Goal: Task Accomplishment & Management: Use online tool/utility

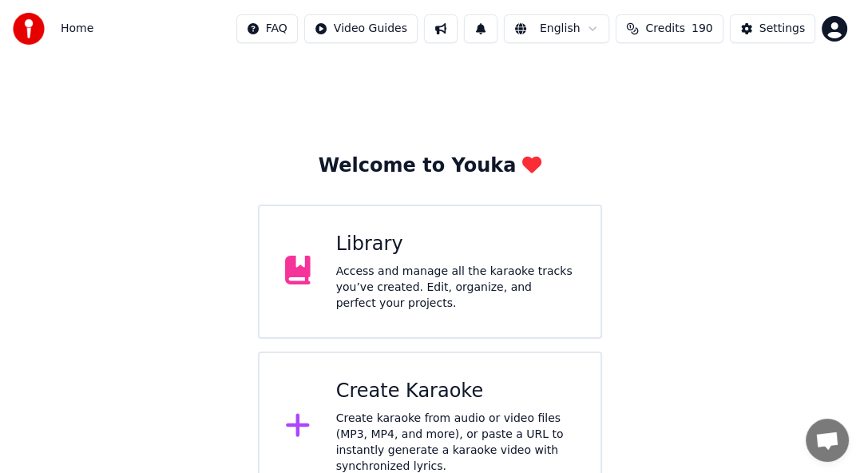
click at [391, 395] on div "Create Karaoke" at bounding box center [455, 392] width 239 height 26
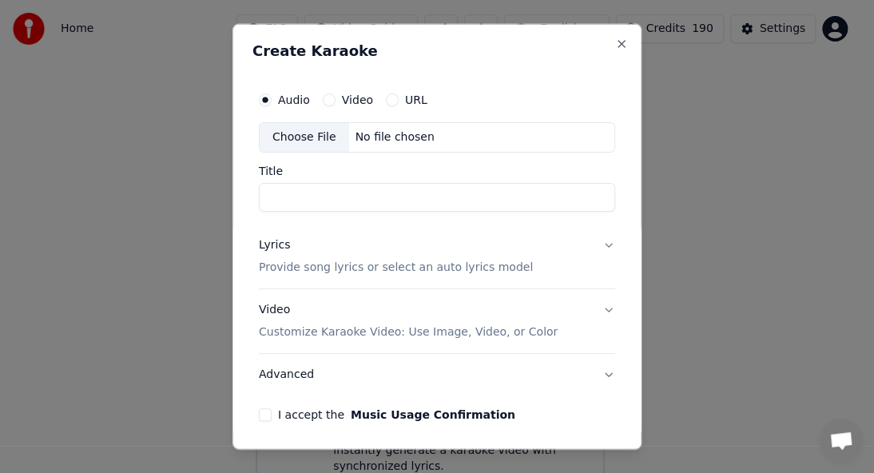
click at [299, 129] on div "Choose File" at bounding box center [304, 137] width 89 height 29
type input "**********"
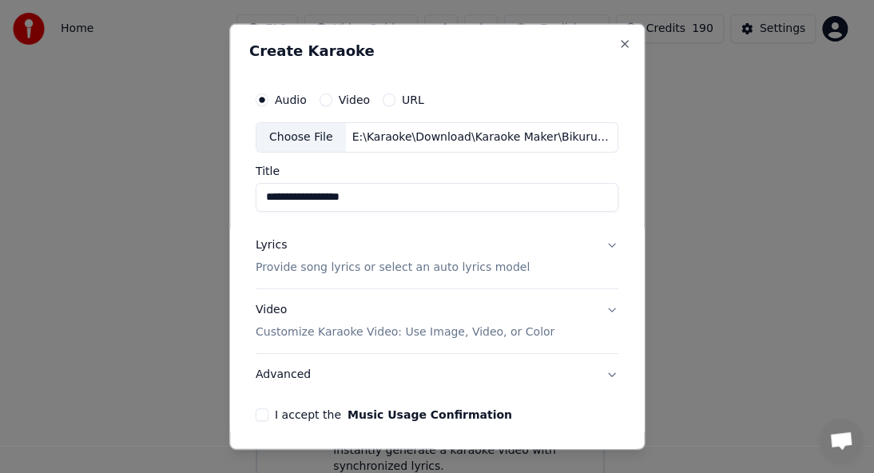
click at [393, 267] on p "Provide song lyrics or select an auto lyrics model" at bounding box center [393, 268] width 274 height 16
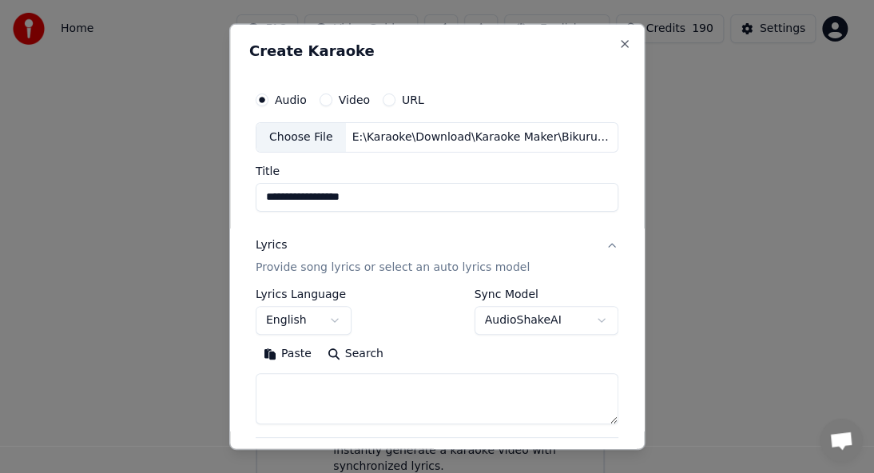
scroll to position [160, 0]
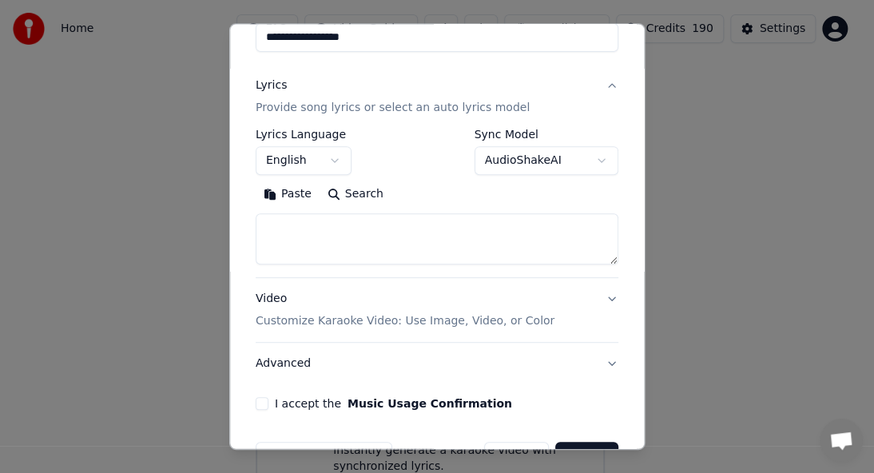
click at [306, 158] on button "English" at bounding box center [304, 160] width 96 height 29
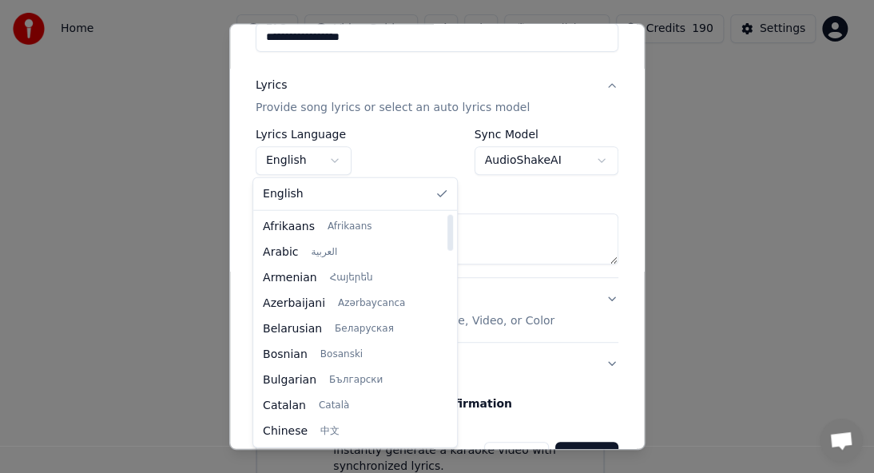
select select "**"
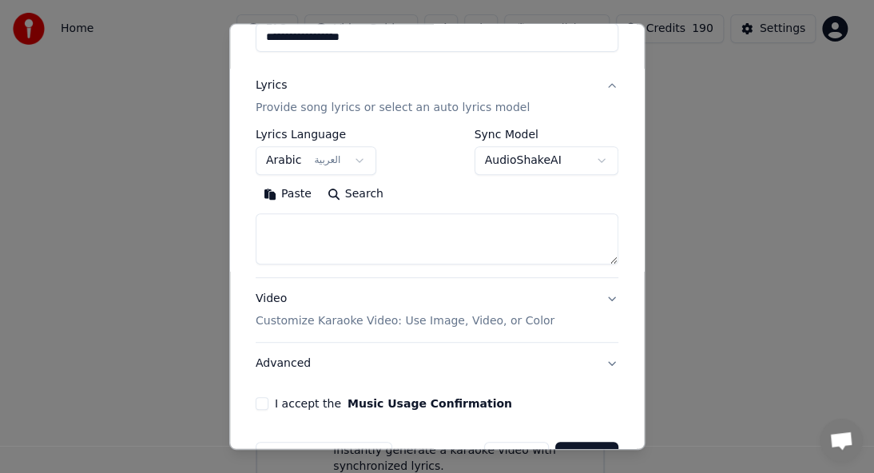
click at [328, 235] on textarea at bounding box center [437, 238] width 363 height 51
paste textarea "**********"
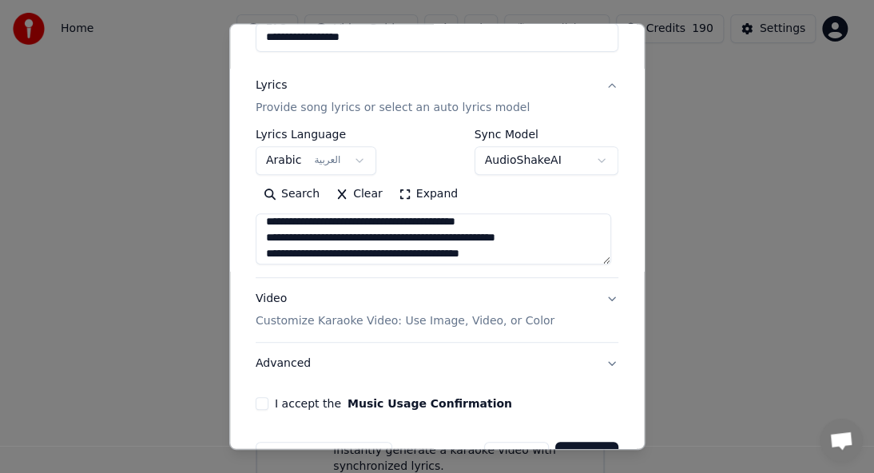
scroll to position [0, 0]
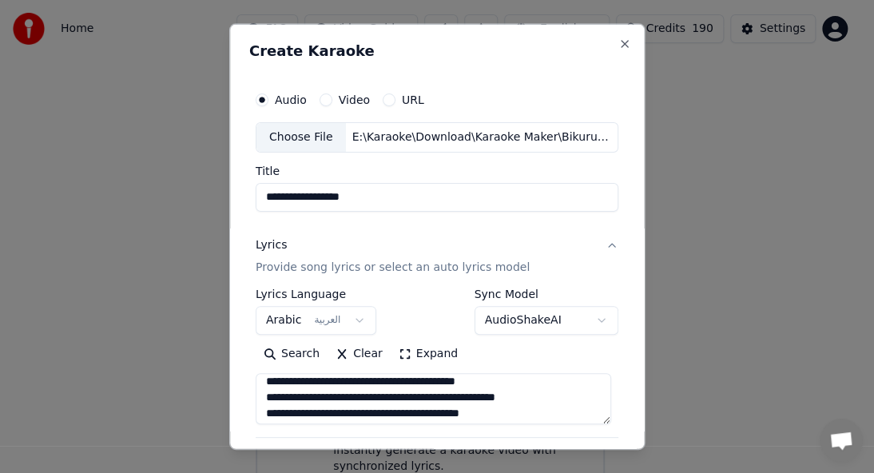
type textarea "**********"
drag, startPoint x: 381, startPoint y: 194, endPoint x: 22, endPoint y: 141, distance: 362.4
click at [14, 147] on body "**********" at bounding box center [430, 251] width 860 height 502
paste input "**"
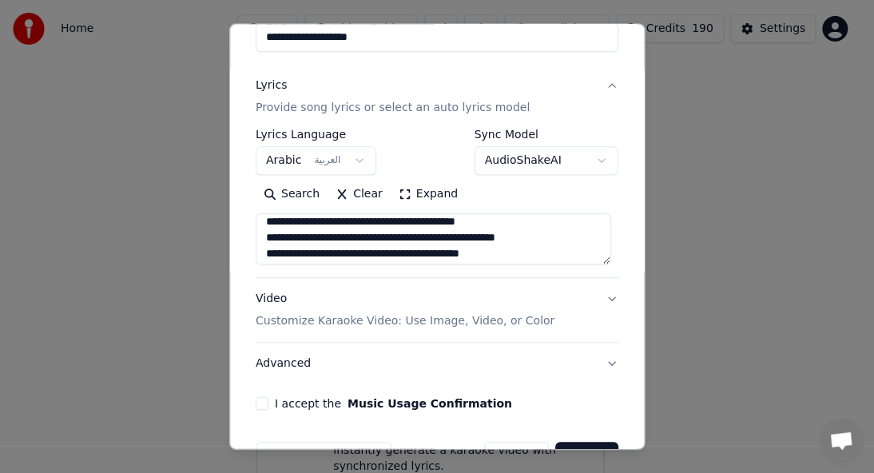
scroll to position [205, 0]
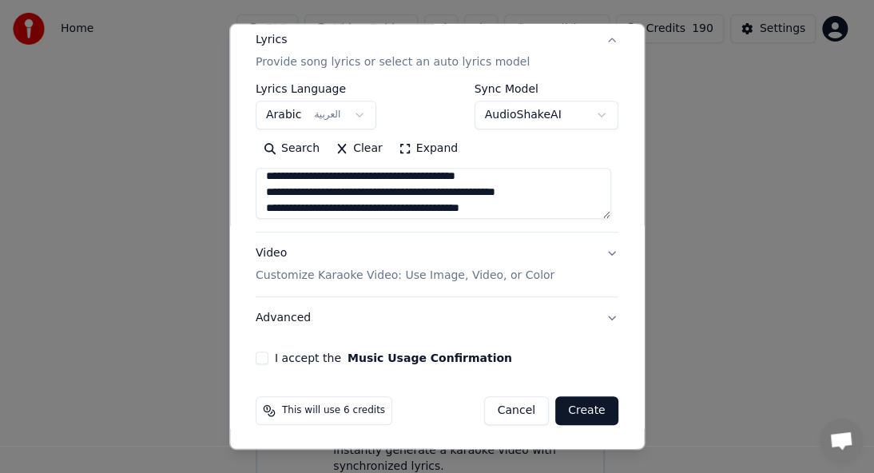
type input "**********"
click at [323, 276] on p "Customize Karaoke Video: Use Image, Video, or Color" at bounding box center [405, 276] width 299 height 16
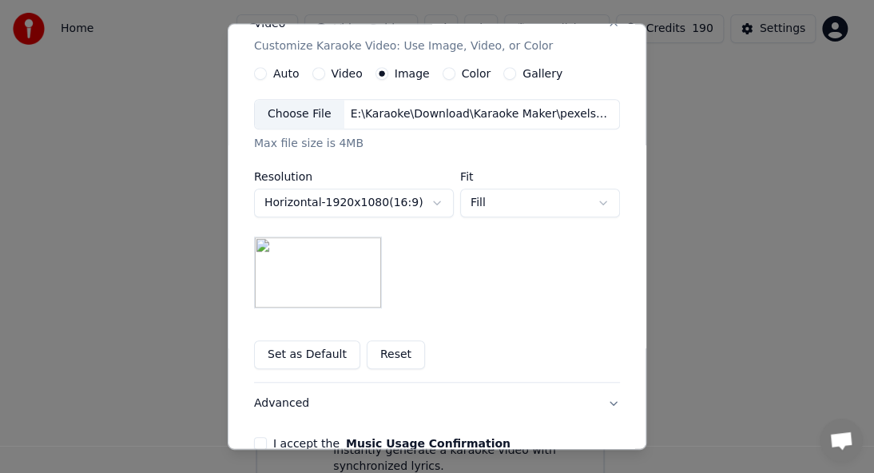
scroll to position [365, 0]
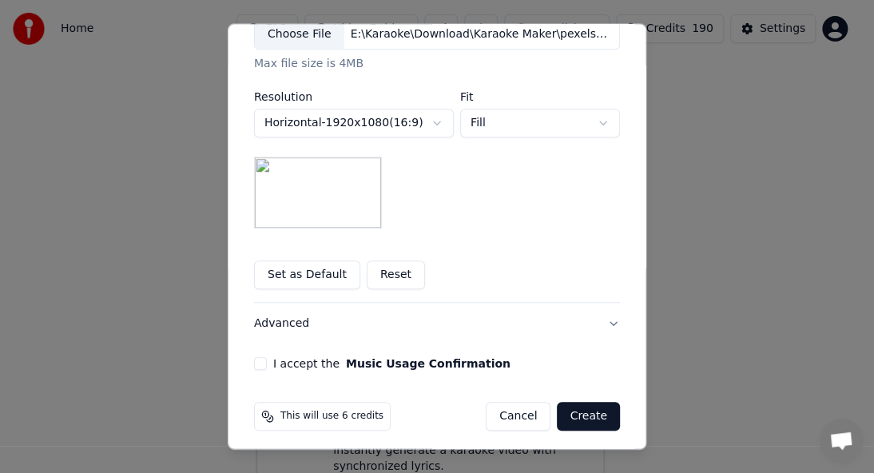
click at [260, 358] on div "I accept the Music Usage Confirmation" at bounding box center [437, 363] width 366 height 13
click at [276, 364] on label "I accept the Music Usage Confirmation" at bounding box center [391, 363] width 237 height 11
click at [267, 364] on button "I accept the Music Usage Confirmation" at bounding box center [260, 363] width 13 height 13
click at [579, 415] on button "Create" at bounding box center [588, 416] width 63 height 29
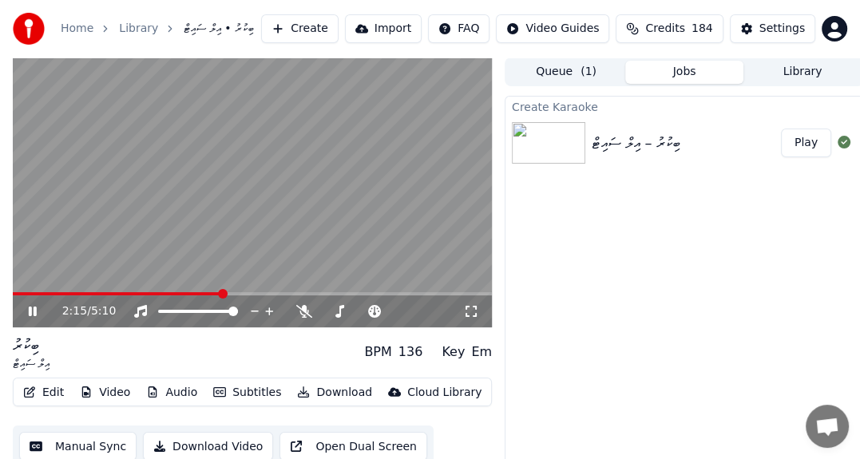
click at [29, 311] on icon at bounding box center [33, 312] width 8 height 10
click at [54, 392] on button "Edit" at bounding box center [44, 393] width 54 height 22
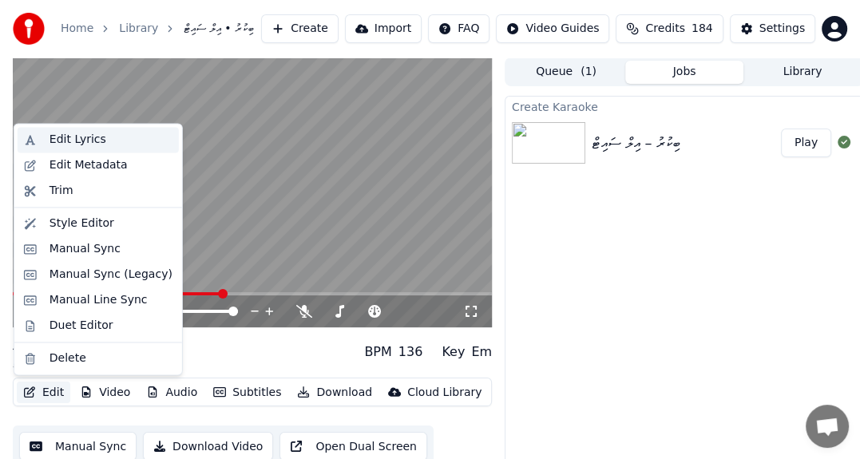
click at [77, 135] on div "Edit Lyrics" at bounding box center [78, 140] width 57 height 16
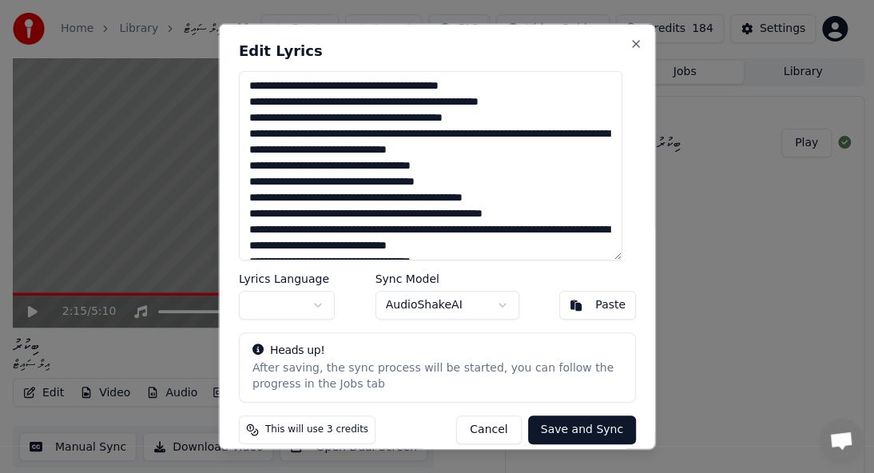
click at [280, 310] on button "button" at bounding box center [287, 304] width 96 height 29
click at [498, 155] on textarea "**********" at bounding box center [430, 165] width 383 height 189
paste textarea "**********"
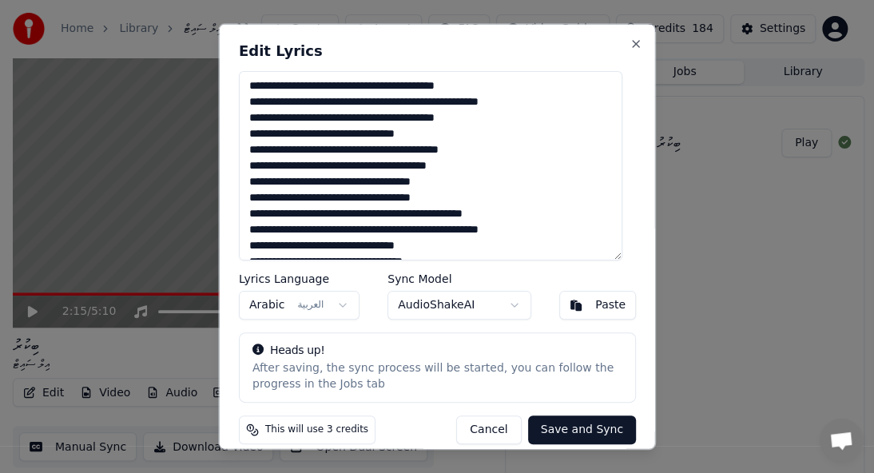
type textarea "**********"
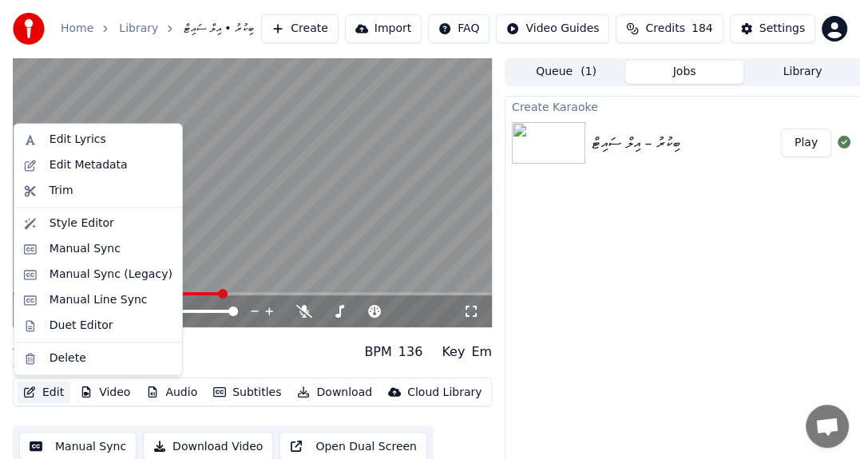
click at [58, 391] on button "Edit" at bounding box center [44, 393] width 54 height 22
click at [77, 143] on div "Edit Lyrics" at bounding box center [78, 140] width 57 height 16
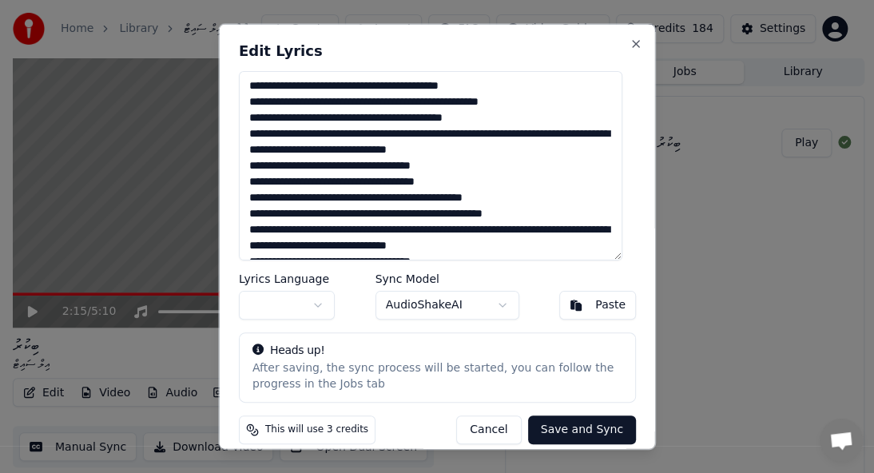
click at [498, 207] on textarea "**********" at bounding box center [430, 165] width 383 height 189
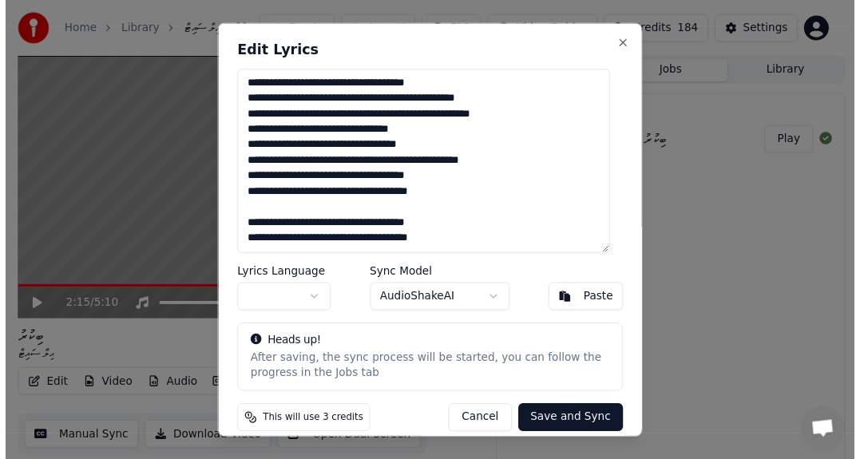
scroll to position [112, 0]
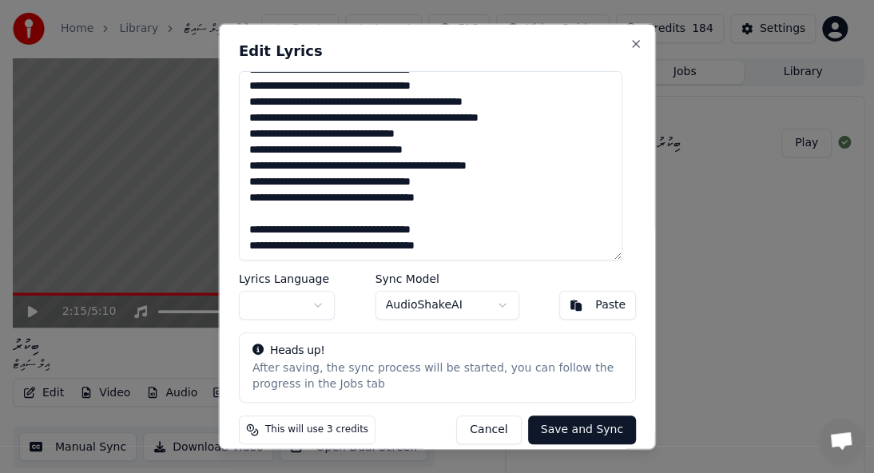
type textarea "**********"
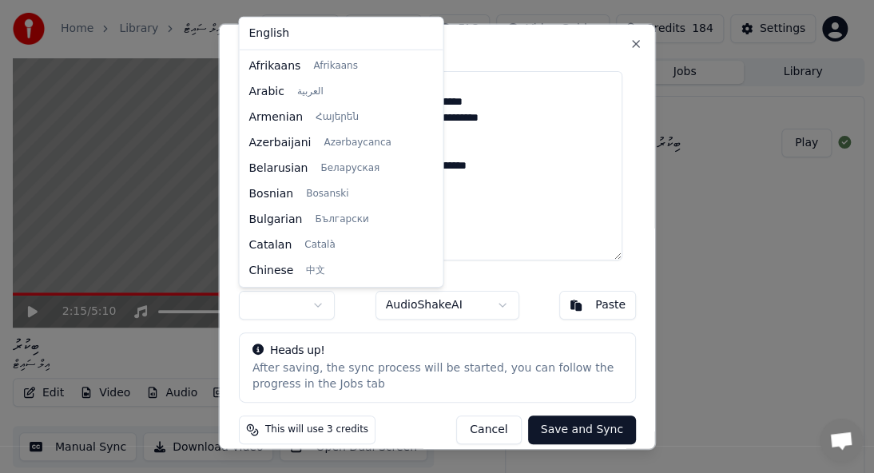
click at [279, 310] on body "Home Library ބިކުރު • އިލް ސައިޓް Create Import FAQ Video Guides Credits 184 Se…" at bounding box center [430, 236] width 860 height 473
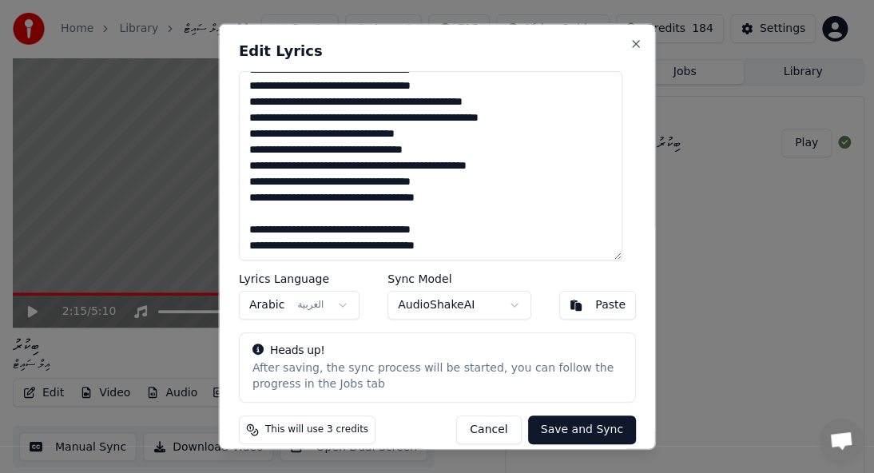
click at [572, 426] on button "Save and Sync" at bounding box center [581, 428] width 108 height 29
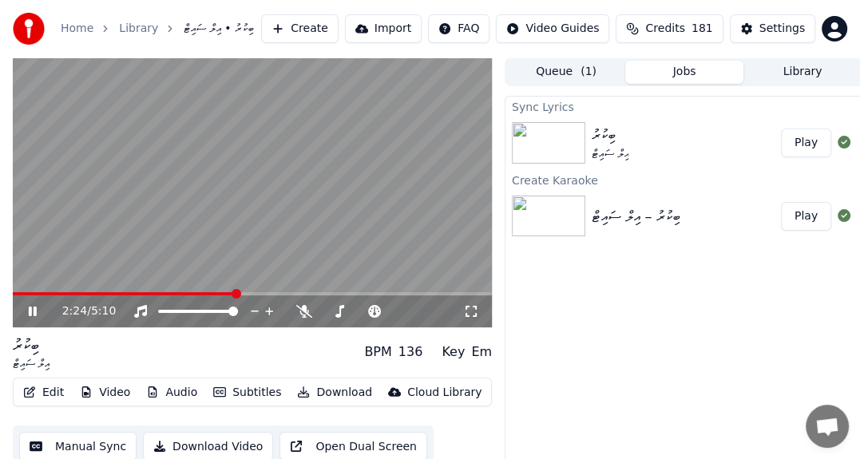
click at [26, 290] on video at bounding box center [252, 193] width 479 height 270
drag, startPoint x: 236, startPoint y: 287, endPoint x: 0, endPoint y: 238, distance: 240.6
click at [0, 238] on div "2:24 / 5:10 ބިކުރު އިލް ސައިޓް BPM 136 Key Em Edit Video Audio Subtitles Downlo…" at bounding box center [430, 272] width 860 height 429
drag, startPoint x: 796, startPoint y: 141, endPoint x: 527, endPoint y: 163, distance: 270.1
click at [796, 141] on button "Play" at bounding box center [806, 143] width 50 height 29
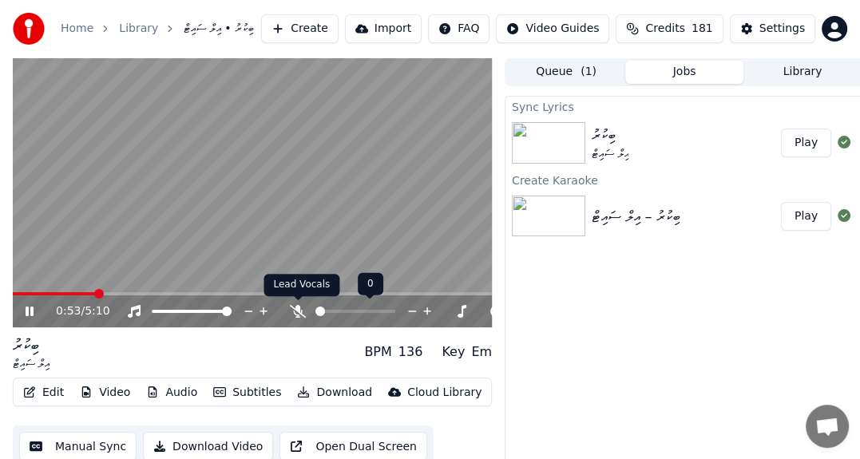
click at [300, 311] on icon at bounding box center [298, 310] width 16 height 13
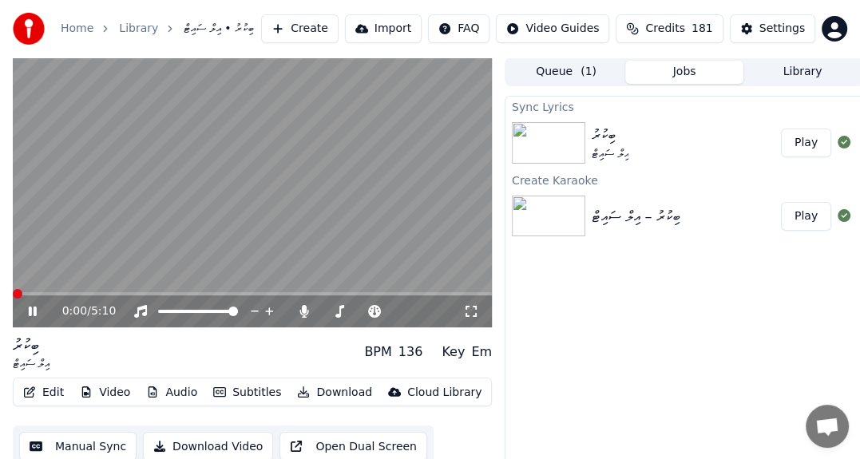
click at [13, 289] on span at bounding box center [18, 294] width 10 height 10
click at [32, 305] on icon at bounding box center [44, 311] width 37 height 13
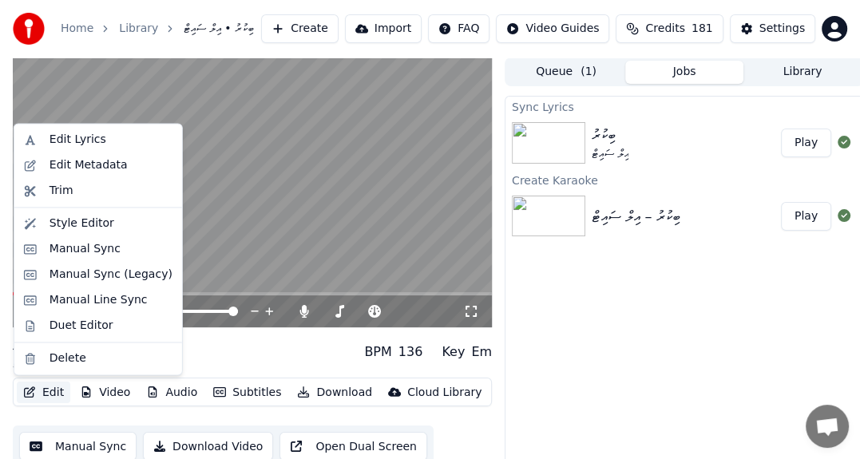
click at [52, 391] on button "Edit" at bounding box center [44, 393] width 54 height 22
click at [89, 137] on div "Edit Lyrics" at bounding box center [78, 140] width 57 height 16
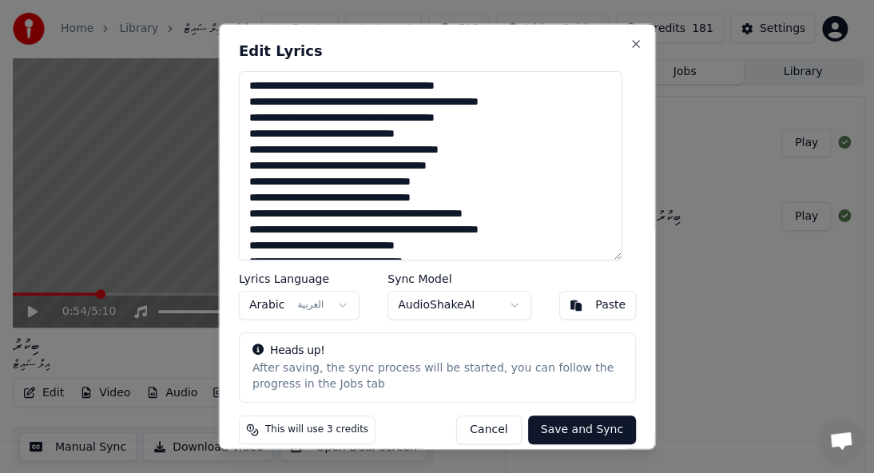
click at [541, 116] on textarea "**********" at bounding box center [430, 165] width 383 height 189
type textarea "**********"
click at [546, 427] on button "Save and Sync" at bounding box center [581, 428] width 108 height 29
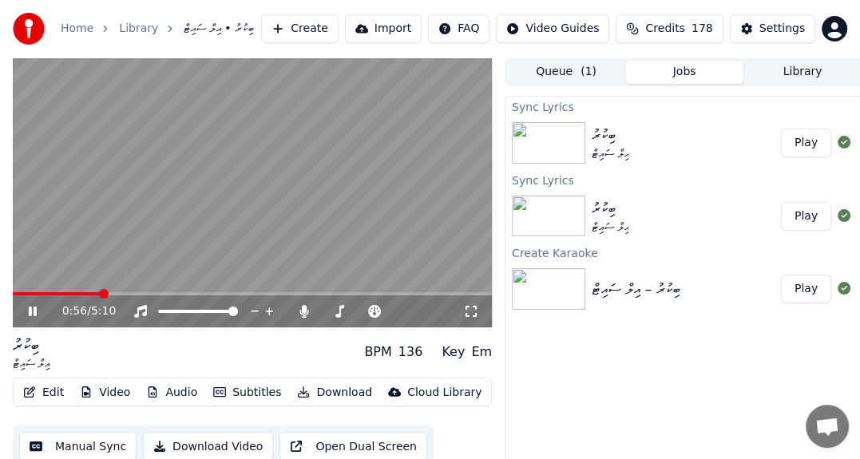
click at [795, 141] on button "Play" at bounding box center [806, 143] width 50 height 29
drag, startPoint x: 467, startPoint y: 308, endPoint x: 468, endPoint y: 328, distance: 20.0
click at [468, 310] on icon at bounding box center [471, 311] width 16 height 13
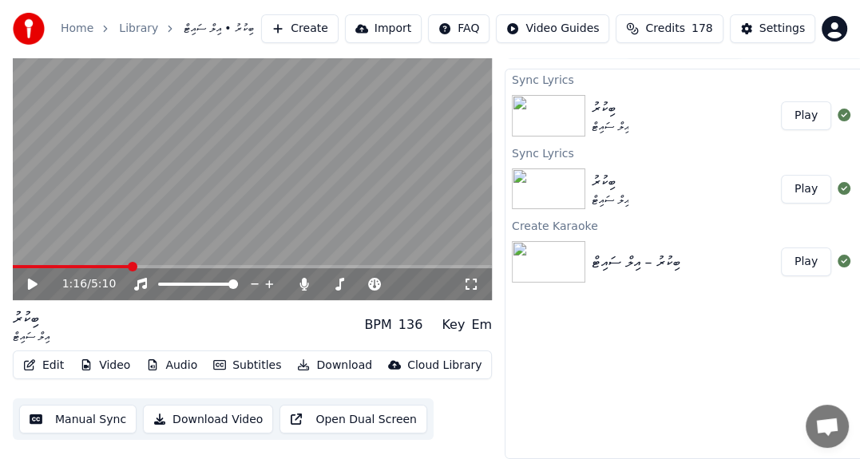
click at [48, 355] on button "Edit" at bounding box center [44, 366] width 54 height 22
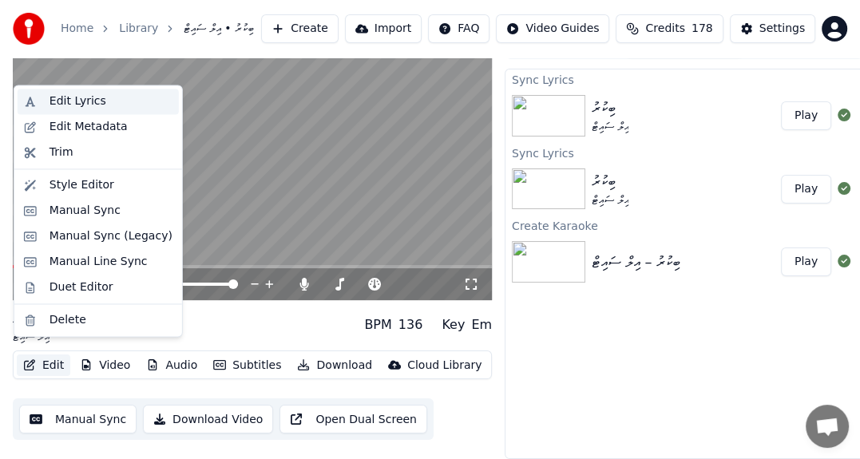
click at [105, 106] on div "Edit Lyrics" at bounding box center [111, 101] width 123 height 16
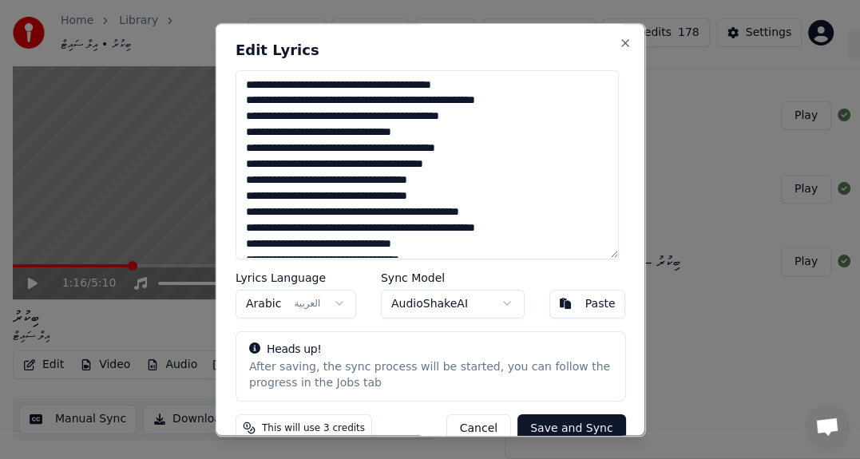
scroll to position [25, 0]
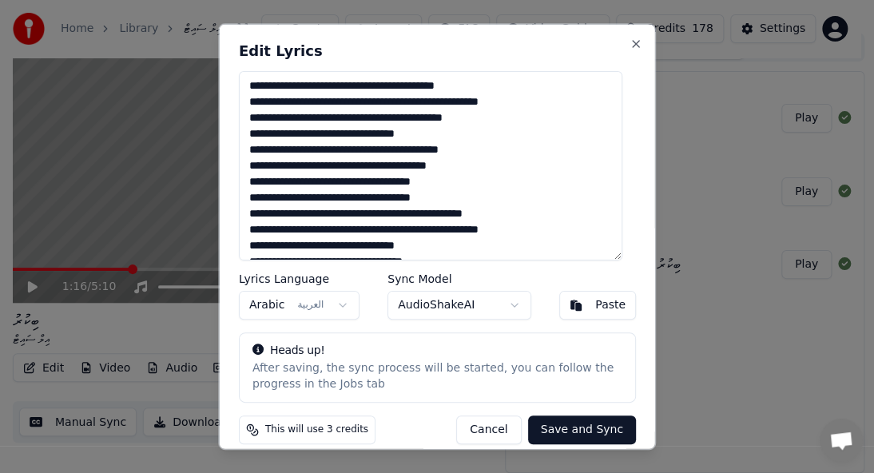
click at [537, 136] on textarea "**********" at bounding box center [430, 165] width 383 height 189
click at [572, 151] on textarea "**********" at bounding box center [430, 165] width 383 height 189
type textarea "**********"
click at [575, 427] on button "Save and Sync" at bounding box center [581, 428] width 108 height 29
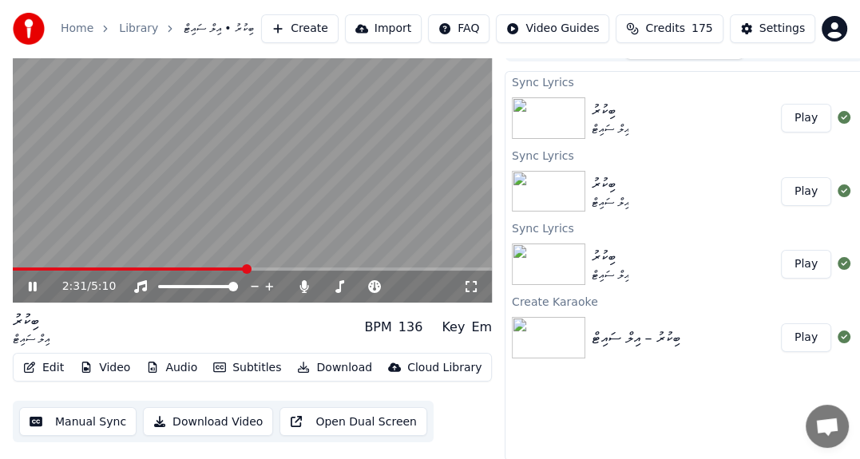
click at [469, 284] on icon at bounding box center [471, 286] width 16 height 13
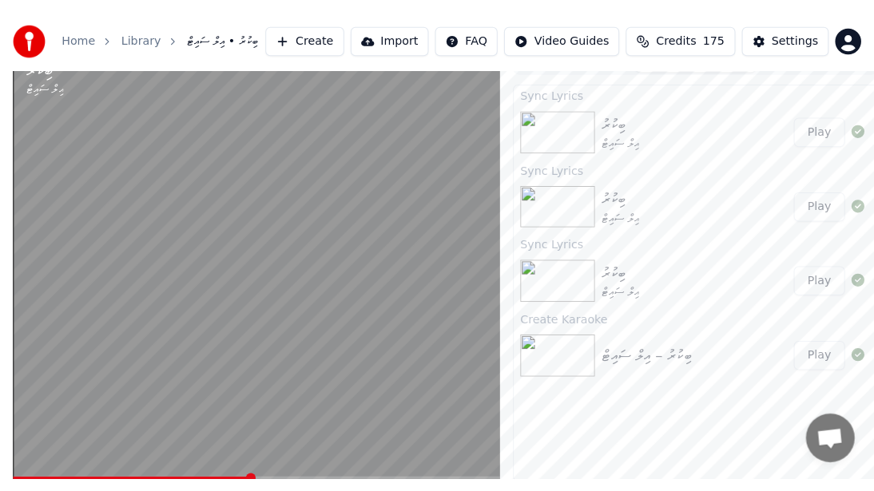
scroll to position [22, 0]
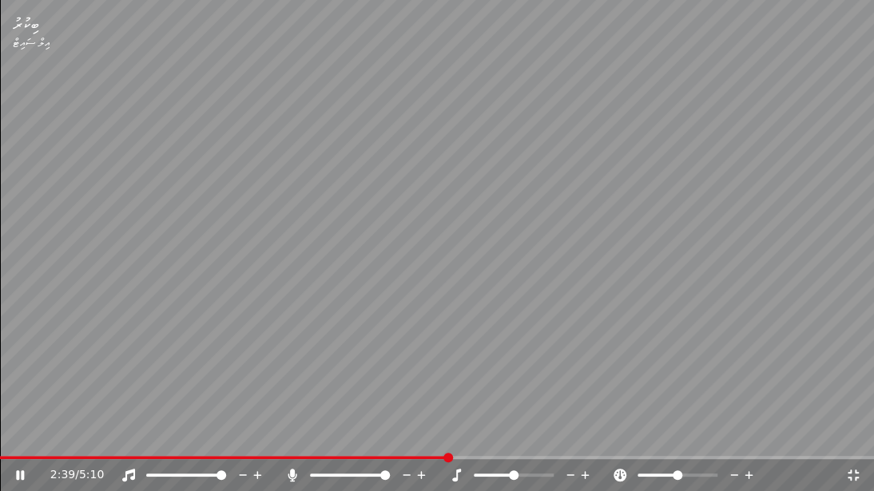
click at [287, 472] on icon at bounding box center [292, 475] width 16 height 13
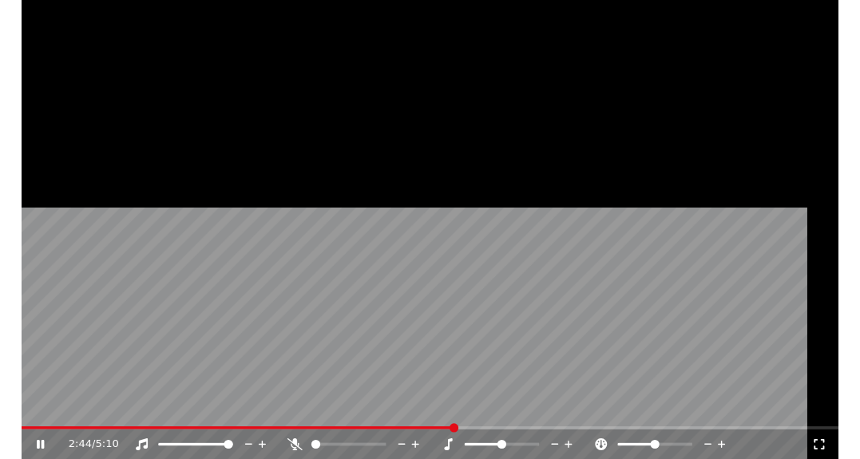
scroll to position [38, 0]
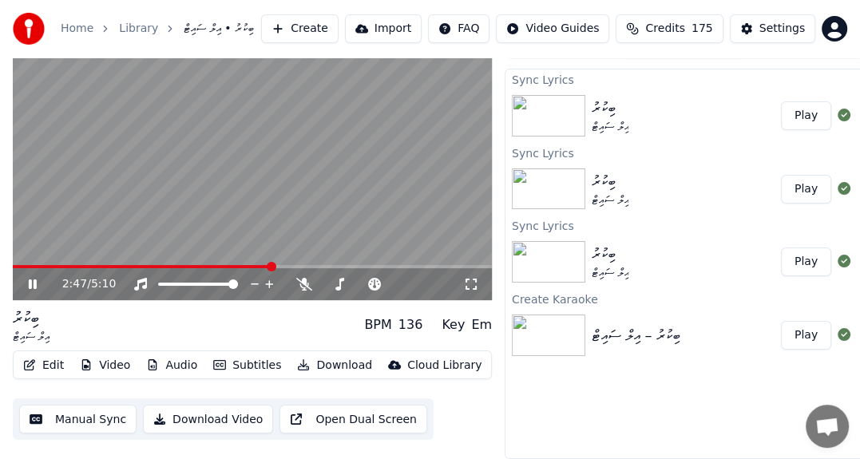
click at [35, 280] on icon at bounding box center [33, 285] width 8 height 10
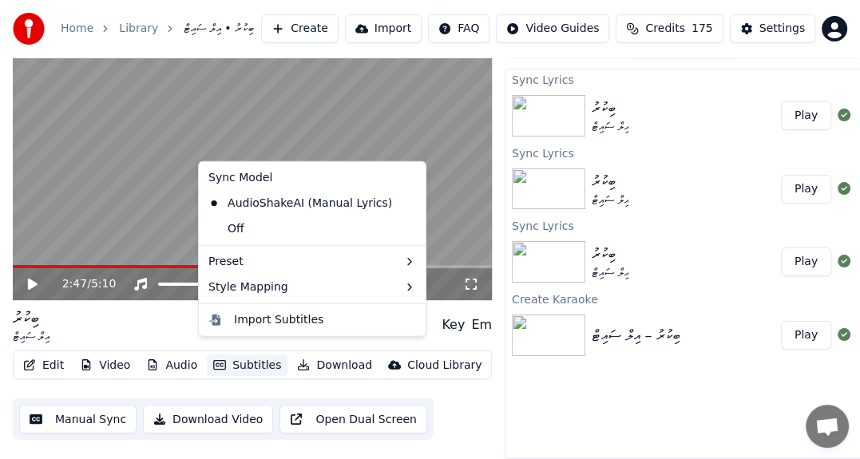
click at [257, 363] on button "Subtitles" at bounding box center [247, 366] width 81 height 22
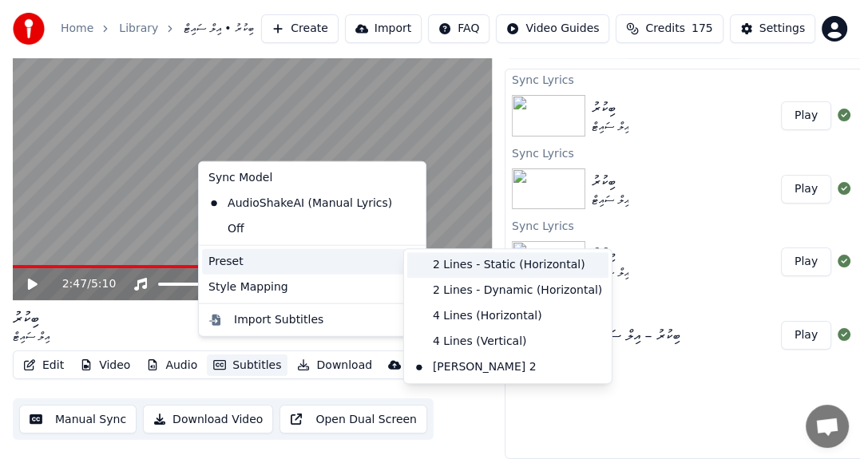
click at [492, 266] on div "2 Lines - Static (Horizontal)" at bounding box center [507, 265] width 201 height 26
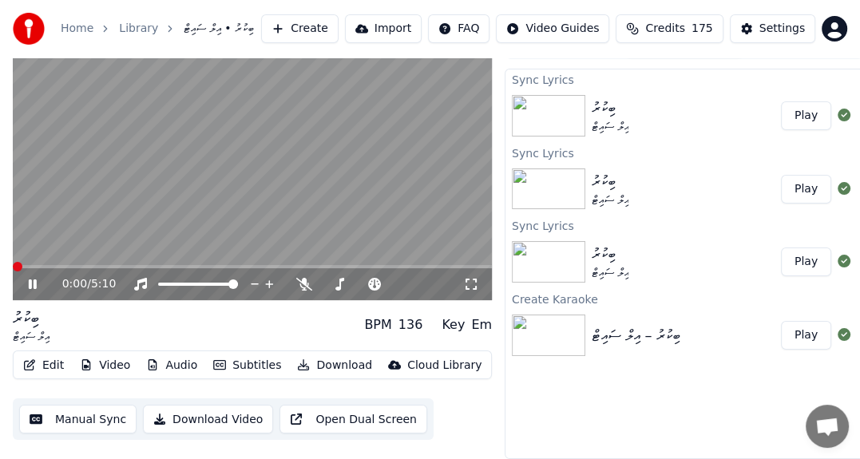
click at [13, 262] on span at bounding box center [18, 267] width 10 height 10
click at [247, 356] on button "Subtitles" at bounding box center [247, 366] width 81 height 22
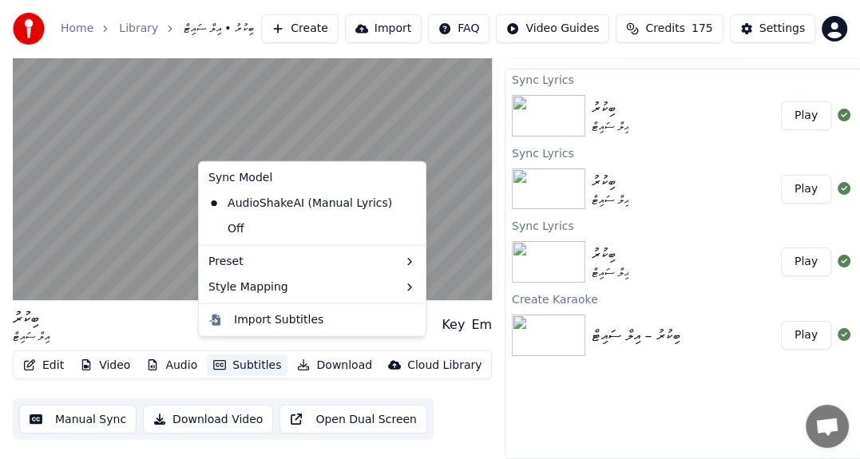
click at [246, 355] on button "Subtitles" at bounding box center [247, 366] width 81 height 22
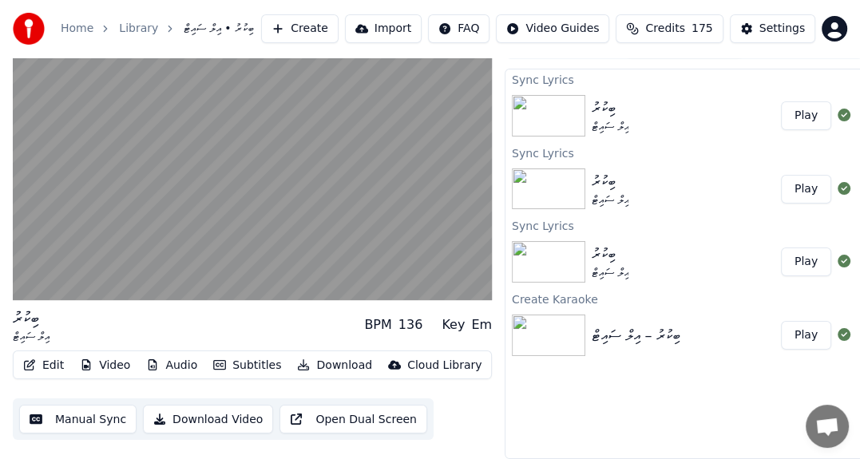
click at [244, 355] on button "Subtitles" at bounding box center [247, 366] width 81 height 22
click at [54, 355] on button "Edit" at bounding box center [44, 366] width 54 height 22
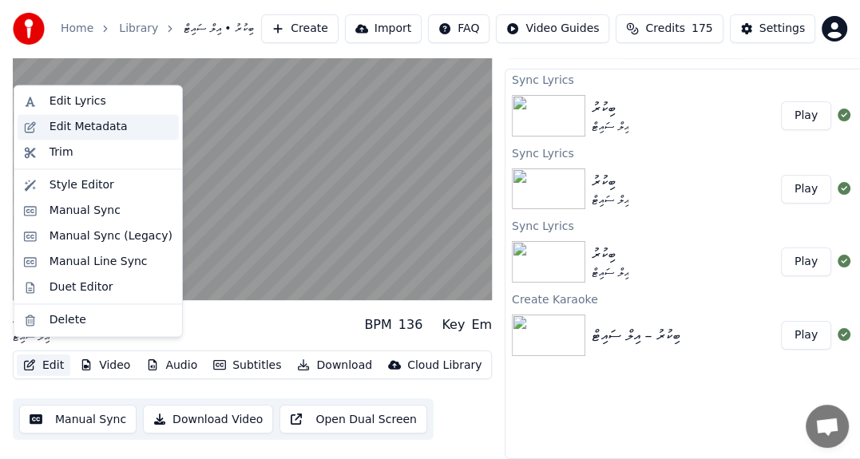
click at [102, 125] on div "Edit Metadata" at bounding box center [89, 127] width 78 height 16
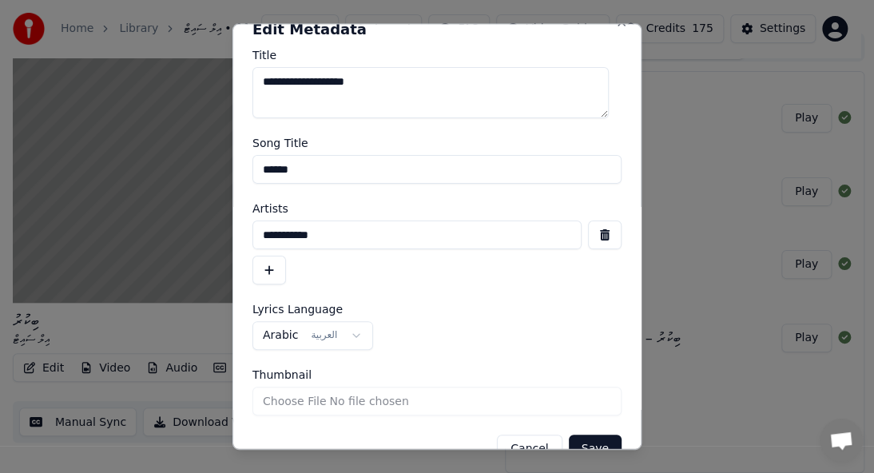
scroll to position [54, 0]
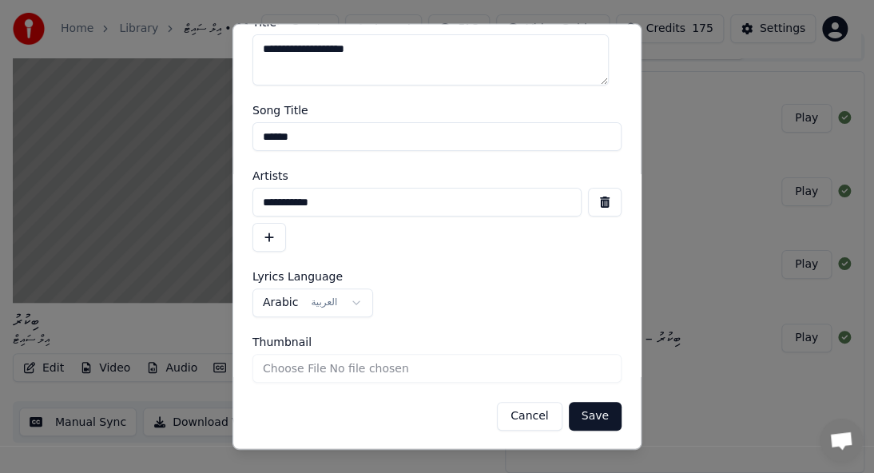
click at [586, 413] on button "Save" at bounding box center [595, 416] width 53 height 29
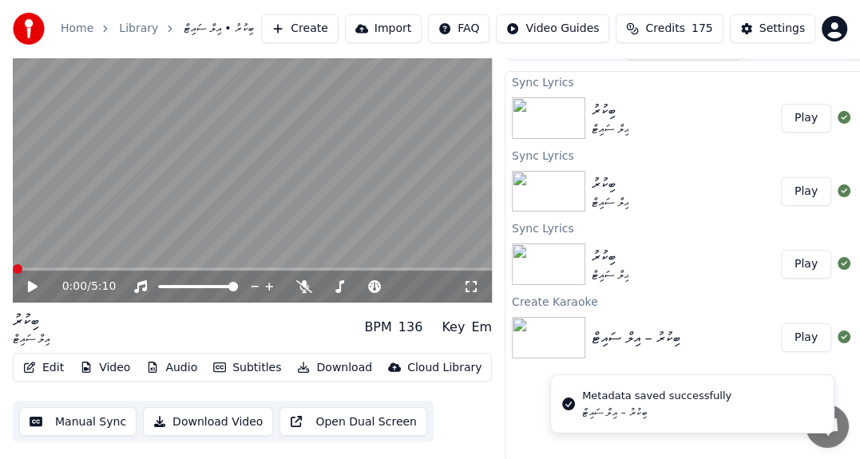
click at [34, 284] on icon at bounding box center [33, 285] width 10 height 11
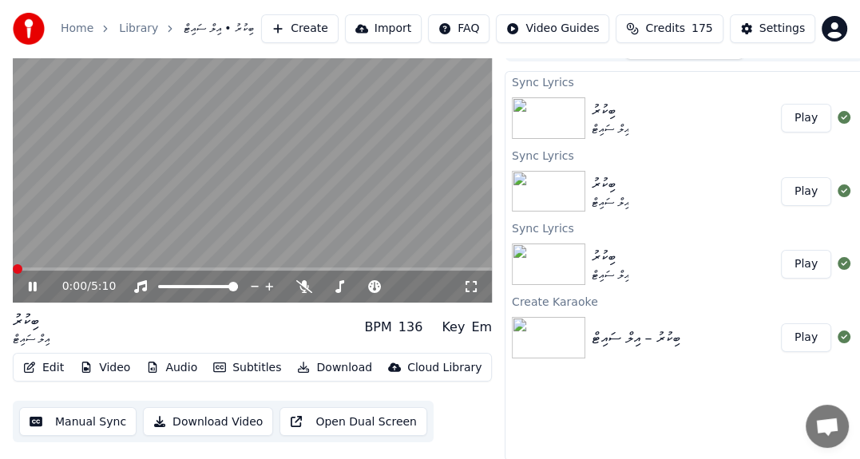
click at [13, 264] on span at bounding box center [18, 269] width 10 height 10
click at [49, 365] on button "Edit" at bounding box center [44, 368] width 54 height 22
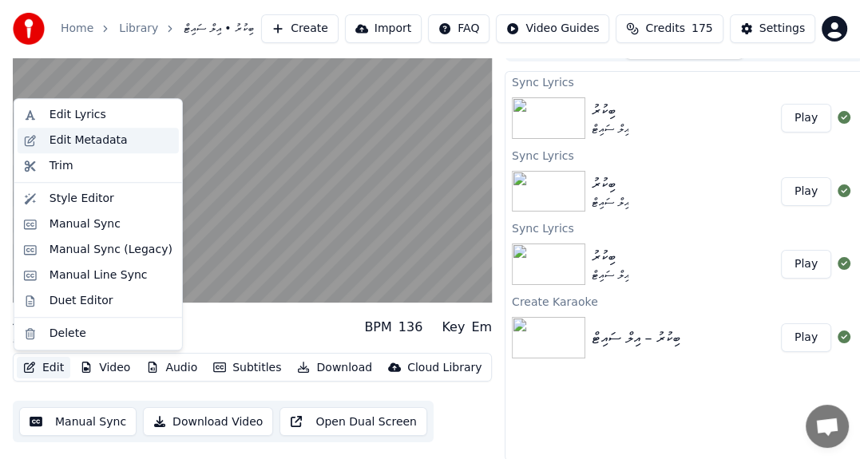
click at [89, 134] on div "Edit Metadata" at bounding box center [89, 141] width 78 height 16
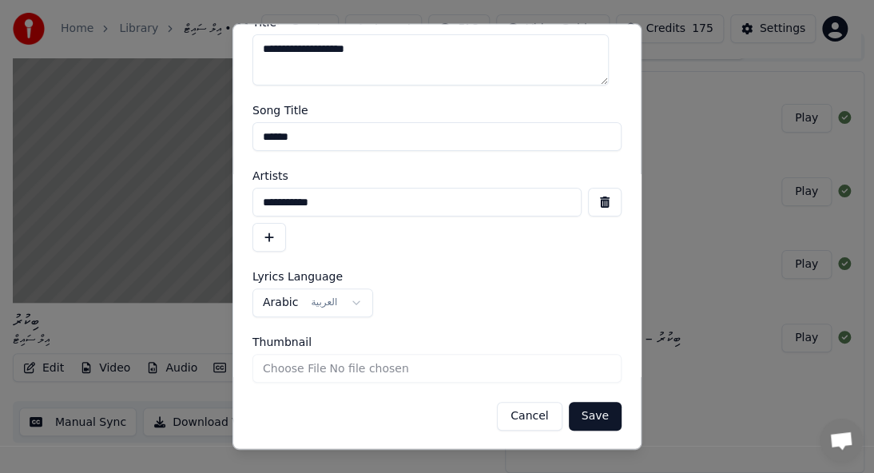
click at [581, 409] on button "Save" at bounding box center [595, 416] width 53 height 29
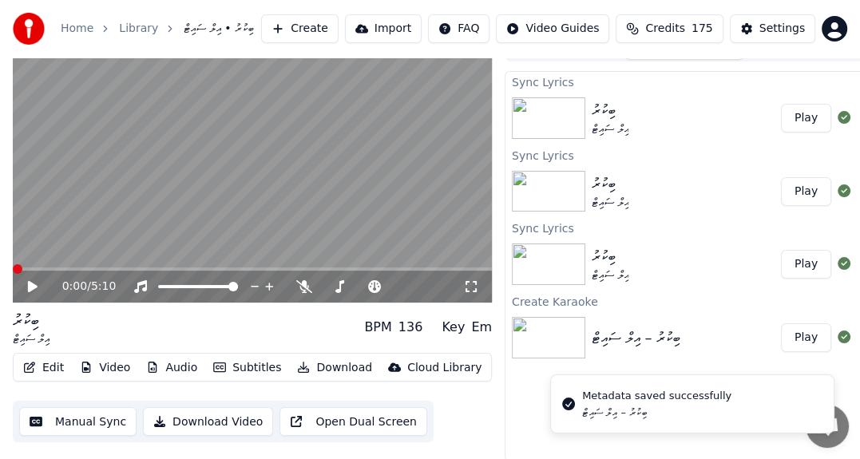
click at [29, 285] on icon at bounding box center [33, 285] width 10 height 11
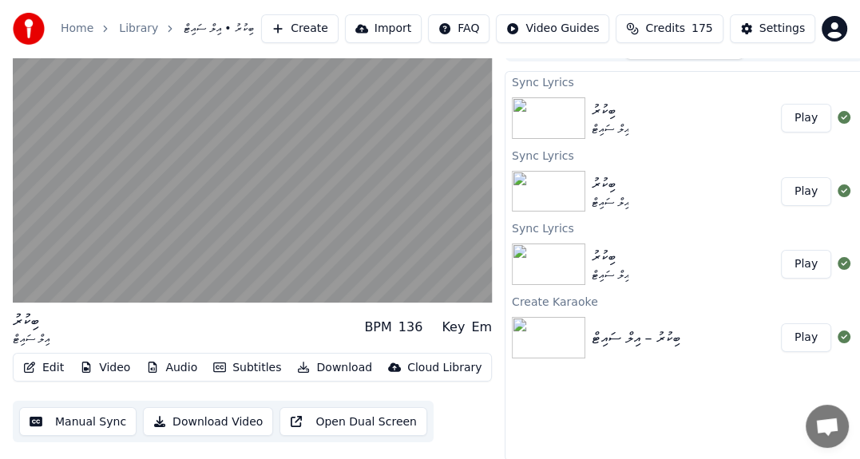
click at [54, 367] on button "Edit" at bounding box center [44, 368] width 54 height 22
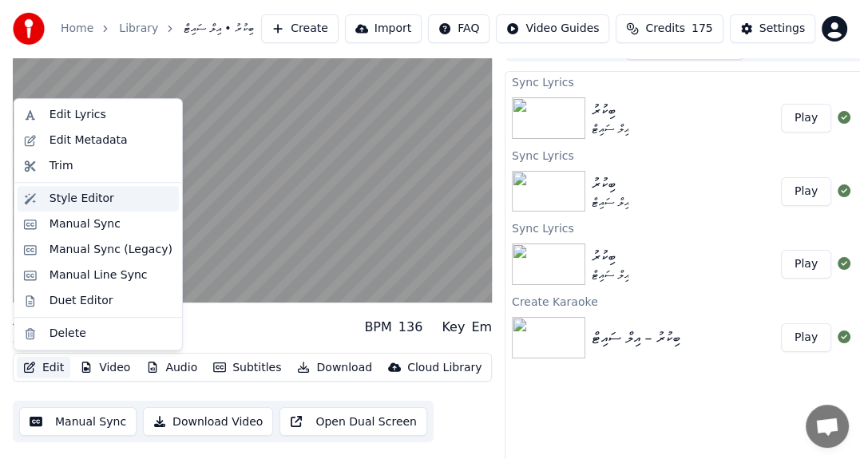
click at [94, 195] on div "Style Editor" at bounding box center [82, 199] width 65 height 16
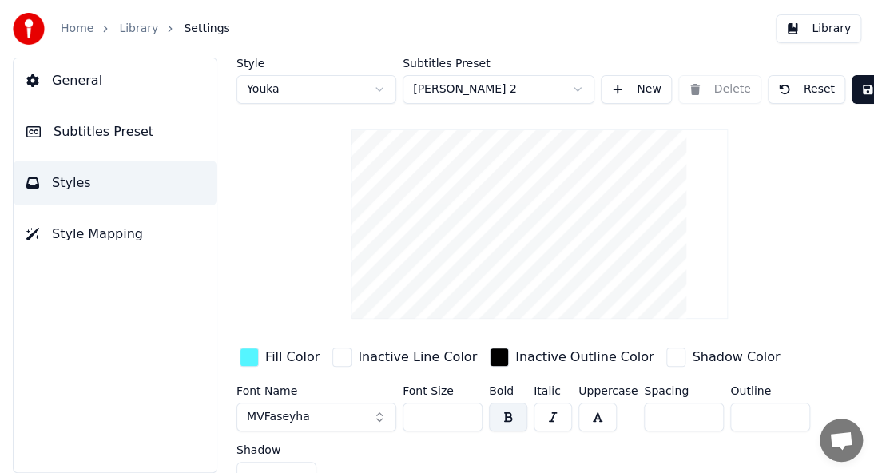
click at [144, 34] on link "Library" at bounding box center [138, 29] width 39 height 16
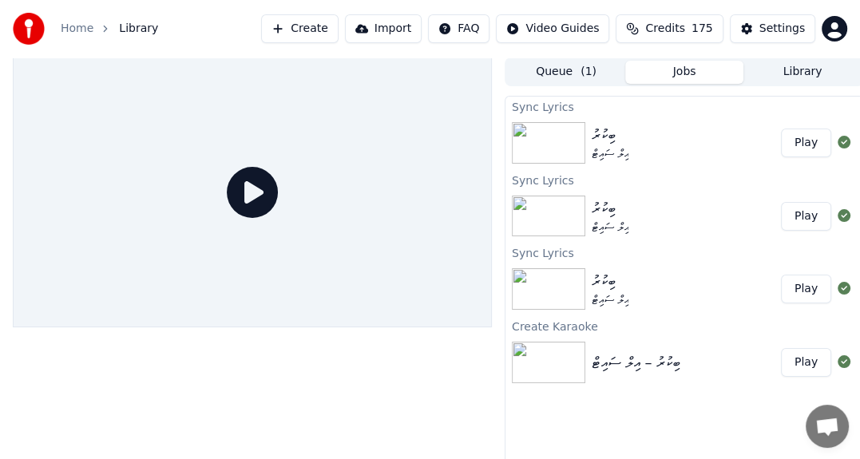
click at [629, 157] on div "އިލް ސައިޓް" at bounding box center [610, 154] width 37 height 16
click at [815, 157] on button "Play" at bounding box center [806, 143] width 50 height 29
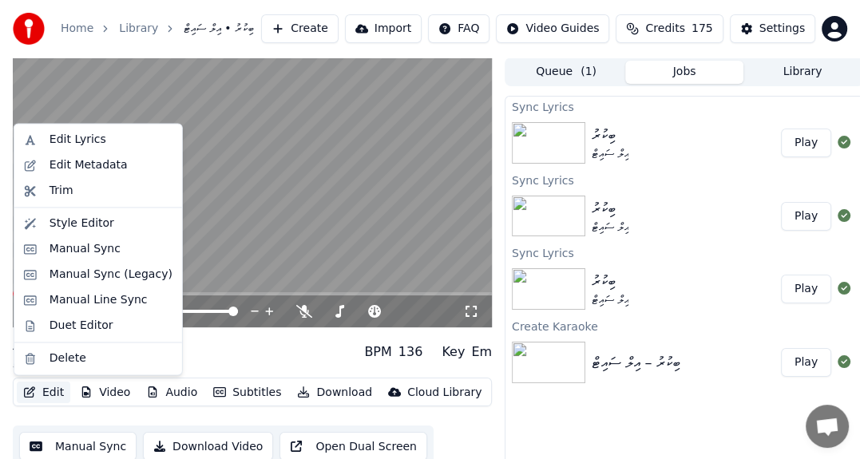
click at [54, 387] on button "Edit" at bounding box center [44, 393] width 54 height 22
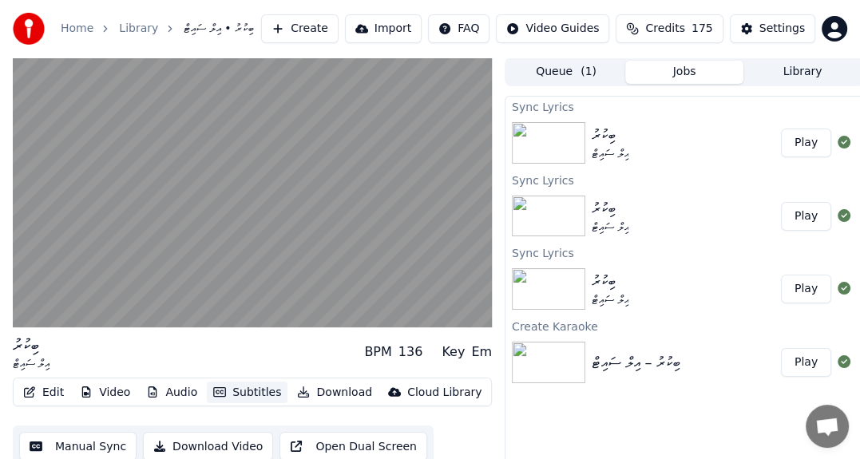
click at [249, 390] on button "Subtitles" at bounding box center [247, 393] width 81 height 22
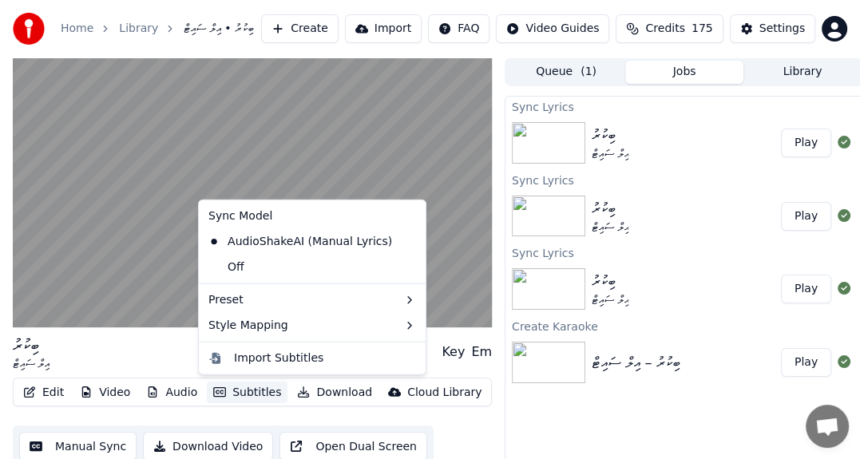
click at [249, 390] on button "Subtitles" at bounding box center [247, 393] width 81 height 22
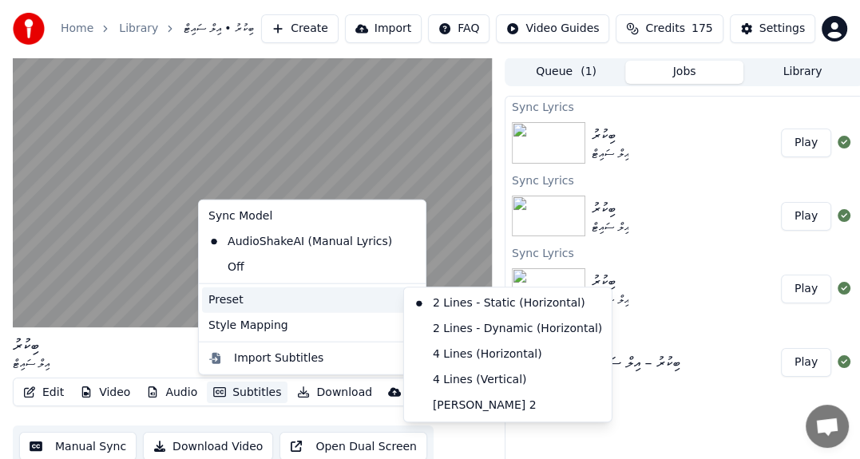
click at [360, 301] on div "Preset" at bounding box center [312, 301] width 220 height 26
click at [461, 331] on div "2 Lines - Dynamic (Horizontal)" at bounding box center [507, 329] width 201 height 26
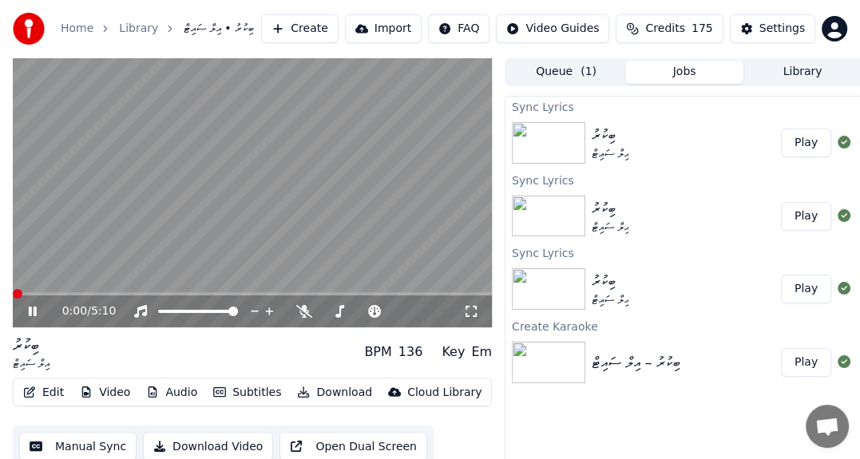
click at [13, 289] on span at bounding box center [18, 294] width 10 height 10
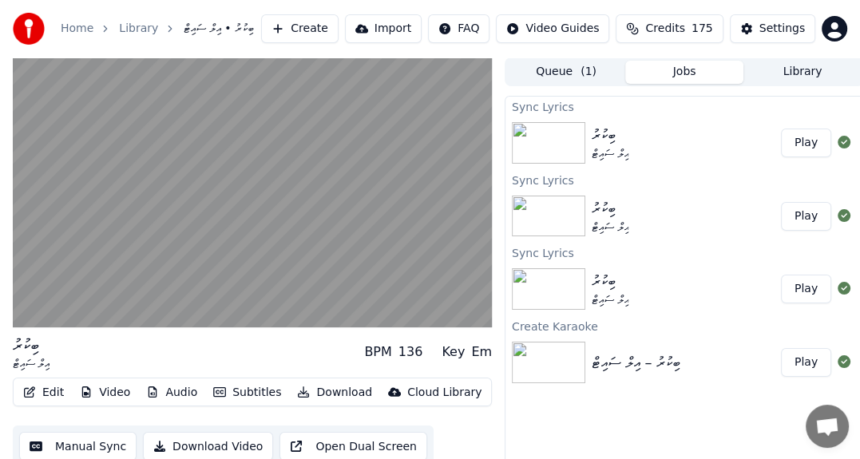
click at [246, 395] on button "Subtitles" at bounding box center [247, 393] width 81 height 22
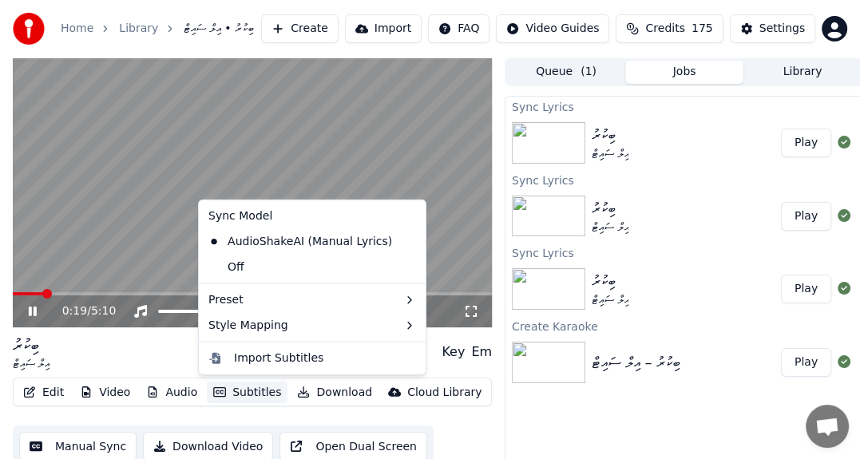
click at [0, 267] on div "0:19 / 5:10 ބިކުރު އިލް ސައިޓް BPM 136 Key Em Edit Video Audio Subtitles Downlo…" at bounding box center [430, 272] width 860 height 429
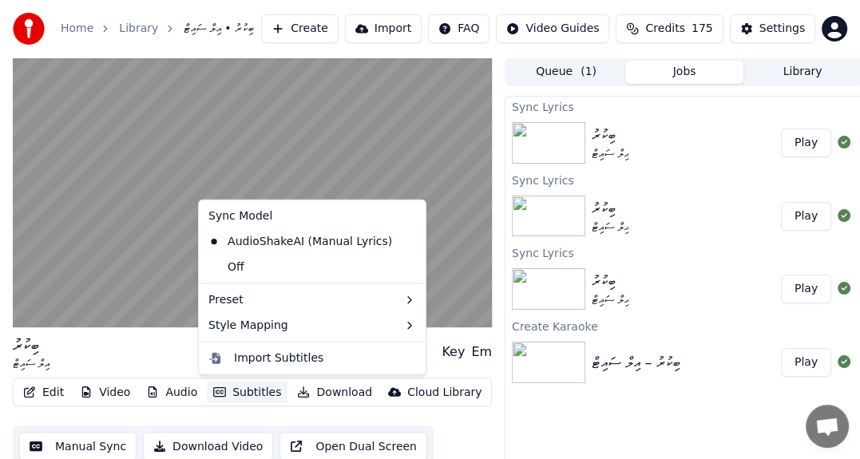
click at [239, 396] on button "Subtitles" at bounding box center [247, 393] width 81 height 22
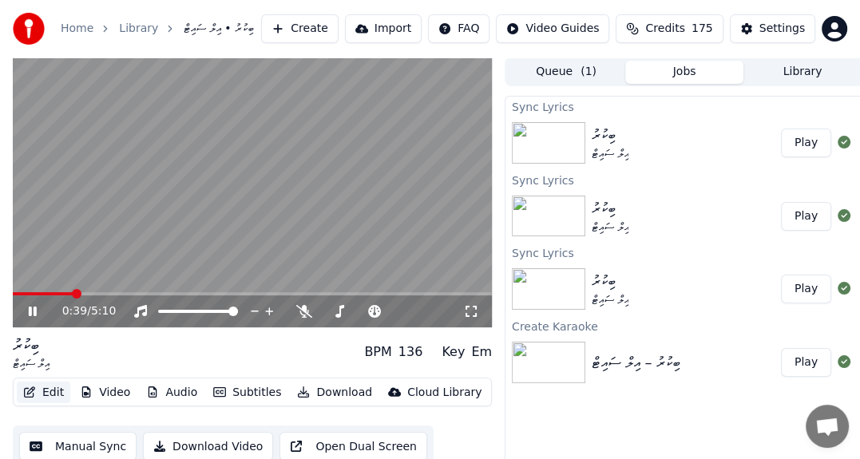
click at [45, 391] on button "Edit" at bounding box center [44, 393] width 54 height 22
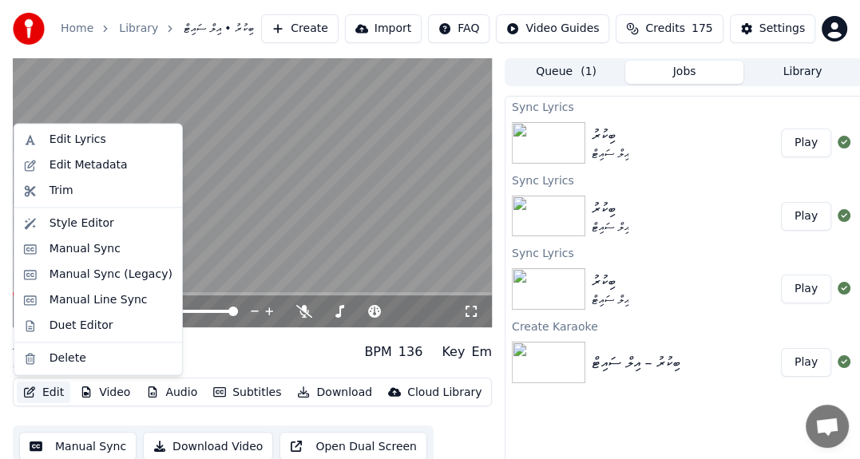
click at [44, 392] on button "Edit" at bounding box center [44, 393] width 54 height 22
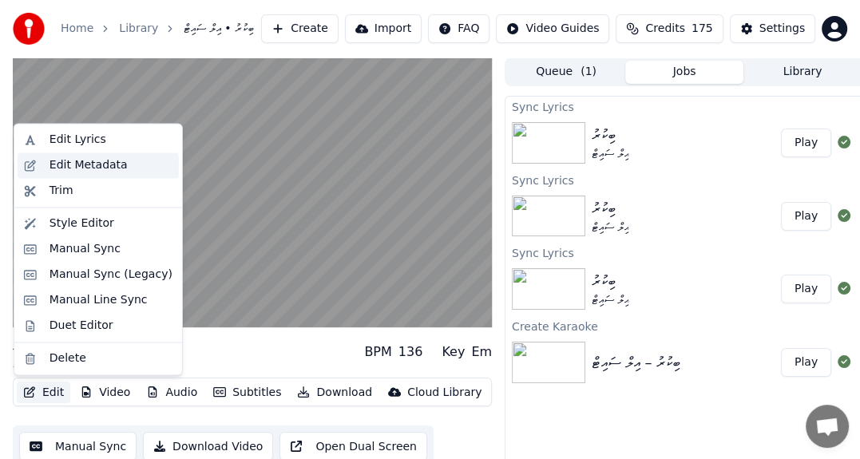
click at [100, 162] on div "Edit Metadata" at bounding box center [89, 165] width 78 height 16
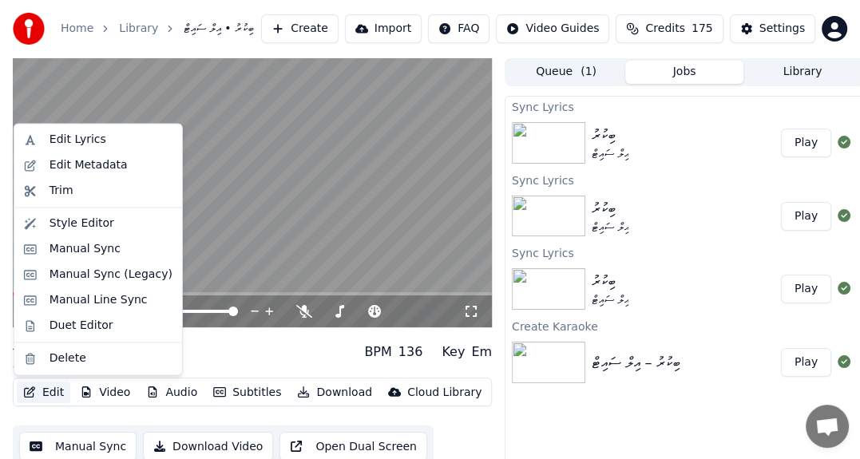
click at [49, 392] on button "Edit" at bounding box center [44, 393] width 54 height 22
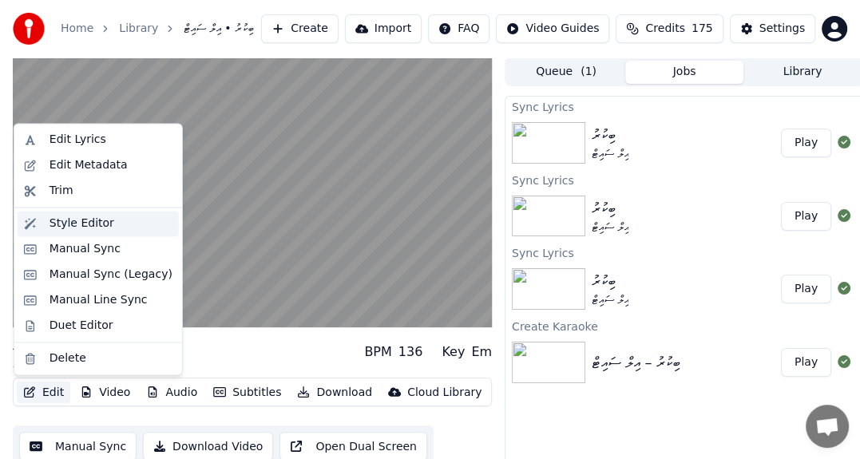
click at [80, 224] on div "Style Editor" at bounding box center [82, 224] width 65 height 16
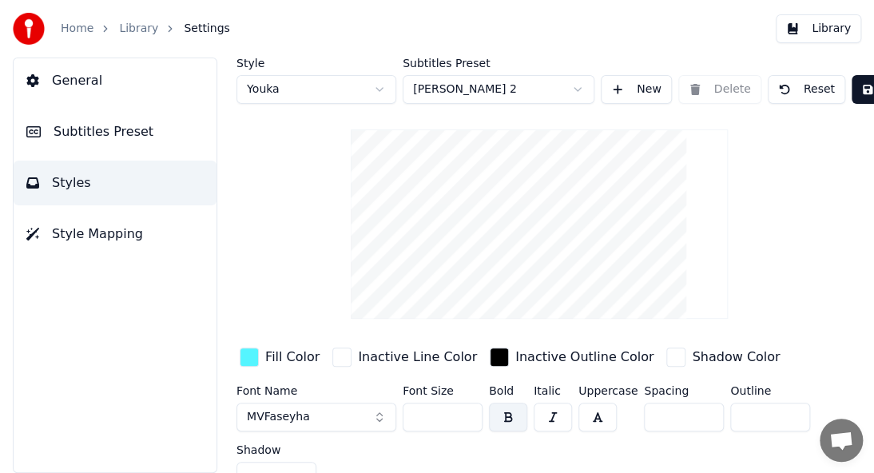
scroll to position [36, 0]
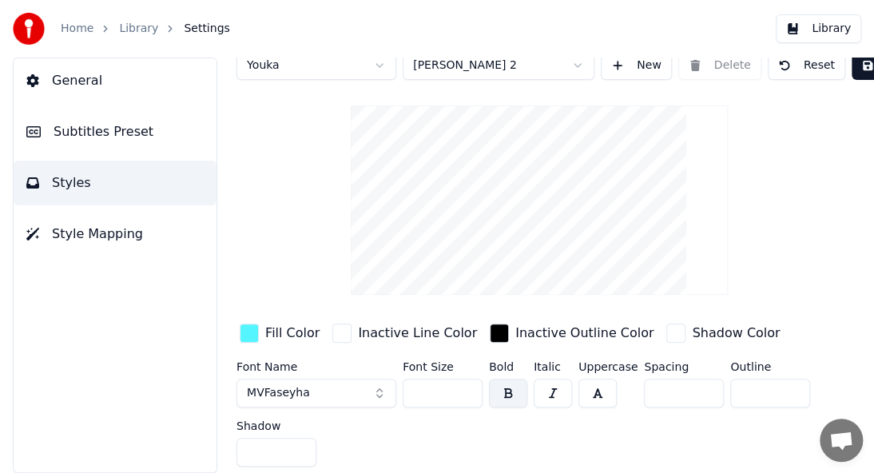
click at [136, 39] on div "Home Library Settings" at bounding box center [121, 29] width 217 height 32
click at [145, 30] on link "Library" at bounding box center [138, 29] width 39 height 16
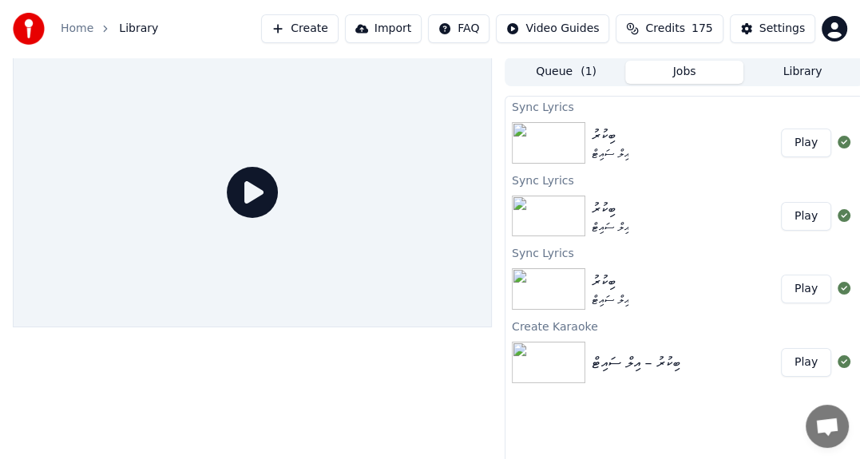
drag, startPoint x: 812, startPoint y: 149, endPoint x: 613, endPoint y: 154, distance: 199.7
click at [813, 150] on button "Play" at bounding box center [806, 143] width 50 height 29
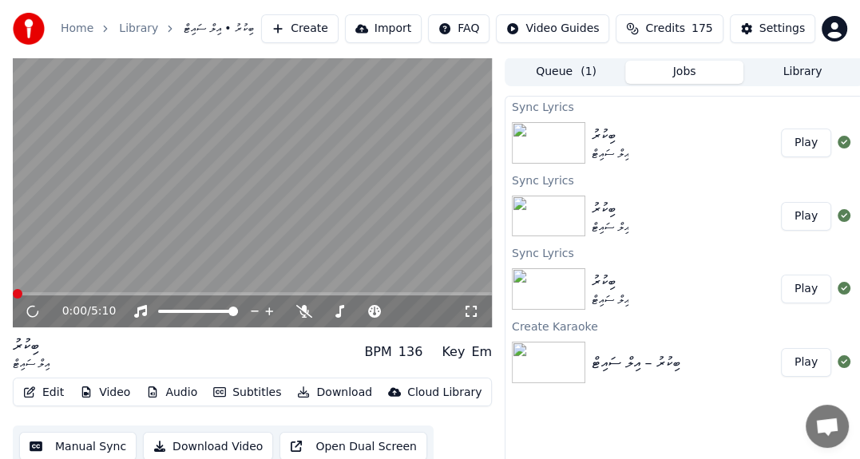
click at [58, 395] on button "Edit" at bounding box center [44, 393] width 54 height 22
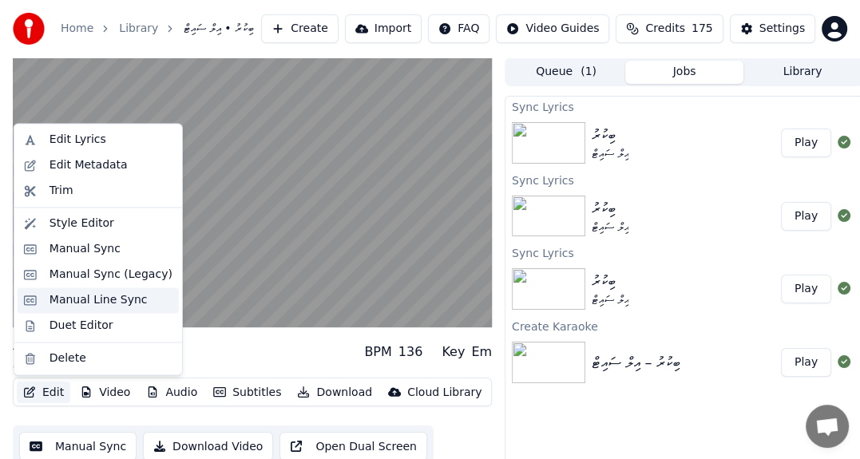
click at [80, 303] on div "Manual Line Sync" at bounding box center [99, 300] width 98 height 16
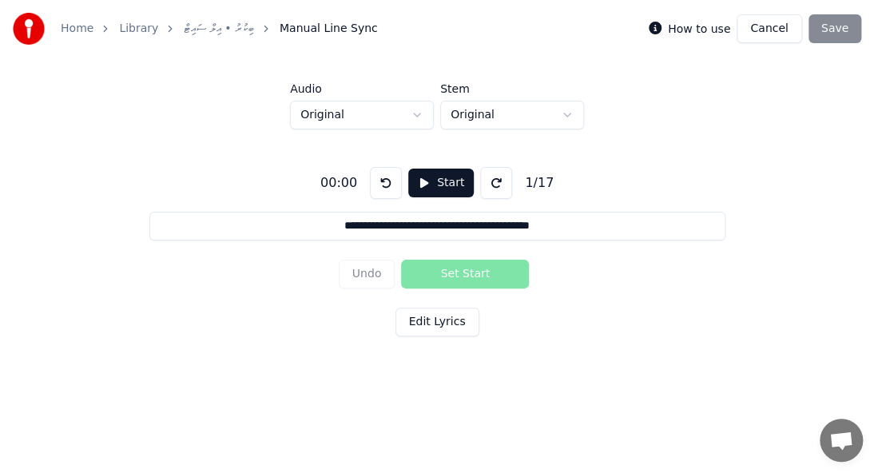
click at [201, 37] on div "Home Library ބިކުރު • އިލް ސައިޓް Manual Line Sync" at bounding box center [195, 29] width 365 height 32
click at [206, 27] on link "ބިކުރު • އިލް ސައިޓް" at bounding box center [219, 29] width 70 height 16
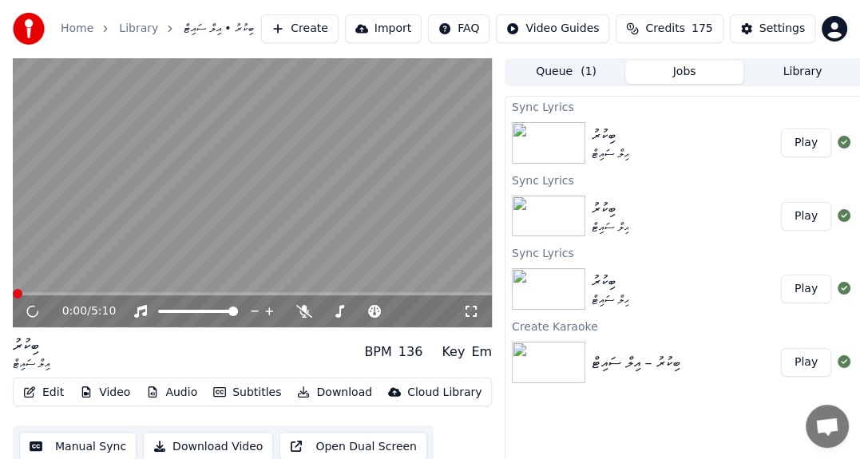
click at [48, 390] on button "Edit" at bounding box center [44, 393] width 54 height 22
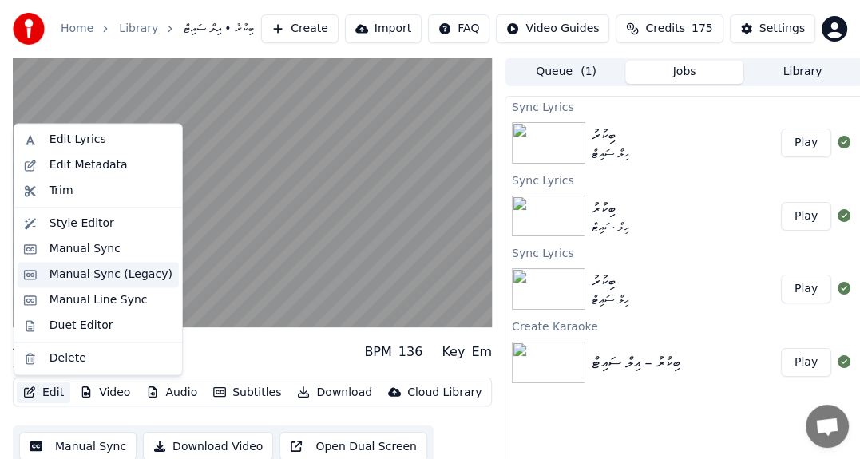
click at [118, 278] on div "Manual Sync (Legacy)" at bounding box center [111, 275] width 123 height 16
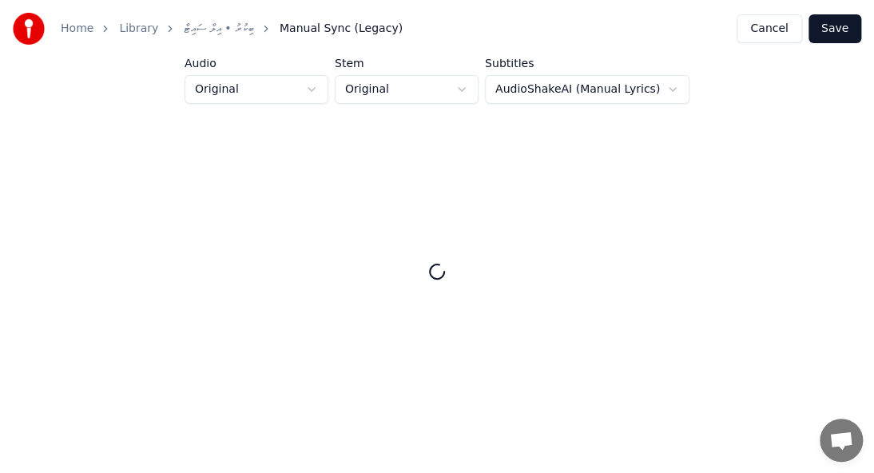
click at [593, 88] on html "Home Library ބިކުރު • އިލް ސައިޓް Manual Sync (Legacy) Cancel Save Audio Origin…" at bounding box center [437, 219] width 874 height 438
click at [648, 92] on html "Home Library ބިކުރު • އިލް ސައިޓް Manual Sync (Legacy) Cancel Save Audio Origin…" at bounding box center [437, 219] width 874 height 438
click at [516, 2] on div "Home Library ބިކުރު • އިލް ސައިޓް Manual Sync (Legacy) Cancel Save" at bounding box center [437, 29] width 874 height 58
click at [792, 204] on div at bounding box center [437, 220] width 810 height 80
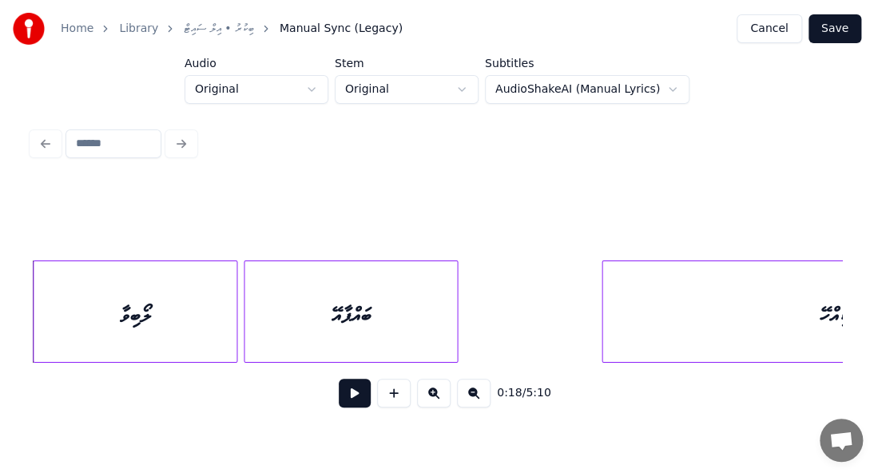
click at [347, 401] on button at bounding box center [355, 393] width 32 height 29
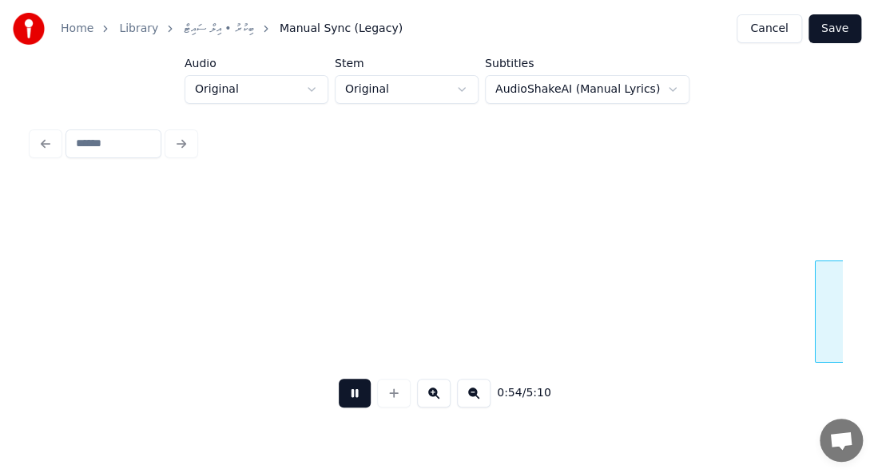
scroll to position [0, 8703]
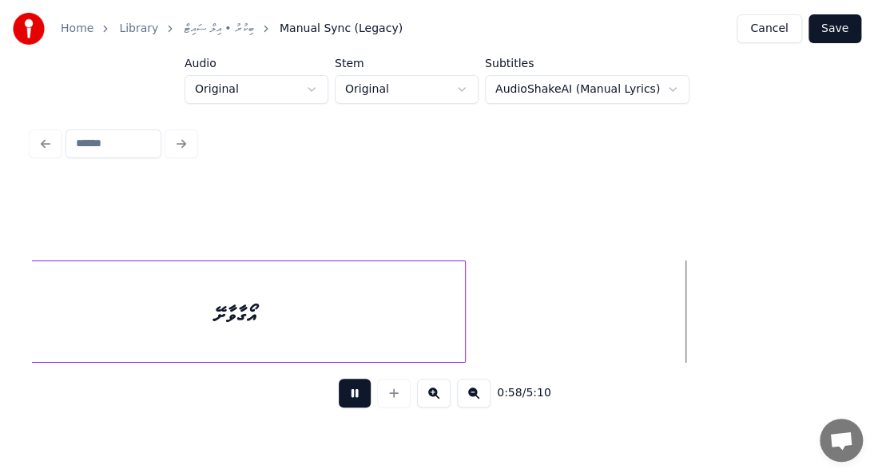
click at [356, 399] on button at bounding box center [355, 393] width 32 height 29
click at [326, 92] on html "Home Library ބިކުރު • އިލް ސައިޓް Manual Sync (Legacy) Cancel Save Audio Origin…" at bounding box center [437, 219] width 874 height 438
click at [469, 92] on html "Home Library ބިކުރު • އިލް ސައިޓް Manual Sync (Legacy) Cancel Save Audio Origin…" at bounding box center [437, 219] width 874 height 438
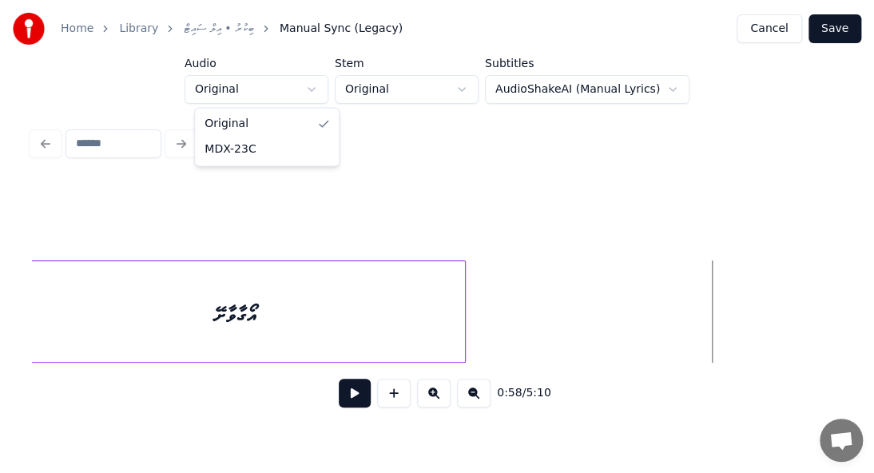
click at [316, 90] on html "Home Library ބިކުރު • އިލް ސައިޓް Manual Sync (Legacy) Cancel Save Audio Origin…" at bounding box center [437, 219] width 874 height 438
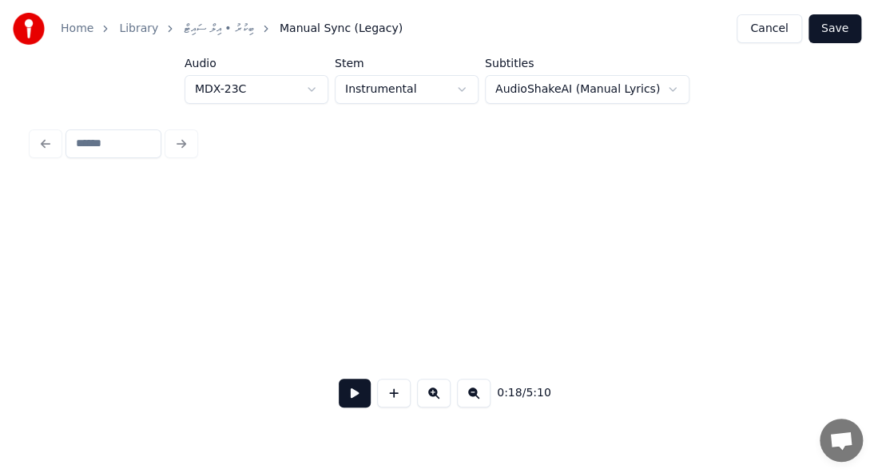
scroll to position [0, 3031]
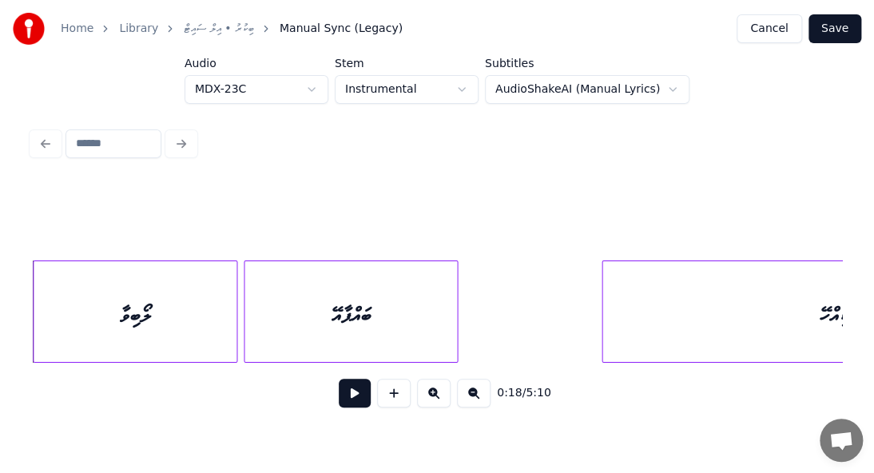
click at [368, 406] on button at bounding box center [355, 393] width 32 height 29
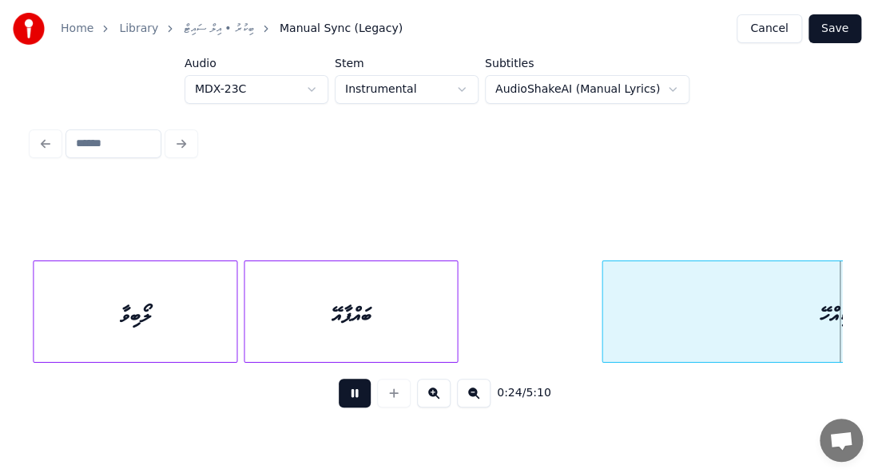
scroll to position [0, 3841]
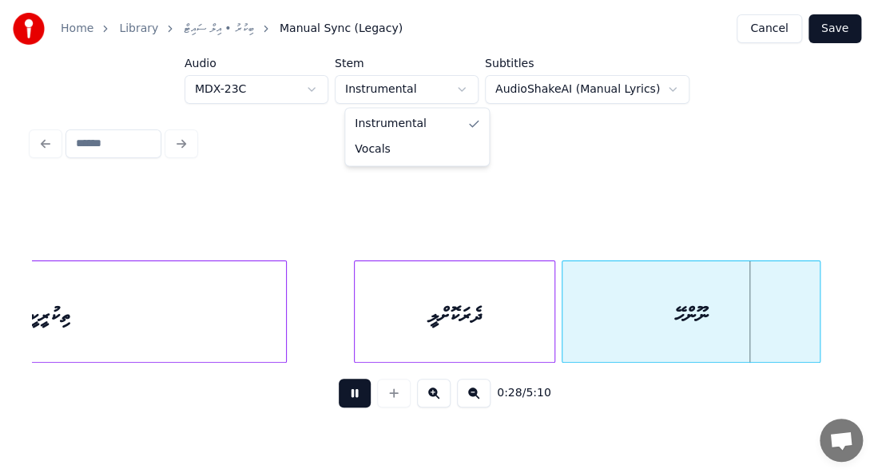
click at [473, 94] on html "Home Library ބިކުރު • އިލް ސައިޓް Manual Sync (Legacy) Cancel Save Audio MDX-23…" at bounding box center [437, 219] width 874 height 438
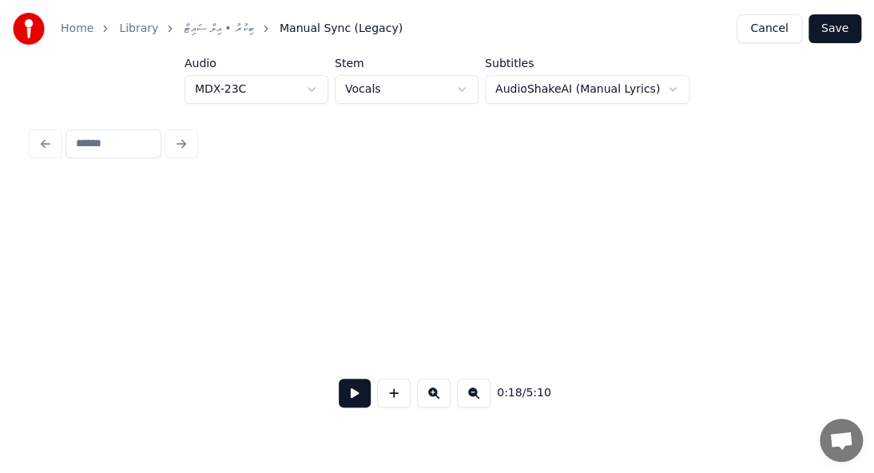
scroll to position [0, 3031]
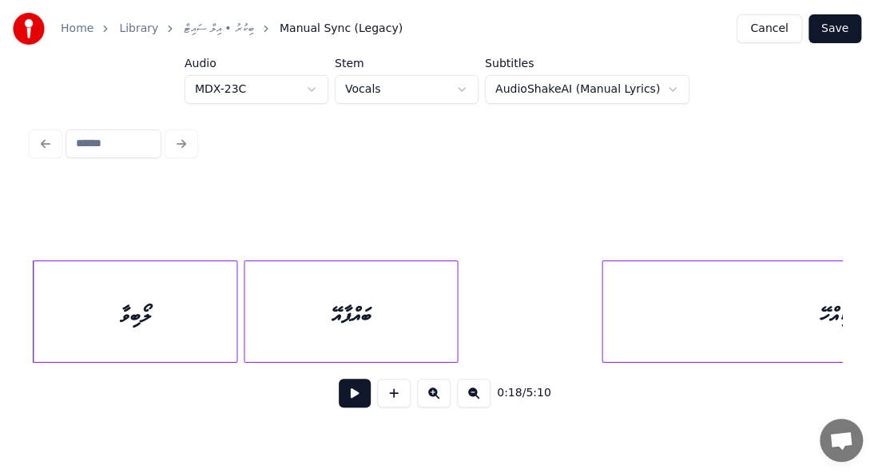
click at [361, 403] on button at bounding box center [355, 393] width 32 height 29
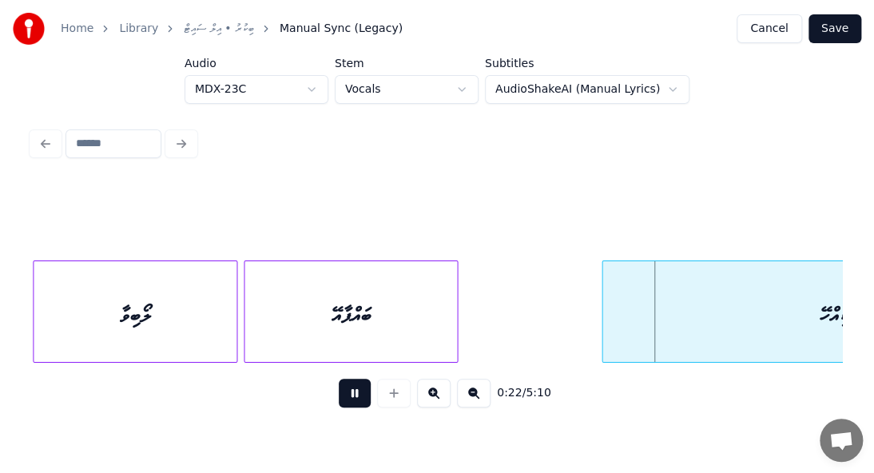
click at [469, 88] on html "Home Library ބިކުރު • އިލް ސައިޓް Manual Sync (Legacy) Cancel Save Audio MDX-23…" at bounding box center [437, 219] width 874 height 438
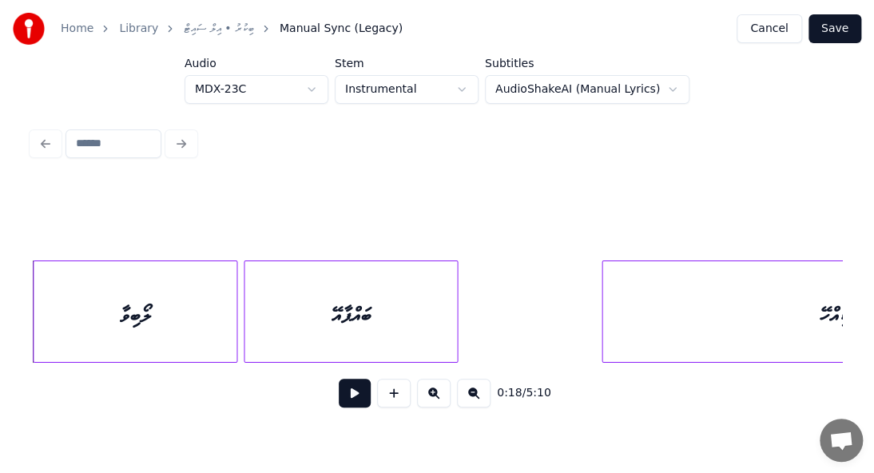
click at [346, 394] on button at bounding box center [355, 393] width 32 height 29
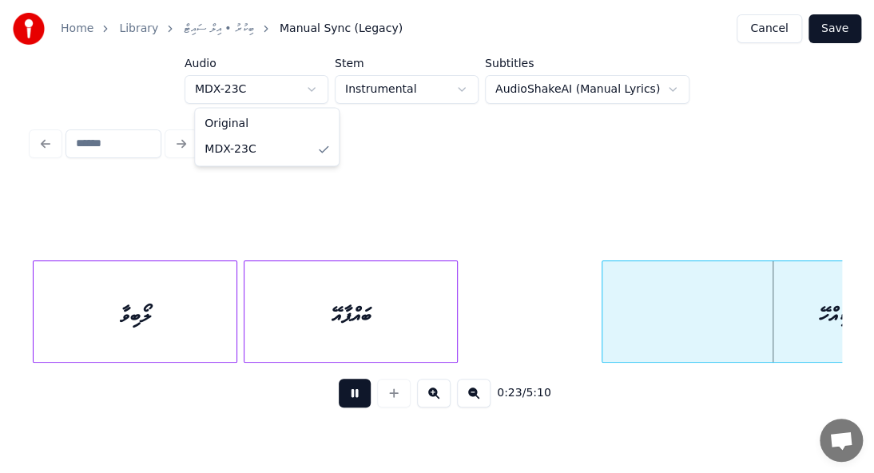
click at [317, 88] on html "Home Library ބިކުރު • އިލް ސައިޓް Manual Sync (Legacy) Cancel Save Audio MDX-23…" at bounding box center [437, 219] width 874 height 438
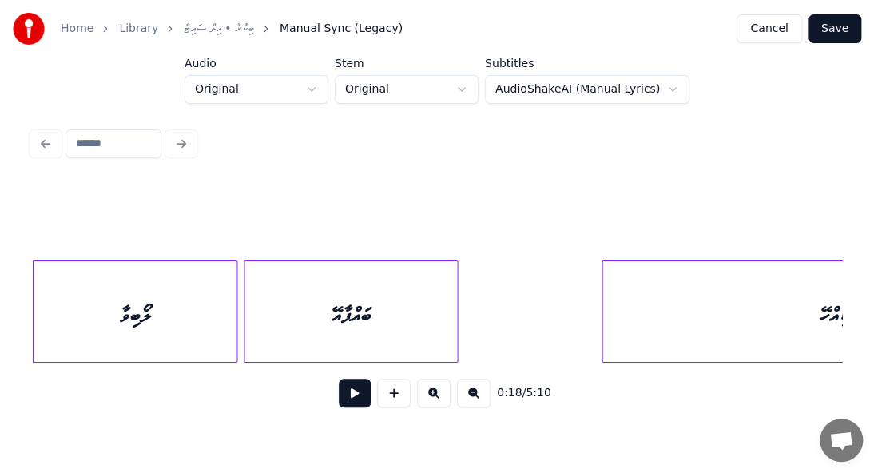
click at [346, 399] on button at bounding box center [355, 393] width 32 height 29
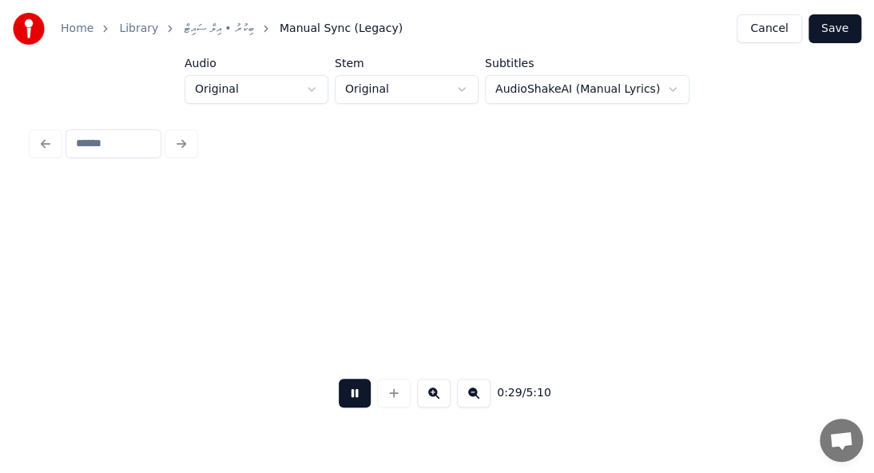
scroll to position [0, 4652]
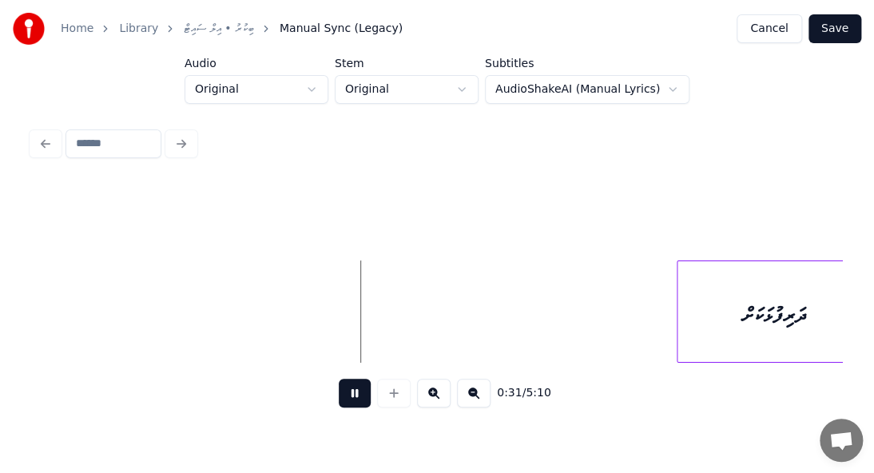
click at [635, 86] on html "Home Library ބިކުރު • އިލް ސައިޓް Manual Sync (Legacy) Cancel Save Audio Origin…" at bounding box center [437, 219] width 874 height 438
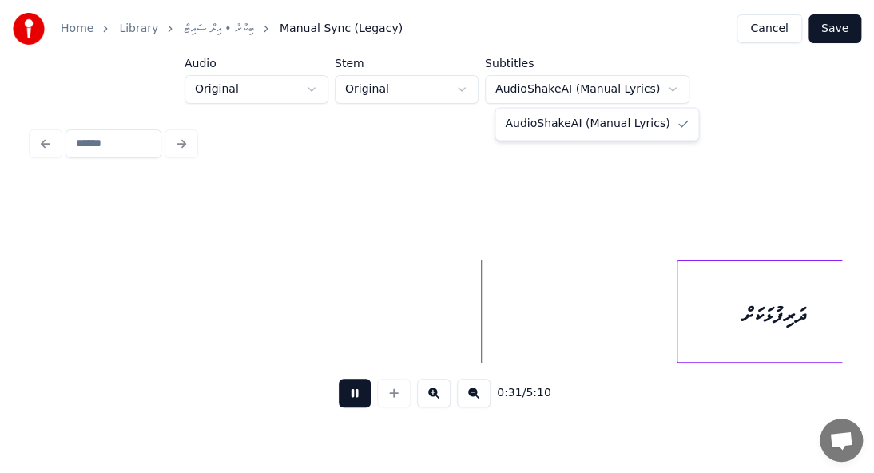
click at [635, 86] on html "Home Library ބިކުރު • އިލް ސައިޓް Manual Sync (Legacy) Cancel Save Audio Origin…" at bounding box center [437, 219] width 874 height 438
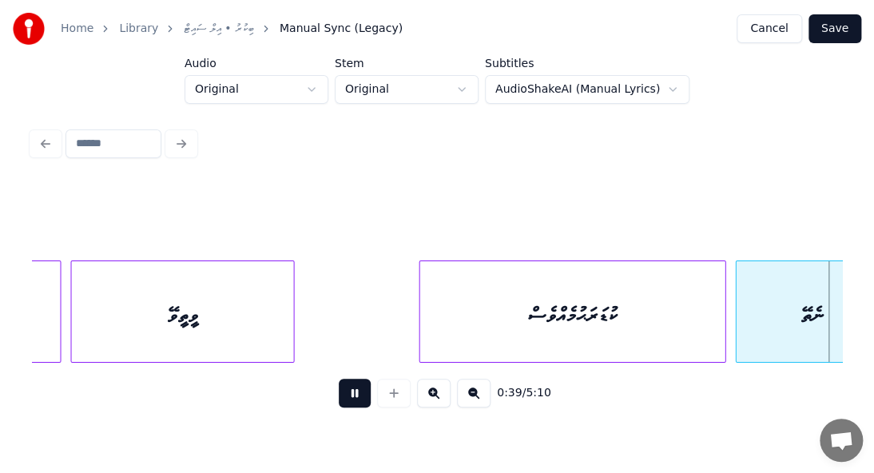
scroll to position [0, 6274]
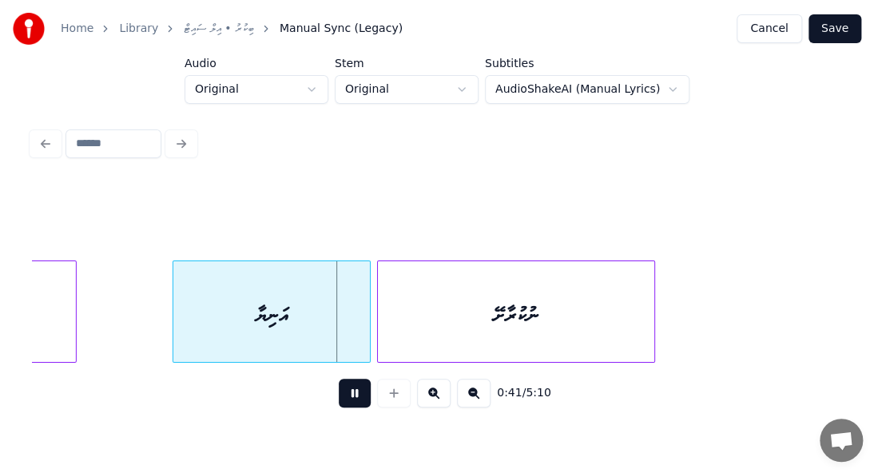
click at [831, 27] on button "Save" at bounding box center [834, 28] width 53 height 29
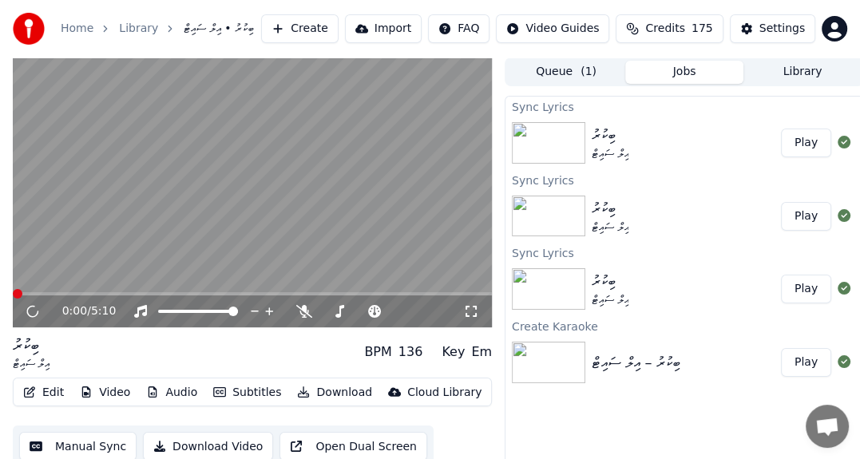
click at [795, 140] on button "Play" at bounding box center [806, 143] width 50 height 29
click at [29, 314] on icon at bounding box center [33, 310] width 10 height 11
click at [781, 26] on div "Settings" at bounding box center [782, 29] width 46 height 16
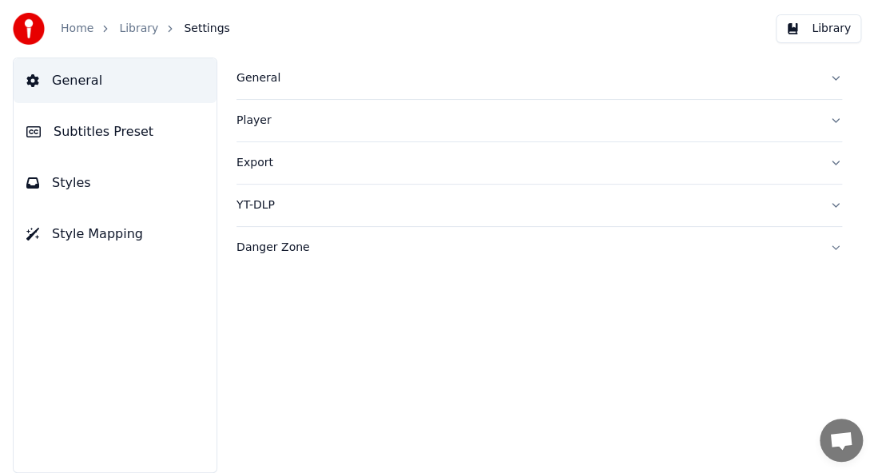
click at [126, 129] on span "Subtitles Preset" at bounding box center [104, 131] width 100 height 19
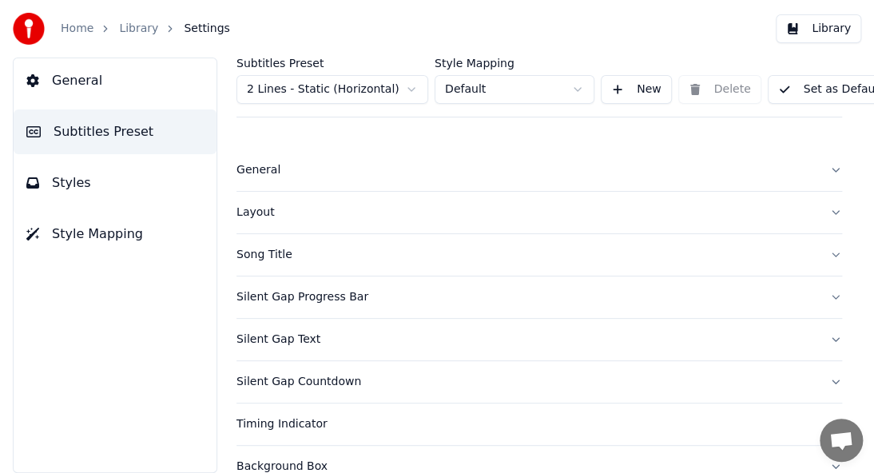
click at [276, 256] on div "Song Title" at bounding box center [526, 255] width 580 height 16
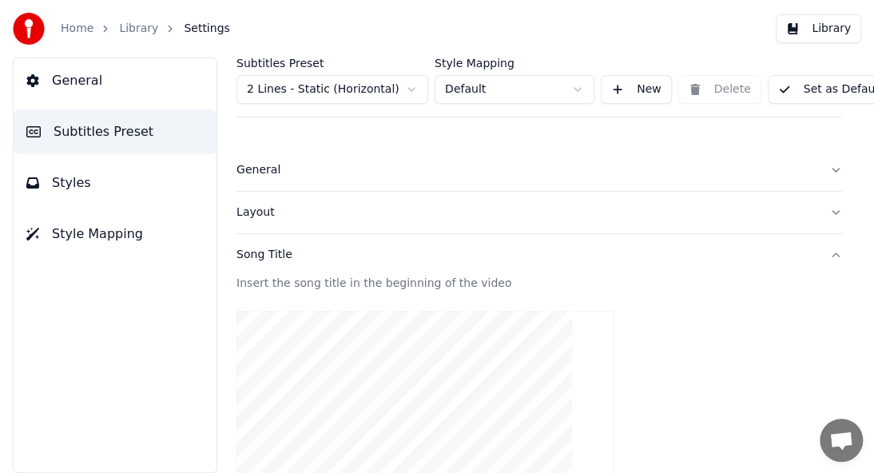
click at [83, 192] on button "Styles" at bounding box center [115, 183] width 203 height 45
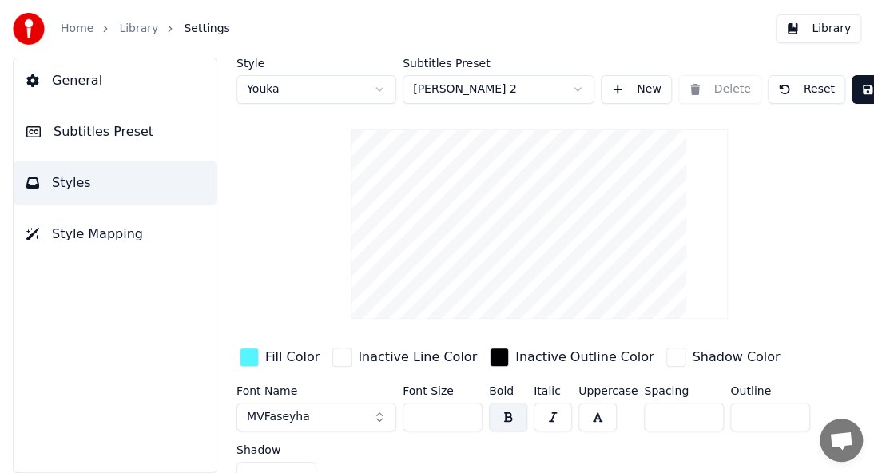
scroll to position [36, 0]
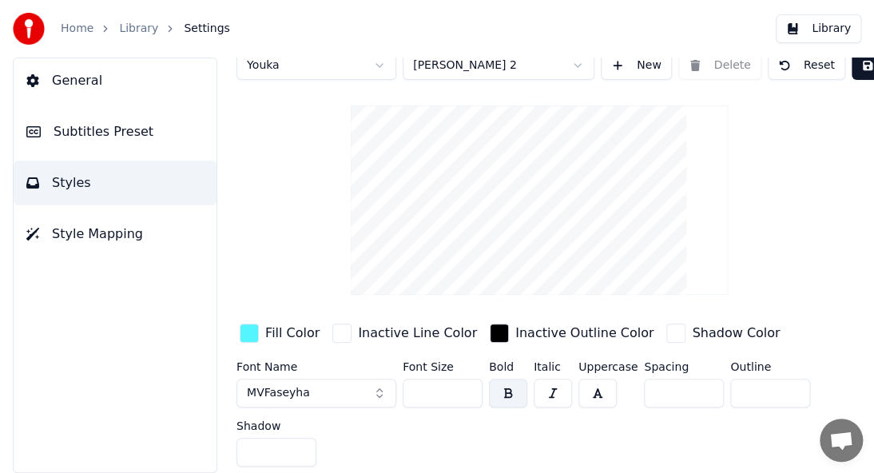
click at [74, 131] on span "Subtitles Preset" at bounding box center [104, 131] width 100 height 19
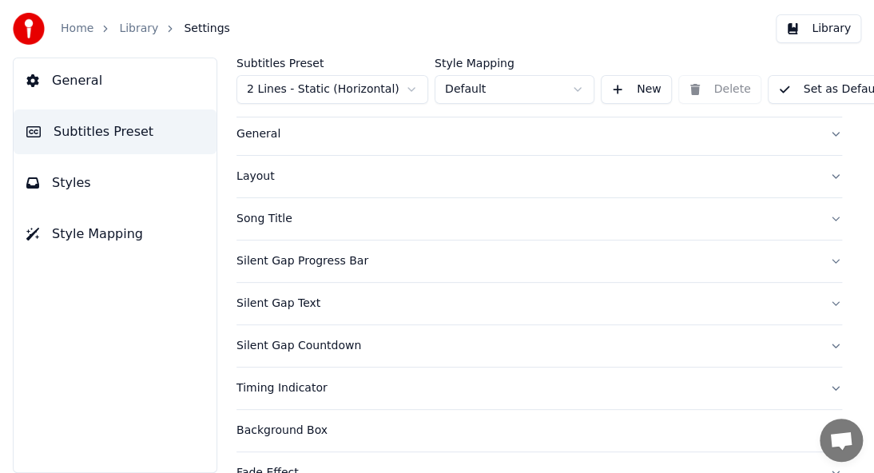
click at [257, 134] on div "General" at bounding box center [526, 134] width 580 height 16
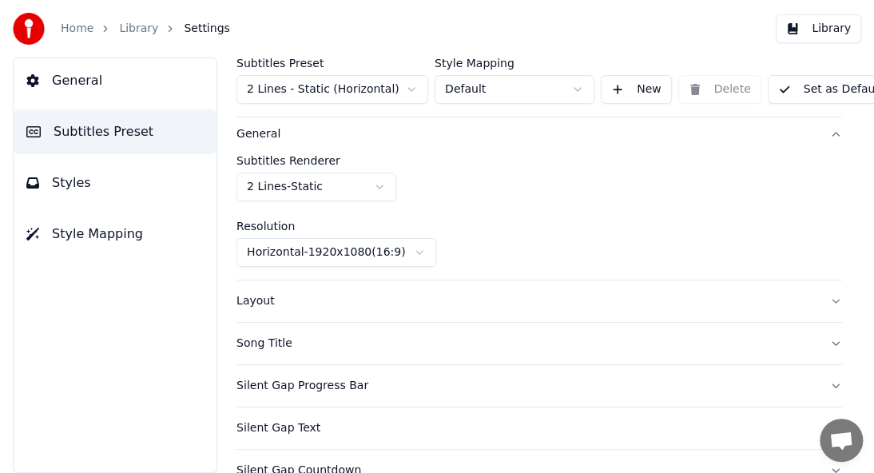
click at [271, 307] on div "Layout" at bounding box center [526, 301] width 580 height 16
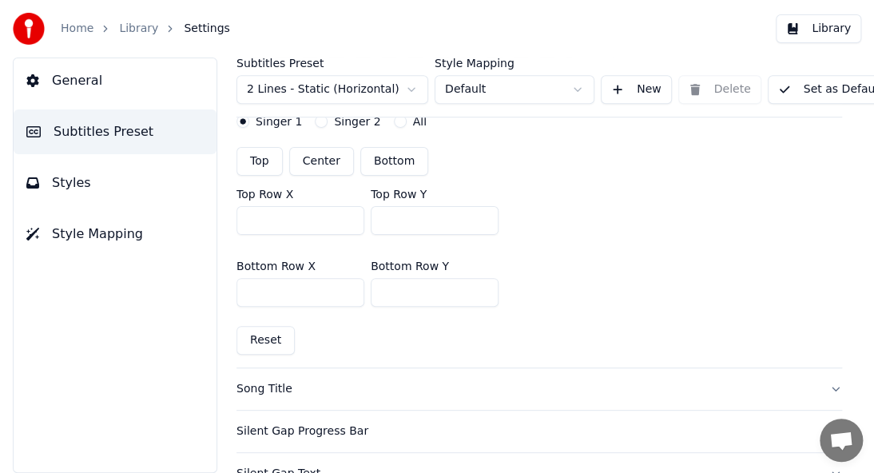
scroll to position [435, 0]
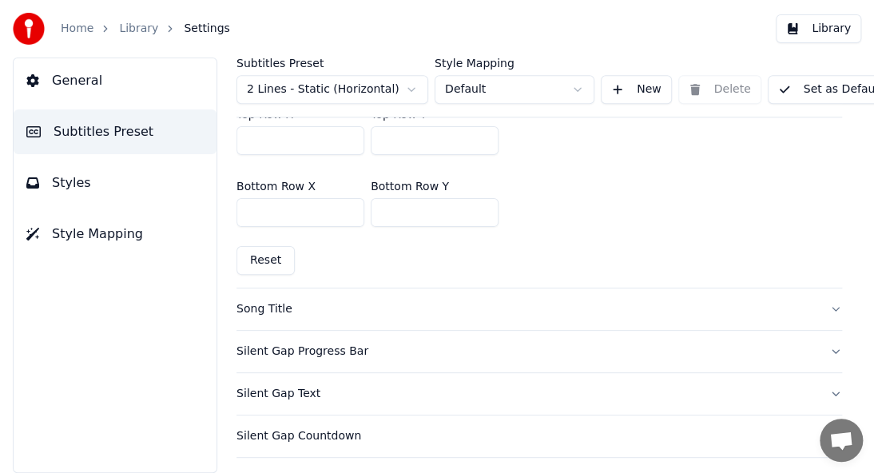
click at [252, 304] on div "Song Title" at bounding box center [526, 309] width 580 height 16
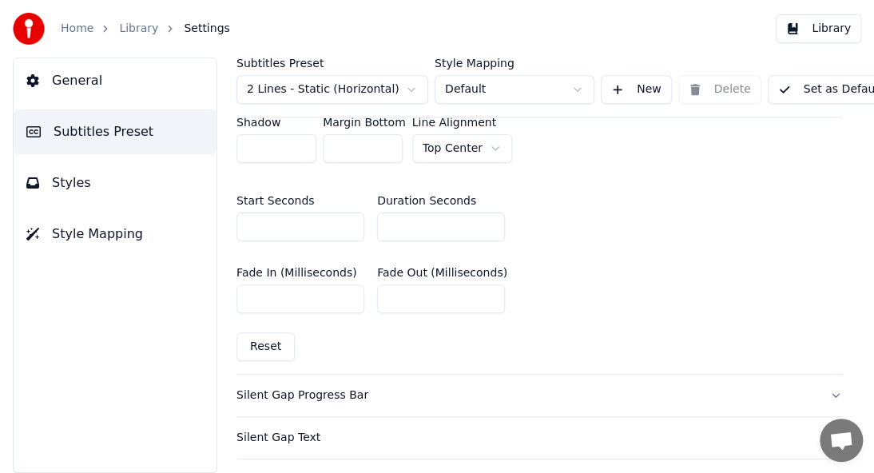
scroll to position [835, 0]
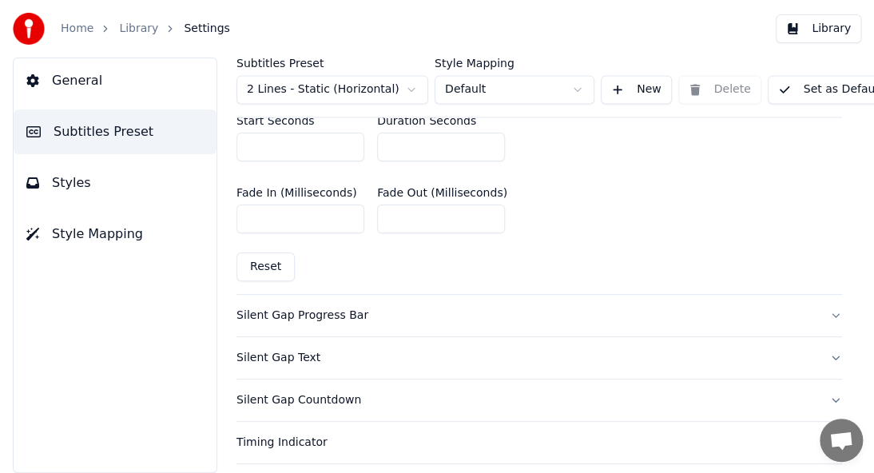
click at [315, 312] on div "Silent Gap Progress Bar" at bounding box center [526, 315] width 580 height 16
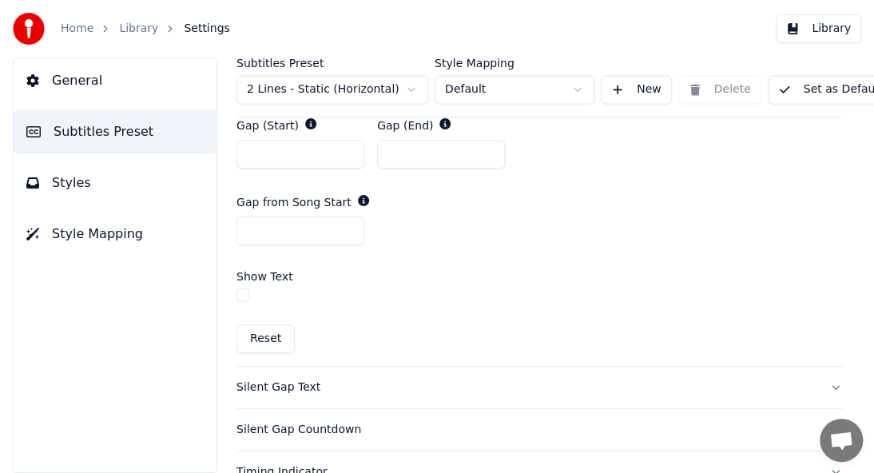
click at [278, 384] on div "Silent Gap Text" at bounding box center [526, 387] width 580 height 16
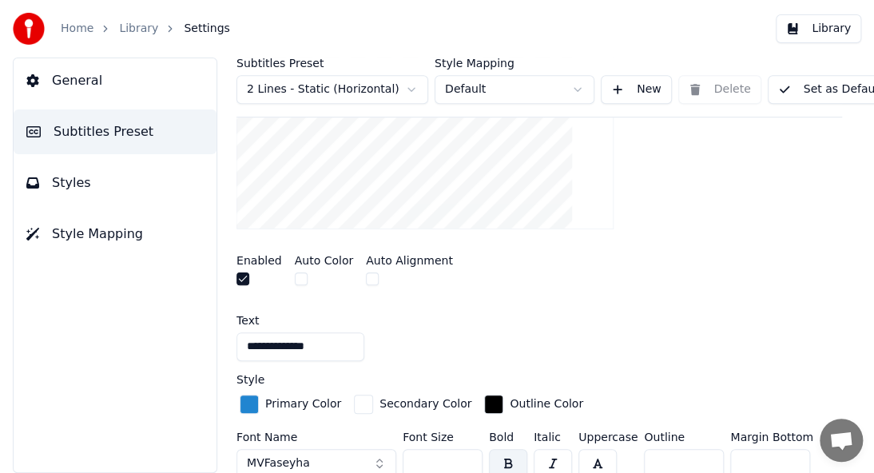
scroll to position [116, 0]
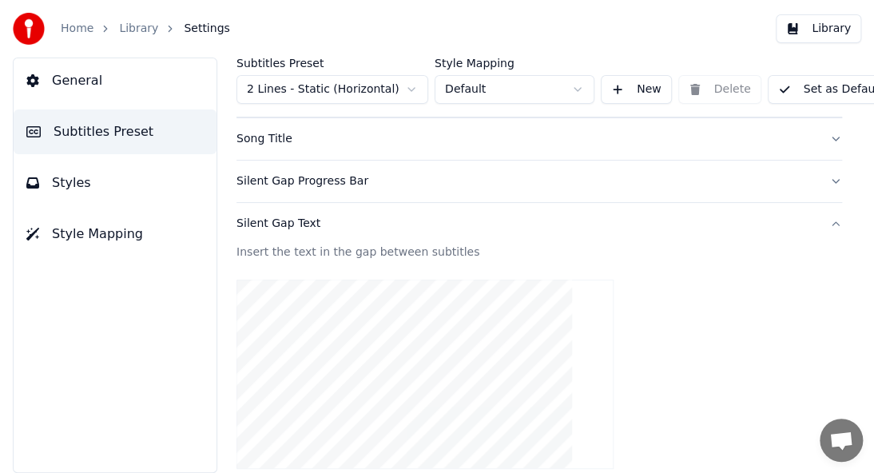
click at [275, 141] on div "Song Title" at bounding box center [526, 139] width 580 height 16
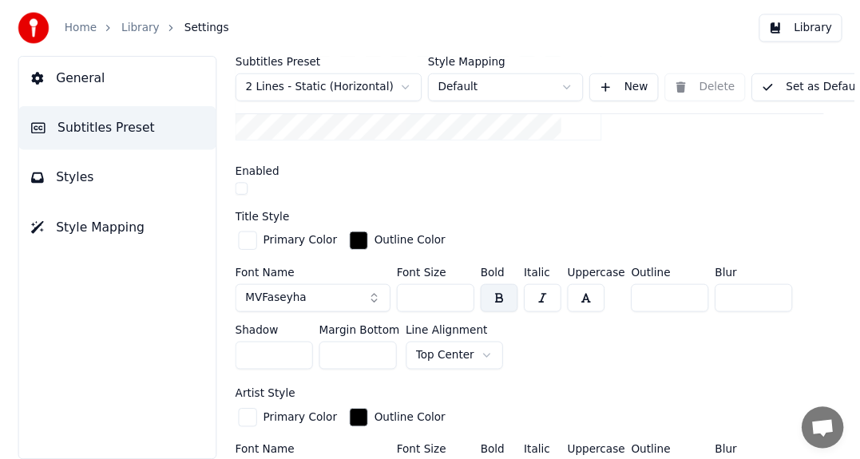
scroll to position [435, 0]
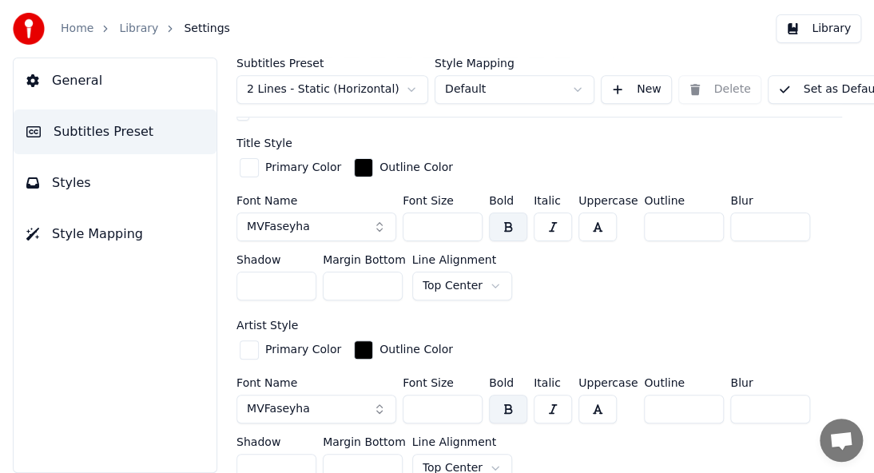
click at [552, 89] on html "Home Library Settings Library General Subtitles Preset Styles Style Mapping Sub…" at bounding box center [437, 236] width 874 height 473
click at [815, 90] on button "Set as Default" at bounding box center [829, 89] width 125 height 29
click at [819, 93] on button "Set as Default" at bounding box center [829, 89] width 125 height 29
click at [146, 27] on link "Library" at bounding box center [138, 29] width 39 height 16
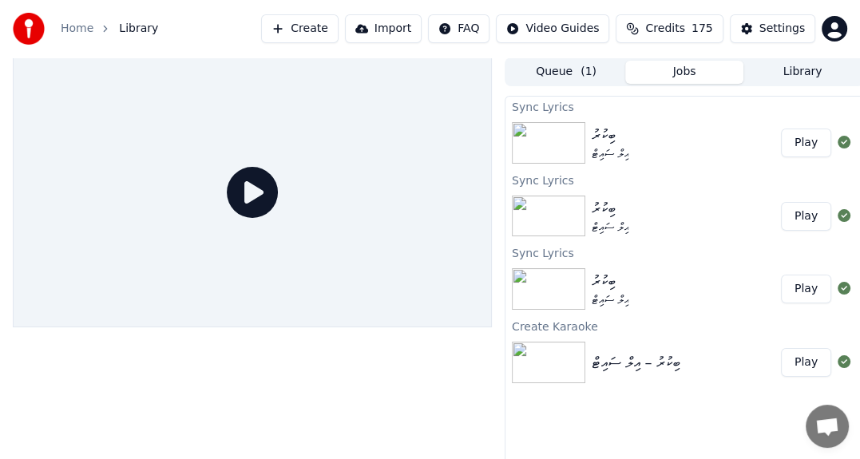
click at [638, 144] on div "ބިކުރު އިލް ސައިޓް" at bounding box center [686, 143] width 189 height 38
click at [806, 149] on button "Play" at bounding box center [806, 143] width 50 height 29
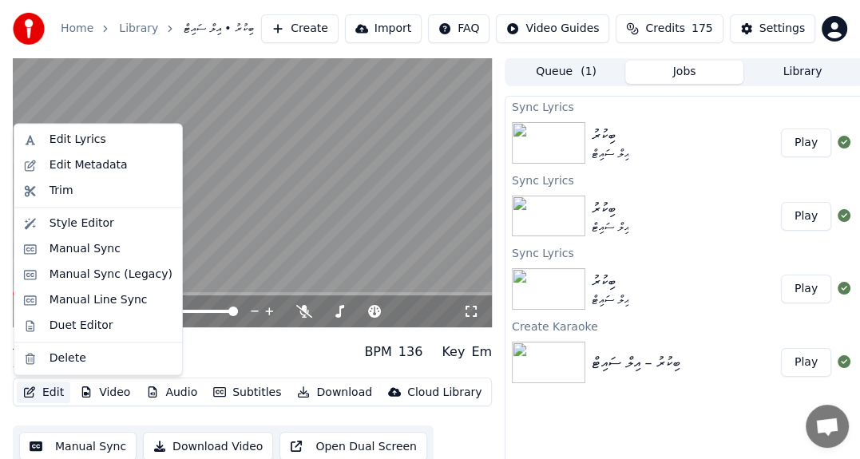
click at [46, 395] on button "Edit" at bounding box center [44, 393] width 54 height 22
click at [109, 170] on div "Edit Metadata" at bounding box center [89, 165] width 78 height 16
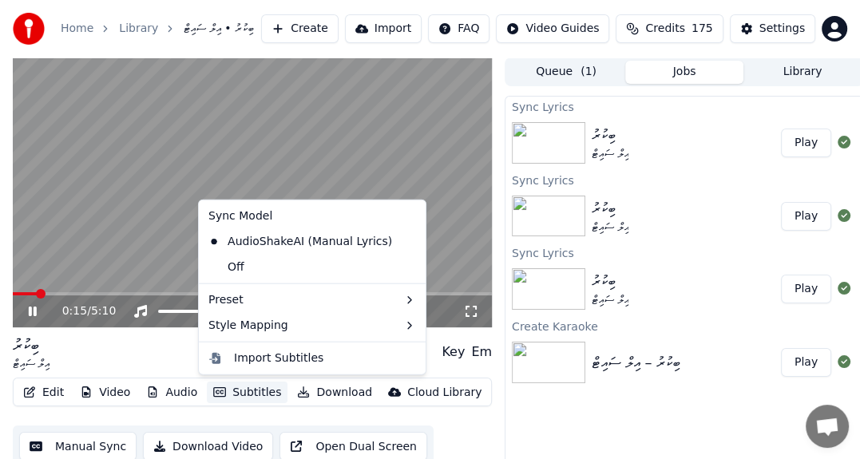
click at [243, 395] on button "Subtitles" at bounding box center [247, 393] width 81 height 22
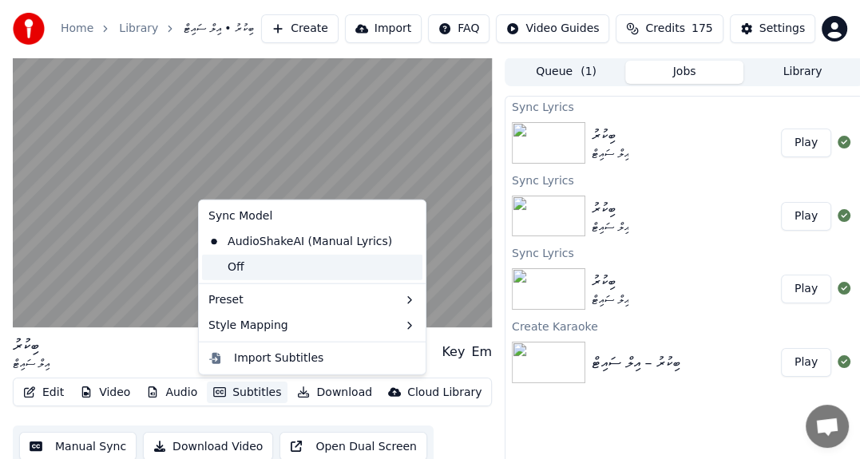
click at [281, 271] on div "Off" at bounding box center [312, 268] width 220 height 26
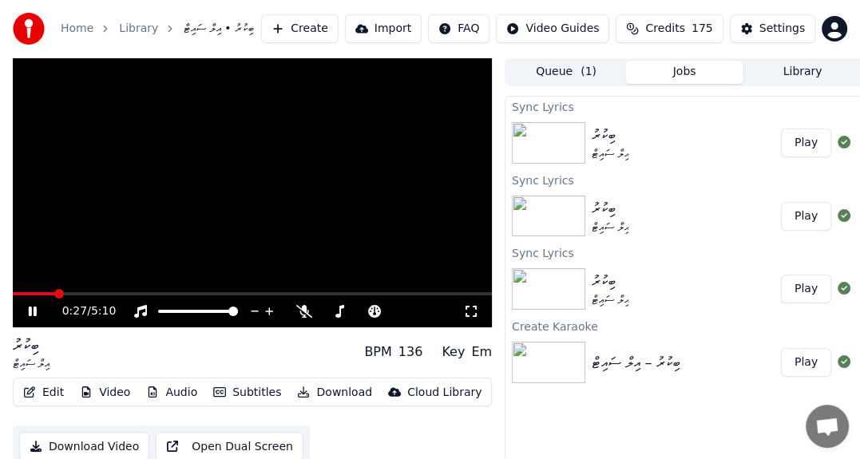
click at [256, 396] on button "Subtitles" at bounding box center [247, 393] width 81 height 22
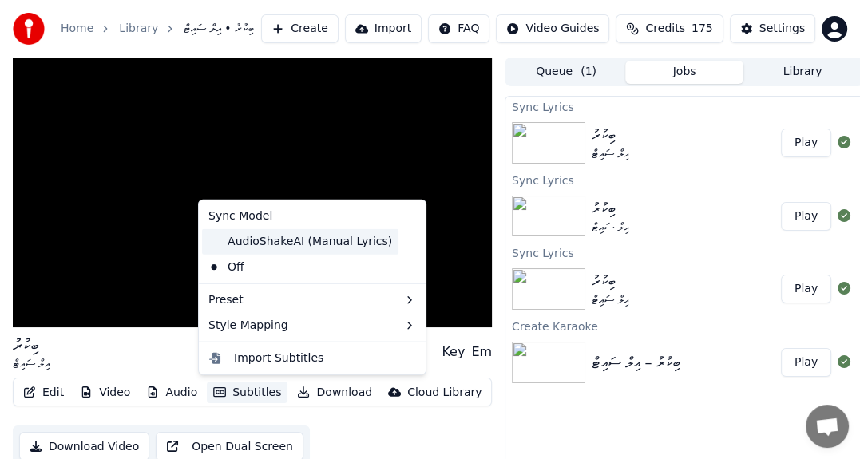
click at [271, 243] on div "AudioShakeAI (Manual Lyrics)" at bounding box center [300, 242] width 196 height 26
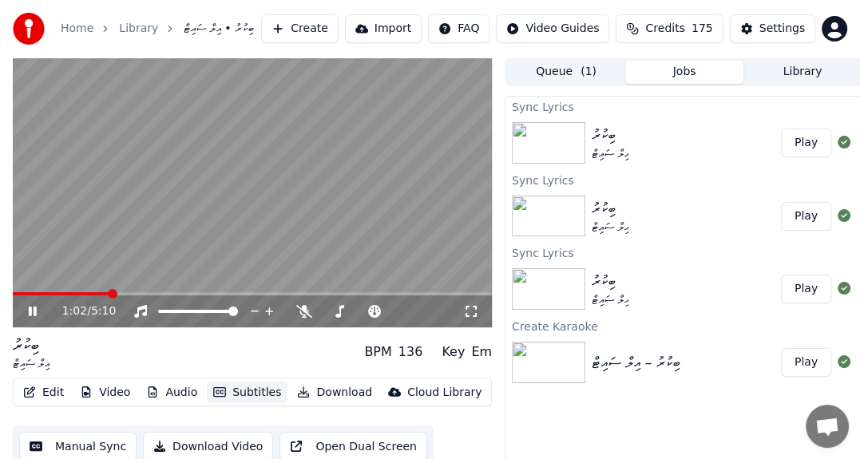
scroll to position [38, 0]
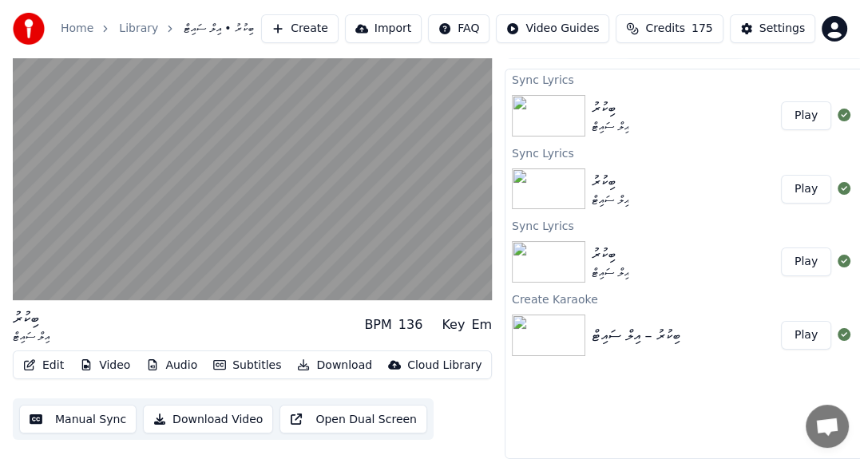
click at [76, 408] on button "Manual Sync" at bounding box center [77, 419] width 117 height 29
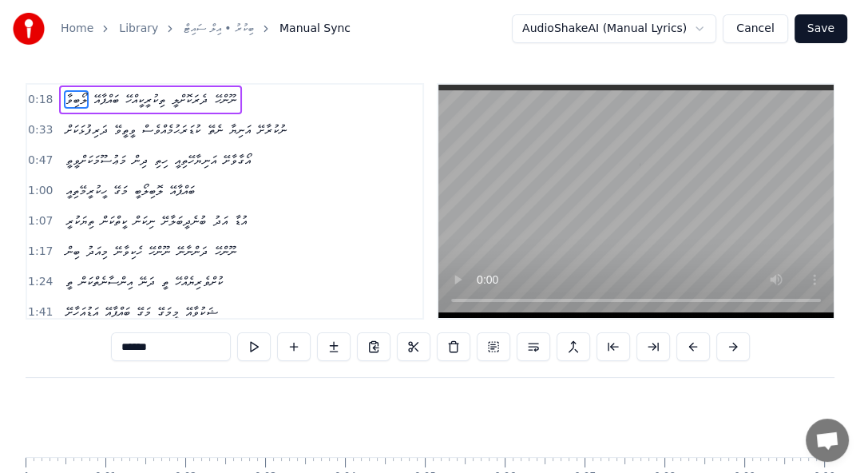
scroll to position [0, 1435]
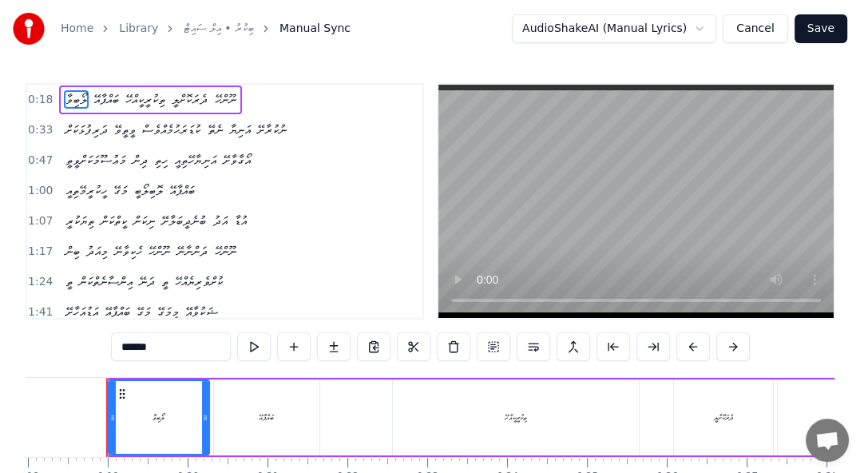
click at [658, 23] on html "Home Library ބިކުރު • އިލް ސައިޓް Manual Sync AudioShakeAI (Manual Lyrics) Canc…" at bounding box center [430, 282] width 860 height 564
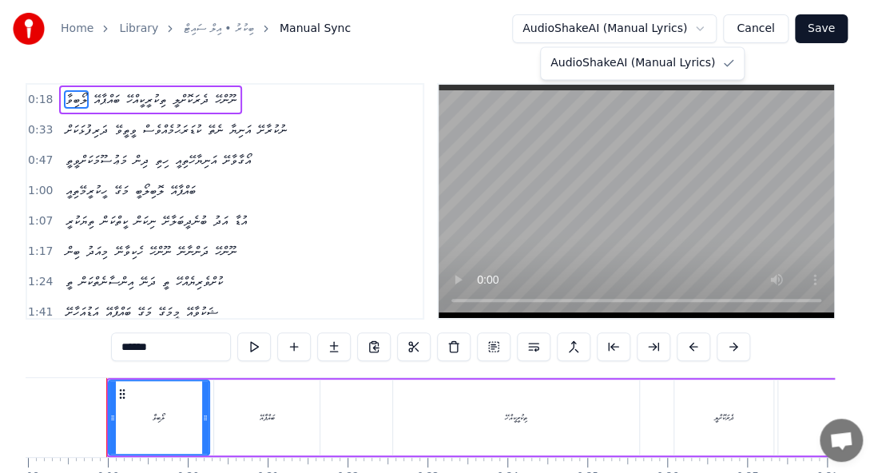
click at [658, 23] on html "Home Library ބިކުރު • އިލް ސައިޓް Manual Sync AudioShakeAI (Manual Lyrics) Canc…" at bounding box center [437, 282] width 874 height 564
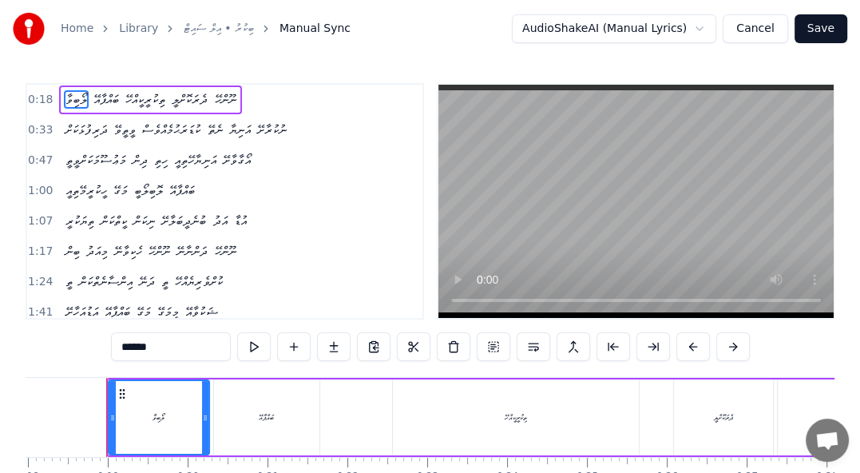
click at [750, 37] on button "Cancel" at bounding box center [755, 28] width 65 height 29
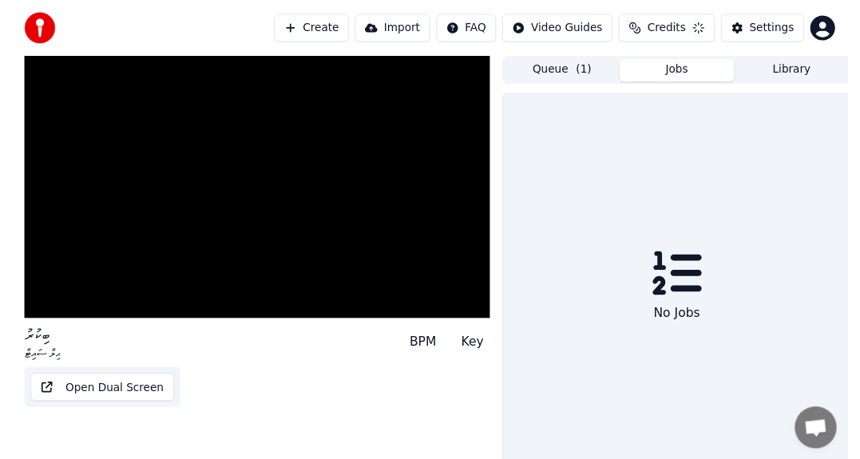
scroll to position [38, 0]
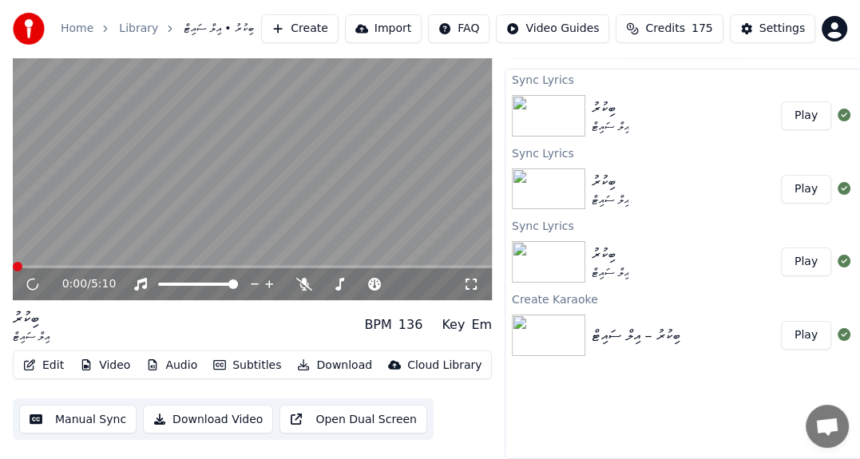
click at [50, 359] on button "Edit" at bounding box center [44, 366] width 54 height 22
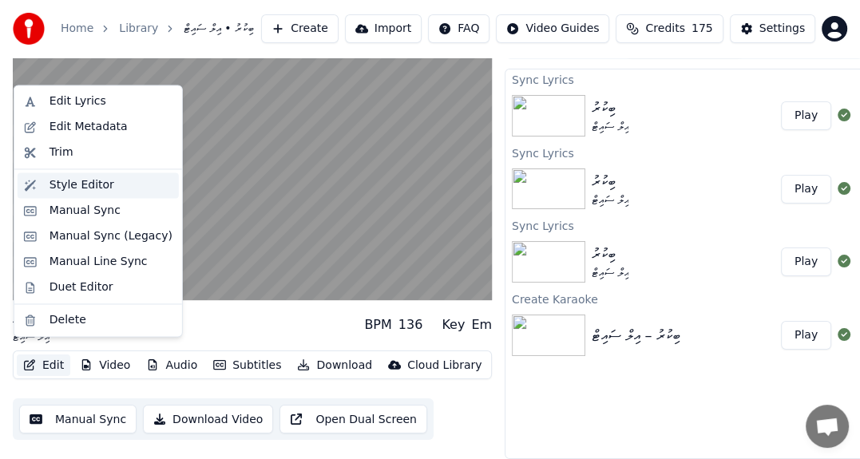
click at [85, 189] on div "Style Editor" at bounding box center [82, 185] width 65 height 16
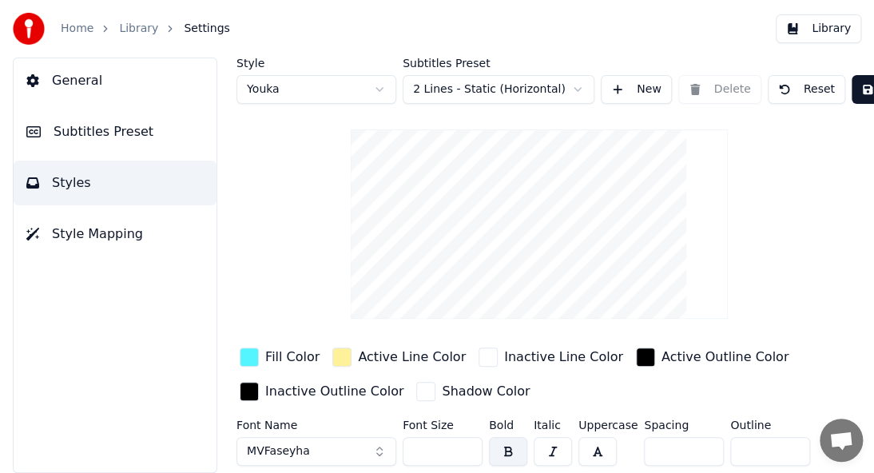
scroll to position [69, 0]
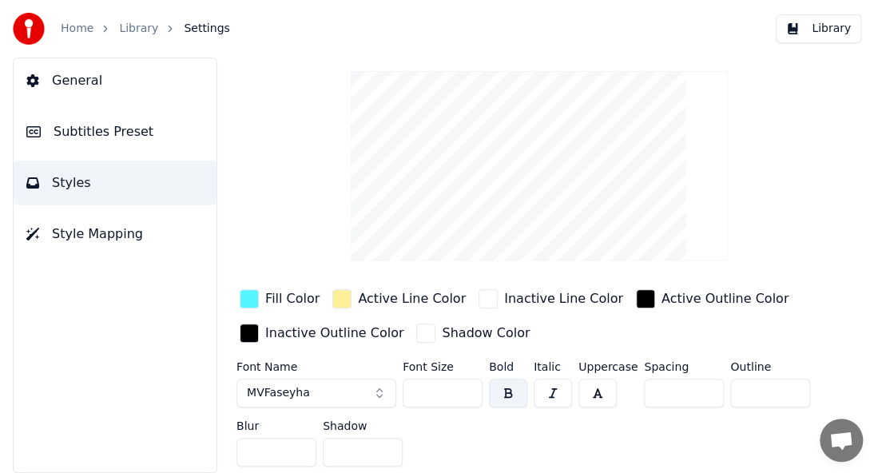
click at [110, 137] on span "Subtitles Preset" at bounding box center [104, 131] width 100 height 19
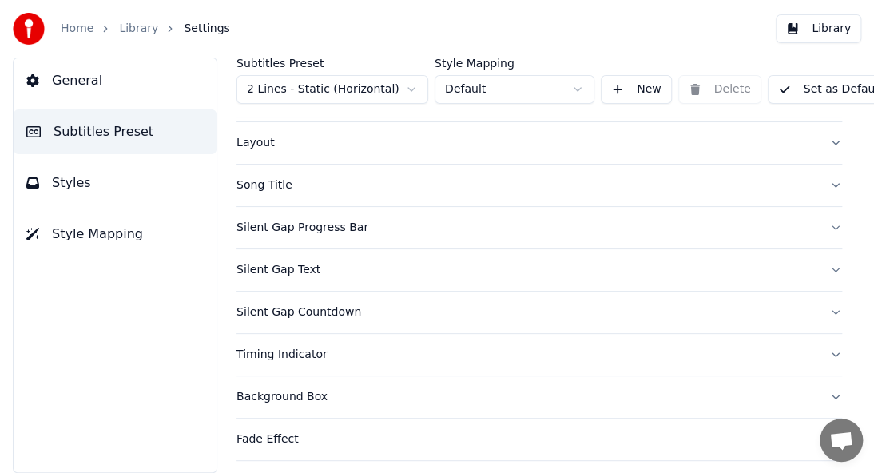
click at [294, 193] on button "Song Title" at bounding box center [538, 186] width 605 height 42
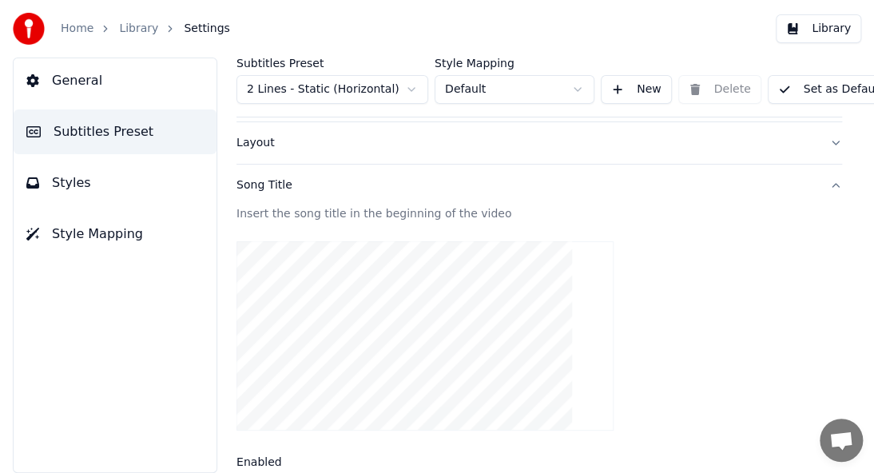
scroll to position [229, 0]
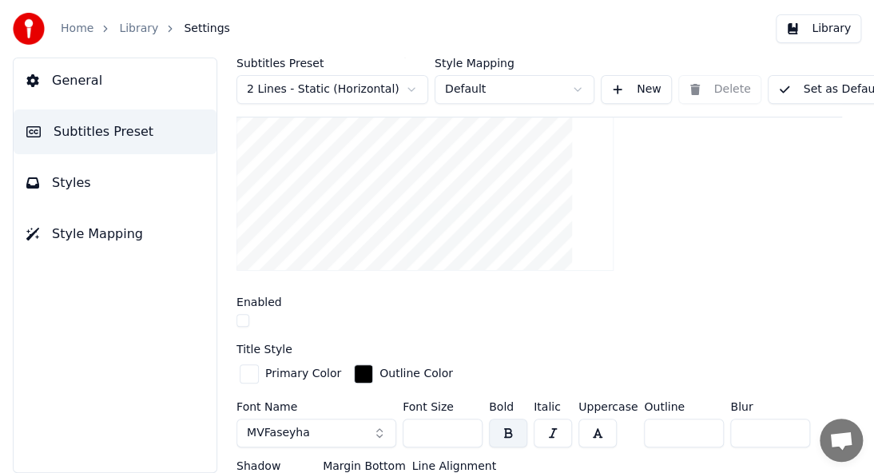
click at [262, 300] on label "Enabled" at bounding box center [259, 301] width 46 height 11
click at [293, 307] on div "Enabled" at bounding box center [538, 313] width 605 height 34
click at [237, 298] on label "Enabled" at bounding box center [259, 301] width 46 height 11
click at [242, 307] on label "Enabled" at bounding box center [259, 301] width 46 height 11
click at [249, 300] on label "Enabled" at bounding box center [259, 301] width 46 height 11
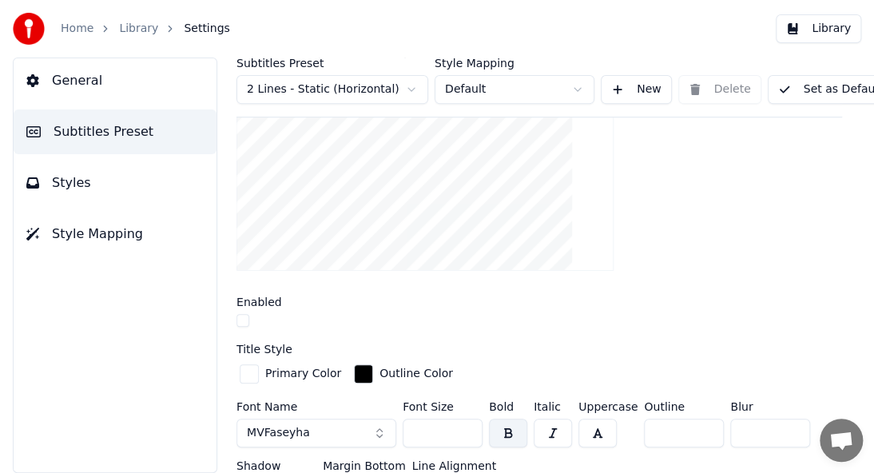
click at [243, 300] on label "Enabled" at bounding box center [259, 301] width 46 height 11
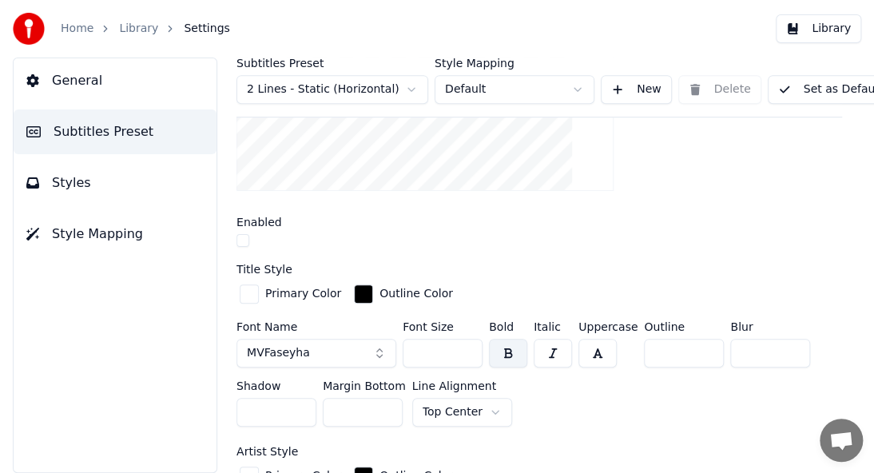
click at [248, 237] on button "button" at bounding box center [242, 240] width 13 height 13
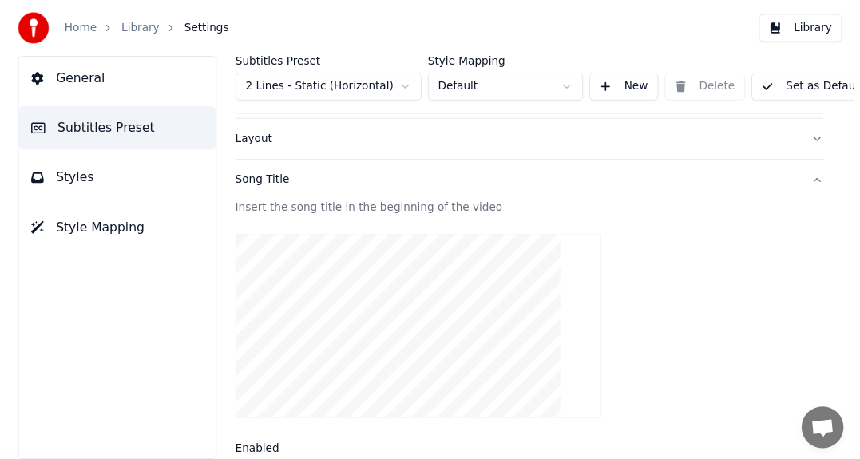
scroll to position [0, 0]
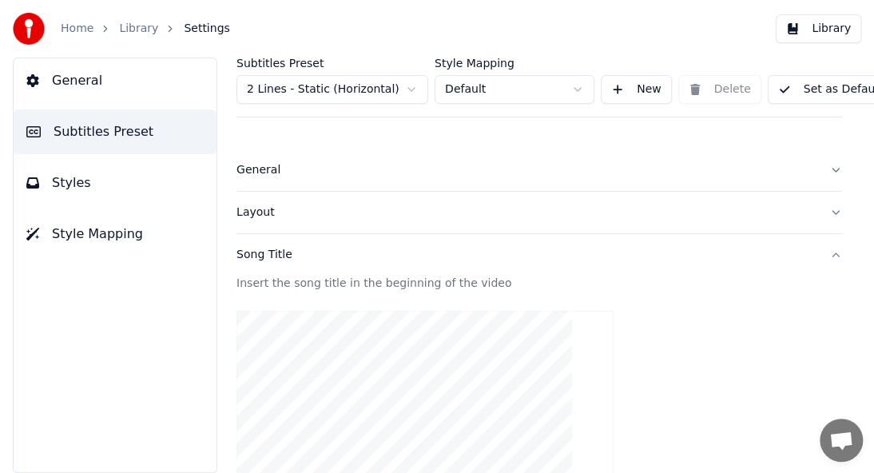
click at [807, 86] on button "Set as Default" at bounding box center [829, 89] width 125 height 29
click at [125, 30] on link "Library" at bounding box center [138, 29] width 39 height 16
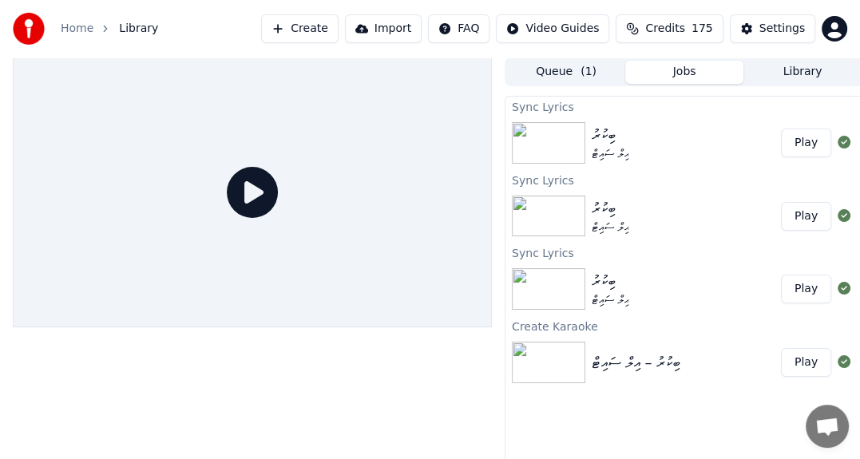
click at [811, 153] on button "Play" at bounding box center [806, 143] width 50 height 29
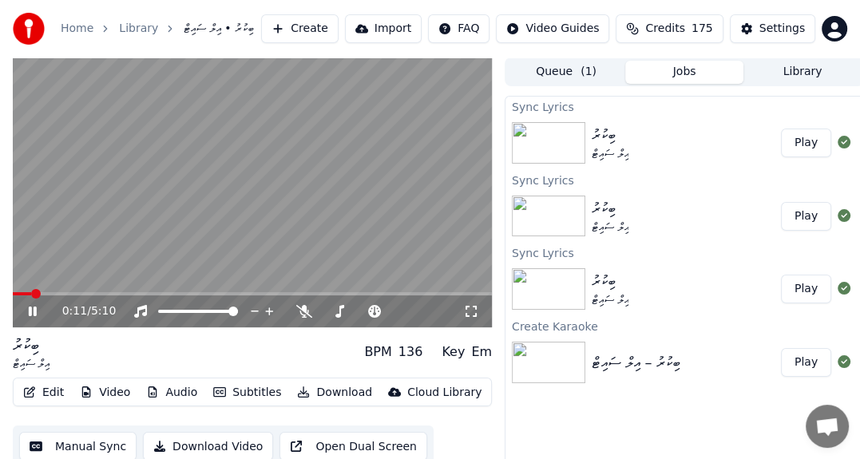
click at [255, 395] on button "Subtitles" at bounding box center [247, 393] width 81 height 22
click at [32, 309] on icon at bounding box center [44, 311] width 37 height 13
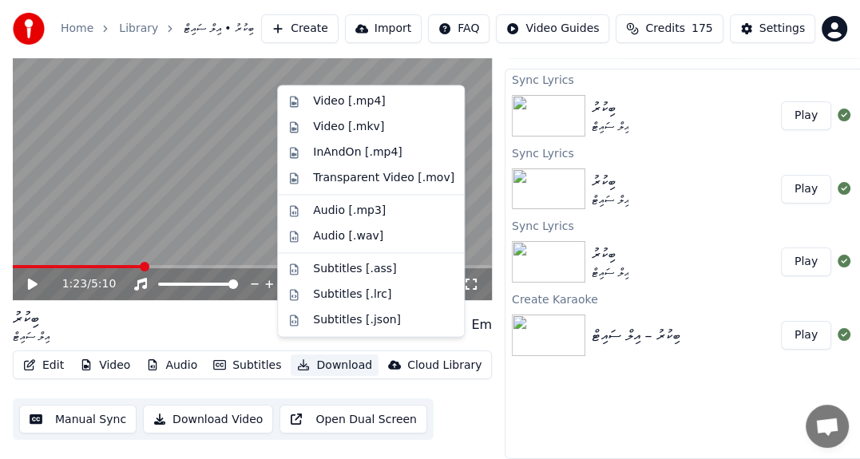
click at [297, 359] on icon "button" at bounding box center [303, 364] width 13 height 11
click at [359, 149] on div "InAndOn [.mp4]" at bounding box center [357, 153] width 89 height 16
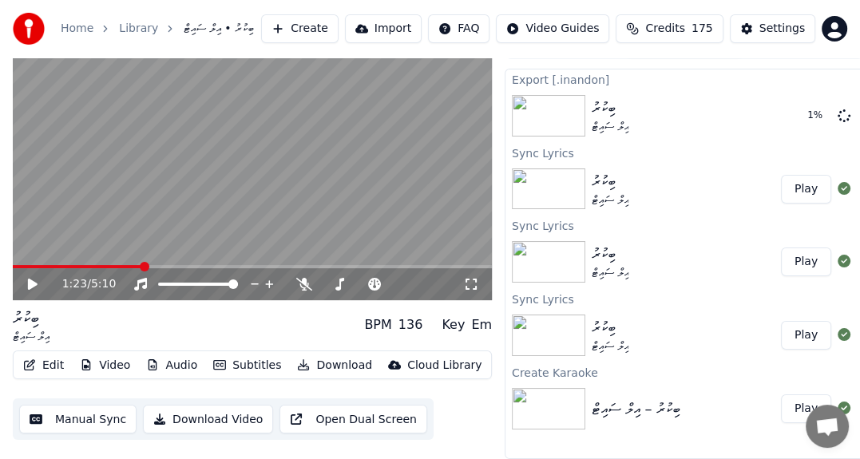
click at [311, 355] on button "Download" at bounding box center [335, 366] width 88 height 22
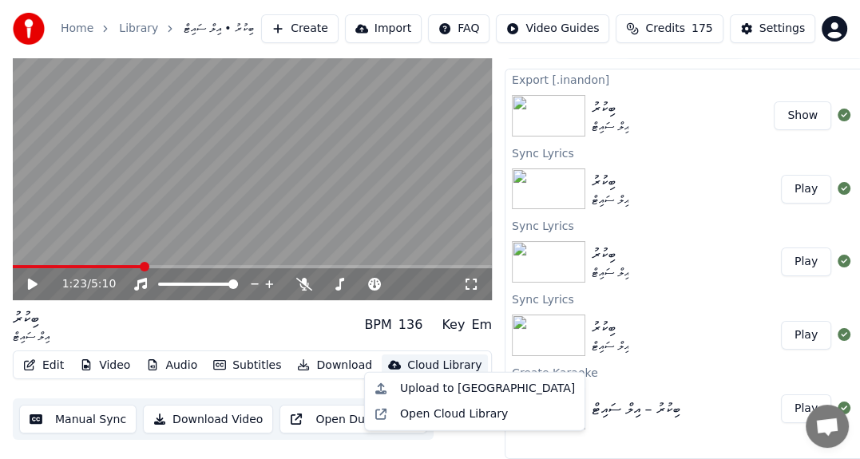
click at [797, 107] on button "Show" at bounding box center [803, 115] width 58 height 29
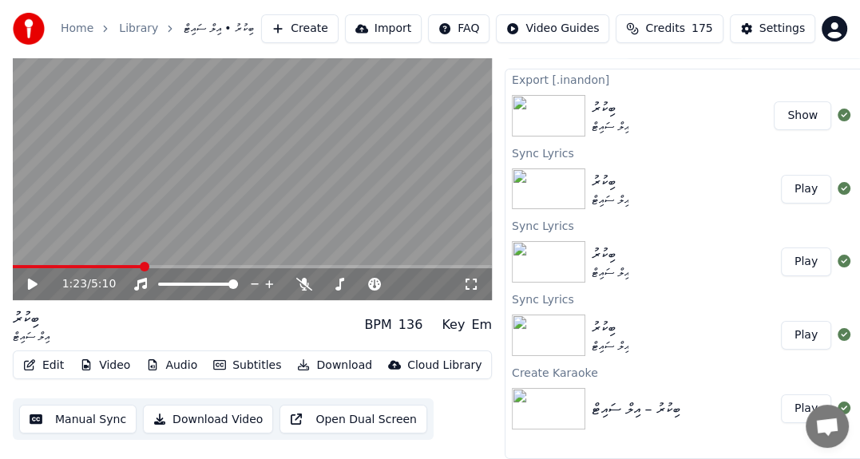
click at [31, 278] on icon at bounding box center [33, 283] width 10 height 11
click at [13, 262] on span at bounding box center [18, 267] width 10 height 10
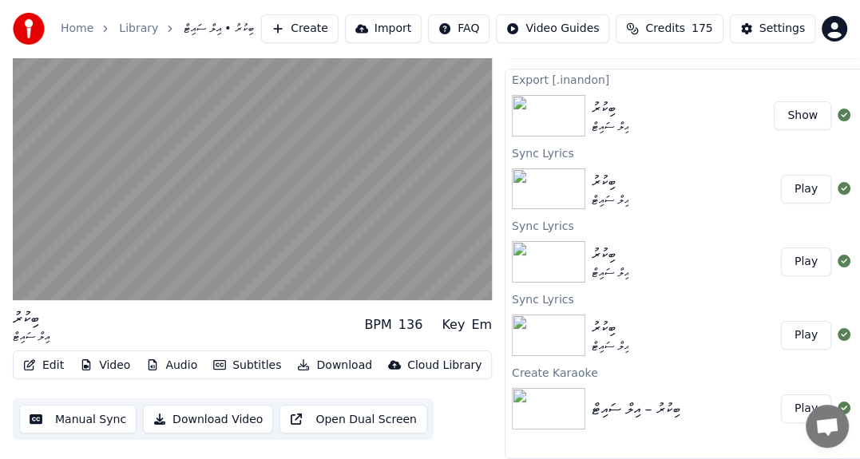
click at [307, 358] on button "Download" at bounding box center [335, 366] width 88 height 22
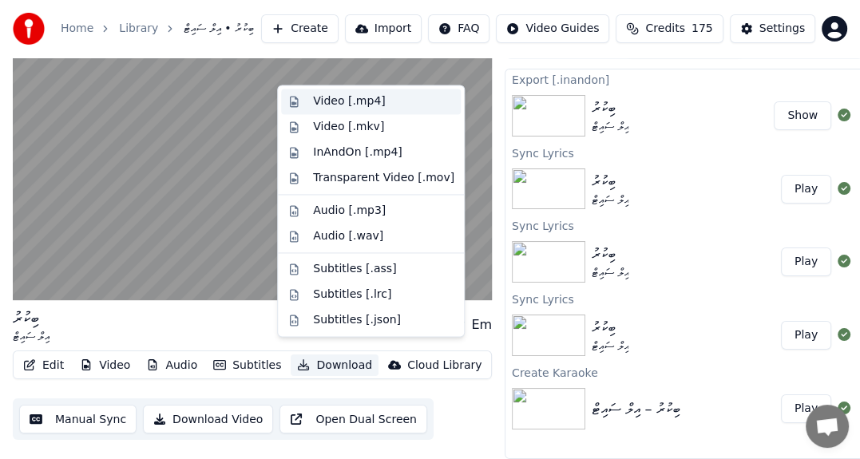
click at [327, 105] on div "Video [.mp4]" at bounding box center [349, 101] width 72 height 16
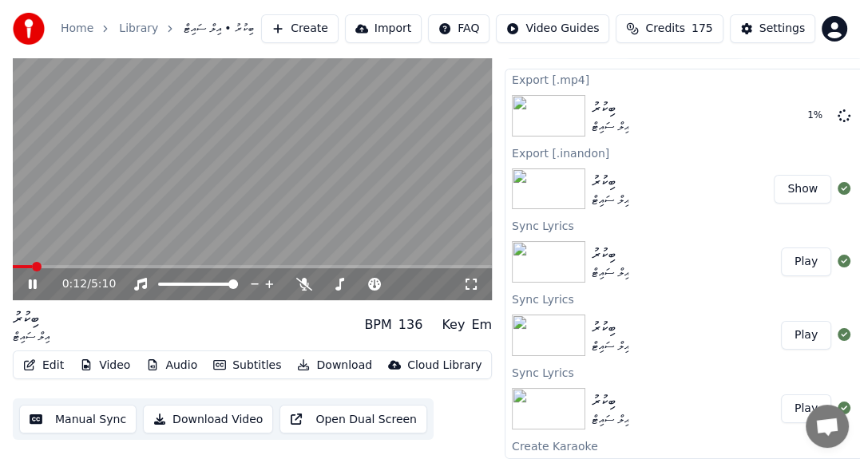
click at [34, 276] on div "0:12 / 5:10" at bounding box center [252, 284] width 466 height 16
click at [35, 276] on div "0:15 / 5:10" at bounding box center [252, 284] width 466 height 16
click at [35, 280] on icon at bounding box center [33, 285] width 8 height 10
click at [796, 113] on button "Show" at bounding box center [803, 115] width 58 height 29
click at [330, 26] on button "Create" at bounding box center [299, 28] width 77 height 29
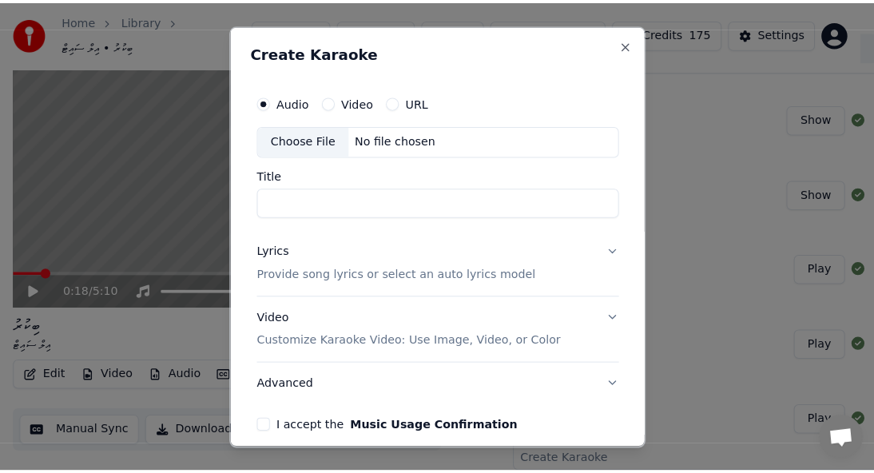
scroll to position [25, 0]
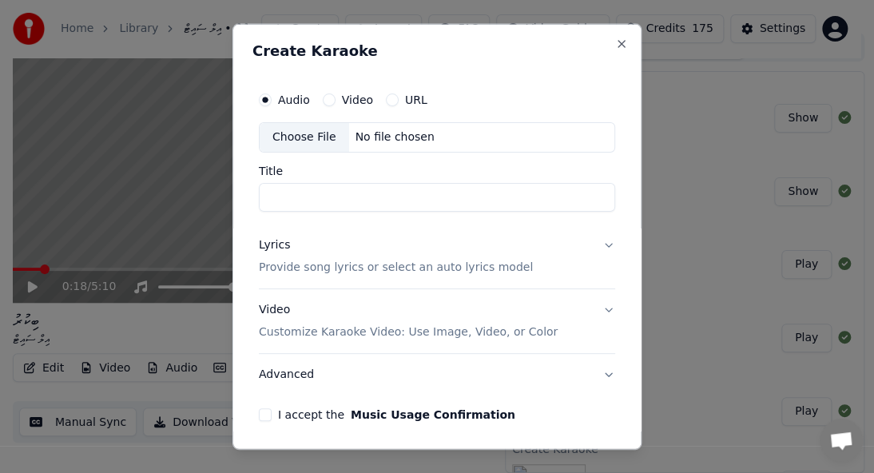
click at [358, 97] on label "Video" at bounding box center [357, 99] width 31 height 11
click at [335, 97] on button "Video" at bounding box center [329, 99] width 13 height 13
click at [299, 139] on div "Choose File" at bounding box center [304, 137] width 89 height 29
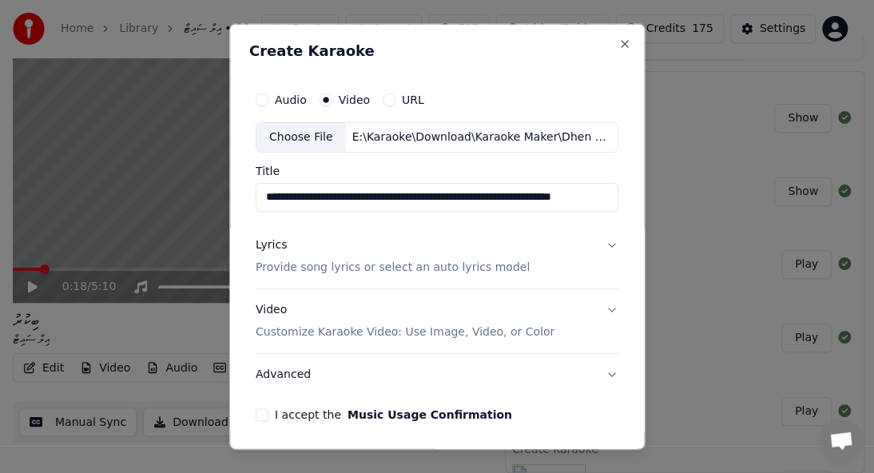
click at [434, 198] on input "**********" at bounding box center [437, 197] width 363 height 29
paste input
type input "**********"
click at [450, 265] on p "Provide song lyrics or select an auto lyrics model" at bounding box center [393, 268] width 274 height 16
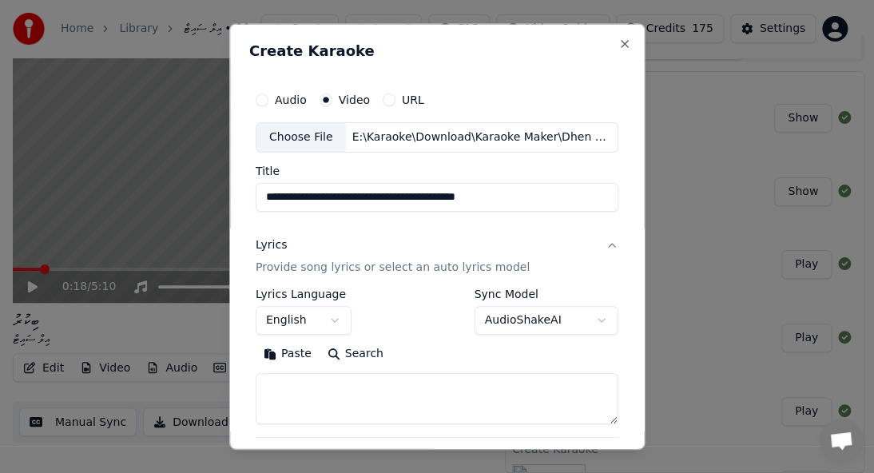
click at [298, 321] on button "English" at bounding box center [304, 320] width 96 height 29
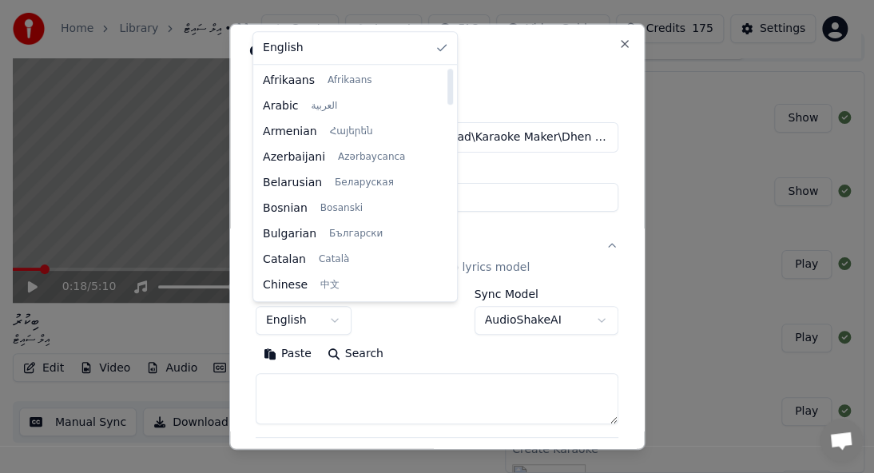
select select "**"
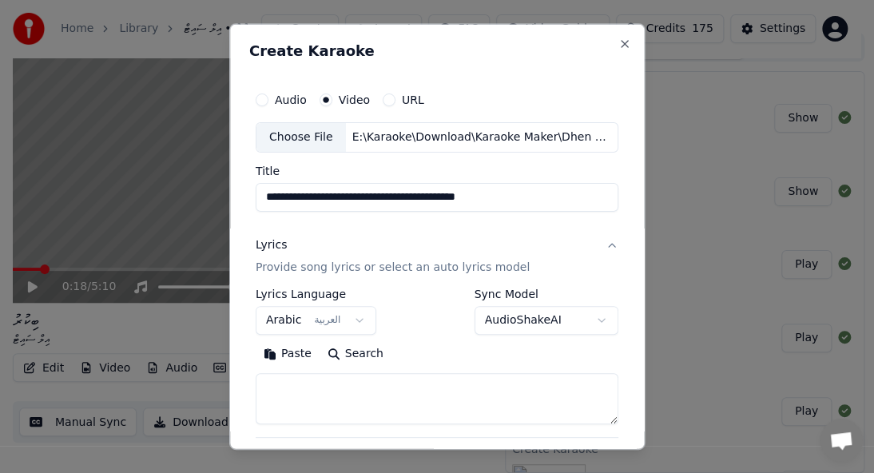
scroll to position [160, 0]
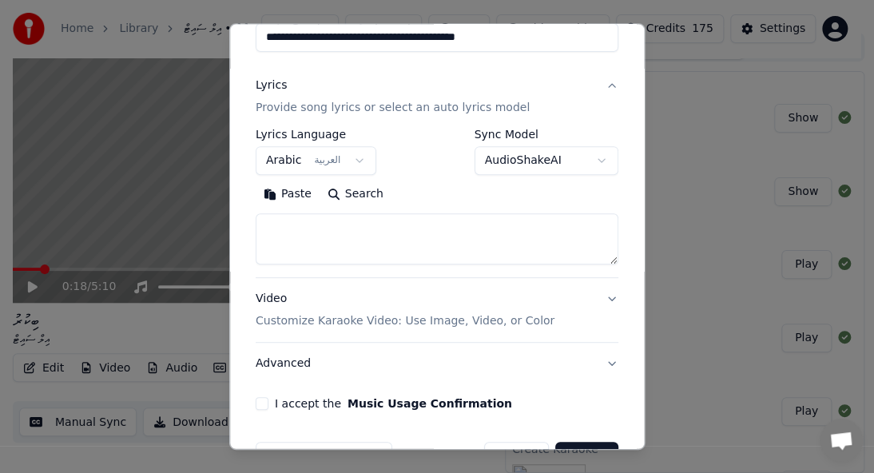
click at [358, 220] on textarea at bounding box center [437, 238] width 363 height 51
paste textarea "**********"
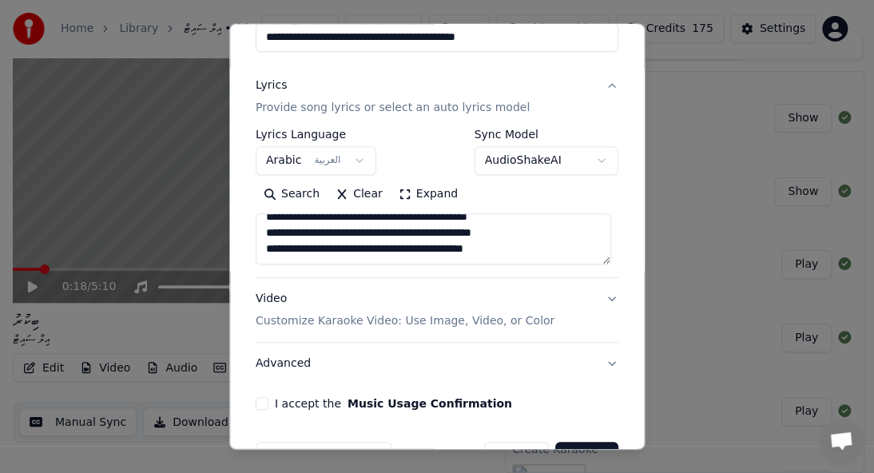
scroll to position [298, 0]
type textarea "**********"
drag, startPoint x: 375, startPoint y: 323, endPoint x: 362, endPoint y: 327, distance: 14.2
click at [376, 323] on p "Customize Karaoke Video: Use Image, Video, or Color" at bounding box center [405, 321] width 299 height 16
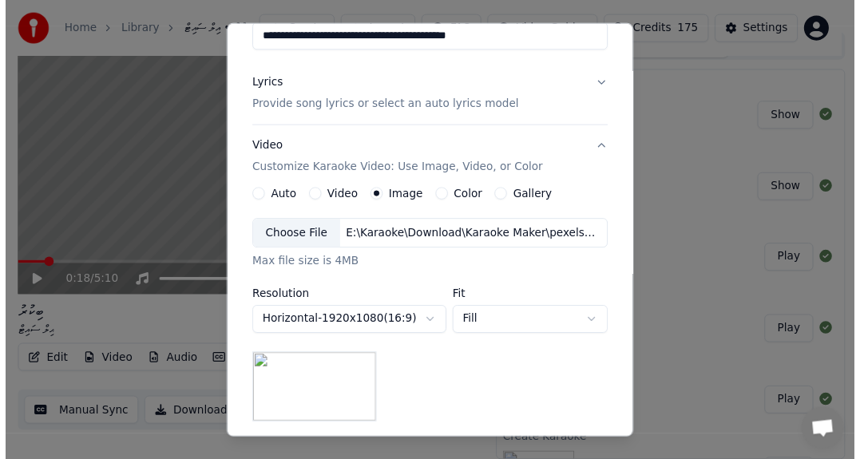
scroll to position [371, 0]
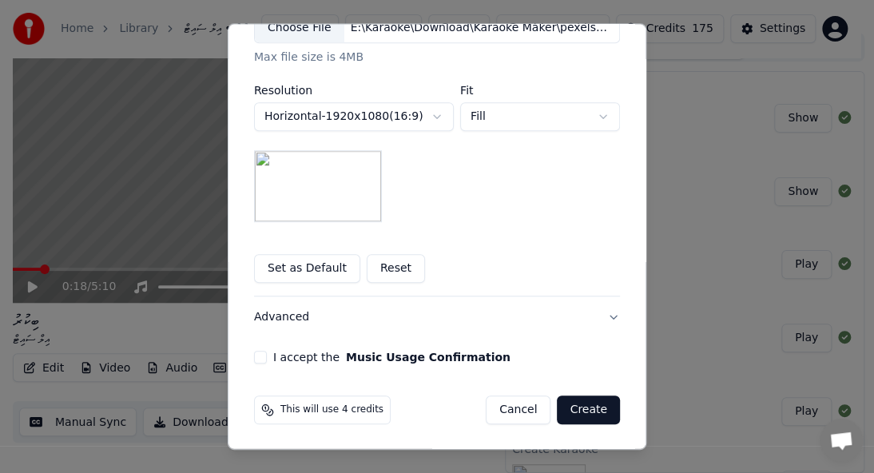
click at [291, 351] on label "I accept the Music Usage Confirmation" at bounding box center [391, 356] width 237 height 11
click at [267, 351] on button "I accept the Music Usage Confirmation" at bounding box center [260, 357] width 13 height 13
click at [585, 408] on button "Create" at bounding box center [588, 409] width 63 height 29
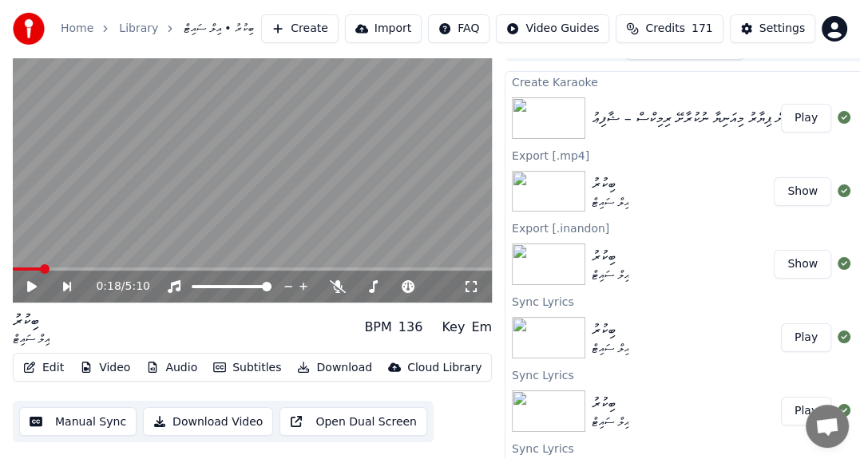
click at [795, 120] on button "Play" at bounding box center [806, 118] width 50 height 29
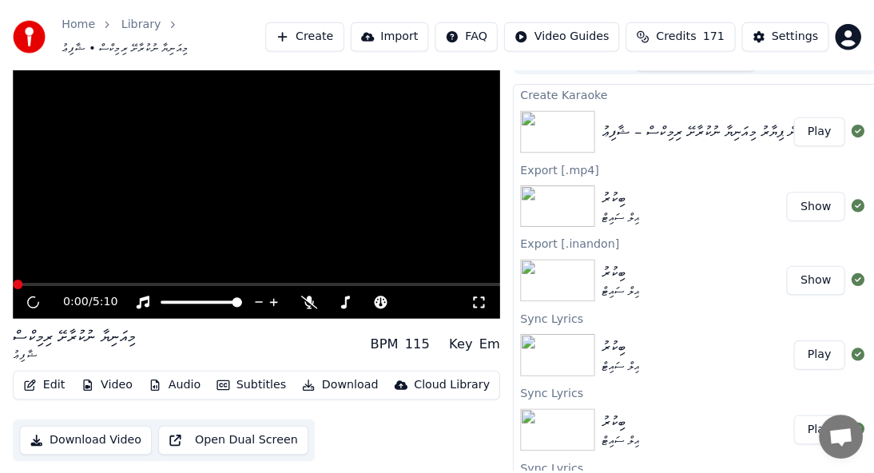
scroll to position [32, 0]
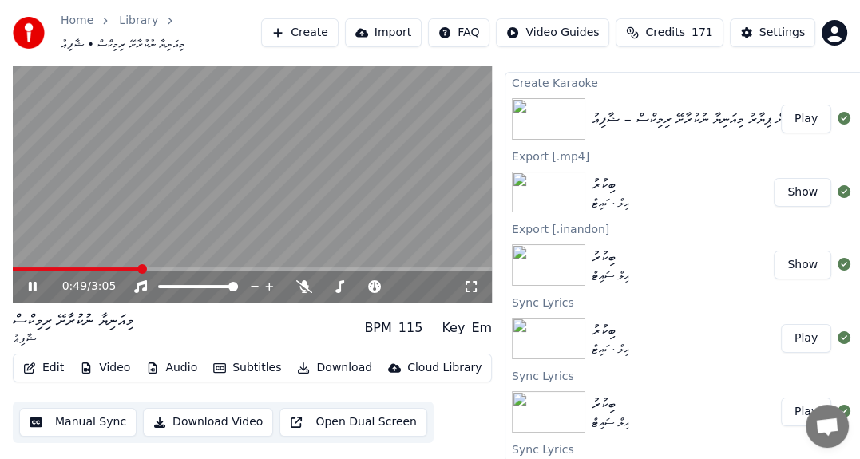
click at [30, 285] on icon at bounding box center [33, 287] width 8 height 10
click at [29, 284] on icon at bounding box center [33, 286] width 10 height 11
click at [13, 264] on span at bounding box center [18, 269] width 10 height 10
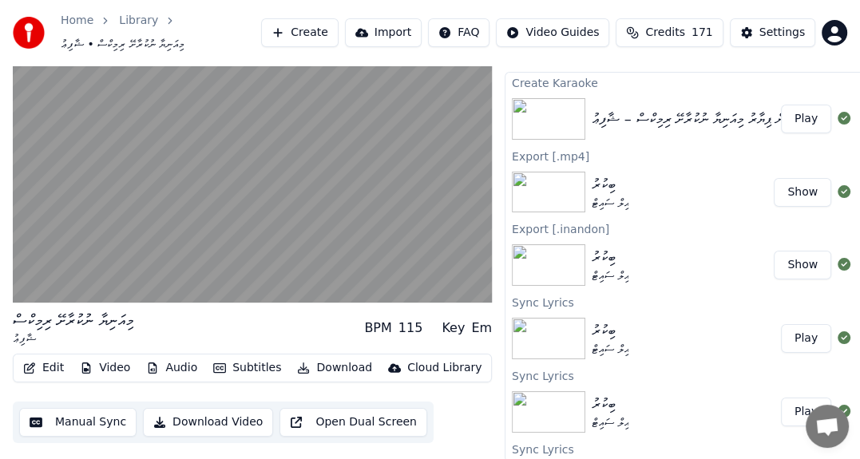
click at [257, 370] on button "Subtitles" at bounding box center [247, 368] width 81 height 22
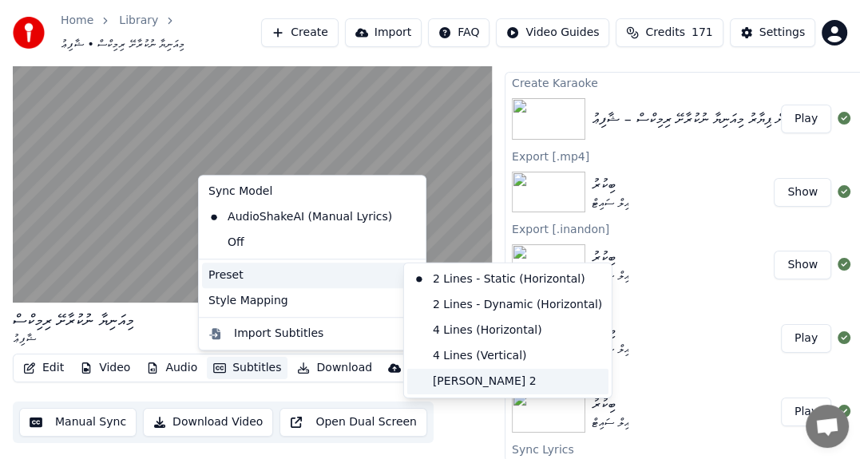
click at [471, 380] on div "[PERSON_NAME] 2" at bounding box center [507, 382] width 201 height 26
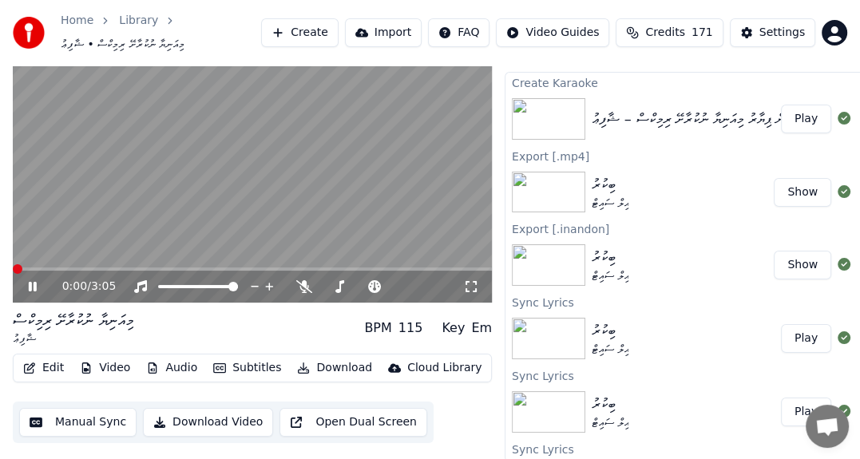
click at [13, 264] on span at bounding box center [18, 269] width 10 height 10
click at [34, 283] on icon at bounding box center [33, 287] width 8 height 10
click at [34, 285] on icon at bounding box center [33, 286] width 10 height 11
drag, startPoint x: 34, startPoint y: 285, endPoint x: 35, endPoint y: 309, distance: 24.0
click at [35, 285] on icon at bounding box center [33, 287] width 8 height 10
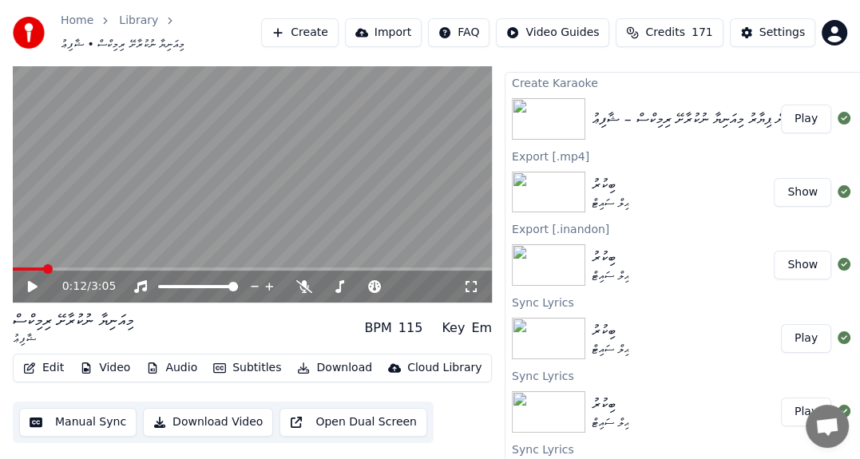
click at [49, 366] on button "Edit" at bounding box center [44, 368] width 54 height 22
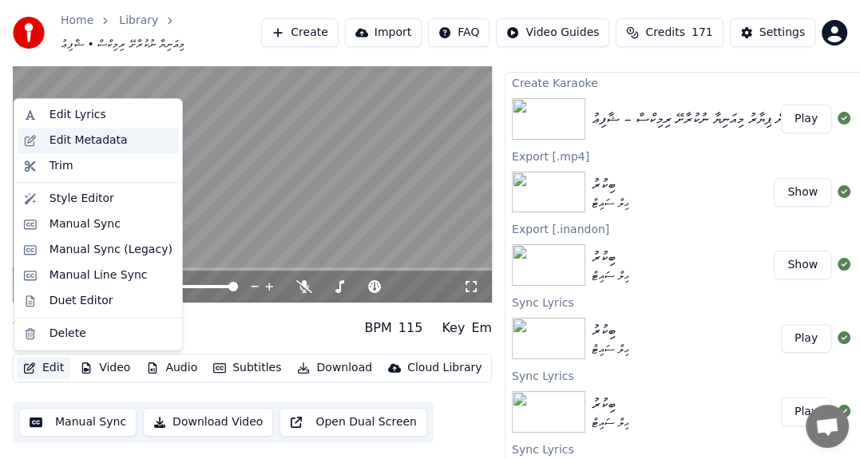
click at [115, 141] on div "Edit Metadata" at bounding box center [89, 141] width 78 height 16
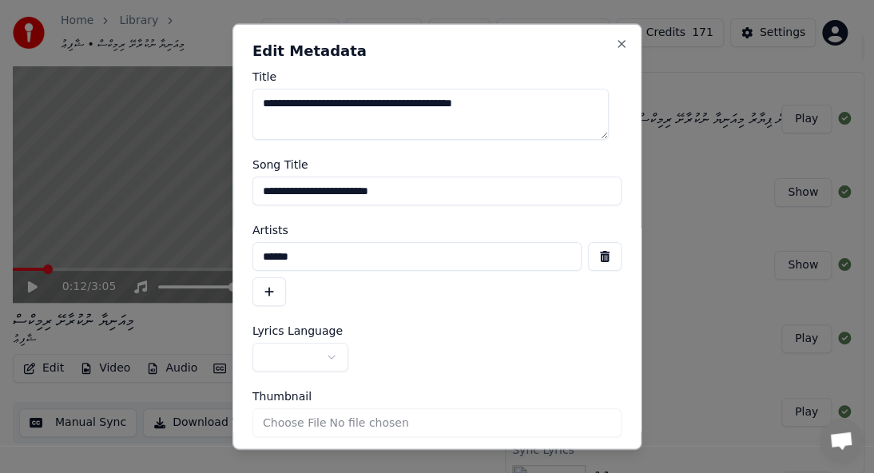
click at [291, 360] on button "button" at bounding box center [300, 357] width 96 height 29
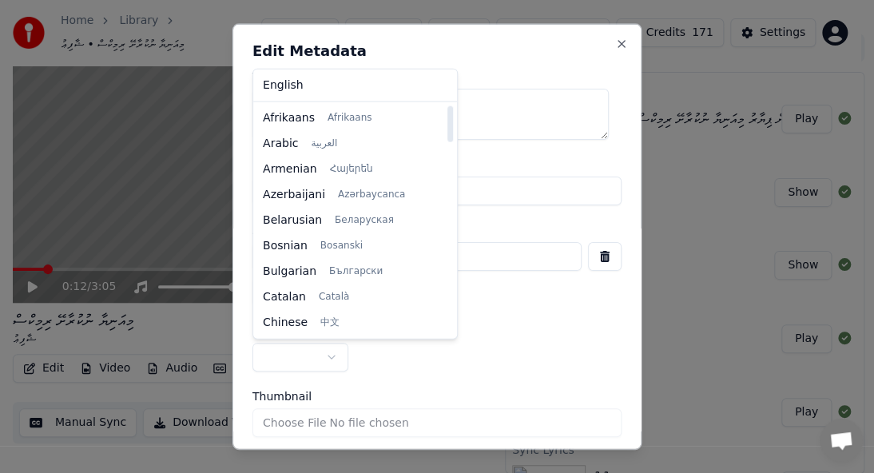
select select "**"
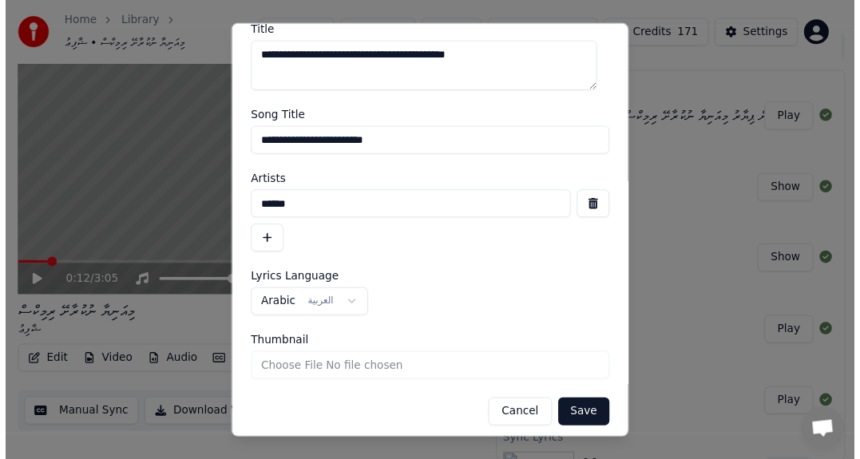
scroll to position [54, 0]
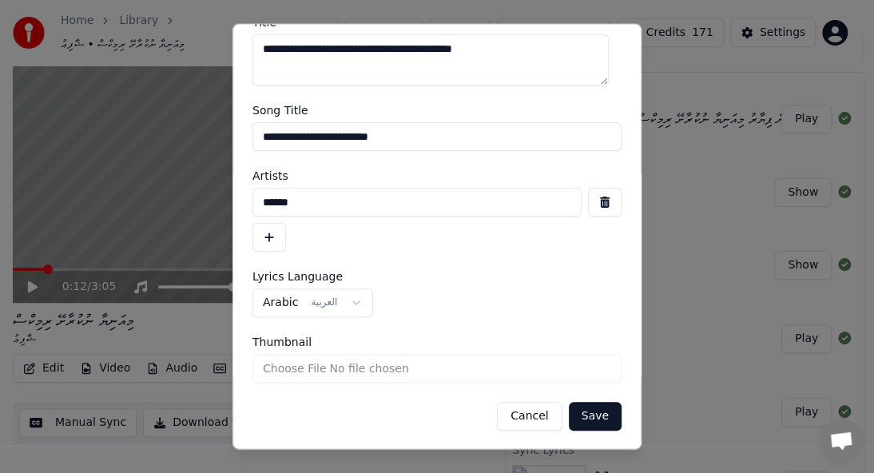
click at [585, 418] on button "Save" at bounding box center [595, 416] width 53 height 29
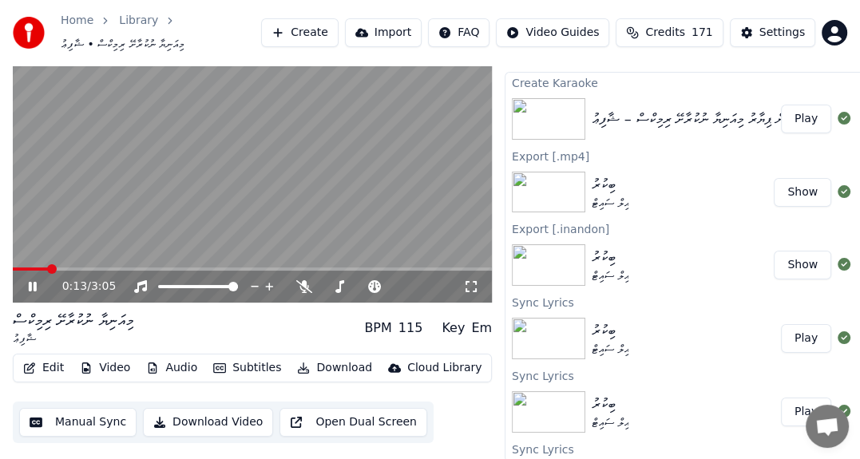
click at [54, 364] on button "Edit" at bounding box center [44, 368] width 54 height 22
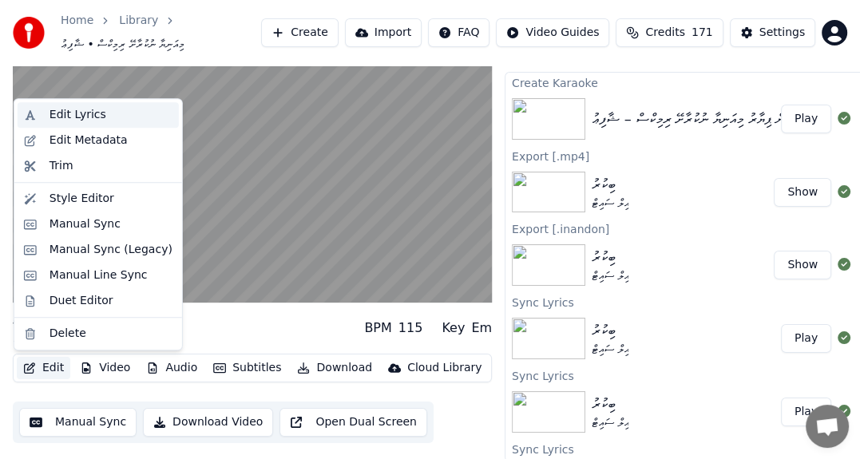
click at [94, 118] on div "Edit Lyrics" at bounding box center [78, 115] width 57 height 16
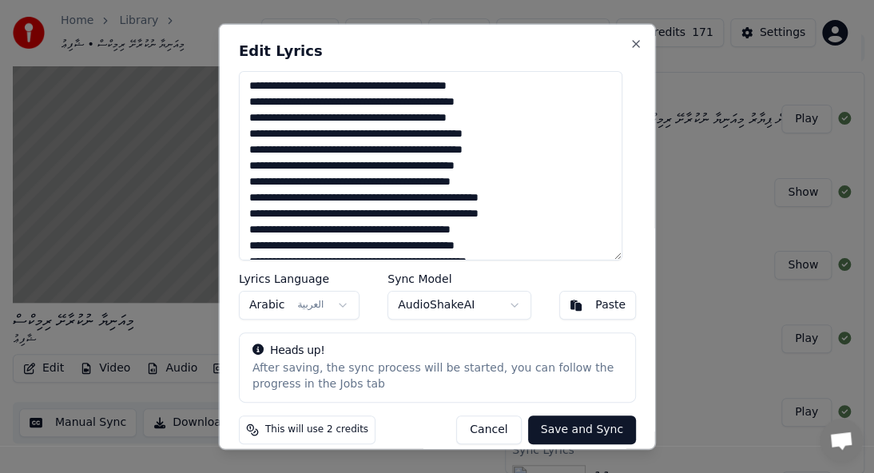
type textarea "**********"
click at [554, 426] on button "Save and Sync" at bounding box center [581, 428] width 108 height 29
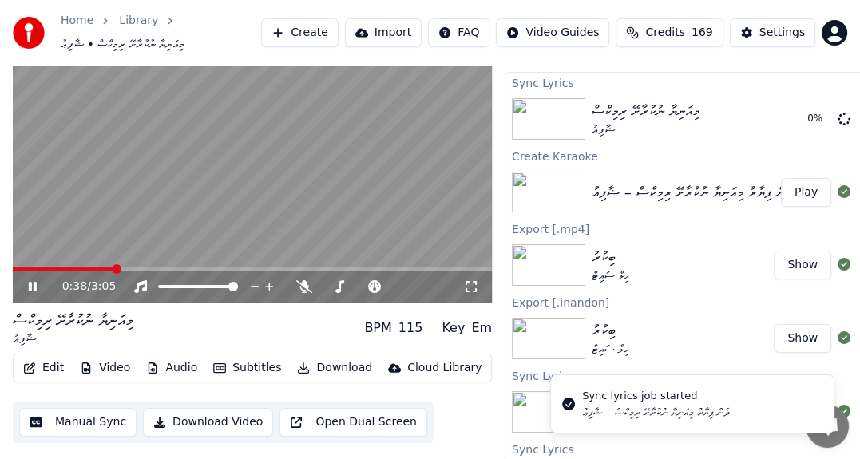
click at [38, 287] on icon at bounding box center [44, 286] width 37 height 13
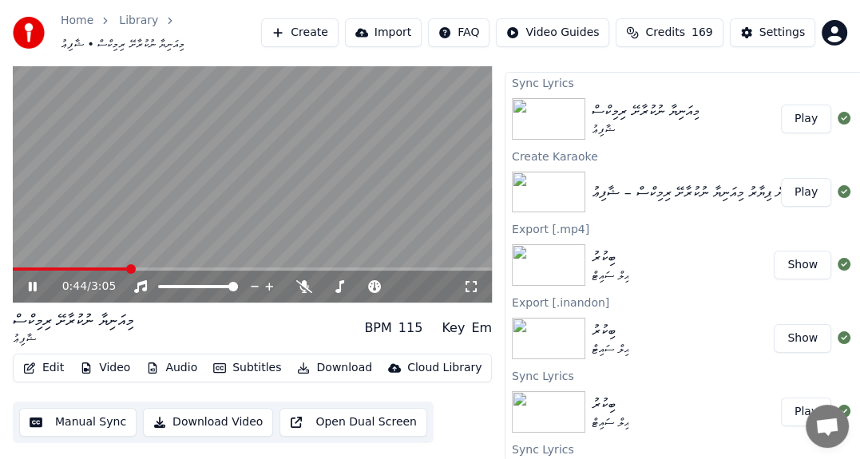
drag, startPoint x: 793, startPoint y: 115, endPoint x: 751, endPoint y: 139, distance: 48.6
click at [794, 119] on button "Play" at bounding box center [806, 119] width 50 height 29
click at [54, 365] on button "Edit" at bounding box center [44, 368] width 54 height 22
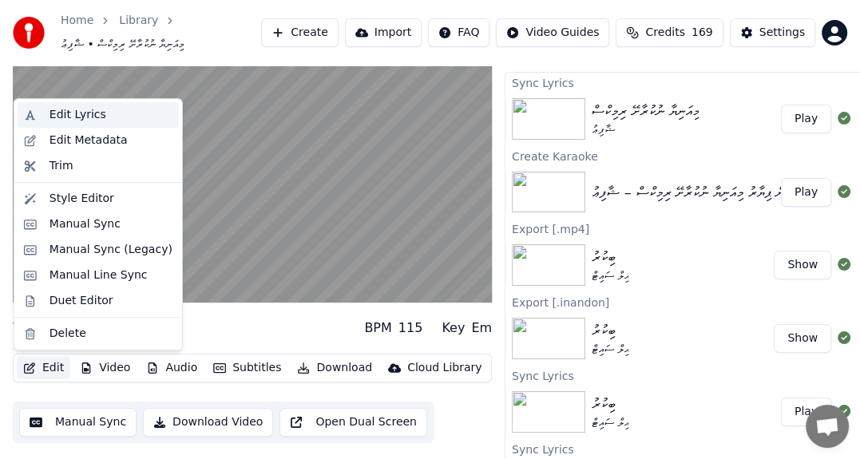
click at [87, 116] on div "Edit Lyrics" at bounding box center [78, 115] width 57 height 16
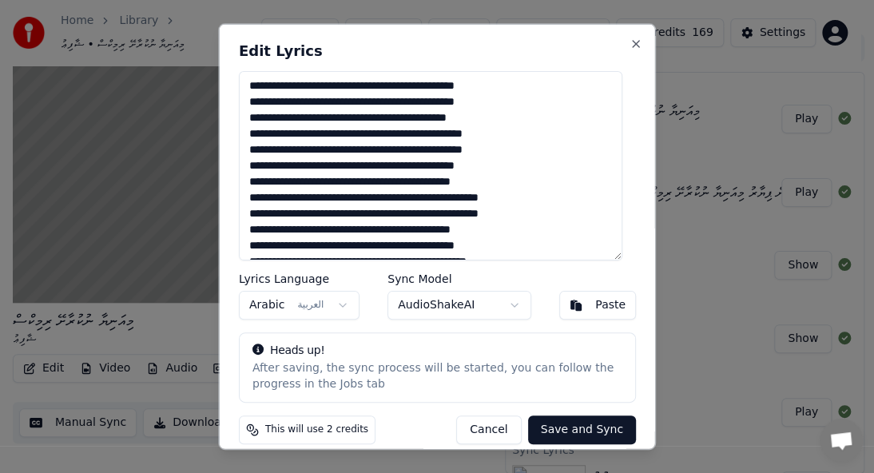
type textarea "**********"
click at [550, 419] on button "Save and Sync" at bounding box center [581, 428] width 108 height 29
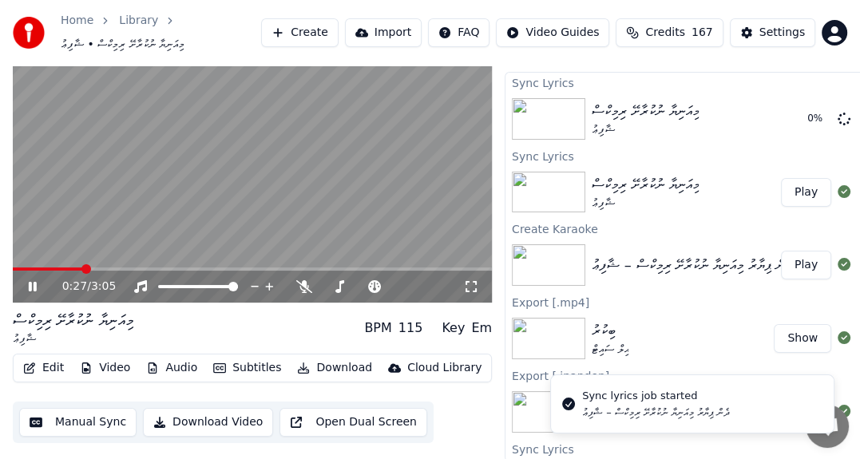
click at [30, 284] on icon at bounding box center [33, 287] width 8 height 10
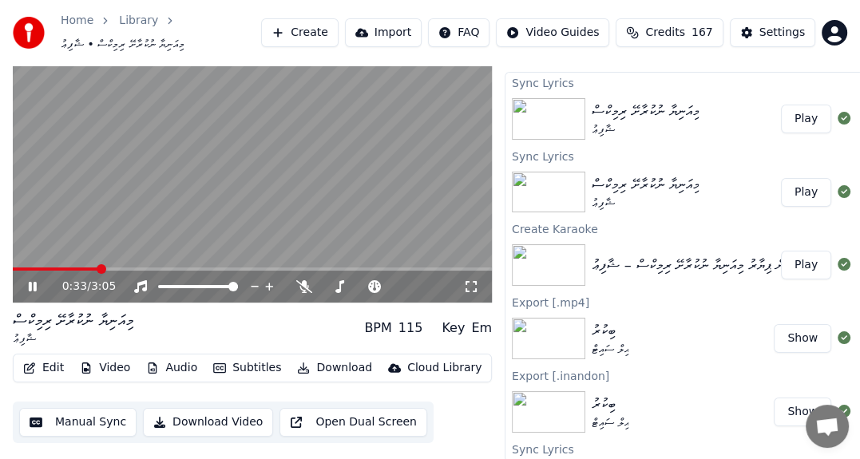
click at [788, 118] on button "Play" at bounding box center [806, 119] width 50 height 29
click at [13, 264] on span at bounding box center [18, 269] width 10 height 10
click at [30, 284] on icon at bounding box center [33, 287] width 8 height 10
click at [52, 371] on button "Edit" at bounding box center [44, 368] width 54 height 22
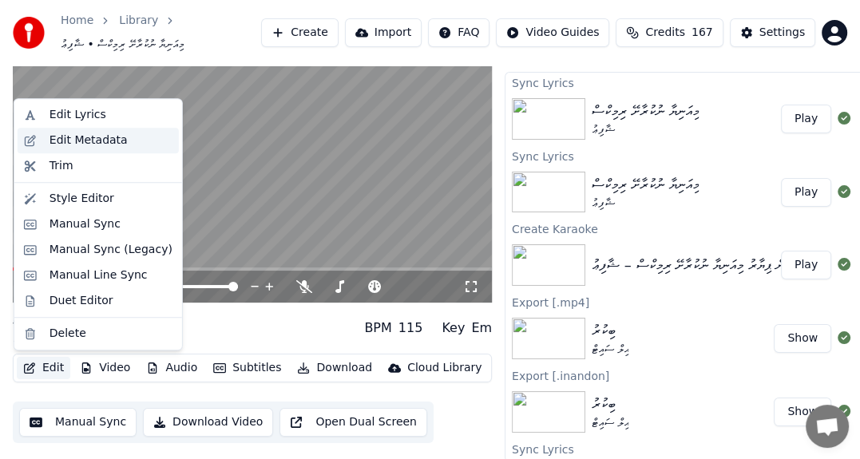
click at [91, 140] on div "Edit Metadata" at bounding box center [89, 141] width 78 height 16
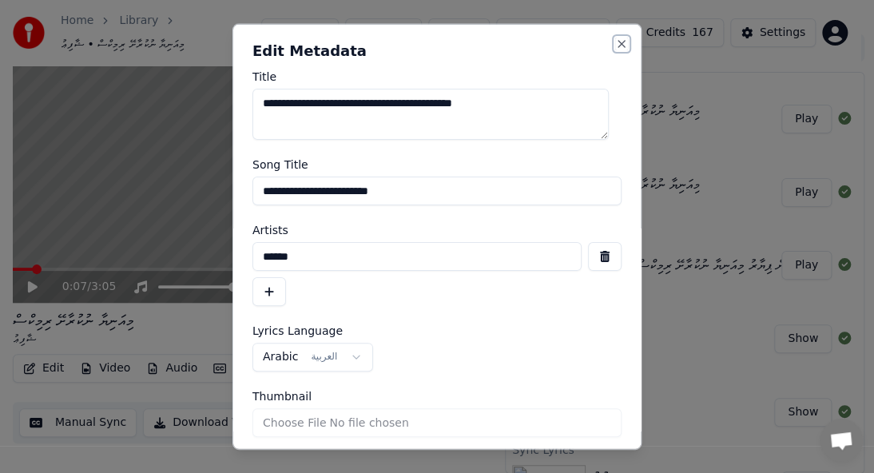
click at [615, 40] on button "Close" at bounding box center [621, 44] width 13 height 13
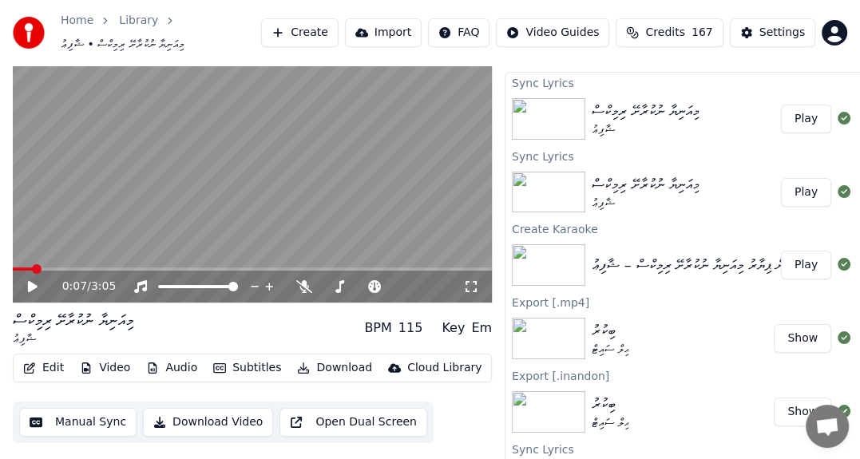
click at [24, 342] on div "ޝާފިޢު" at bounding box center [73, 339] width 121 height 16
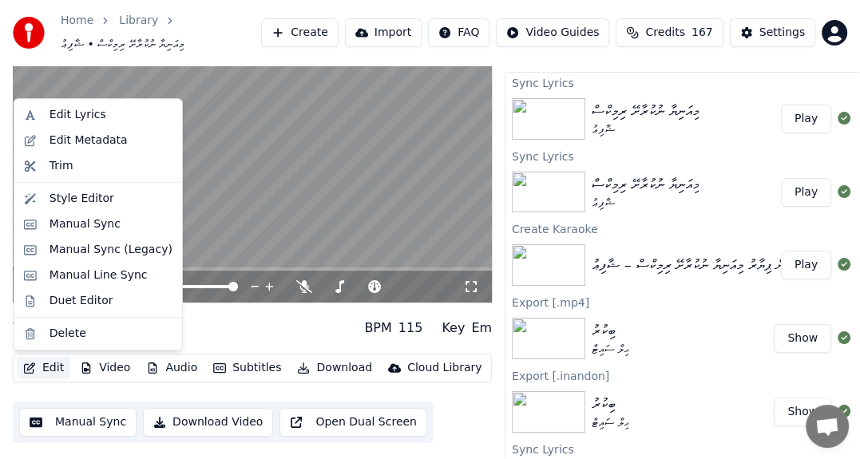
click at [51, 365] on button "Edit" at bounding box center [44, 368] width 54 height 22
click at [77, 195] on div "Style Editor" at bounding box center [82, 199] width 65 height 16
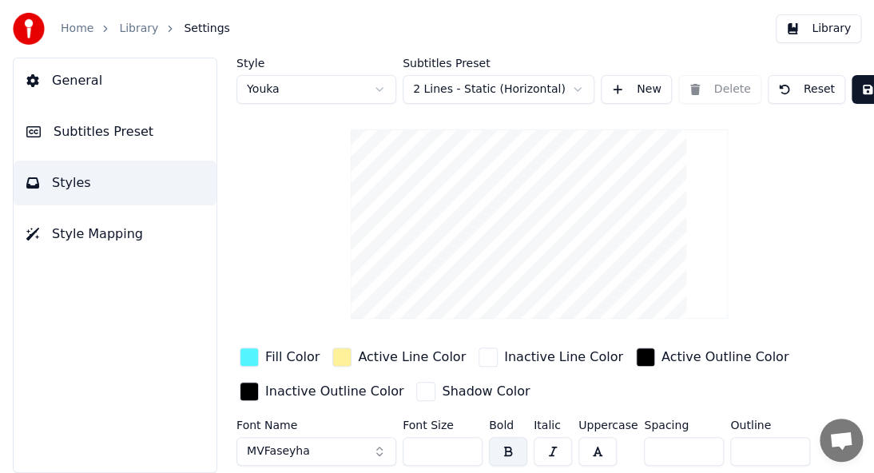
click at [91, 236] on span "Style Mapping" at bounding box center [97, 233] width 91 height 19
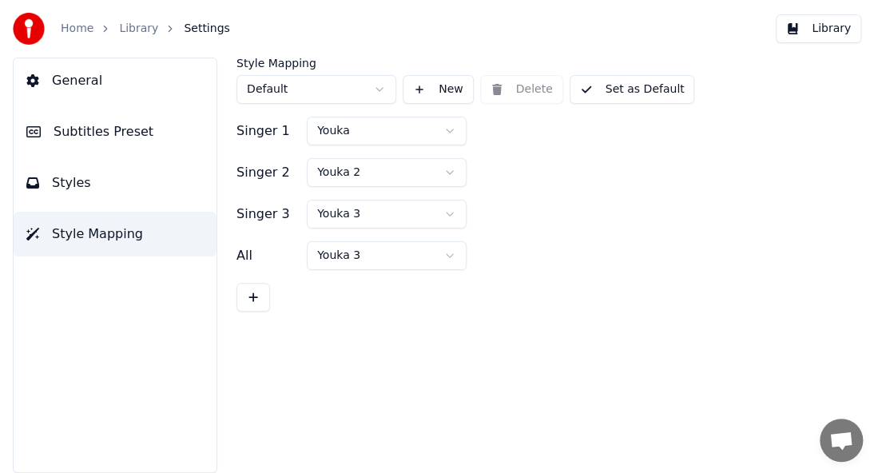
click at [146, 27] on link "Library" at bounding box center [138, 29] width 39 height 16
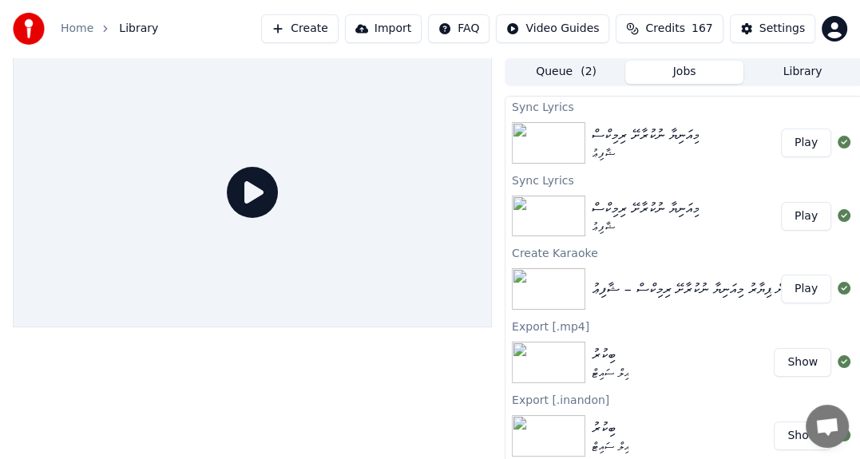
drag, startPoint x: 792, startPoint y: 144, endPoint x: 539, endPoint y: 169, distance: 254.5
click at [792, 144] on button "Play" at bounding box center [806, 143] width 50 height 29
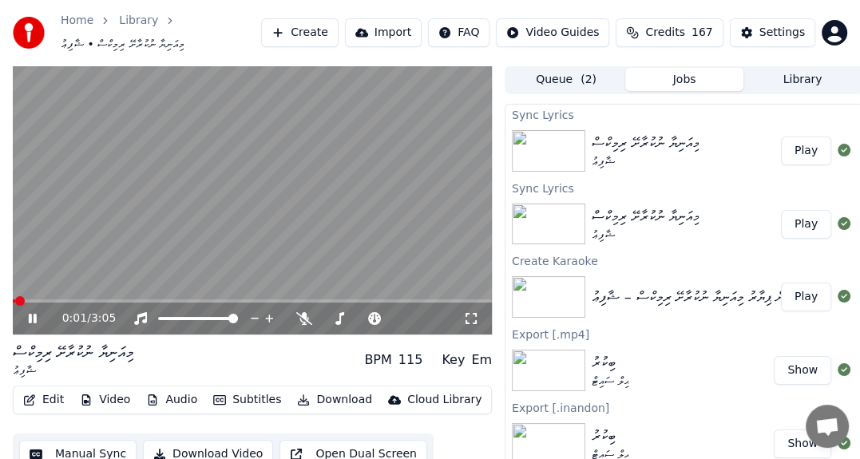
click at [30, 319] on icon at bounding box center [33, 319] width 8 height 10
click at [49, 403] on button "Edit" at bounding box center [44, 400] width 54 height 22
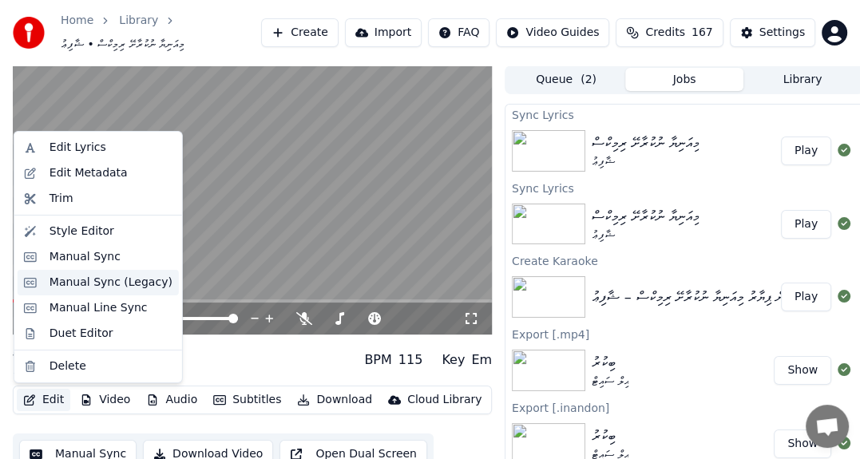
click at [96, 287] on div "Manual Sync (Legacy)" at bounding box center [111, 283] width 123 height 16
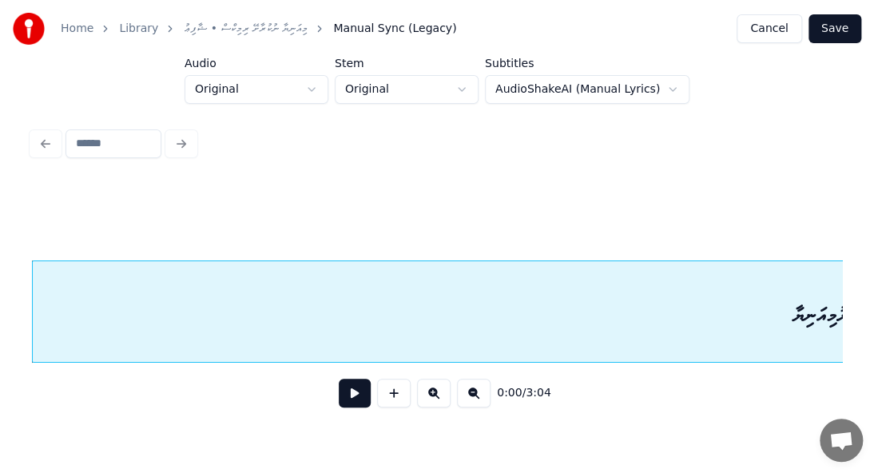
click at [359, 397] on button at bounding box center [355, 393] width 32 height 29
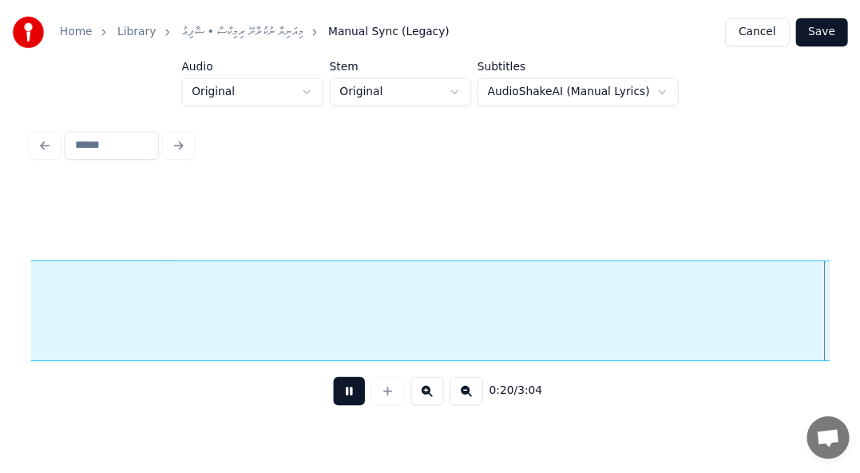
scroll to position [0, 3244]
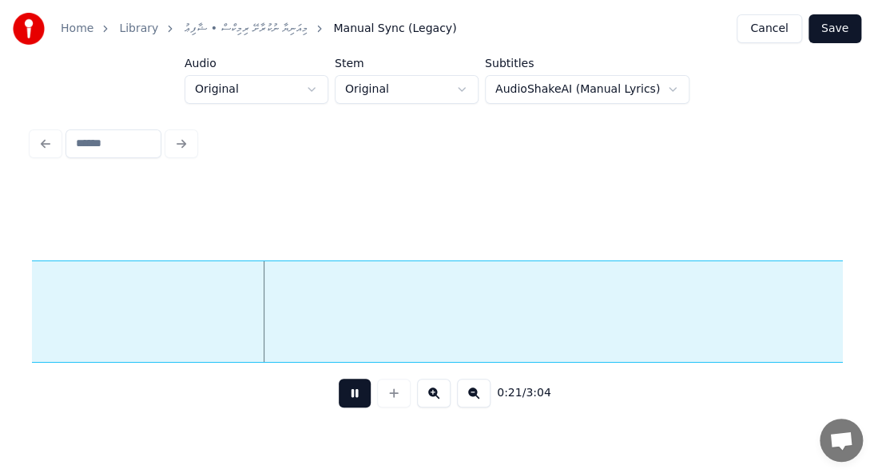
click at [776, 34] on button "Cancel" at bounding box center [768, 28] width 65 height 29
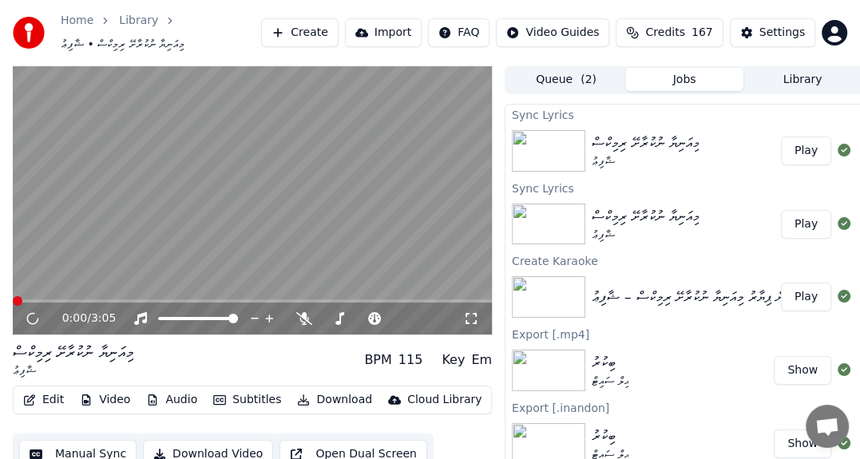
click at [47, 403] on button "Edit" at bounding box center [44, 400] width 54 height 22
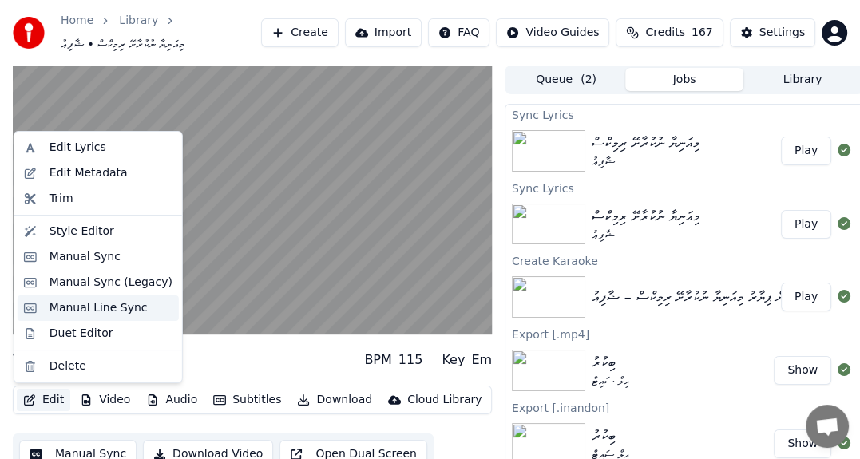
click at [98, 313] on div "Manual Line Sync" at bounding box center [99, 308] width 98 height 16
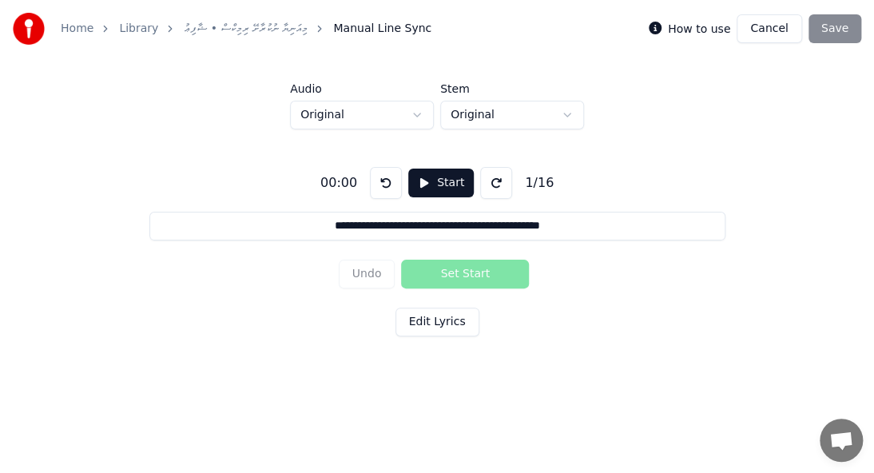
click at [418, 185] on button "Start" at bounding box center [440, 183] width 65 height 29
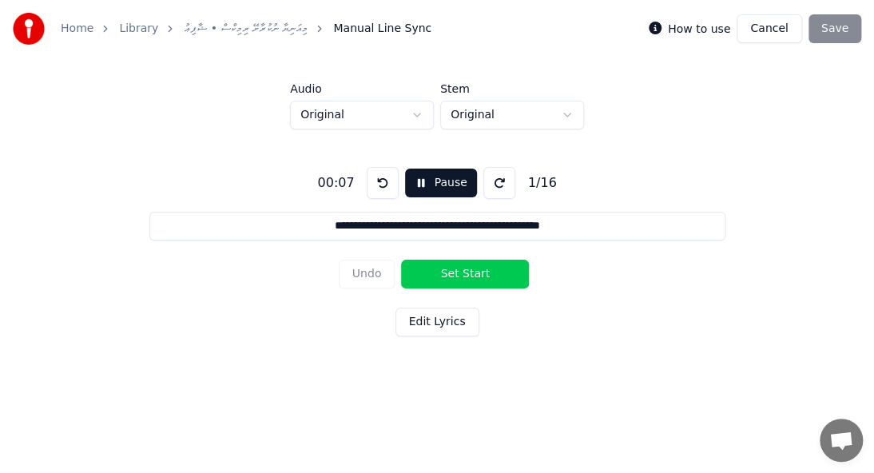
click at [504, 114] on html "**********" at bounding box center [437, 196] width 874 height 392
click at [371, 109] on html "**********" at bounding box center [437, 196] width 874 height 392
click at [358, 113] on html "**********" at bounding box center [437, 196] width 874 height 392
click at [456, 274] on button "Set Start" at bounding box center [465, 274] width 128 height 29
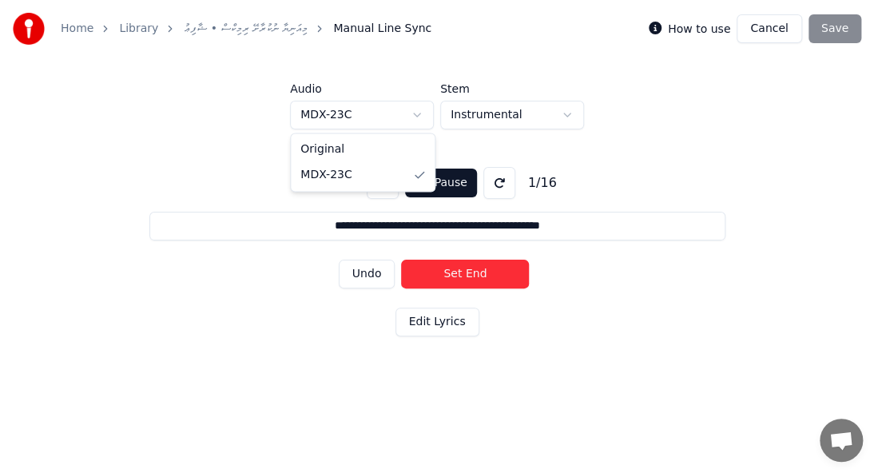
click at [365, 115] on html "**********" at bounding box center [437, 196] width 874 height 392
drag, startPoint x: 766, startPoint y: 32, endPoint x: 757, endPoint y: 35, distance: 9.3
click at [766, 32] on button "Cancel" at bounding box center [768, 28] width 65 height 29
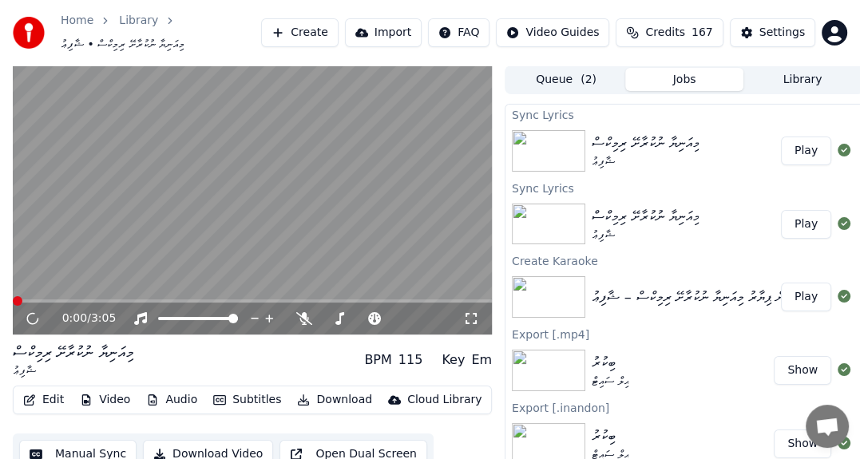
click at [48, 395] on button "Edit" at bounding box center [44, 400] width 54 height 22
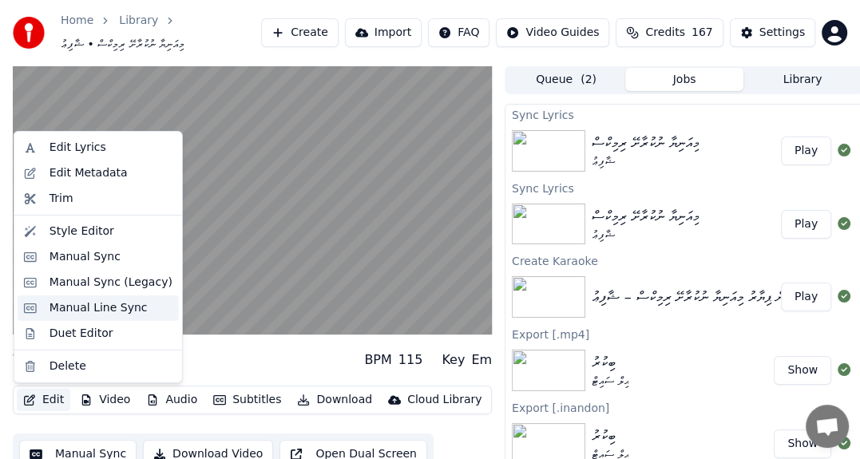
click at [84, 310] on div "Manual Line Sync" at bounding box center [99, 308] width 98 height 16
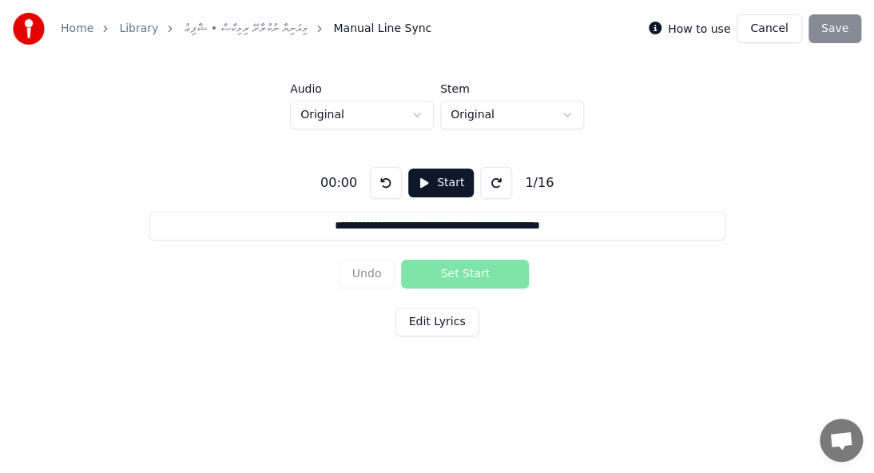
click at [777, 38] on button "Cancel" at bounding box center [768, 28] width 65 height 29
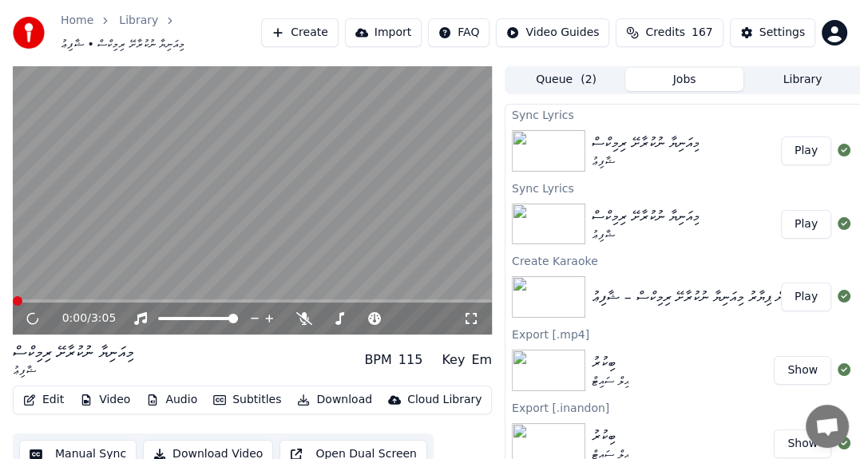
click at [48, 400] on button "Edit" at bounding box center [44, 400] width 54 height 22
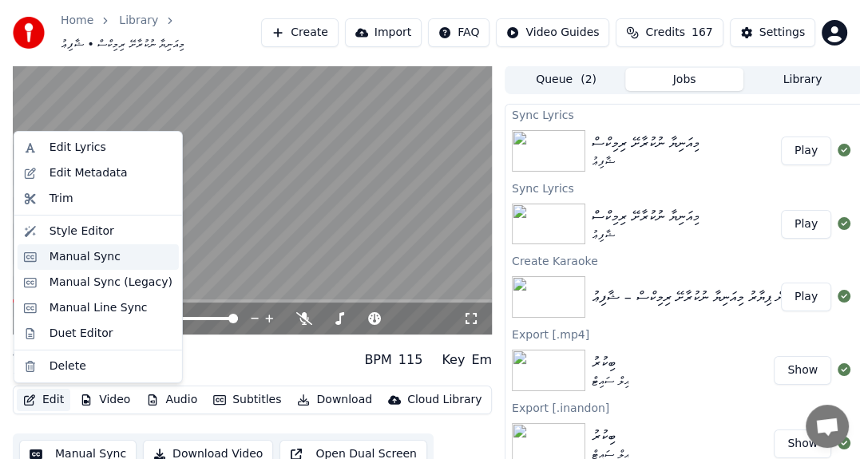
click at [71, 259] on div "Manual Sync" at bounding box center [85, 257] width 71 height 16
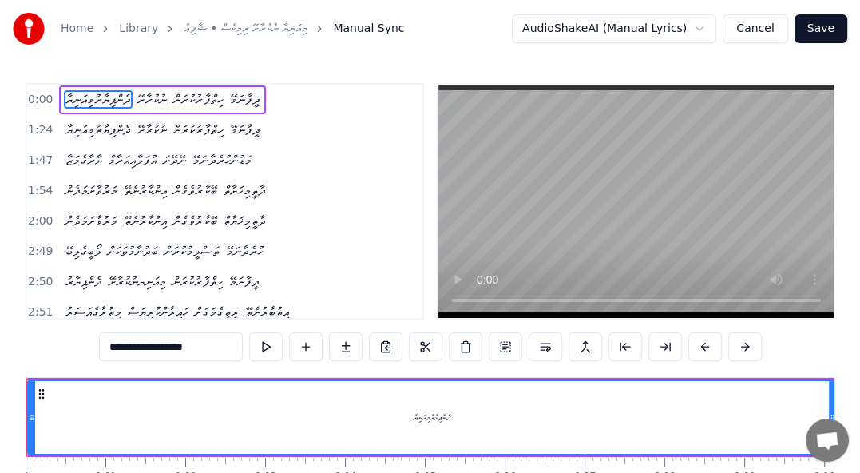
drag, startPoint x: 278, startPoint y: 379, endPoint x: 369, endPoint y: 385, distance: 91.3
click at [369, 385] on div "ދެންޕިޔާރުމިއަނިޔާ" at bounding box center [432, 417] width 810 height 76
drag, startPoint x: 278, startPoint y: 378, endPoint x: 487, endPoint y: 379, distance: 209.2
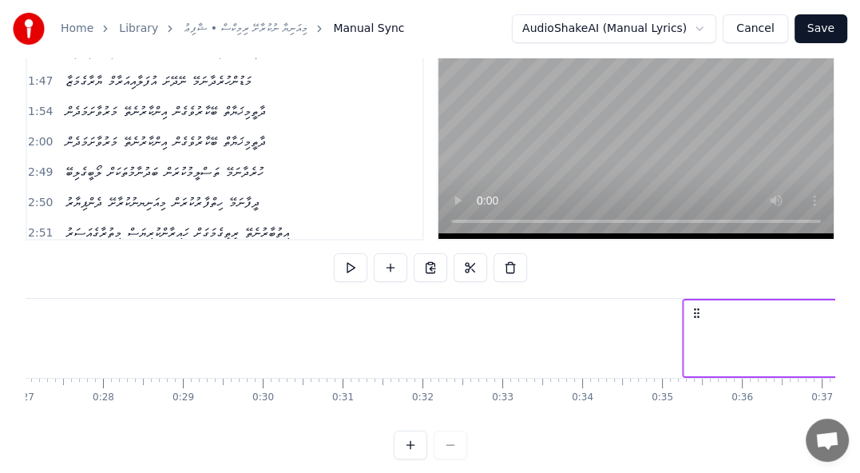
scroll to position [0, 2161]
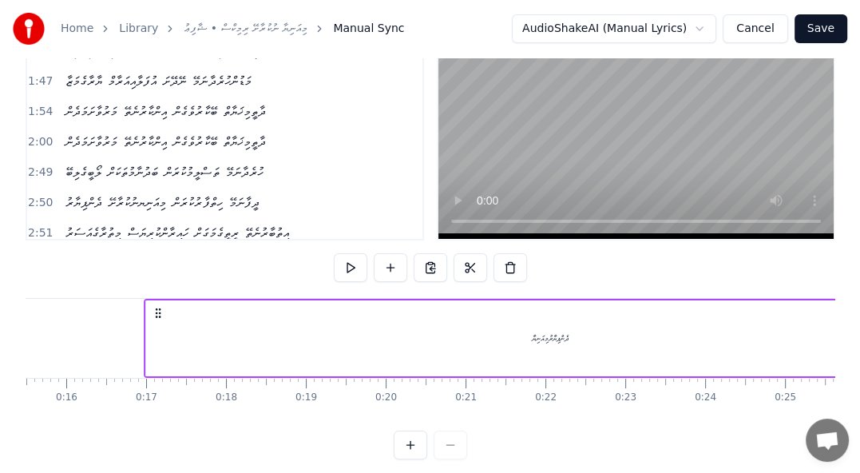
drag, startPoint x: 38, startPoint y: 390, endPoint x: 104, endPoint y: 319, distance: 96.1
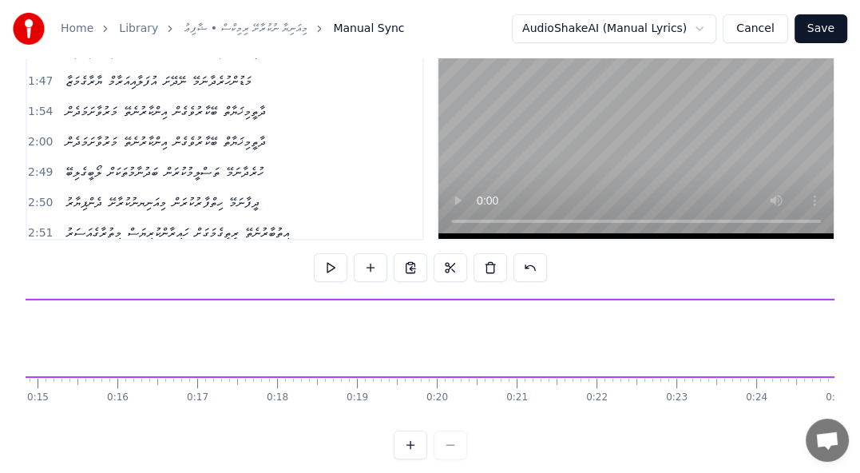
scroll to position [0, 0]
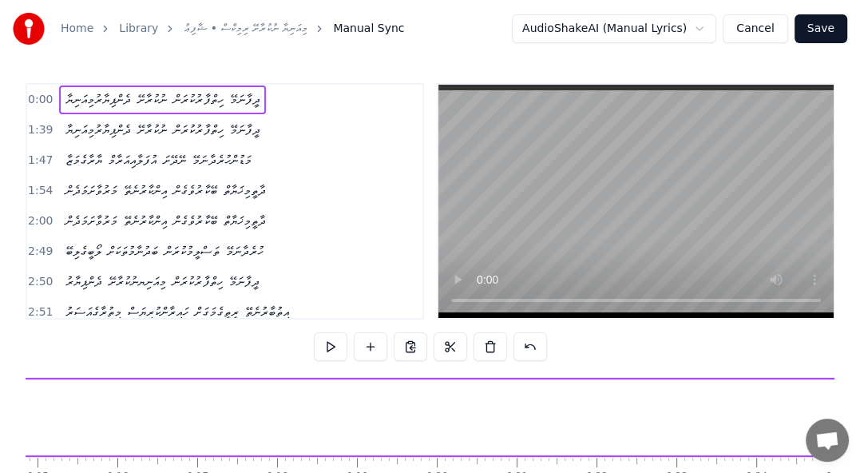
drag, startPoint x: 371, startPoint y: 380, endPoint x: 171, endPoint y: 388, distance: 199.8
click at [2, 379] on div "Home Library މިއަނިޔާ ނުކުރާށޭ ރިމިކްސް • ޝާފިޢު Manual Sync AudioShakeAI (Manu…" at bounding box center [430, 269] width 860 height 538
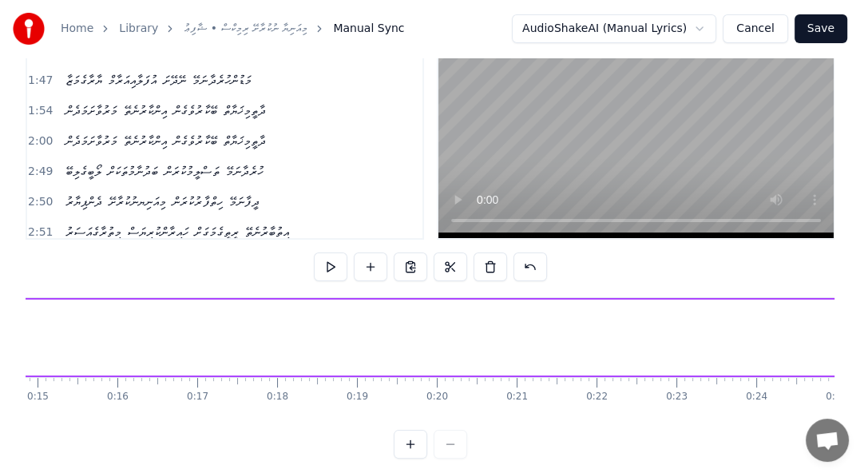
click at [456, 457] on div at bounding box center [430, 444] width 73 height 29
click at [442, 453] on div at bounding box center [430, 444] width 73 height 29
click at [450, 452] on div at bounding box center [430, 444] width 73 height 29
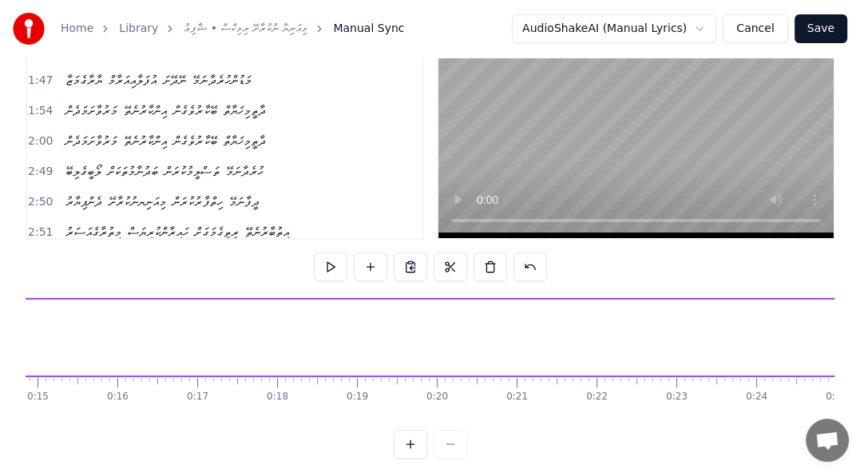
click at [450, 458] on div at bounding box center [430, 444] width 73 height 29
click at [450, 454] on div at bounding box center [430, 444] width 73 height 29
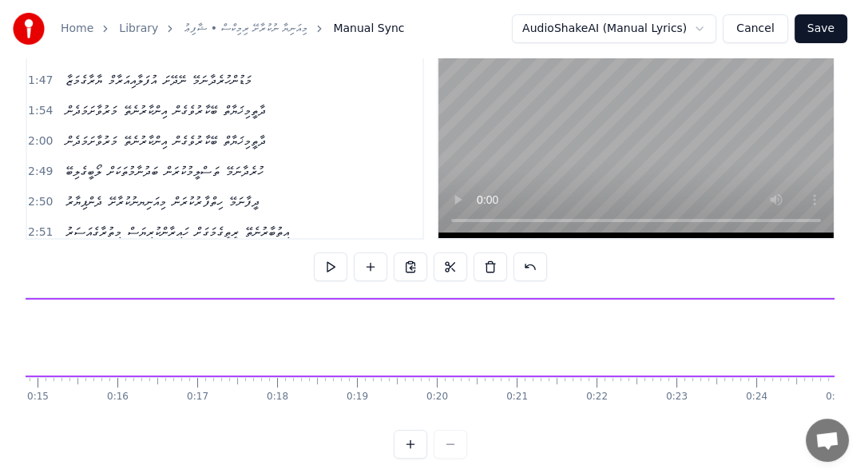
click at [450, 454] on div at bounding box center [430, 444] width 73 height 29
click at [452, 451] on div at bounding box center [430, 444] width 73 height 29
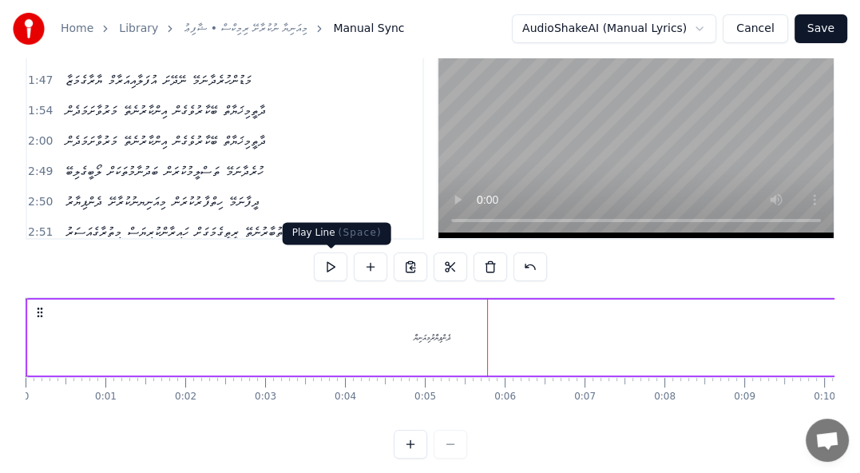
click at [327, 267] on button at bounding box center [331, 266] width 34 height 29
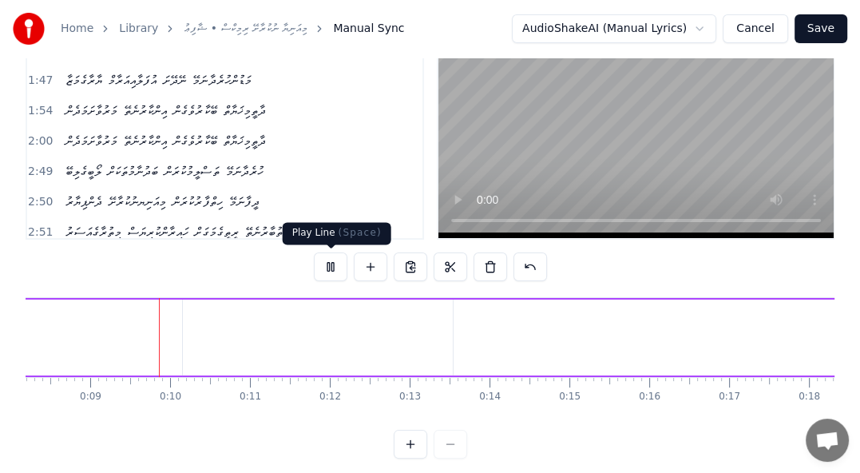
click at [329, 272] on button at bounding box center [331, 266] width 34 height 29
drag, startPoint x: 179, startPoint y: 344, endPoint x: 279, endPoint y: 345, distance: 99.8
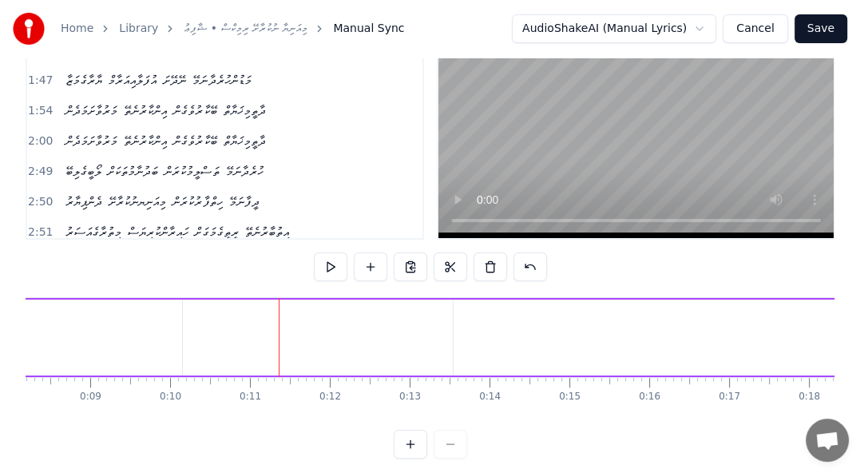
drag, startPoint x: 180, startPoint y: 326, endPoint x: 248, endPoint y: 334, distance: 68.4
drag, startPoint x: 98, startPoint y: 299, endPoint x: 227, endPoint y: 315, distance: 129.7
drag, startPoint x: 93, startPoint y: 375, endPoint x: 191, endPoint y: 378, distance: 98.3
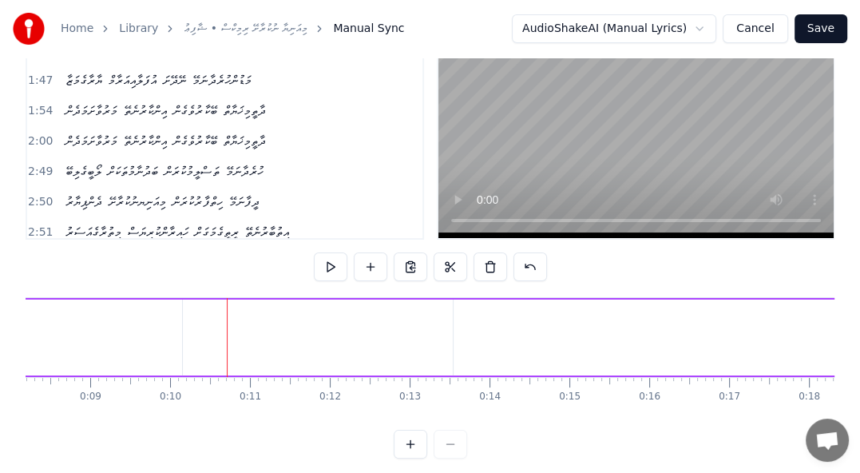
click at [191, 378] on div "ދެންޕިޔާރުމިއަނިޔާ ނުކުރާށޭ ހިތްފާރުކުރަން ދީފާނަމޭ ދެންޕިޔާރުމިއަނިޔާ ނުކުރާށޭ…" at bounding box center [430, 357] width 809 height 120
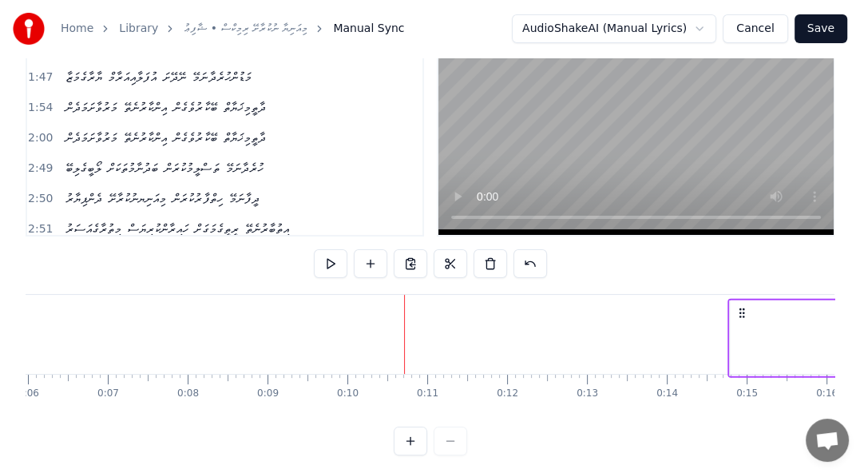
scroll to position [0, 527]
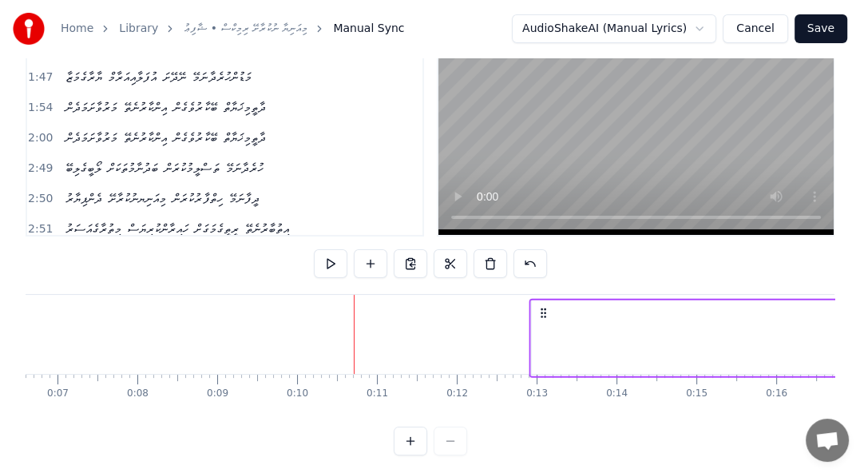
drag, startPoint x: 38, startPoint y: 312, endPoint x: 541, endPoint y: 358, distance: 504.4
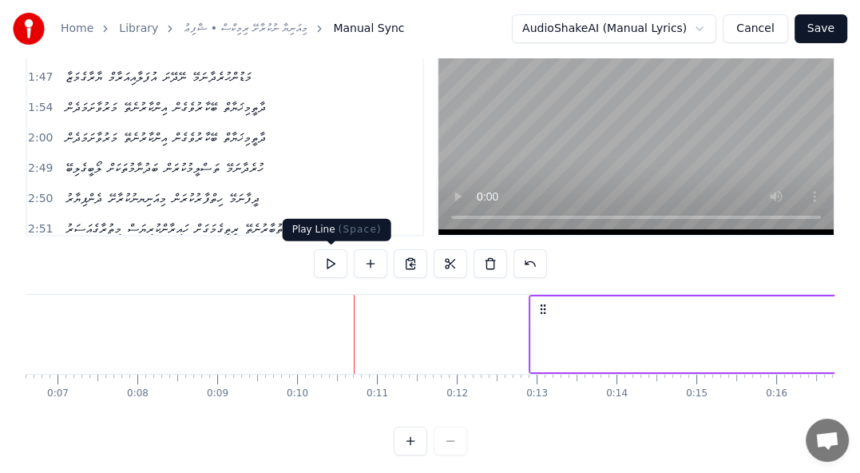
click at [327, 265] on button at bounding box center [331, 263] width 34 height 29
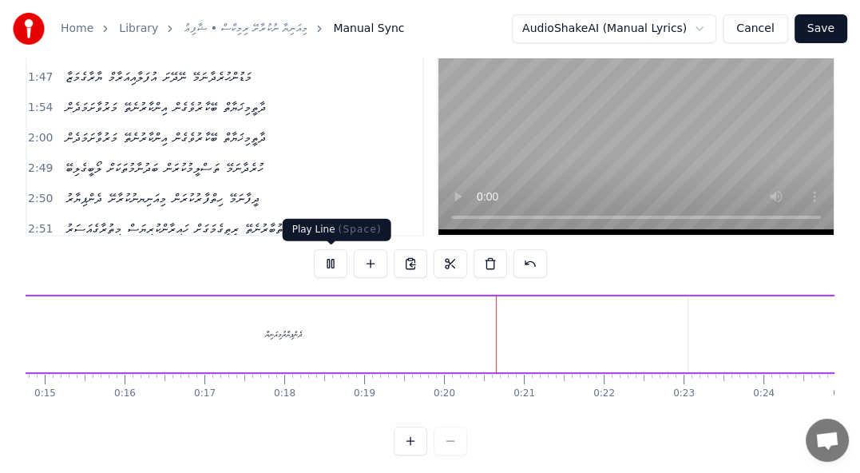
click at [333, 268] on button at bounding box center [331, 263] width 34 height 29
drag, startPoint x: 105, startPoint y: 295, endPoint x: 179, endPoint y: 294, distance: 74.3
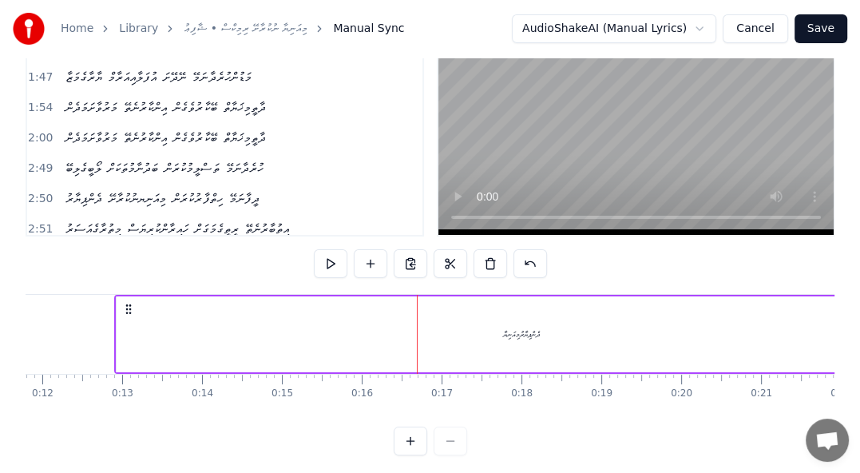
scroll to position [0, 929]
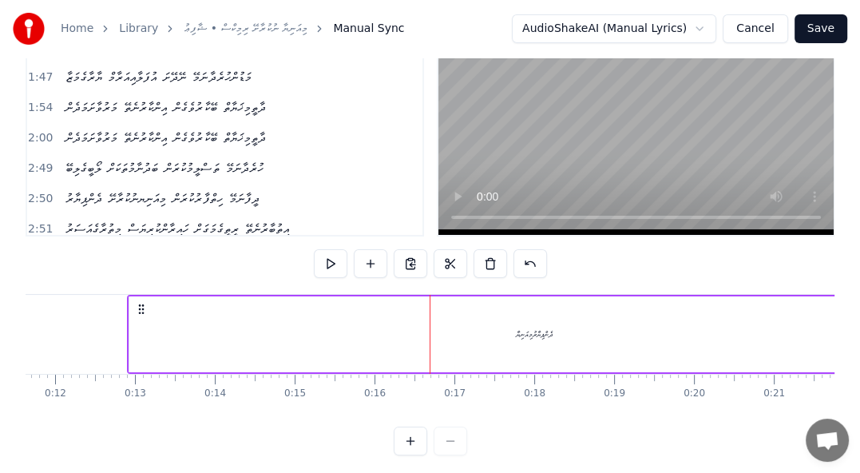
drag, startPoint x: 129, startPoint y: 335, endPoint x: 189, endPoint y: 335, distance: 60.7
click at [189, 335] on div "ދެންޕިޔާރުމިއަނިޔާ" at bounding box center [534, 334] width 810 height 76
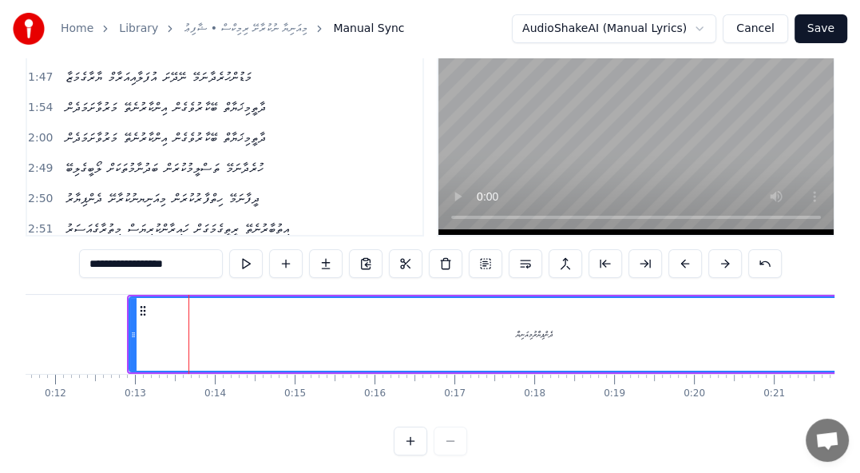
scroll to position [0, 0]
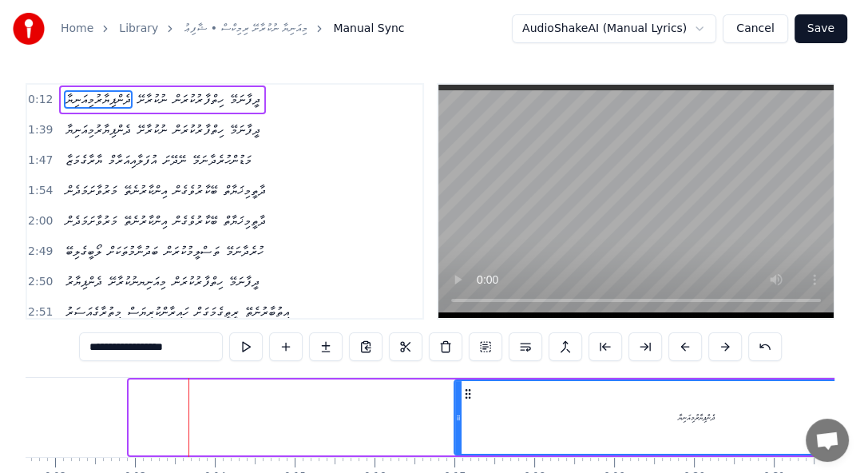
drag, startPoint x: 132, startPoint y: 417, endPoint x: 451, endPoint y: 421, distance: 319.5
click at [457, 420] on icon at bounding box center [458, 417] width 6 height 13
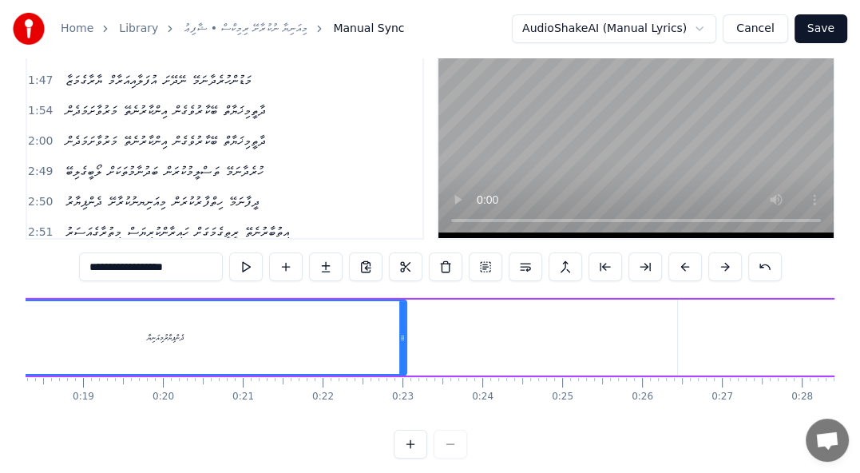
scroll to position [0, 1473]
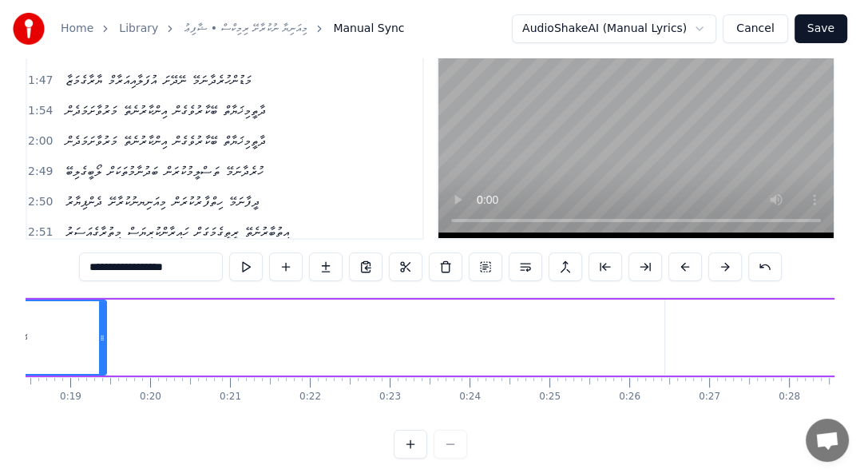
drag, startPoint x: 387, startPoint y: 335, endPoint x: 100, endPoint y: 336, distance: 287.5
click at [100, 336] on icon at bounding box center [102, 337] width 6 height 13
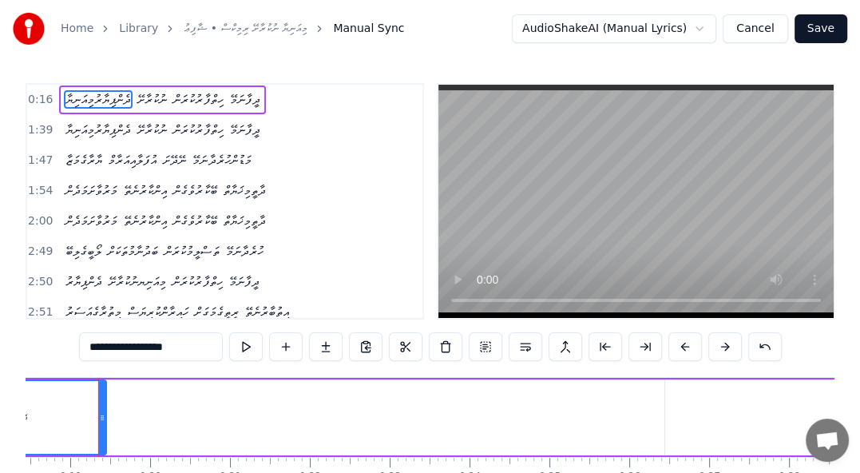
scroll to position [0, 1465]
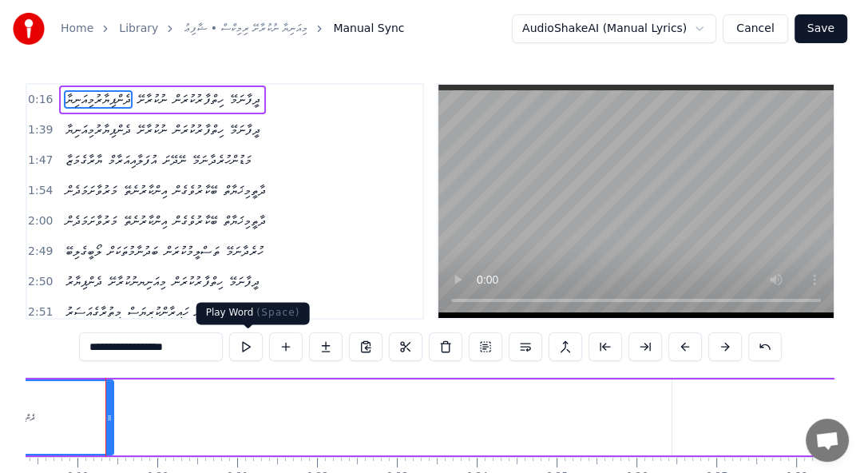
click at [248, 345] on button at bounding box center [246, 346] width 34 height 29
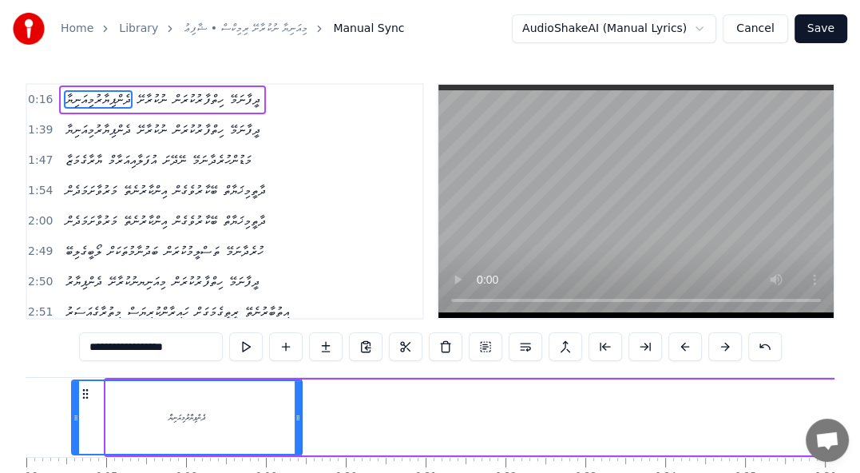
drag, startPoint x: 108, startPoint y: 417, endPoint x: 73, endPoint y: 414, distance: 34.5
click at [73, 414] on icon at bounding box center [76, 417] width 6 height 13
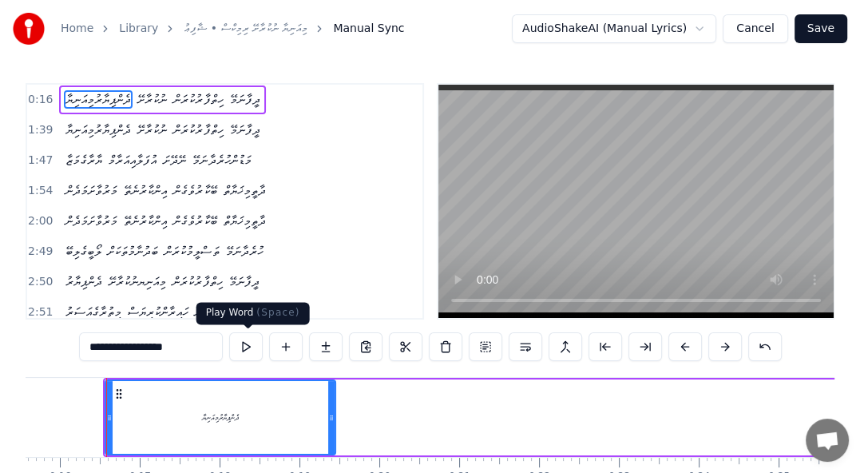
click at [240, 353] on button at bounding box center [246, 346] width 34 height 29
click at [248, 350] on button at bounding box center [246, 346] width 34 height 29
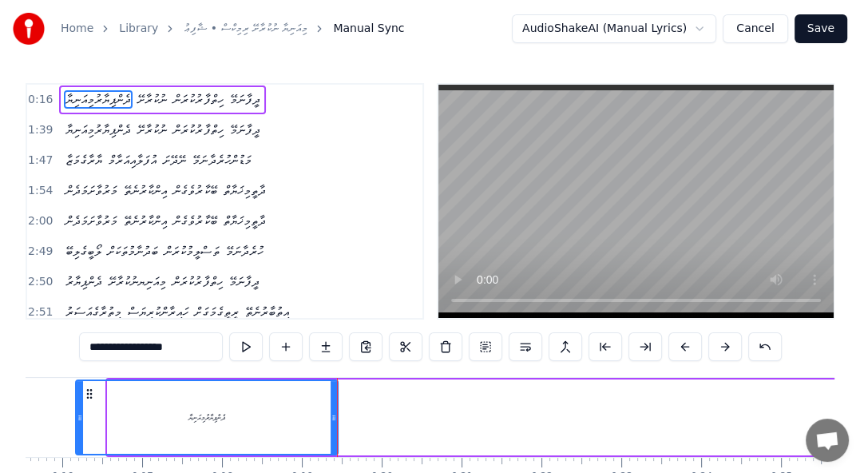
drag, startPoint x: 109, startPoint y: 413, endPoint x: 77, endPoint y: 414, distance: 32.0
click at [77, 414] on icon at bounding box center [80, 417] width 6 height 13
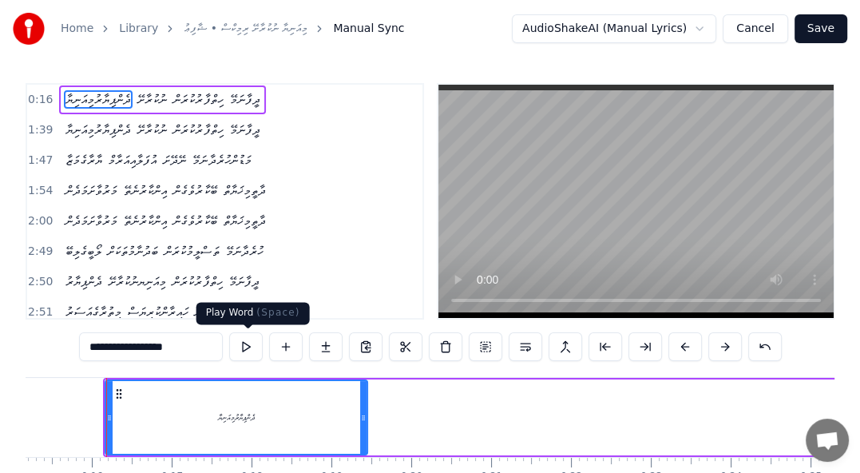
click at [249, 347] on button at bounding box center [246, 346] width 34 height 29
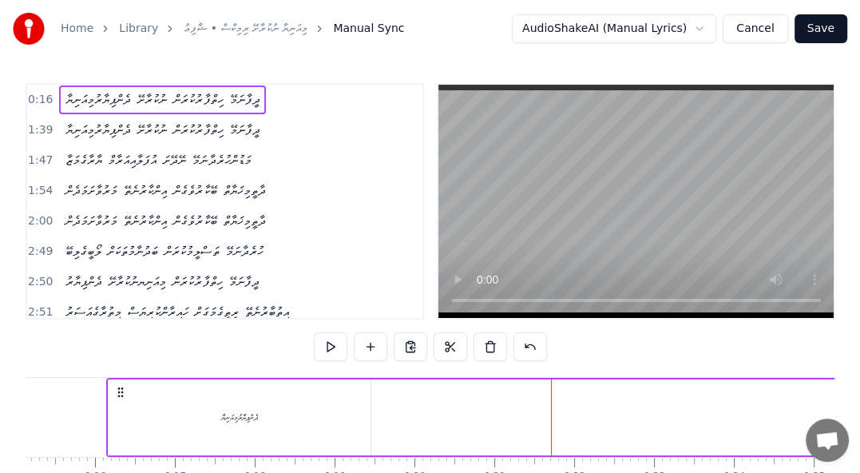
click at [154, 102] on span "ނުކުރާށޭ" at bounding box center [152, 99] width 33 height 18
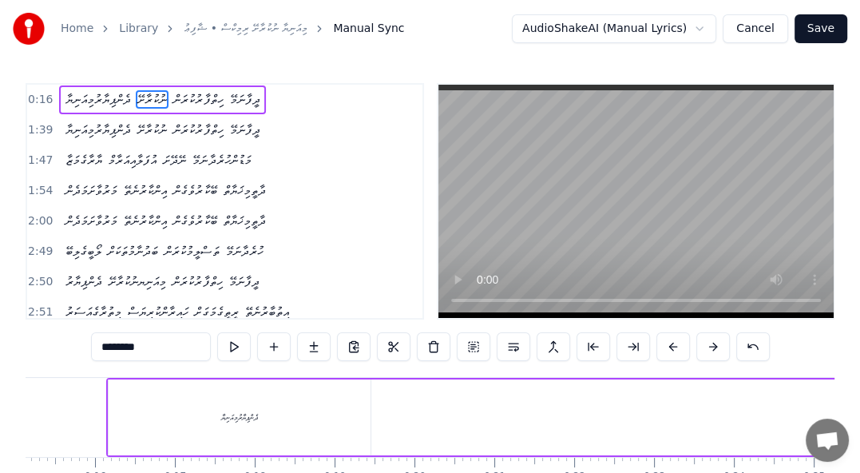
scroll to position [0, 2030]
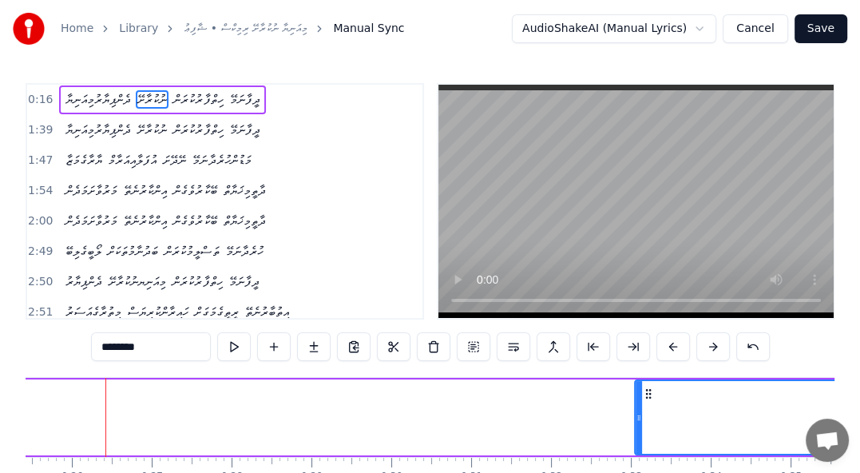
drag, startPoint x: 113, startPoint y: 417, endPoint x: 641, endPoint y: 438, distance: 527.5
click at [641, 438] on div at bounding box center [639, 417] width 6 height 73
drag, startPoint x: 636, startPoint y: 403, endPoint x: 670, endPoint y: 403, distance: 34.3
click at [655, 397] on div at bounding box center [651, 417] width 6 height 73
drag, startPoint x: 760, startPoint y: 411, endPoint x: 648, endPoint y: 403, distance: 112.1
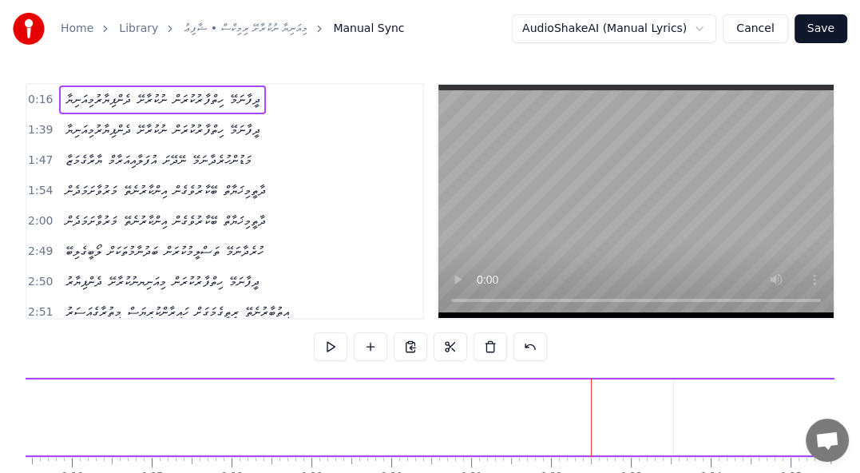
drag, startPoint x: 687, startPoint y: 379, endPoint x: 430, endPoint y: 373, distance: 256.4
click at [430, 373] on div "0:16 ދެންޕިޔާރުމިއަނިޔާ ނުކުރާށޭ ހިތްފާރުކުރަން ދީފާނަމޭ 1:39 ދެންޕިޔާރުމިއަނިޔ…" at bounding box center [430, 310] width 809 height 455
click at [160, 96] on span "ނުކުރާށޭ" at bounding box center [152, 99] width 33 height 18
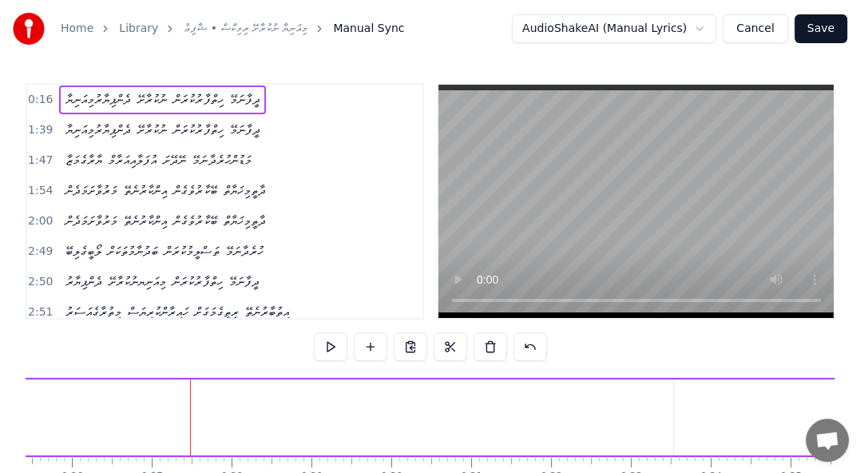
click at [91, 108] on span "ދެންޕިޔާރުމިއަނިޔާ" at bounding box center [98, 99] width 69 height 18
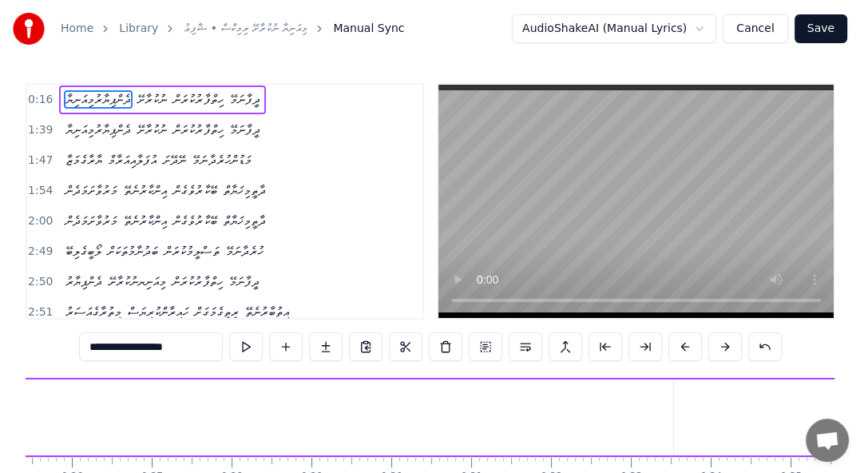
scroll to position [0, 1208]
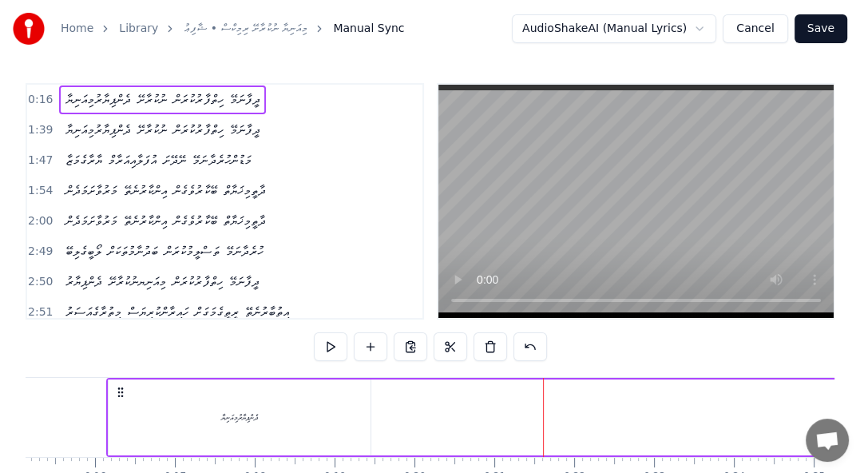
click at [236, 414] on div "ދެންޕިޔާރުމިއަނިޔާ" at bounding box center [239, 417] width 37 height 12
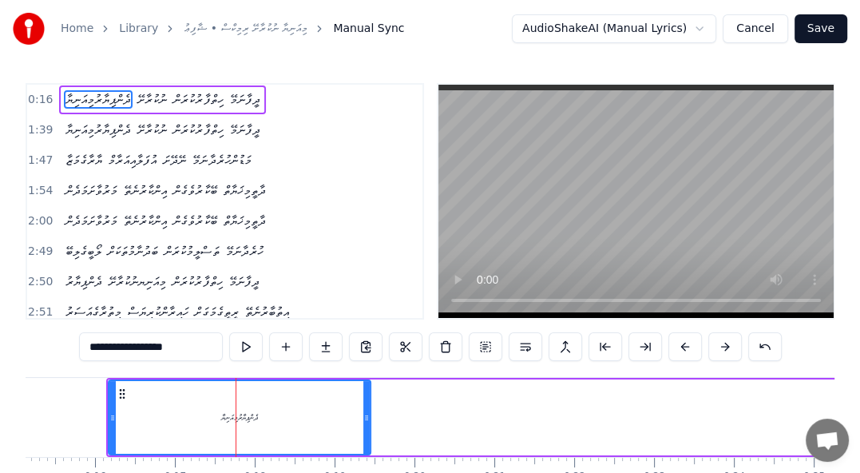
click at [163, 99] on span "ނުކުރާށޭ" at bounding box center [152, 99] width 33 height 18
type input "********"
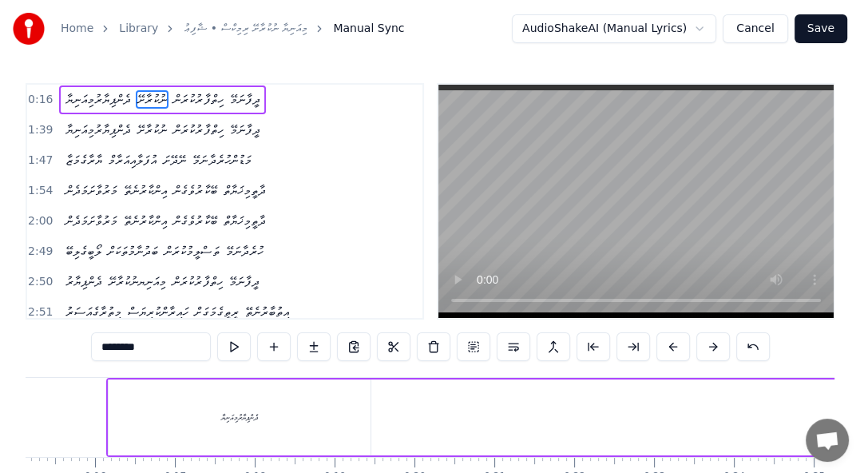
scroll to position [0, 2596]
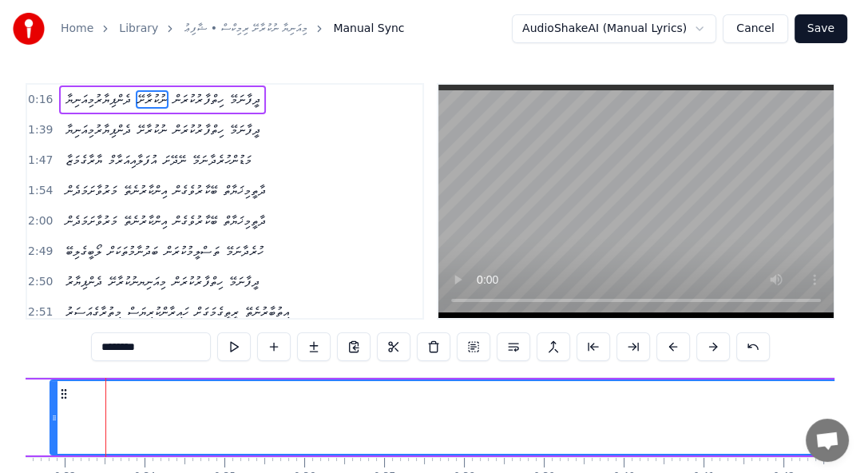
drag, startPoint x: 112, startPoint y: 418, endPoint x: 68, endPoint y: 409, distance: 44.8
click at [58, 409] on div at bounding box center [54, 417] width 6 height 73
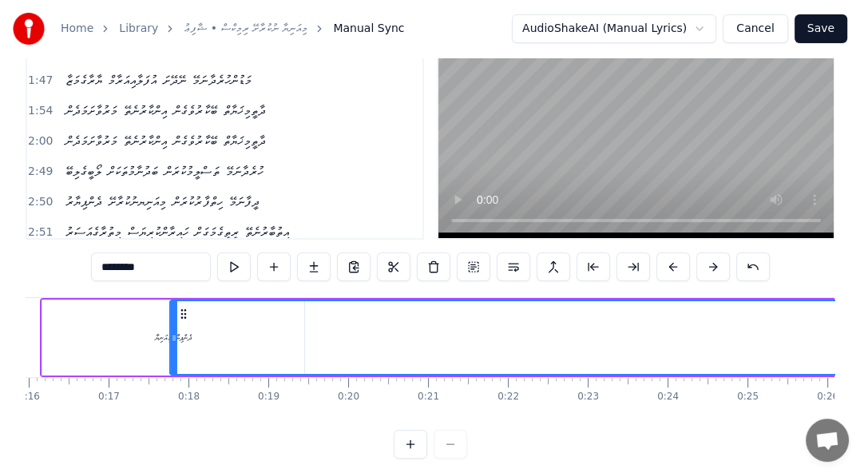
scroll to position [0, 1270]
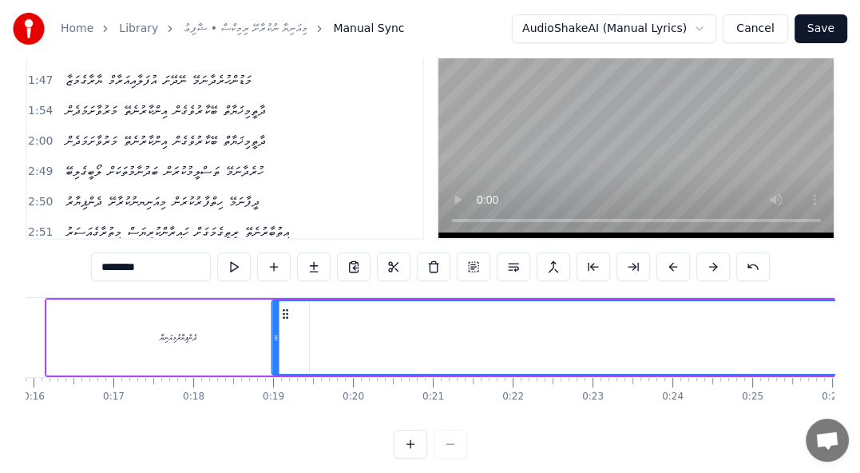
drag, startPoint x: 668, startPoint y: 315, endPoint x: 283, endPoint y: 339, distance: 385.6
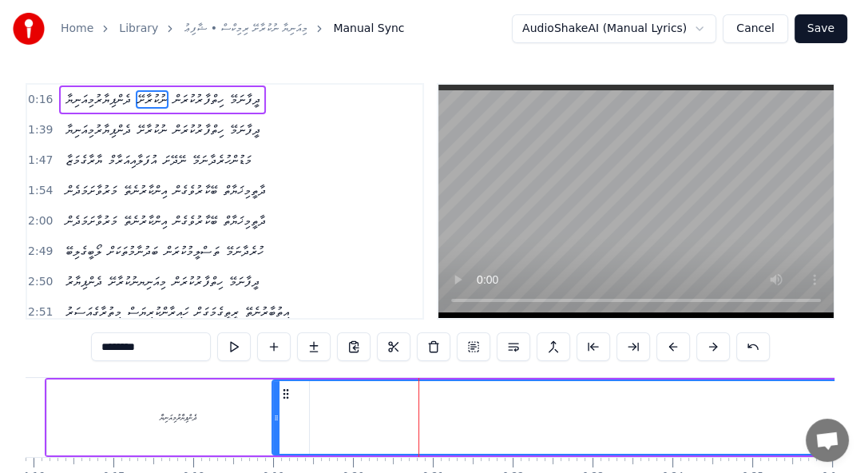
click at [419, 343] on button at bounding box center [434, 346] width 34 height 29
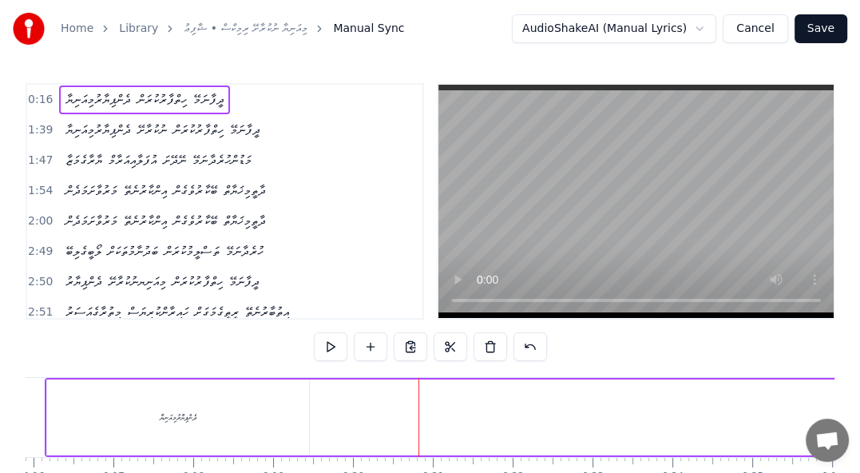
click at [154, 107] on span "ހިތްފާރުކުރަން" at bounding box center [162, 99] width 53 height 18
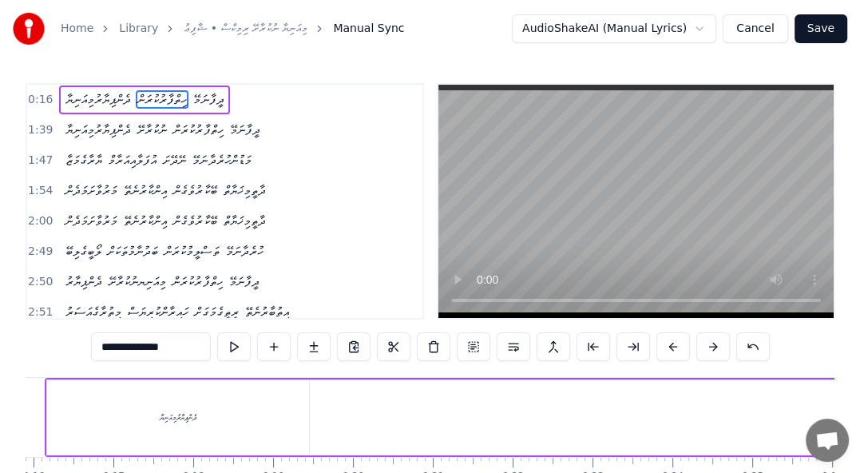
scroll to position [0, 4956]
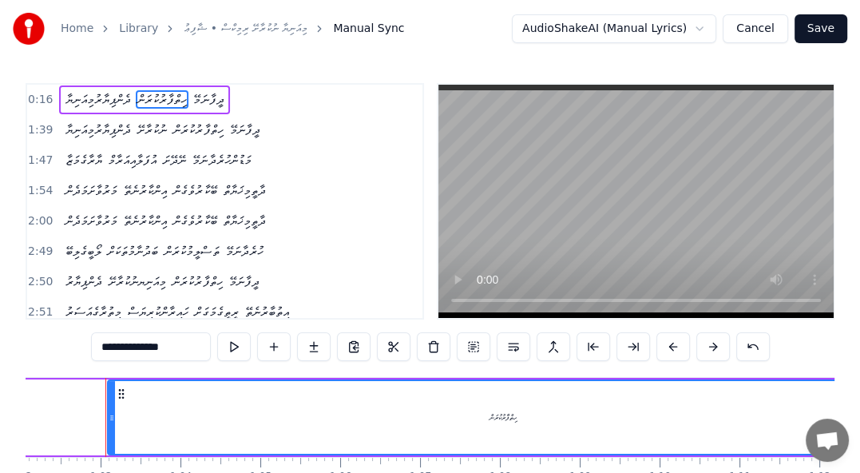
click at [116, 98] on span "ދެންޕިޔާރުމިއަނިޔާ" at bounding box center [98, 99] width 69 height 18
type input "**********"
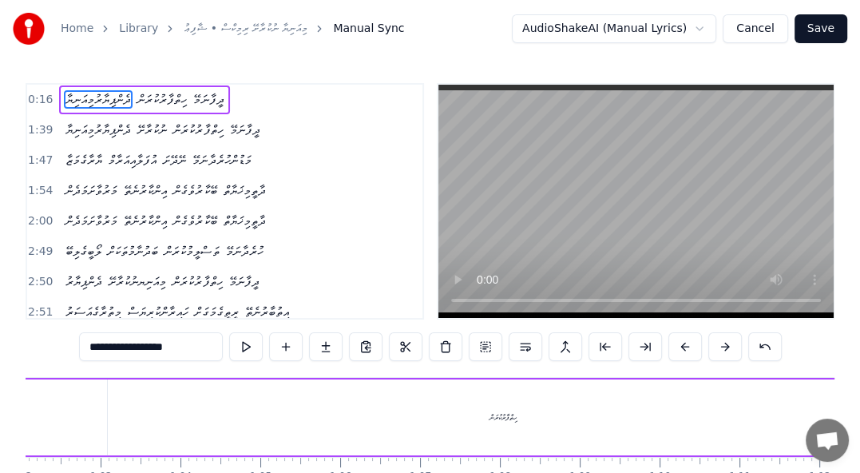
scroll to position [0, 1208]
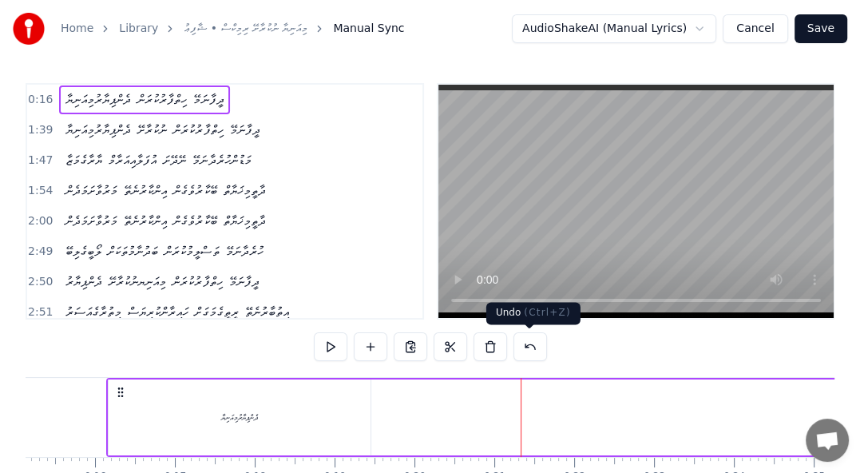
click at [526, 348] on button at bounding box center [531, 346] width 34 height 29
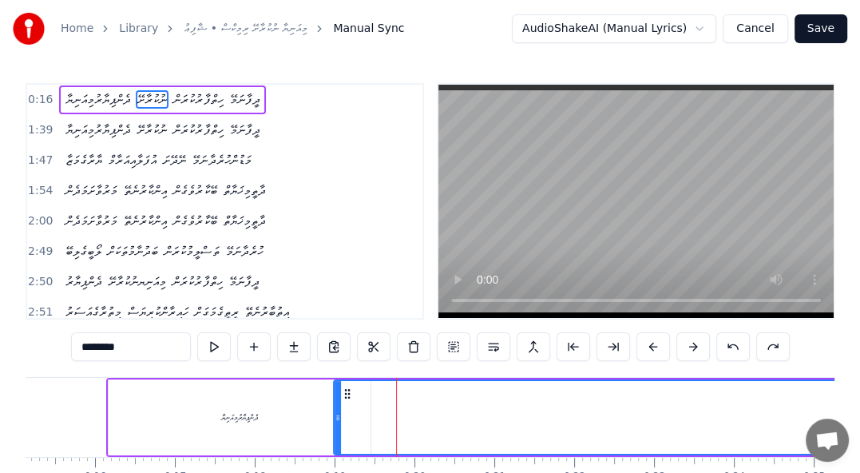
click at [676, 35] on html "Home Library މިއަނިޔާ ނުކުރާށޭ ރިމިކްސް • ޝާފިޢު Manual Sync AudioShakeAI (Manu…" at bounding box center [430, 282] width 860 height 564
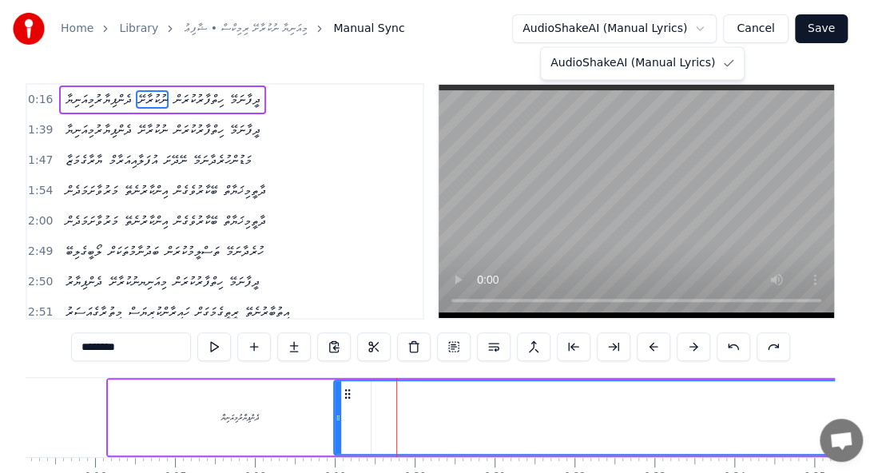
click at [676, 35] on html "Home Library މިއަނިޔާ ނުކުރާށޭ ރިމިކްސް • ޝާފިޢު Manual Sync AudioShakeAI (Manu…" at bounding box center [437, 282] width 874 height 564
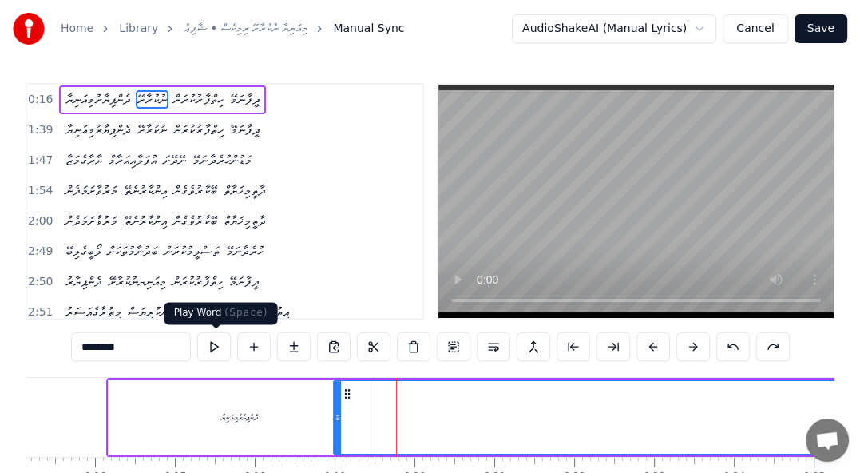
click at [211, 350] on button at bounding box center [214, 346] width 34 height 29
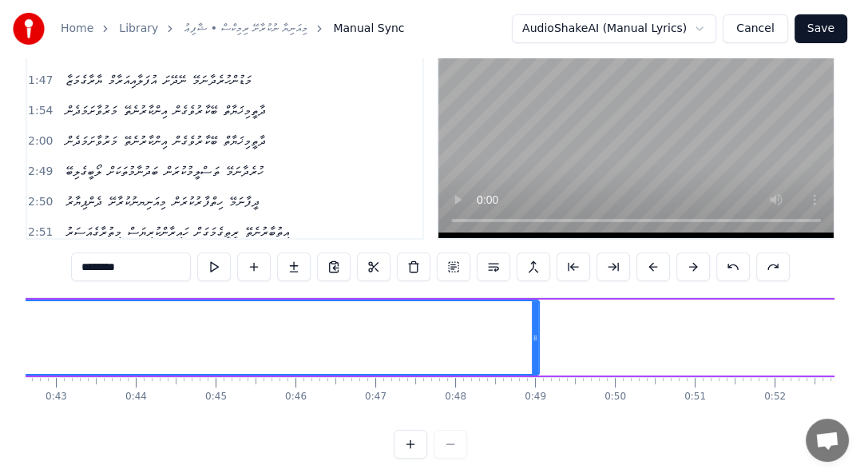
scroll to position [0, 3428]
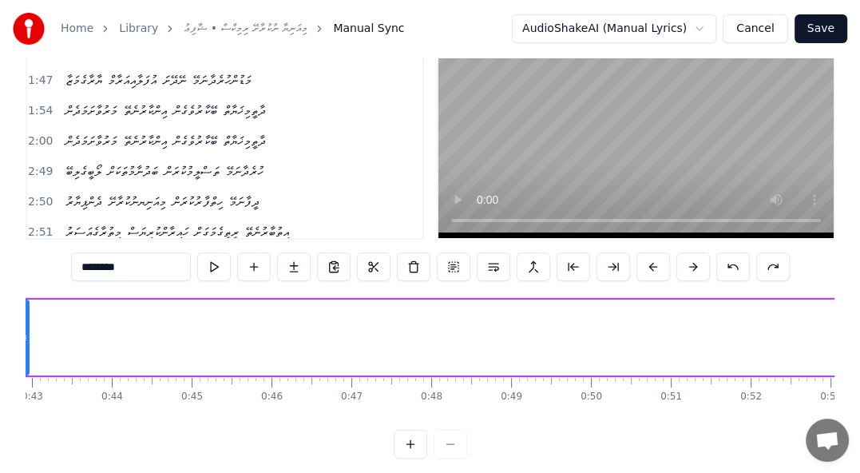
drag, startPoint x: 508, startPoint y: 335, endPoint x: 22, endPoint y: 334, distance: 486.4
click at [22, 334] on div "Home Library މިއަނިޔާ ނުކުރާށޭ ރިމިކްސް • ޝާފިޢު Manual Sync AudioShakeAI (Manu…" at bounding box center [430, 189] width 860 height 538
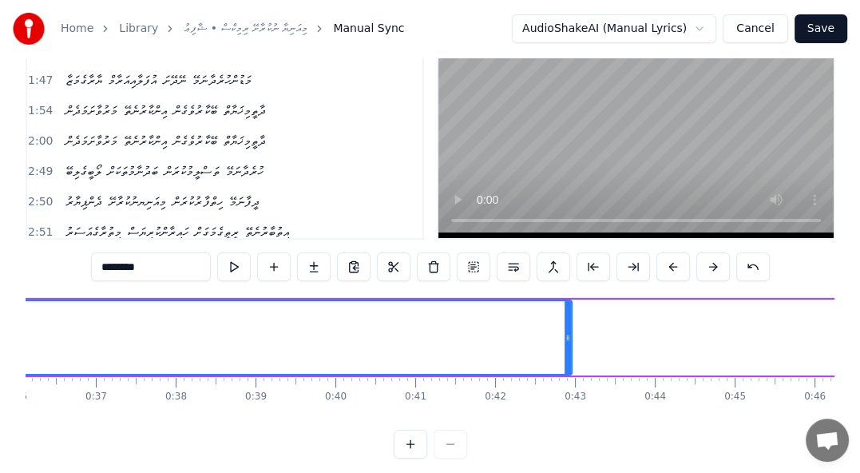
scroll to position [0, 2691]
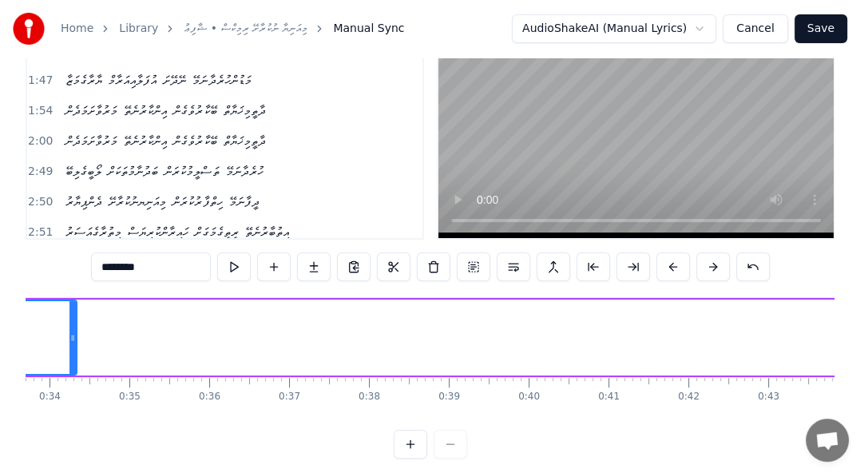
drag, startPoint x: 762, startPoint y: 338, endPoint x: 73, endPoint y: 329, distance: 688.5
click at [73, 329] on div at bounding box center [72, 337] width 6 height 73
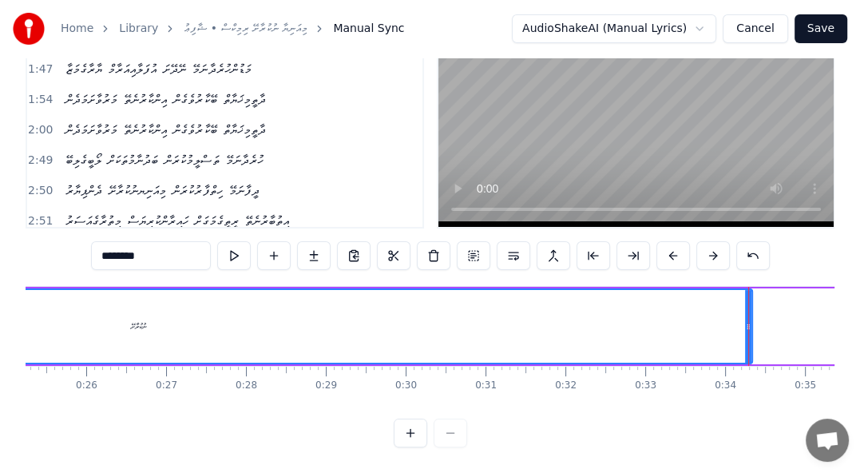
scroll to position [0, 1979]
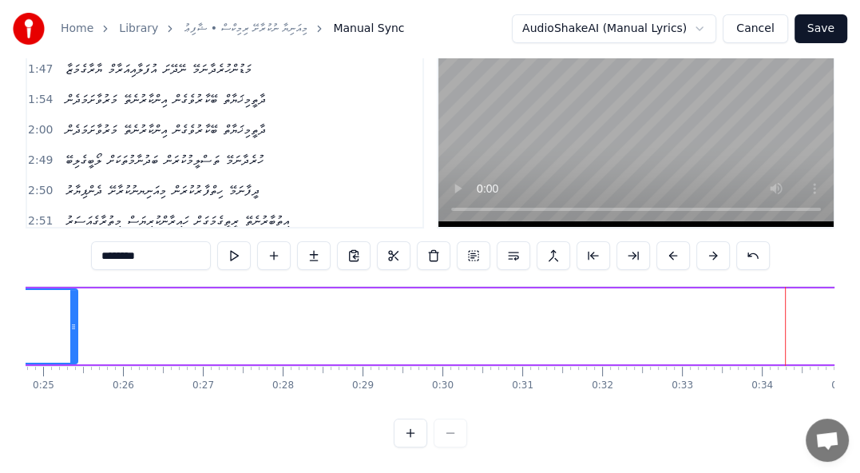
drag, startPoint x: 783, startPoint y: 310, endPoint x: 71, endPoint y: 305, distance: 711.6
click at [71, 305] on div at bounding box center [73, 326] width 6 height 73
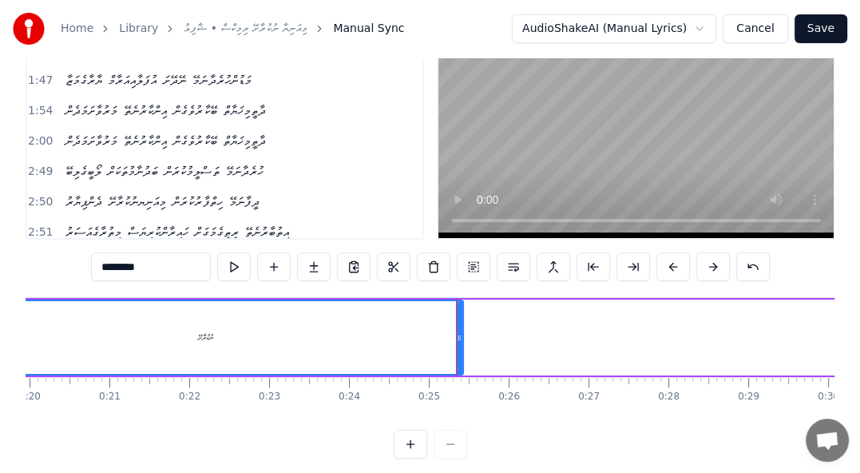
scroll to position [0, 1436]
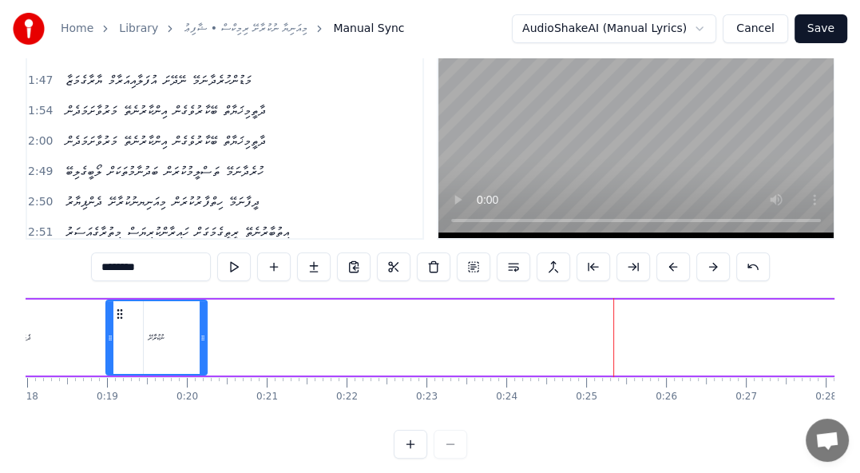
drag, startPoint x: 615, startPoint y: 339, endPoint x: 201, endPoint y: 331, distance: 413.8
click at [201, 331] on icon at bounding box center [203, 337] width 6 height 13
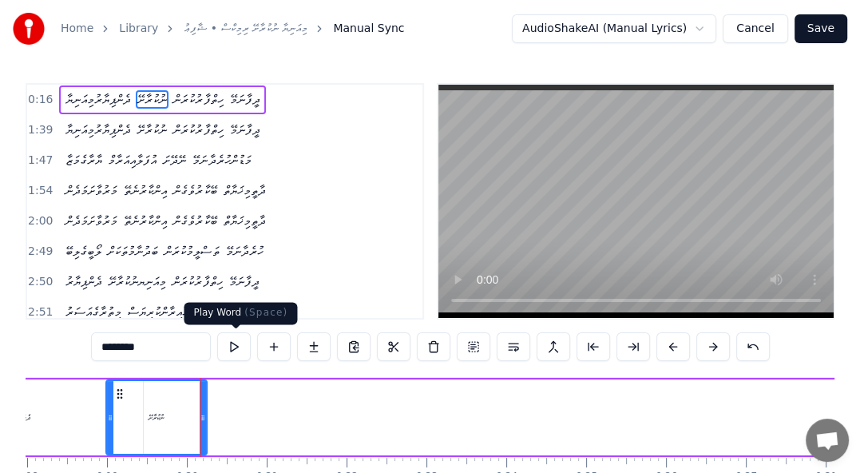
click at [240, 347] on button at bounding box center [234, 346] width 34 height 29
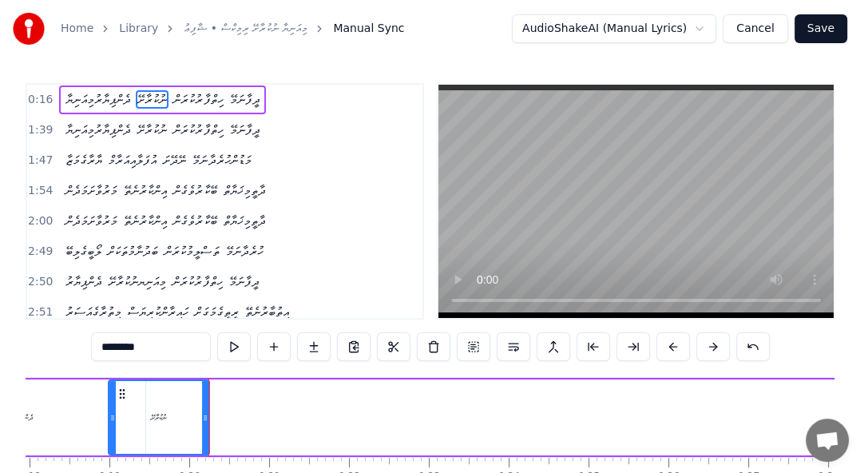
click at [74, 403] on div "ދެންޕިޔާރުމިއަނިޔާ" at bounding box center [14, 417] width 262 height 76
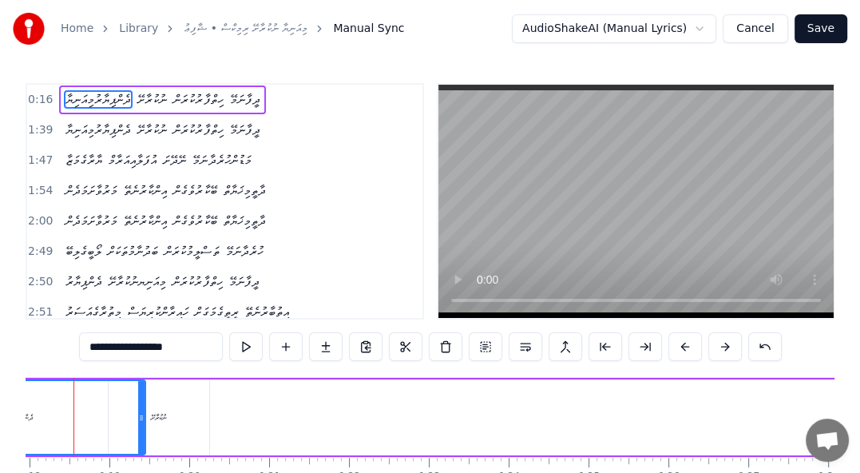
scroll to position [0, 1401]
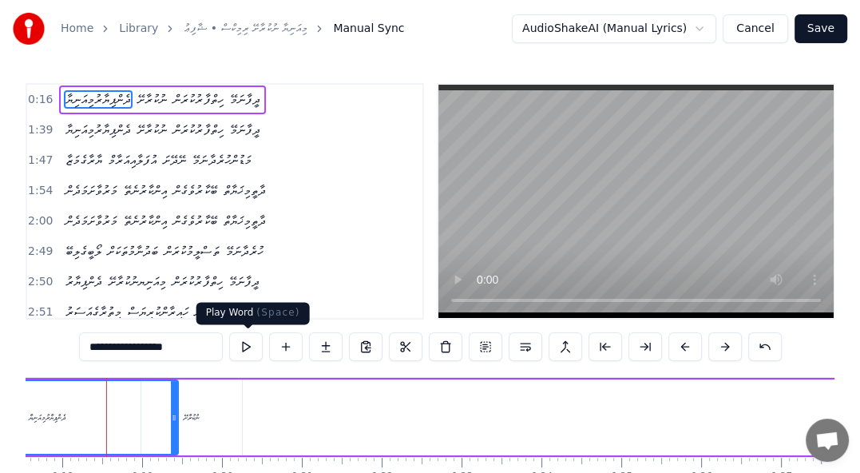
click at [252, 349] on button at bounding box center [246, 346] width 34 height 29
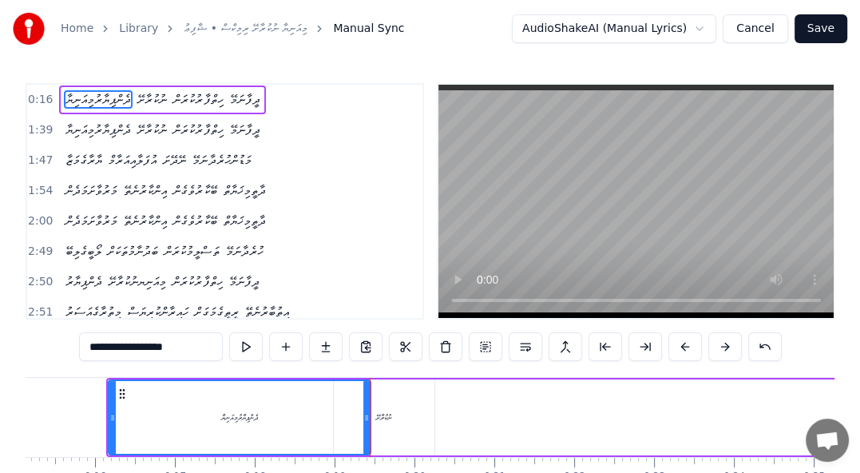
click at [390, 418] on div "ނުކުރާށޭ" at bounding box center [384, 417] width 16 height 12
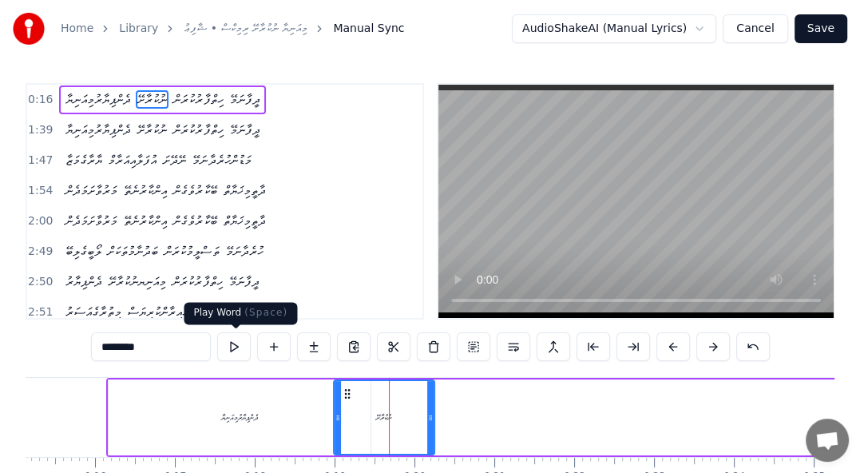
click at [229, 347] on button at bounding box center [234, 346] width 34 height 29
click at [220, 104] on span "ހިތްފާރުކުރަން" at bounding box center [198, 99] width 53 height 18
type input "**********"
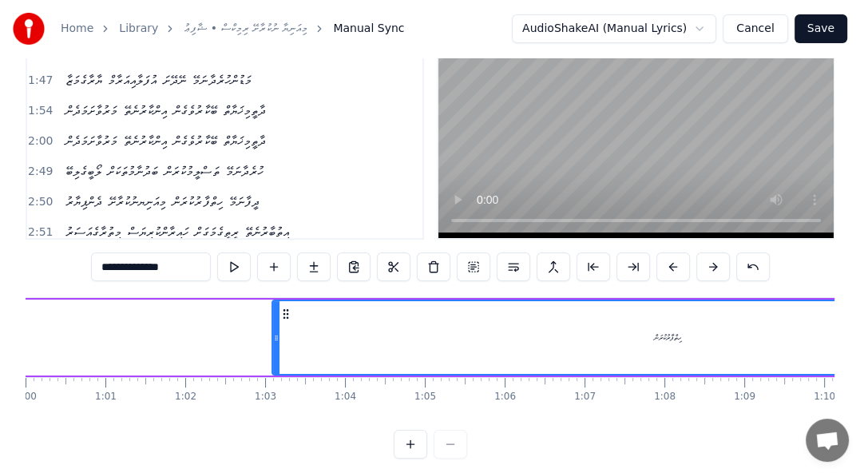
scroll to position [0, 4779]
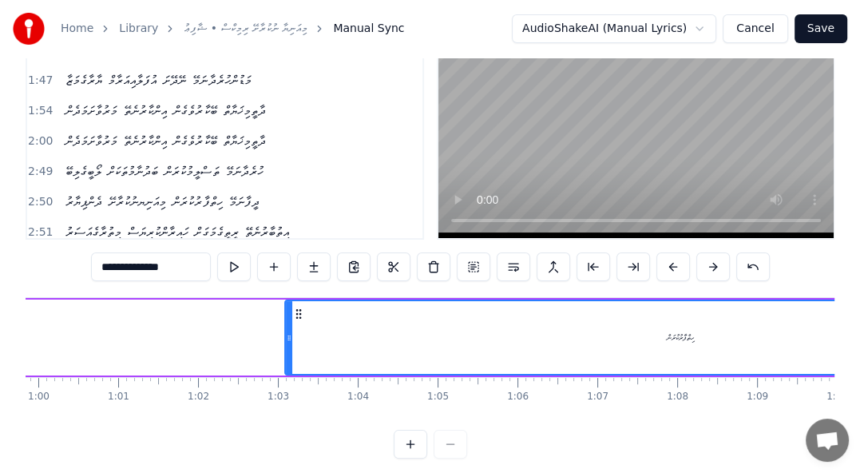
drag, startPoint x: 353, startPoint y: 300, endPoint x: 299, endPoint y: 303, distance: 54.4
click at [299, 303] on div "ހިތްފާރުކުރަން" at bounding box center [680, 337] width 789 height 73
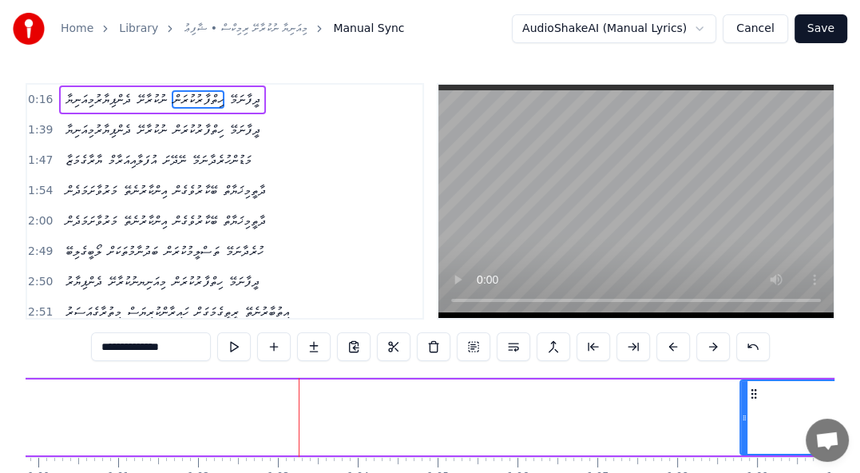
drag, startPoint x: 289, startPoint y: 407, endPoint x: 744, endPoint y: 438, distance: 456.3
click at [744, 438] on div at bounding box center [744, 417] width 6 height 73
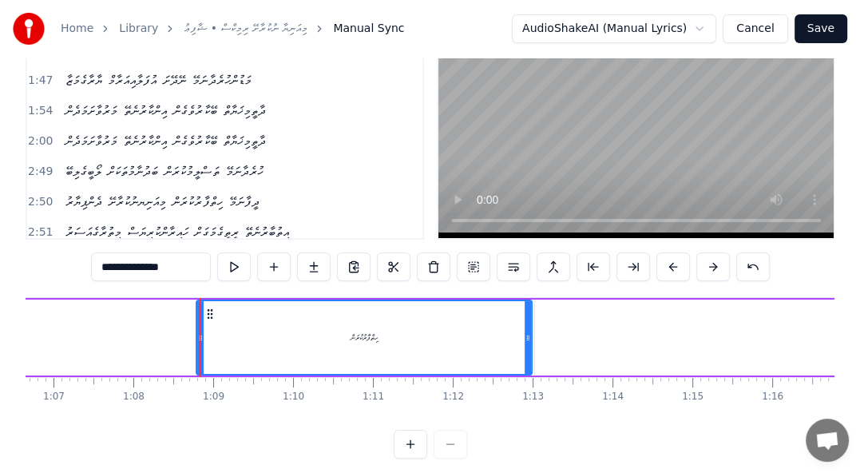
scroll to position [0, 5154]
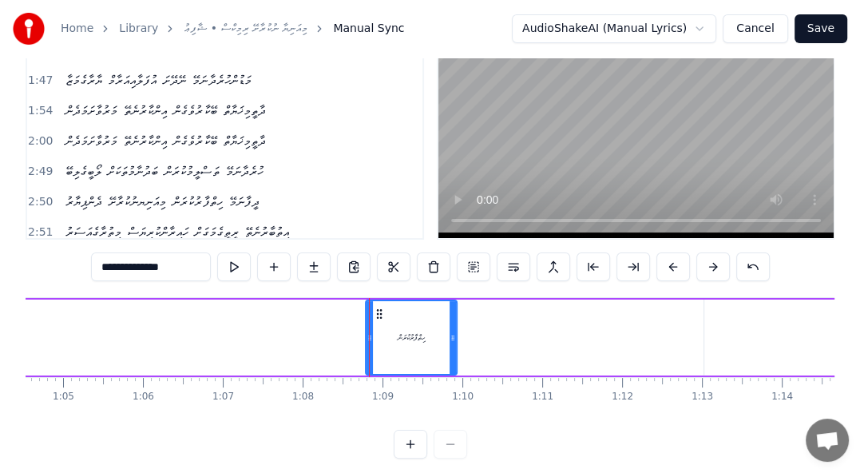
drag, startPoint x: 698, startPoint y: 335, endPoint x: 454, endPoint y: 332, distance: 244.4
click at [454, 332] on icon at bounding box center [453, 337] width 6 height 13
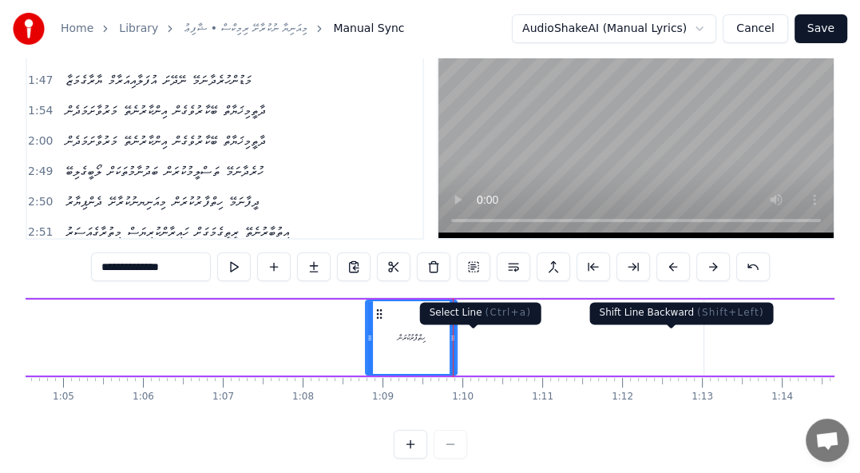
scroll to position [0, 0]
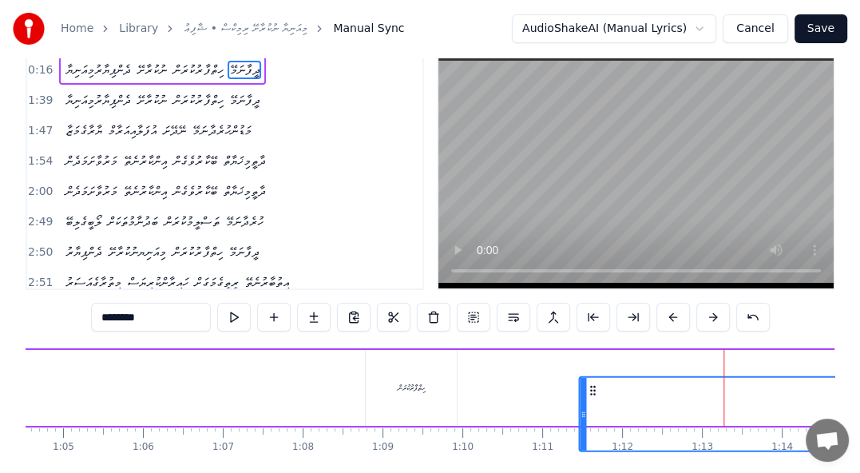
scroll to position [31, 0]
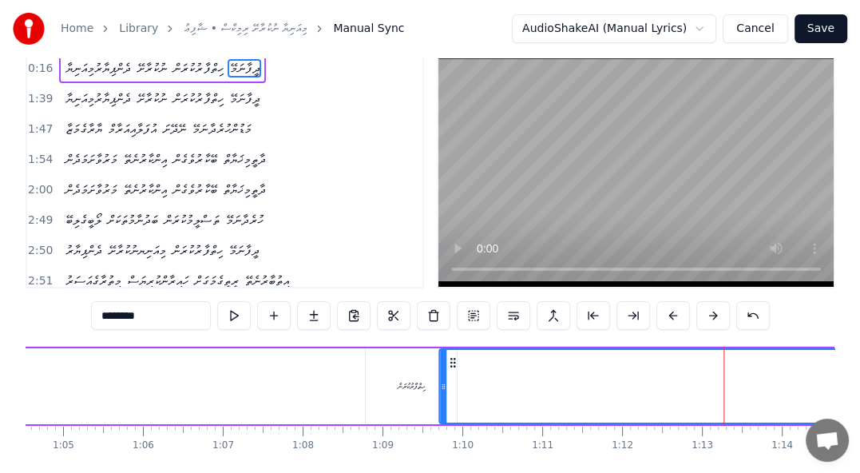
drag, startPoint x: 717, startPoint y: 389, endPoint x: 418, endPoint y: 330, distance: 304.5
click at [418, 330] on div "0:16 ދެންޕިޔާރުމިއަނިޔާ ނުކުރާށޭ ހިތްފާރުކުރަން ދީފާނަމޭ 1:39 ދެންޕިޔާރުމިއަނިޔ…" at bounding box center [430, 279] width 809 height 455
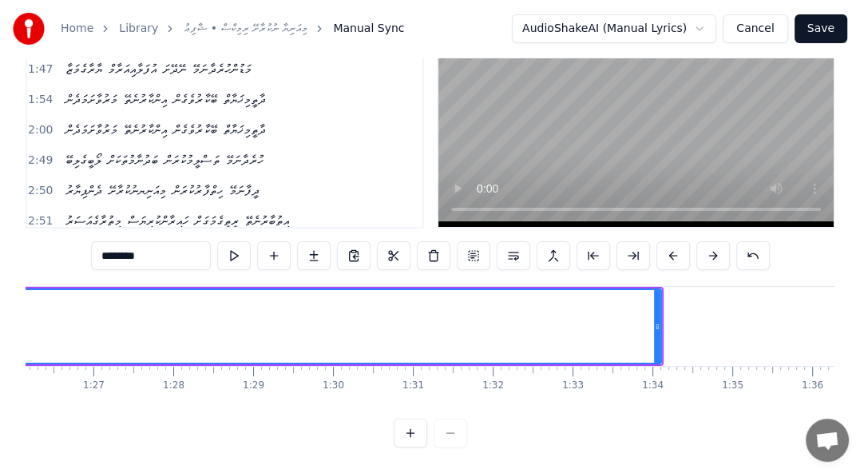
scroll to position [0, 6989]
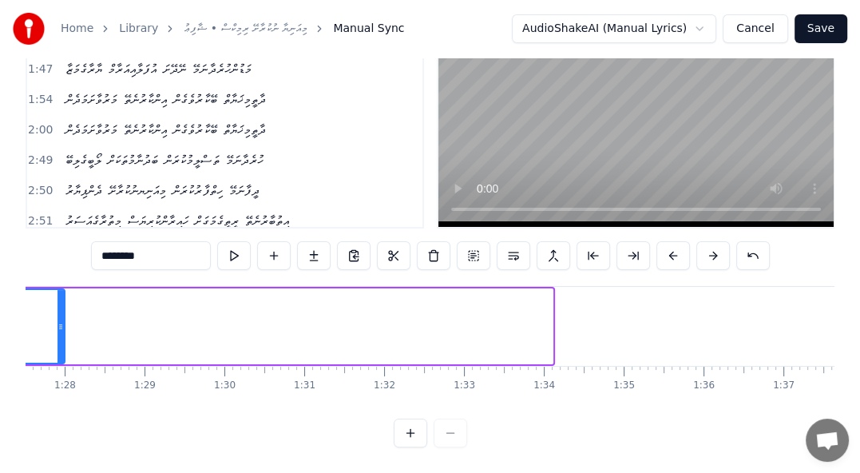
drag, startPoint x: 551, startPoint y: 310, endPoint x: 63, endPoint y: 288, distance: 488.5
click at [63, 290] on div at bounding box center [61, 326] width 6 height 73
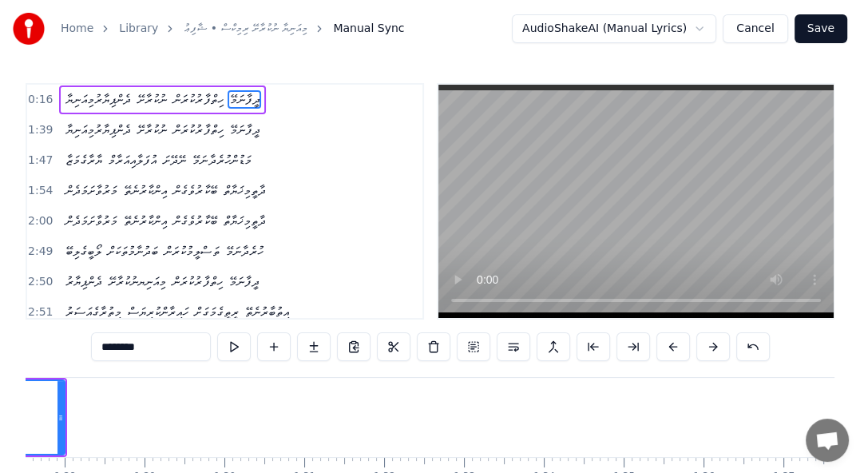
scroll to position [0, 6670]
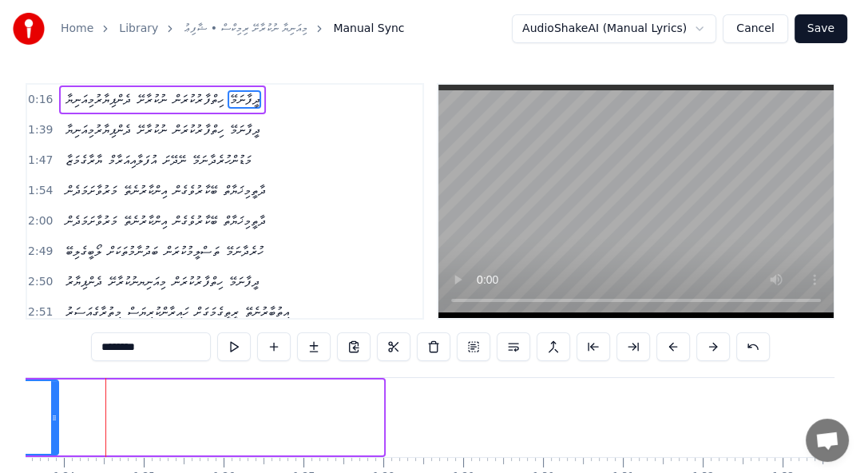
drag, startPoint x: 382, startPoint y: 418, endPoint x: 57, endPoint y: 416, distance: 325.1
click at [57, 416] on icon at bounding box center [54, 417] width 6 height 13
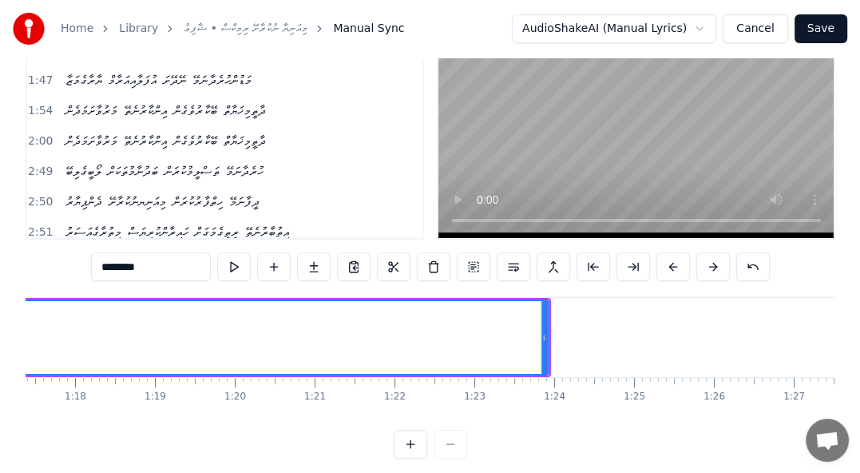
scroll to position [0, 6204]
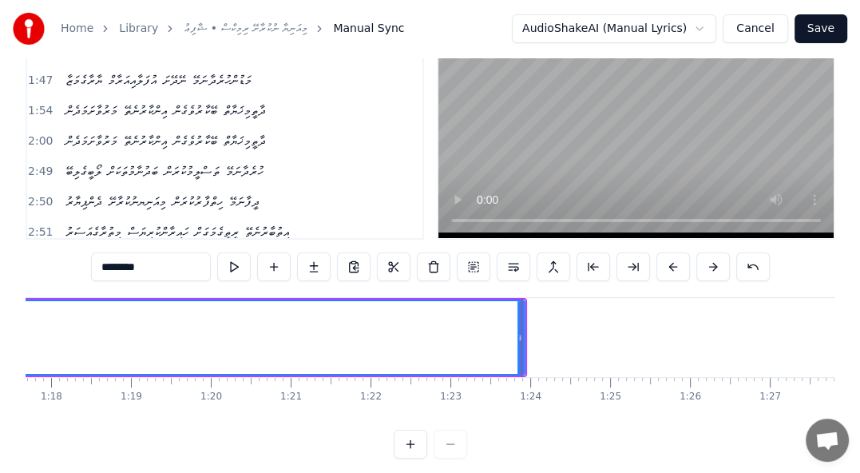
click at [522, 331] on div at bounding box center [522, 337] width 1 height 79
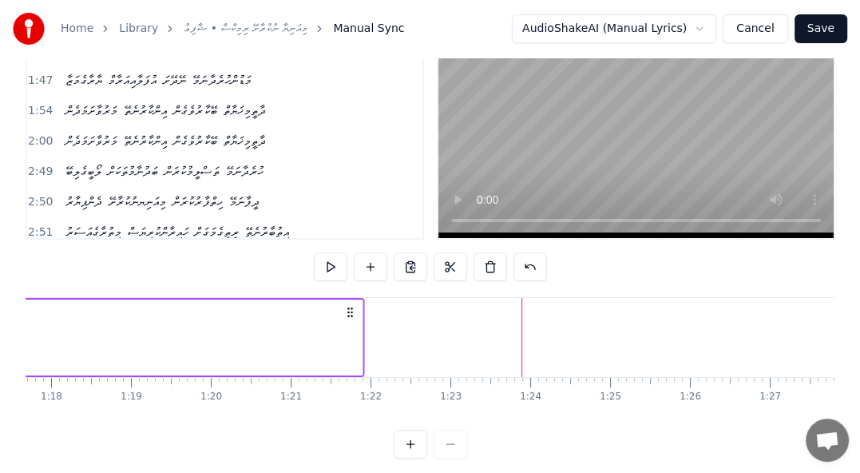
drag, startPoint x: 510, startPoint y: 311, endPoint x: 340, endPoint y: 316, distance: 169.4
click at [343, 316] on icon at bounding box center [349, 312] width 13 height 13
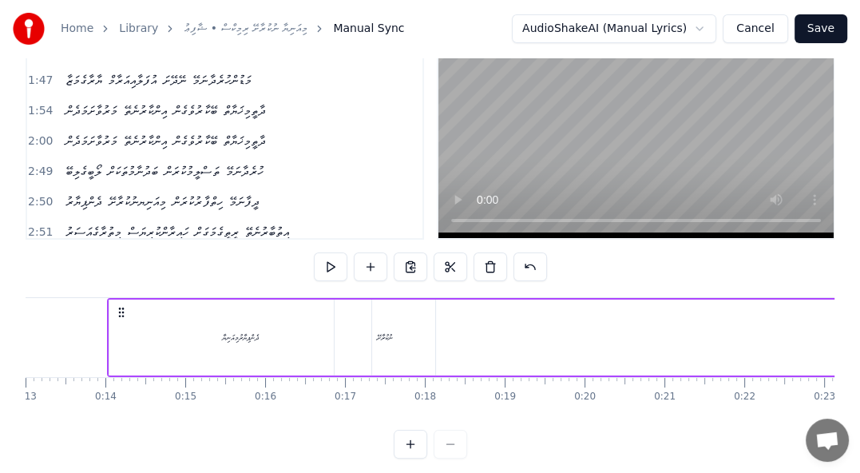
scroll to position [0, 1025]
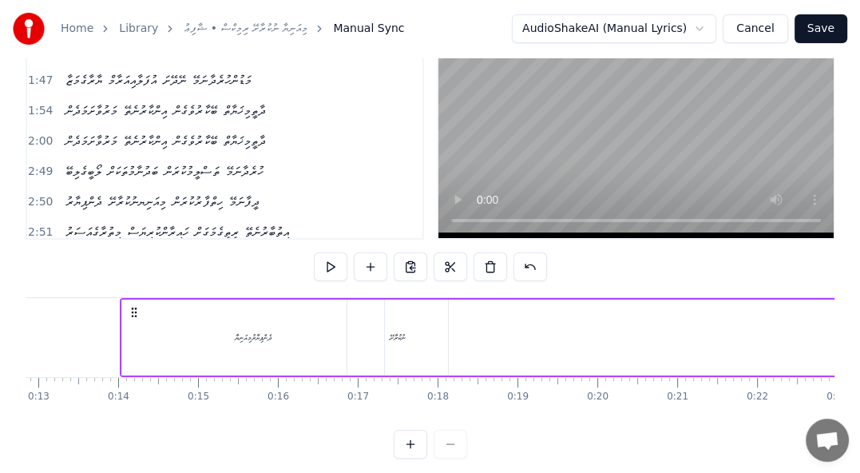
click at [403, 335] on div "ނުކުރާށޭ" at bounding box center [398, 337] width 16 height 12
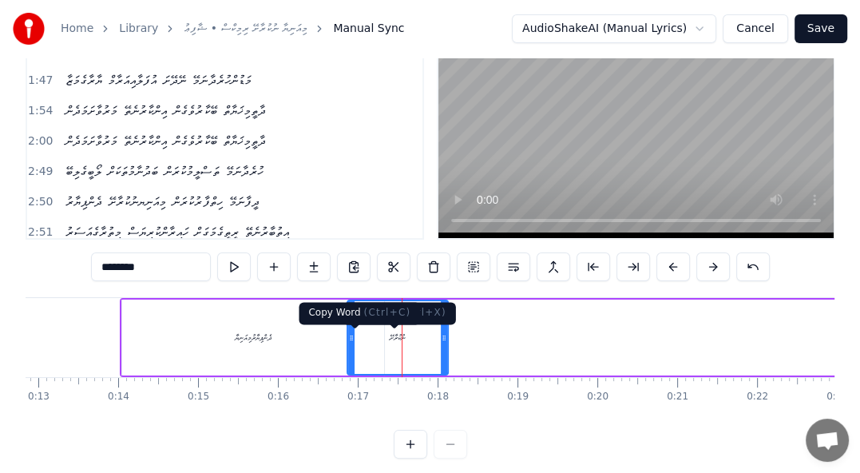
scroll to position [0, 0]
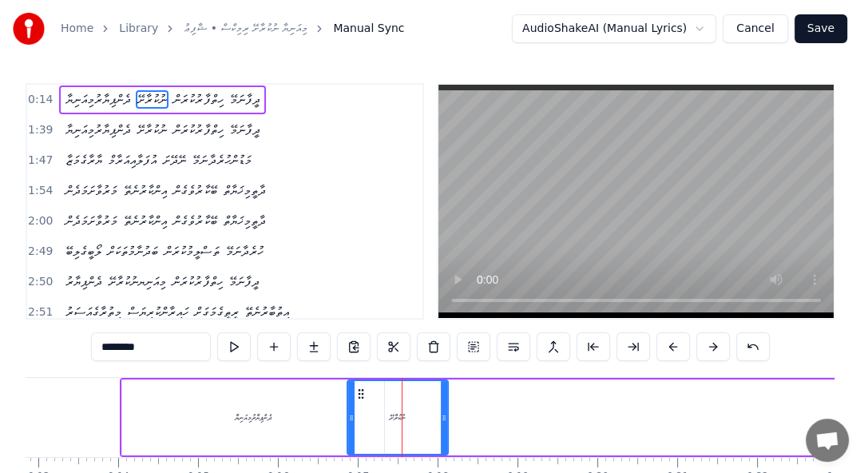
click at [256, 420] on div "ދެންޕިޔާރުމިއަނިޔާ" at bounding box center [253, 417] width 37 height 12
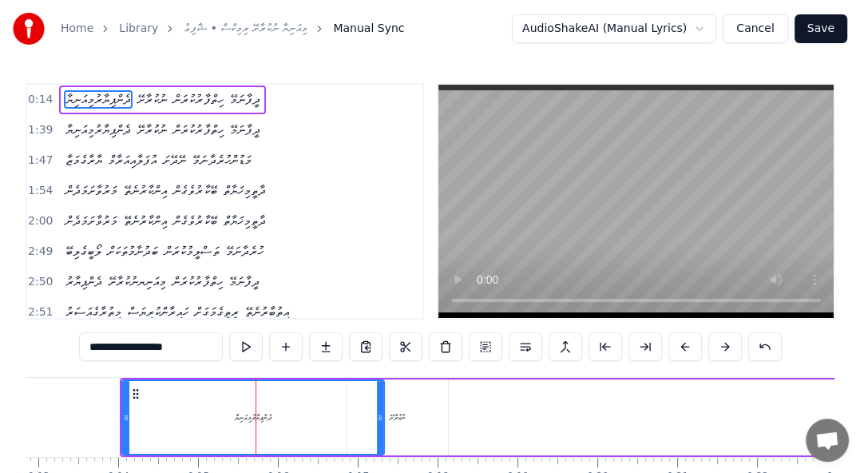
click at [411, 408] on div "ނުކުރާށޭ" at bounding box center [397, 417] width 101 height 76
type input "********"
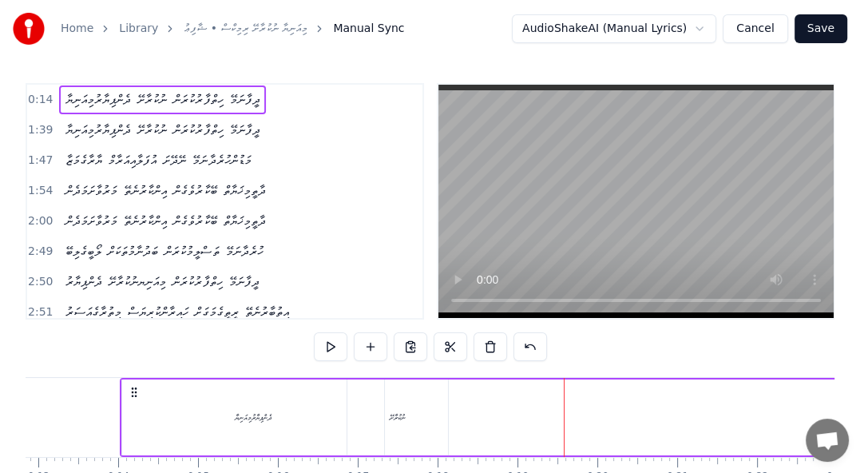
click at [220, 101] on span "ހިތްފާރުކުރަން" at bounding box center [198, 99] width 53 height 18
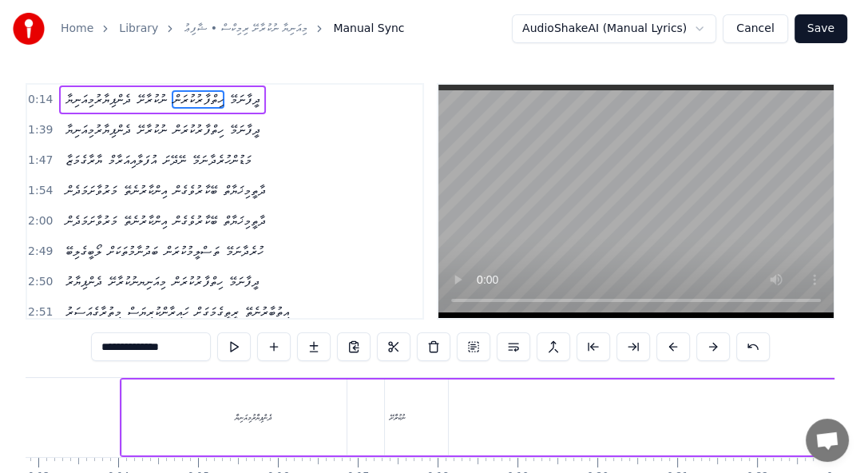
scroll to position [0, 5242]
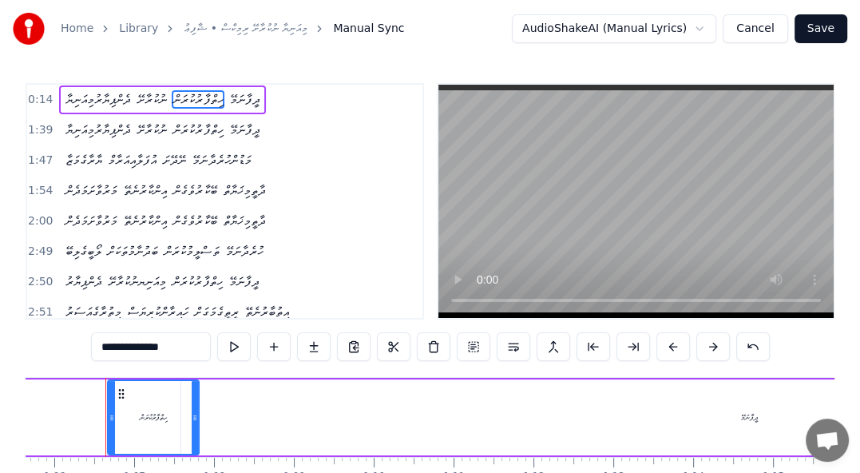
click at [253, 98] on span "ދީފާނަމޭ" at bounding box center [245, 99] width 34 height 18
type input "********"
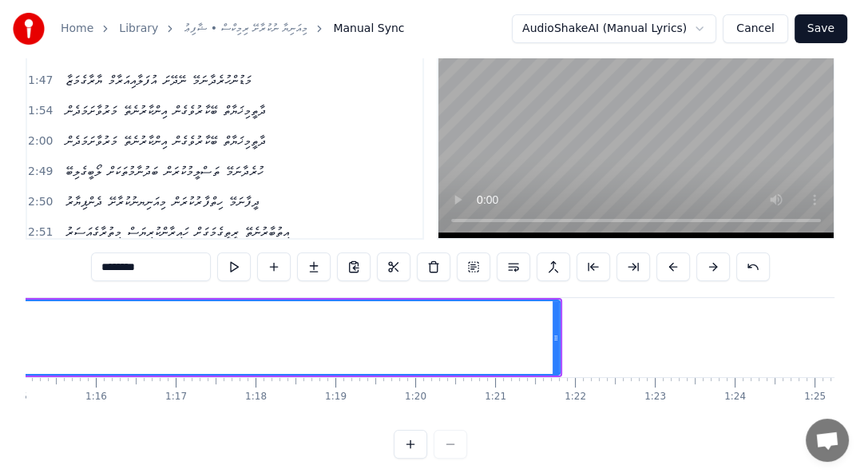
scroll to position [0, 6047]
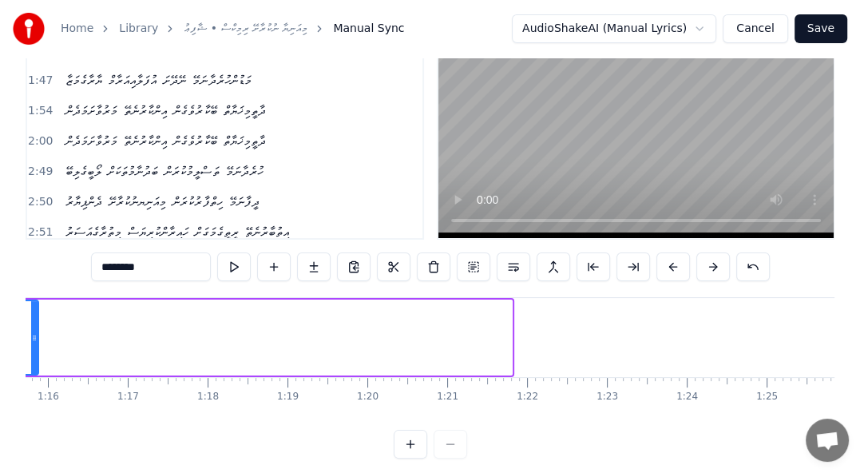
drag, startPoint x: 506, startPoint y: 331, endPoint x: 32, endPoint y: 325, distance: 473.6
click at [32, 325] on div at bounding box center [34, 337] width 6 height 73
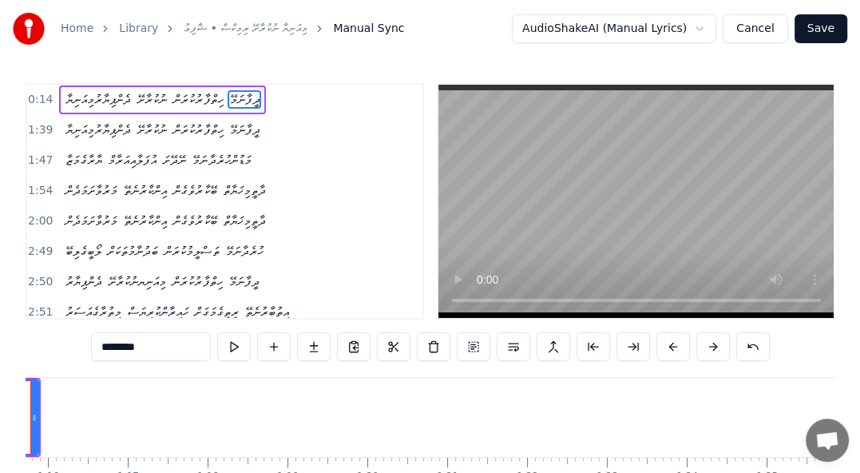
scroll to position [0, 5972]
drag, startPoint x: 109, startPoint y: 418, endPoint x: 46, endPoint y: 423, distance: 62.5
click at [46, 423] on div at bounding box center [48, 417] width 6 height 73
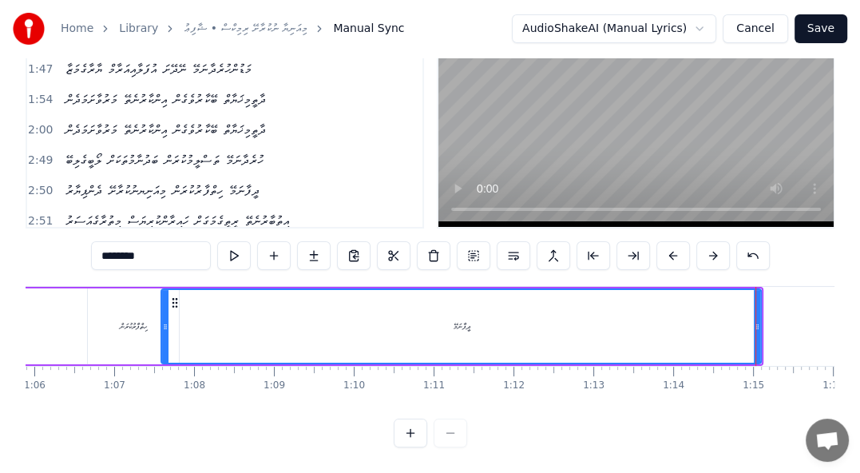
scroll to position [0, 5323]
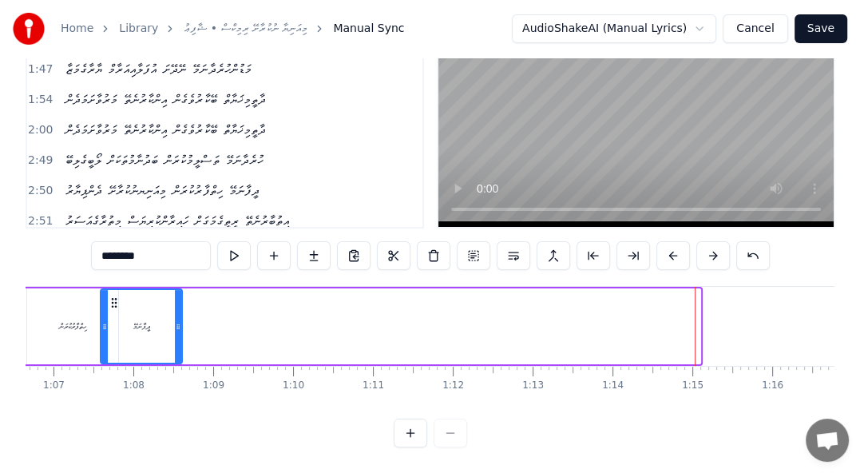
drag, startPoint x: 695, startPoint y: 311, endPoint x: 181, endPoint y: 326, distance: 513.7
click at [177, 326] on div at bounding box center [178, 326] width 6 height 73
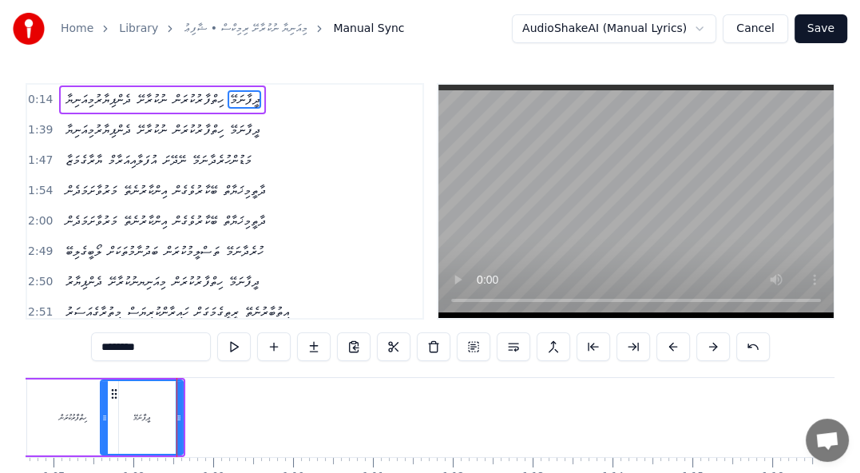
click at [149, 85] on div "ދެންޕިޔާރުމިއަނިޔާ ނުކުރާށޭ ހިތްފާރުކުރަން ދީފާނަމޭ" at bounding box center [162, 99] width 207 height 29
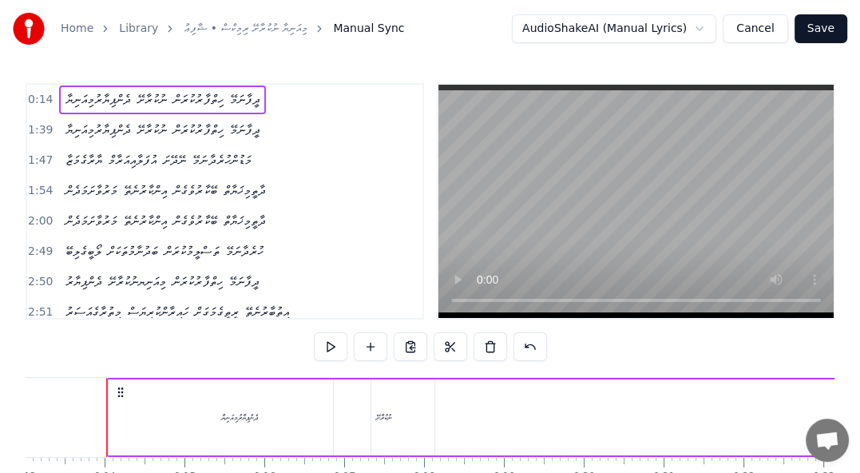
scroll to position [0, 1039]
click at [329, 352] on button at bounding box center [331, 346] width 34 height 29
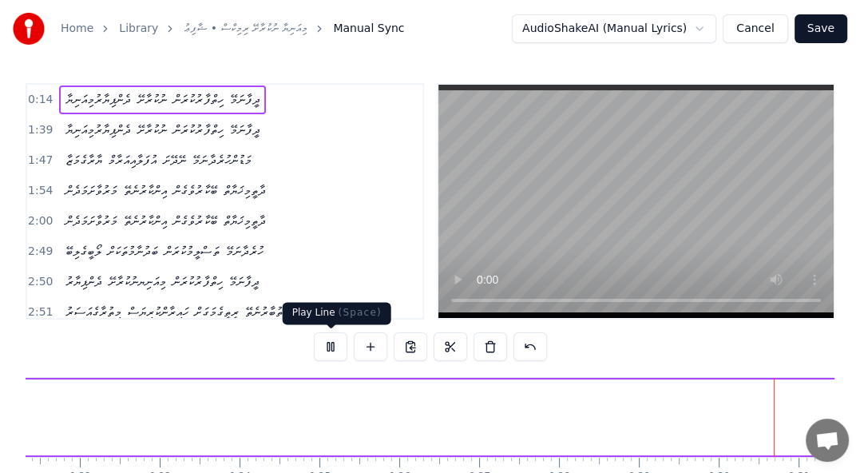
scroll to position [0, 2364]
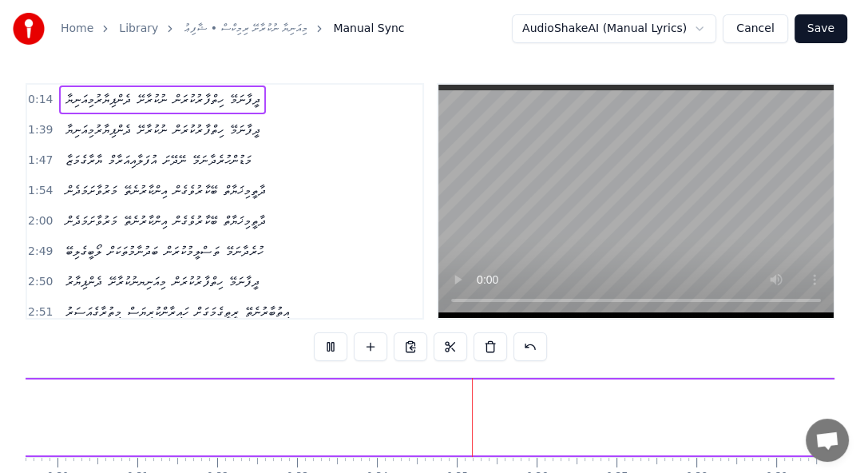
click at [85, 98] on span "ދެންޕިޔާރުމިއަނިޔާ" at bounding box center [98, 99] width 69 height 18
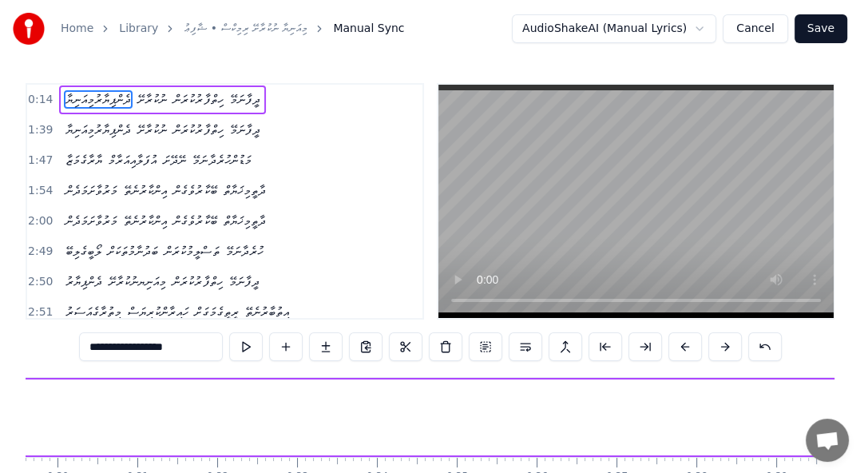
scroll to position [0, 1039]
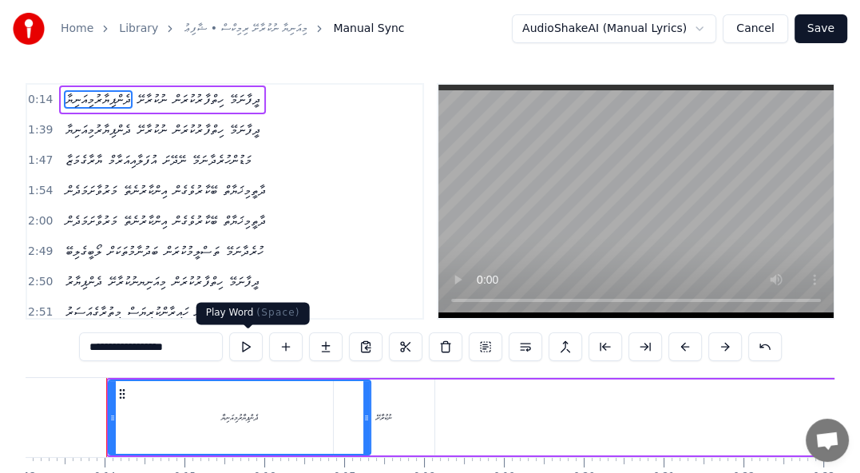
click at [246, 347] on button at bounding box center [246, 346] width 34 height 29
click at [248, 347] on button at bounding box center [246, 346] width 34 height 29
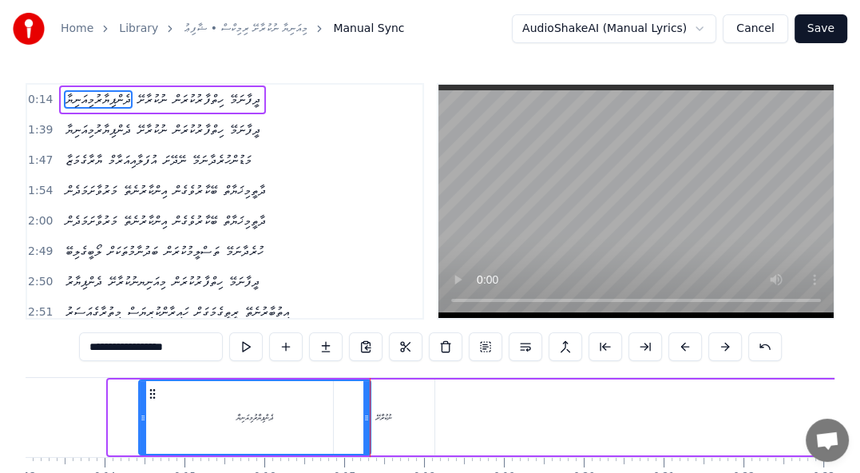
drag, startPoint x: 110, startPoint y: 418, endPoint x: 141, endPoint y: 422, distance: 30.7
click at [141, 422] on icon at bounding box center [143, 417] width 6 height 13
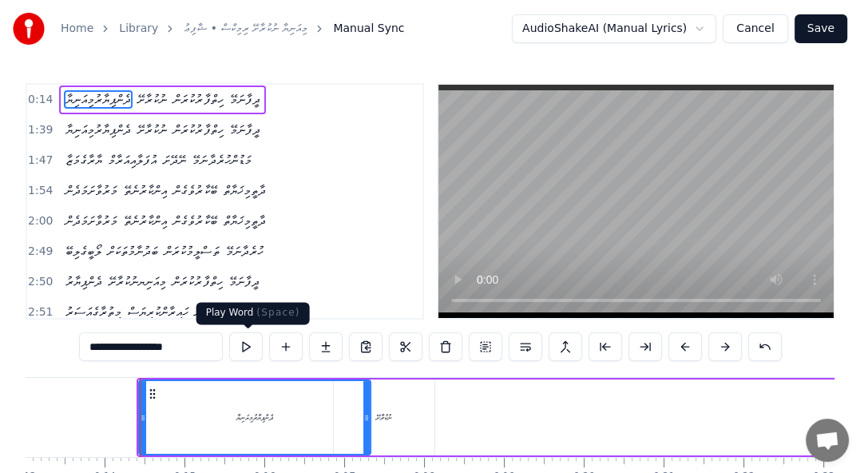
click at [247, 347] on button at bounding box center [246, 346] width 34 height 29
click at [140, 416] on icon at bounding box center [143, 417] width 6 height 13
click at [141, 416] on icon at bounding box center [143, 417] width 6 height 13
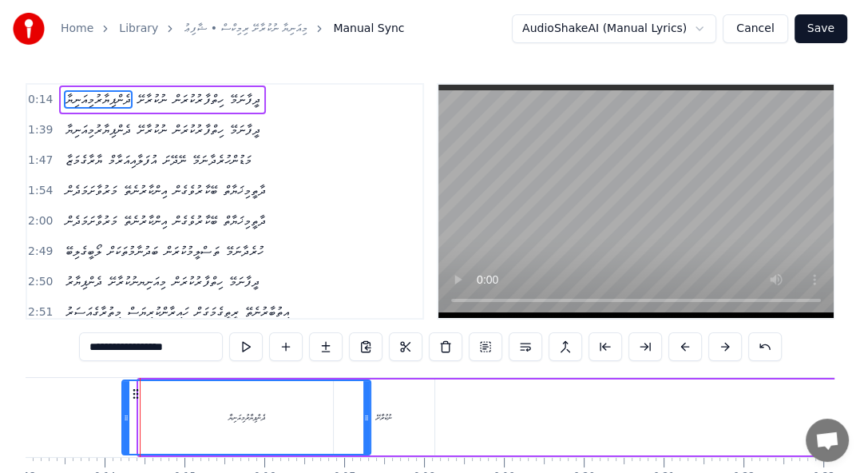
drag, startPoint x: 141, startPoint y: 416, endPoint x: 124, endPoint y: 416, distance: 16.8
click at [124, 416] on icon at bounding box center [126, 417] width 6 height 13
click at [240, 349] on button at bounding box center [246, 346] width 34 height 29
drag, startPoint x: 122, startPoint y: 413, endPoint x: 105, endPoint y: 414, distance: 17.6
click at [105, 414] on icon at bounding box center [108, 417] width 6 height 13
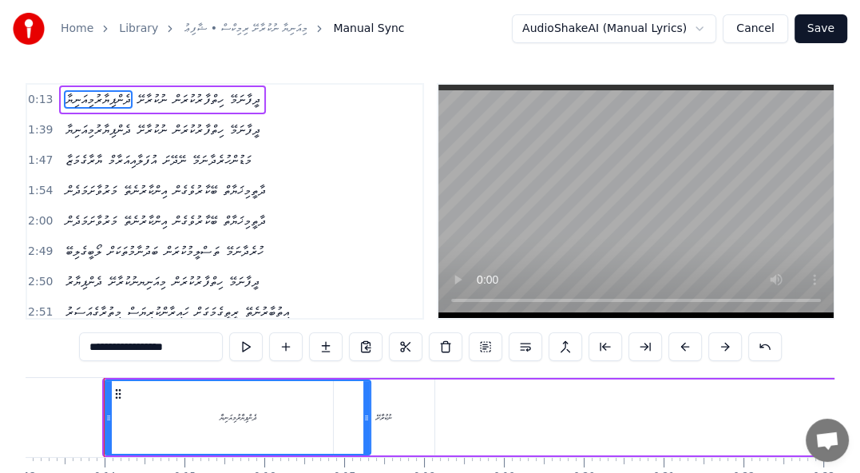
scroll to position [0, 1037]
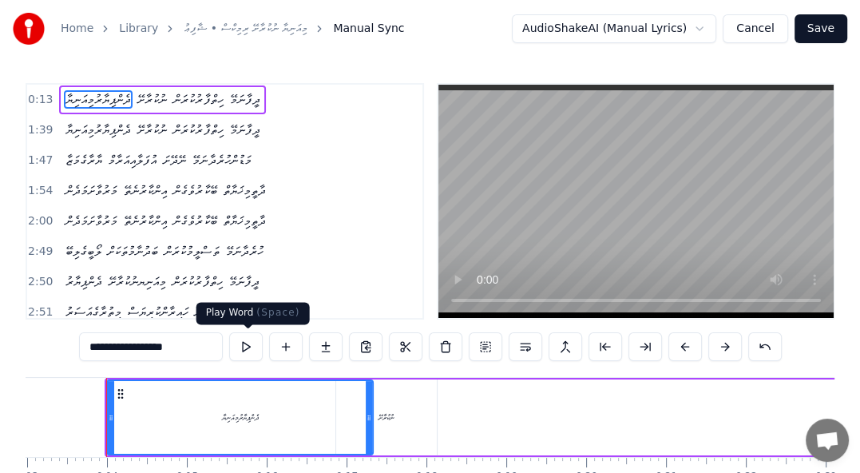
click at [243, 347] on button at bounding box center [246, 346] width 34 height 29
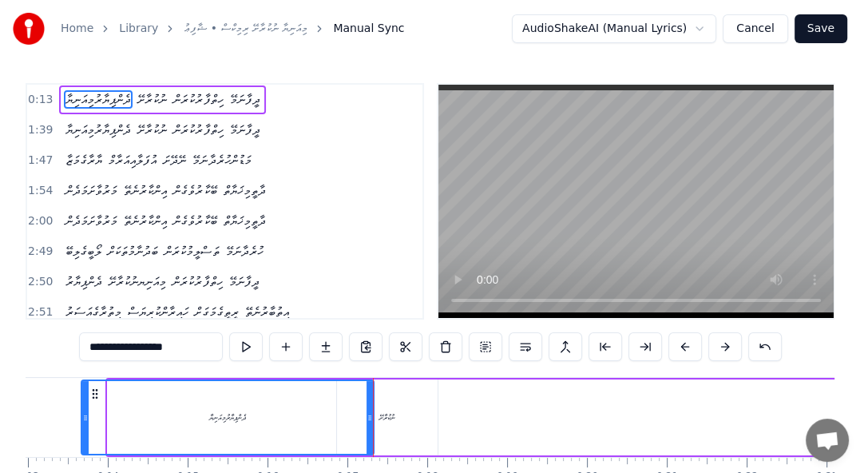
drag, startPoint x: 107, startPoint y: 414, endPoint x: 81, endPoint y: 417, distance: 26.5
click at [82, 417] on icon at bounding box center [85, 417] width 6 height 13
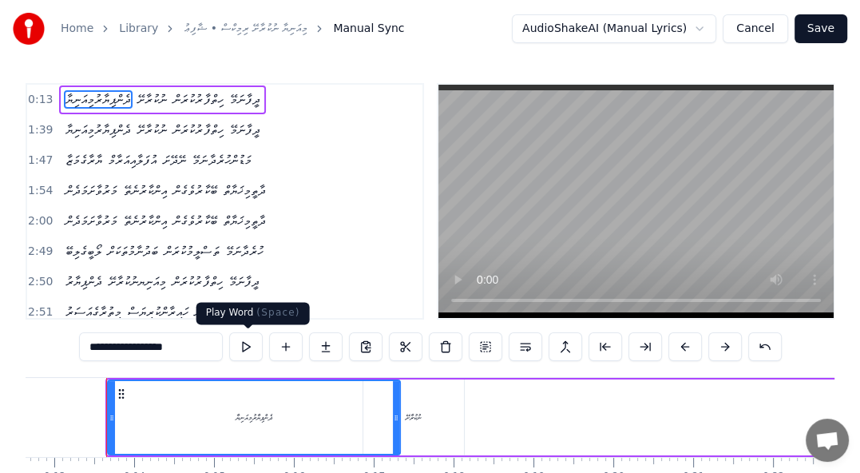
click at [244, 342] on button at bounding box center [246, 346] width 34 height 29
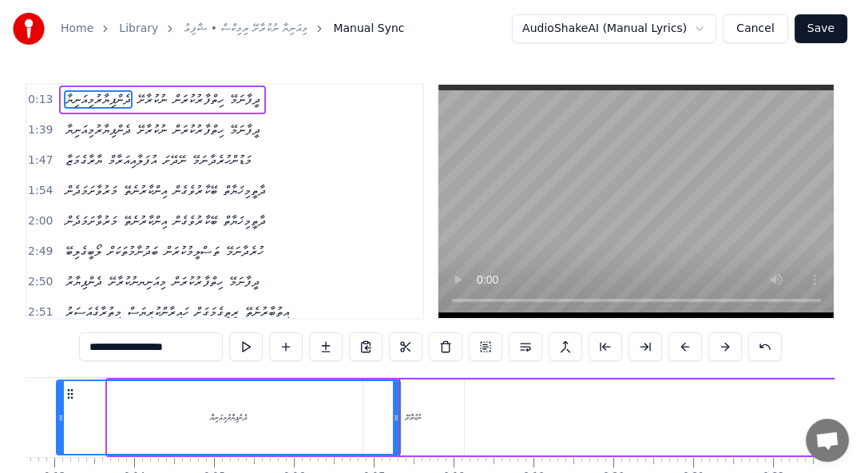
drag, startPoint x: 111, startPoint y: 414, endPoint x: 60, endPoint y: 412, distance: 51.2
click at [60, 412] on icon at bounding box center [61, 417] width 6 height 13
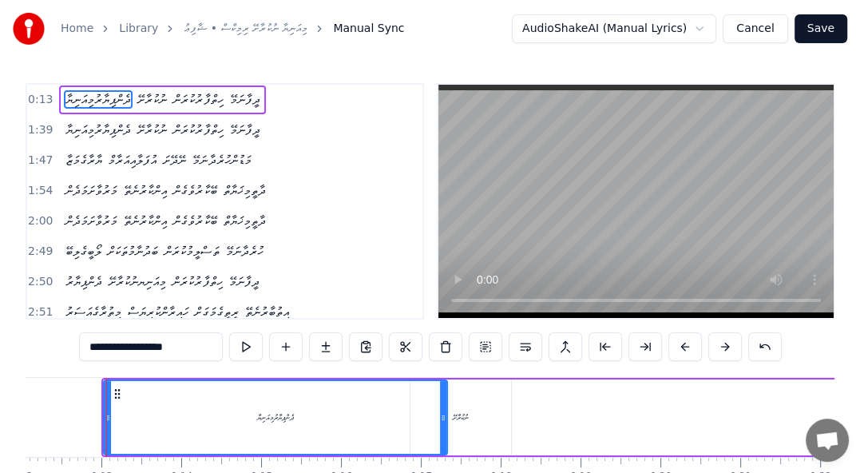
drag, startPoint x: 207, startPoint y: 375, endPoint x: 179, endPoint y: 378, distance: 28.1
click at [180, 378] on div "0:13 ދެންޕިޔާރުމިއަނިޔާ ނުކުރާށޭ ހިތްފާރުކުރަން ދީފާނަމޭ 1:39 ދެންޕިޔާރުމިއަނިޔ…" at bounding box center [430, 310] width 809 height 455
click at [182, 399] on div "ދެންޕިޔާރުމިއަނިޔާ" at bounding box center [276, 417] width 342 height 73
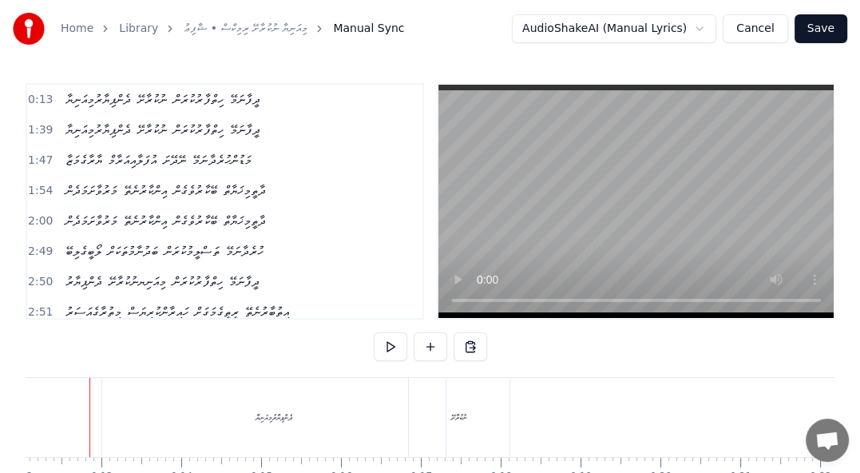
scroll to position [0, 946]
drag, startPoint x: 209, startPoint y: 378, endPoint x: 173, endPoint y: 384, distance: 37.3
click at [173, 384] on div "ދެންޕިޔާރުމިއަނިޔާ" at bounding box center [290, 417] width 345 height 79
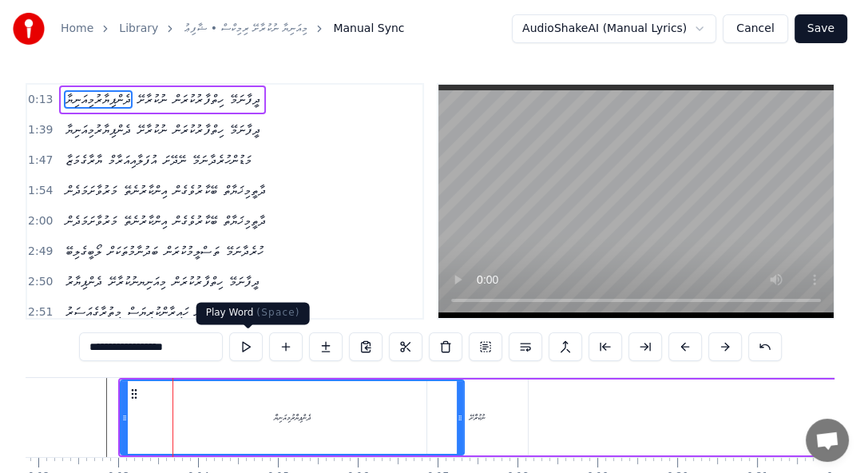
click at [246, 348] on button at bounding box center [246, 346] width 34 height 29
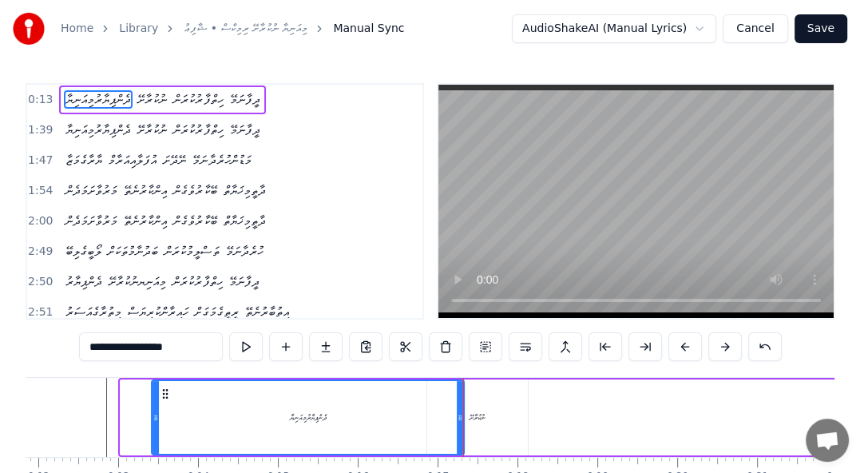
drag, startPoint x: 122, startPoint y: 415, endPoint x: 153, endPoint y: 415, distance: 31.1
click at [153, 415] on icon at bounding box center [156, 417] width 6 height 13
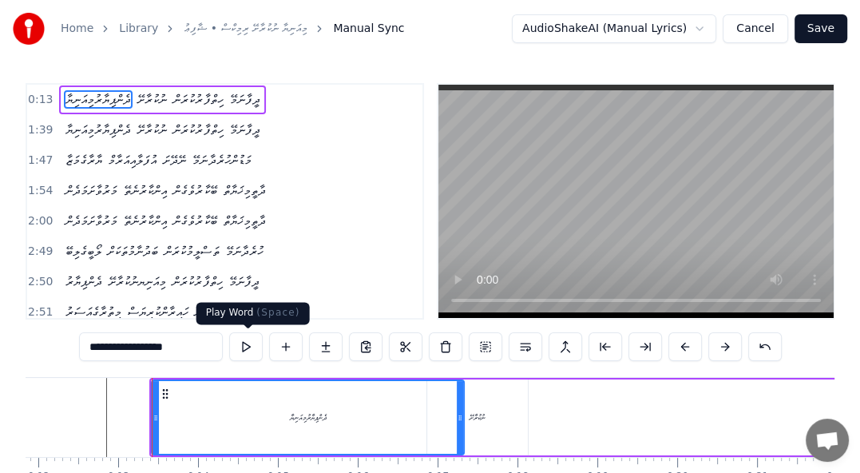
click at [249, 349] on button at bounding box center [246, 346] width 34 height 29
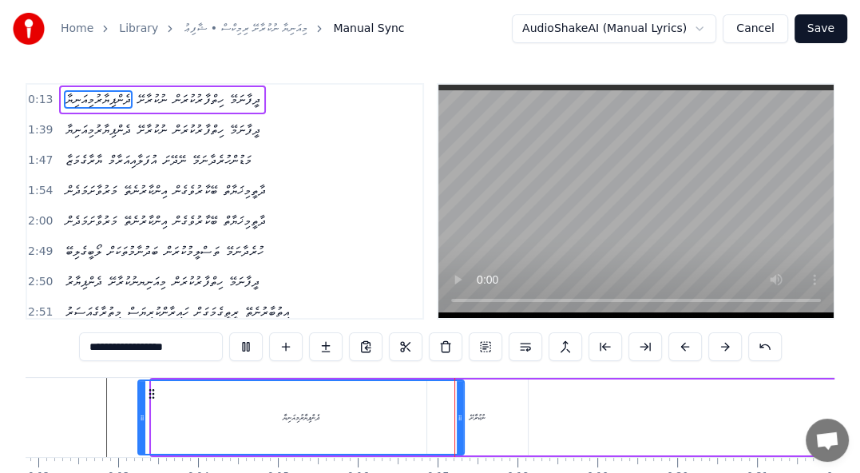
drag, startPoint x: 153, startPoint y: 416, endPoint x: 140, endPoint y: 422, distance: 14.7
click at [140, 422] on icon at bounding box center [142, 417] width 6 height 13
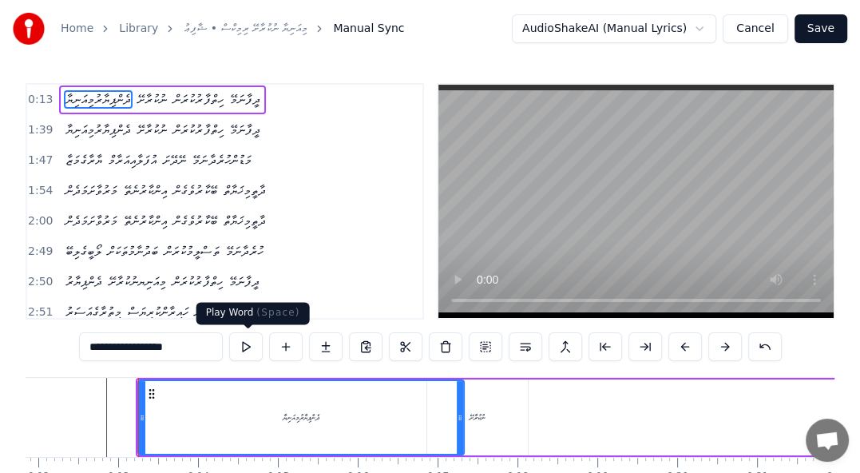
click at [249, 346] on button at bounding box center [246, 346] width 34 height 29
drag, startPoint x: 256, startPoint y: 377, endPoint x: 299, endPoint y: 377, distance: 43.1
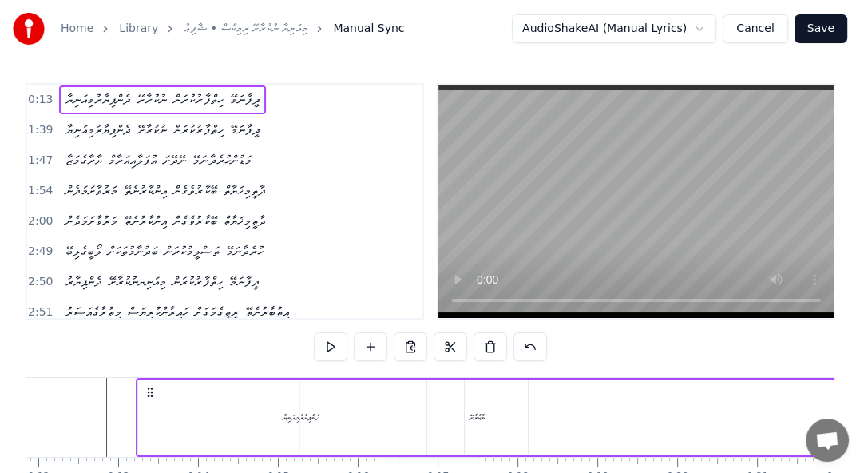
click at [236, 375] on div "0:13 ދެންޕިޔާރުމިއަނިޔާ ނުކުރާށޭ ހިތްފާރުކުރަން ދީފާނަމޭ 1:39 ދެންޕިޔާރުމިއަނިޔ…" at bounding box center [430, 310] width 809 height 455
click at [208, 410] on div "ދެންޕިޔާރުމިއަނިޔާ" at bounding box center [301, 417] width 326 height 76
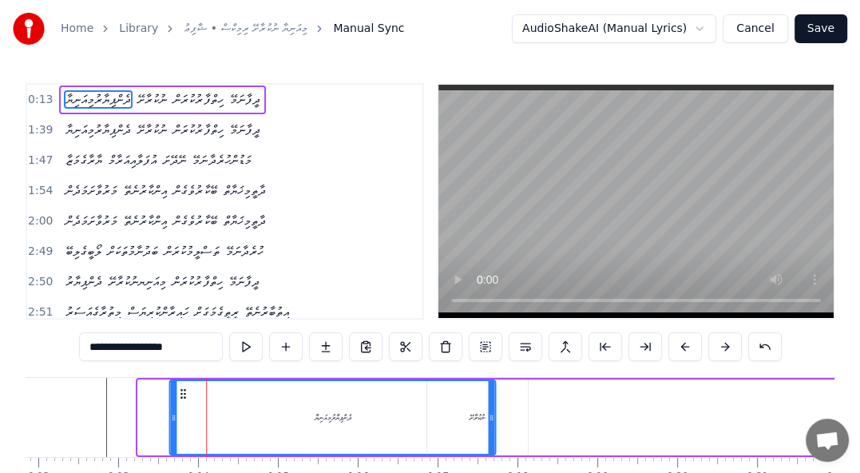
drag, startPoint x: 149, startPoint y: 396, endPoint x: 180, endPoint y: 395, distance: 31.2
click at [180, 395] on icon at bounding box center [183, 393] width 13 height 13
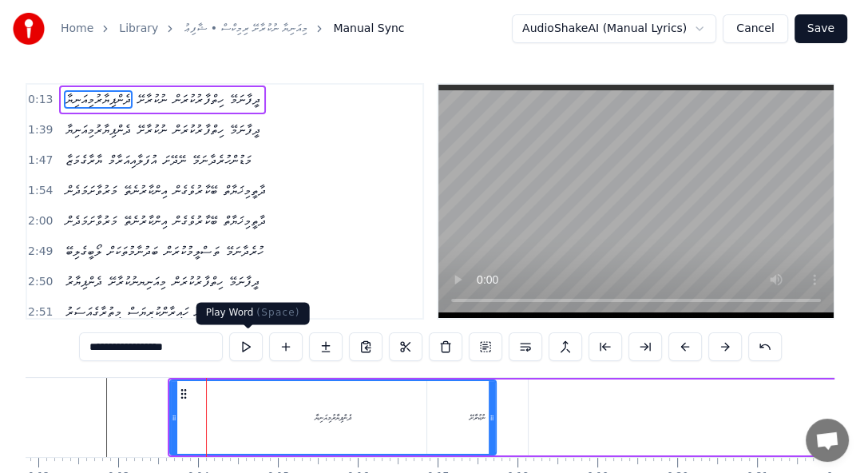
click at [251, 343] on button at bounding box center [246, 346] width 34 height 29
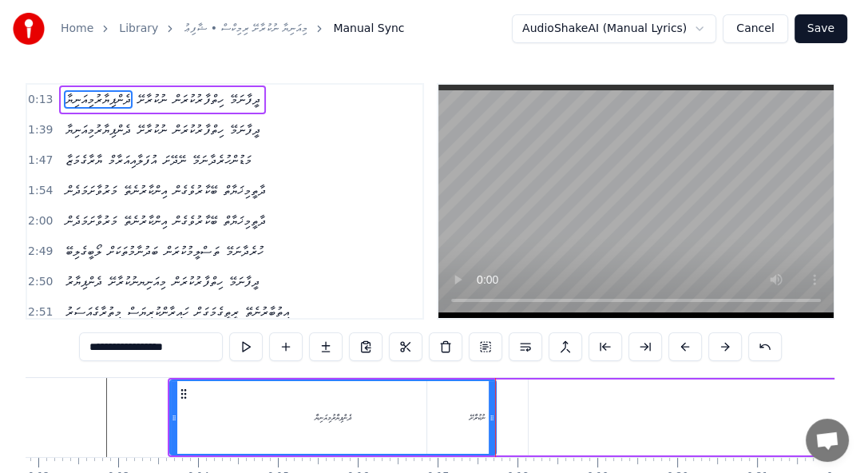
click at [184, 394] on icon at bounding box center [183, 393] width 13 height 13
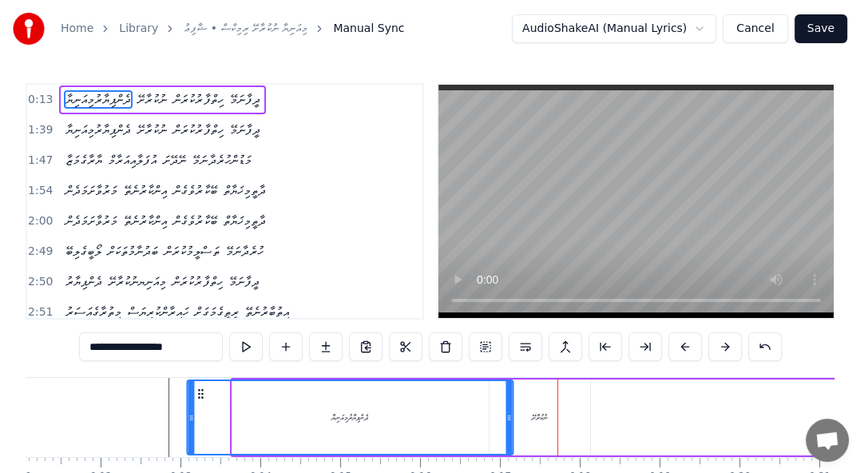
drag, startPoint x: 181, startPoint y: 394, endPoint x: 192, endPoint y: 391, distance: 10.9
click at [194, 393] on icon at bounding box center [200, 393] width 13 height 13
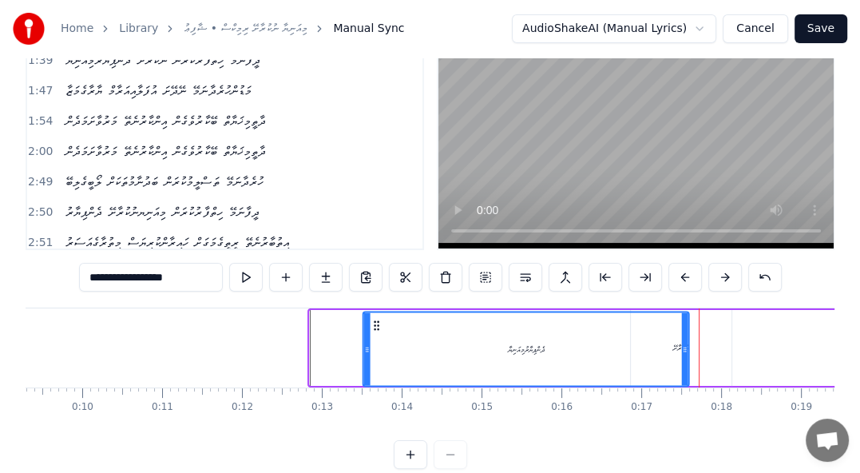
scroll to position [80, 0]
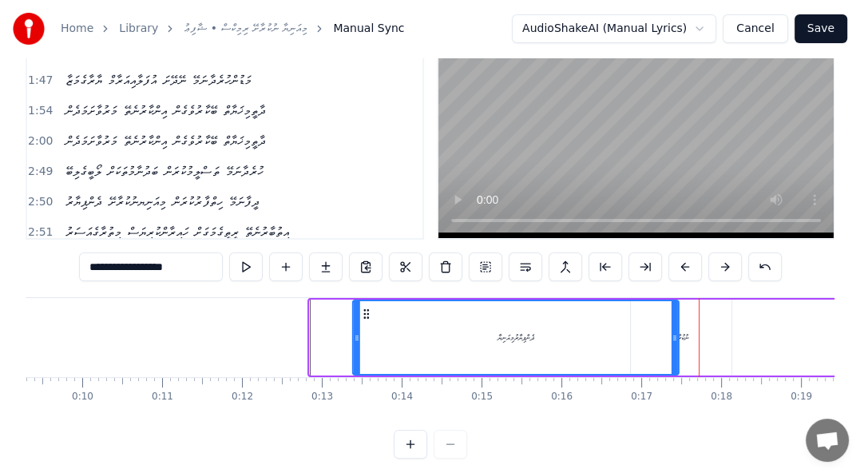
drag, startPoint x: 187, startPoint y: 392, endPoint x: 418, endPoint y: 348, distance: 235.7
click at [418, 348] on div "ދެންޕިޔާރުމިއަނިޔާ" at bounding box center [516, 337] width 324 height 73
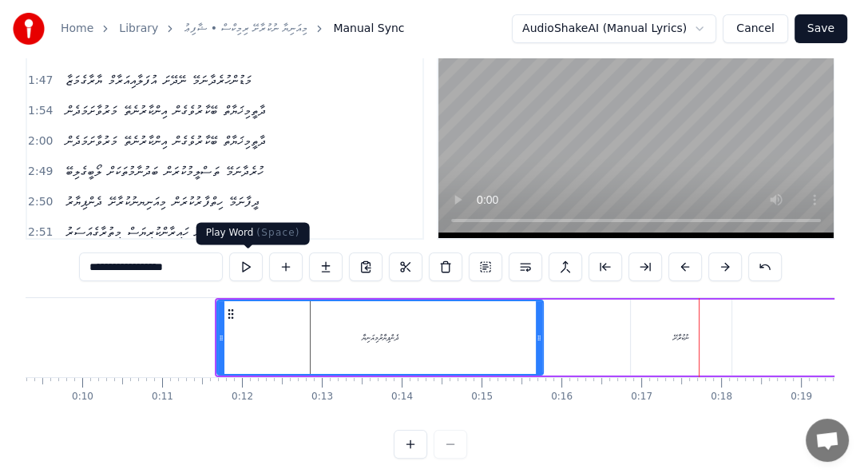
click at [248, 267] on button at bounding box center [246, 266] width 34 height 29
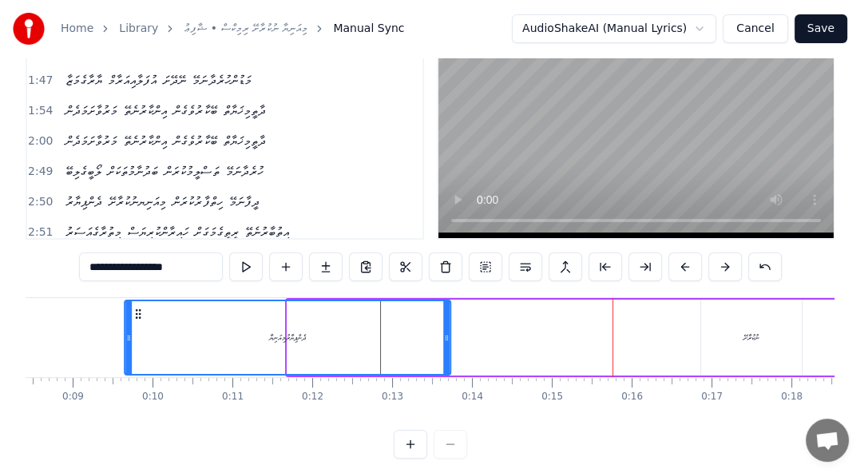
drag, startPoint x: 229, startPoint y: 314, endPoint x: 192, endPoint y: 310, distance: 37.7
click at [145, 319] on icon at bounding box center [138, 313] width 13 height 13
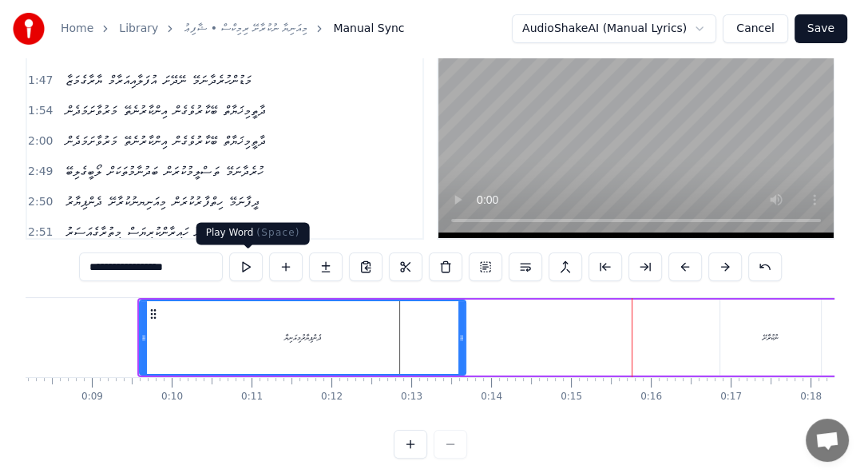
click at [254, 272] on button at bounding box center [246, 266] width 34 height 29
click at [240, 266] on button at bounding box center [246, 266] width 34 height 29
click at [252, 268] on button at bounding box center [246, 266] width 34 height 29
click at [253, 268] on button at bounding box center [246, 266] width 34 height 29
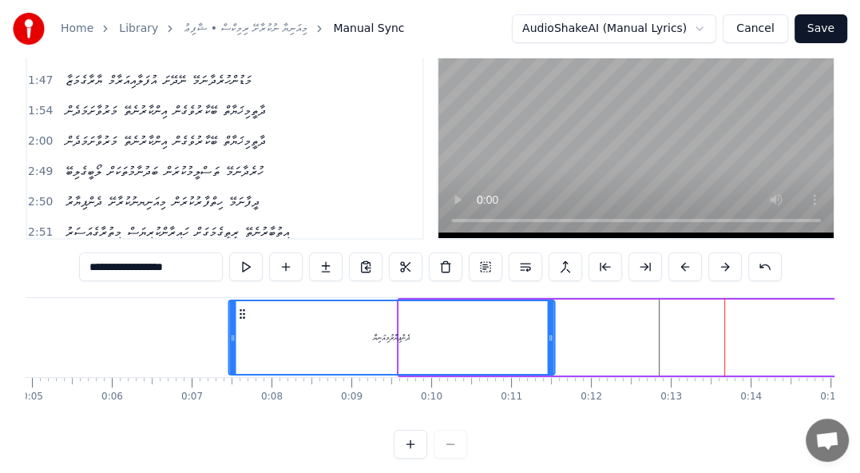
scroll to position [0, 391]
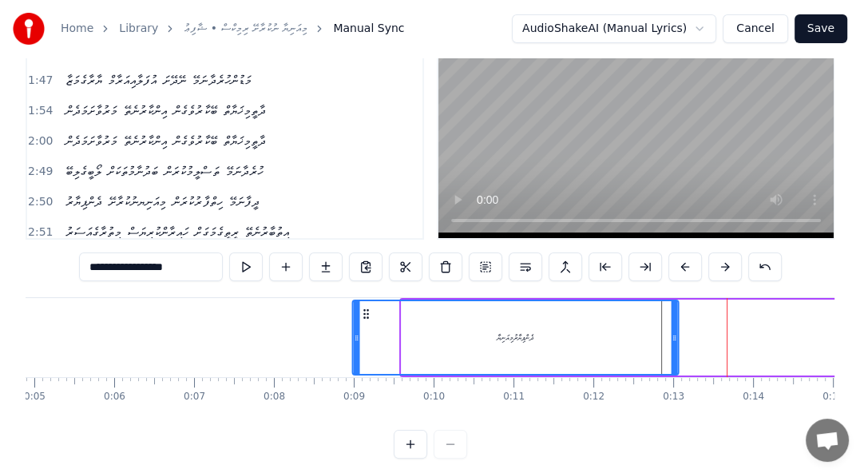
drag, startPoint x: 150, startPoint y: 310, endPoint x: 363, endPoint y: 308, distance: 213.2
click at [364, 310] on circle at bounding box center [364, 310] width 1 height 1
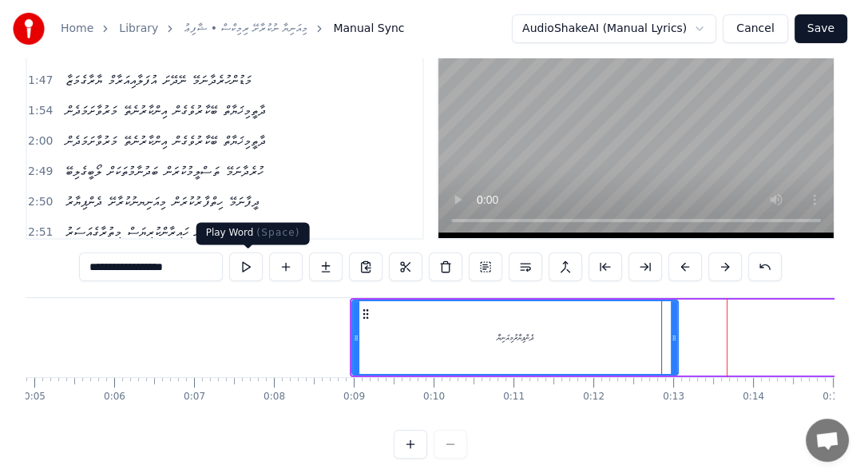
click at [244, 270] on button at bounding box center [246, 266] width 34 height 29
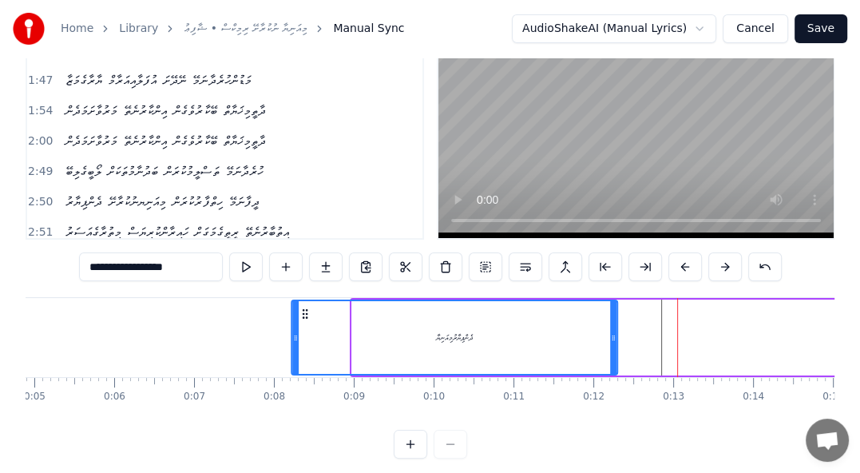
drag, startPoint x: 363, startPoint y: 310, endPoint x: 302, endPoint y: 311, distance: 60.7
click at [302, 311] on icon at bounding box center [305, 313] width 13 height 13
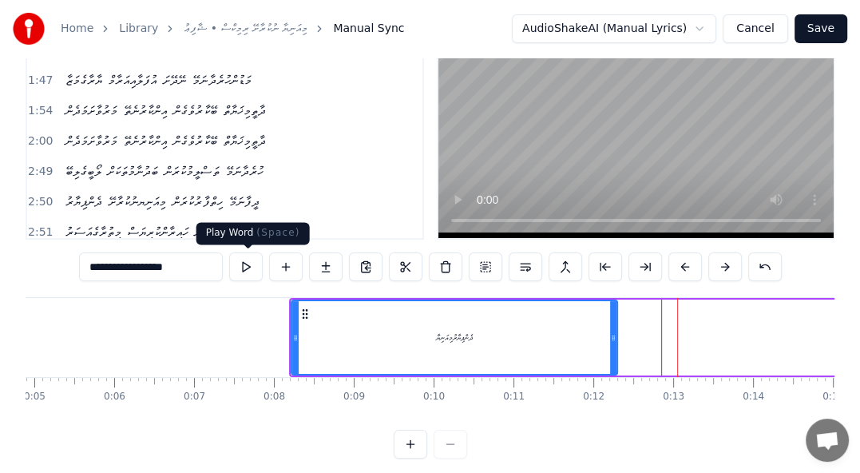
click at [252, 267] on button at bounding box center [246, 266] width 34 height 29
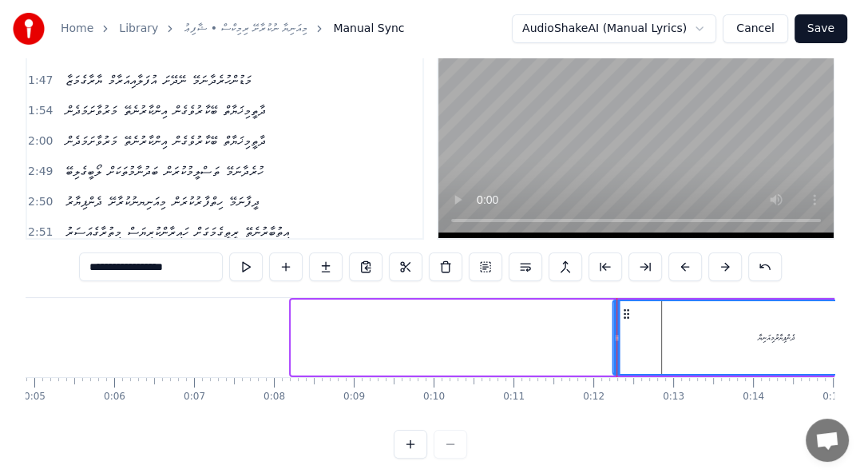
drag, startPoint x: 305, startPoint y: 311, endPoint x: 626, endPoint y: 323, distance: 321.3
click at [626, 323] on div "ދެންޕިޔާރުމިއަނިޔާ" at bounding box center [776, 337] width 324 height 73
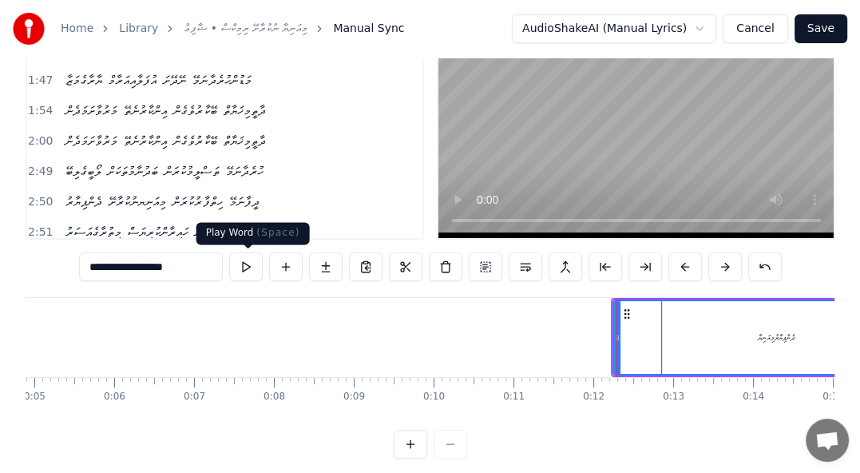
click at [256, 267] on button at bounding box center [246, 266] width 34 height 29
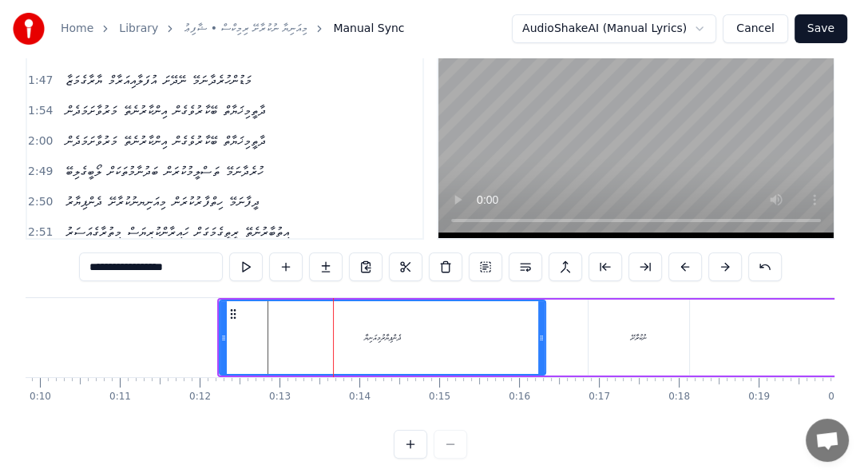
scroll to position [0, 869]
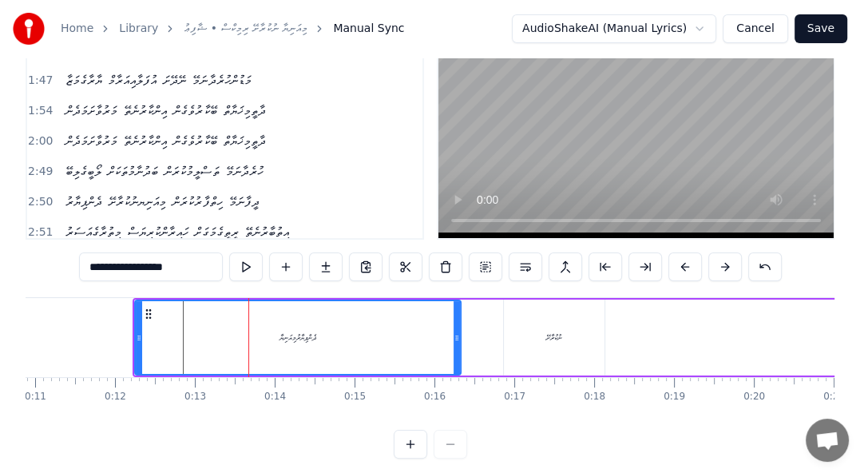
click at [530, 342] on div "ނުކުރާށޭ" at bounding box center [554, 337] width 101 height 76
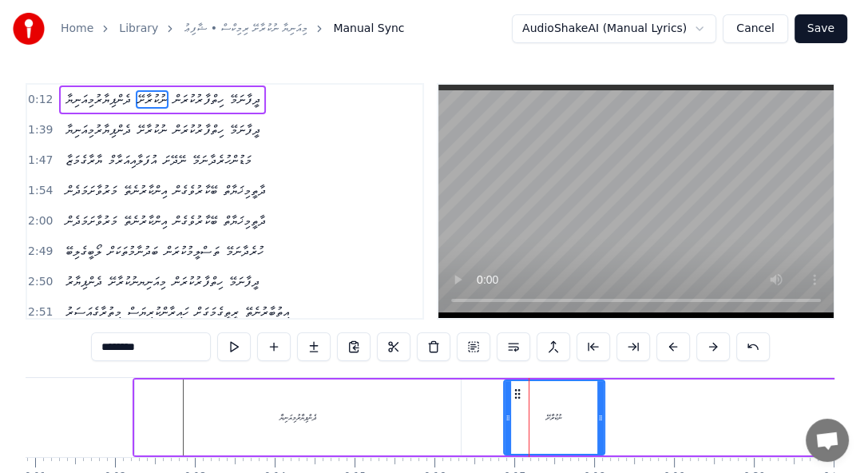
click at [506, 415] on circle at bounding box center [506, 415] width 1 height 1
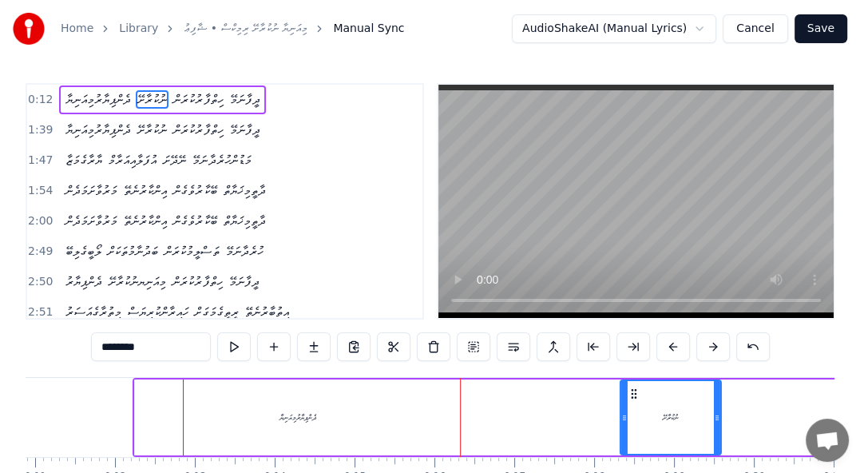
drag, startPoint x: 518, startPoint y: 395, endPoint x: 634, endPoint y: 389, distance: 116.7
click at [634, 389] on icon at bounding box center [633, 393] width 13 height 13
click at [232, 407] on div "ދެންޕިޔާރުމިއަނިޔާ" at bounding box center [298, 417] width 326 height 76
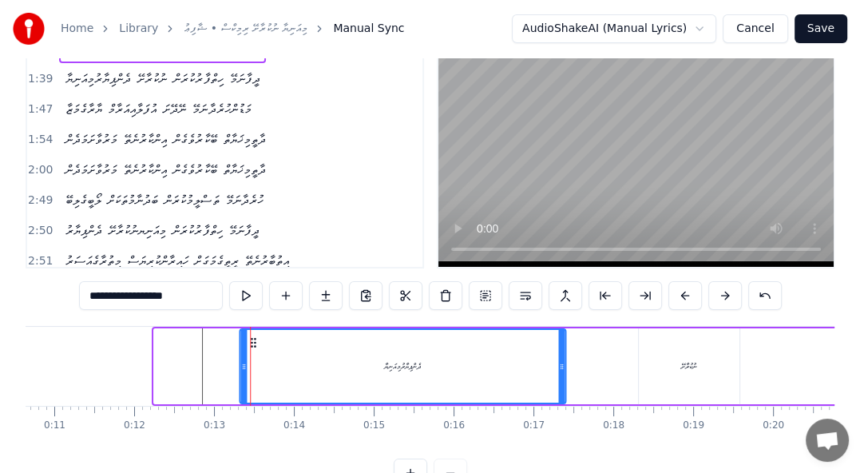
scroll to position [0, 843]
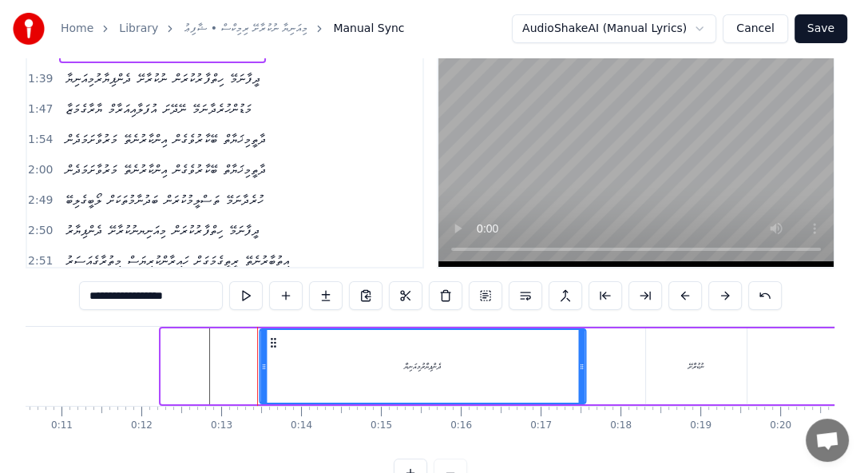
drag, startPoint x: 149, startPoint y: 393, endPoint x: 200, endPoint y: 335, distance: 76.4
click at [200, 335] on div "ދެންޕިޔާރުމިއަނިޔާ" at bounding box center [324, 366] width 327 height 76
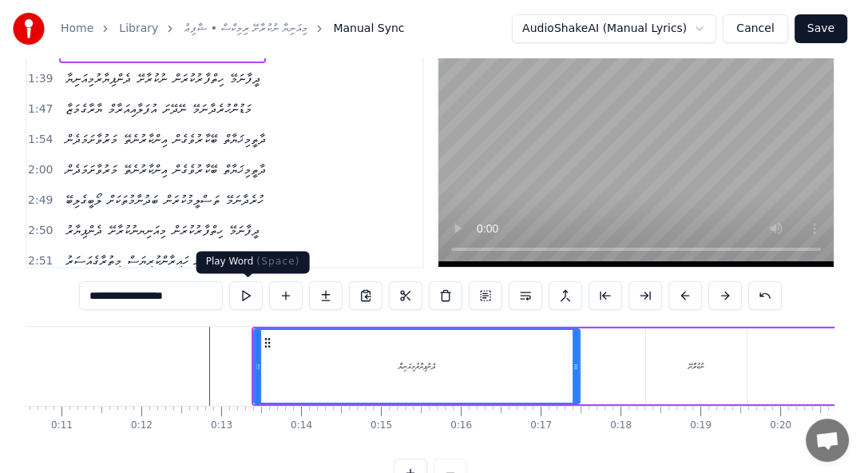
click at [249, 297] on button at bounding box center [246, 295] width 34 height 29
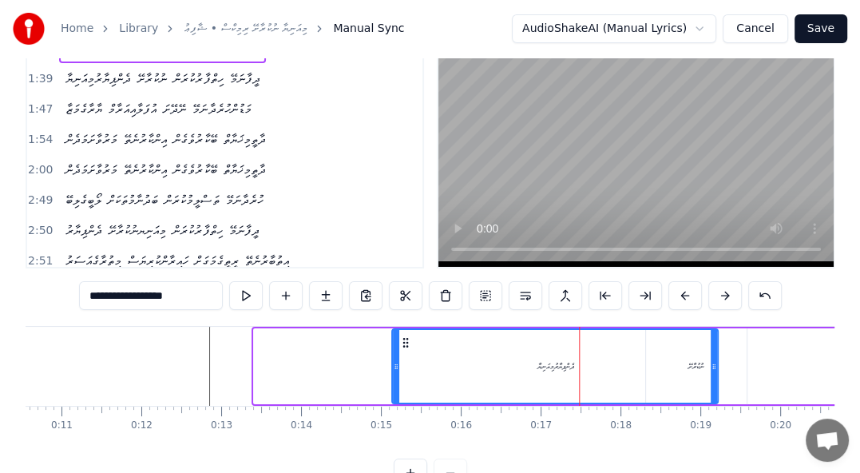
drag, startPoint x: 267, startPoint y: 339, endPoint x: 405, endPoint y: 340, distance: 138.2
click at [405, 340] on icon at bounding box center [405, 342] width 13 height 13
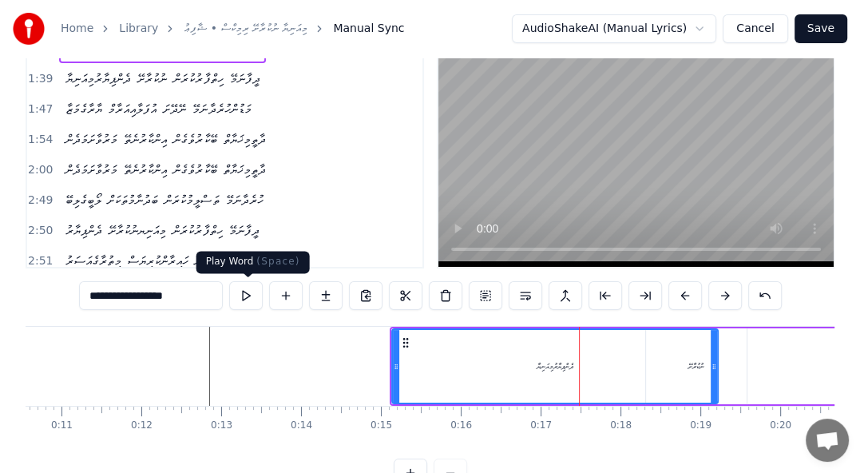
click at [242, 295] on button at bounding box center [246, 295] width 34 height 29
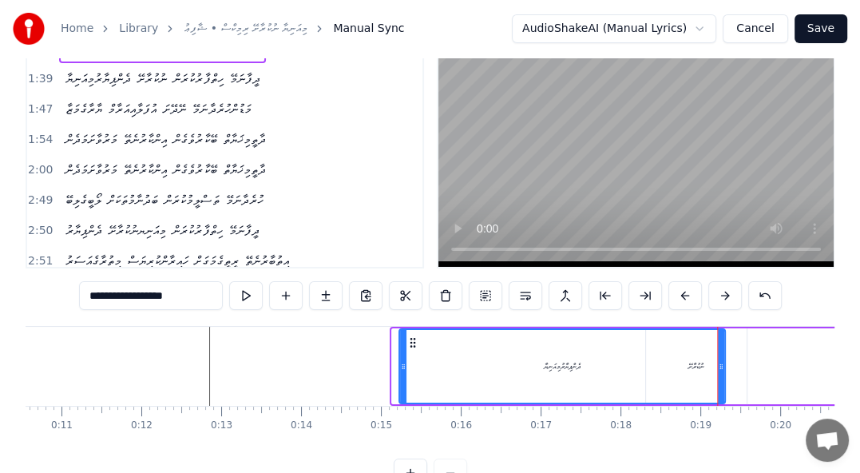
click at [409, 340] on icon at bounding box center [413, 342] width 13 height 13
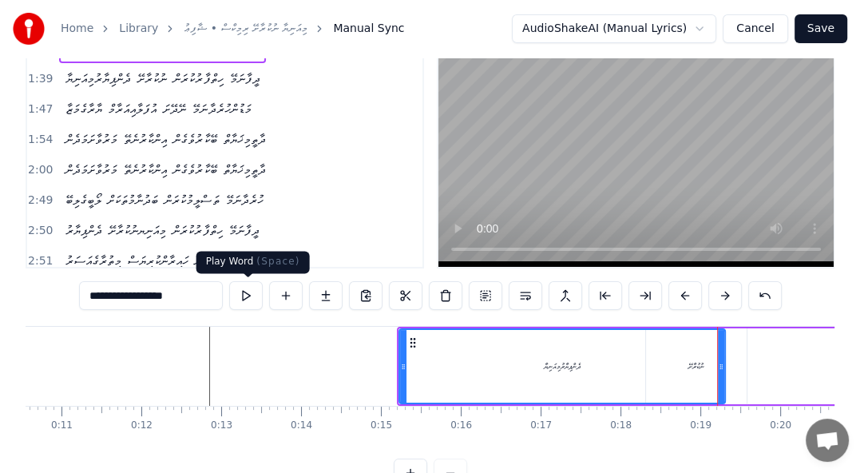
click at [249, 296] on button at bounding box center [246, 295] width 34 height 29
click at [255, 295] on button at bounding box center [246, 295] width 34 height 29
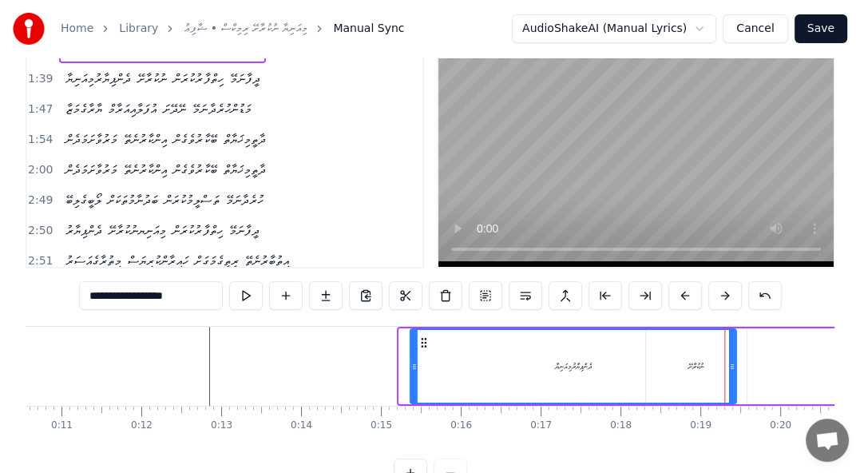
drag, startPoint x: 414, startPoint y: 341, endPoint x: 425, endPoint y: 335, distance: 12.5
click at [425, 336] on icon at bounding box center [424, 342] width 13 height 13
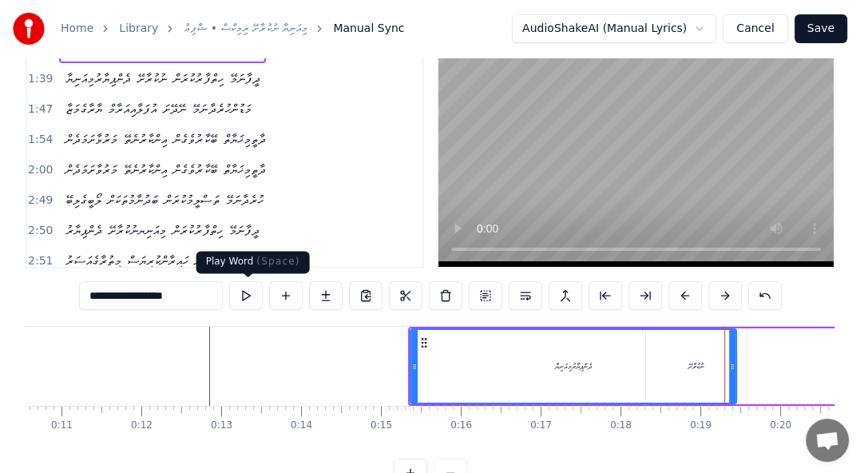
click at [244, 297] on button at bounding box center [246, 295] width 34 height 29
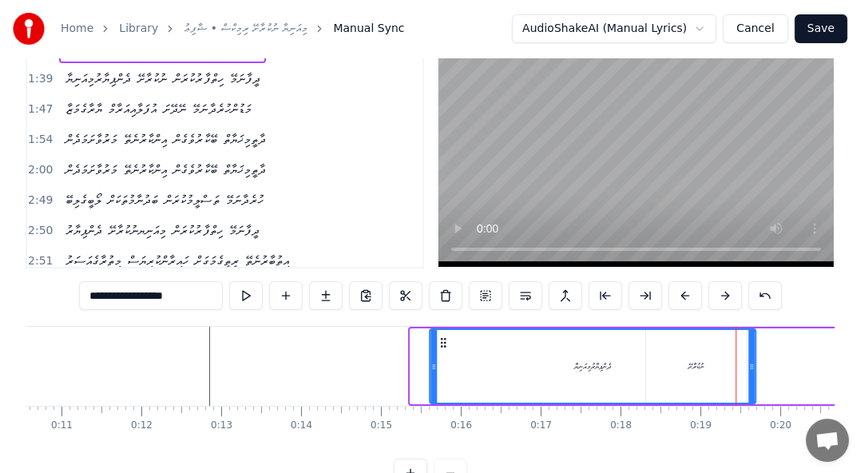
drag, startPoint x: 420, startPoint y: 341, endPoint x: 439, endPoint y: 339, distance: 19.3
click at [439, 339] on icon at bounding box center [443, 342] width 13 height 13
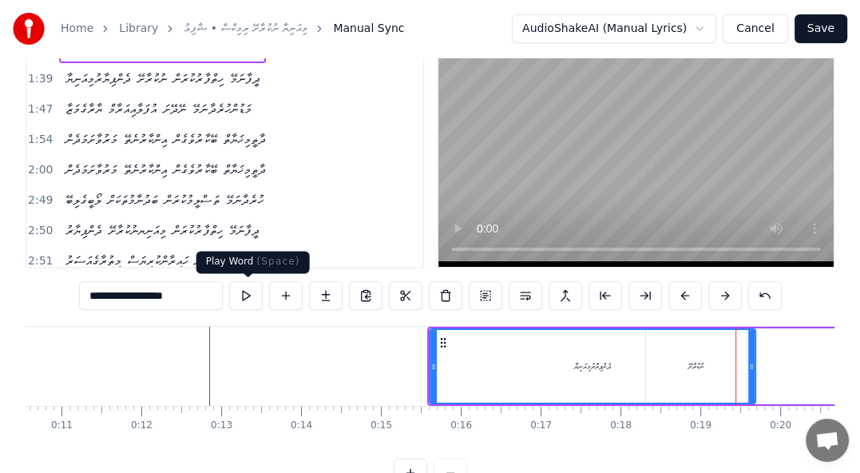
click at [252, 294] on button at bounding box center [246, 295] width 34 height 29
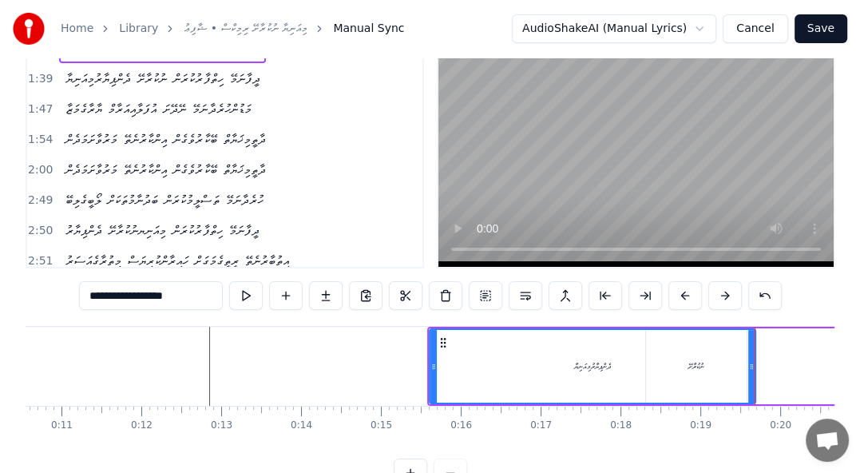
click at [703, 373] on div "ދެންޕިޔާރުމިއަނިޔާ" at bounding box center [592, 366] width 324 height 73
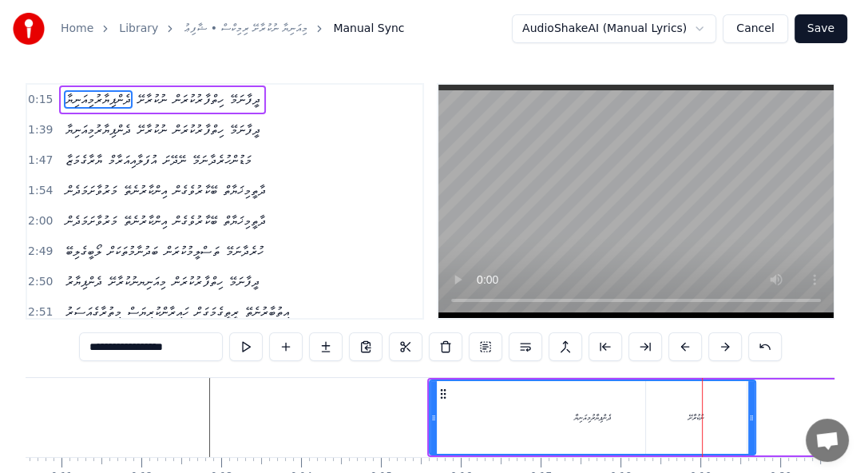
click at [696, 418] on div "ދެންޕިޔާރުމިއަނިޔާ" at bounding box center [592, 417] width 324 height 73
click at [146, 99] on span "ނުކުރާށޭ" at bounding box center [152, 99] width 33 height 18
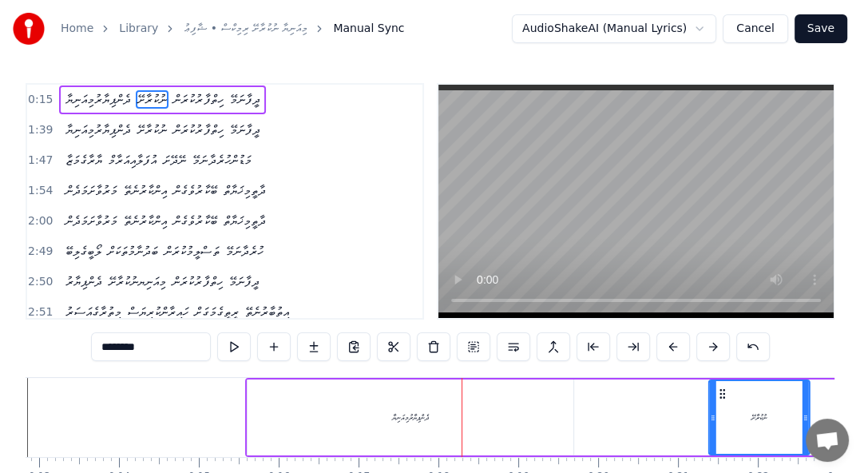
scroll to position [0, 1040]
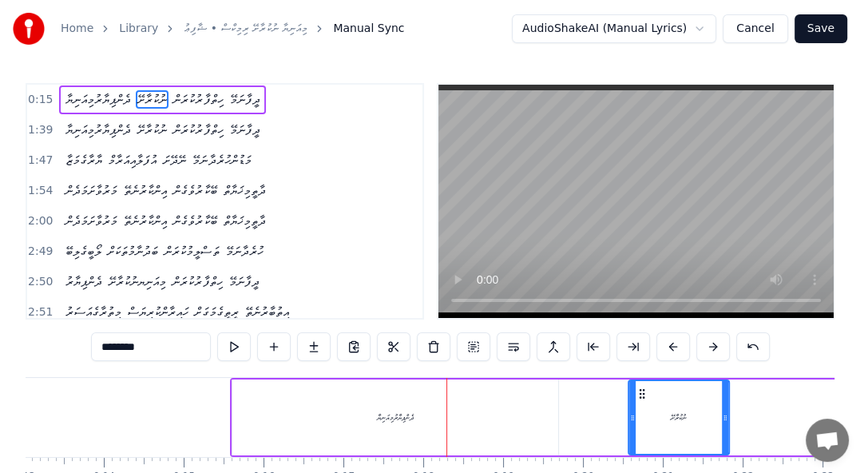
drag, startPoint x: 658, startPoint y: 393, endPoint x: 640, endPoint y: 379, distance: 22.8
click at [640, 379] on div "ނުކުރާށޭ" at bounding box center [679, 417] width 102 height 76
click at [400, 420] on div "ދެންޕިޔާރުމިއަނިޔާ" at bounding box center [395, 417] width 37 height 12
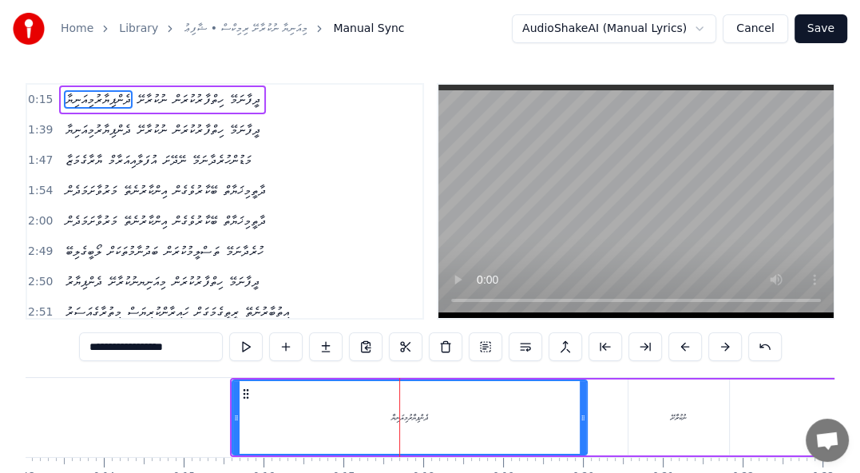
drag, startPoint x: 556, startPoint y: 418, endPoint x: 585, endPoint y: 411, distance: 29.6
click at [585, 411] on icon at bounding box center [583, 417] width 6 height 13
click at [248, 347] on button at bounding box center [246, 346] width 34 height 29
drag, startPoint x: 581, startPoint y: 415, endPoint x: 602, endPoint y: 412, distance: 21.0
click at [602, 412] on icon at bounding box center [604, 417] width 6 height 13
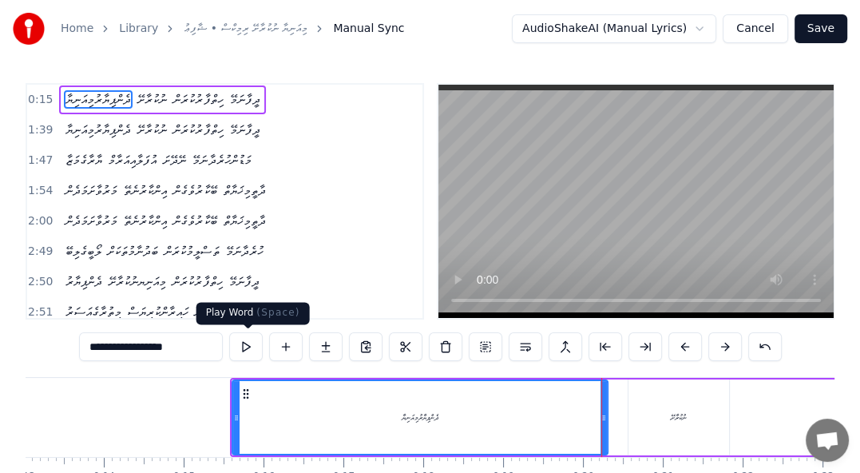
click at [246, 347] on button at bounding box center [246, 346] width 34 height 29
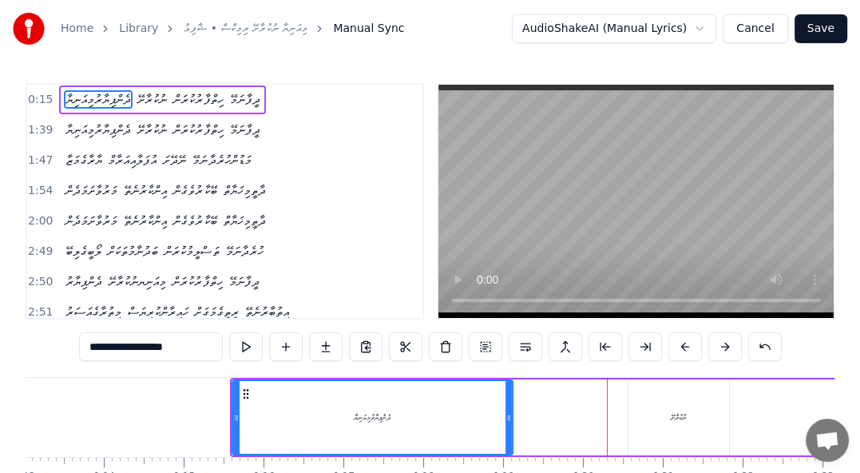
drag, startPoint x: 601, startPoint y: 414, endPoint x: 466, endPoint y: 403, distance: 136.3
click at [506, 414] on icon at bounding box center [509, 417] width 6 height 13
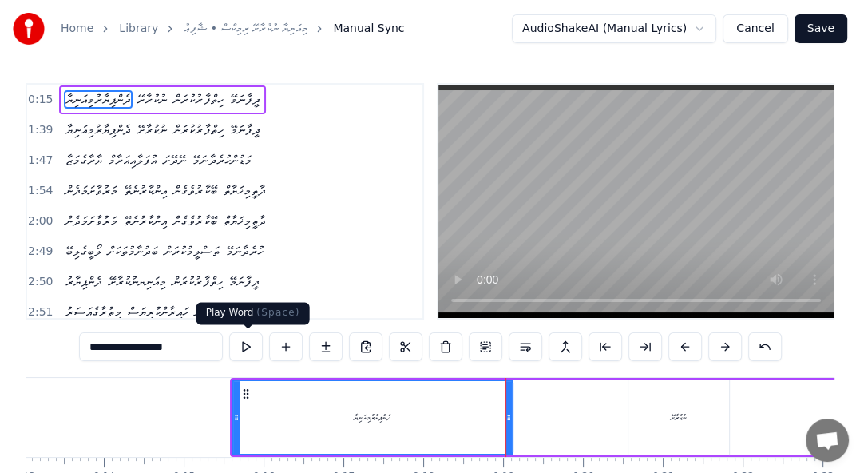
click at [250, 348] on button at bounding box center [246, 346] width 34 height 29
click at [664, 414] on div "ނުކުރާށޭ" at bounding box center [679, 417] width 101 height 76
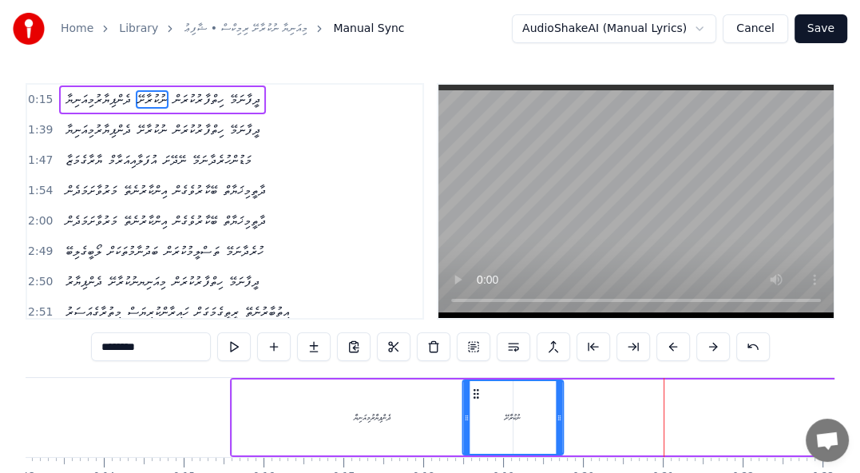
drag, startPoint x: 640, startPoint y: 390, endPoint x: 472, endPoint y: 382, distance: 167.9
click at [473, 382] on div "ނުކުރާށޭ" at bounding box center [512, 417] width 99 height 73
click at [361, 411] on div "ދެންޕިޔާރުމިއަނިޔާ" at bounding box center [372, 417] width 37 height 12
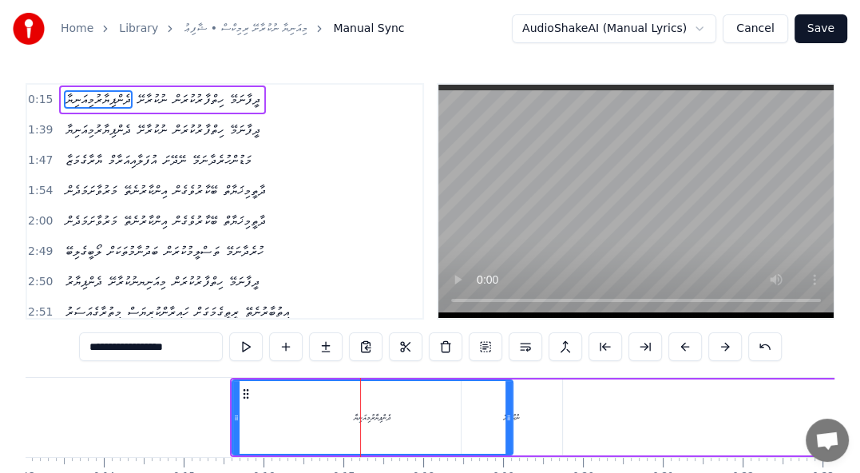
click at [518, 417] on div "ނުކުރާށޭ" at bounding box center [512, 417] width 16 height 12
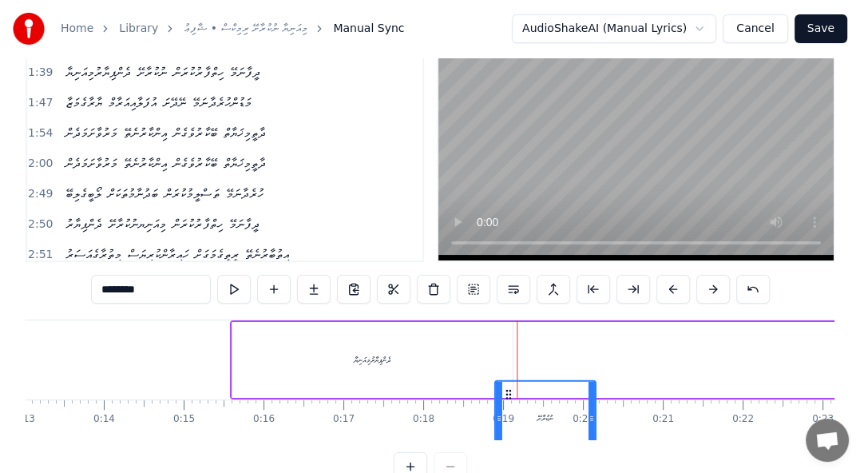
scroll to position [60, 0]
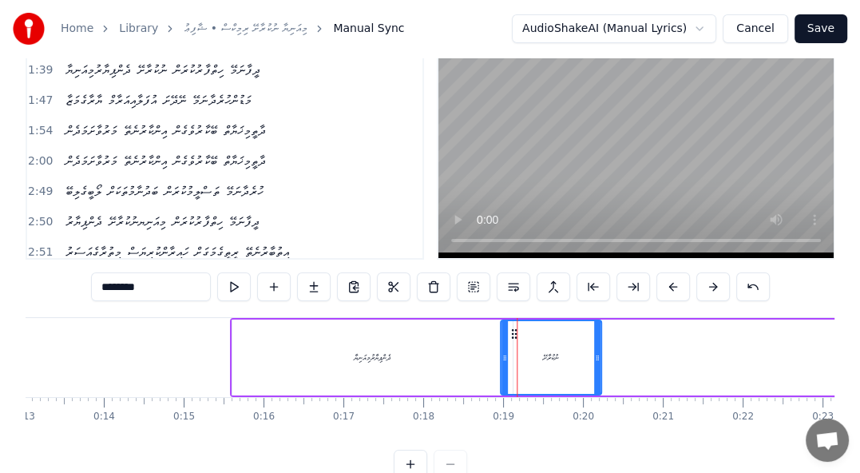
drag, startPoint x: 470, startPoint y: 390, endPoint x: 504, endPoint y: 268, distance: 126.2
click at [504, 268] on div "0:15 ދެންޕިޔާރުމިއަނިޔާ ނުކުރާށޭ ހިތްފާރުކުރަން ދީފާނަމޭ 1:39 ދެންޕިޔާރުމިއަނިޔ…" at bounding box center [430, 250] width 809 height 455
click at [363, 355] on div "ދެންޕިޔާރުމިއަނިޔާ" at bounding box center [372, 357] width 37 height 12
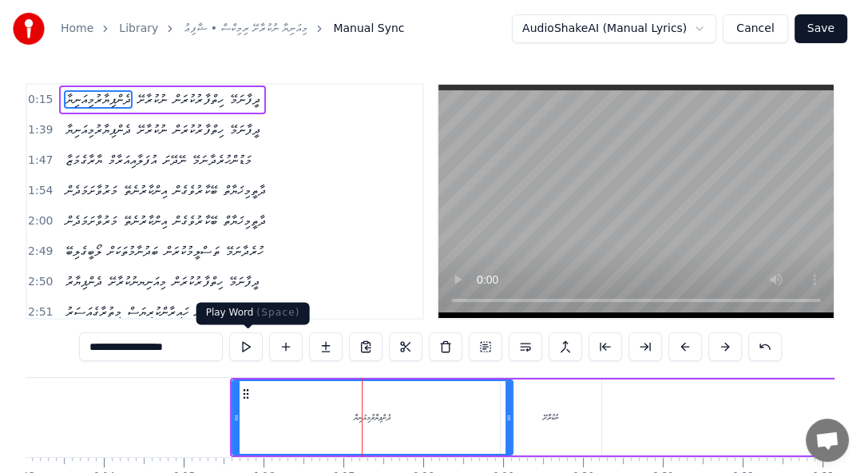
click at [246, 348] on button at bounding box center [246, 346] width 34 height 29
click at [160, 102] on span "ނުކުރާށޭ" at bounding box center [152, 99] width 33 height 18
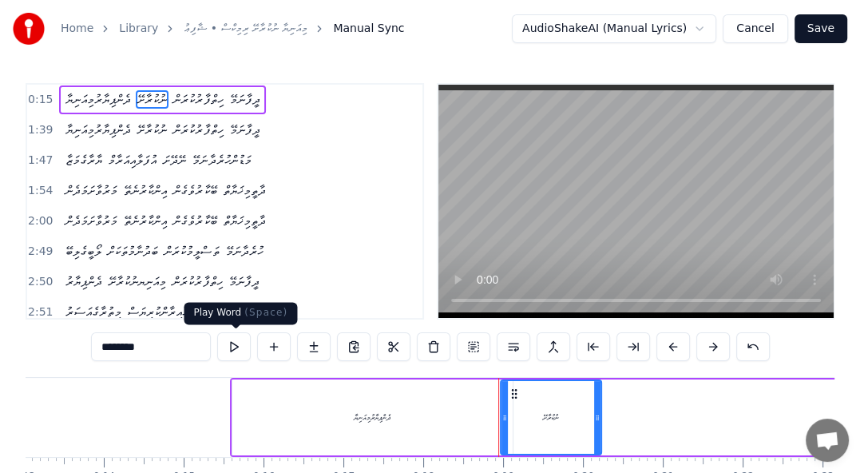
click at [234, 351] on button at bounding box center [234, 346] width 34 height 29
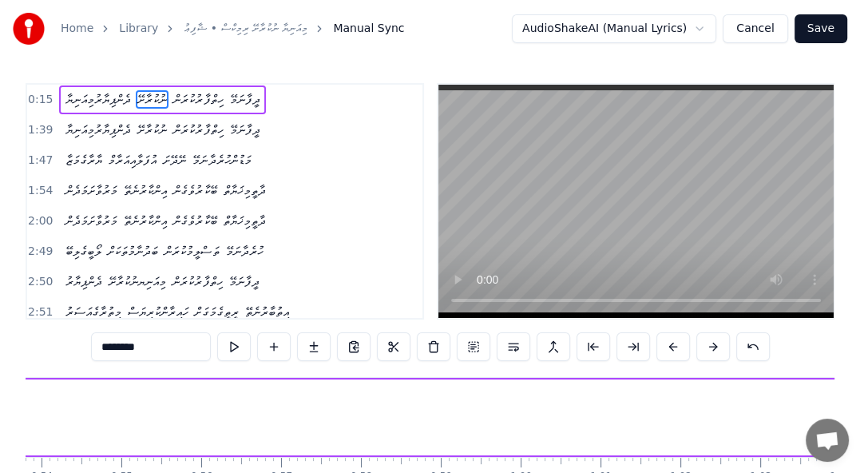
click at [208, 105] on span "ހިތްފާރުކުރަން" at bounding box center [198, 99] width 53 height 18
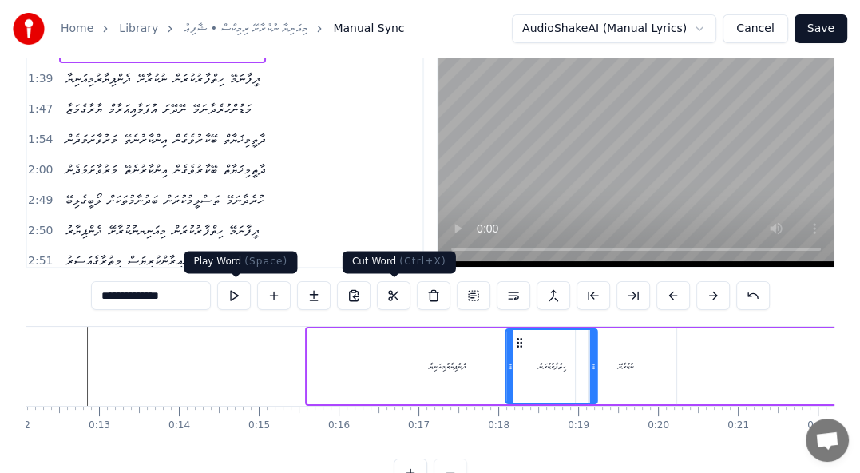
scroll to position [0, 962]
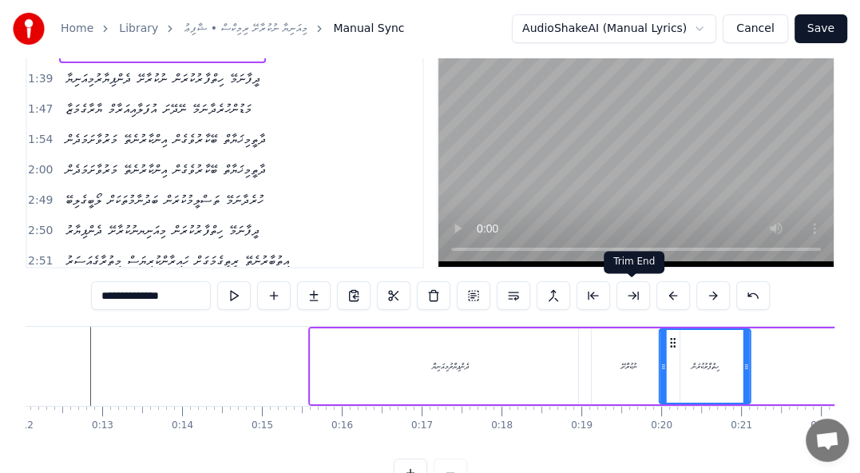
drag, startPoint x: 121, startPoint y: 395, endPoint x: 619, endPoint y: 301, distance: 507.0
click at [619, 301] on div "0:15 ދެންޕިޔާރުމިއަނިޔާ ނުކުރާށޭ ހިތްފާރުކުރަން ދީފާނަމޭ 1:39 ދެންޕިޔާރުމިއަނިޔ…" at bounding box center [430, 259] width 809 height 455
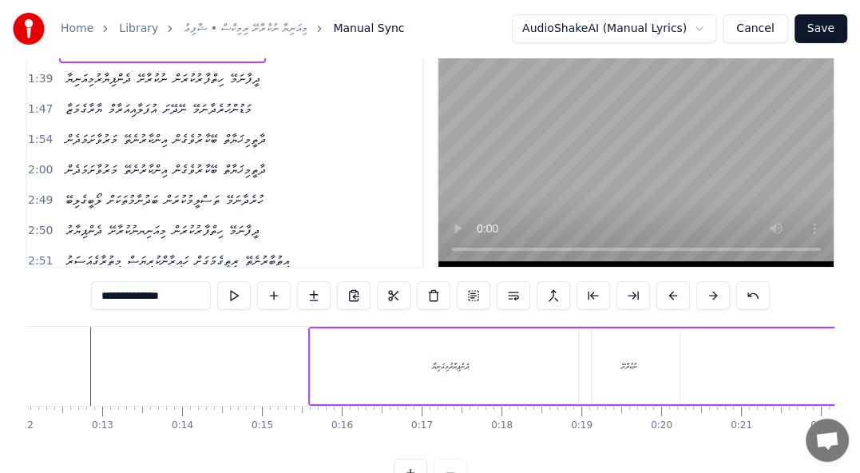
scroll to position [0, 0]
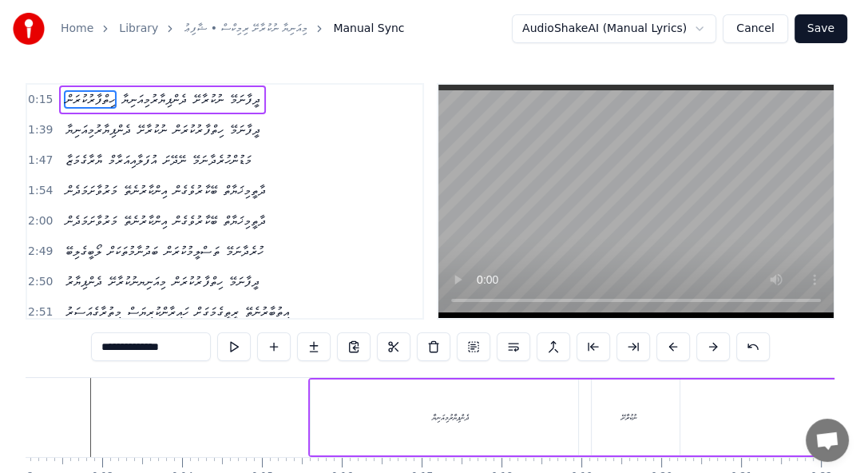
click at [224, 102] on span "ނުކުރާށޭ" at bounding box center [208, 99] width 33 height 18
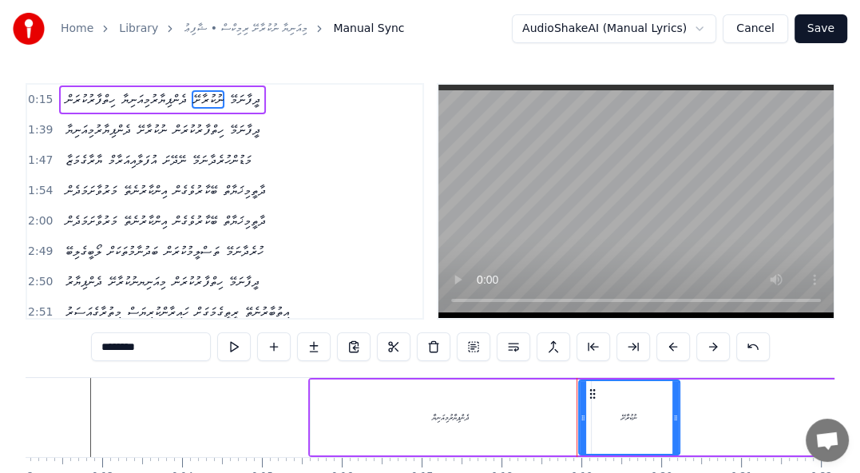
click at [159, 97] on span "ދެންޕިޔާރުމިއަނިޔާ" at bounding box center [154, 99] width 69 height 18
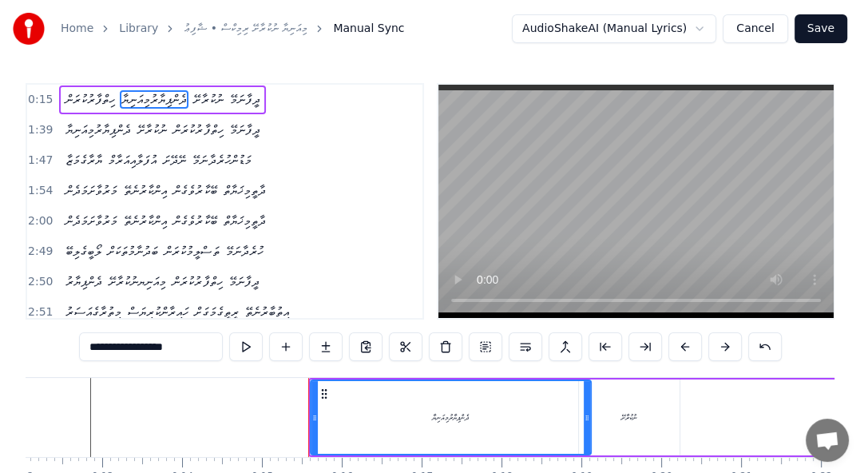
click at [87, 97] on span "ހިތްފާރުކުރަން" at bounding box center [90, 99] width 53 height 18
type input "**********"
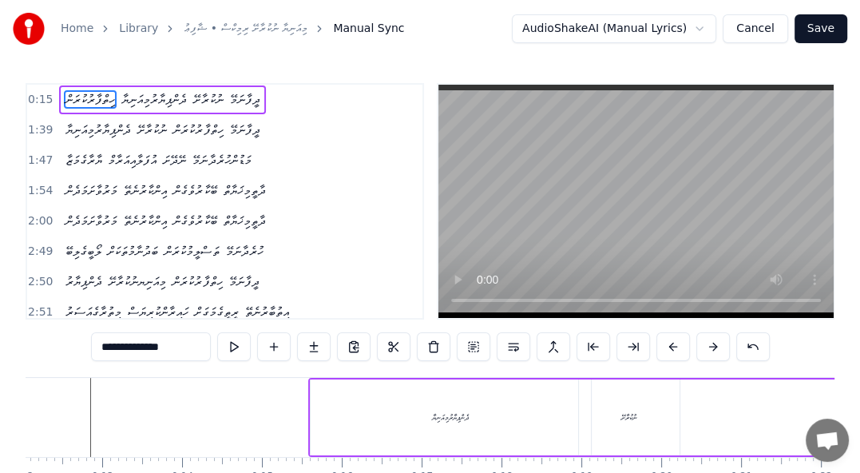
drag, startPoint x: 93, startPoint y: 101, endPoint x: 166, endPoint y: 95, distance: 73.7
click at [166, 95] on div "ހިތްފާރުކުރަން ދެންޕިޔާރުމިއަނިޔާ ނުކުރާށޭ ދީފާނަމޭ" at bounding box center [162, 99] width 207 height 29
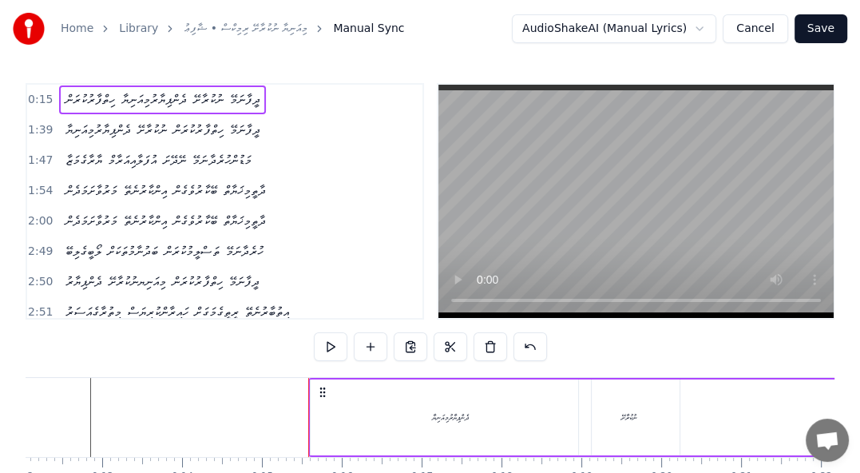
click at [439, 422] on div "ދެންޕިޔާރުމިއަނިޔާ" at bounding box center [450, 417] width 37 height 12
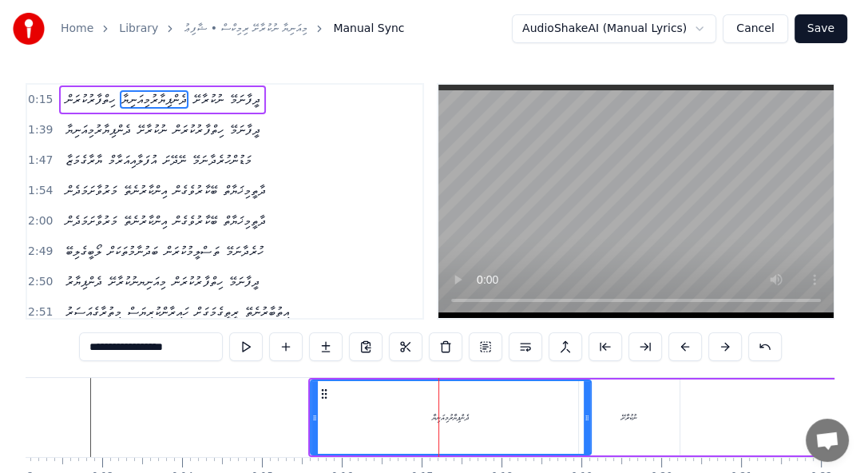
click at [75, 99] on span "ހިތްފާރުކުރަން" at bounding box center [90, 99] width 53 height 18
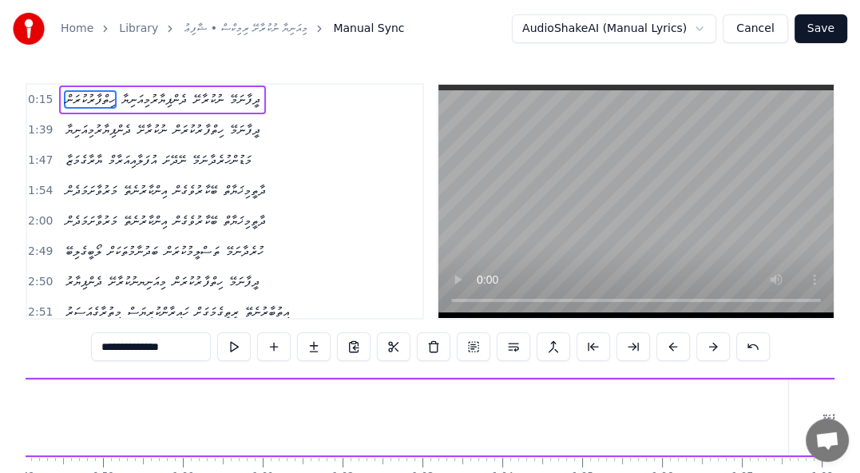
click at [77, 98] on span "ހިތްފާރުކުރަން" at bounding box center [90, 99] width 53 height 18
click at [74, 99] on span "ހިތްފާރުކުރަން" at bounding box center [90, 99] width 53 height 18
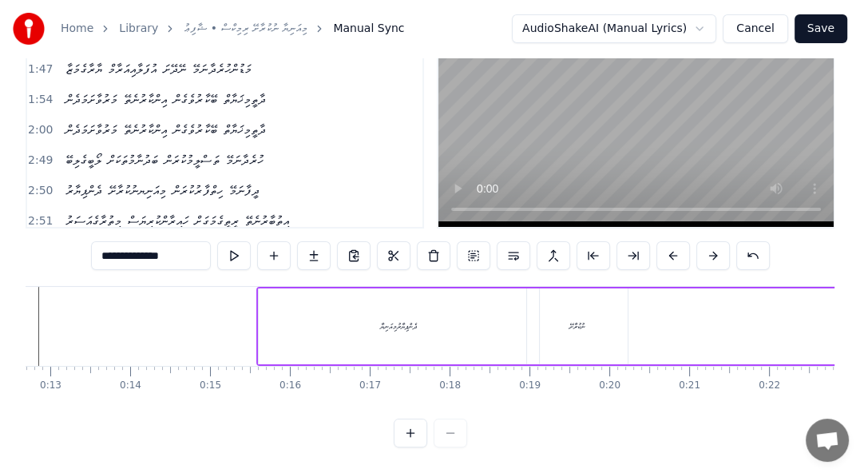
scroll to position [0, 1025]
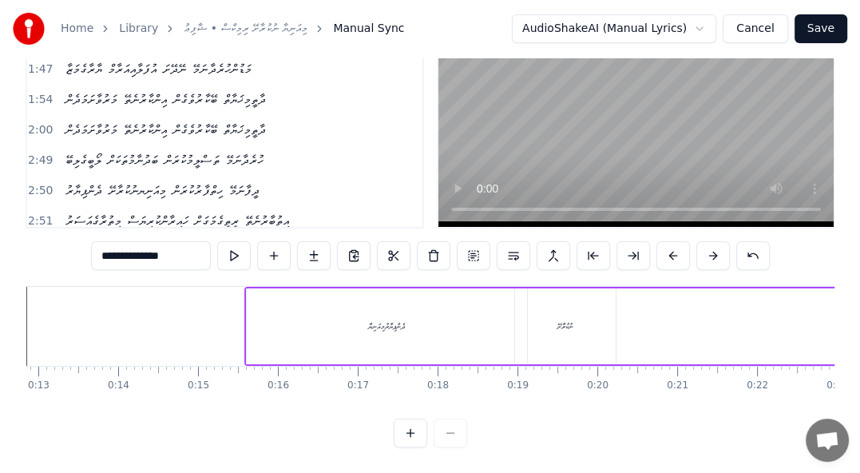
click at [383, 323] on div "ދެންޕިޔާރުމިއަނިޔާ" at bounding box center [387, 326] width 280 height 76
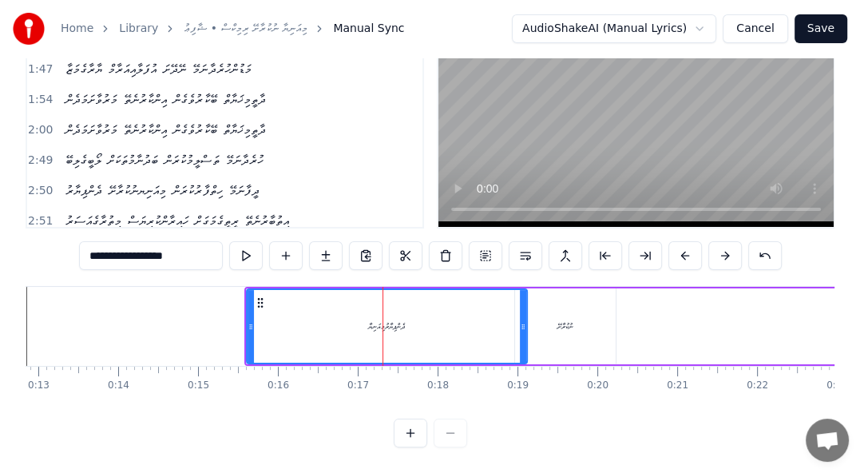
scroll to position [0, 0]
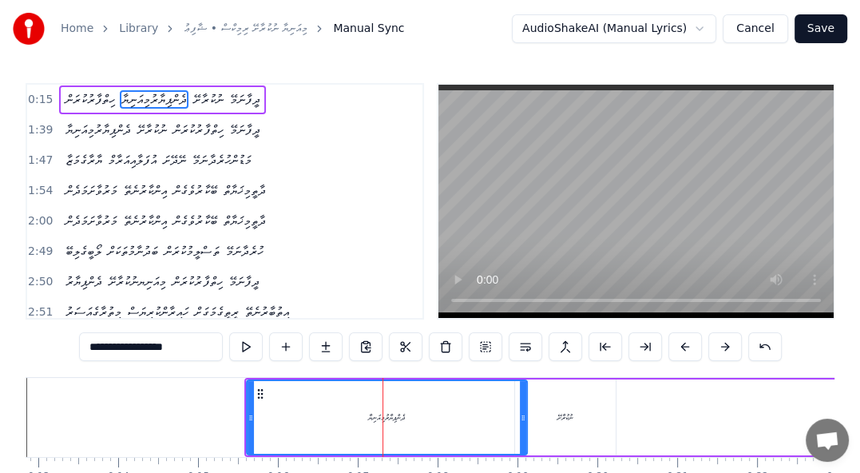
click at [566, 414] on div "ނުކުރާށޭ" at bounding box center [565, 417] width 16 height 12
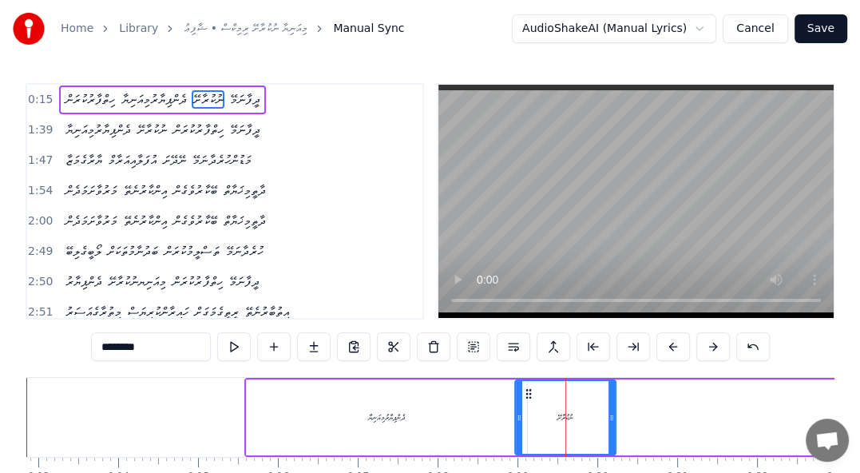
click at [368, 418] on div "ދެންޕިޔާރުމިއަނިޔާ" at bounding box center [386, 417] width 37 height 12
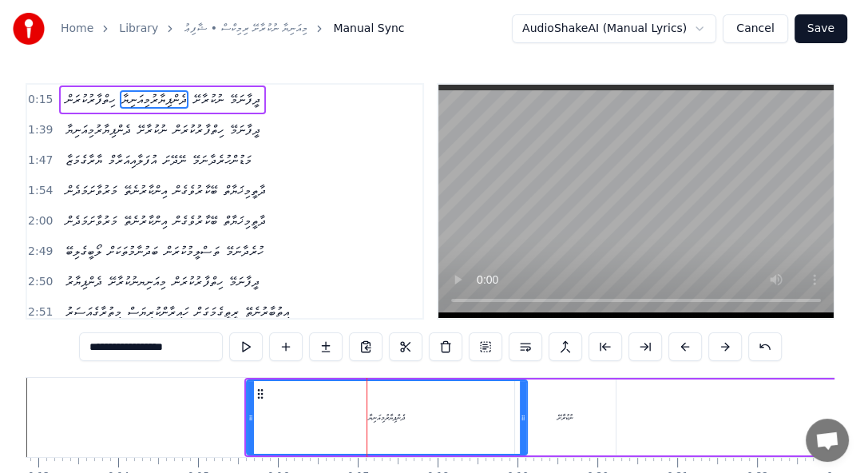
click at [87, 101] on span "ހިތްފާރުކުރަން" at bounding box center [90, 99] width 53 height 18
type input "**********"
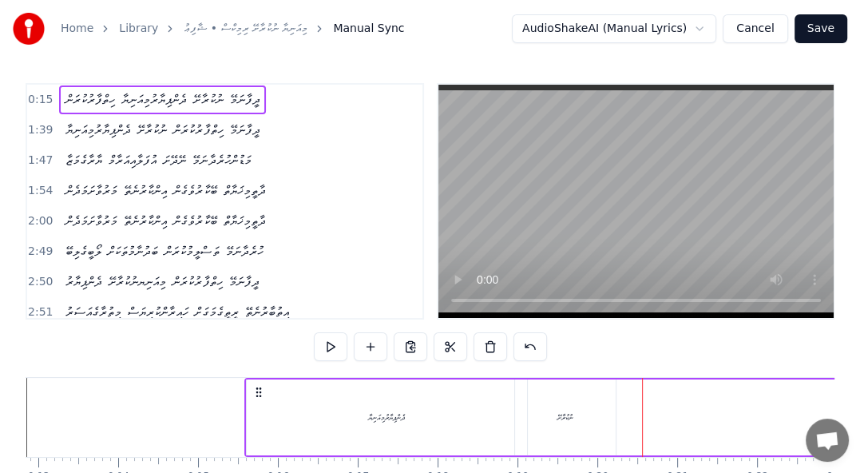
click at [393, 415] on div "ދެންޕިޔާރުމިއަނިޔާ" at bounding box center [386, 417] width 37 height 12
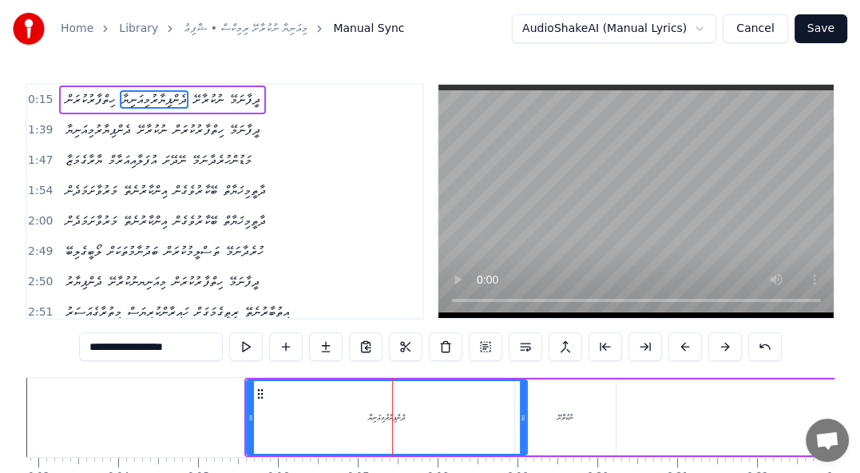
click at [91, 97] on span "ހިތްފާރުކުރަން" at bounding box center [90, 99] width 53 height 18
type input "**********"
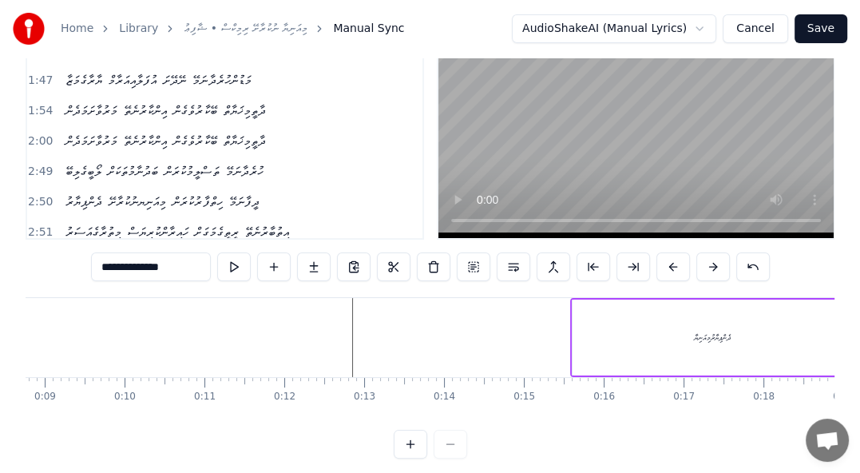
scroll to position [0, 712]
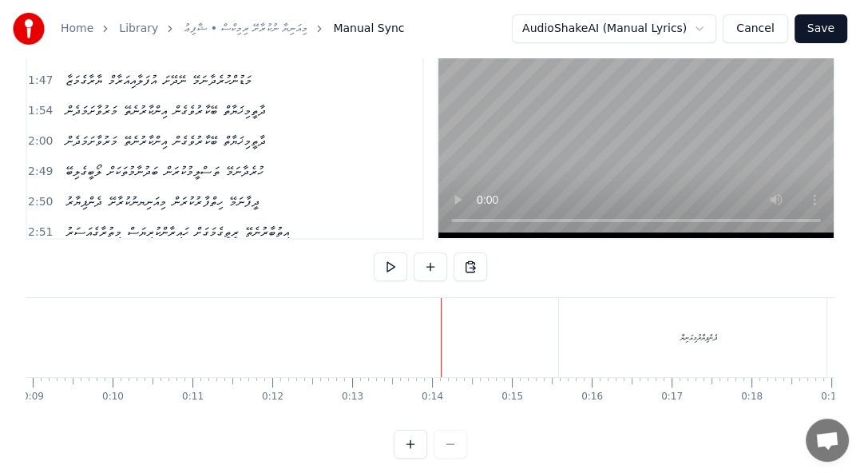
click at [656, 335] on div "ދެންޕިޔާރުމިއަނިޔާ" at bounding box center [699, 337] width 280 height 79
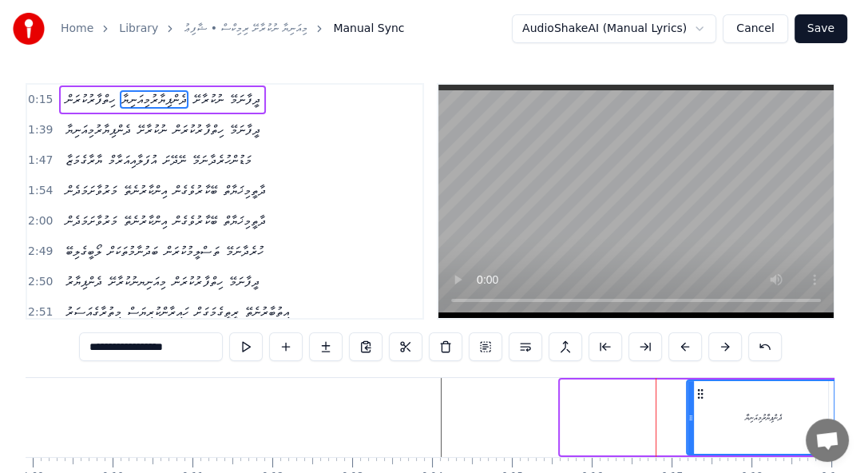
drag, startPoint x: 564, startPoint y: 418, endPoint x: 690, endPoint y: 404, distance: 126.9
click at [690, 404] on div at bounding box center [691, 417] width 6 height 73
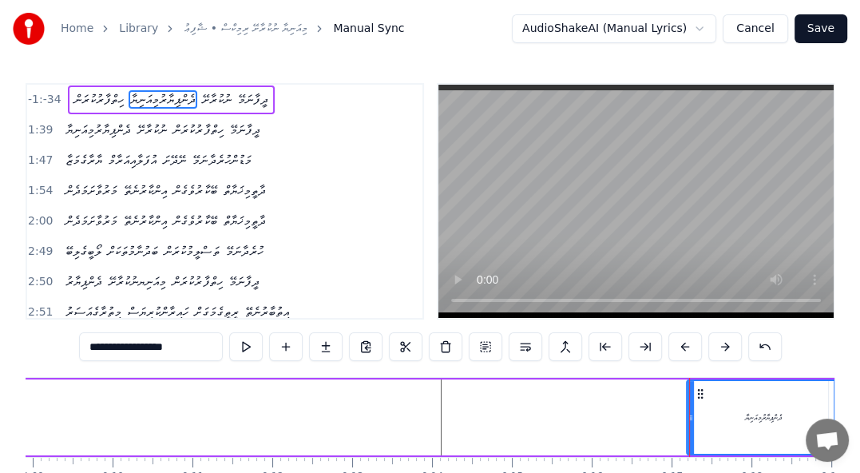
click at [85, 105] on span "ހިތްފާރުކުރަން" at bounding box center [99, 99] width 53 height 18
type input "**********"
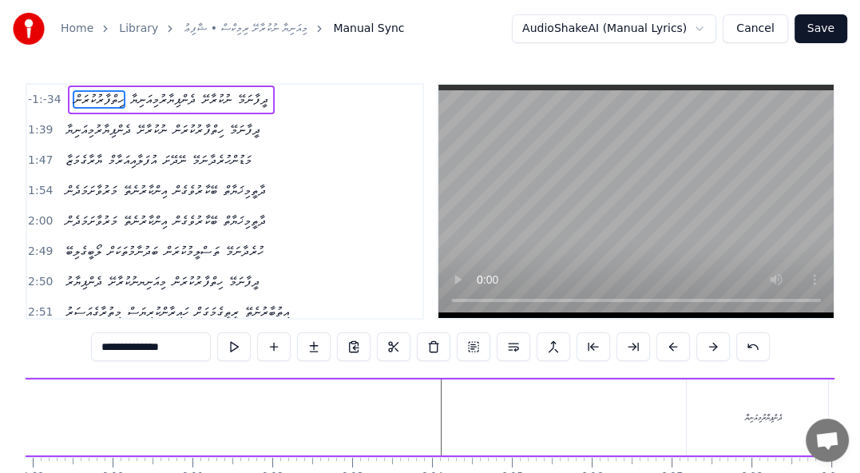
drag, startPoint x: 82, startPoint y: 89, endPoint x: 138, endPoint y: 92, distance: 56.0
click at [138, 92] on div "ހިތްފާރުކުރަން ދެންޕިޔާރުމިއަނިޔާ ނުކުރާށޭ ދީފާނަމޭ" at bounding box center [171, 99] width 207 height 29
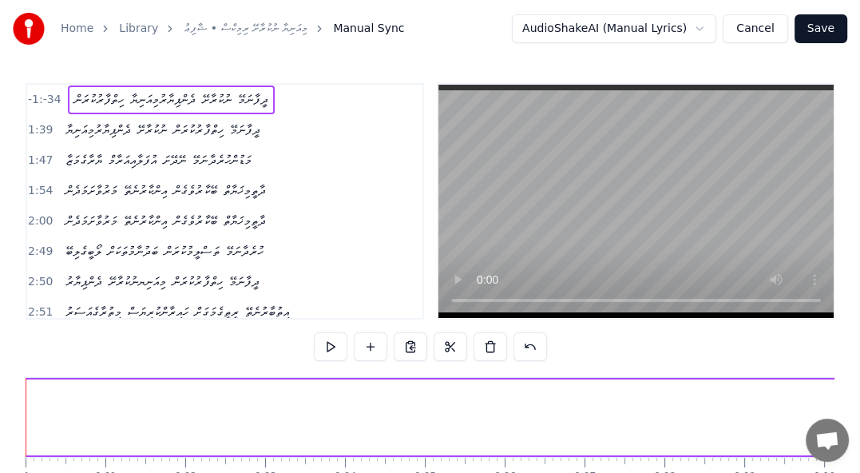
click at [258, 117] on div "ދެންޕިޔާރުމިއަނިޔާ ނުކުރާށޭ ހިތްފާރުކުރަން ދީފާނަމޭ" at bounding box center [162, 130] width 207 height 29
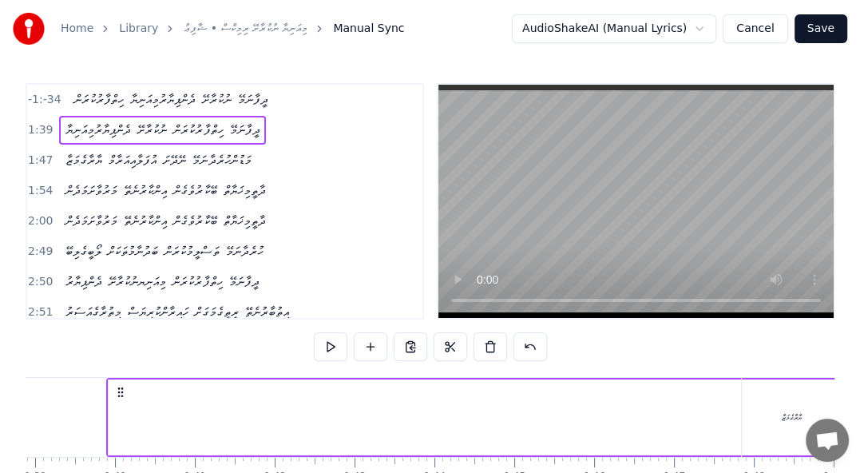
scroll to position [0, 5399]
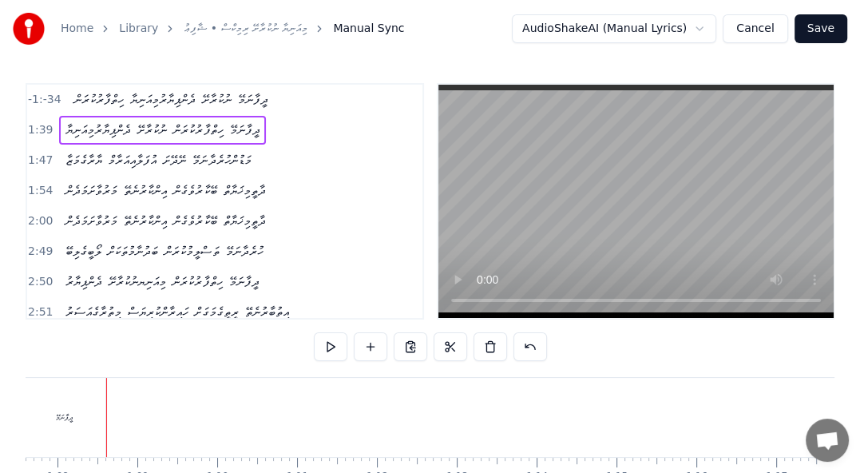
click at [260, 131] on span "ދީފާނަމޭ" at bounding box center [245, 130] width 34 height 18
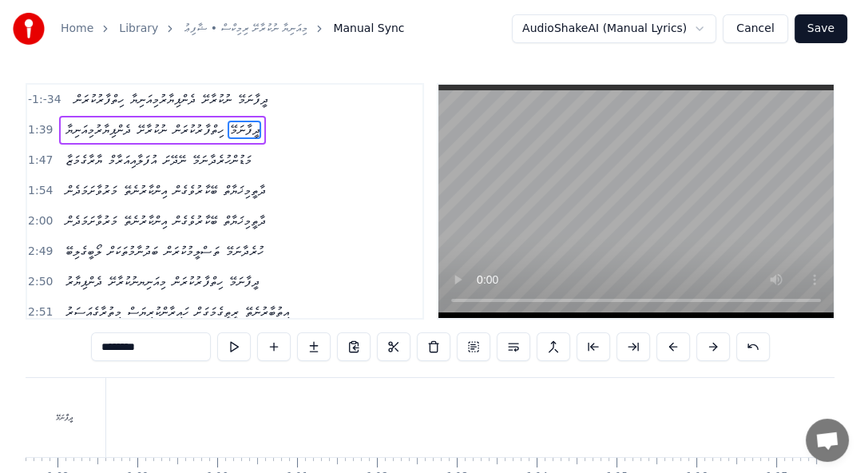
scroll to position [0, 9721]
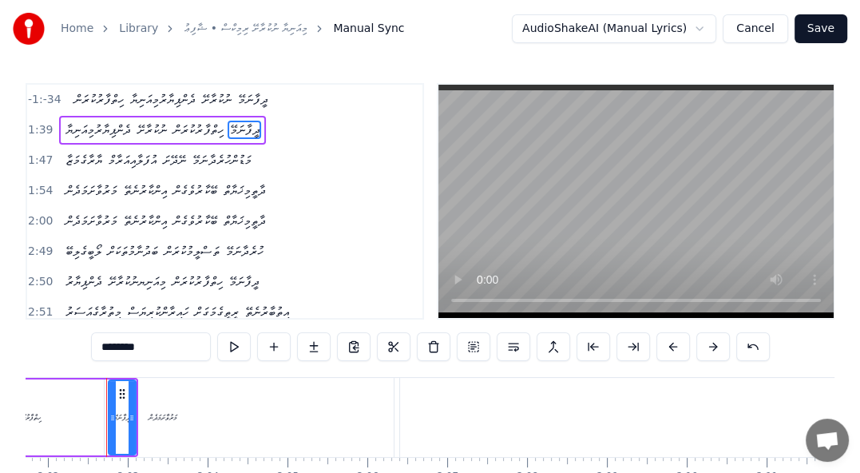
click at [198, 115] on div "1:39 ދެންޕިޔާރުމިއަނިޔާ ނުކުރާށޭ ހިތްފާރުކުރަން ދީފާނަމޭ" at bounding box center [224, 130] width 395 height 30
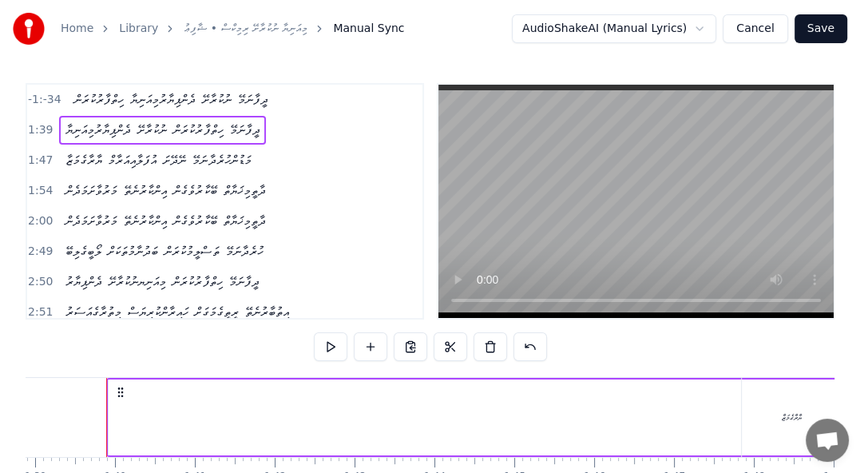
click at [261, 137] on span "ދީފާނަމޭ" at bounding box center [245, 130] width 34 height 18
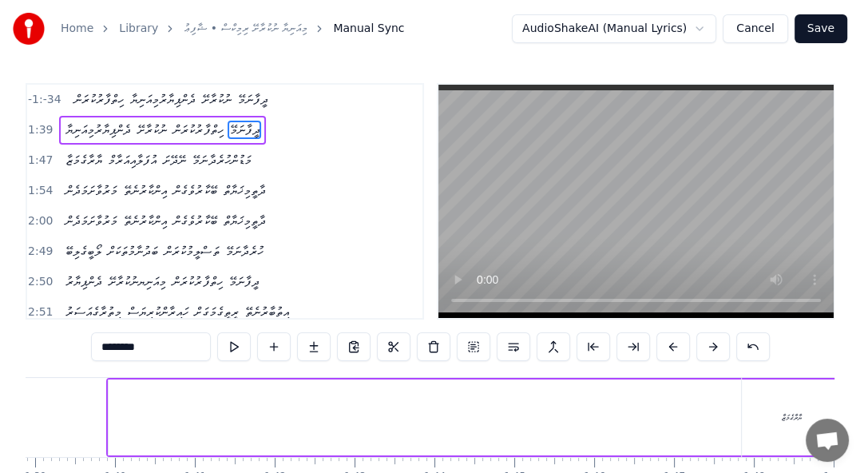
scroll to position [0, 9721]
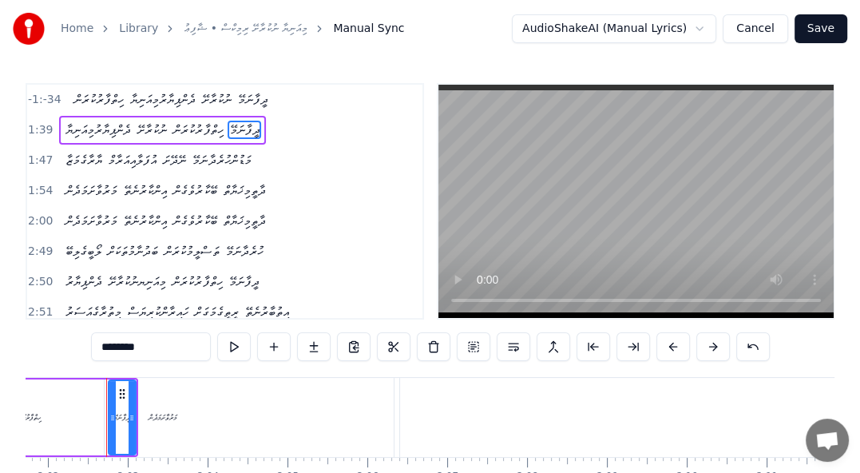
click at [221, 134] on span "ހިތްފާރުކުރަން" at bounding box center [198, 130] width 53 height 18
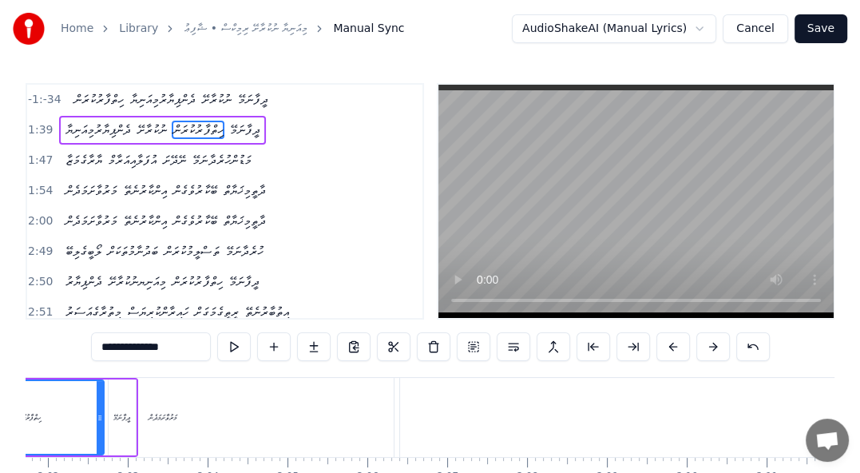
scroll to position [0, 9564]
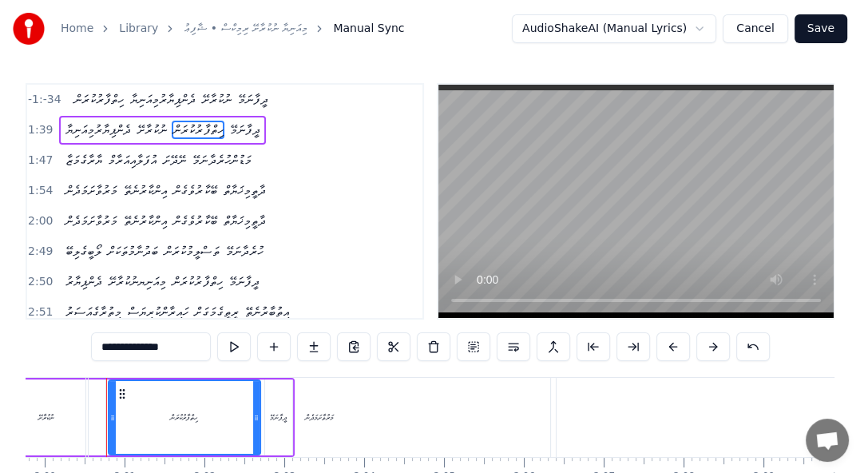
click at [157, 133] on span "ނުކުރާށޭ" at bounding box center [152, 130] width 33 height 18
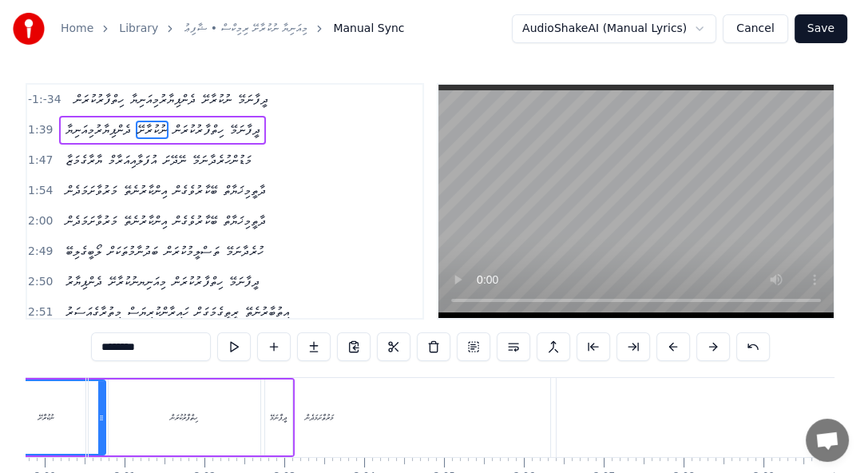
scroll to position [0, 9443]
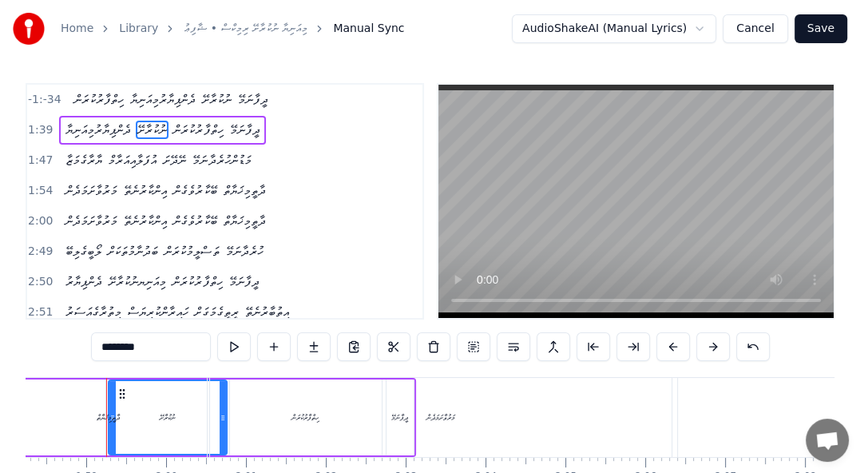
click at [95, 135] on span "ދެންޕިޔާރުމިއަނިޔާ" at bounding box center [98, 130] width 69 height 18
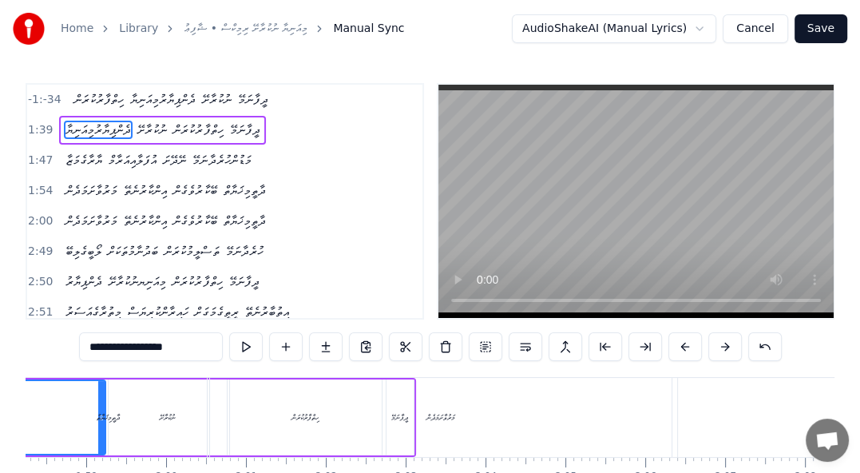
scroll to position [0, 7897]
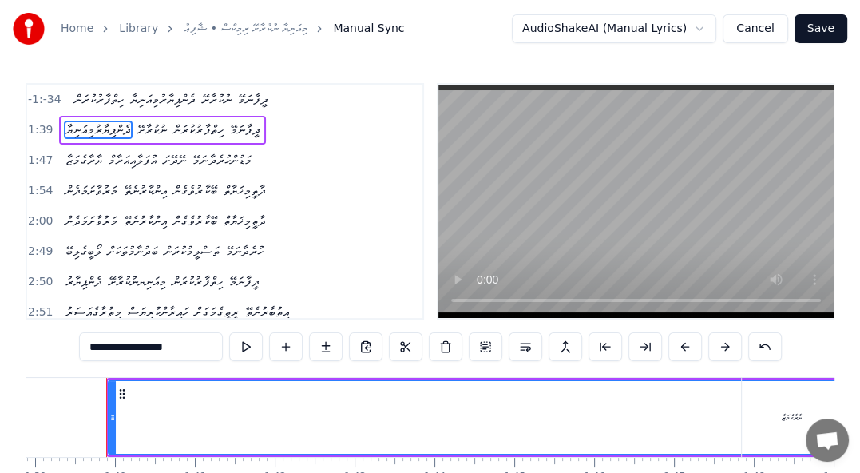
click at [266, 96] on span "ދީފާނަމޭ" at bounding box center [253, 99] width 34 height 18
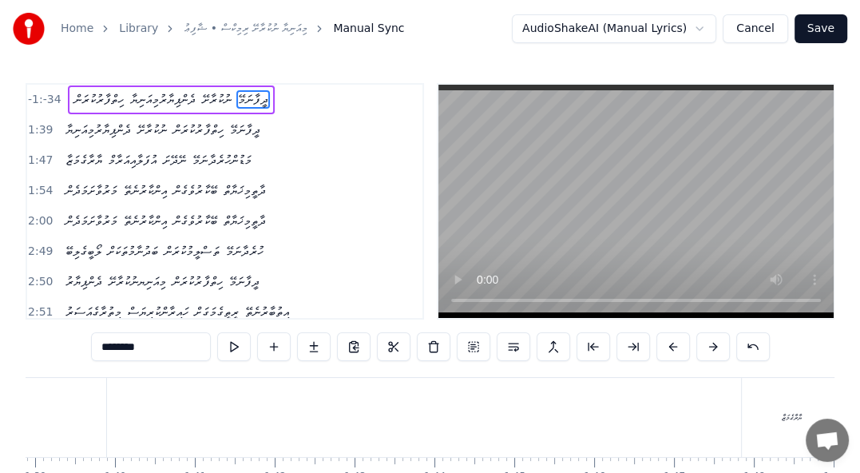
scroll to position [0, 5316]
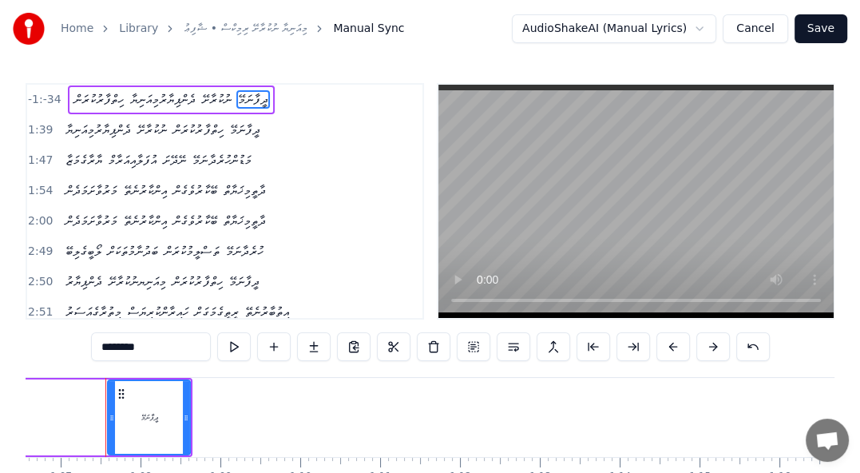
click at [224, 102] on span "ނުކުރާށޭ" at bounding box center [216, 99] width 33 height 18
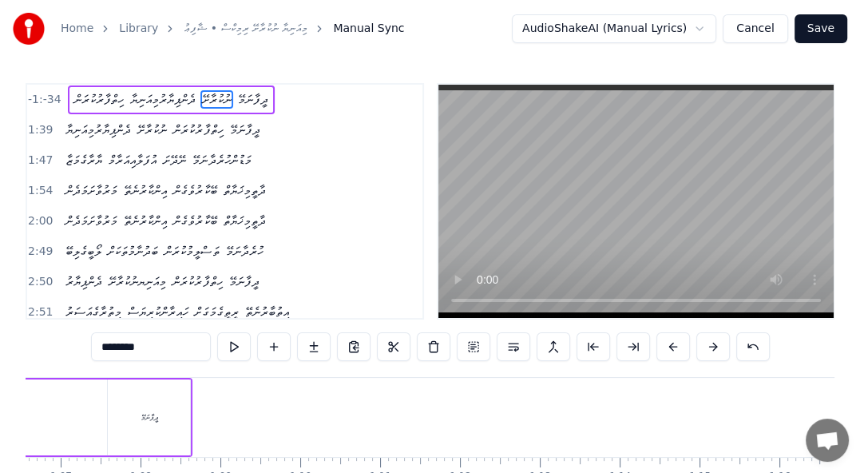
scroll to position [0, 1432]
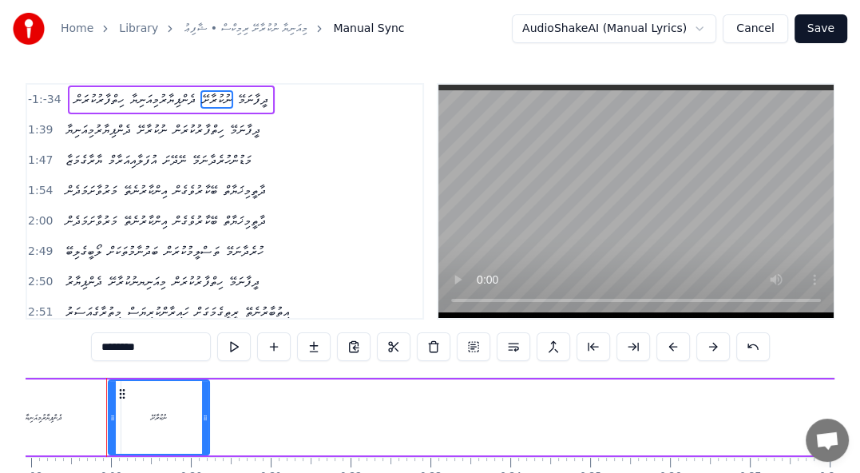
click at [270, 100] on span "ދީފާނަމޭ" at bounding box center [253, 99] width 34 height 18
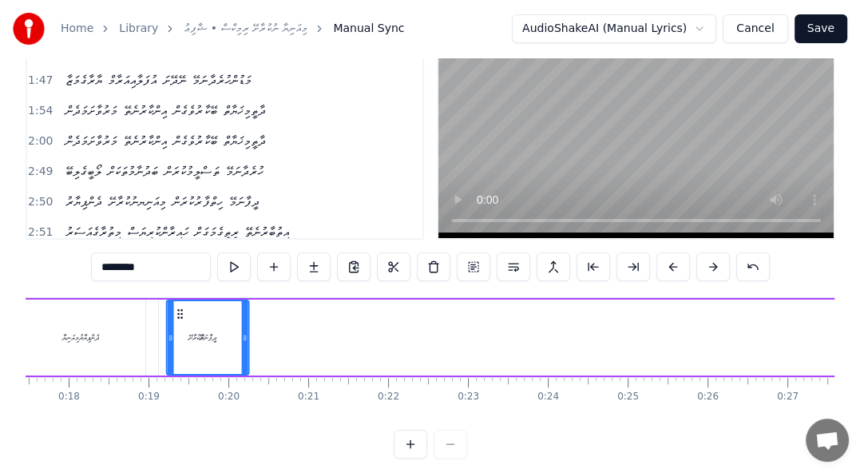
scroll to position [0, 1393]
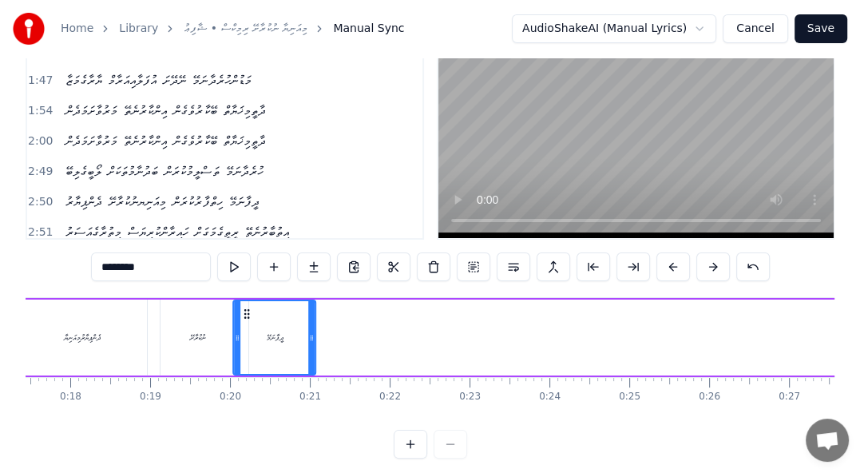
drag, startPoint x: 403, startPoint y: 311, endPoint x: 246, endPoint y: 297, distance: 157.1
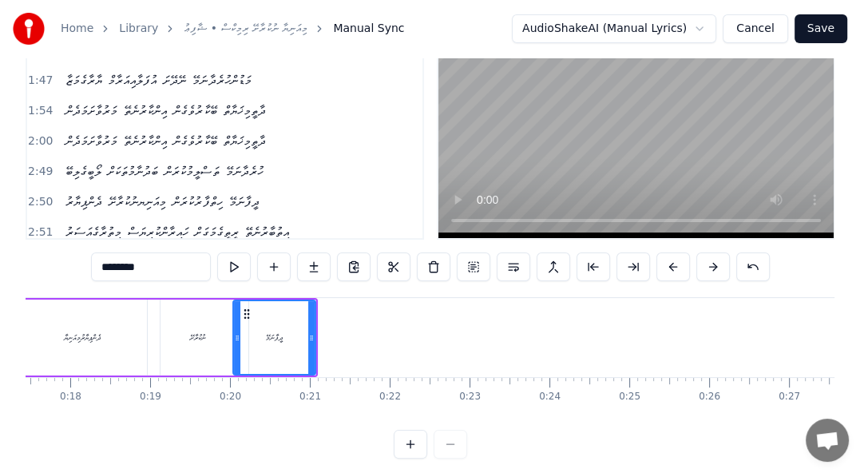
scroll to position [0, 0]
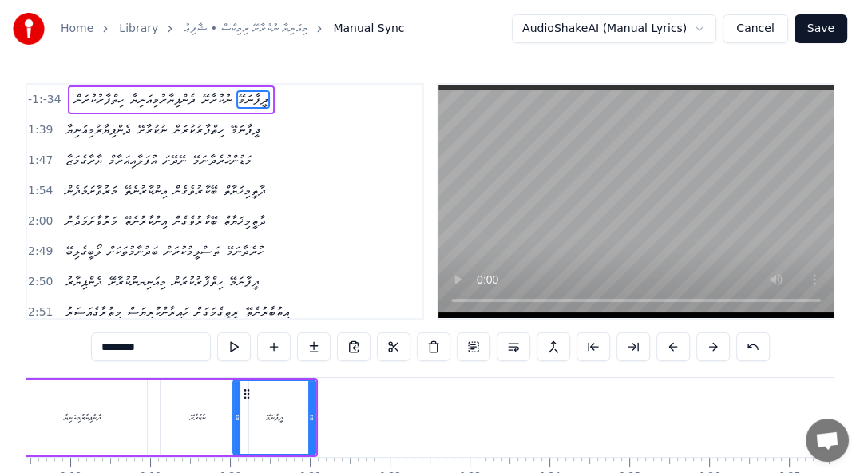
click at [206, 421] on div "ނުކުރާށޭ" at bounding box center [198, 417] width 16 height 12
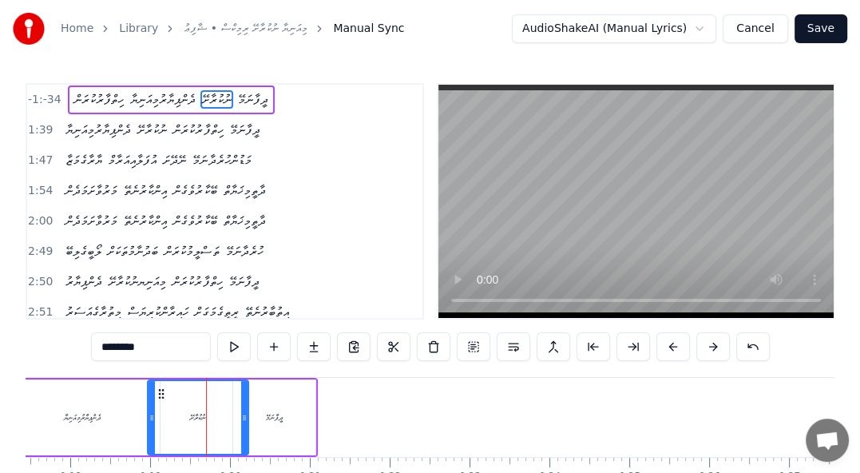
click at [89, 423] on div "ދެންޕިޔާރުމިއަނިޔާ" at bounding box center [83, 417] width 154 height 76
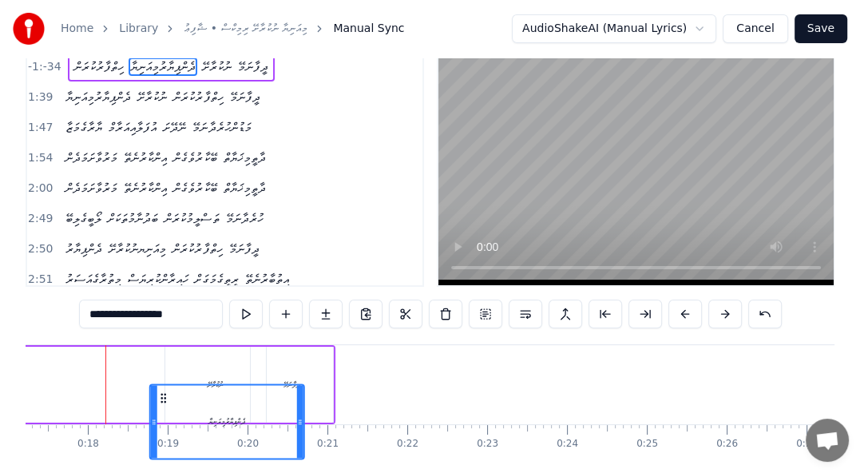
scroll to position [40, 0]
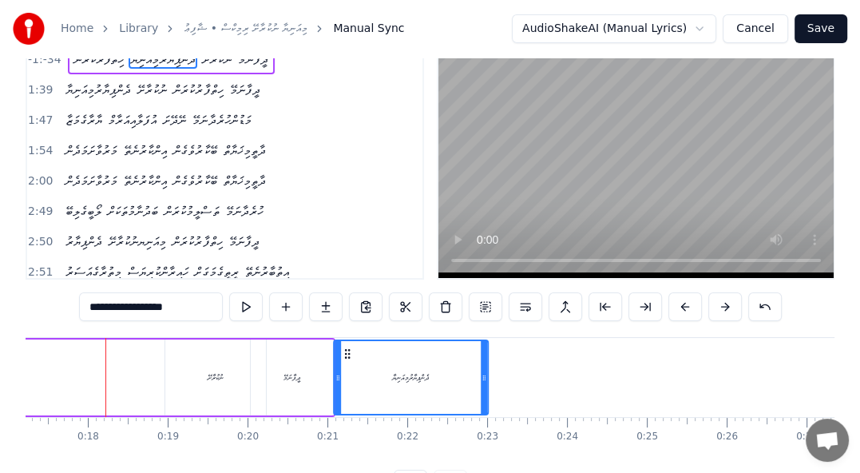
drag, startPoint x: 35, startPoint y: 391, endPoint x: 434, endPoint y: 284, distance: 413.4
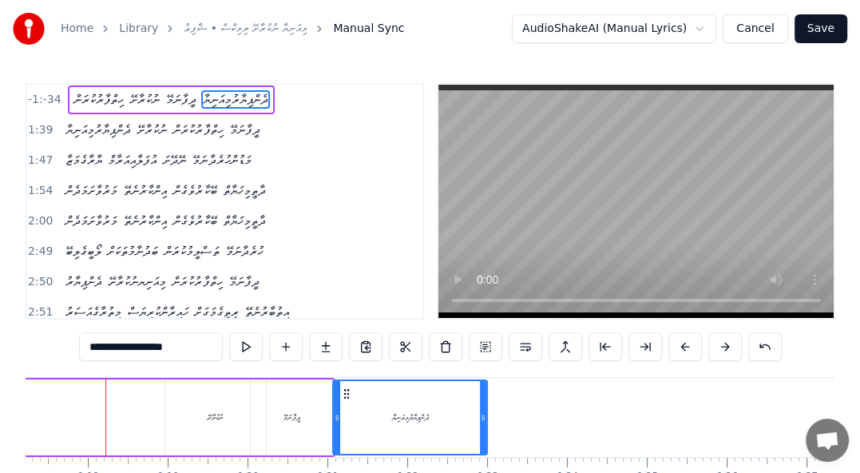
click at [81, 103] on span "ހިތްފާރުކުރަން" at bounding box center [99, 99] width 53 height 18
type input "**********"
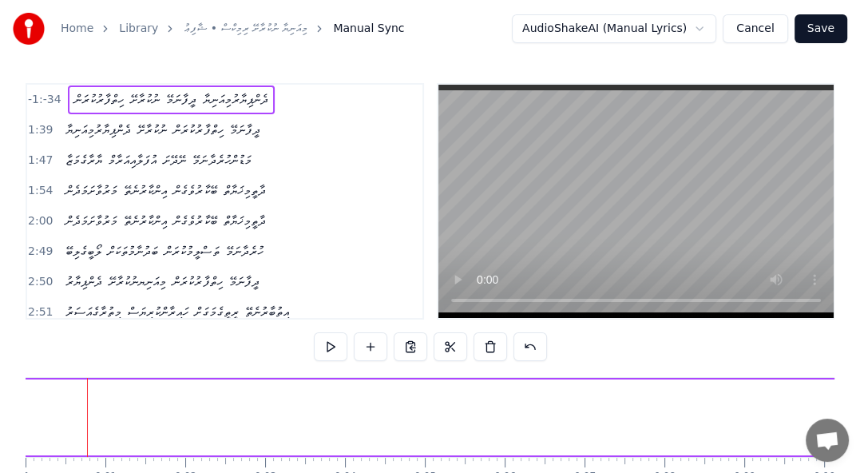
click at [96, 107] on span "ހިތްފާރުކުރަން" at bounding box center [99, 99] width 53 height 18
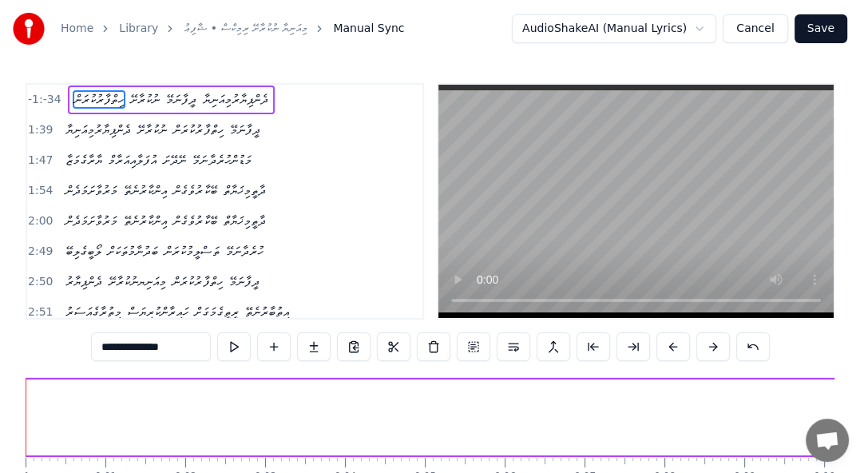
click at [96, 107] on span "ހިތްފާރުކުރަން" at bounding box center [99, 99] width 53 height 18
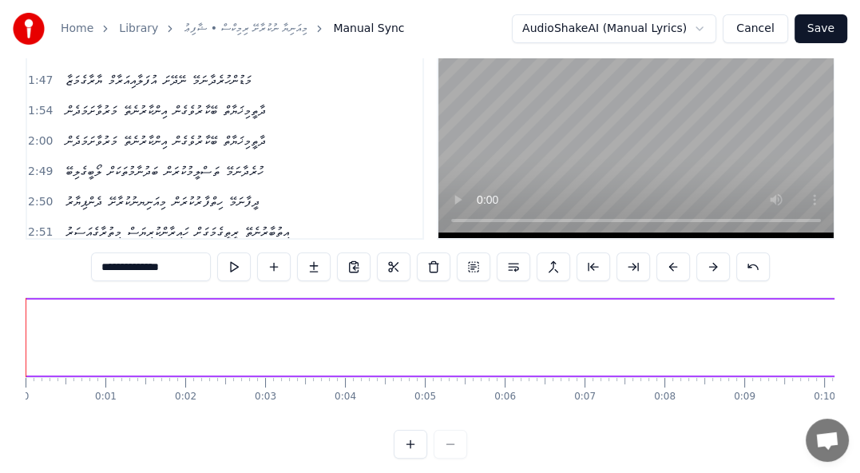
scroll to position [0, 708]
click at [438, 432] on div "-1:-34 ހިތްފާރުކުރަން ނުކުރާށޭ ދީފާނަމޭ ދެންޕިޔާރުމިއަނިޔާ 1:39 ދެންޕިޔާރުމިއަނ…" at bounding box center [430, 230] width 809 height 455
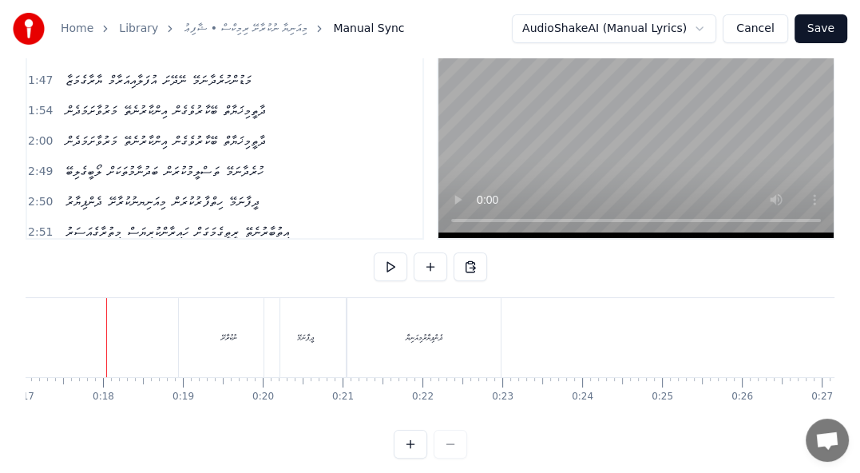
scroll to position [0, 0]
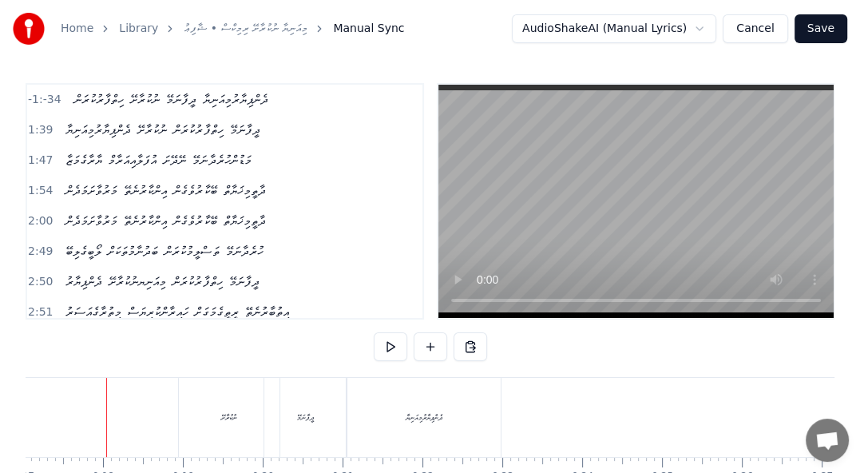
click at [99, 99] on span "ހިތްފާރުކުރަން" at bounding box center [99, 99] width 53 height 18
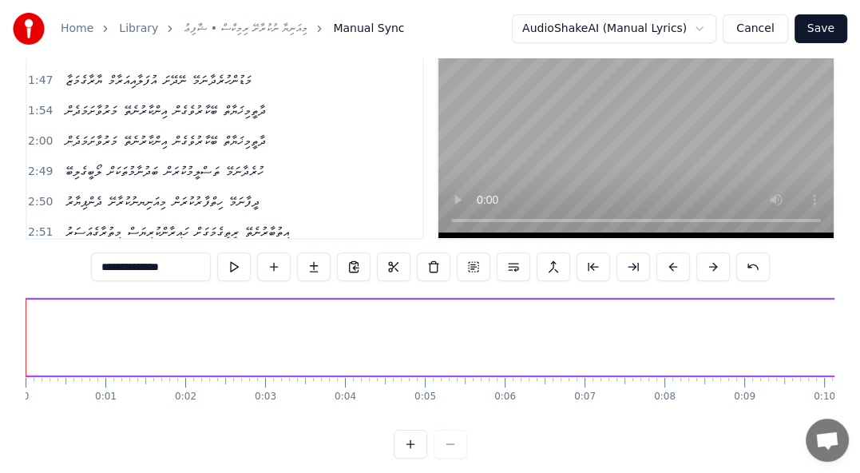
drag, startPoint x: 144, startPoint y: 300, endPoint x: 221, endPoint y: 307, distance: 77.8
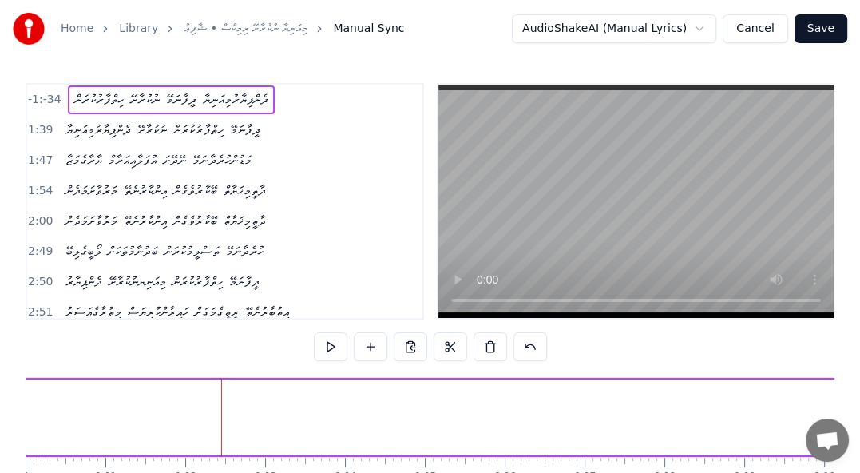
click at [530, 347] on button at bounding box center [531, 346] width 34 height 29
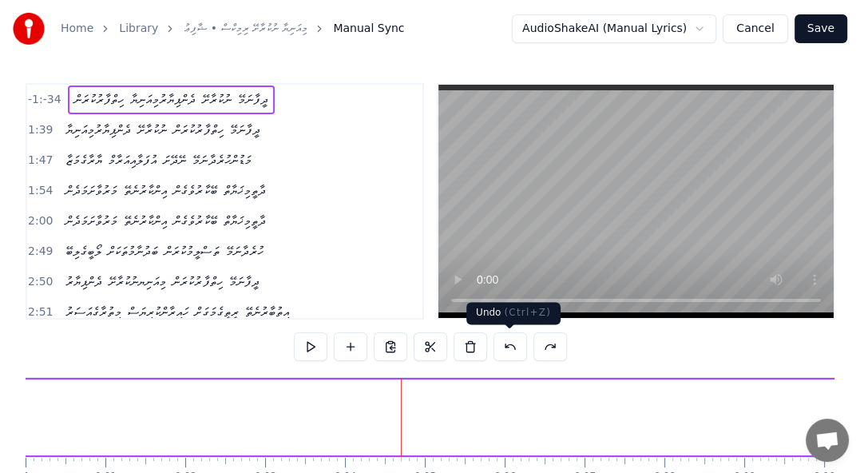
click at [508, 343] on button at bounding box center [511, 346] width 34 height 29
click at [508, 344] on button at bounding box center [511, 346] width 34 height 29
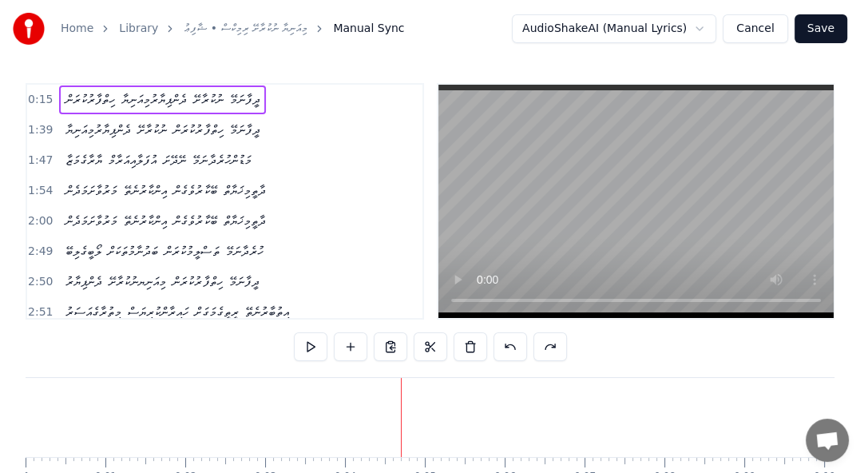
click at [508, 344] on button at bounding box center [511, 346] width 34 height 29
click at [80, 99] on span "ދެންޕިޔާރުމިއަނިޔާ" at bounding box center [98, 99] width 69 height 18
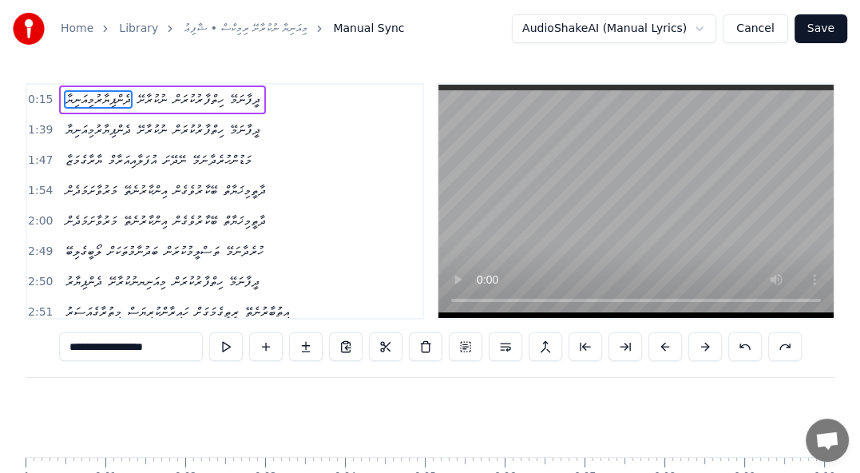
scroll to position [0, 1164]
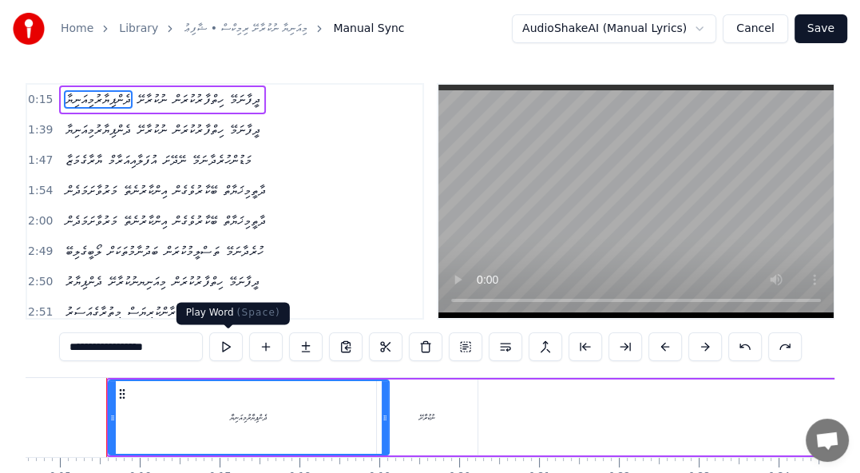
click at [226, 346] on button at bounding box center [226, 346] width 34 height 29
click at [161, 99] on span "ނުކުރާށޭ" at bounding box center [152, 99] width 33 height 18
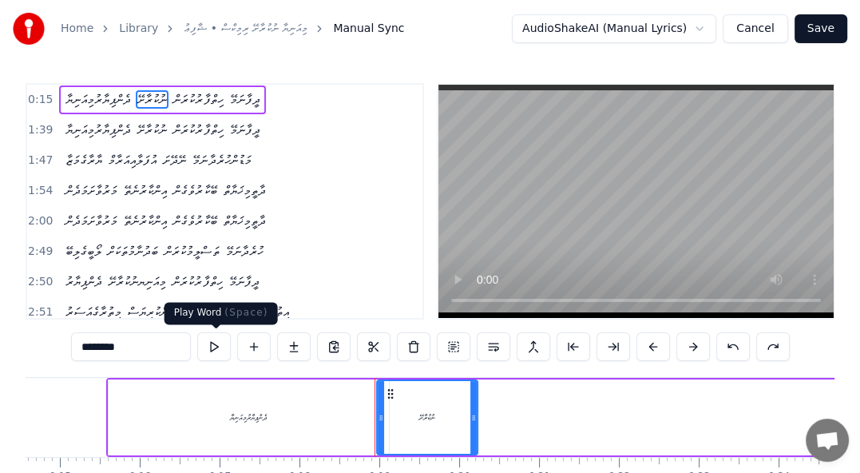
click at [217, 347] on button at bounding box center [214, 346] width 34 height 29
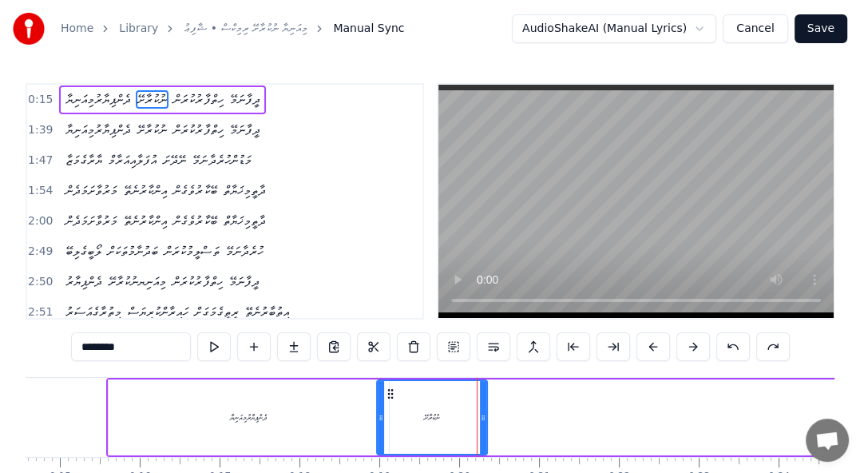
drag, startPoint x: 472, startPoint y: 417, endPoint x: 482, endPoint y: 415, distance: 9.7
click at [482, 415] on icon at bounding box center [483, 417] width 6 height 13
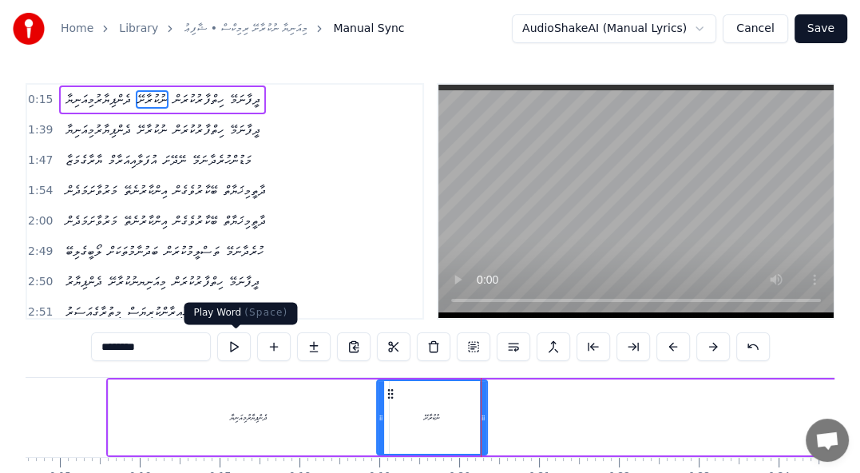
click at [236, 345] on button at bounding box center [234, 346] width 34 height 29
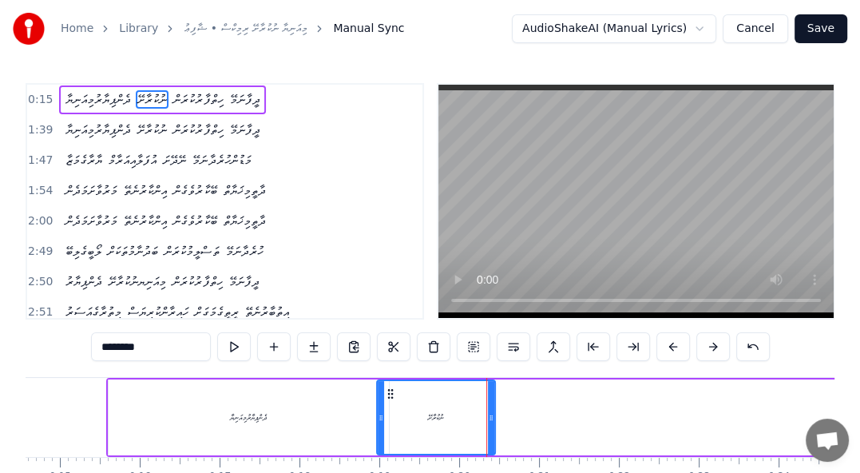
drag, startPoint x: 483, startPoint y: 417, endPoint x: 491, endPoint y: 415, distance: 8.1
click at [491, 415] on icon at bounding box center [491, 417] width 6 height 13
click at [234, 346] on button at bounding box center [234, 346] width 34 height 29
drag, startPoint x: 490, startPoint y: 417, endPoint x: 503, endPoint y: 418, distance: 13.7
click at [503, 418] on icon at bounding box center [505, 417] width 6 height 13
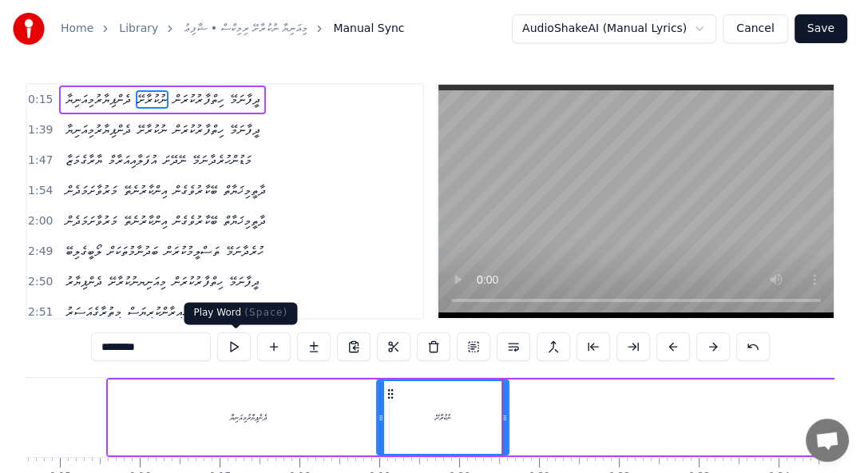
click at [236, 354] on button at bounding box center [234, 346] width 34 height 29
click at [220, 100] on span "ހިތްފާރުކުރަން" at bounding box center [198, 99] width 53 height 18
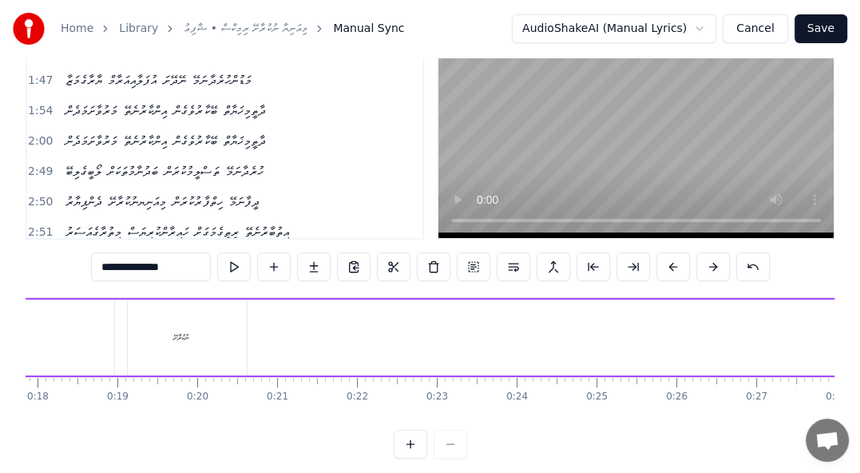
scroll to position [0, 1283]
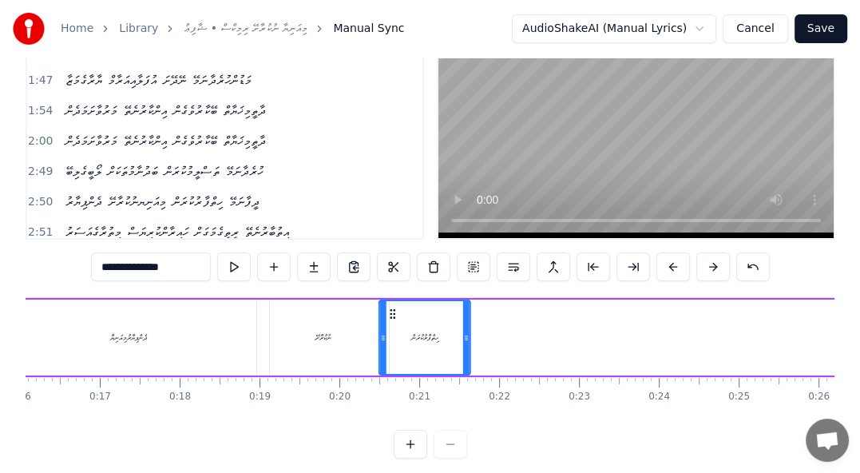
drag, startPoint x: 680, startPoint y: 311, endPoint x: 392, endPoint y: 357, distance: 291.9
click at [392, 357] on div "ހިތްފާރުކުރަން" at bounding box center [424, 337] width 89 height 73
click at [238, 267] on button at bounding box center [234, 266] width 34 height 29
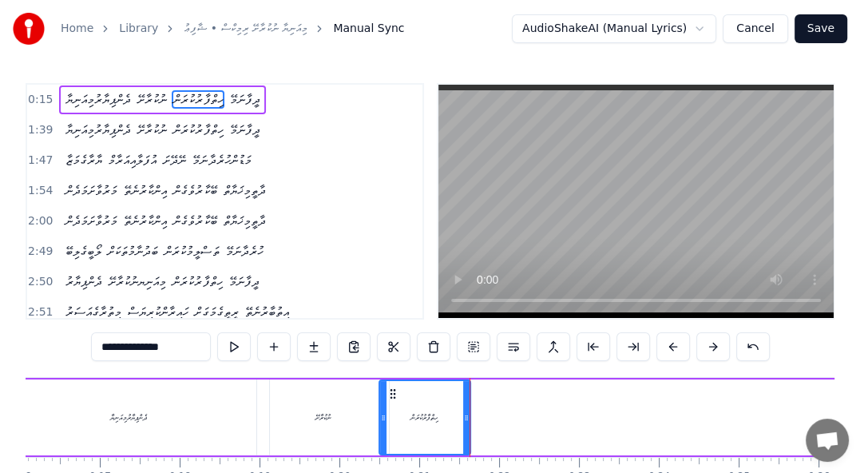
click at [261, 95] on span "ދީފާނަމޭ" at bounding box center [245, 99] width 34 height 18
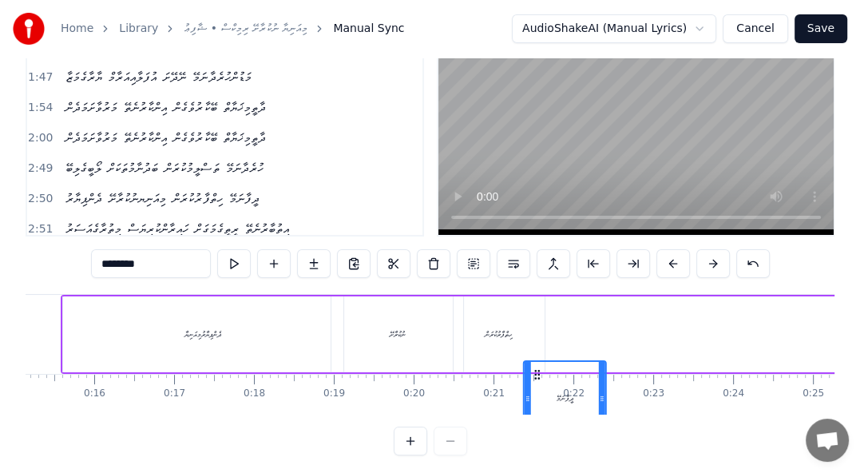
scroll to position [99, 0]
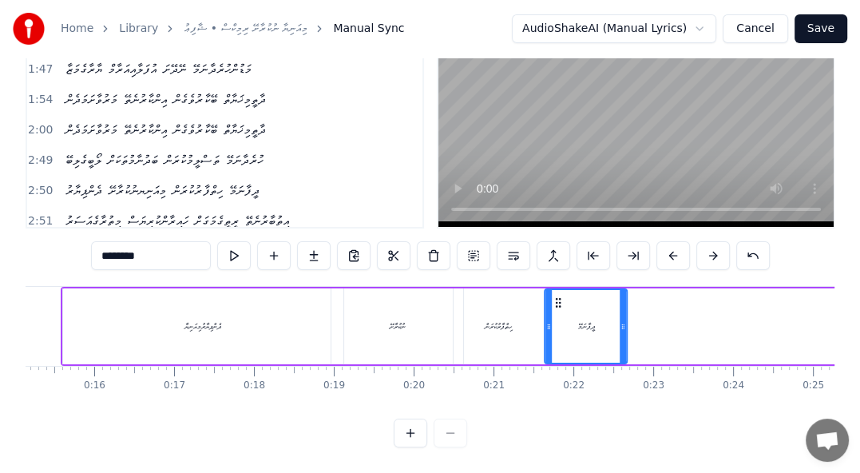
drag, startPoint x: 120, startPoint y: 390, endPoint x: 551, endPoint y: 315, distance: 437.7
click at [551, 315] on div "ދީފާނަމޭ" at bounding box center [585, 326] width 81 height 73
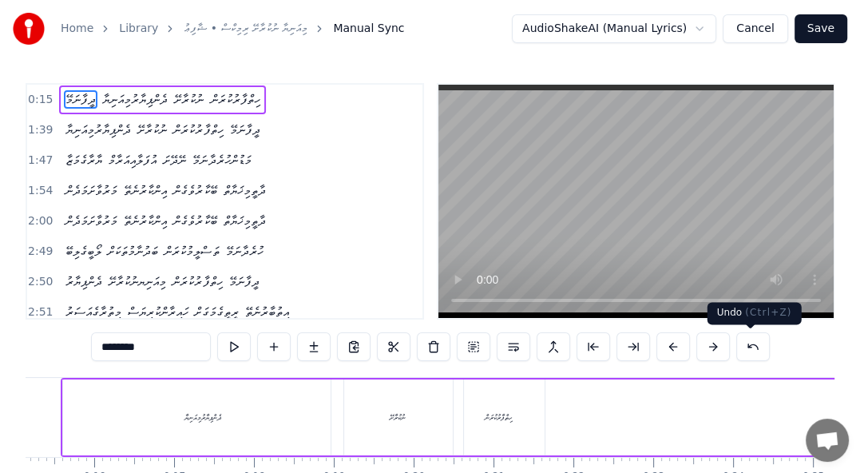
click at [754, 348] on button at bounding box center [753, 346] width 34 height 29
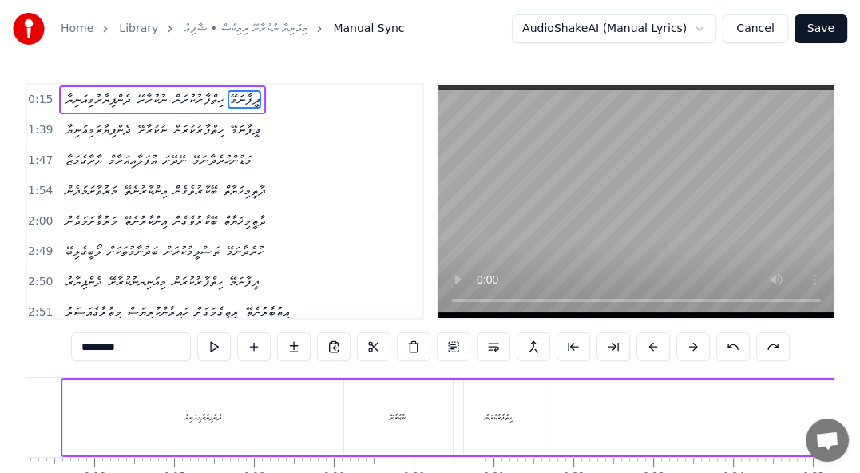
click at [261, 101] on span "ދީފާނަމޭ" at bounding box center [245, 99] width 34 height 18
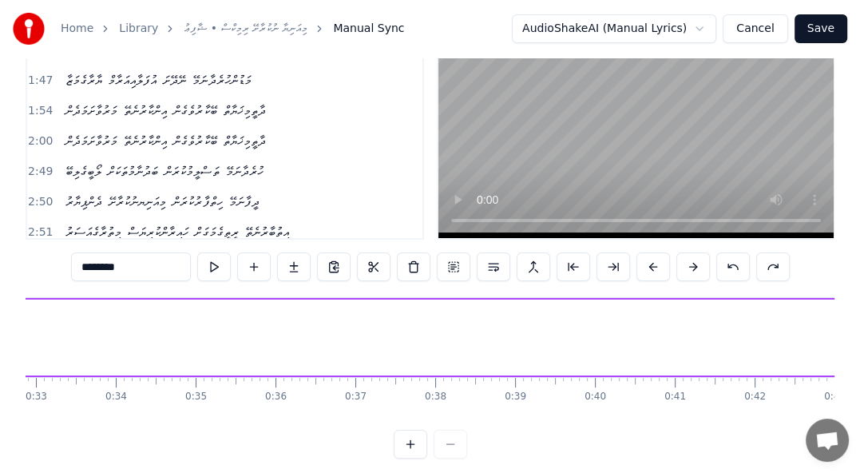
scroll to position [0, 3332]
click at [317, 430] on div "0:15 ދެންޕިޔާރުމިއަނިޔާ ނުކުރާށޭ ހިތްފާރުކުރަން ދީފާނަމޭ 1:39 ދެންޕިޔާރުމިއަނިޔ…" at bounding box center [430, 230] width 809 height 455
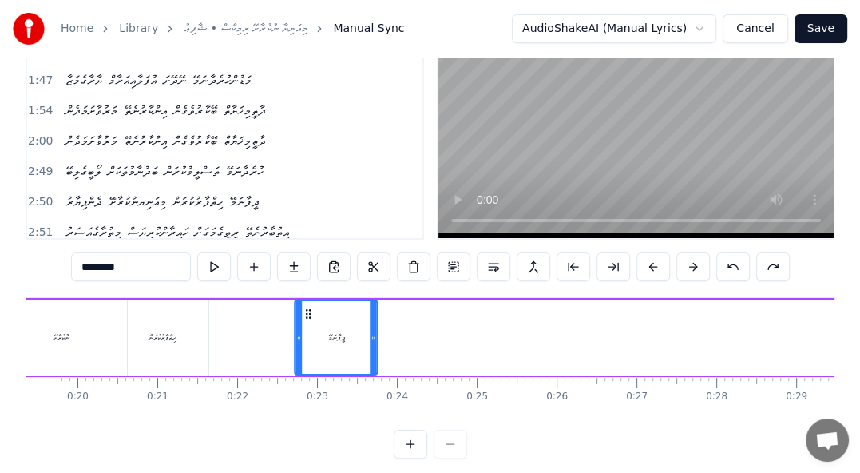
scroll to position [0, 1545]
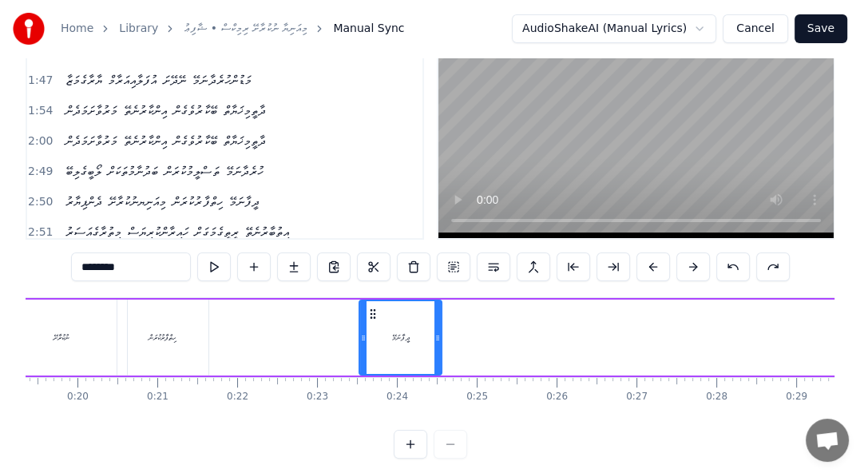
drag, startPoint x: 688, startPoint y: 315, endPoint x: 233, endPoint y: 341, distance: 455.9
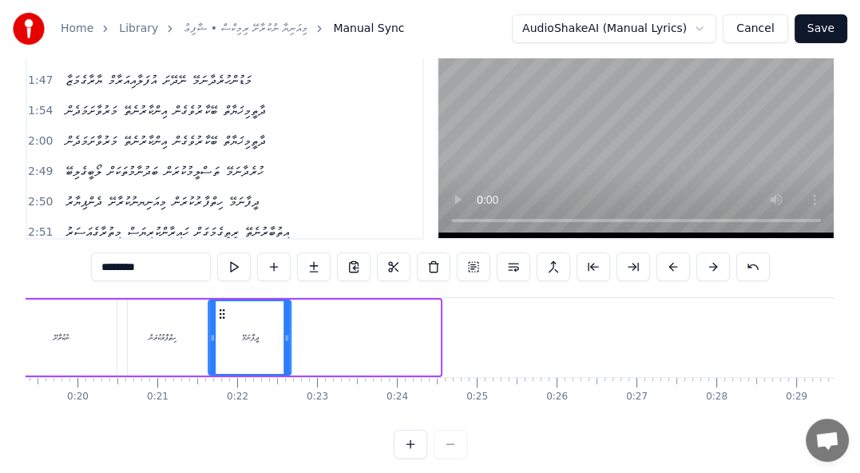
drag, startPoint x: 370, startPoint y: 312, endPoint x: 220, endPoint y: 302, distance: 149.7
click at [220, 302] on div "ދީފާނަމޭ" at bounding box center [249, 337] width 81 height 73
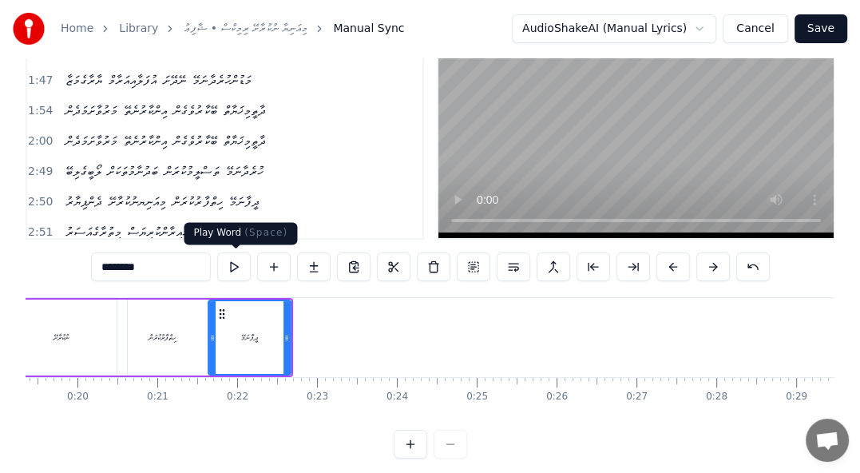
click at [242, 269] on button at bounding box center [234, 266] width 34 height 29
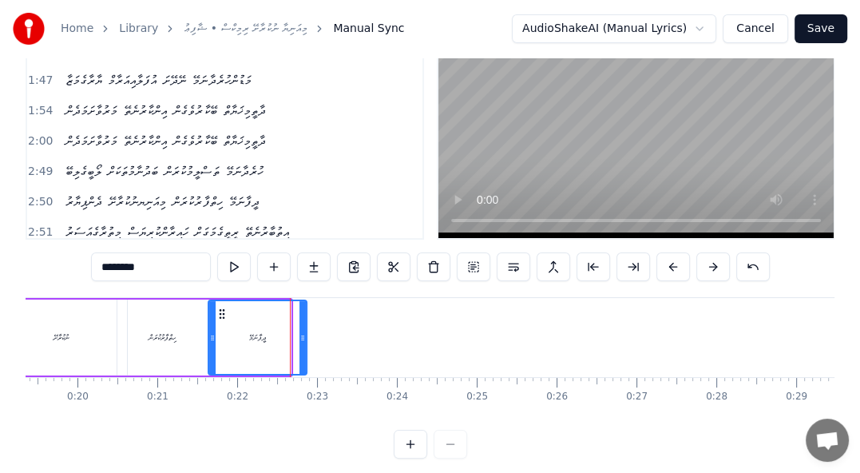
drag, startPoint x: 284, startPoint y: 339, endPoint x: 300, endPoint y: 339, distance: 16.0
click at [300, 339] on icon at bounding box center [302, 337] width 6 height 13
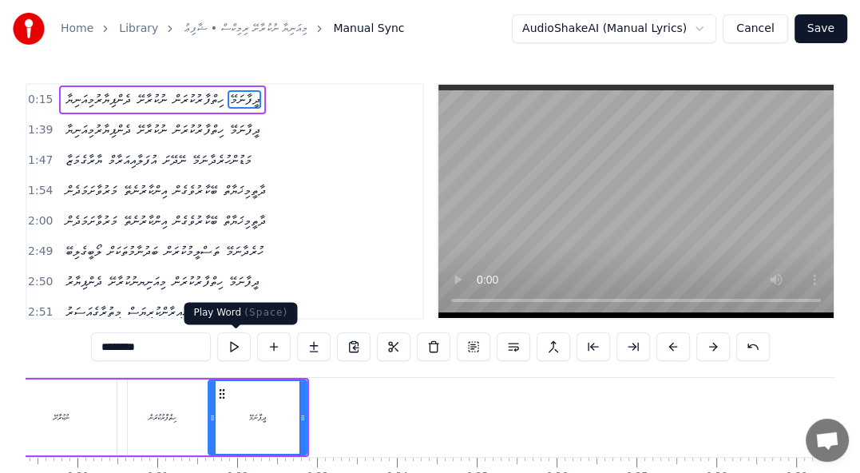
click at [239, 349] on button at bounding box center [234, 346] width 34 height 29
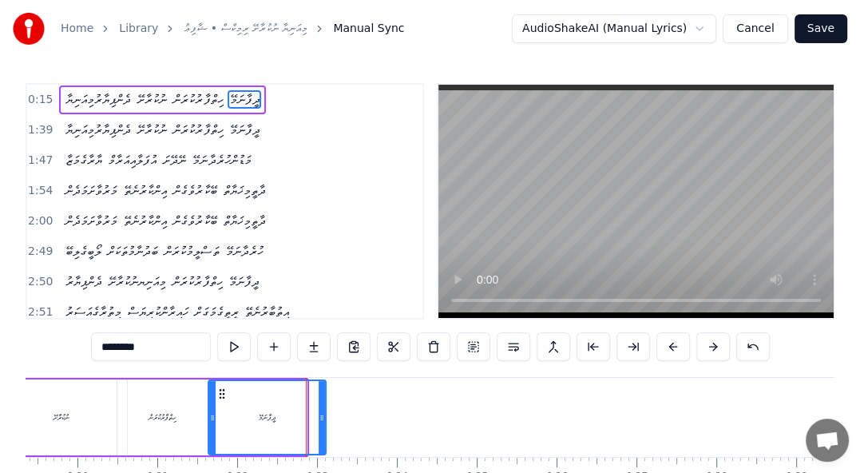
drag, startPoint x: 303, startPoint y: 416, endPoint x: 324, endPoint y: 420, distance: 21.1
click at [324, 420] on icon at bounding box center [322, 417] width 6 height 13
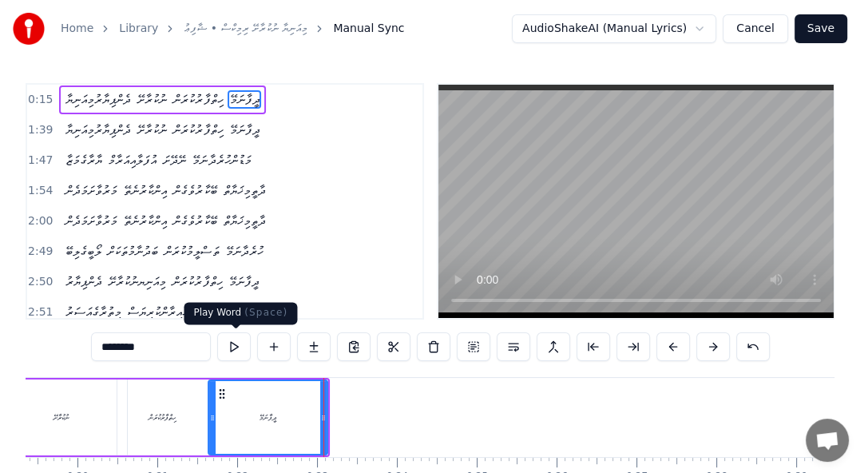
click at [235, 348] on button at bounding box center [234, 346] width 34 height 29
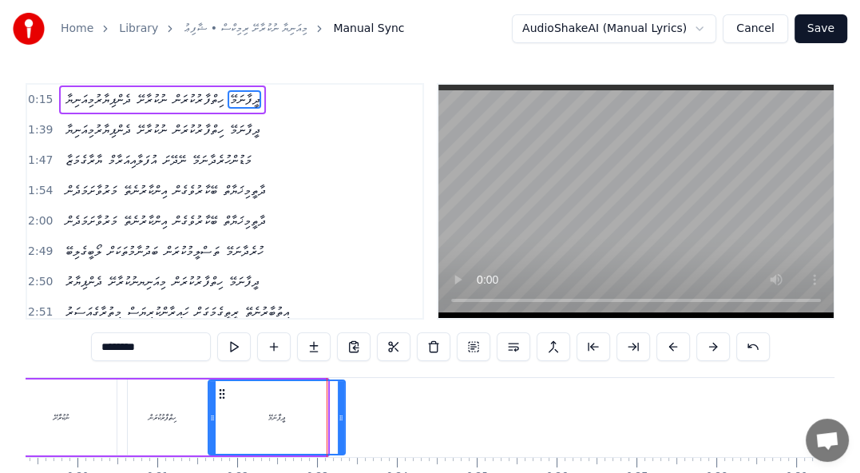
drag, startPoint x: 321, startPoint y: 421, endPoint x: 339, endPoint y: 421, distance: 17.6
click at [339, 421] on icon at bounding box center [341, 417] width 6 height 13
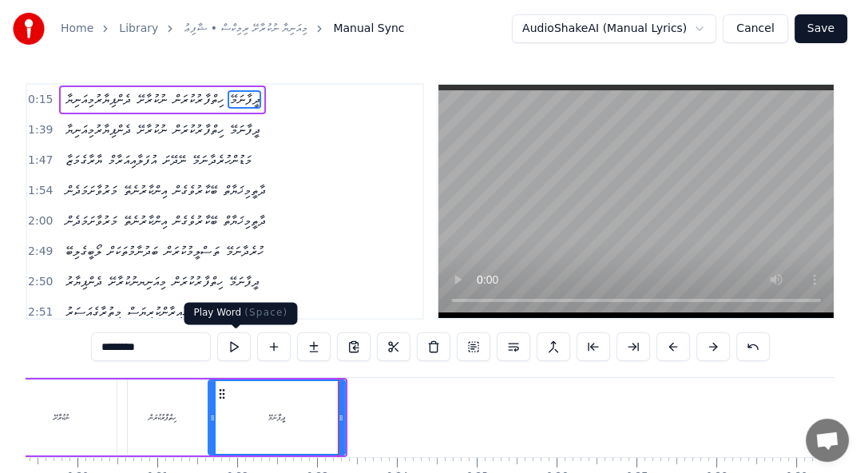
click at [235, 345] on button at bounding box center [234, 346] width 34 height 29
click at [102, 125] on span "ދެންޕިޔާރުމިއަނިޔާ" at bounding box center [98, 130] width 69 height 18
type input "**********"
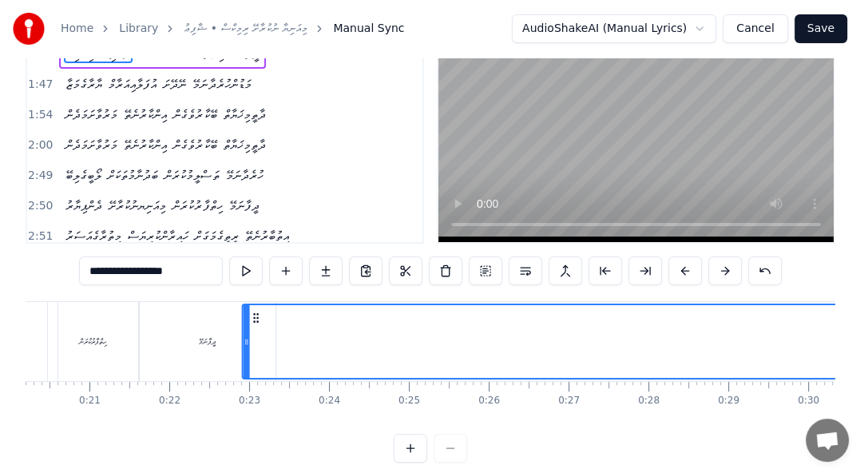
scroll to position [0, 1603]
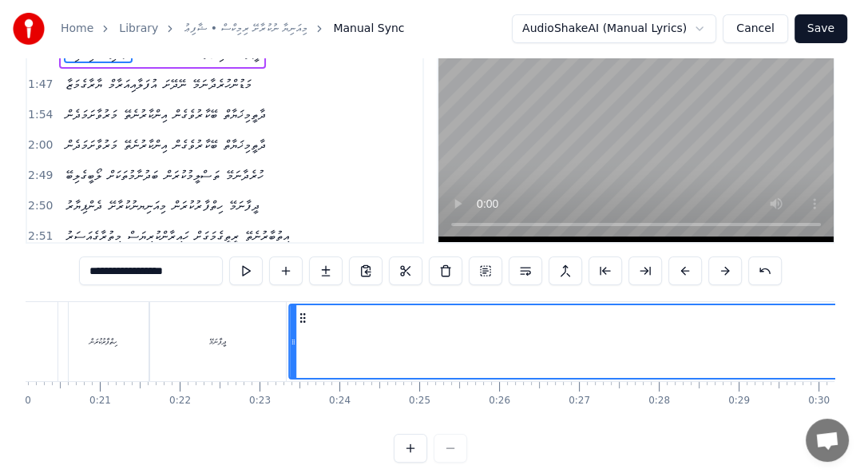
drag, startPoint x: 121, startPoint y: 389, endPoint x: 220, endPoint y: 319, distance: 121.0
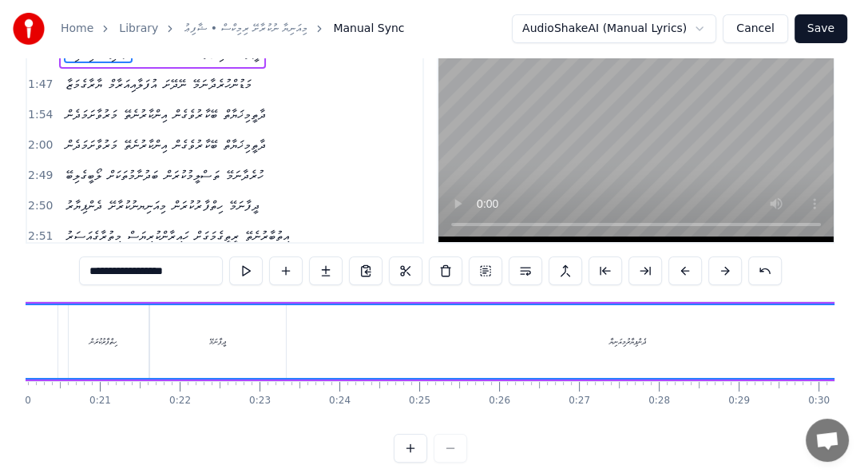
click at [633, 339] on div "ދެންޕިޔާރުމިއަނިޔާ" at bounding box center [627, 341] width 37 height 12
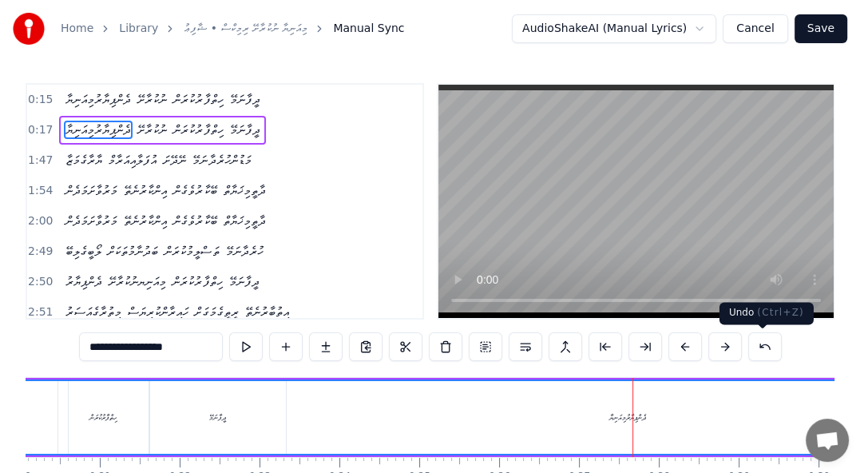
click at [771, 351] on button at bounding box center [765, 346] width 34 height 29
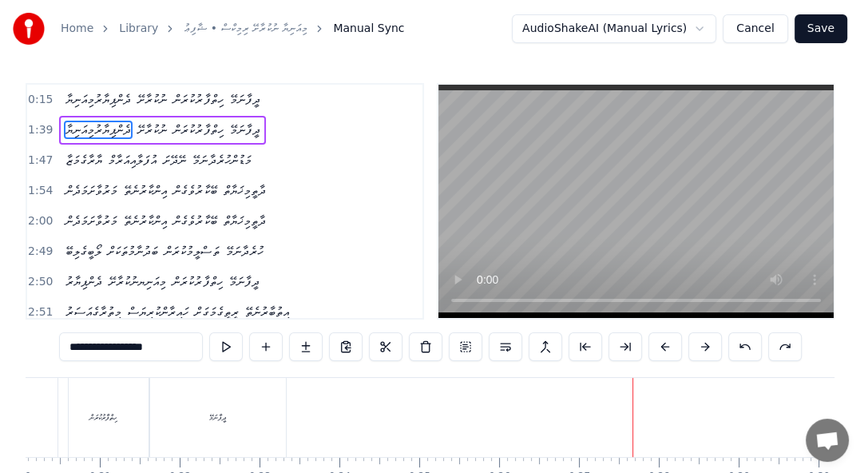
click at [272, 115] on div "1:39 ދެންޕިޔާރުމިއަނިޔާ ނުކުރާށޭ ހިތްފާރުކުރަން ދީފާނަމޭ" at bounding box center [224, 130] width 395 height 30
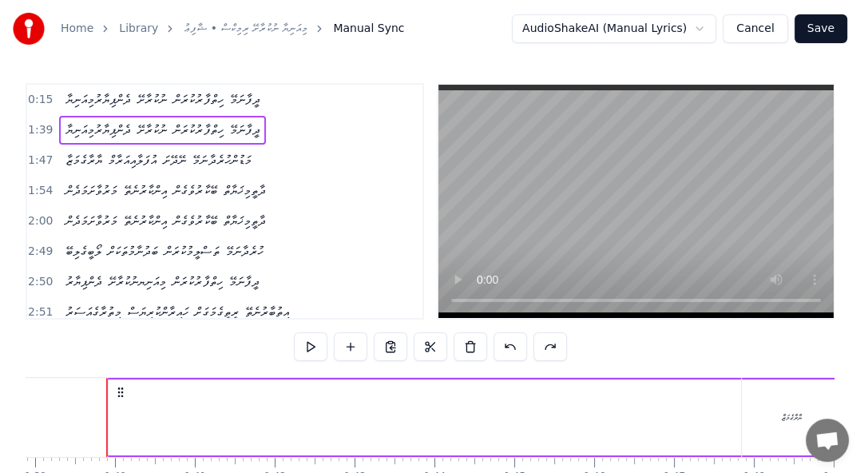
drag, startPoint x: 380, startPoint y: 379, endPoint x: 255, endPoint y: 371, distance: 125.6
click at [255, 371] on div "0:15 ދެންޕިޔާރުމިއަނިޔާ ނުކުރާށޭ ހިތްފާރުކުރަން ދީފާނަމޭ 1:39 ދެންޕިޔާރުމިއަނިޔ…" at bounding box center [430, 310] width 809 height 455
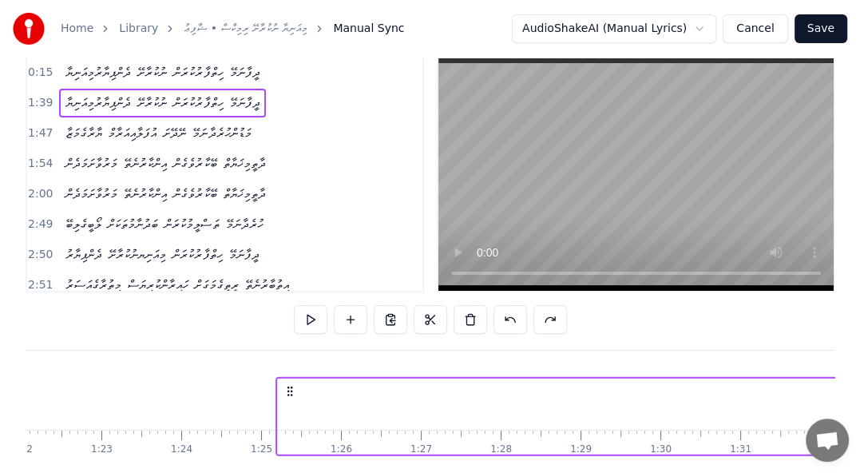
scroll to position [22, 0]
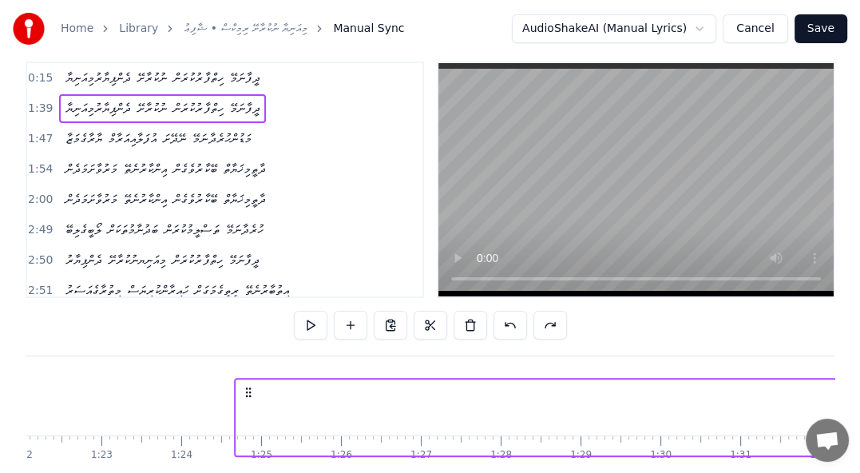
drag, startPoint x: 117, startPoint y: 391, endPoint x: 245, endPoint y: 265, distance: 179.6
click at [245, 265] on div "0:15 ދެންޕިޔާރުމިއަނިޔާ ނުކުރާށޭ ހިތްފާރުކުރަން ދީފާނަމޭ 1:39 ދެންޕިޔާރުމިއަނިޔ…" at bounding box center [430, 288] width 809 height 455
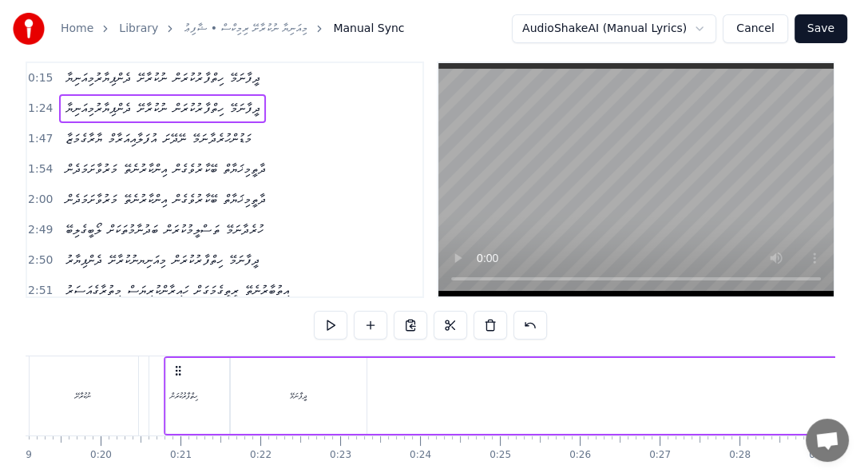
scroll to position [0, 1522]
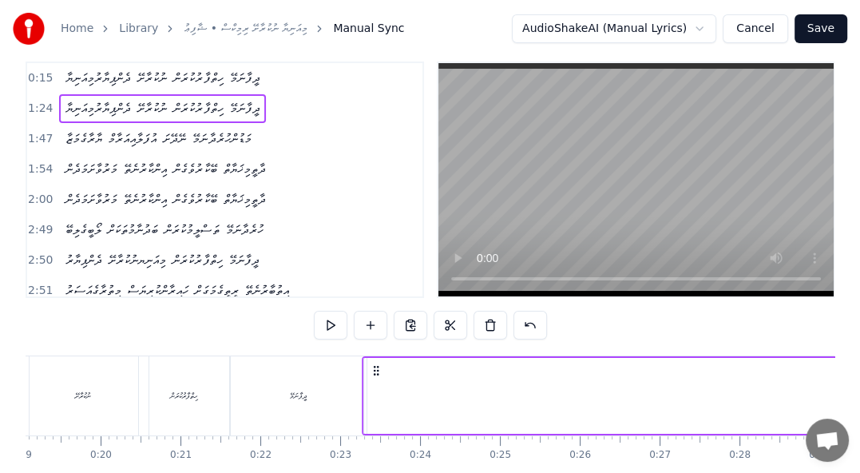
drag, startPoint x: 248, startPoint y: 365, endPoint x: 385, endPoint y: 377, distance: 137.1
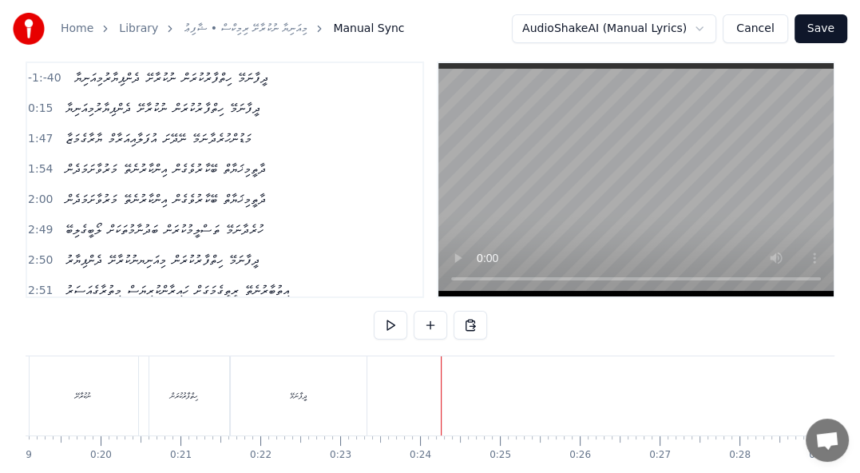
click at [73, 78] on span "ދެންޕިޔާރުމިއަނިޔާ" at bounding box center [107, 78] width 69 height 18
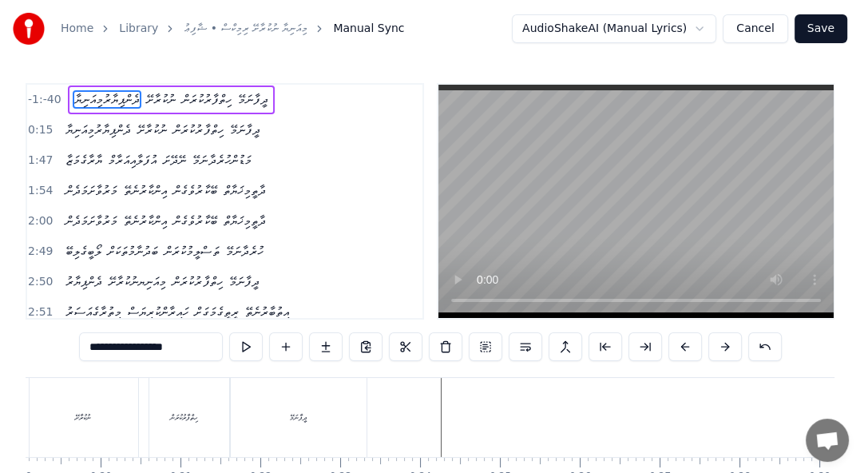
click at [82, 133] on span "ދެންޕިޔާރުމިއަނިޔާ" at bounding box center [98, 130] width 69 height 18
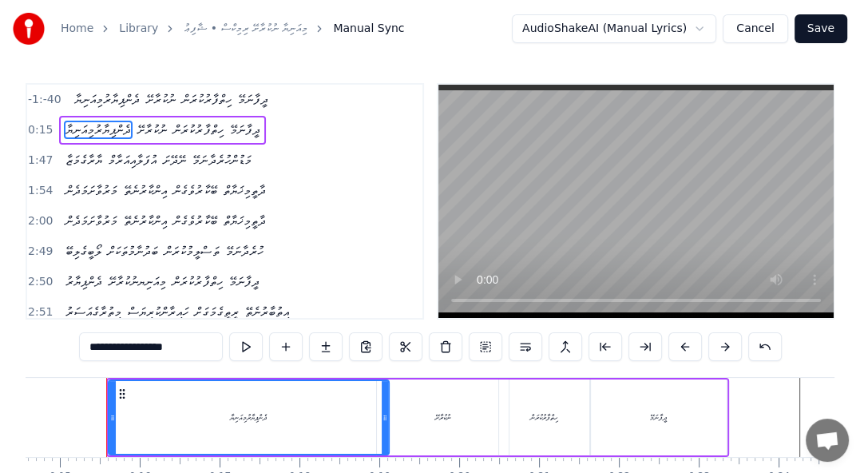
click at [261, 113] on div "-1:-40 ދެންޕިޔާރުމިއަނިޔާ ނުކުރާށޭ ހިތްފާރުކުރަން ދީފާނަމޭ" at bounding box center [224, 100] width 395 height 30
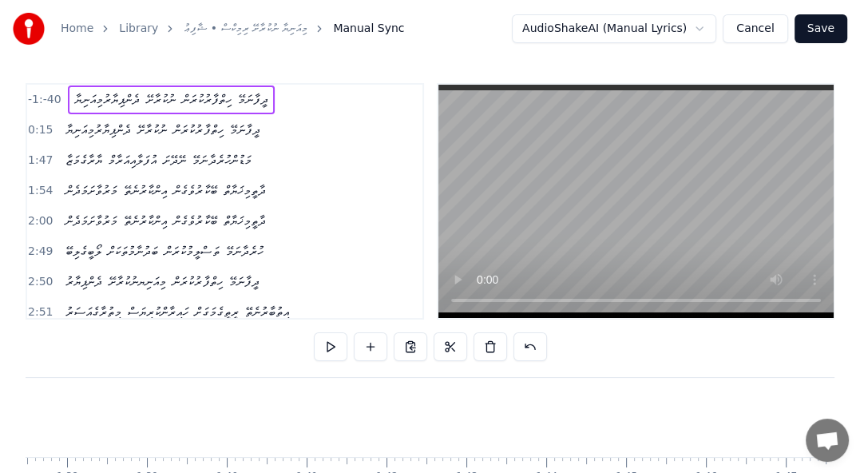
click at [125, 125] on span "ދެންޕިޔާރުމިއަނިޔާ" at bounding box center [98, 130] width 69 height 18
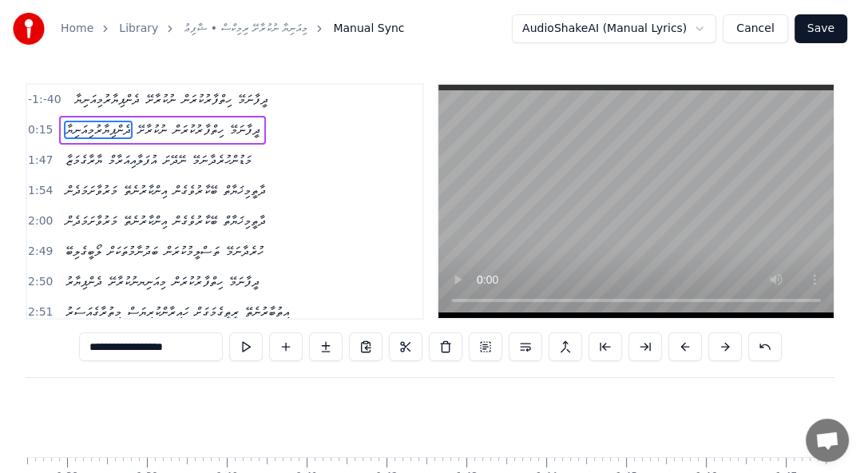
scroll to position [0, 1164]
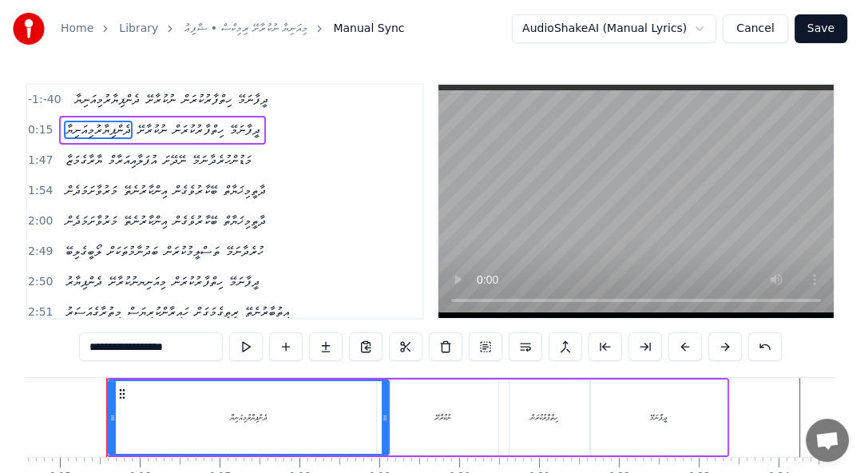
drag, startPoint x: 463, startPoint y: 377, endPoint x: 371, endPoint y: 379, distance: 92.7
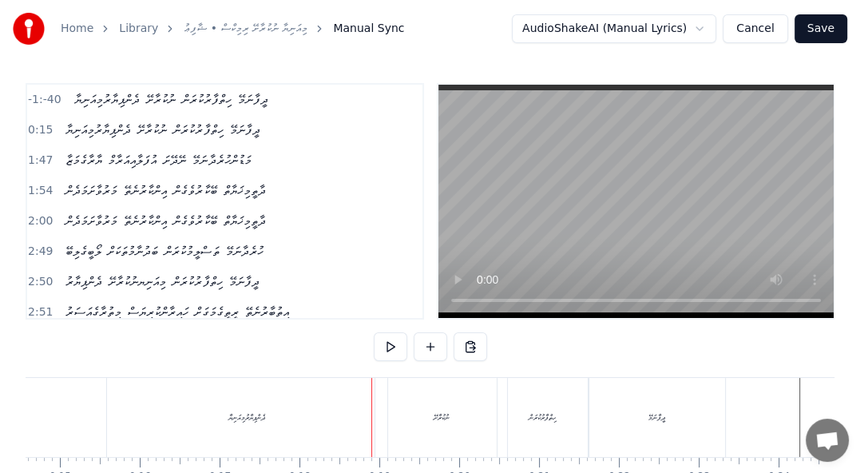
click at [256, 133] on span "ދީފާނަމޭ" at bounding box center [245, 130] width 34 height 18
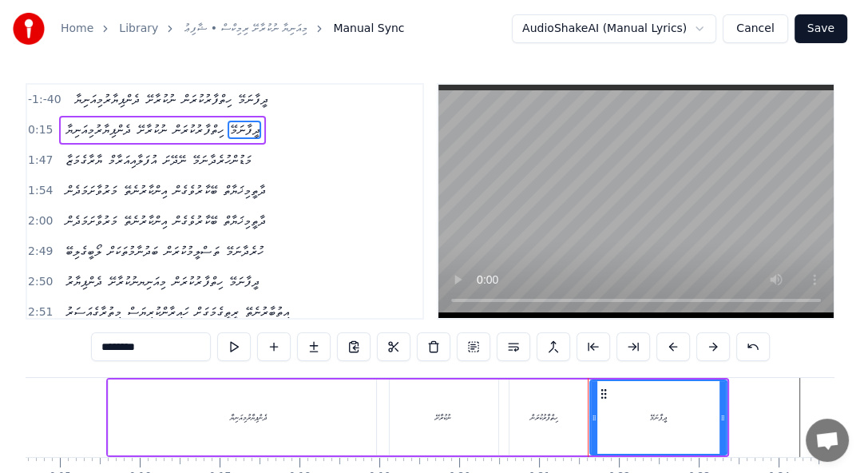
click at [189, 116] on div "ދެންޕިޔާރުމިއަނިޔާ ނުކުރާށޭ ހިތްފާރުކުރަން ދީފާނަމޭ" at bounding box center [162, 130] width 207 height 29
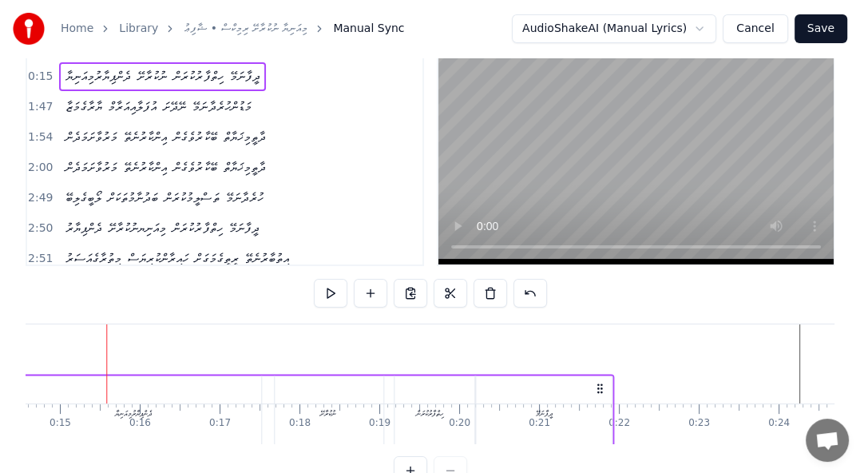
scroll to position [58, 0]
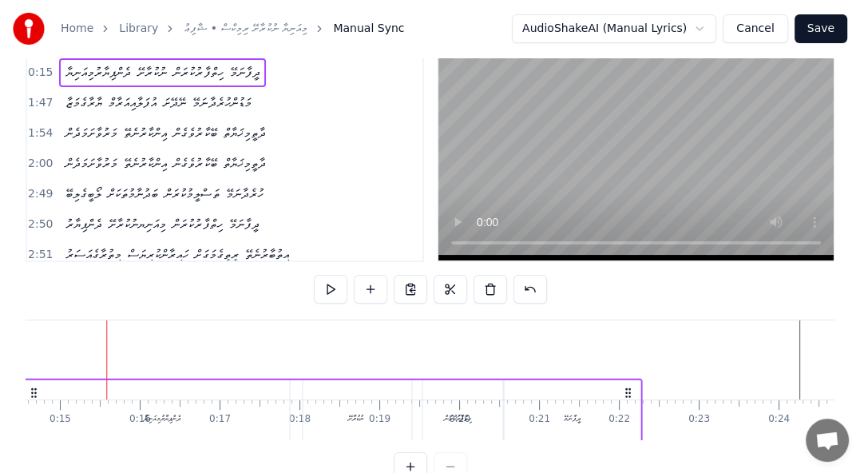
drag, startPoint x: 712, startPoint y: 390, endPoint x: 626, endPoint y: 319, distance: 111.8
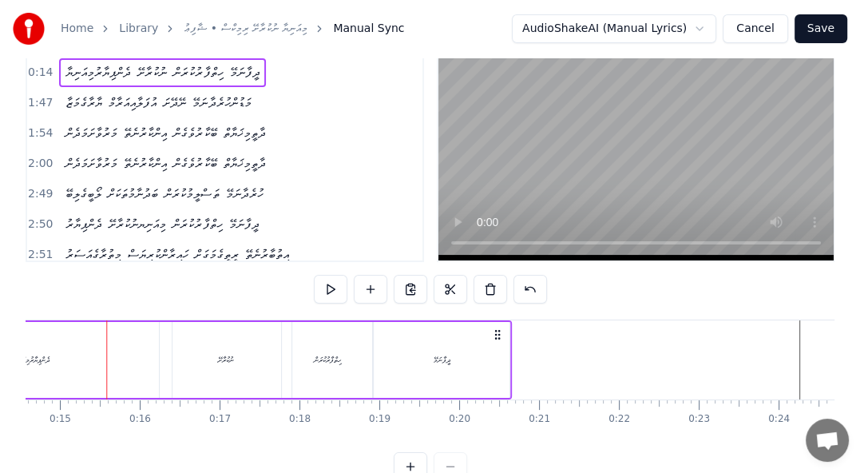
drag, startPoint x: 627, startPoint y: 329, endPoint x: 497, endPoint y: 320, distance: 130.5
click at [497, 320] on div "ދެންޕިޔާރުމިއަނިޔާ ނުކުރާށޭ ހިތްފާރުކުރަން ދީފާނަމޭ" at bounding box center [201, 359] width 624 height 79
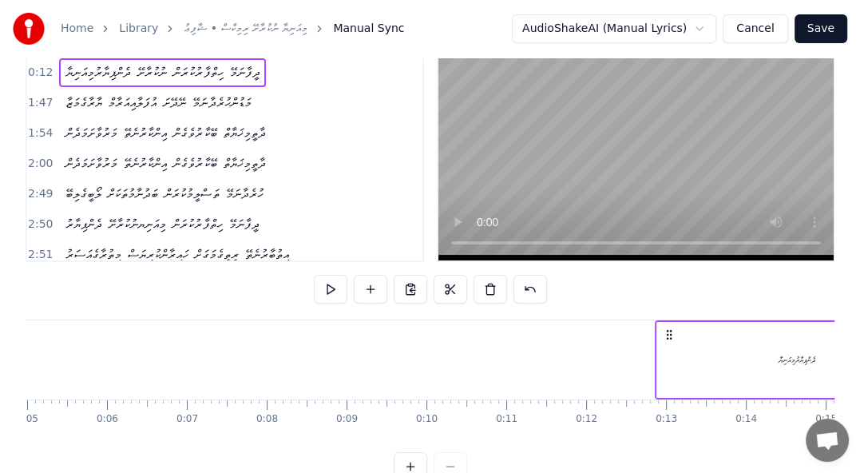
scroll to position [0, 0]
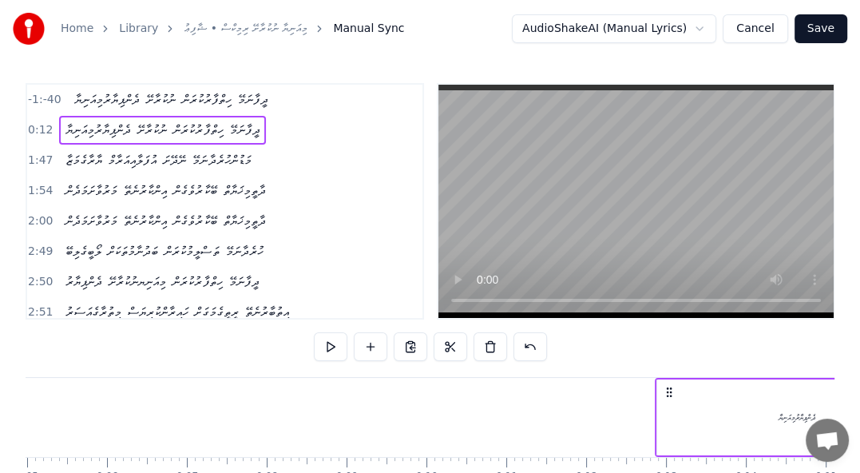
click at [196, 104] on span "ހިތްފާރުކުރަން" at bounding box center [206, 99] width 53 height 18
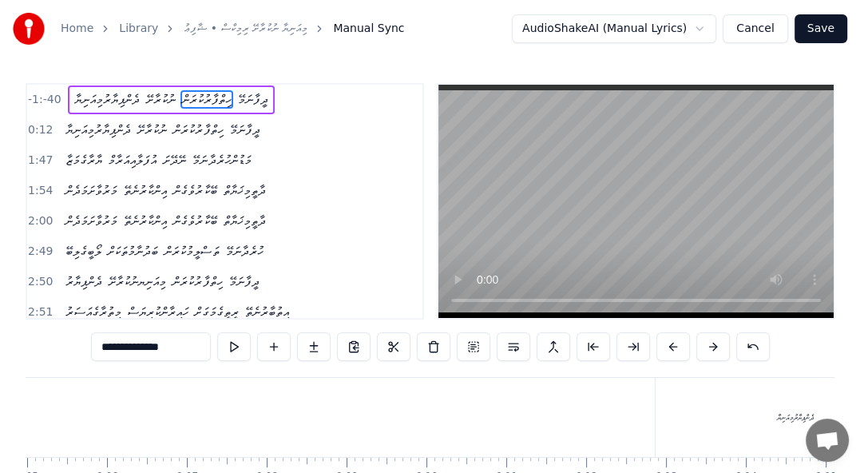
click at [73, 93] on span "ދެންޕިޔާރުމިއަނިޔާ" at bounding box center [107, 99] width 69 height 18
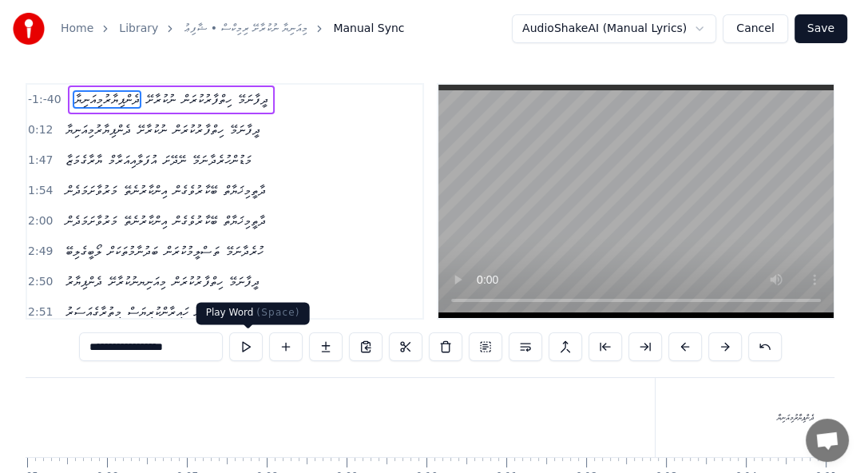
click at [242, 350] on button at bounding box center [246, 346] width 34 height 29
click at [250, 351] on button at bounding box center [246, 346] width 34 height 29
click at [254, 350] on button at bounding box center [246, 346] width 34 height 29
click at [238, 347] on button at bounding box center [246, 346] width 34 height 29
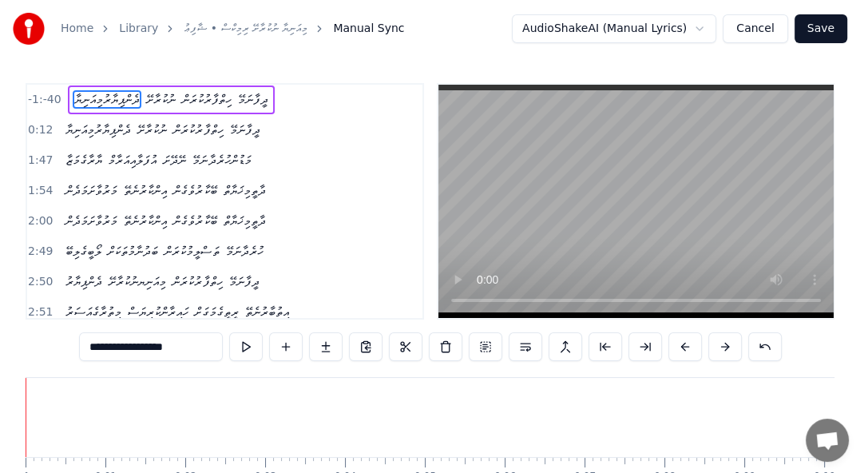
click at [251, 350] on button at bounding box center [246, 346] width 34 height 29
click at [757, 347] on button at bounding box center [765, 346] width 34 height 29
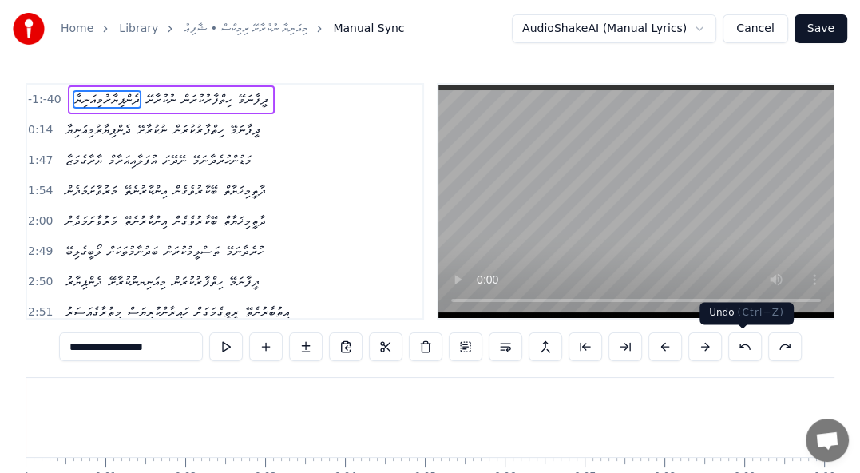
click at [740, 351] on button at bounding box center [745, 346] width 34 height 29
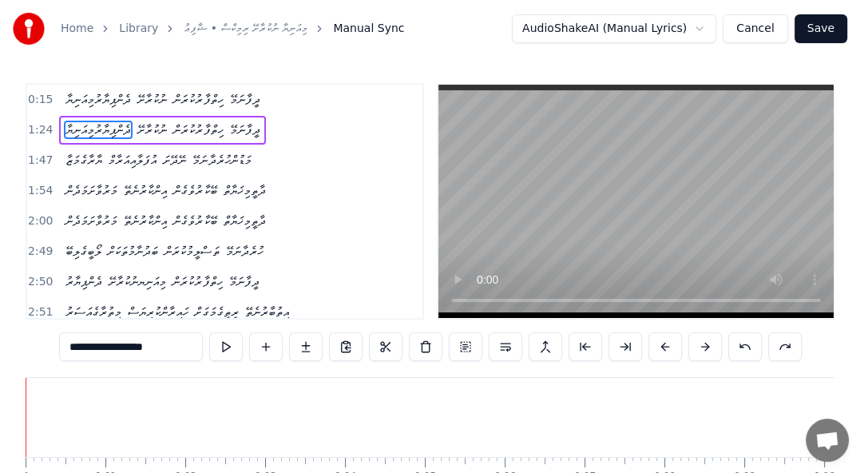
click at [185, 97] on span "ހިތްފާރުކުރަން" at bounding box center [198, 99] width 53 height 18
type input "**********"
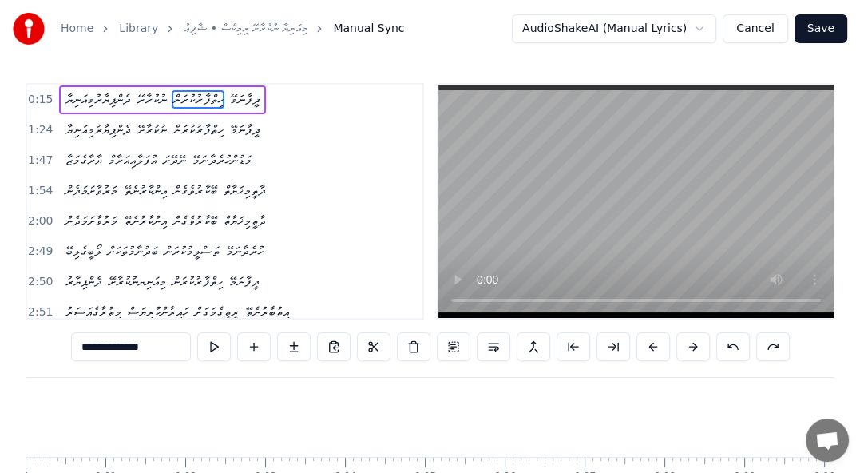
scroll to position [0, 1554]
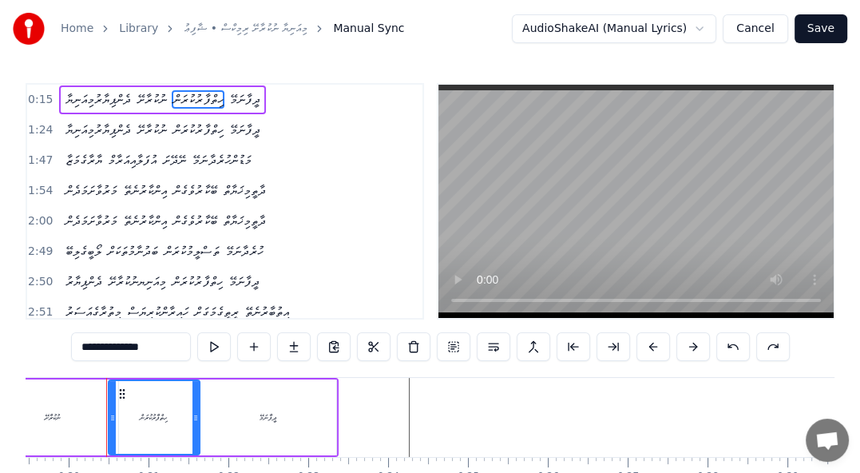
click at [141, 83] on div "0:15 ދެންޕިޔާރުމިއަނިޔާ ނުކުރާށޭ ހިތްފާރުކުރަން ދީފާނަމޭ 1:24 ދެންޕިޔާރުމިއަނިޔ…" at bounding box center [225, 201] width 399 height 236
click at [64, 85] on div "ދެންޕިޔާރުމިއަނިޔާ ނުކުރާށޭ ހިތްފާރުކުރަން ދީފާނަމޭ" at bounding box center [162, 99] width 207 height 29
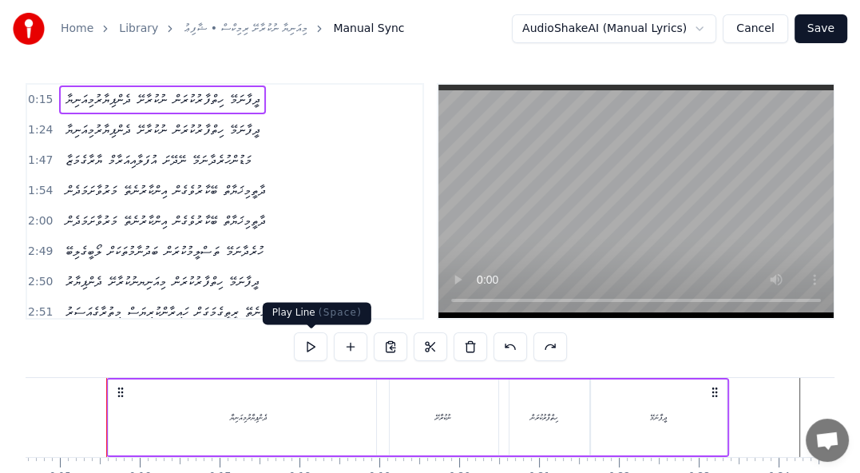
click at [313, 345] on button at bounding box center [311, 346] width 34 height 29
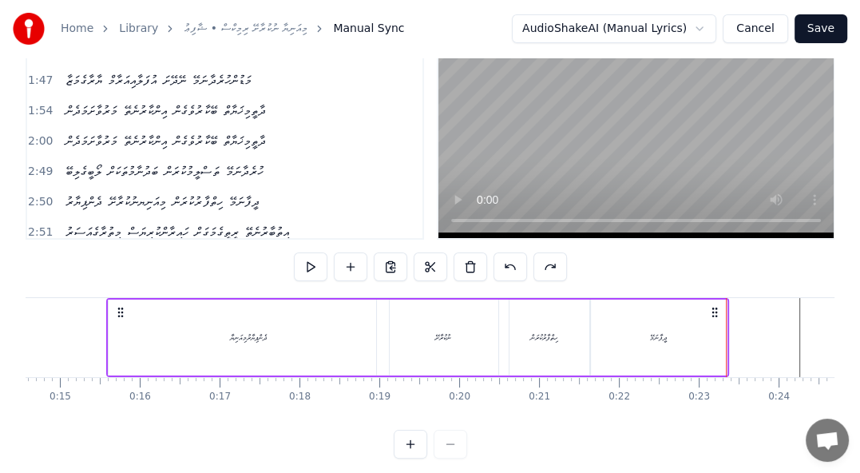
scroll to position [0, 0]
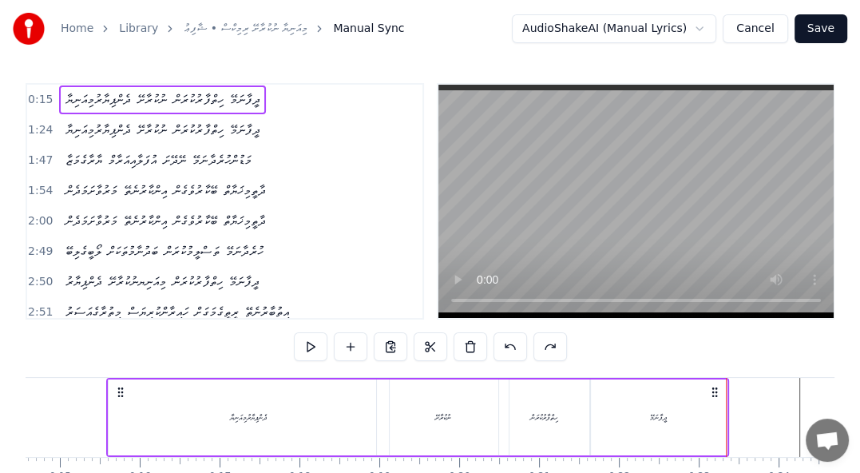
click at [822, 29] on button "Save" at bounding box center [821, 28] width 53 height 29
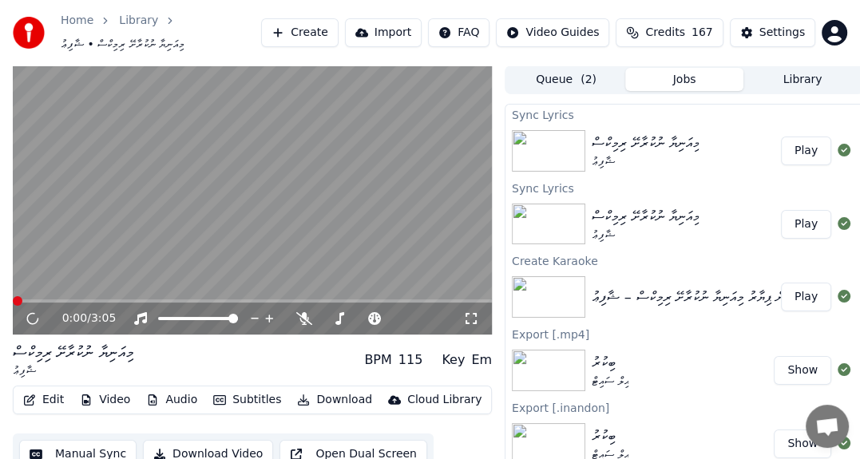
click at [795, 146] on button "Play" at bounding box center [806, 151] width 50 height 29
click at [29, 315] on icon at bounding box center [33, 318] width 10 height 11
click at [61, 403] on button "Edit" at bounding box center [44, 400] width 54 height 22
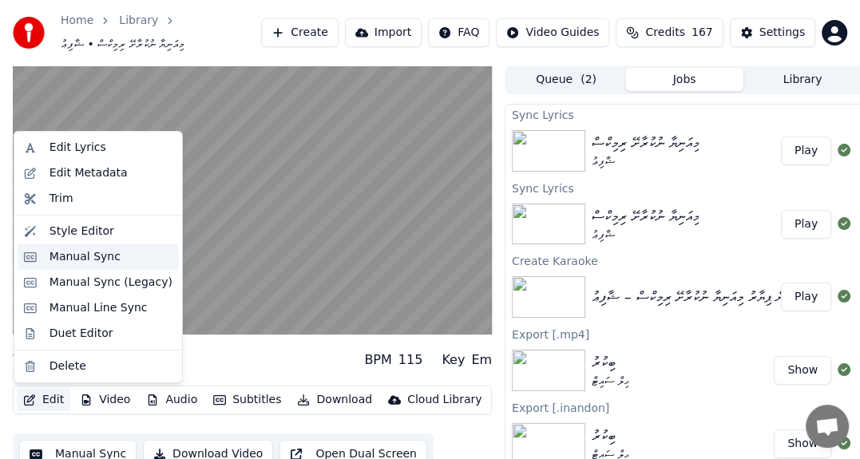
click at [65, 254] on div "Manual Sync" at bounding box center [85, 257] width 71 height 16
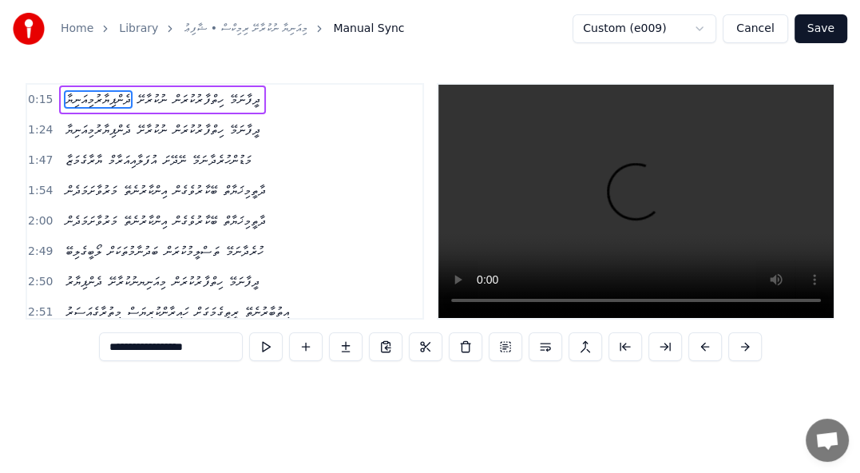
scroll to position [0, 1164]
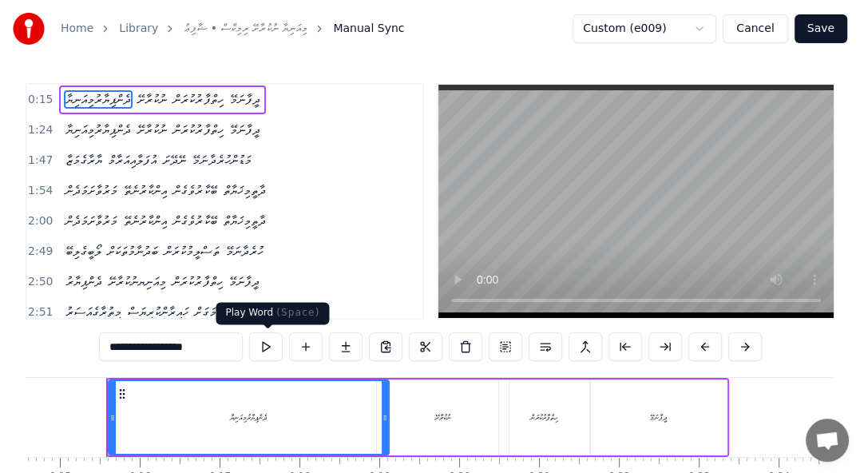
click at [264, 350] on button at bounding box center [266, 346] width 34 height 29
click at [409, 399] on div "ނުކުރާށޭ" at bounding box center [443, 417] width 132 height 76
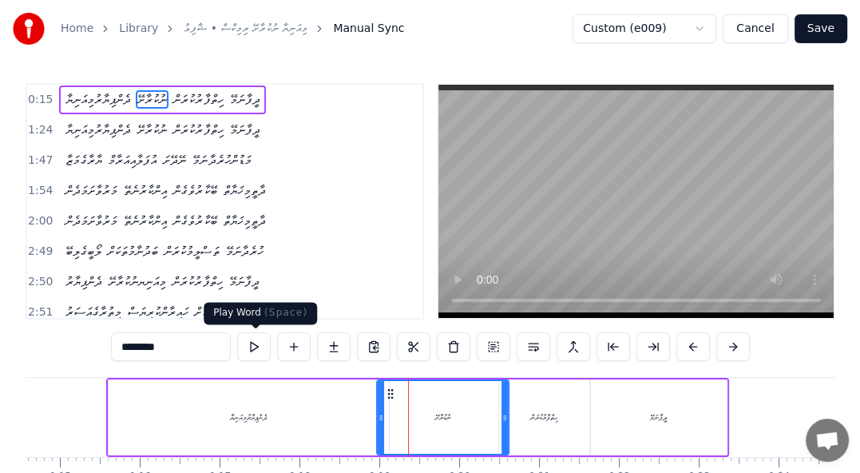
click at [257, 350] on button at bounding box center [254, 346] width 34 height 29
click at [544, 413] on div "ހިތްފާރުކުރަން" at bounding box center [544, 417] width 28 height 12
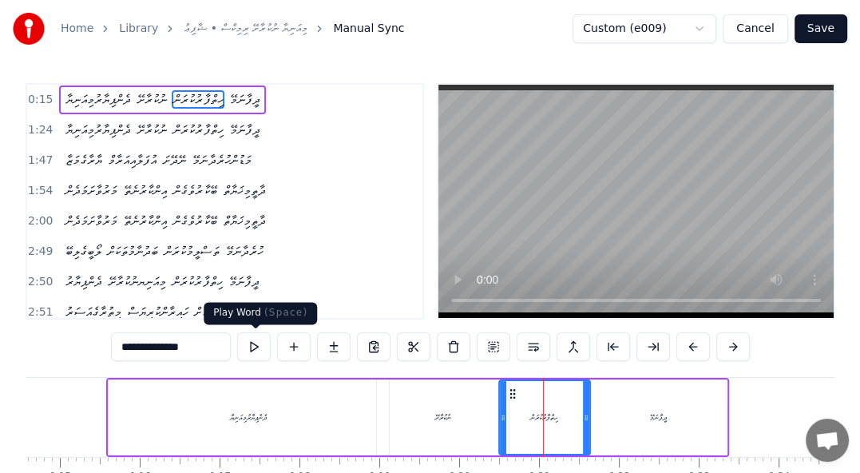
click at [256, 351] on button at bounding box center [254, 346] width 34 height 29
click at [664, 414] on div "ދީފާނަމޭ" at bounding box center [658, 417] width 17 height 12
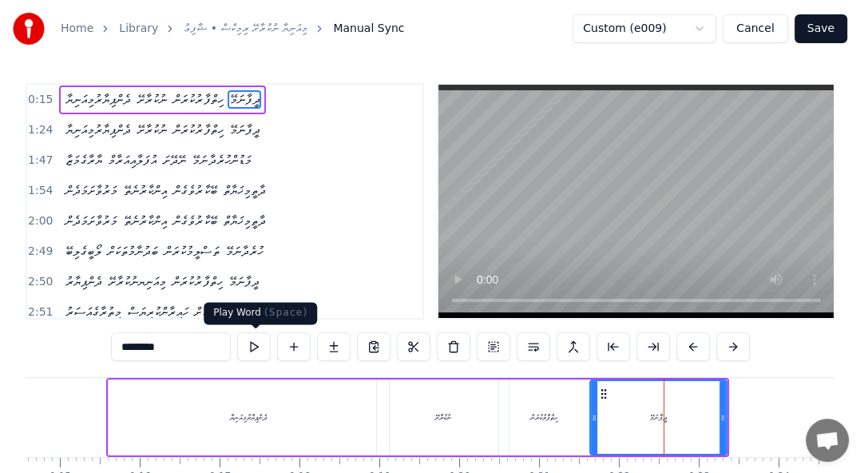
click at [249, 343] on button at bounding box center [254, 346] width 34 height 29
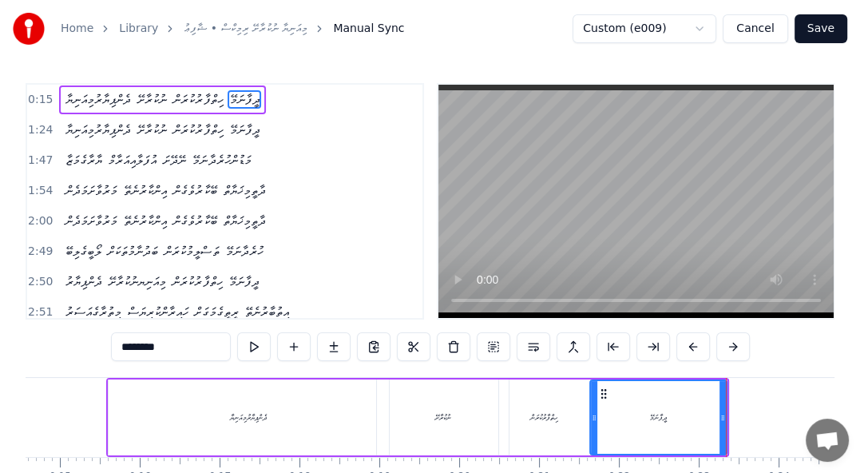
click at [93, 136] on span "ދެންޕިޔާރުމިއަނިޔާ" at bounding box center [98, 130] width 69 height 18
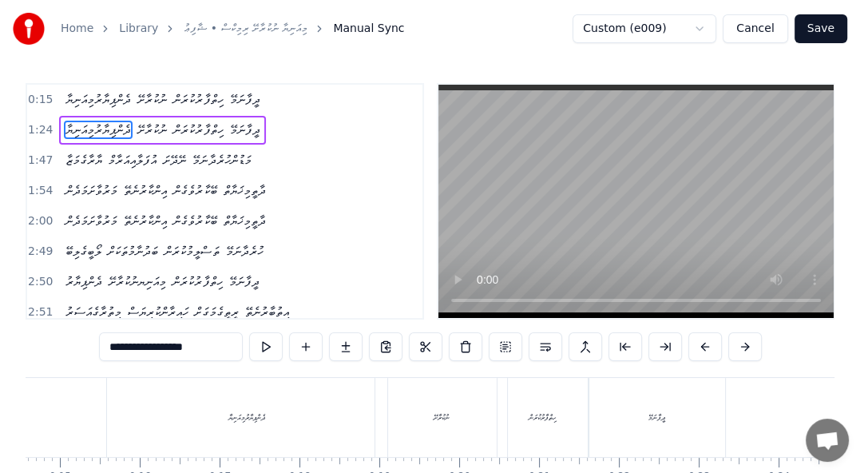
scroll to position [0, 6681]
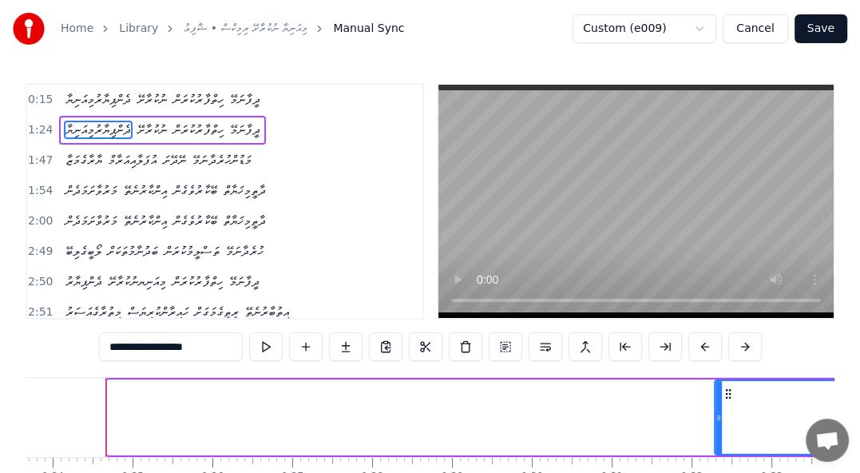
drag, startPoint x: 109, startPoint y: 416, endPoint x: 716, endPoint y: 385, distance: 607.8
click at [716, 385] on div at bounding box center [719, 417] width 6 height 73
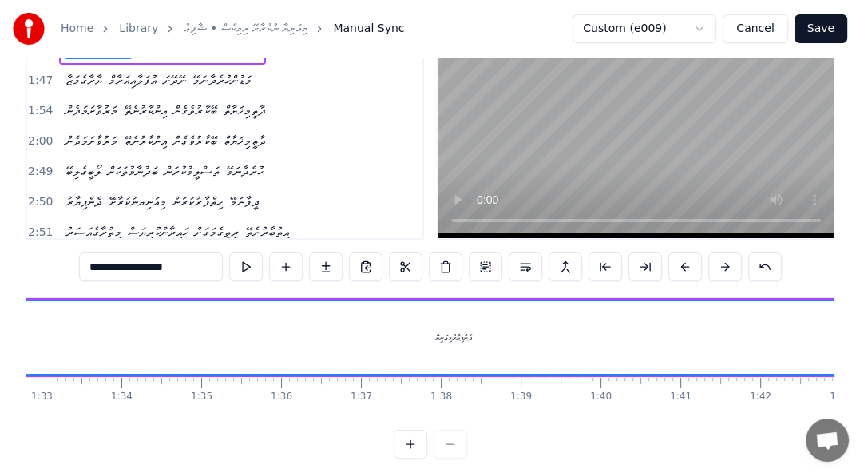
scroll to position [0, 7145]
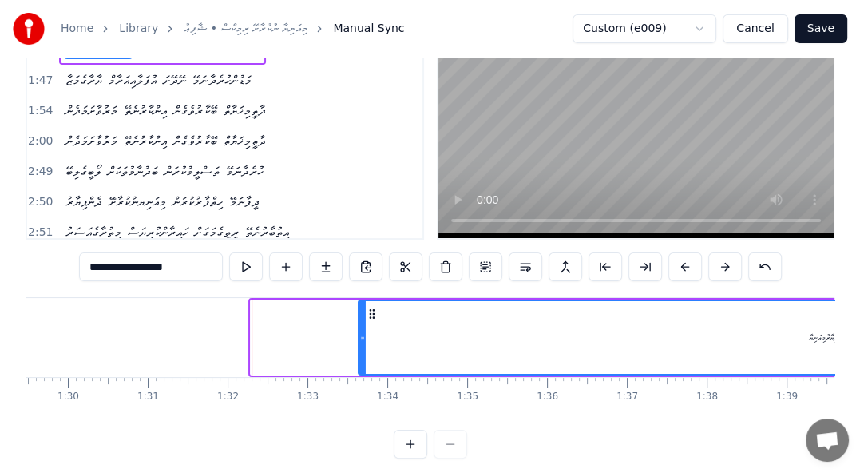
drag, startPoint x: 262, startPoint y: 311, endPoint x: 384, endPoint y: 307, distance: 122.2
click at [379, 307] on icon at bounding box center [373, 313] width 13 height 13
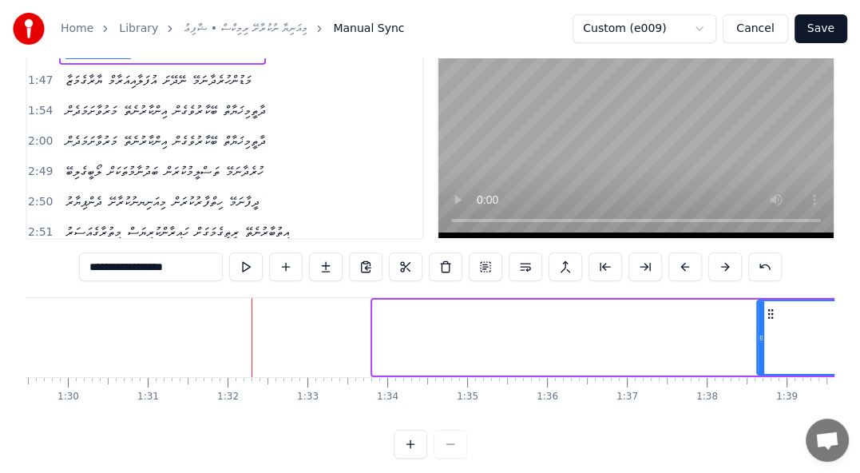
drag, startPoint x: 377, startPoint y: 337, endPoint x: 761, endPoint y: 326, distance: 384.3
click at [761, 326] on div at bounding box center [761, 337] width 6 height 73
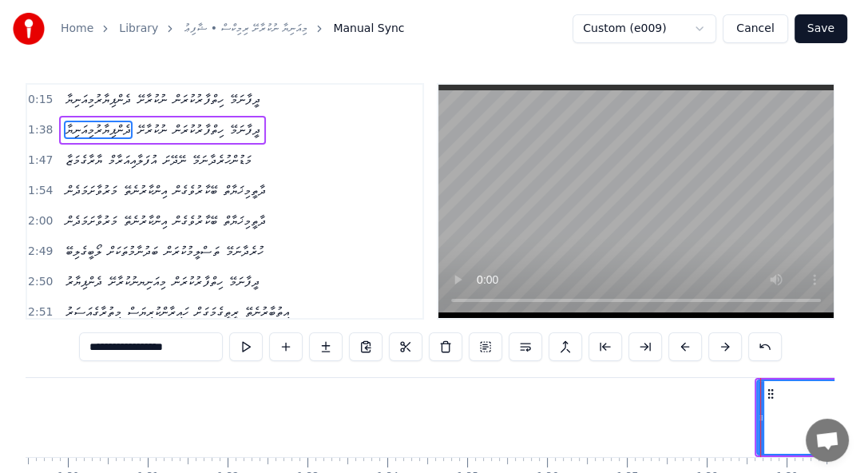
scroll to position [0, 7799]
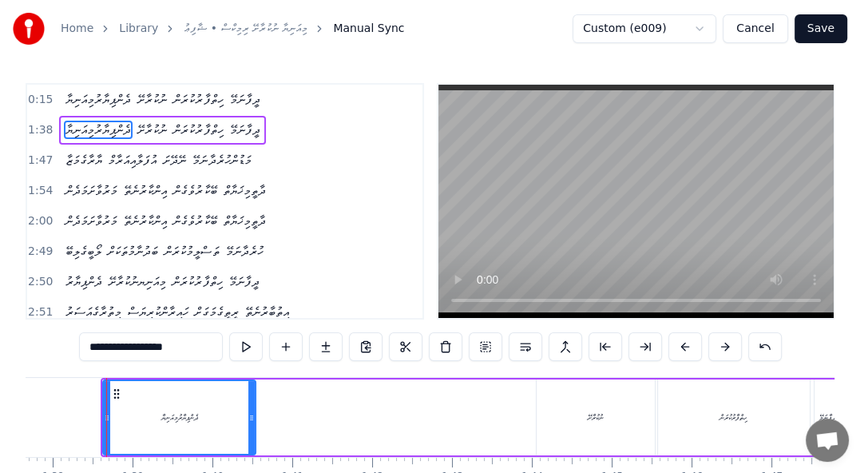
drag, startPoint x: 648, startPoint y: 415, endPoint x: 249, endPoint y: 411, distance: 399.3
click at [249, 411] on icon at bounding box center [251, 417] width 6 height 13
click at [604, 416] on div "ނުކުރާށޭ" at bounding box center [596, 417] width 16 height 12
type input "********"
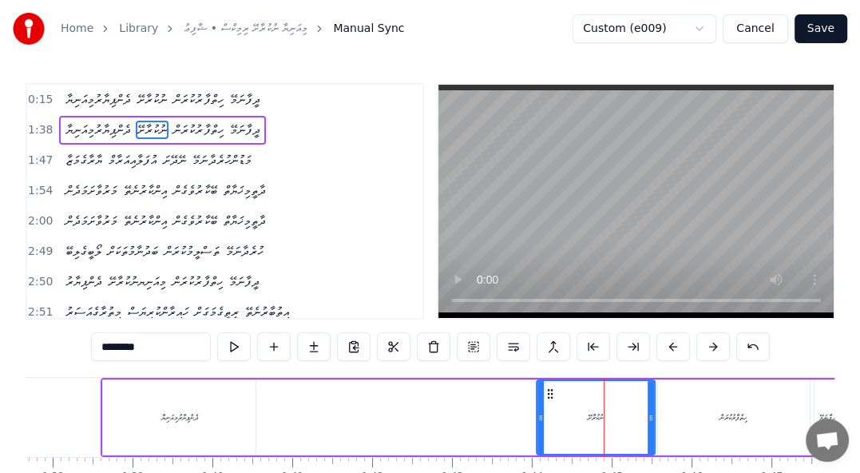
drag, startPoint x: 600, startPoint y: 418, endPoint x: 454, endPoint y: 416, distance: 145.4
click at [454, 416] on div "ދެންޕިޔާރުމިއަނިޔާ ނުކުރާށޭ ހިތްފާރުކުރަން ދީފާނަމޭ" at bounding box center [472, 417] width 743 height 79
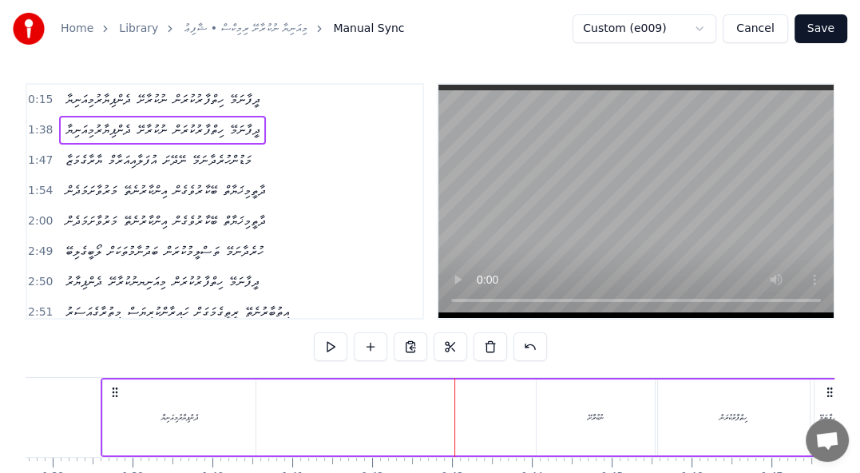
click at [593, 416] on div "ނުކުރާށޭ" at bounding box center [596, 417] width 16 height 12
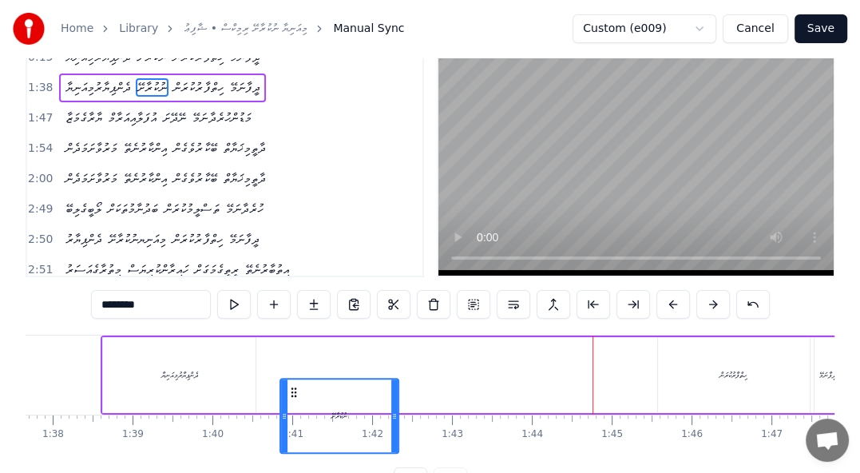
scroll to position [45, 0]
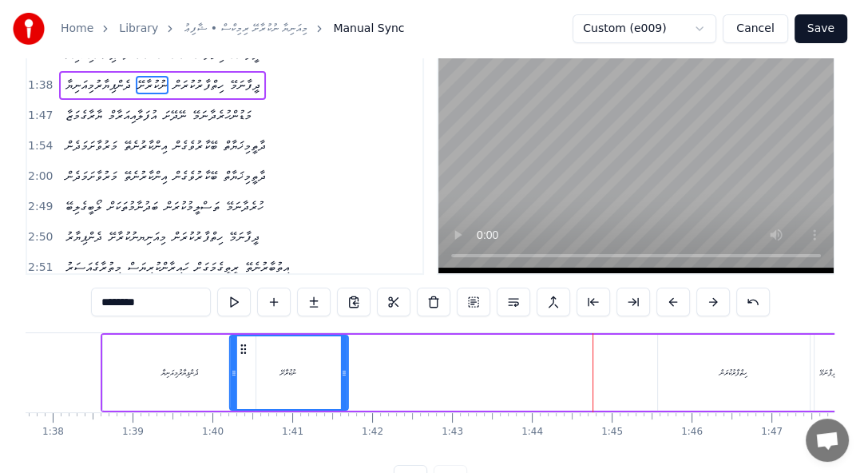
drag, startPoint x: 543, startPoint y: 393, endPoint x: 252, endPoint y: 351, distance: 294.4
click at [252, 351] on div "ނުކުރާށޭ" at bounding box center [289, 372] width 117 height 73
click at [756, 372] on div "ހިތްފާރުކުރަން" at bounding box center [734, 373] width 152 height 76
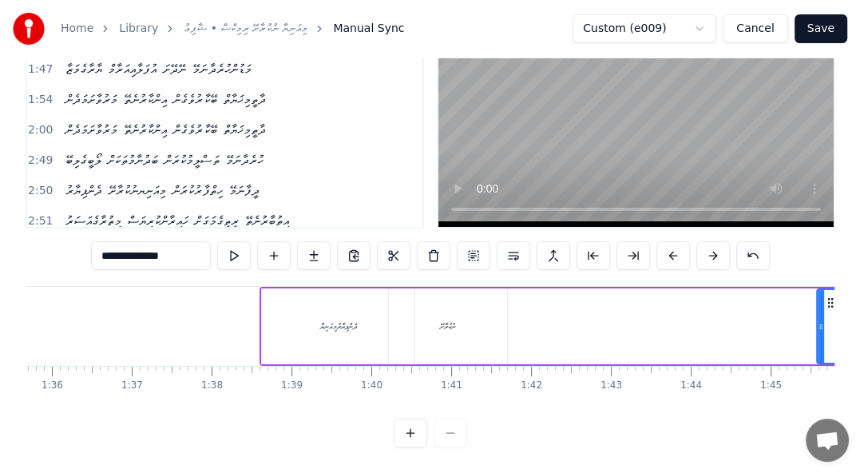
scroll to position [0, 7664]
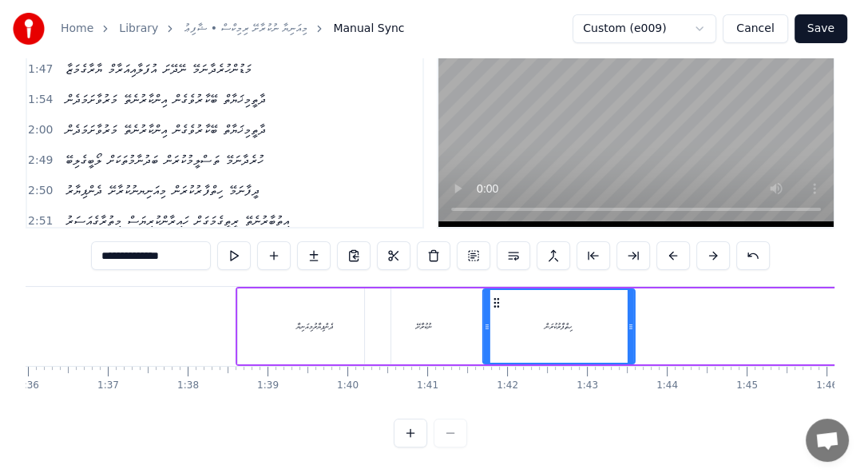
drag, startPoint x: 806, startPoint y: 288, endPoint x: 496, endPoint y: 268, distance: 310.5
click at [496, 268] on div "0:15 ދެންޕިޔާރުމިއަނިޔާ ނުކުރާށޭ ހިތްފާރުކުރަން ދީފާނަމޭ 1:38 ދެންޕިޔާރުމިއަނިޔ…" at bounding box center [430, 219] width 809 height 455
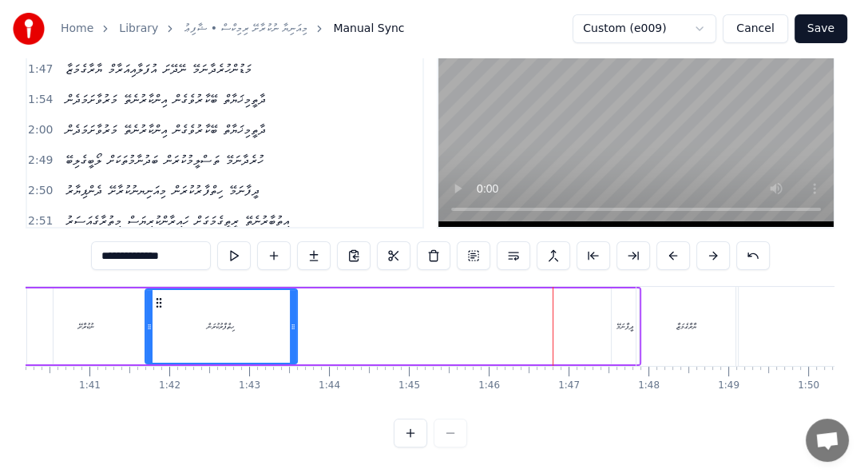
scroll to position [0, 8039]
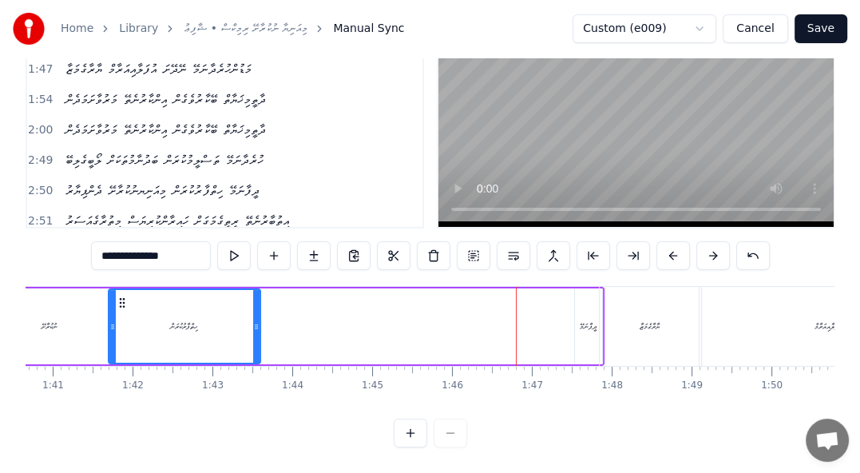
click at [581, 320] on div "ދީފާނަމޭ" at bounding box center [588, 326] width 17 height 12
type input "********"
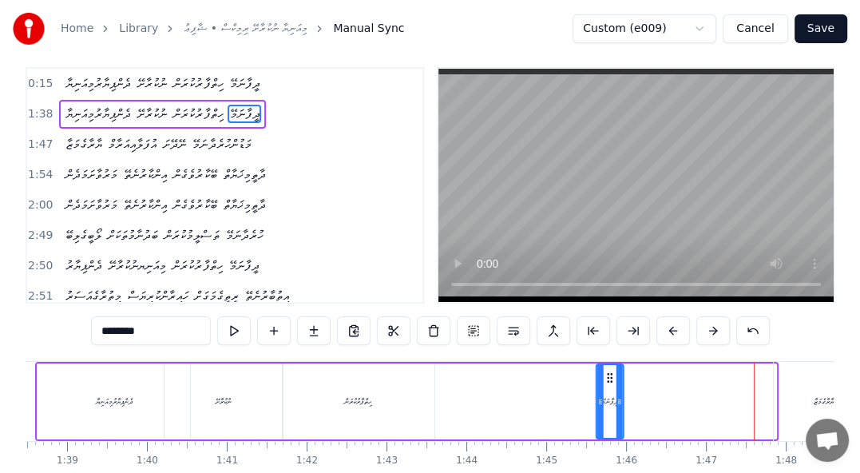
scroll to position [0, 7862]
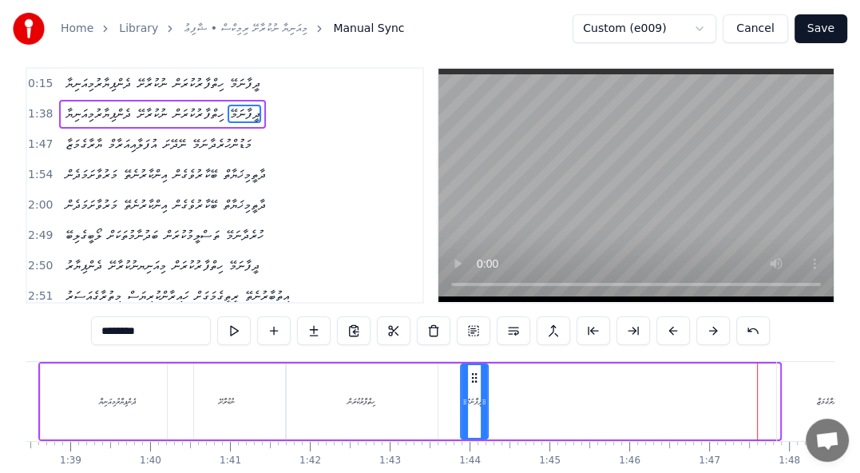
drag, startPoint x: 586, startPoint y: 391, endPoint x: 212, endPoint y: 360, distance: 375.0
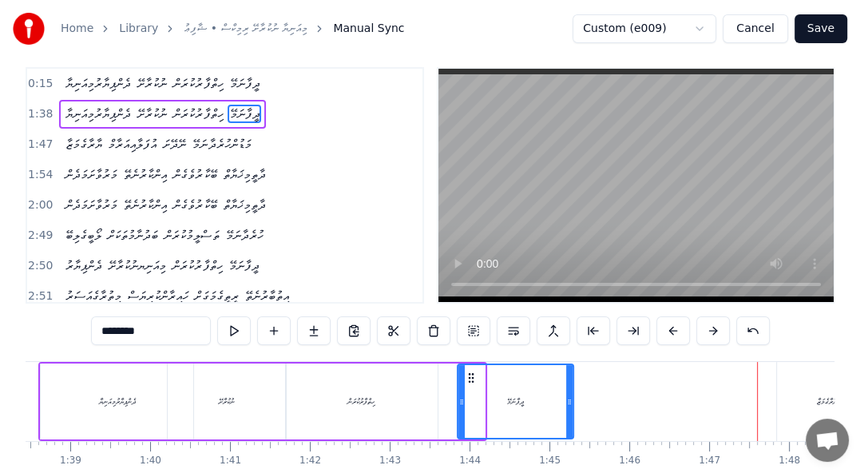
drag, startPoint x: 478, startPoint y: 401, endPoint x: 567, endPoint y: 403, distance: 88.7
click at [567, 403] on icon at bounding box center [569, 401] width 6 height 13
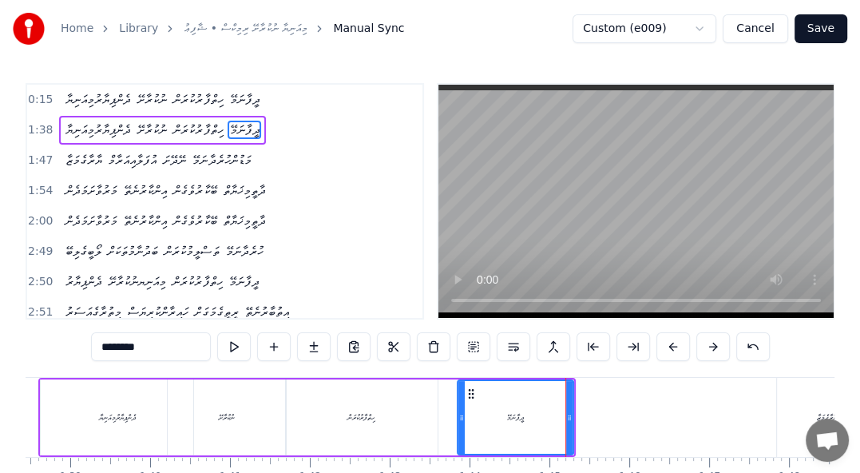
click at [260, 379] on div "ދެންޕިޔާރުމިއަނިޔާ ނުކުރާށޭ ހިތްފާރުކުރަން ދީފާނަމޭ" at bounding box center [306, 417] width 537 height 79
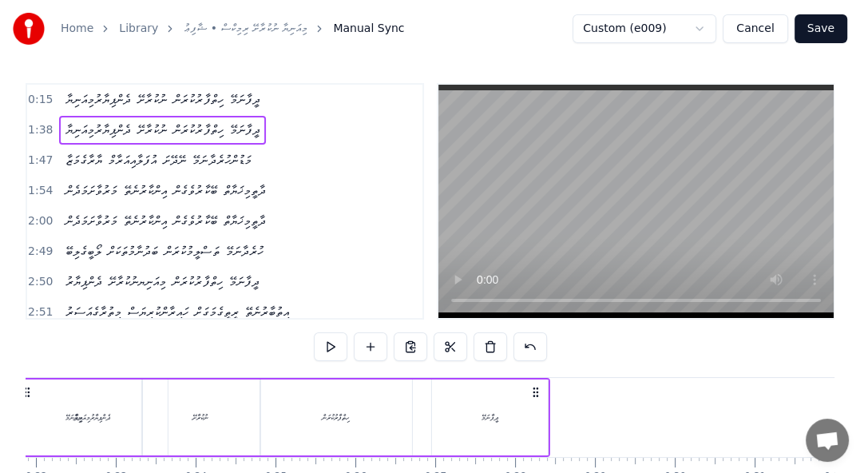
drag, startPoint x: 55, startPoint y: 396, endPoint x: 64, endPoint y: 391, distance: 10.4
click at [34, 389] on icon at bounding box center [27, 392] width 13 height 13
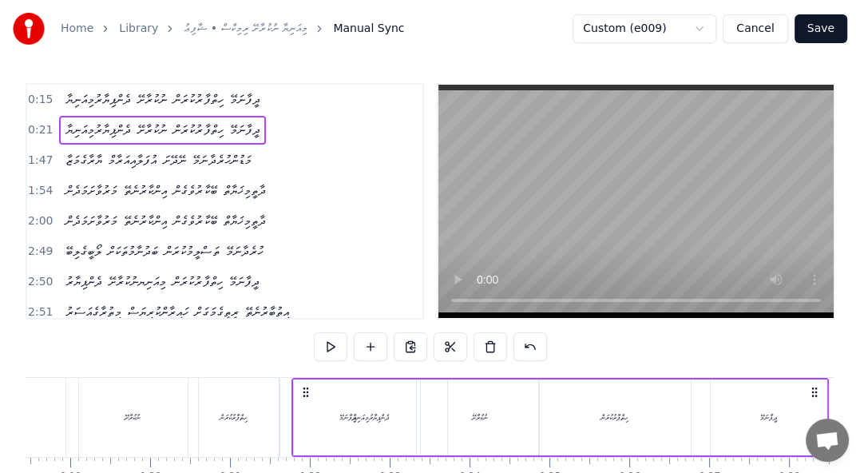
drag, startPoint x: 269, startPoint y: 389, endPoint x: 303, endPoint y: 386, distance: 33.7
click at [303, 386] on icon at bounding box center [305, 392] width 13 height 13
click at [334, 347] on button at bounding box center [331, 346] width 34 height 29
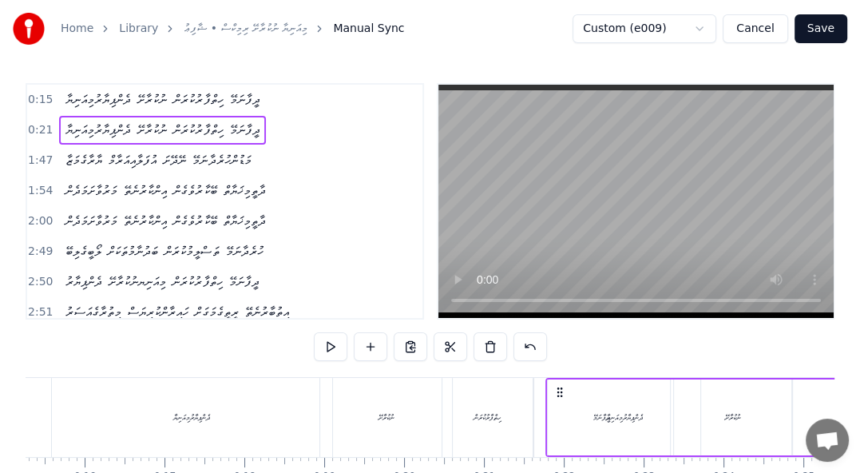
click at [261, 93] on span "ދީފާނަމޭ" at bounding box center [245, 99] width 34 height 18
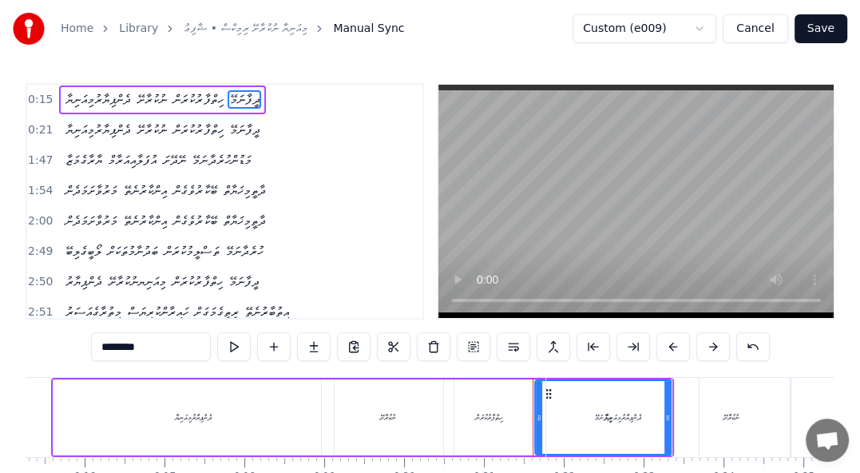
click at [220, 85] on div "0:15 ދެންޕިޔާރުމިއަނިޔާ ނުކުރާށޭ ހިތްފާރުކުރަން ދީފާނަމޭ" at bounding box center [224, 100] width 395 height 30
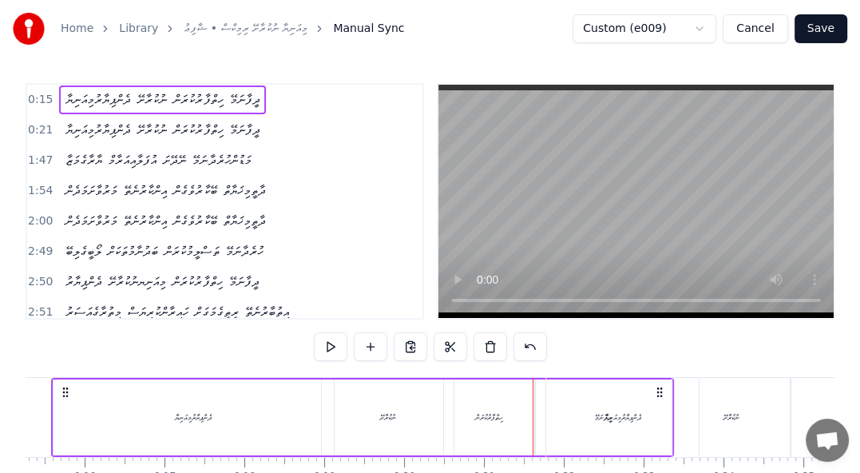
scroll to position [0, 1164]
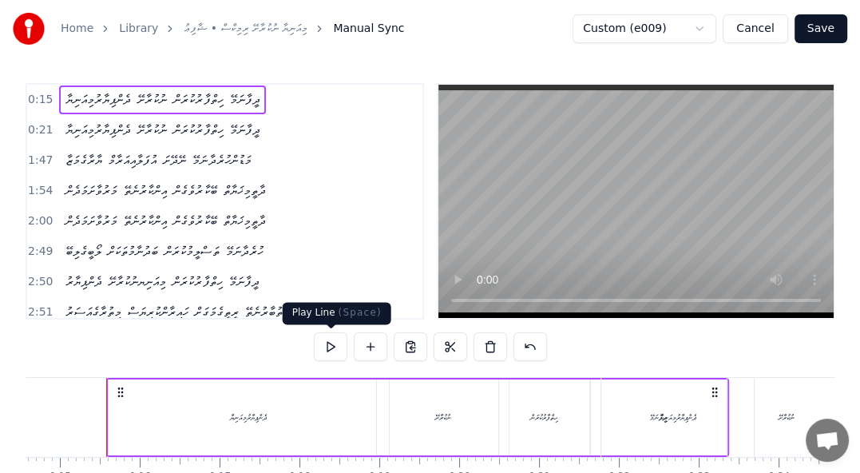
click at [333, 350] on button at bounding box center [331, 346] width 34 height 29
click at [553, 417] on div "ހިތްފާރުކުރަން" at bounding box center [544, 417] width 28 height 12
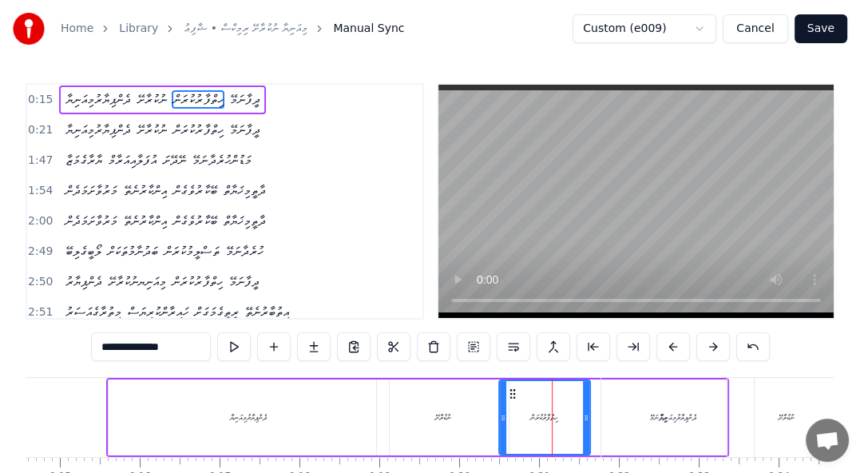
click at [648, 431] on div "ދެންޕިޔާރުމިއަނިޔާ" at bounding box center [677, 417] width 153 height 79
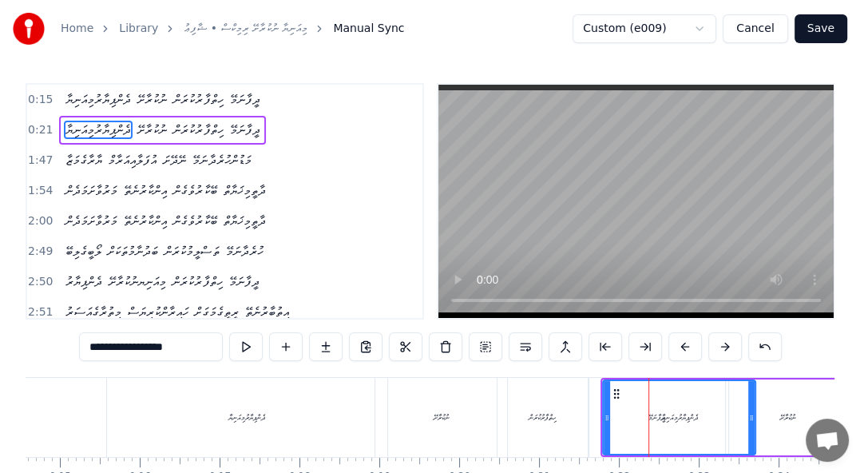
click at [562, 418] on div "ހިތްފާރުކުރަން" at bounding box center [543, 417] width 91 height 79
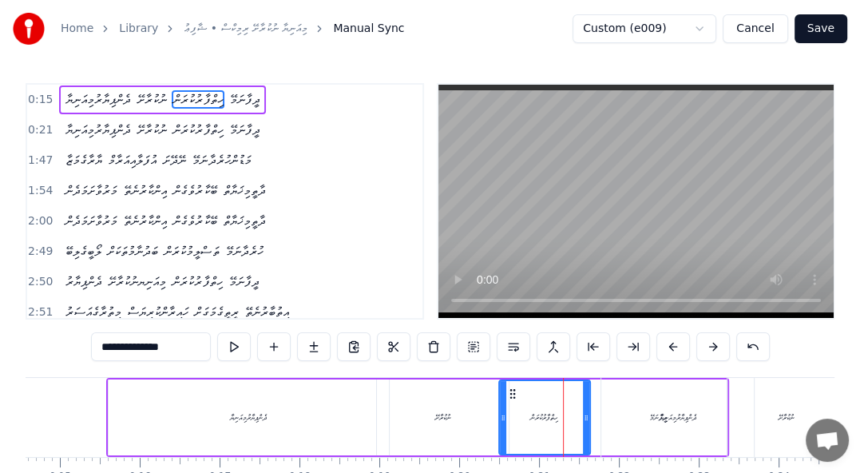
click at [652, 424] on div "ދެންޕިޔާރުމިއަނިޔާ" at bounding box center [677, 417] width 153 height 79
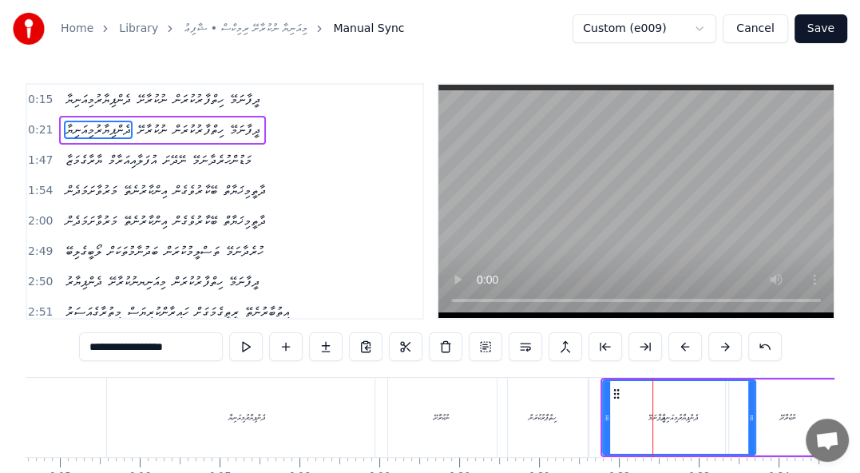
click at [569, 417] on div "ހިތްފާރުކުރަން" at bounding box center [543, 417] width 91 height 79
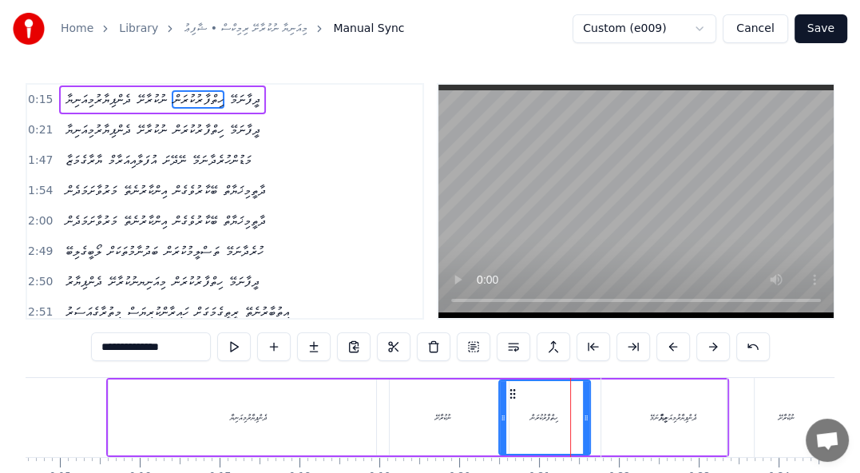
click at [667, 417] on div "ދެންޕިޔާރުމިއަނިޔާ" at bounding box center [678, 417] width 37 height 12
type input "**********"
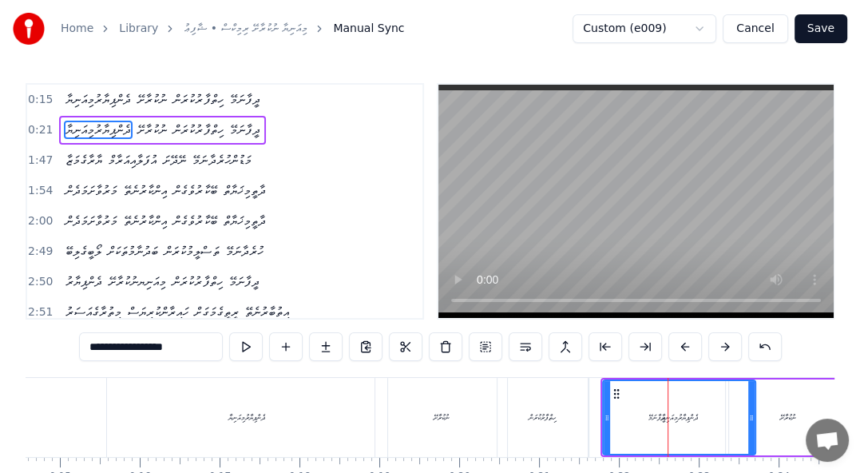
drag, startPoint x: 667, startPoint y: 417, endPoint x: 623, endPoint y: 412, distance: 44.2
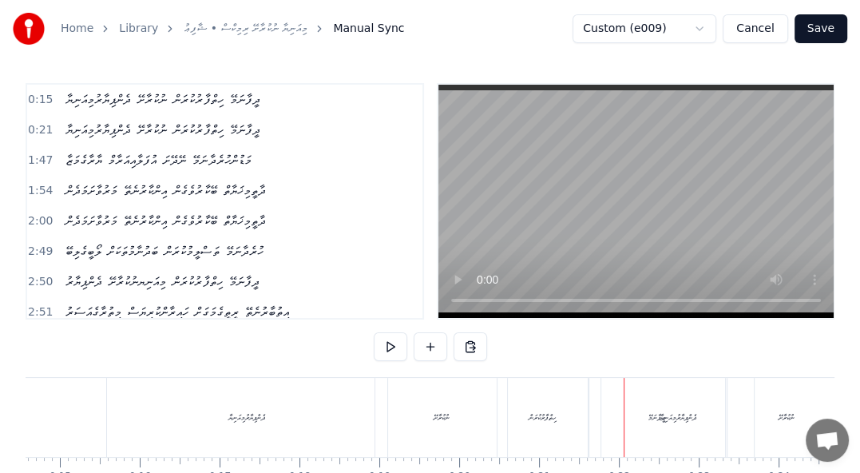
click at [684, 419] on div "ދެންޕިޔާރުމިއަނިޔާ" at bounding box center [678, 417] width 37 height 12
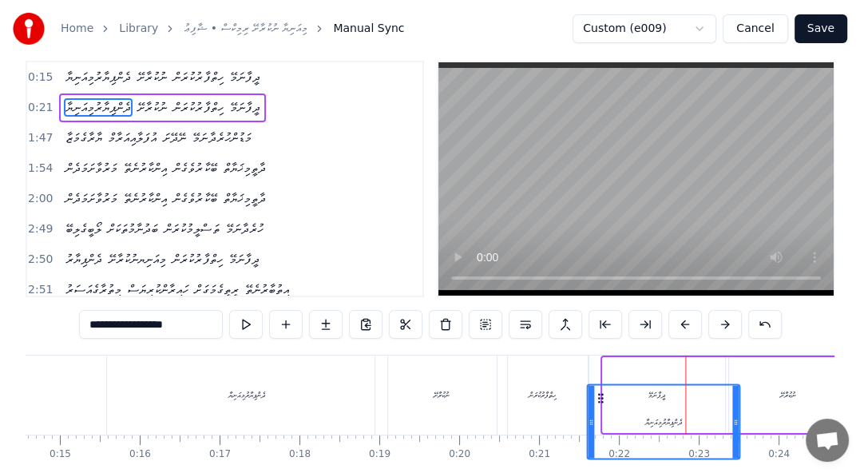
scroll to position [30, 0]
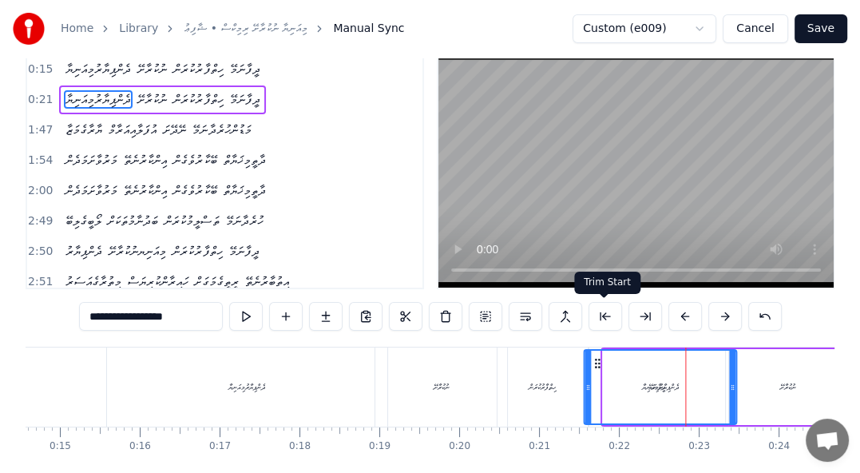
drag, startPoint x: 615, startPoint y: 390, endPoint x: 600, endPoint y: 324, distance: 67.2
click at [600, 324] on div "0:15 ދެންޕިޔާރުމިއަނިޔާ ނުކުރާށޭ ހިތްފާރުކުރަން ދީފާނަމޭ 0:21 ދެންޕިޔާރުމިއަނިޔ…" at bounding box center [430, 280] width 809 height 455
click at [224, 68] on span "ހިތްފާރުކުރަން" at bounding box center [198, 69] width 53 height 18
type input "**********"
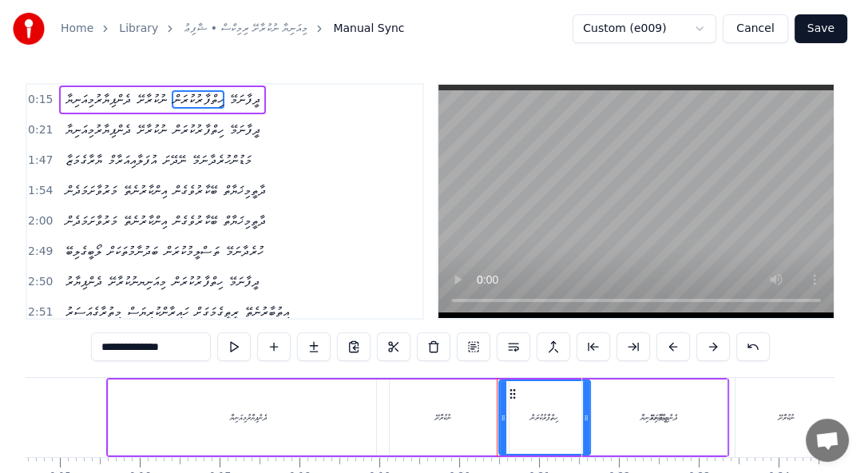
click at [233, 80] on div "Home Library މިއަނިޔާ ނުކުރާށޭ ރިމިކްސް • ޝާފިޢު Manual Sync Custom (e009) Canc…" at bounding box center [430, 269] width 860 height 538
click at [263, 83] on div "0:15 ދެންޕިޔާރުމިއަނިޔާ ނުކުރާށޭ ހިތްފާރުކުރަން ދީފާނަމޭ 0:21 ދެންޕިޔާރުމިއަނިޔ…" at bounding box center [225, 201] width 399 height 236
click at [266, 88] on div "ދެންޕިޔާރުމިއަނިޔާ ނުކުރާށޭ ހިތްފާރުކުރަން ދީފާނަމޭ" at bounding box center [162, 99] width 207 height 29
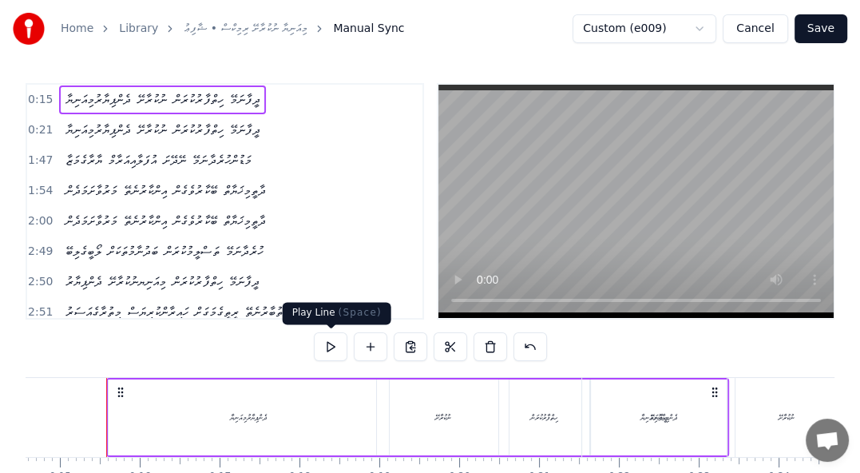
click at [342, 355] on button at bounding box center [331, 346] width 34 height 29
click at [666, 418] on div "ދެންޕިޔާރުމިއަނިޔާ" at bounding box center [659, 417] width 37 height 12
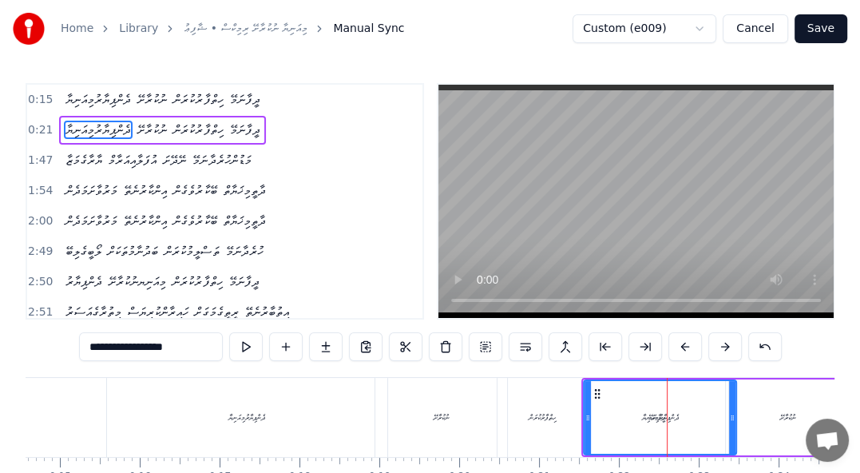
click at [541, 415] on div "ހިތްފާރުކުރަން" at bounding box center [543, 417] width 28 height 12
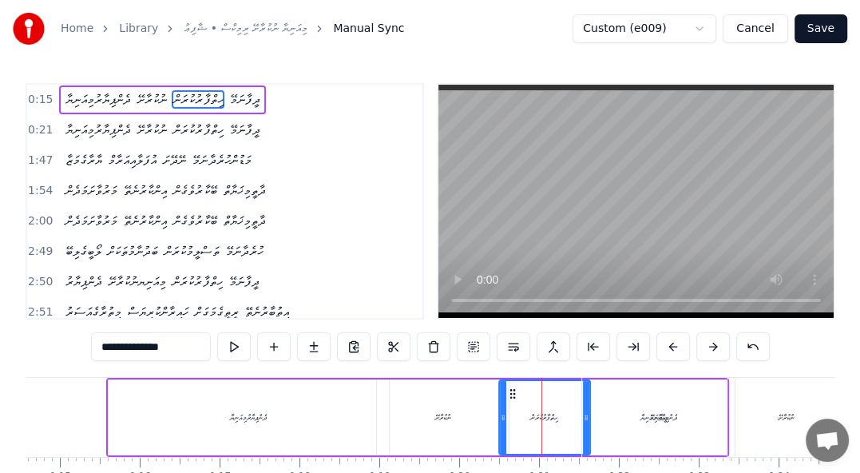
click at [645, 421] on div "ދެންޕިޔާރުމިއަނިޔާ" at bounding box center [659, 417] width 37 height 12
type input "**********"
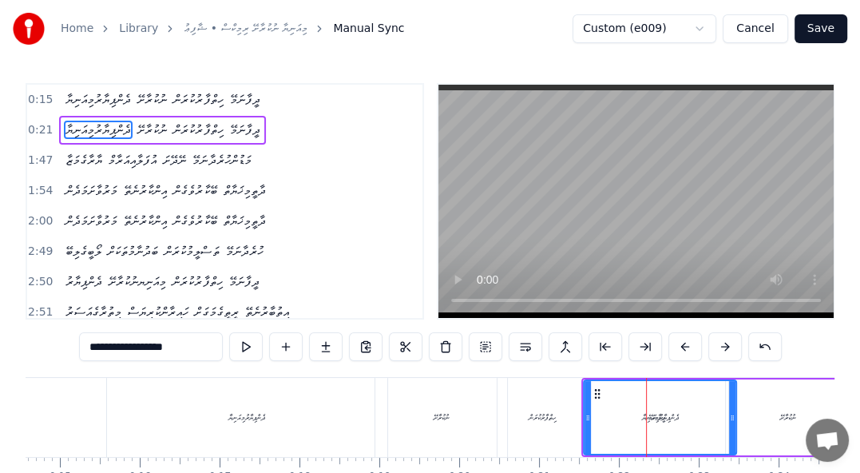
click at [266, 116] on div "ދެންޕިޔާރުމިއަނިޔާ ނުކުރާށޭ ހިތްފާރުކުރަން ދީފާނަމޭ" at bounding box center [162, 130] width 207 height 29
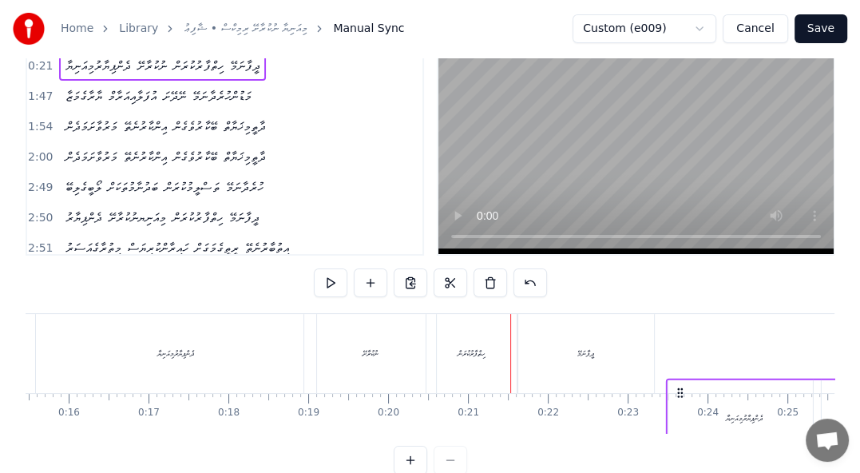
scroll to position [0, 1237]
drag, startPoint x: 596, startPoint y: 391, endPoint x: 654, endPoint y: 329, distance: 84.7
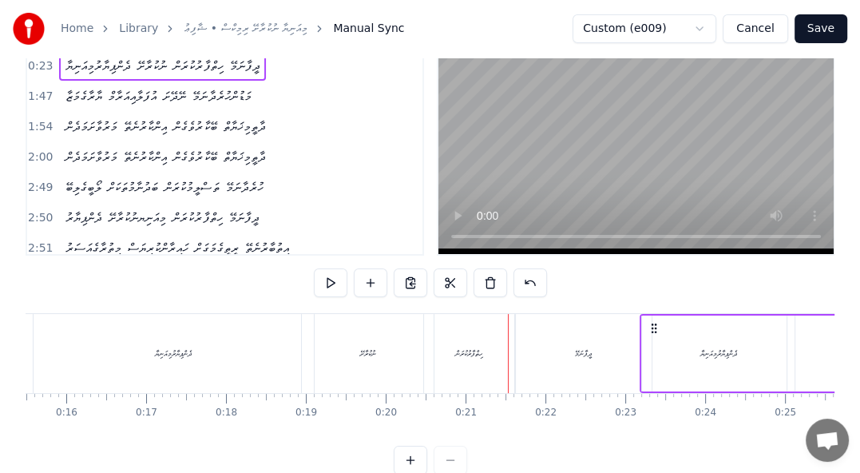
click at [572, 353] on div "ދީފާނަމޭ" at bounding box center [583, 353] width 137 height 79
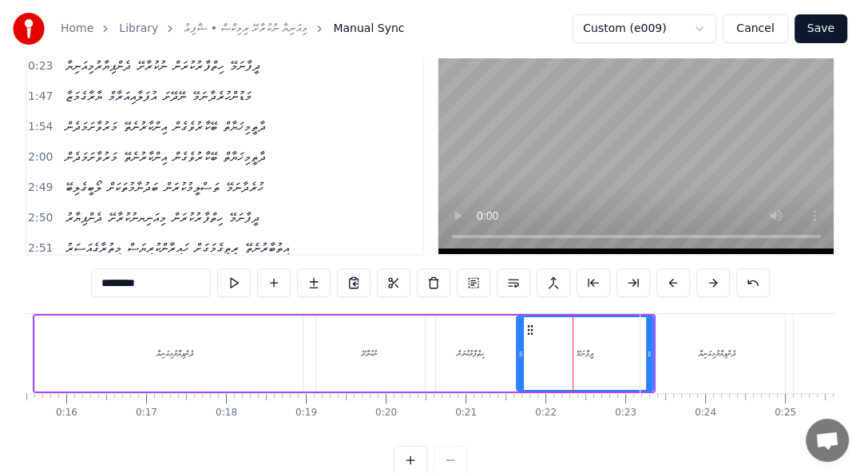
scroll to position [0, 0]
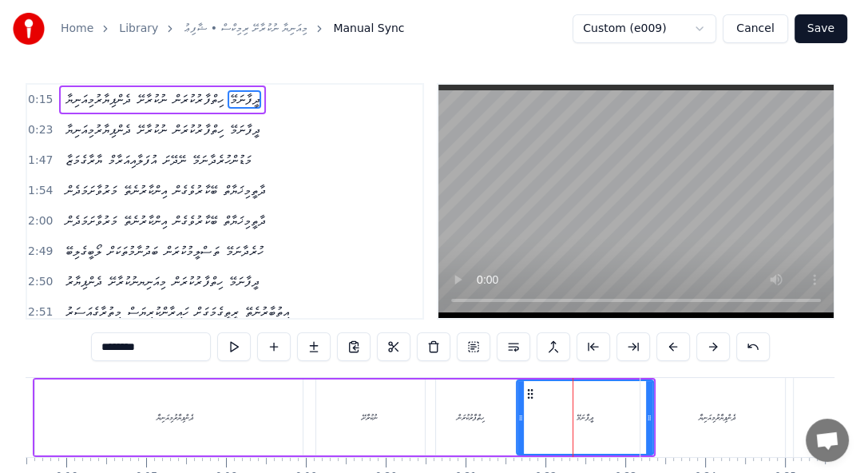
click at [412, 377] on div "0:15 ދެންޕިޔާރުމިއަނިޔާ ނުކުރާށޭ ހިތްފާރުކުރަން ދީފާނަމޭ 0:23 ދެންޕިޔާރުމިއަނިޔ…" at bounding box center [430, 310] width 809 height 455
click at [407, 378] on div "ދެންޕިޔާރުމިއަނިޔާ ނުކުރާށޭ ހިތްފާރުކުރަން ދީފާނަމޭ" at bounding box center [345, 417] width 624 height 79
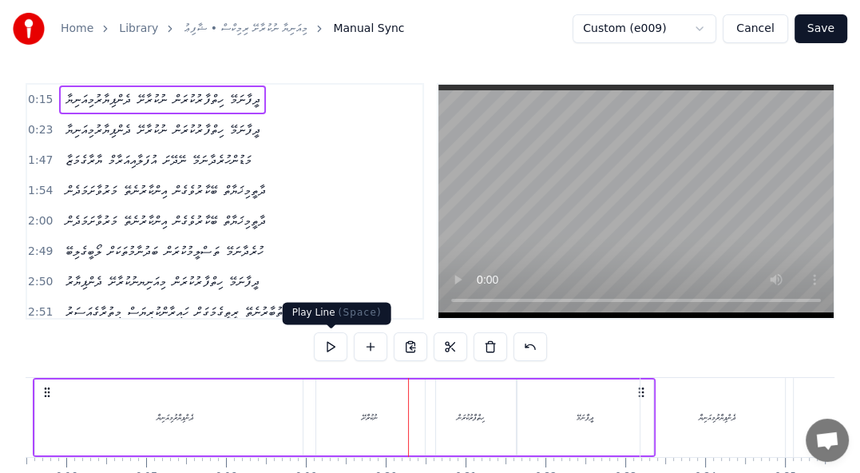
click at [335, 351] on button at bounding box center [331, 346] width 34 height 29
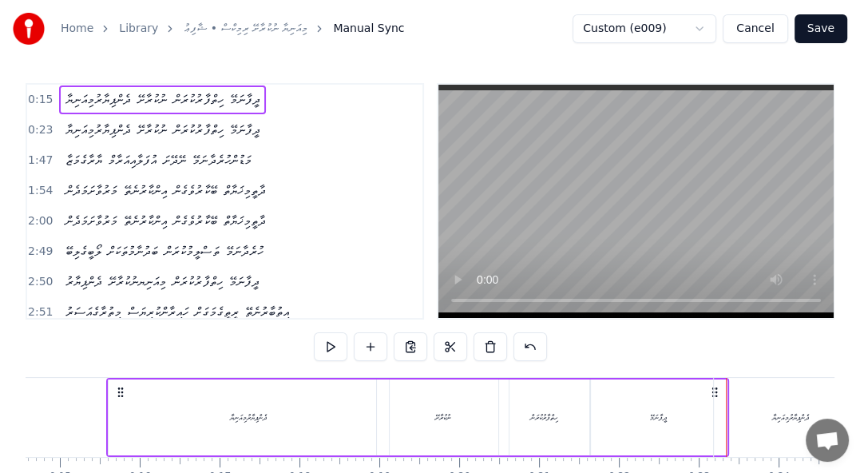
click at [652, 423] on div "ދީފާނަމޭ" at bounding box center [658, 417] width 137 height 76
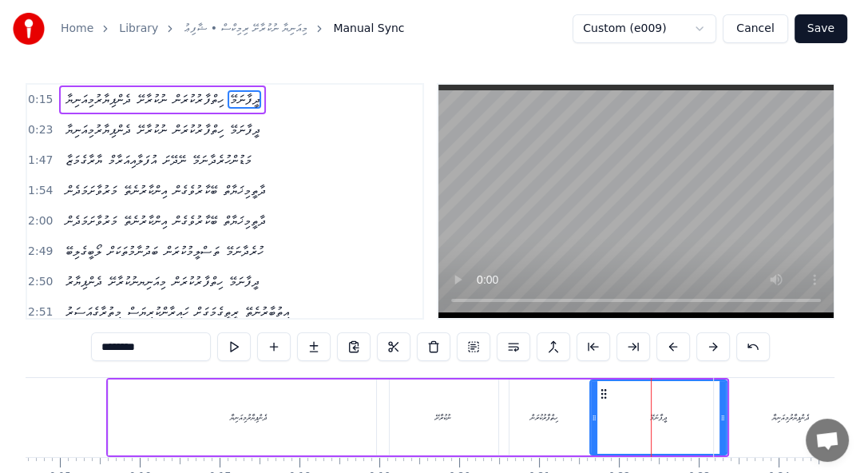
click at [605, 386] on div "ދީފާނަމޭ" at bounding box center [658, 417] width 135 height 73
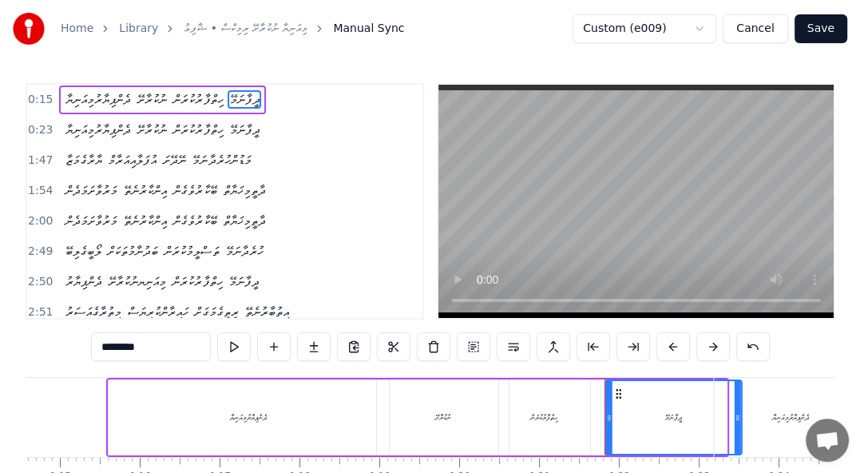
drag, startPoint x: 601, startPoint y: 399, endPoint x: 616, endPoint y: 398, distance: 15.2
click at [616, 398] on icon at bounding box center [619, 393] width 13 height 13
click at [141, 85] on div "ދެންޕިޔާރުމިއަނިޔާ ނުކުރާށޭ ހިތްފާރުކުރަން ދީފާނަމޭ" at bounding box center [162, 99] width 207 height 29
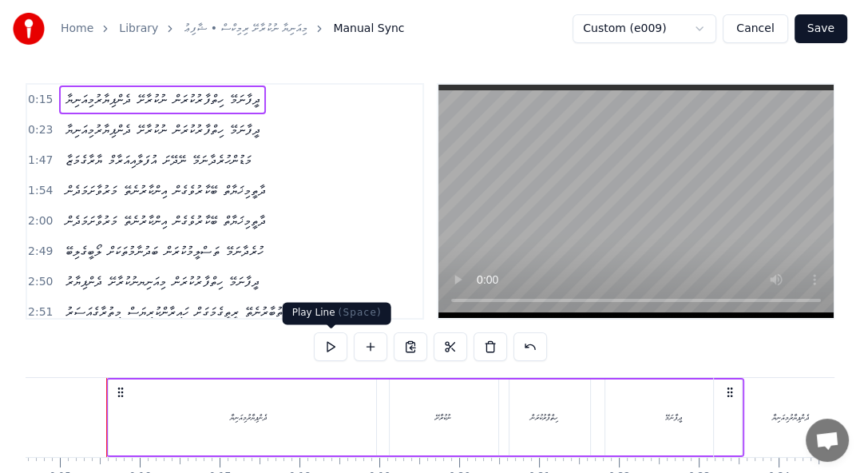
click at [327, 350] on button at bounding box center [331, 346] width 34 height 29
click at [553, 418] on div "ހިތްފާރުކުރަން" at bounding box center [544, 417] width 28 height 12
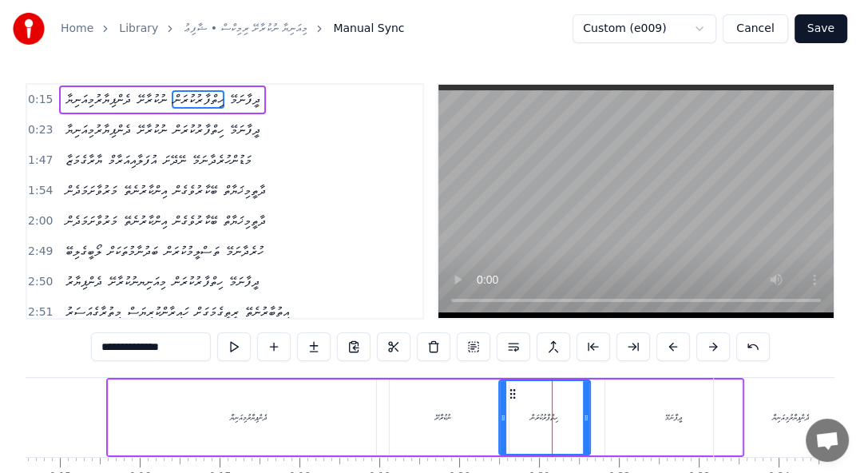
click at [627, 404] on div "ދީފާނަމޭ" at bounding box center [673, 417] width 137 height 76
type input "********"
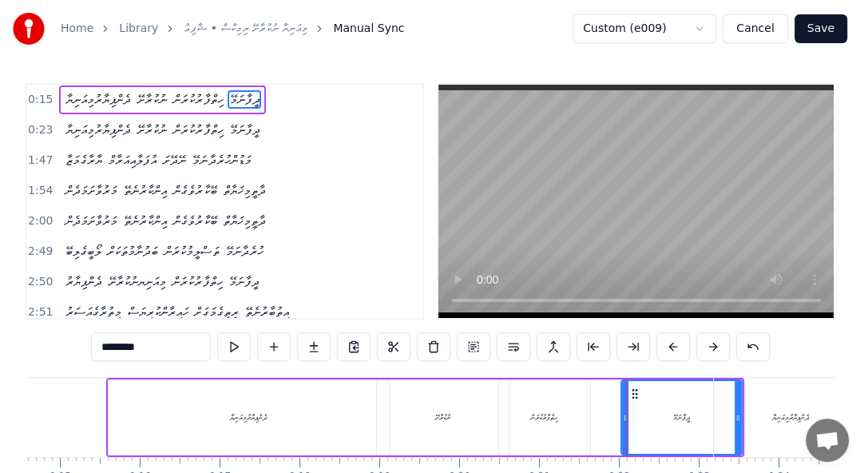
drag, startPoint x: 607, startPoint y: 415, endPoint x: 623, endPoint y: 415, distance: 16.0
click at [624, 415] on circle at bounding box center [624, 415] width 1 height 1
click at [176, 86] on div "ދެންޕިޔާރުމިއަނިޔާ ނުކުރާށޭ ހިތްފާރުކުރަން ދީފާނަމޭ" at bounding box center [162, 99] width 207 height 29
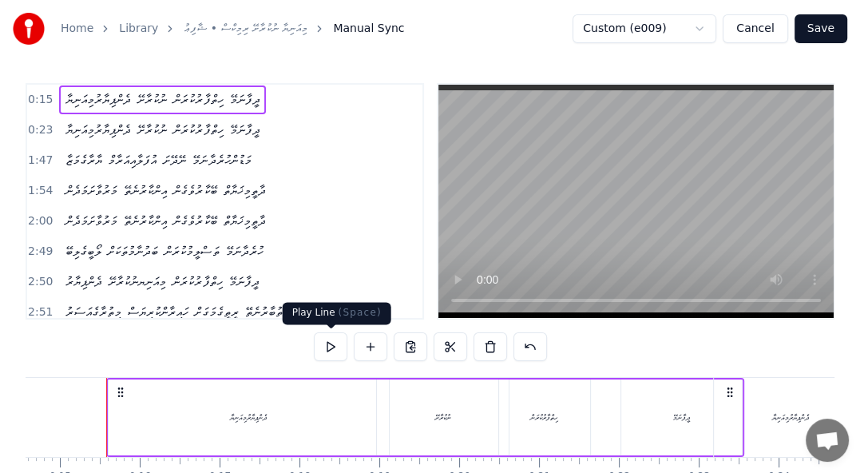
click at [327, 348] on button at bounding box center [331, 346] width 34 height 29
click at [680, 411] on div "ދީފާނަމޭ" at bounding box center [681, 417] width 17 height 12
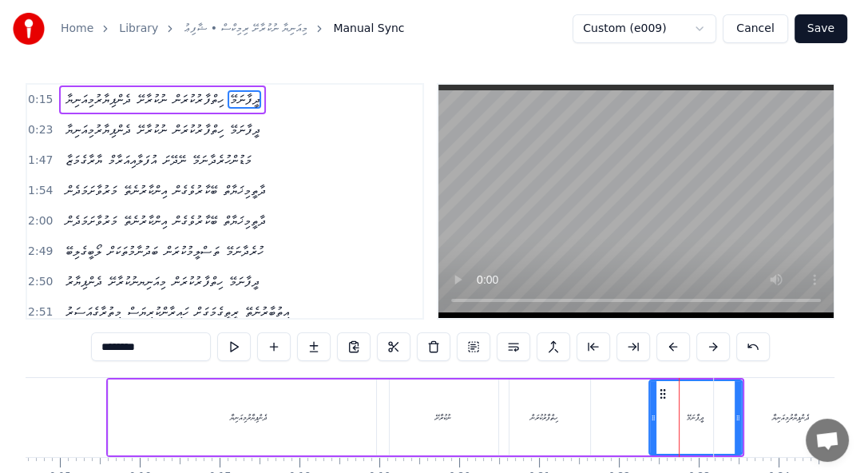
drag, startPoint x: 624, startPoint y: 414, endPoint x: 652, endPoint y: 410, distance: 28.4
click at [652, 410] on div at bounding box center [653, 417] width 6 height 73
click at [787, 418] on div "ދެންޕިޔާރުމިއަނިޔާ" at bounding box center [789, 417] width 37 height 12
type input "**********"
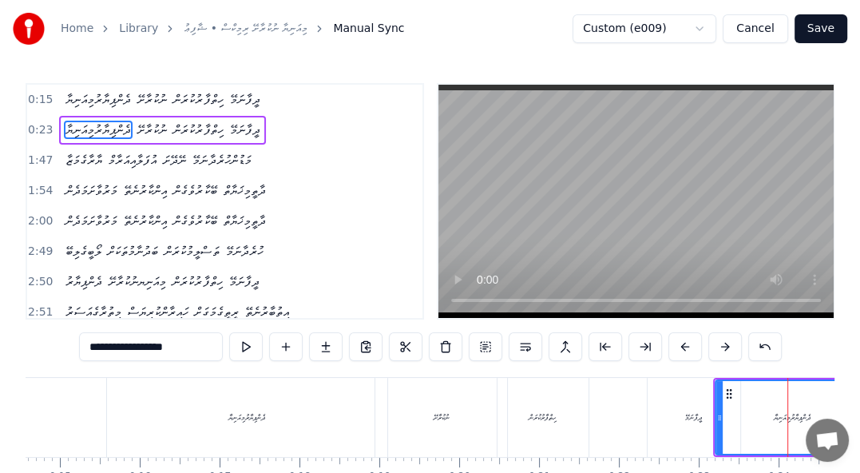
scroll to position [0, 1845]
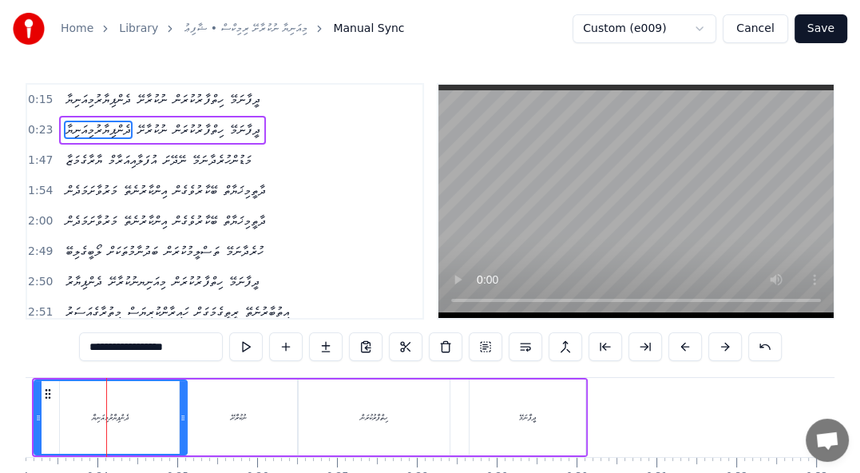
click at [224, 113] on div "0:15 ދެންޕިޔާރުމިއަނިޔާ ނުކުރާށޭ ހިތްފާރުކުރަން ދީފާނަމޭ" at bounding box center [224, 100] width 395 height 30
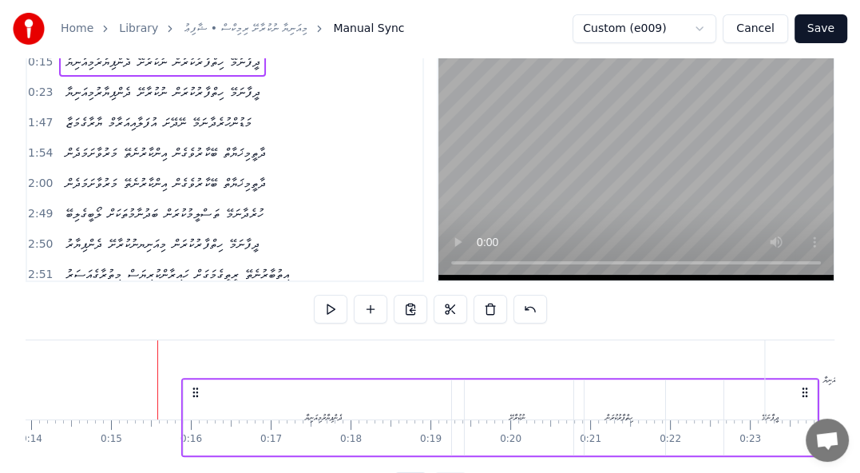
scroll to position [0, 1112]
drag, startPoint x: 117, startPoint y: 389, endPoint x: 201, endPoint y: 240, distance: 171.3
click at [201, 240] on div "0:15 ދެންޕިޔާރުމިއަނިޔާ ނުކުރާށޭ ހިތްފާރުކުރަން ދީފާނަމޭ 0:23 ދެންޕިޔާރުމިއަނިޔ…" at bounding box center [430, 273] width 809 height 455
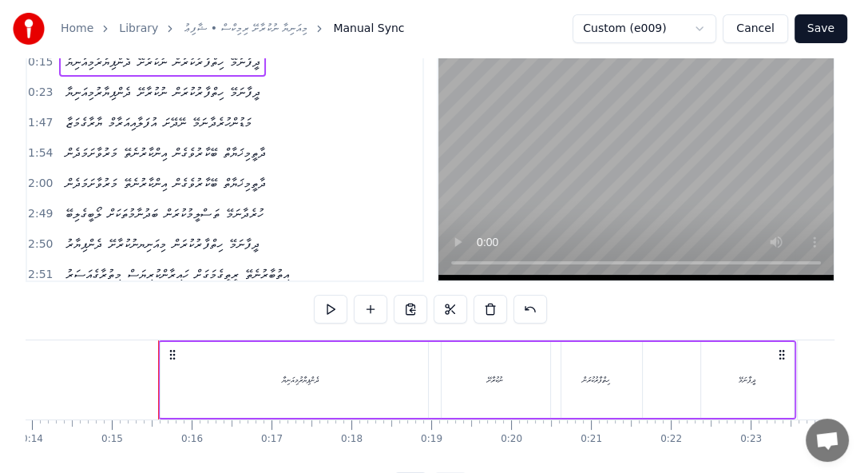
scroll to position [0, 0]
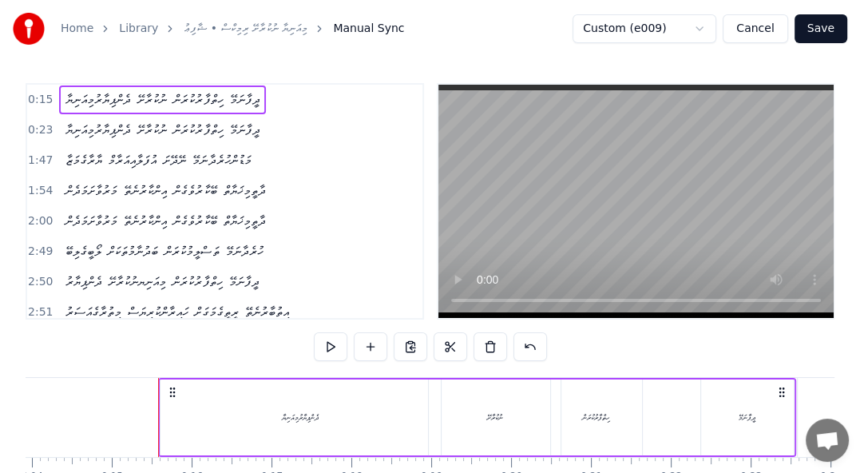
click at [204, 117] on div "ދެންޕިޔާރުމިއަނިޔާ ނުކުރާށޭ ހިތްފާރުކުރަން ދީފާނަމޭ" at bounding box center [162, 130] width 207 height 29
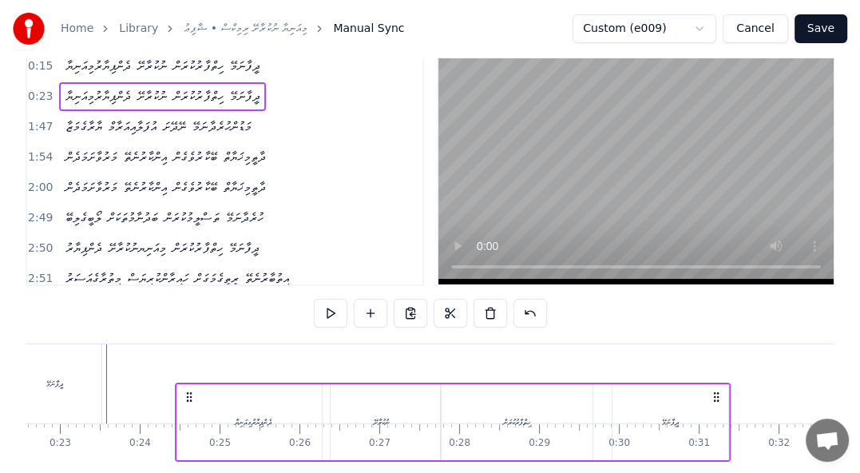
scroll to position [38, 0]
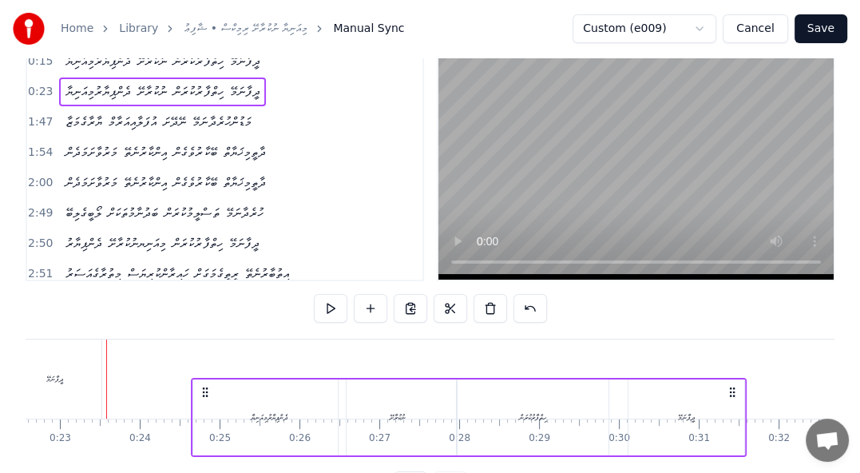
drag, startPoint x: 117, startPoint y: 391, endPoint x: 201, endPoint y: 281, distance: 137.9
click at [201, 281] on div "0:15 ދެންޕިޔާރުމިއަނިޔާ ނުކުރާށޭ ހިތްފާރުކުރަން ދީފާނަމޭ 0:23 ދެންޕިޔާރުމިއަނިޔ…" at bounding box center [430, 272] width 809 height 455
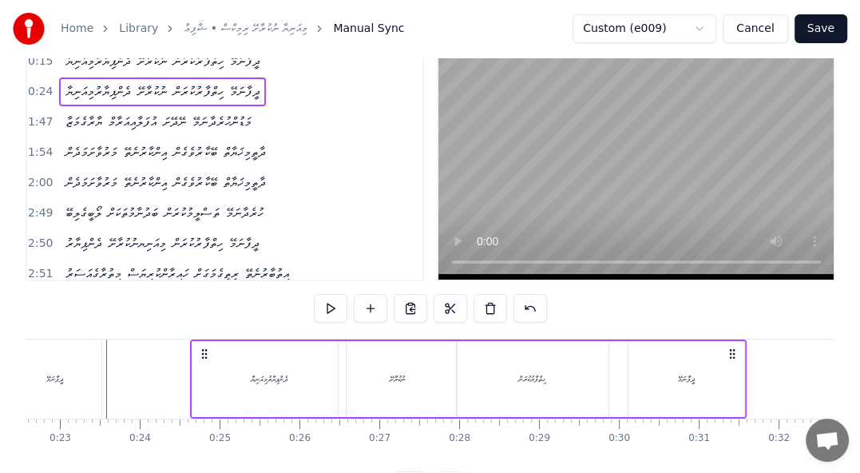
click at [215, 62] on span "ހިތްފާރުކުރަން" at bounding box center [198, 61] width 53 height 18
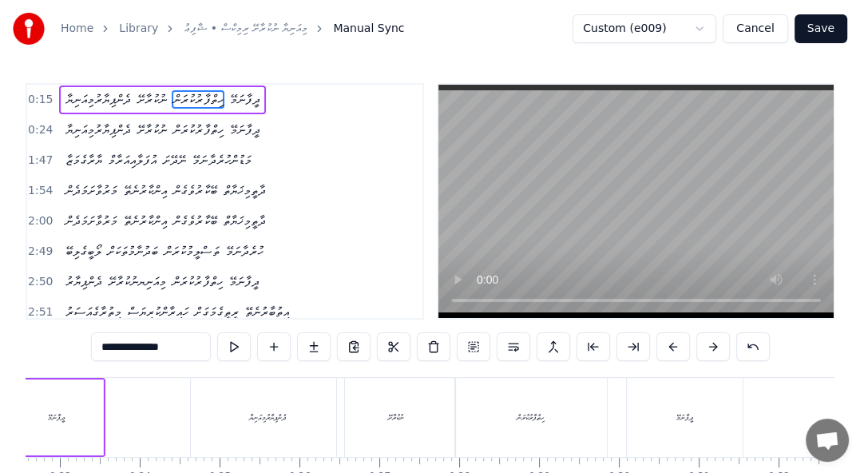
scroll to position [0, 1554]
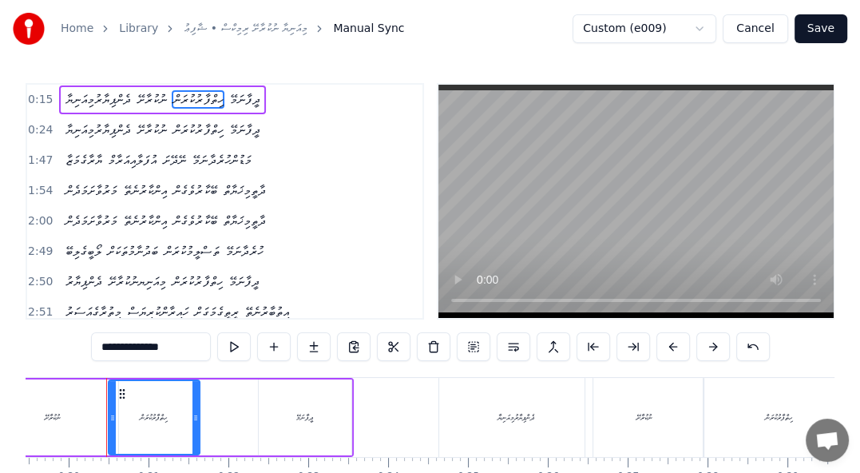
click at [169, 85] on div "0:15 ދެންޕިޔާރުމިއަނިޔާ ނުކުރާށޭ ހިތްފާރުކުރަން ދީފާނަމޭ" at bounding box center [224, 100] width 395 height 30
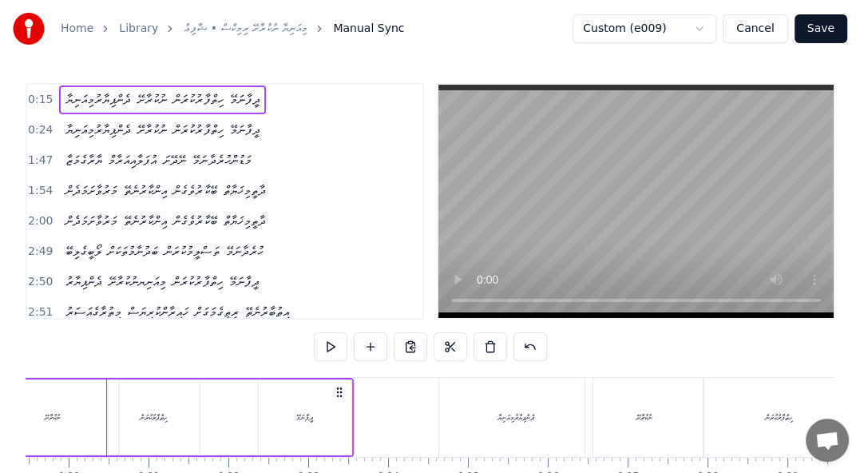
scroll to position [0, 1164]
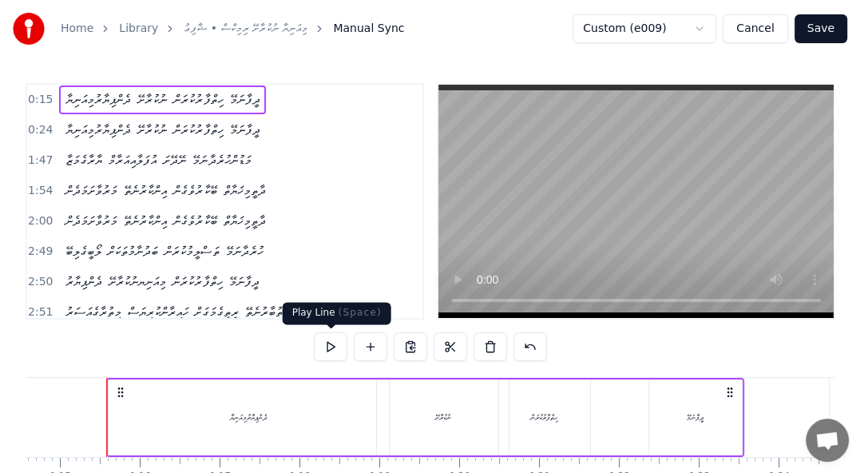
click at [333, 345] on button at bounding box center [331, 346] width 34 height 29
click at [697, 422] on div "ދީފާނަމޭ" at bounding box center [695, 417] width 17 height 12
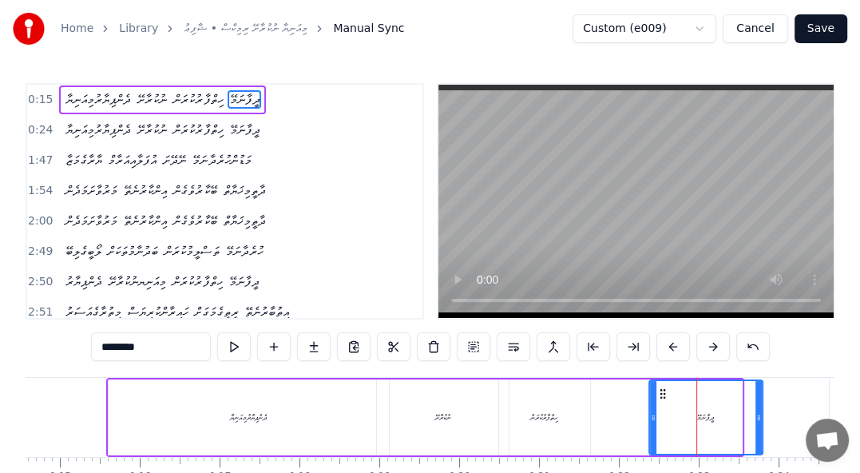
drag, startPoint x: 738, startPoint y: 415, endPoint x: 759, endPoint y: 412, distance: 21.0
click at [759, 412] on icon at bounding box center [759, 417] width 6 height 13
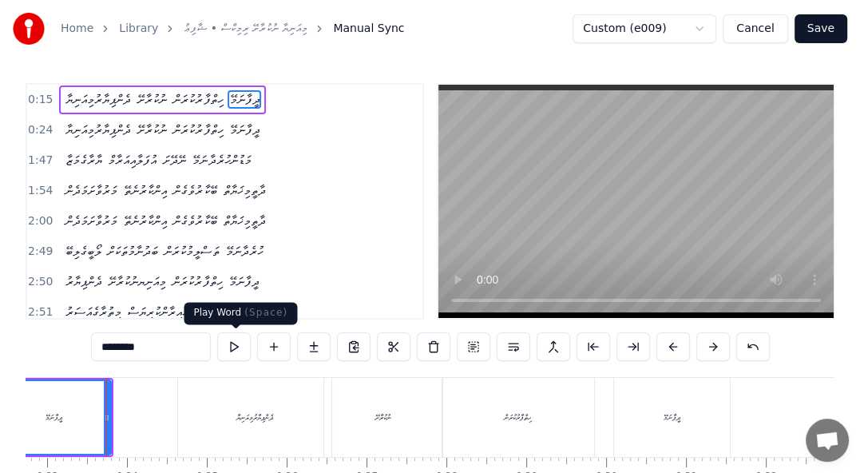
click at [236, 345] on button at bounding box center [234, 346] width 34 height 29
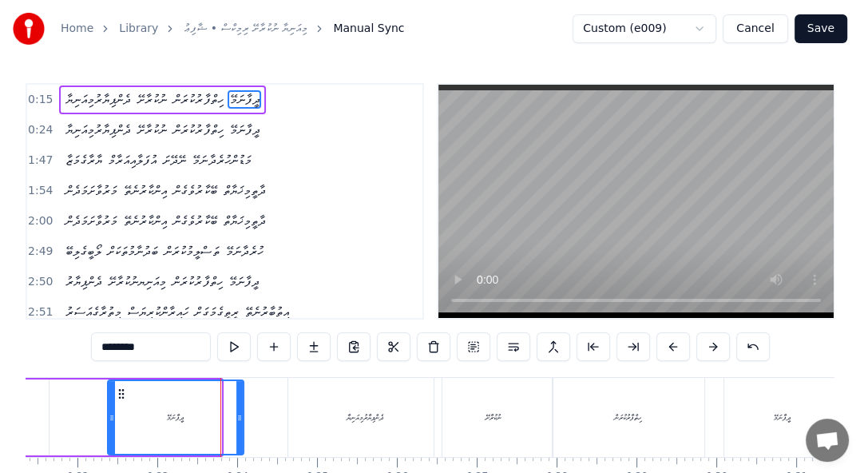
drag, startPoint x: 217, startPoint y: 414, endPoint x: 240, endPoint y: 409, distance: 23.0
click at [240, 409] on div at bounding box center [239, 417] width 6 height 73
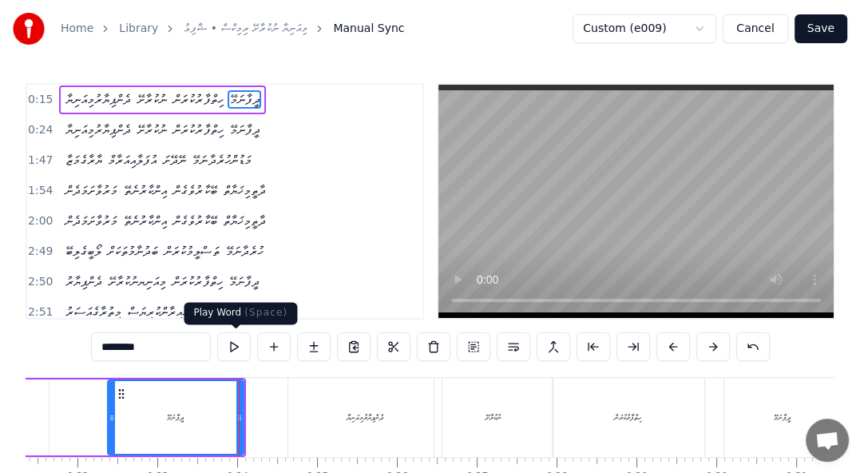
click at [243, 346] on button at bounding box center [234, 346] width 34 height 29
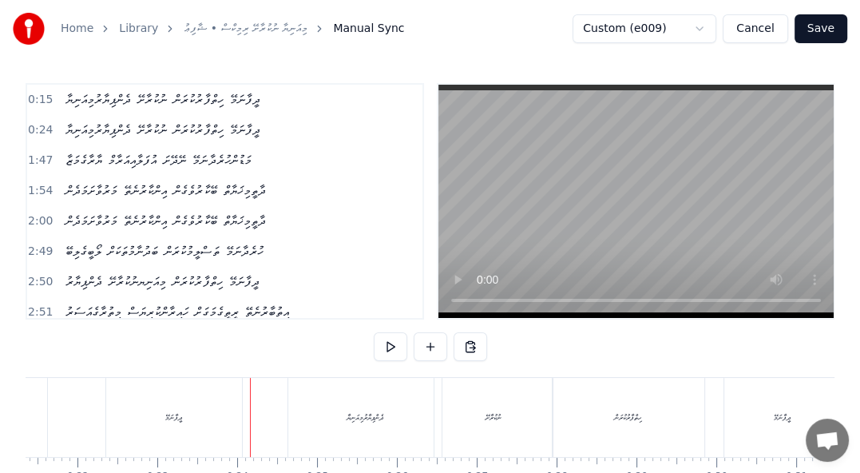
click at [156, 409] on div "ދީފާނަމޭ" at bounding box center [174, 417] width 136 height 79
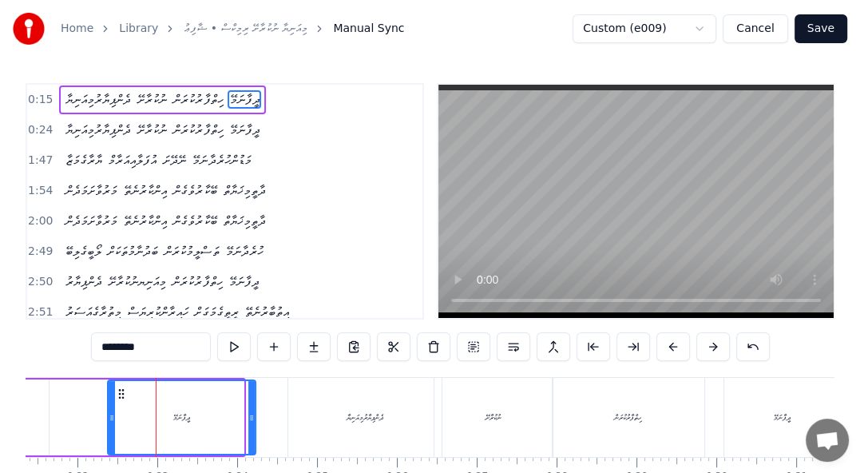
drag, startPoint x: 241, startPoint y: 418, endPoint x: 253, endPoint y: 418, distance: 12.0
click at [253, 418] on icon at bounding box center [251, 417] width 6 height 13
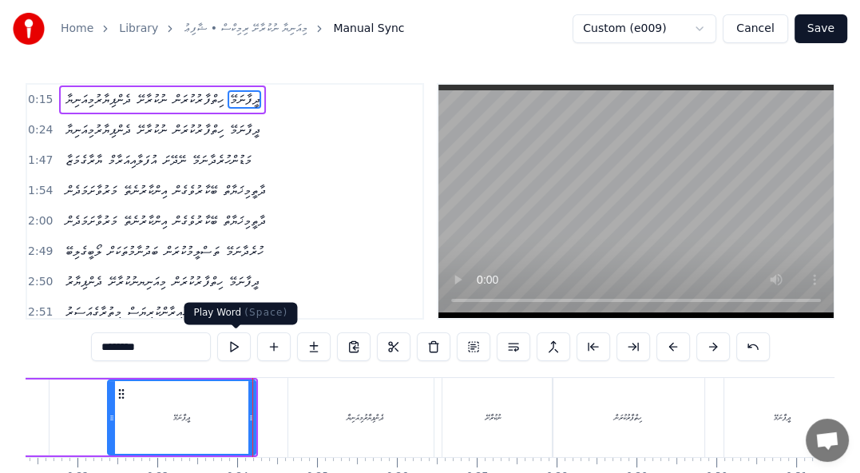
click at [230, 348] on button at bounding box center [234, 346] width 34 height 29
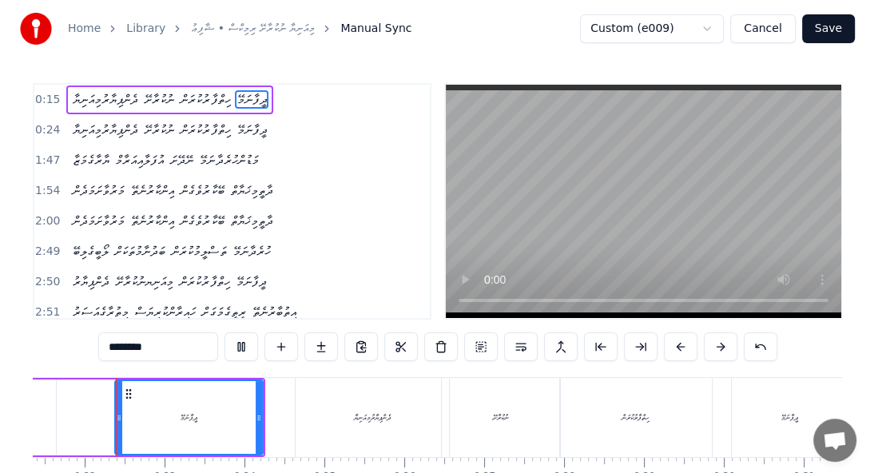
scroll to position [0, 1704]
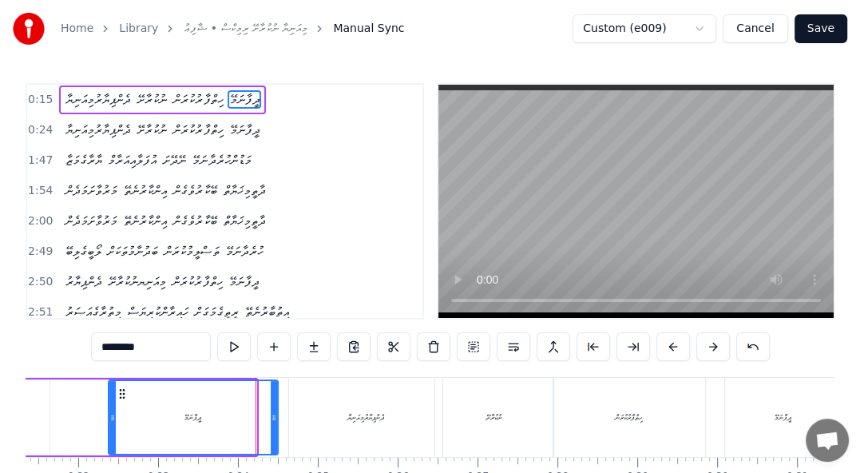
drag, startPoint x: 250, startPoint y: 414, endPoint x: 272, endPoint y: 410, distance: 22.1
click at [272, 410] on div at bounding box center [274, 417] width 6 height 73
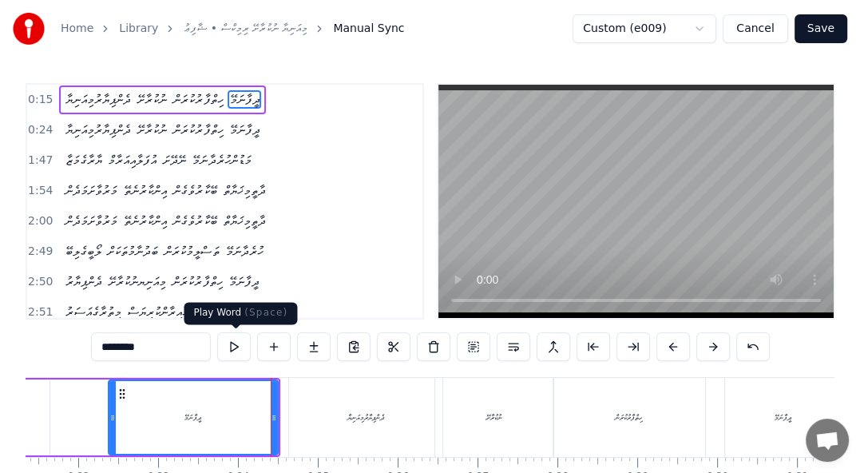
click at [236, 347] on button at bounding box center [234, 346] width 34 height 29
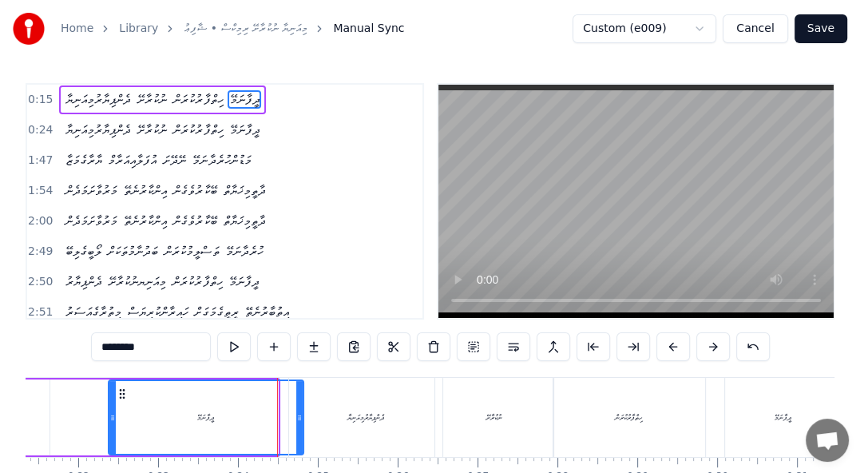
drag, startPoint x: 271, startPoint y: 416, endPoint x: 296, endPoint y: 414, distance: 25.6
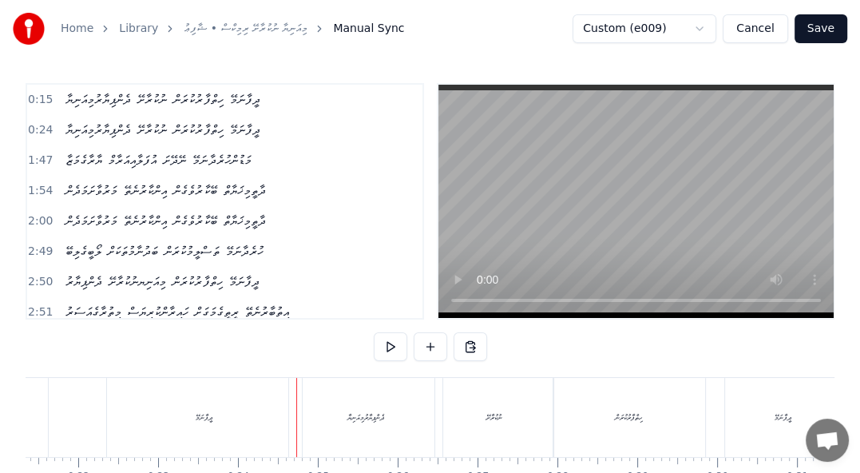
click at [220, 116] on div "ދެންޕިޔާރުމިއަނިޔާ ނުކުރާށޭ ހިތްފާރުކުރަން ދީފާނަމޭ" at bounding box center [162, 130] width 207 height 29
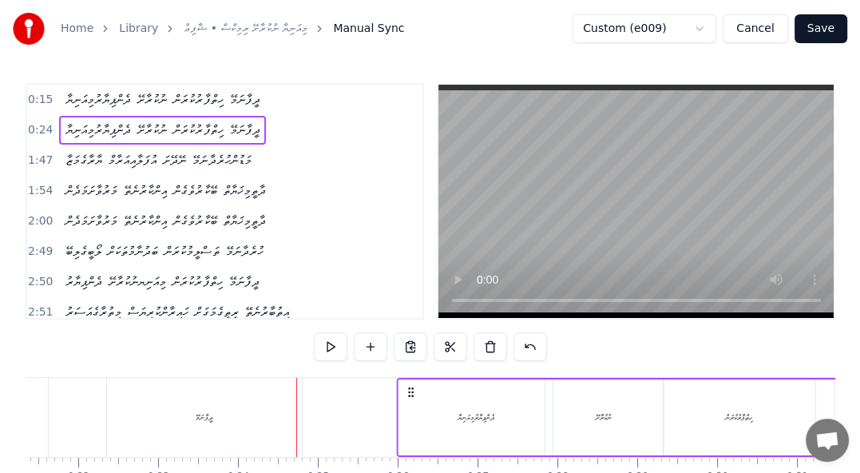
drag, startPoint x: 301, startPoint y: 389, endPoint x: 409, endPoint y: 387, distance: 107.8
click at [409, 387] on icon at bounding box center [411, 392] width 13 height 13
click at [830, 24] on button "Save" at bounding box center [821, 28] width 53 height 29
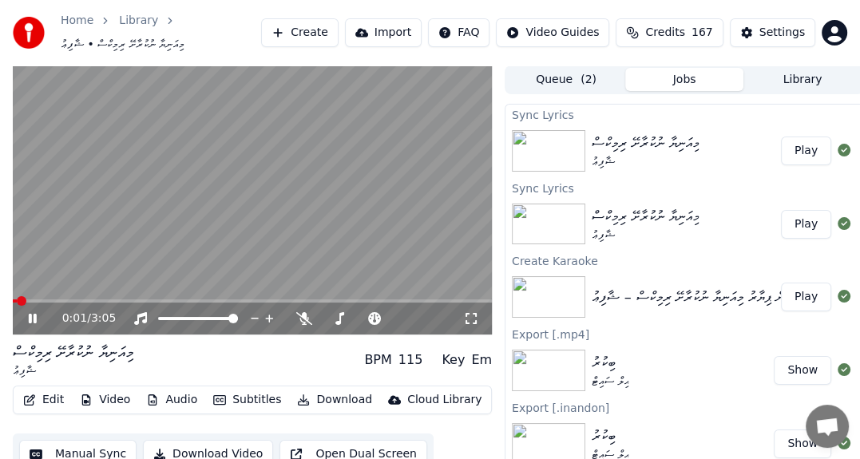
click at [32, 316] on icon at bounding box center [44, 318] width 37 height 13
click at [31, 325] on icon at bounding box center [44, 318] width 37 height 13
click at [13, 299] on span at bounding box center [18, 301] width 10 height 10
click at [34, 323] on icon at bounding box center [33, 319] width 8 height 10
click at [259, 403] on button "Subtitles" at bounding box center [247, 400] width 81 height 22
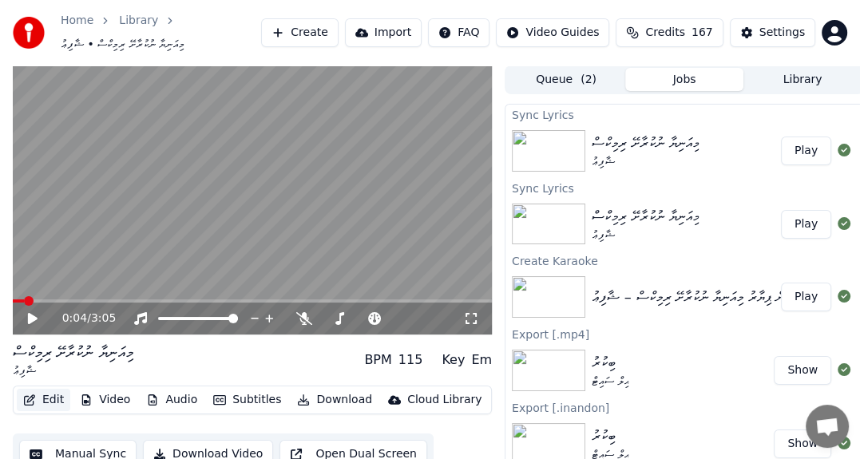
click at [46, 395] on button "Edit" at bounding box center [44, 400] width 54 height 22
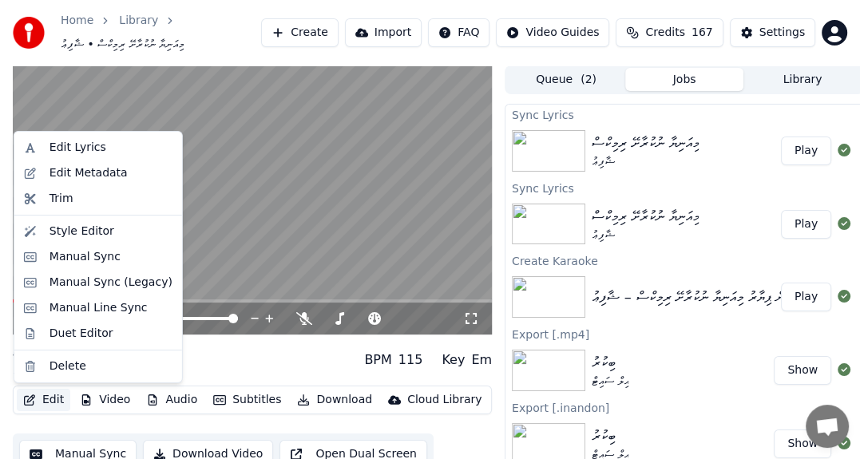
click at [46, 397] on button "Edit" at bounding box center [44, 400] width 54 height 22
click at [91, 171] on div "Edit Metadata" at bounding box center [89, 173] width 78 height 16
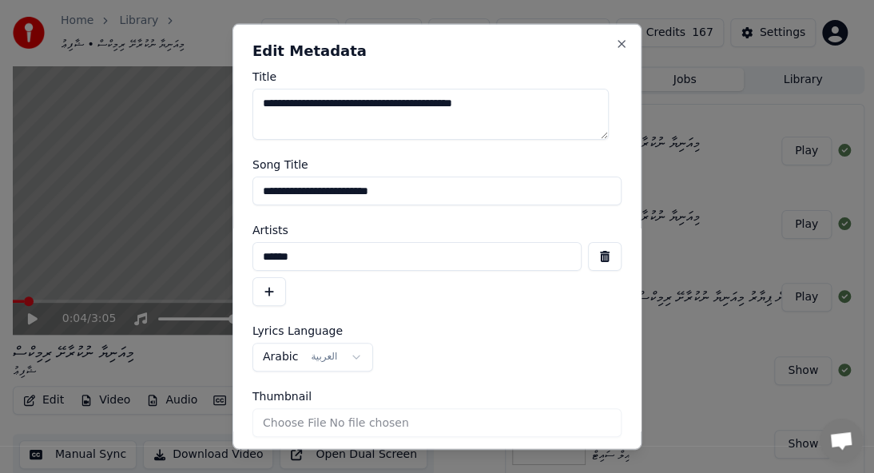
click at [367, 119] on textarea "**********" at bounding box center [430, 114] width 356 height 51
drag, startPoint x: 406, startPoint y: 195, endPoint x: 69, endPoint y: 192, distance: 336.2
click at [69, 192] on body "**********" at bounding box center [430, 236] width 860 height 473
paste input "**********"
type input "**********"
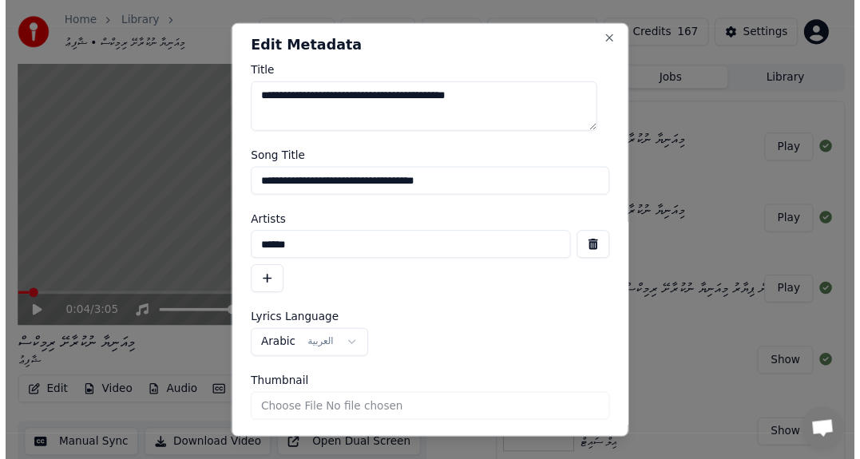
scroll to position [54, 0]
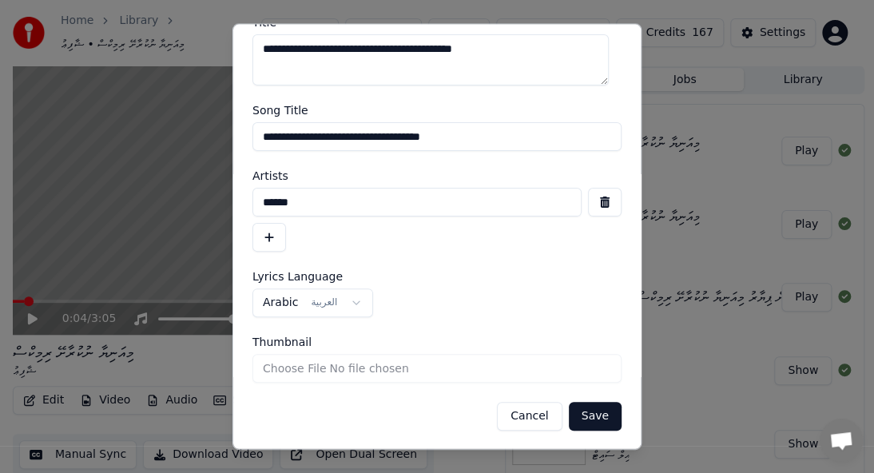
click at [589, 414] on button "Save" at bounding box center [595, 416] width 53 height 29
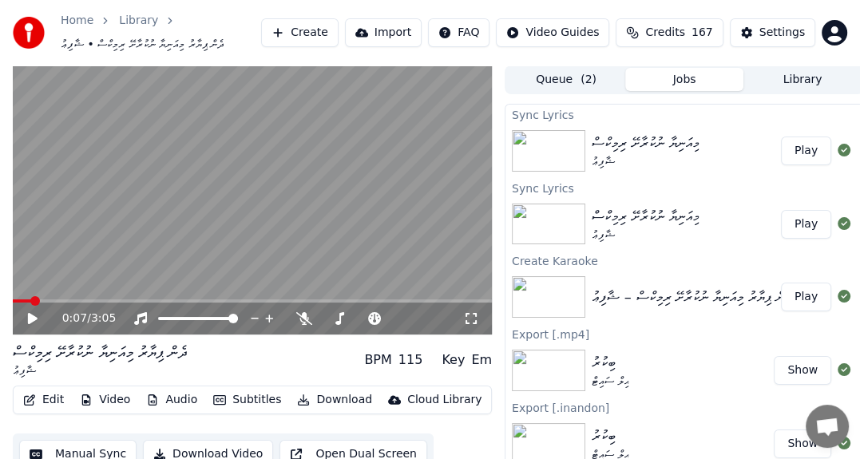
scroll to position [46, 0]
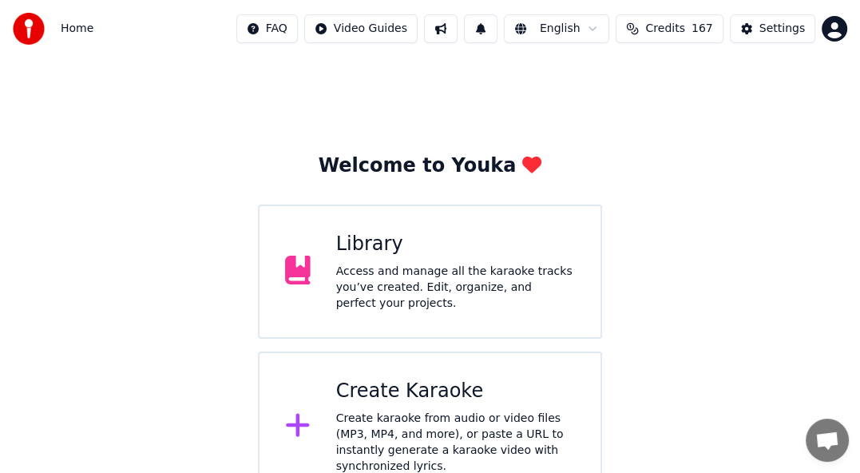
click at [383, 238] on div "Library" at bounding box center [455, 245] width 239 height 26
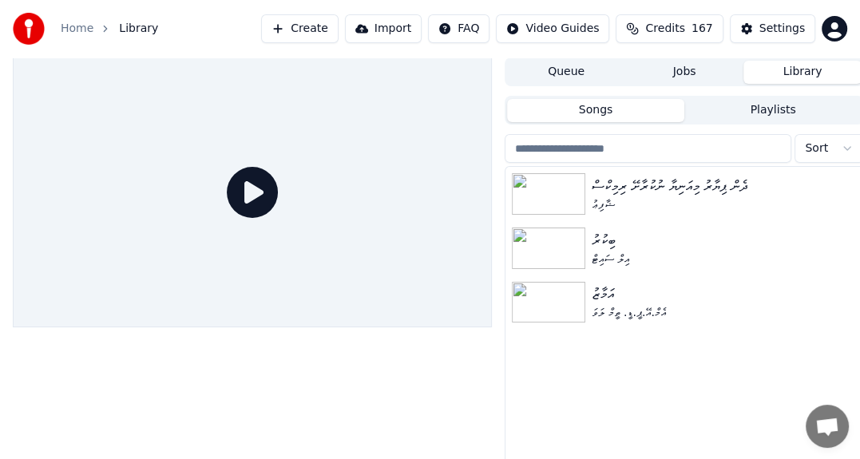
click at [574, 73] on button "Queue" at bounding box center [566, 72] width 118 height 23
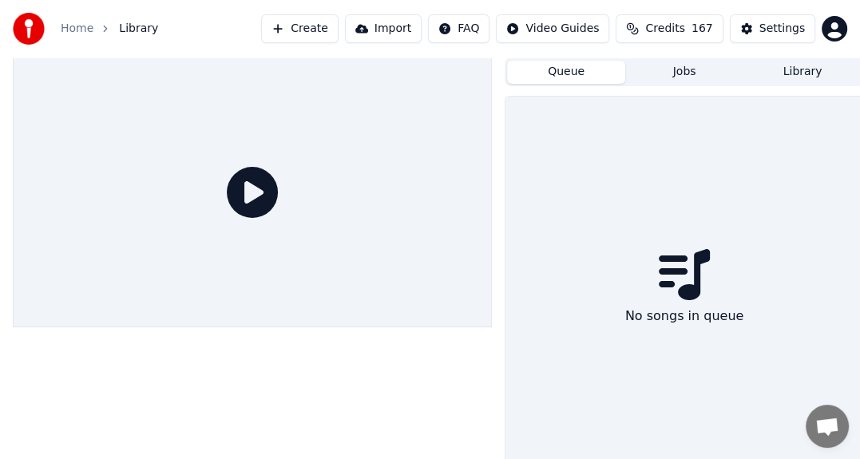
click at [672, 73] on button "Jobs" at bounding box center [684, 72] width 118 height 23
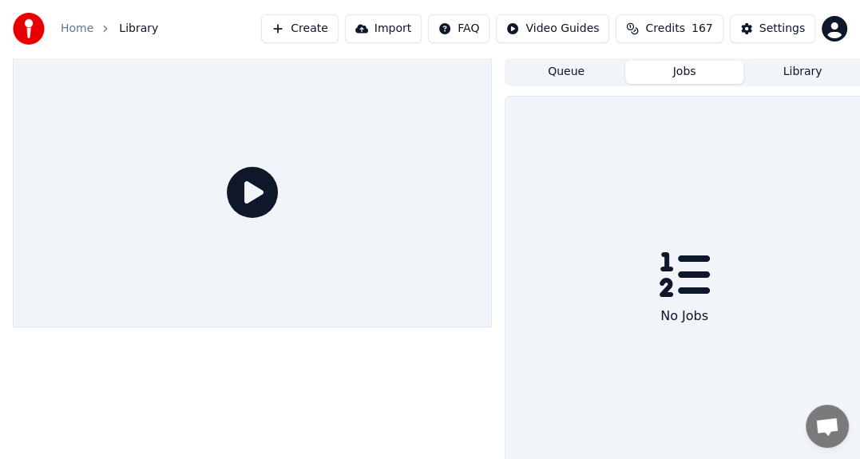
click at [578, 76] on button "Queue" at bounding box center [566, 72] width 118 height 23
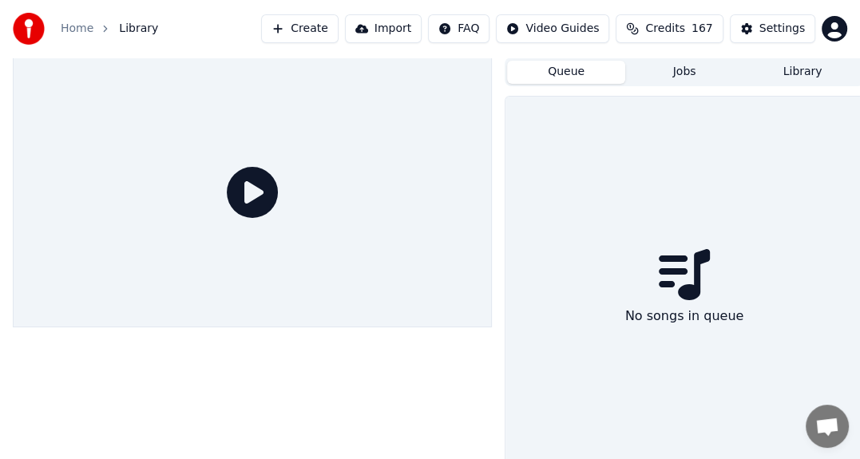
click at [827, 73] on button "Library" at bounding box center [803, 72] width 118 height 23
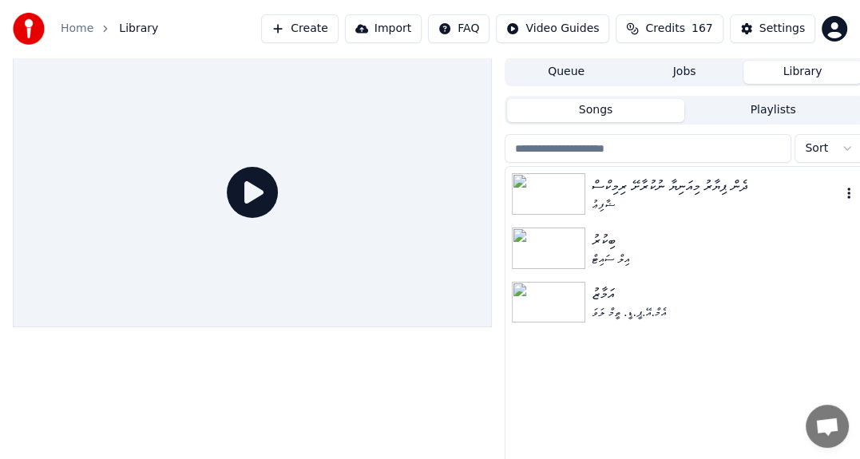
click at [851, 191] on icon "button" at bounding box center [849, 193] width 16 height 13
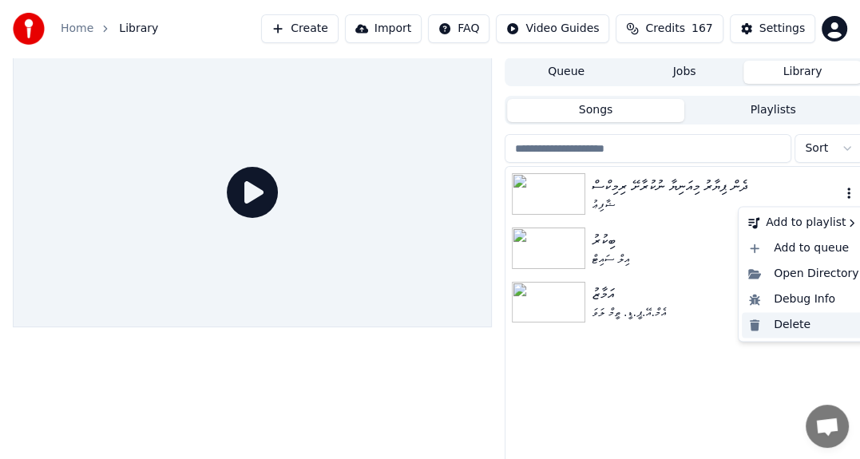
click at [817, 321] on div "Delete" at bounding box center [803, 325] width 123 height 26
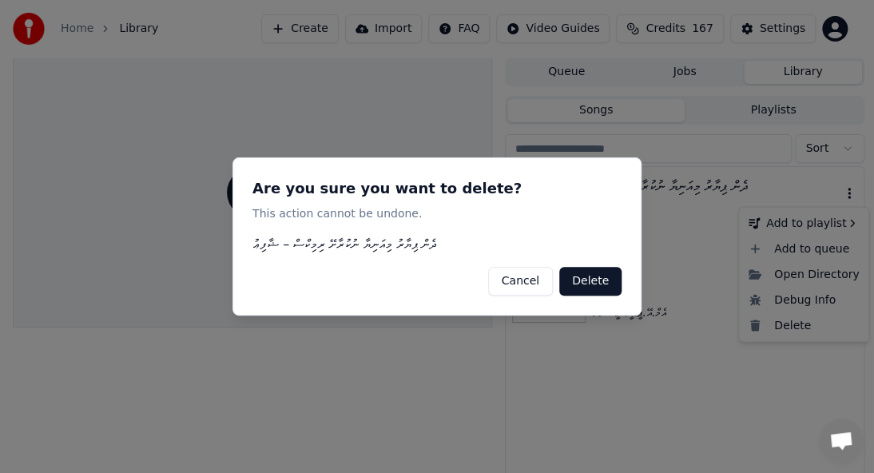
click at [801, 320] on div at bounding box center [437, 236] width 874 height 473
click at [592, 288] on button "Delete" at bounding box center [590, 281] width 62 height 29
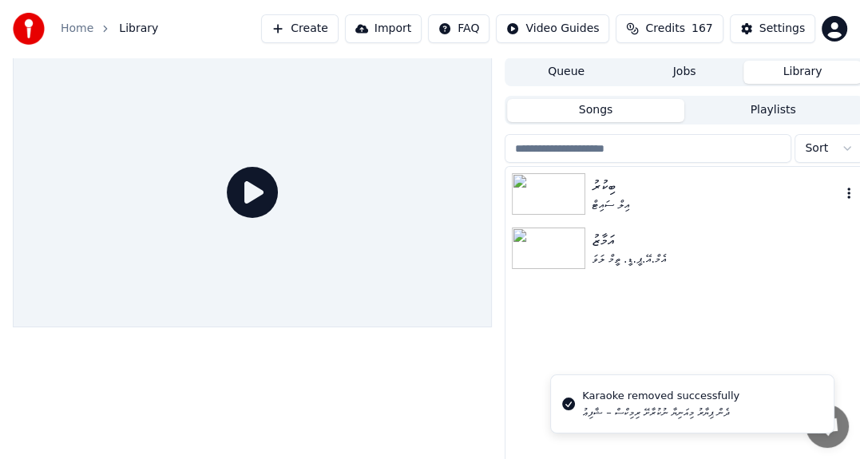
click at [852, 192] on icon "button" at bounding box center [849, 193] width 16 height 13
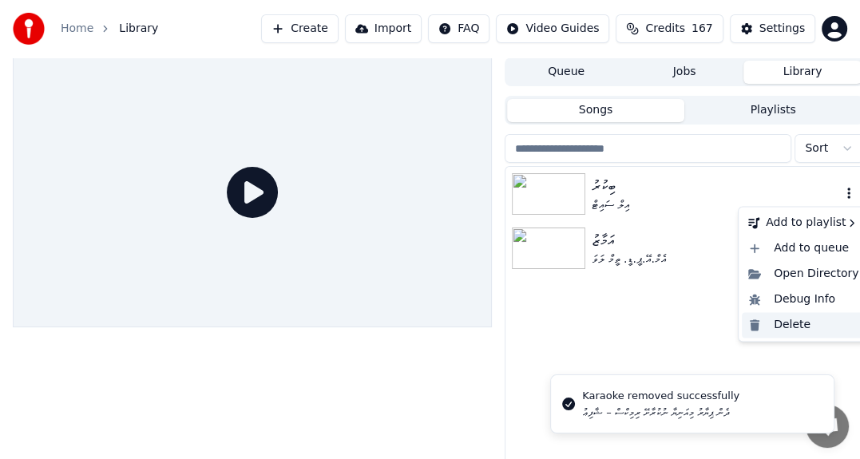
click at [804, 321] on div "Delete" at bounding box center [803, 325] width 123 height 26
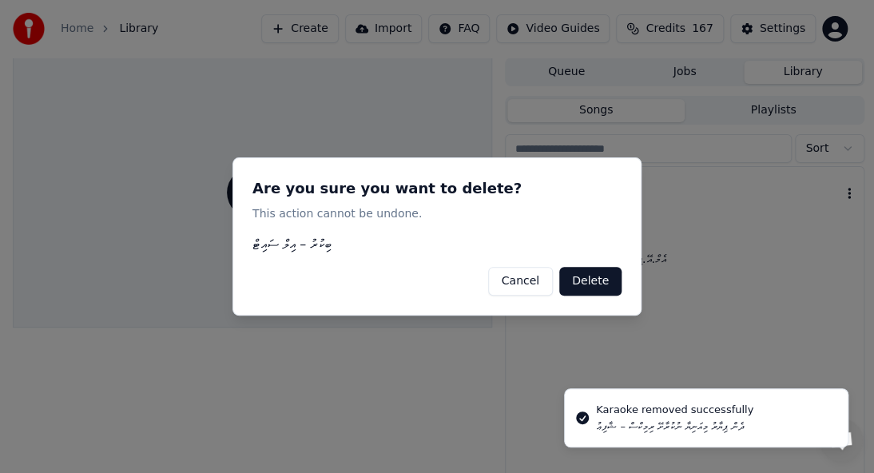
click at [587, 275] on button "Delete" at bounding box center [590, 281] width 62 height 29
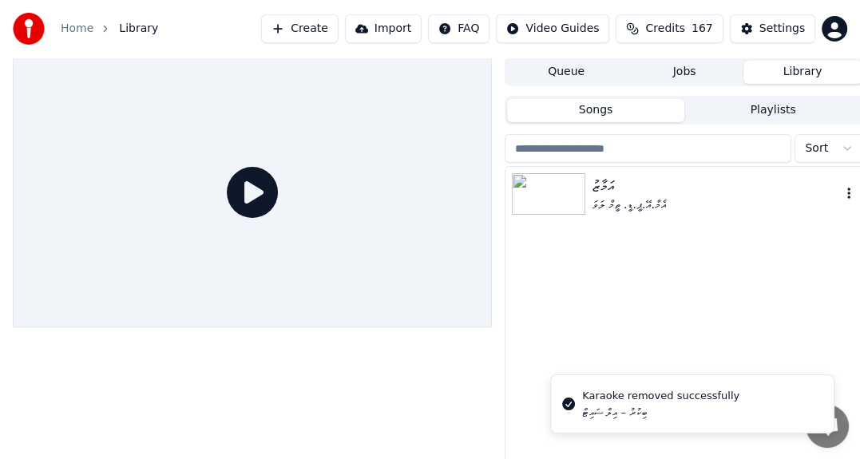
click at [850, 198] on icon "button" at bounding box center [848, 193] width 3 height 11
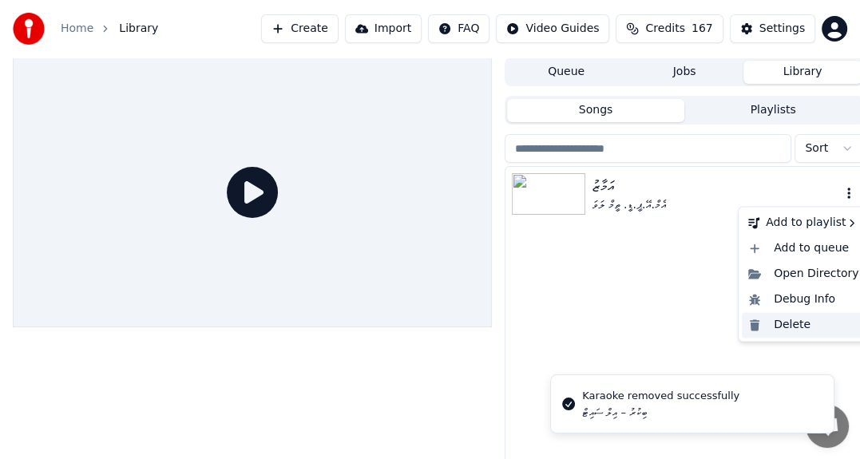
click at [795, 327] on div "Delete" at bounding box center [803, 325] width 123 height 26
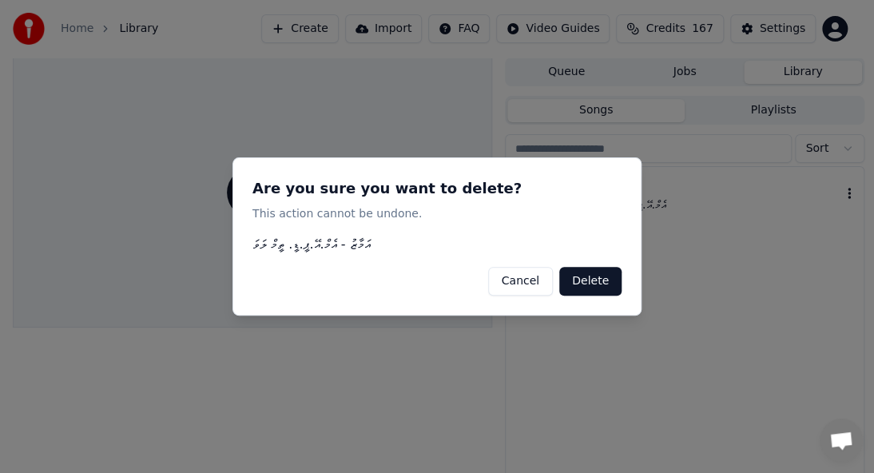
click at [601, 278] on button "Delete" at bounding box center [590, 281] width 62 height 29
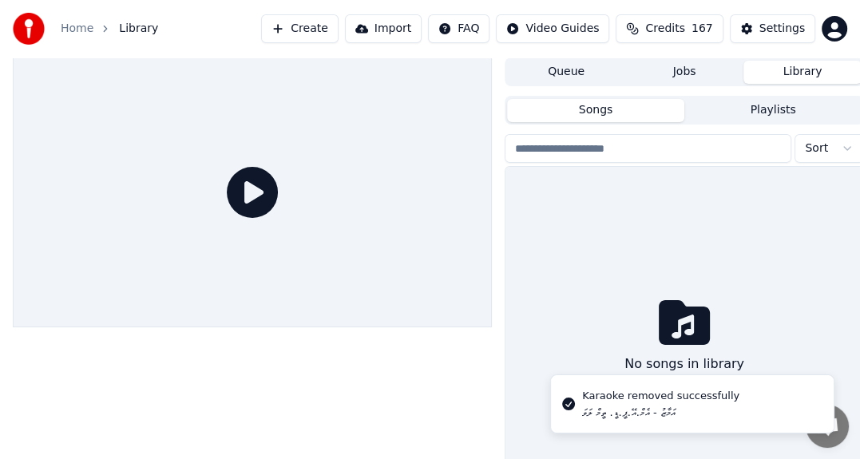
click at [339, 29] on button "Create" at bounding box center [299, 28] width 77 height 29
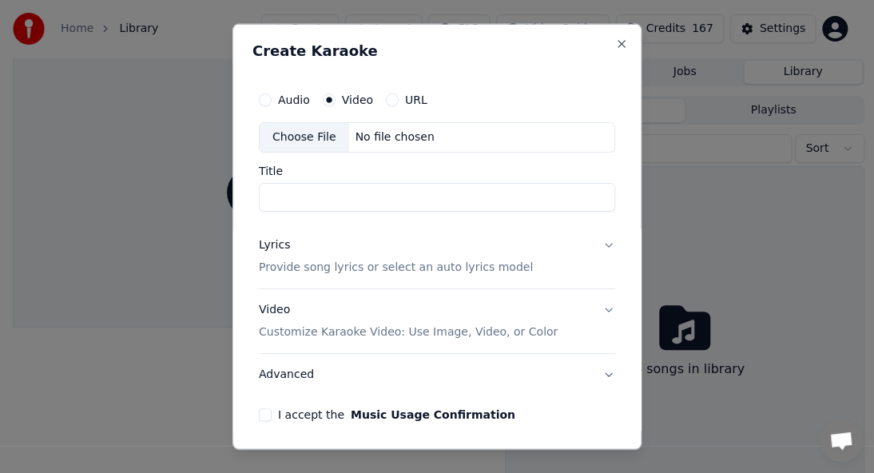
click at [274, 103] on div "Audio" at bounding box center [284, 99] width 51 height 13
click at [272, 101] on div "Audio" at bounding box center [284, 99] width 51 height 13
click at [271, 99] on button "Audio" at bounding box center [265, 99] width 13 height 13
click at [297, 132] on div "Choose File" at bounding box center [304, 137] width 89 height 29
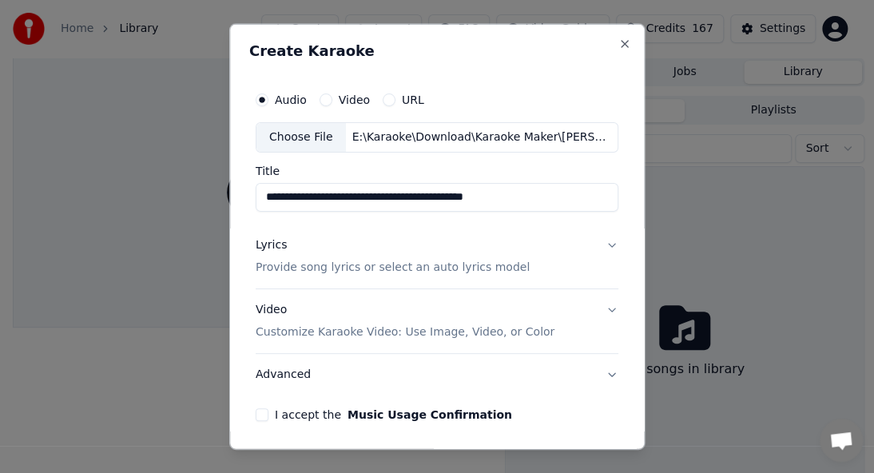
click at [553, 194] on input "**********" at bounding box center [437, 197] width 363 height 29
paste input
type input "**********"
click at [405, 263] on p "Provide song lyrics or select an auto lyrics model" at bounding box center [393, 268] width 274 height 16
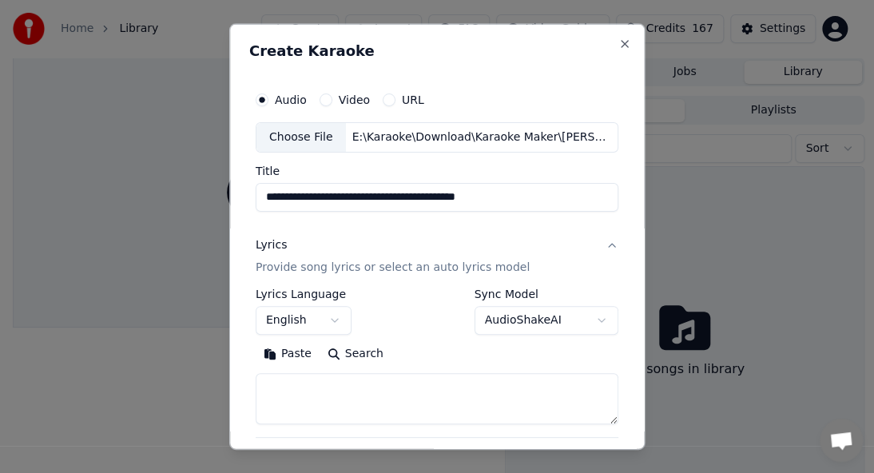
click at [279, 314] on button "English" at bounding box center [304, 320] width 96 height 29
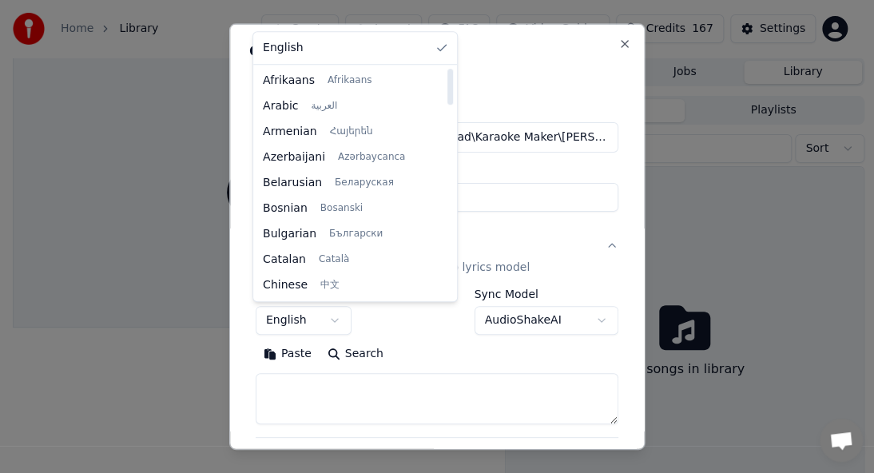
select select "**"
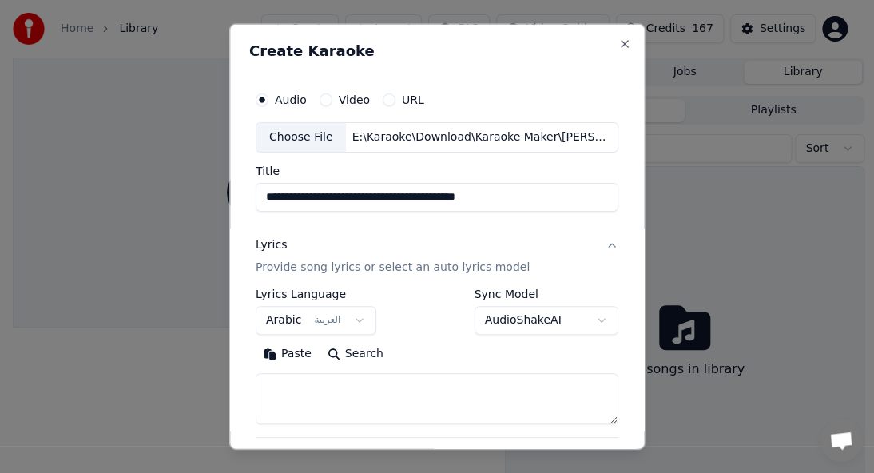
click at [351, 380] on textarea at bounding box center [437, 398] width 363 height 51
paste textarea "**********"
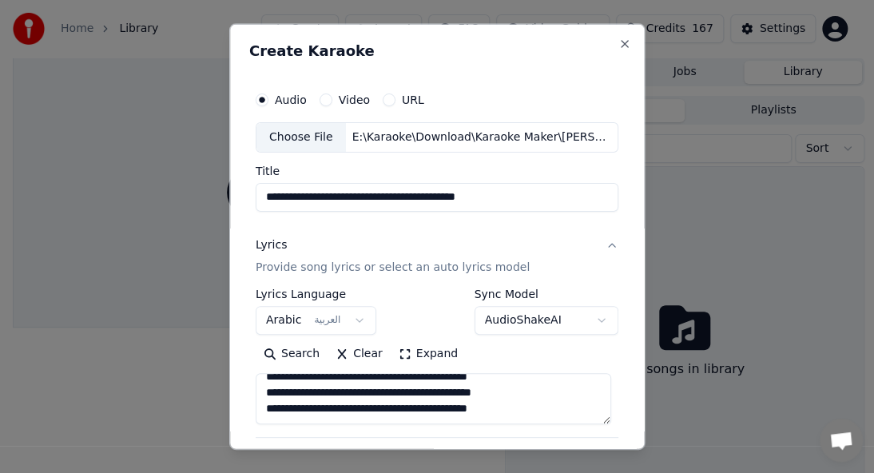
scroll to position [205, 0]
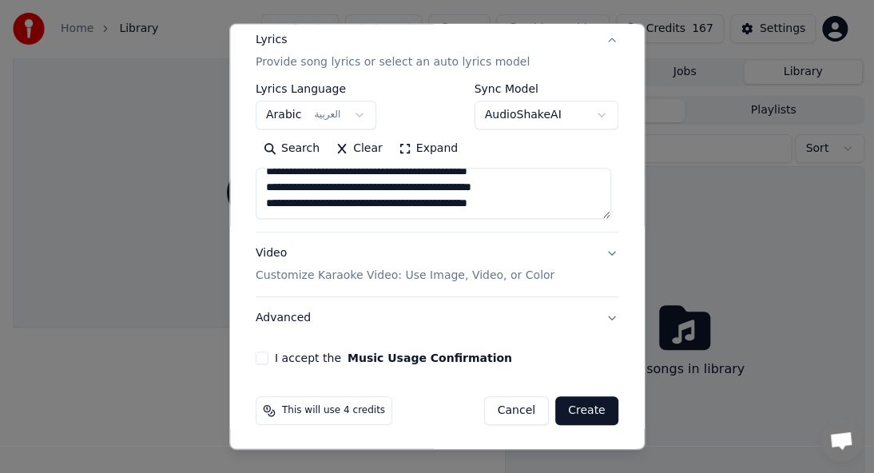
type textarea "**********"
click at [339, 269] on p "Customize Karaoke Video: Use Image, Video, or Color" at bounding box center [405, 276] width 299 height 16
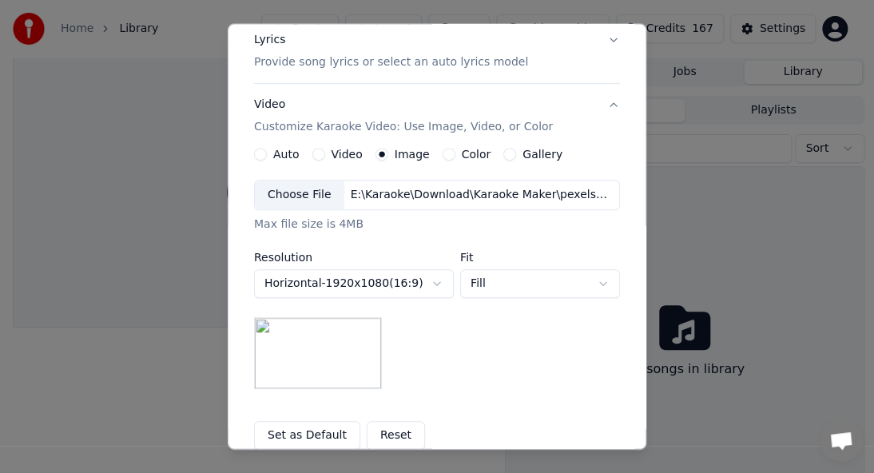
scroll to position [371, 0]
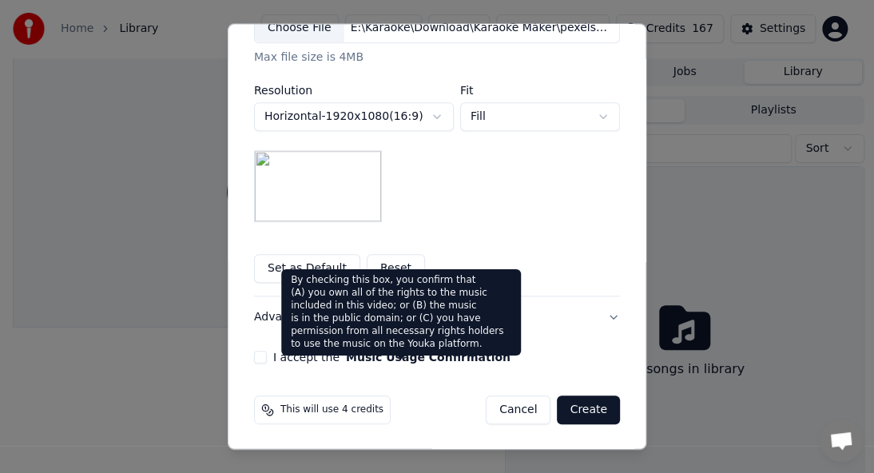
click at [359, 355] on button "Music Usage Confirmation" at bounding box center [428, 356] width 165 height 11
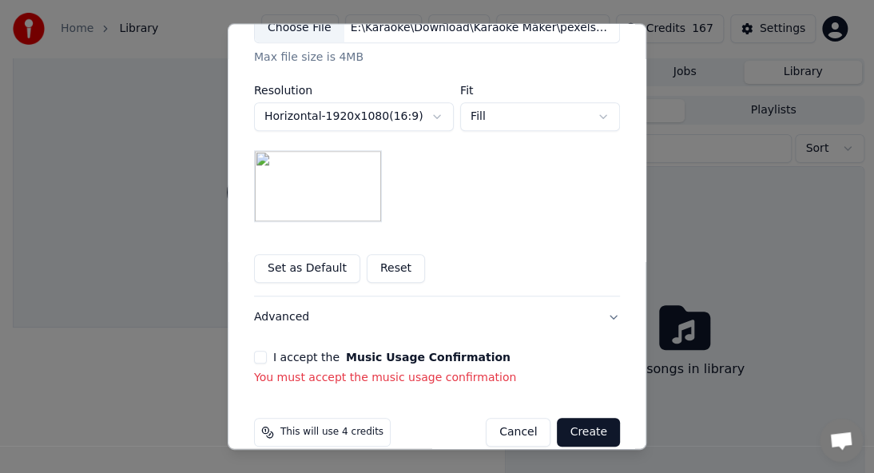
click at [286, 355] on label "I accept the Music Usage Confirmation" at bounding box center [391, 356] width 237 height 11
click at [267, 355] on button "I accept the Music Usage Confirmation" at bounding box center [260, 357] width 13 height 13
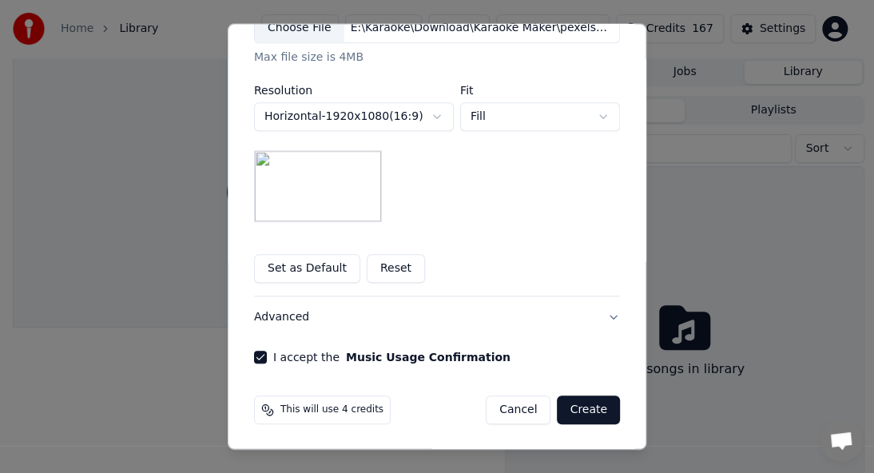
click at [589, 409] on button "Create" at bounding box center [588, 409] width 63 height 29
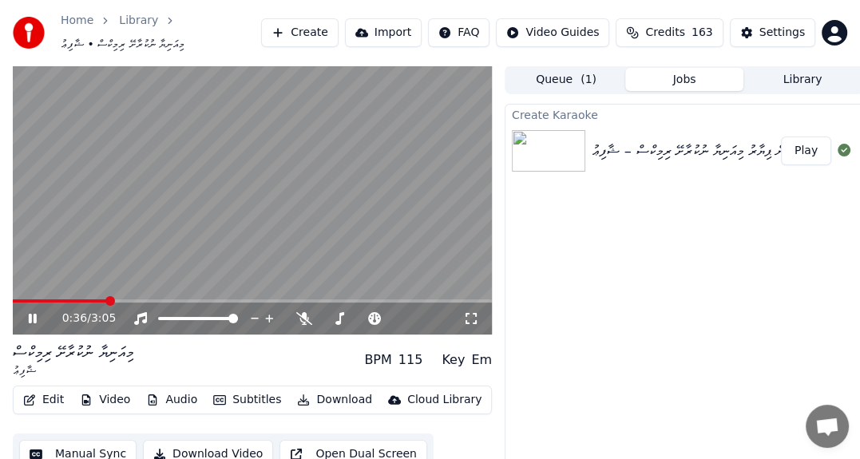
drag, startPoint x: 105, startPoint y: 295, endPoint x: 0, endPoint y: 305, distance: 105.9
click at [0, 305] on div "0:36 / 3:05 މިއަނިޔާ ނުކުރާށޭ ރިމިކްސް ޝާފިޢު BPM 115 Key Em Edit Video Audio S…" at bounding box center [430, 279] width 860 height 429
click at [13, 296] on span at bounding box center [18, 301] width 10 height 10
click at [763, 33] on div "Settings" at bounding box center [782, 33] width 46 height 16
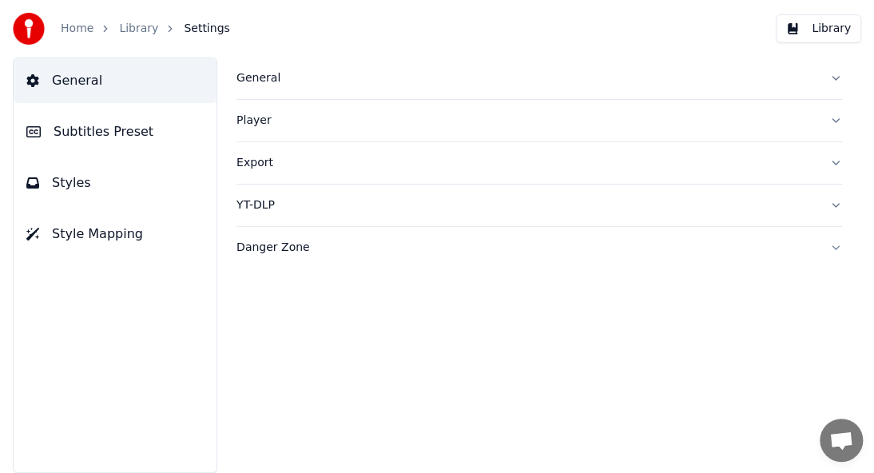
click at [295, 77] on div "General" at bounding box center [526, 78] width 580 height 16
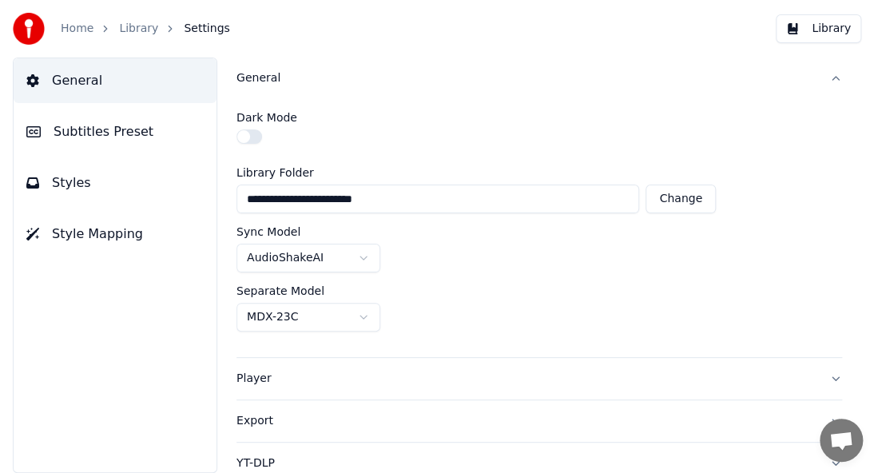
click at [353, 313] on html "**********" at bounding box center [437, 236] width 874 height 473
click at [540, 302] on html "**********" at bounding box center [437, 236] width 874 height 473
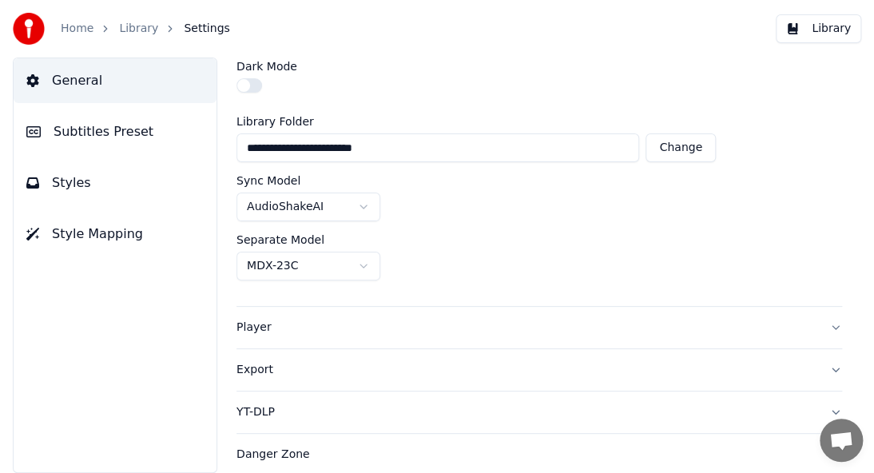
click at [350, 206] on html "**********" at bounding box center [437, 236] width 874 height 473
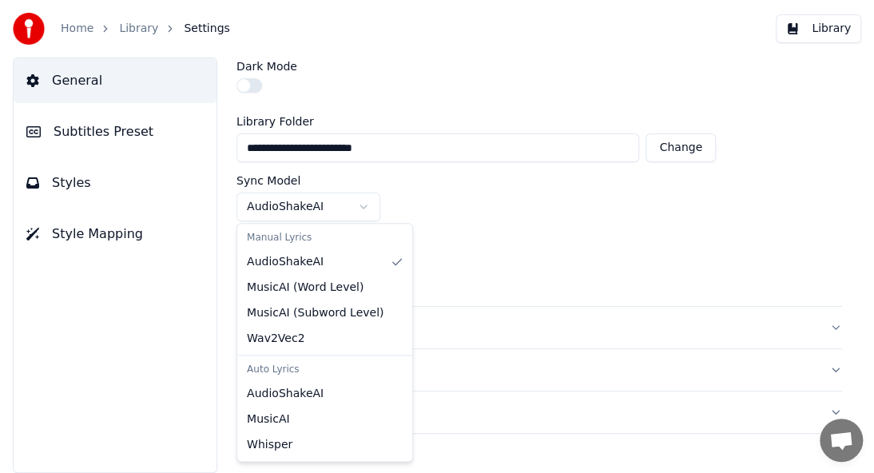
click at [350, 206] on html "**********" at bounding box center [437, 236] width 874 height 473
click at [341, 204] on html "**********" at bounding box center [437, 236] width 874 height 473
click at [273, 209] on html "**********" at bounding box center [437, 236] width 874 height 473
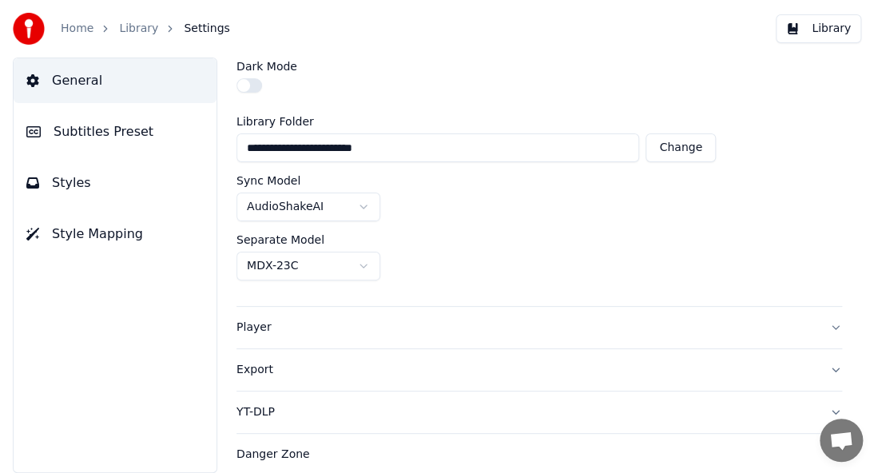
click at [319, 201] on html "**********" at bounding box center [437, 236] width 874 height 473
click at [247, 331] on div "Player" at bounding box center [526, 327] width 580 height 16
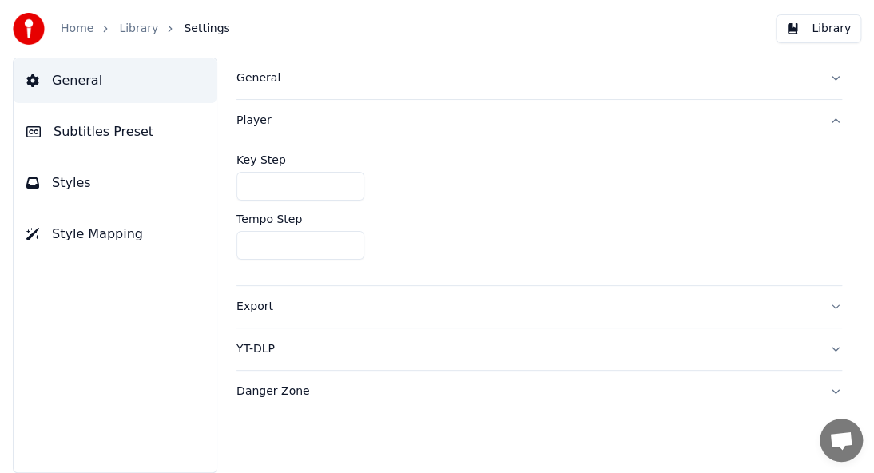
click at [253, 311] on div "Export" at bounding box center [526, 307] width 580 height 16
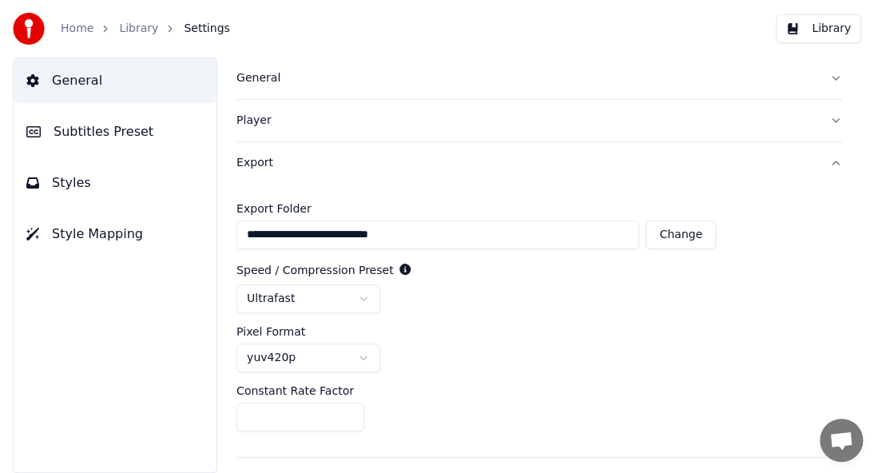
click at [360, 295] on html "**********" at bounding box center [437, 236] width 874 height 473
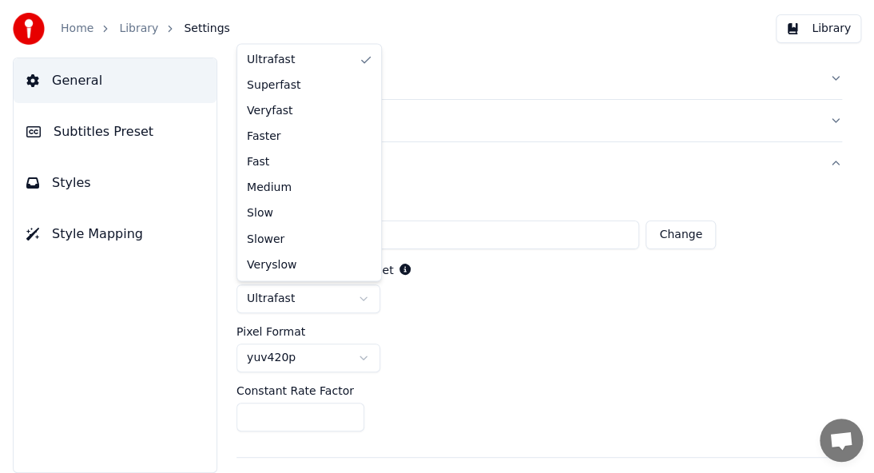
click at [357, 359] on html "**********" at bounding box center [437, 236] width 874 height 473
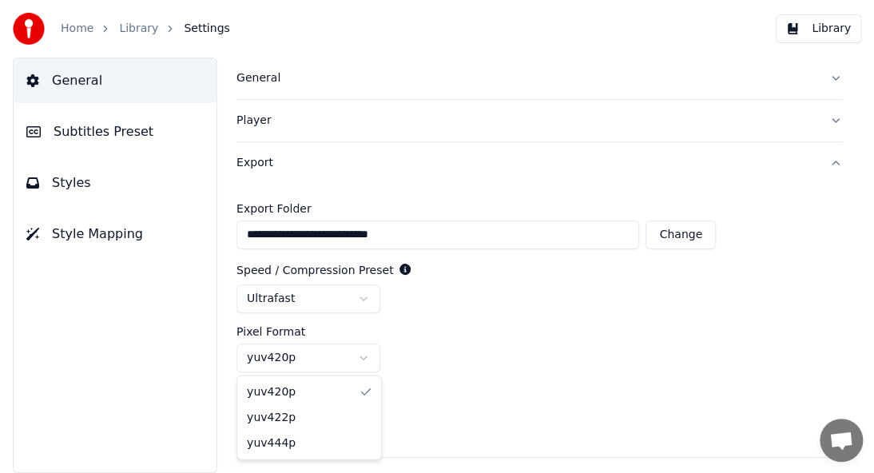
click at [359, 360] on html "**********" at bounding box center [437, 236] width 874 height 473
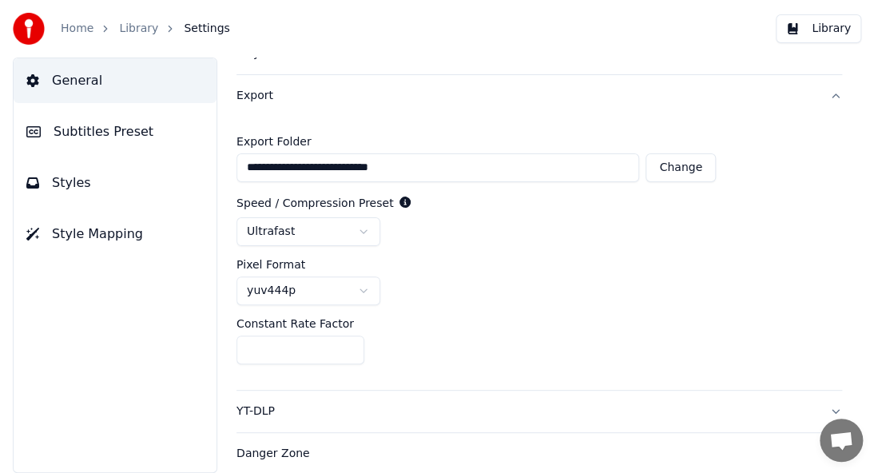
click at [265, 406] on div "YT-DLP" at bounding box center [526, 411] width 580 height 16
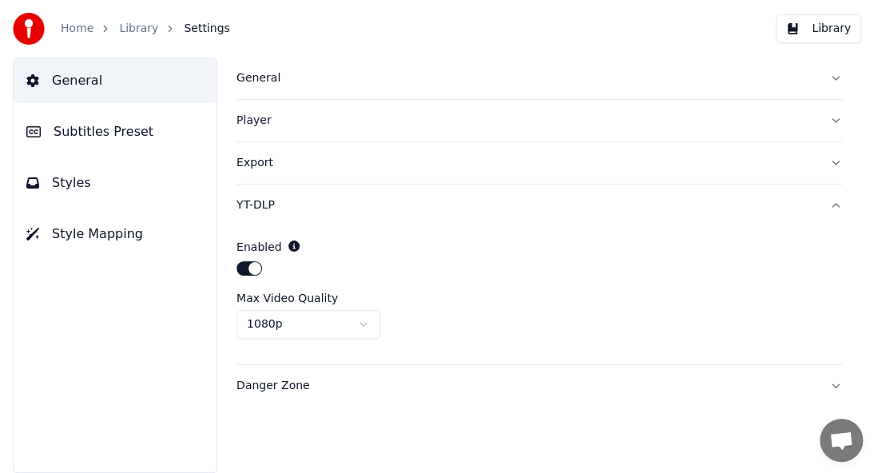
click at [298, 382] on div "Danger Zone" at bounding box center [526, 386] width 580 height 16
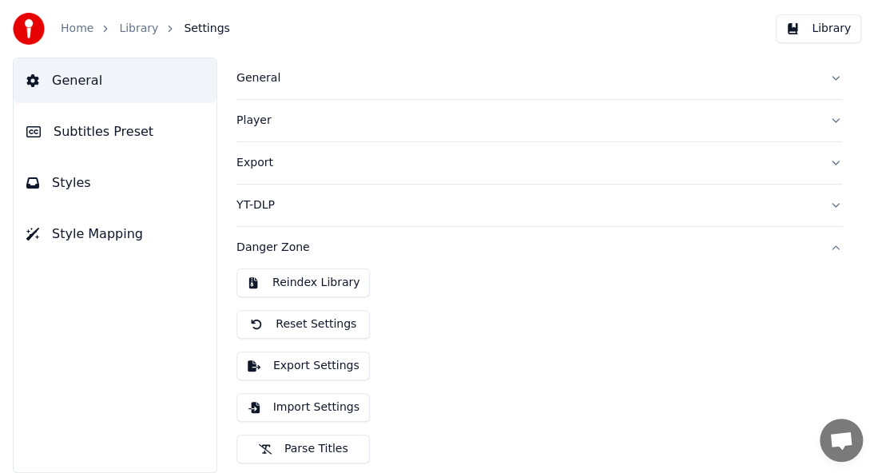
click at [185, 34] on span "Settings" at bounding box center [207, 29] width 46 height 16
click at [189, 32] on span "Settings" at bounding box center [207, 29] width 46 height 16
click at [818, 240] on button "Danger Zone" at bounding box center [538, 248] width 605 height 42
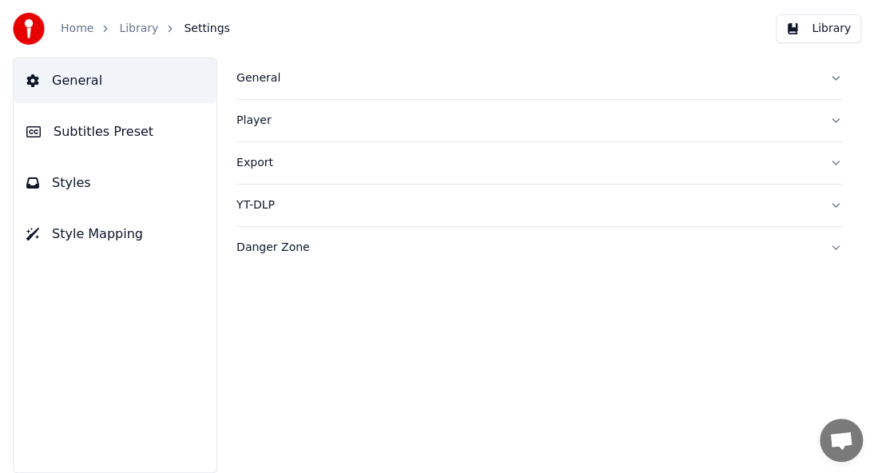
click at [806, 25] on button "Library" at bounding box center [817, 28] width 85 height 29
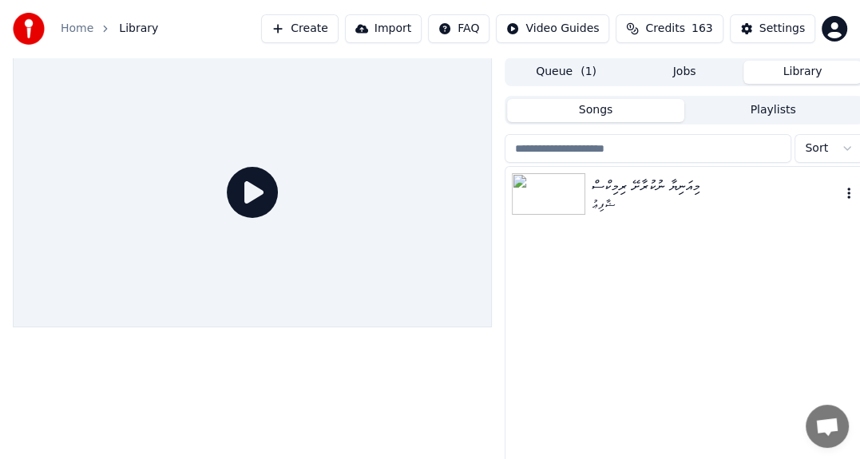
click at [576, 192] on img at bounding box center [548, 194] width 73 height 42
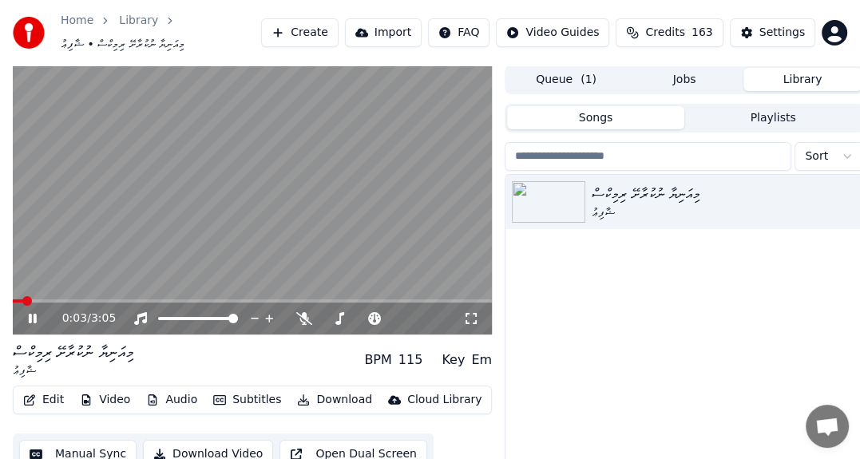
click at [475, 316] on icon at bounding box center [471, 318] width 11 height 11
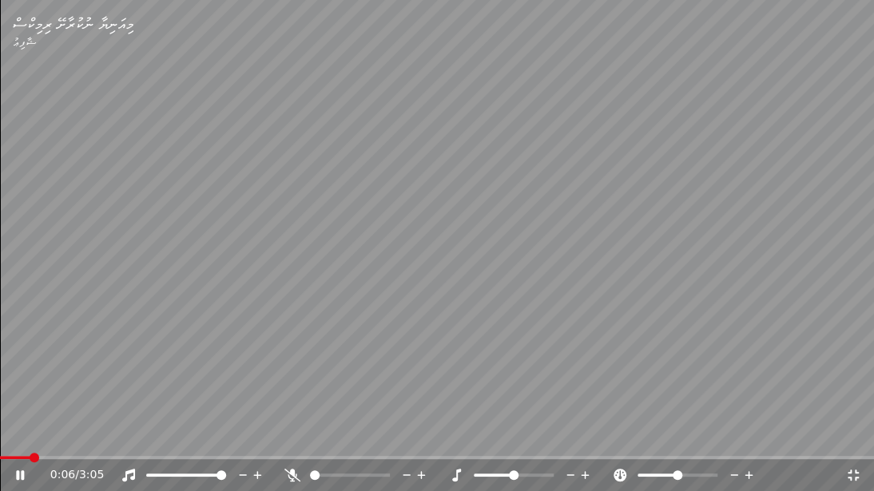
drag, startPoint x: 288, startPoint y: 476, endPoint x: 292, endPoint y: 339, distance: 137.4
click at [288, 472] on icon at bounding box center [292, 475] width 16 height 13
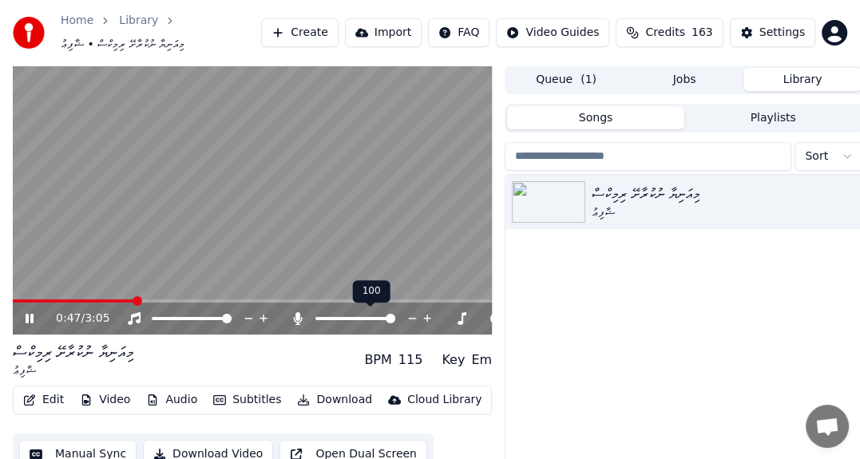
click at [297, 321] on icon at bounding box center [298, 318] width 16 height 13
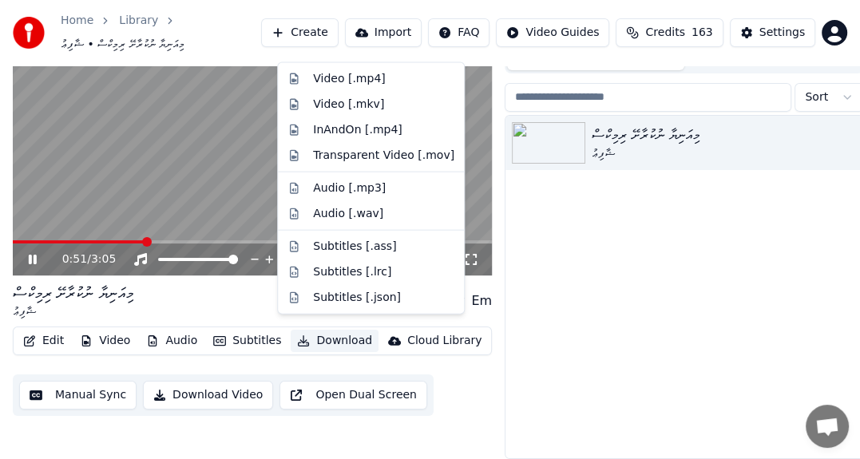
click at [319, 330] on button "Download" at bounding box center [335, 341] width 88 height 22
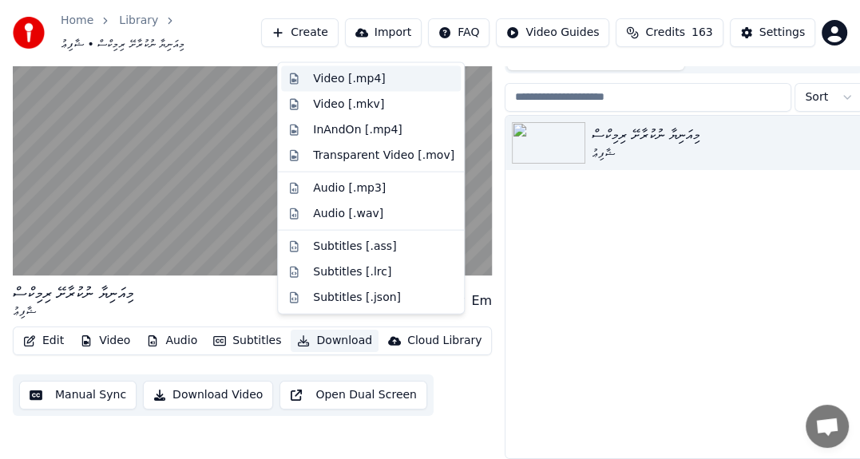
click at [333, 76] on div "Video [.mp4]" at bounding box center [349, 79] width 72 height 16
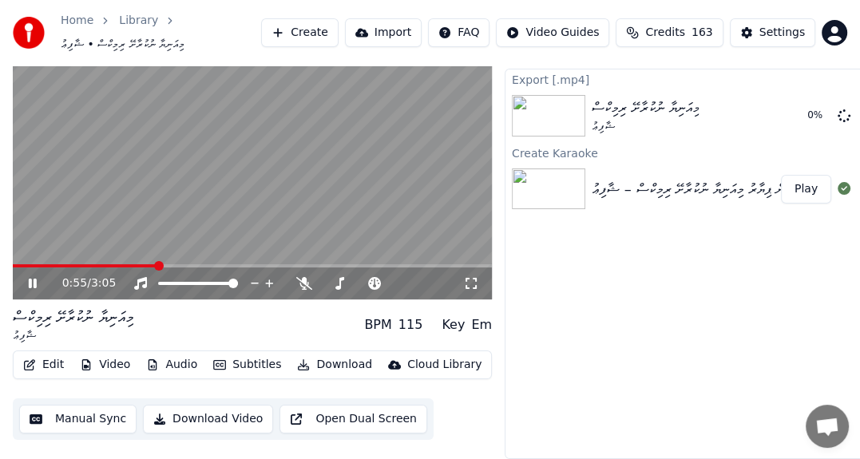
click at [34, 279] on icon at bounding box center [33, 284] width 8 height 10
click at [796, 104] on button "Show" at bounding box center [803, 115] width 58 height 29
click at [319, 35] on button "Create" at bounding box center [299, 32] width 77 height 29
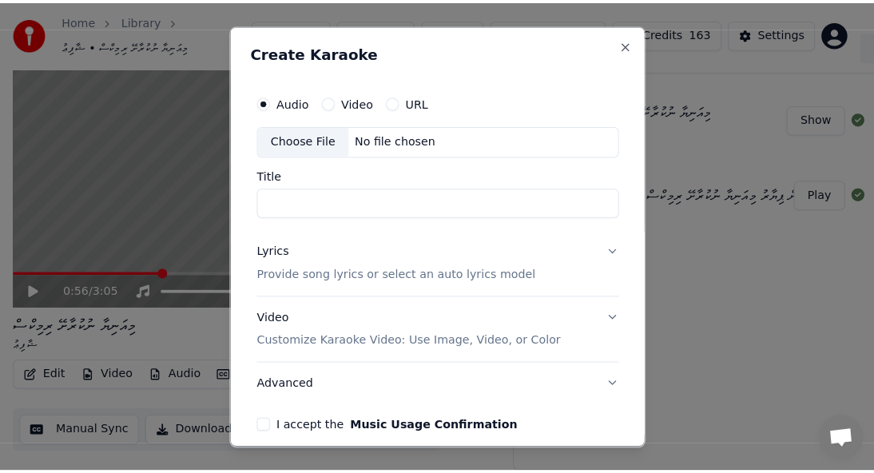
scroll to position [32, 0]
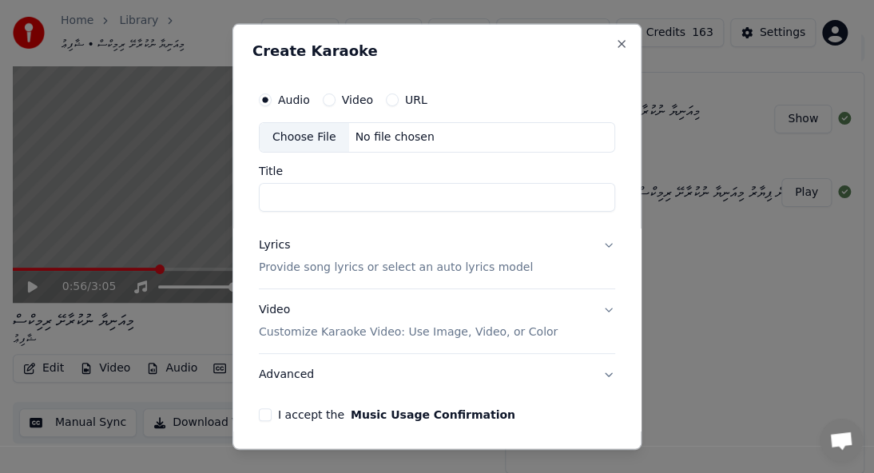
click at [308, 140] on div "Choose File" at bounding box center [304, 137] width 89 height 29
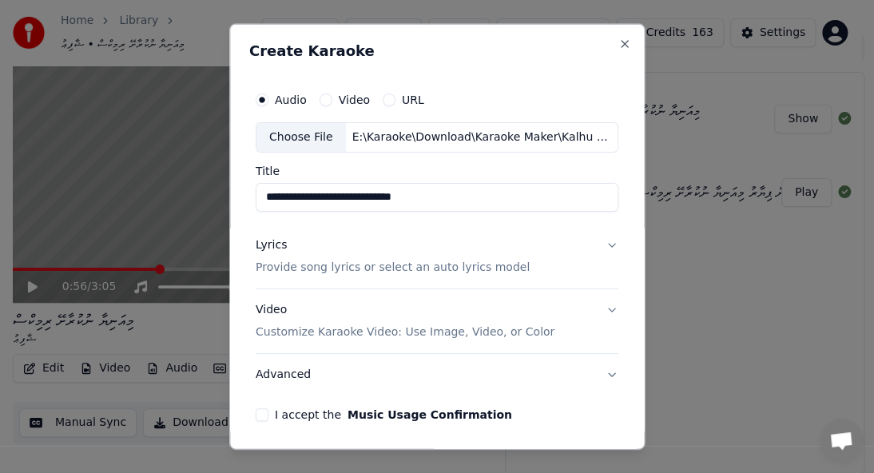
drag, startPoint x: 523, startPoint y: 200, endPoint x: 0, endPoint y: 193, distance: 523.1
click at [4, 188] on body "**********" at bounding box center [430, 204] width 860 height 473
paste input
type input "**********"
click at [424, 264] on p "Provide song lyrics or select an auto lyrics model" at bounding box center [393, 268] width 274 height 16
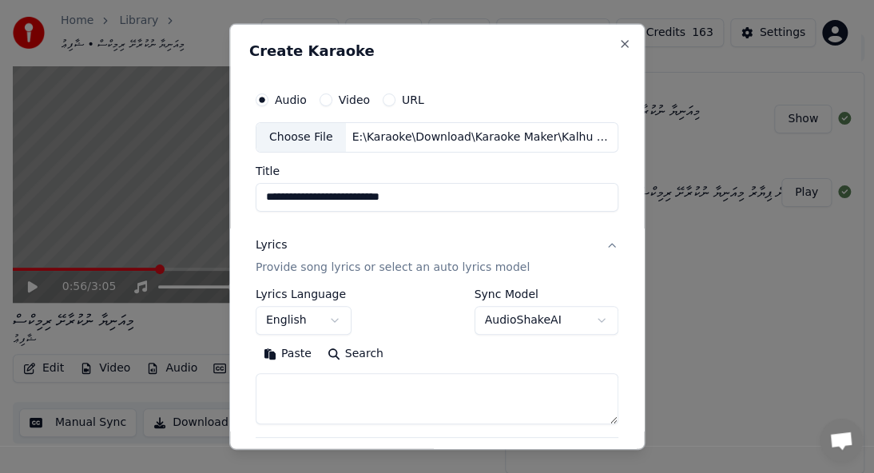
scroll to position [160, 0]
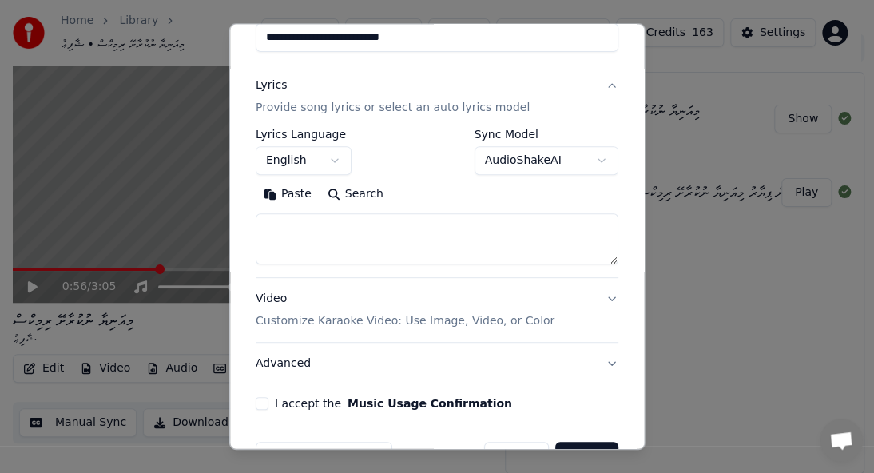
click at [297, 234] on textarea at bounding box center [437, 238] width 363 height 51
paste textarea "**********"
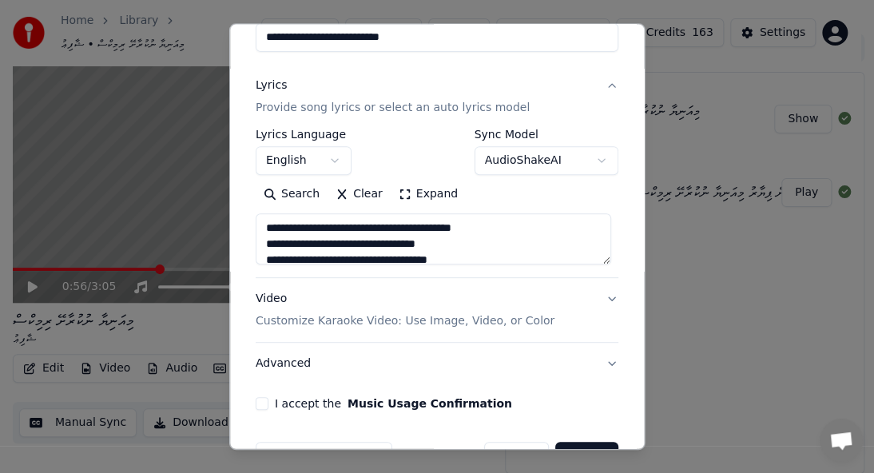
scroll to position [434, 0]
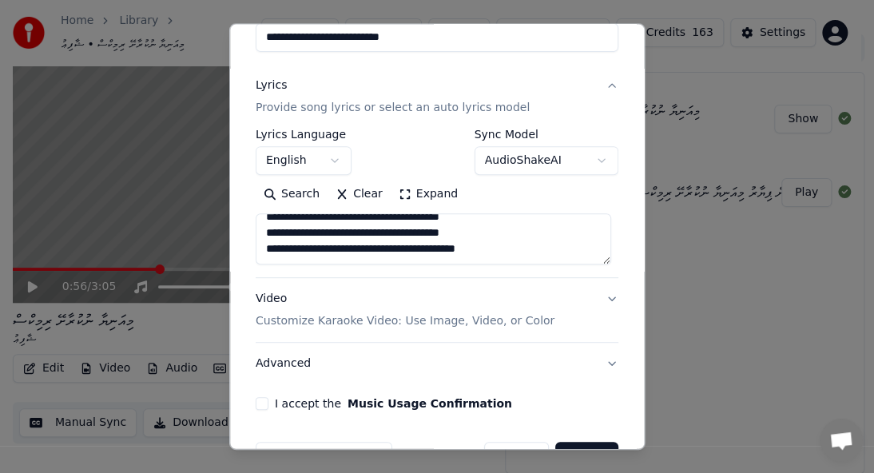
type textarea "**********"
click at [285, 166] on body "**********" at bounding box center [430, 204] width 860 height 473
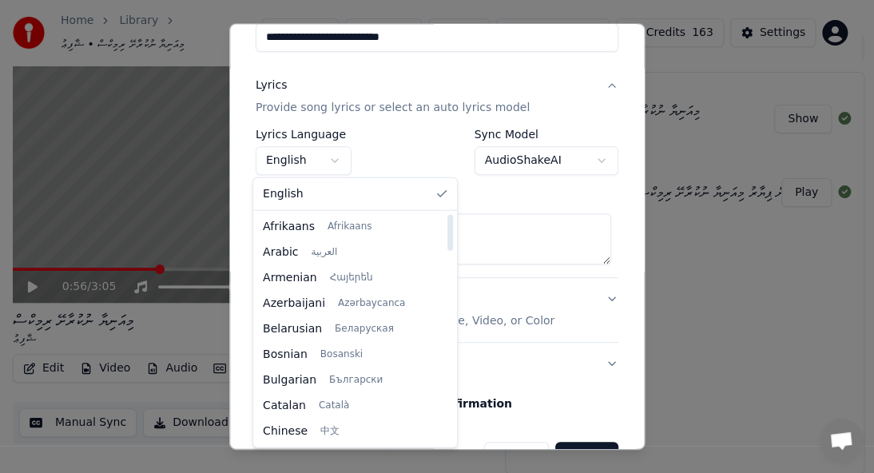
select select "**"
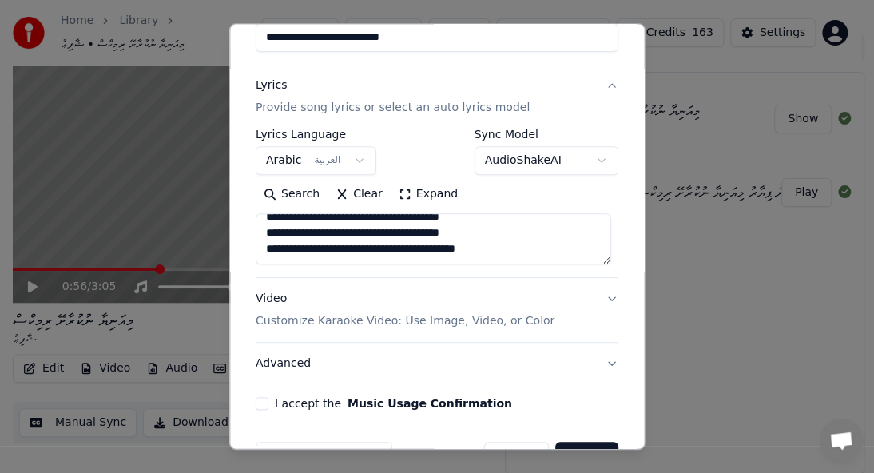
click at [347, 319] on p "Customize Karaoke Video: Use Image, Video, or Color" at bounding box center [405, 321] width 299 height 16
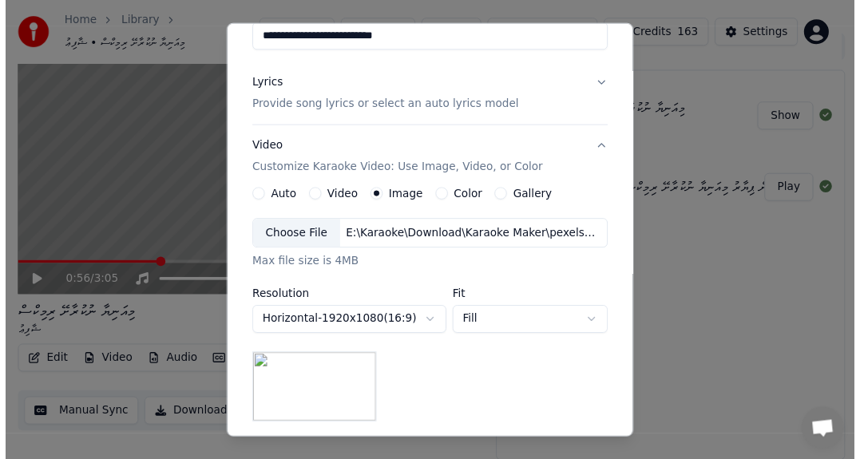
scroll to position [371, 0]
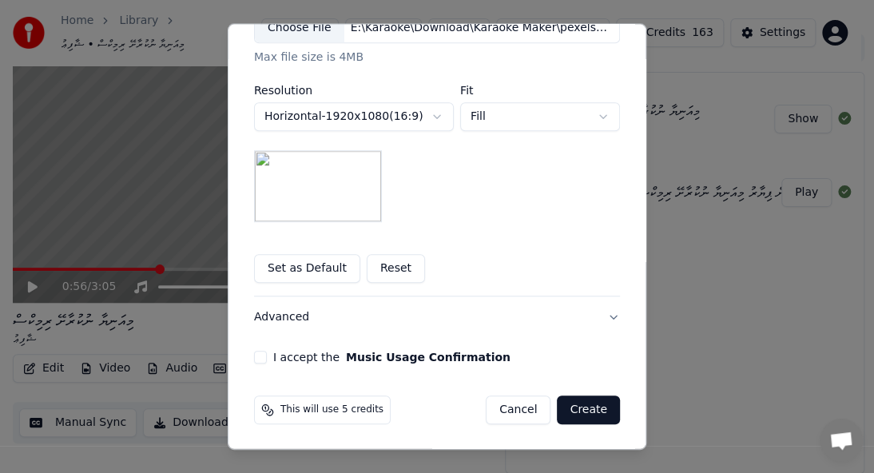
click at [296, 355] on label "I accept the Music Usage Confirmation" at bounding box center [391, 356] width 237 height 11
click at [267, 355] on button "I accept the Music Usage Confirmation" at bounding box center [260, 357] width 13 height 13
click at [579, 411] on button "Create" at bounding box center [588, 409] width 63 height 29
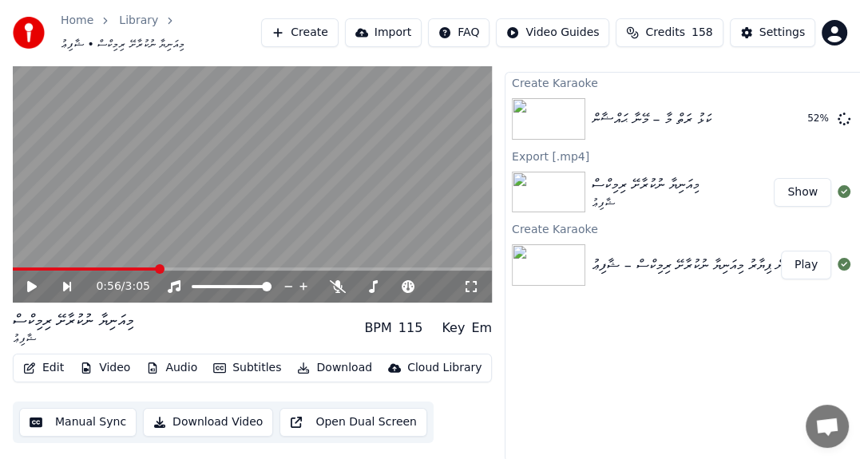
click at [805, 192] on button "Show" at bounding box center [803, 192] width 58 height 29
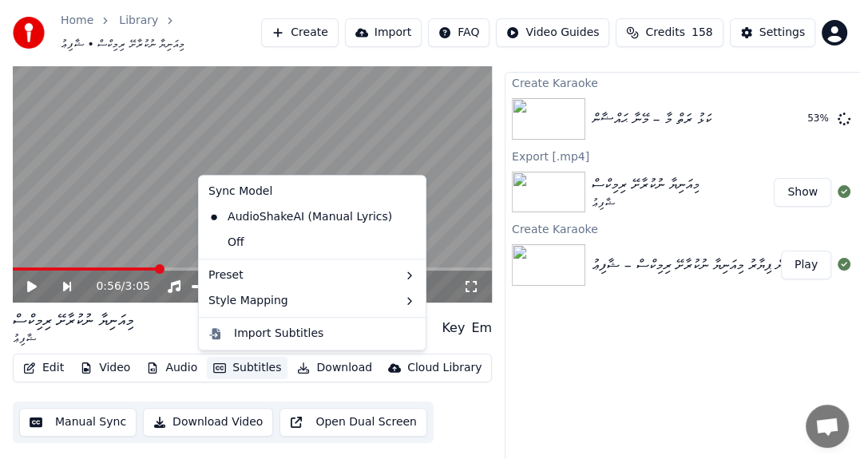
click at [240, 365] on button "Subtitles" at bounding box center [247, 368] width 81 height 22
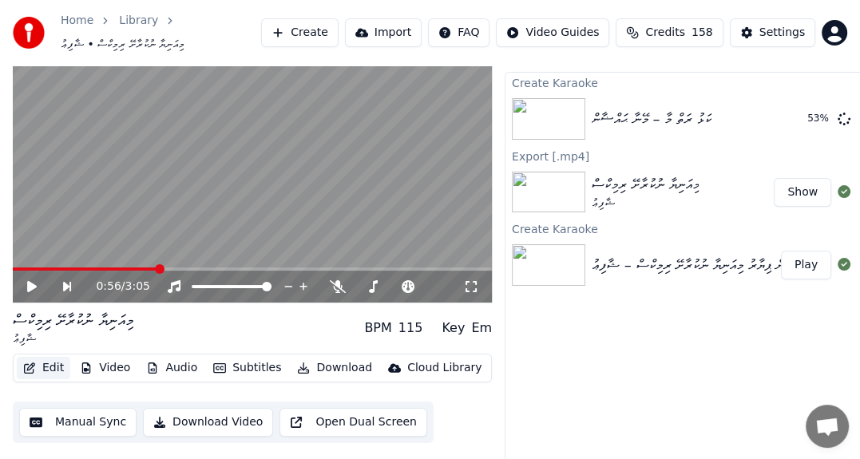
click at [47, 366] on button "Edit" at bounding box center [44, 368] width 54 height 22
click at [48, 366] on button "Edit" at bounding box center [44, 368] width 54 height 22
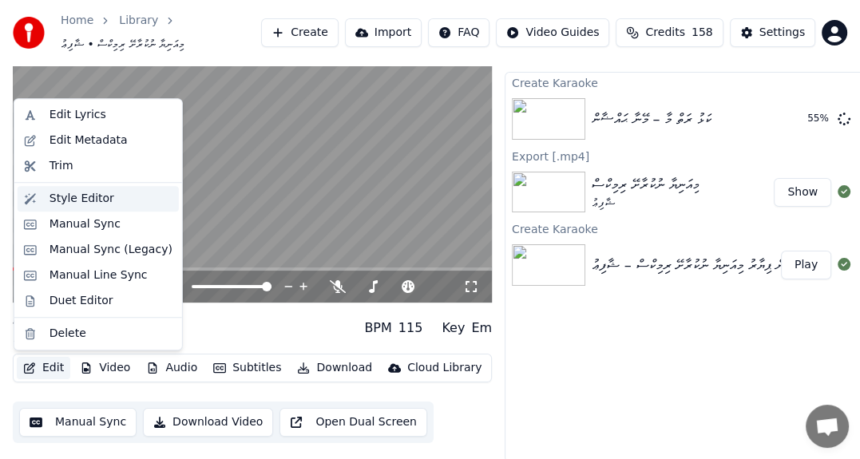
click at [98, 200] on div "Style Editor" at bounding box center [82, 199] width 65 height 16
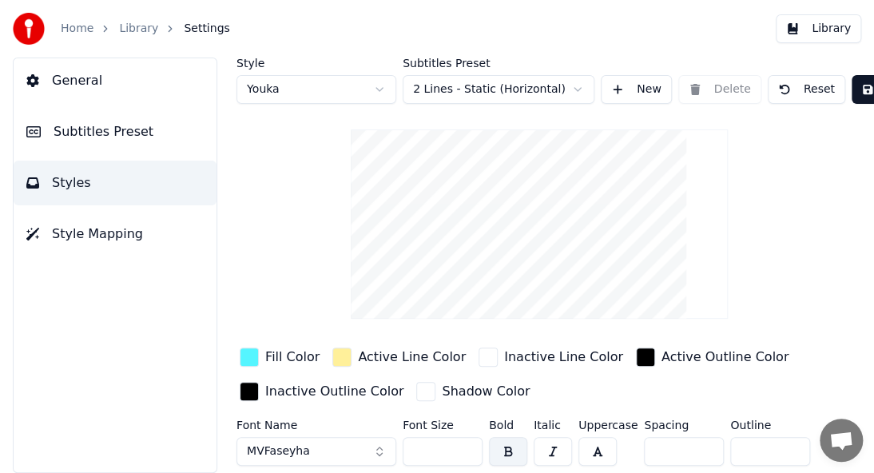
click at [204, 26] on span "Settings" at bounding box center [207, 29] width 46 height 16
click at [184, 26] on span "Settings" at bounding box center [207, 29] width 46 height 16
click at [134, 32] on link "Library" at bounding box center [138, 29] width 39 height 16
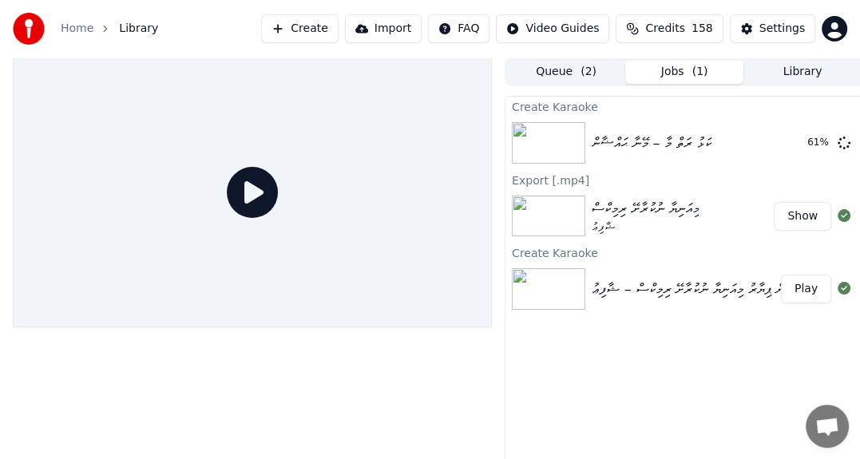
click at [804, 213] on button "Show" at bounding box center [803, 216] width 58 height 29
click at [798, 218] on button "Show" at bounding box center [803, 216] width 58 height 29
click at [801, 217] on button "Show" at bounding box center [803, 216] width 58 height 29
click at [259, 192] on icon at bounding box center [252, 192] width 51 height 51
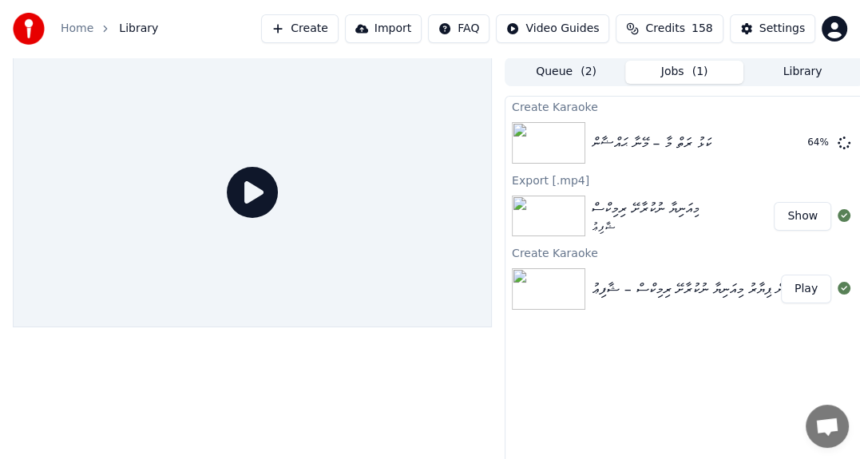
click at [795, 220] on button "Show" at bounding box center [803, 216] width 58 height 29
click at [137, 29] on span "Library" at bounding box center [138, 29] width 39 height 16
click at [627, 211] on div "މިއަނިޔާ ނުކުރާށޭ ރިމިކްސް" at bounding box center [645, 208] width 107 height 22
click at [629, 211] on div "މިއަނިޔާ ނުކުރާށޭ ރިމިކްސް" at bounding box center [645, 208] width 107 height 22
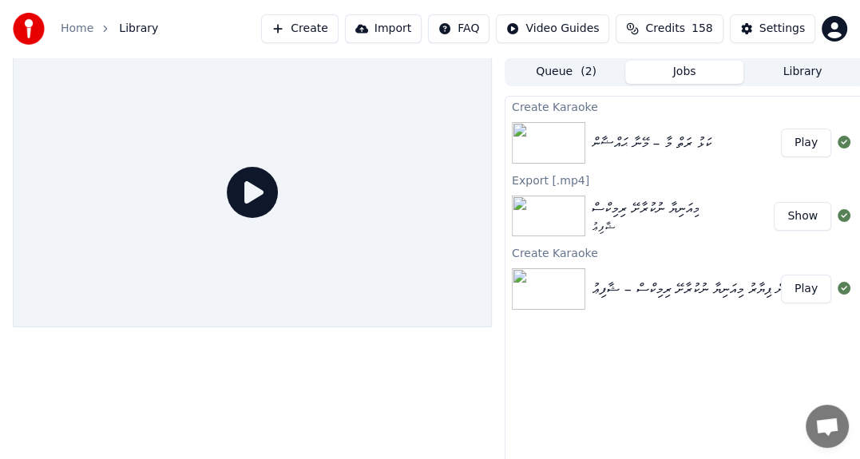
click at [629, 211] on div "މިއަނިޔާ ނުކުރާށޭ ރިމިކްސް" at bounding box center [645, 208] width 107 height 22
click at [547, 75] on button "Queue ( 2 )" at bounding box center [566, 72] width 118 height 23
click at [561, 72] on button "Queue ( 2 )" at bounding box center [566, 72] width 118 height 23
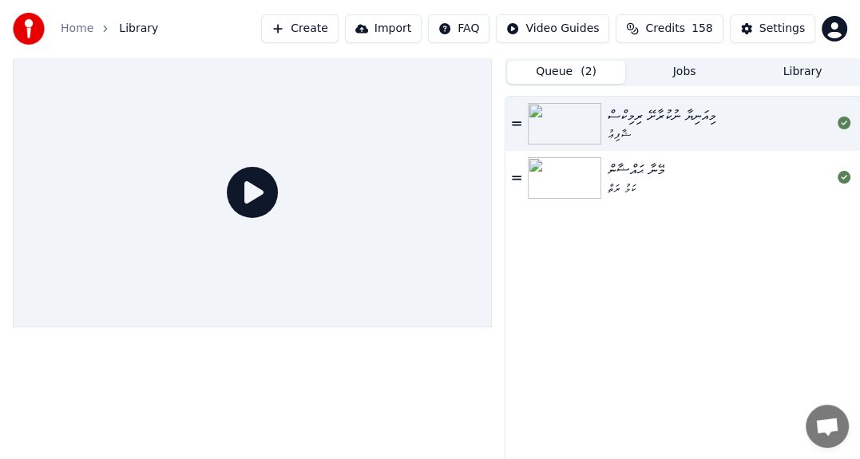
click at [685, 118] on div "މިއަނިޔާ ނުކުރާށޭ ރިމިކްސް" at bounding box center [661, 116] width 107 height 22
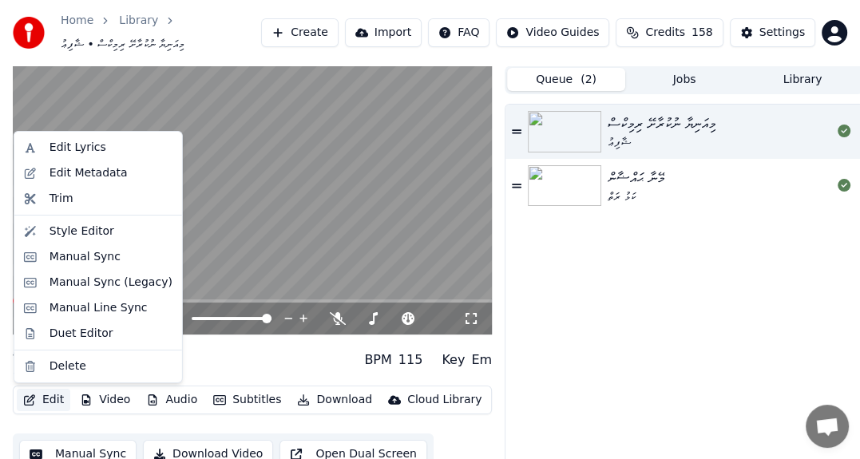
click at [53, 403] on button "Edit" at bounding box center [44, 400] width 54 height 22
click at [73, 171] on div "Edit Metadata" at bounding box center [89, 173] width 78 height 16
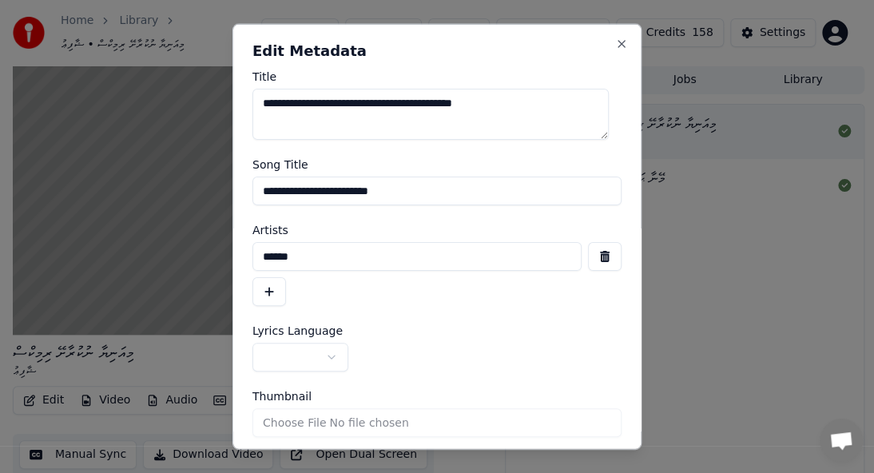
click at [482, 106] on textarea "**********" at bounding box center [430, 114] width 356 height 51
drag, startPoint x: 435, startPoint y: 188, endPoint x: 0, endPoint y: 169, distance: 435.7
click at [0, 165] on body "**********" at bounding box center [430, 236] width 860 height 473
paste input "**********"
type input "**********"
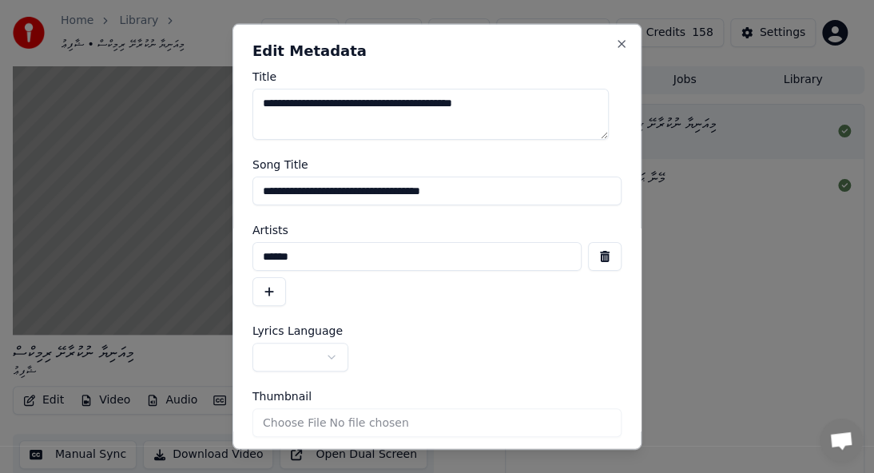
scroll to position [54, 0]
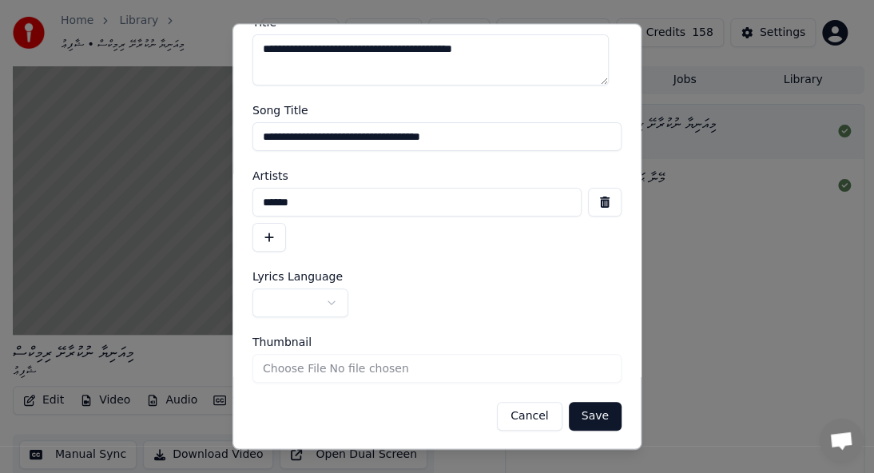
click at [591, 425] on button "Save" at bounding box center [595, 416] width 53 height 29
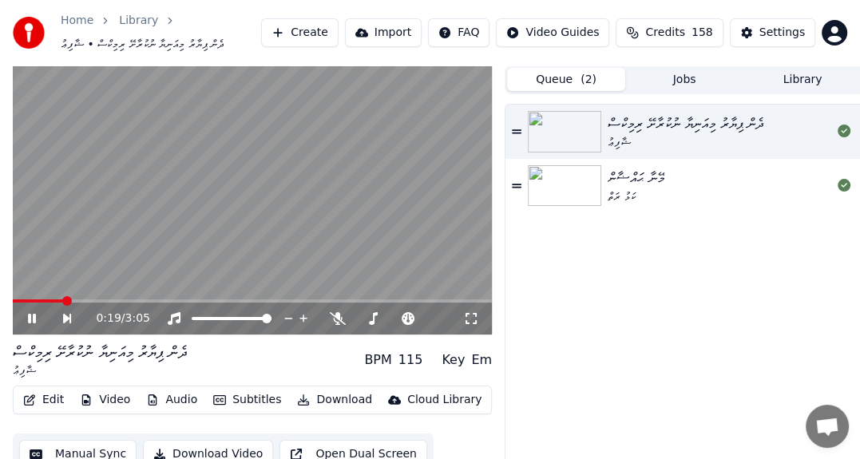
click at [29, 313] on icon at bounding box center [43, 318] width 35 height 13
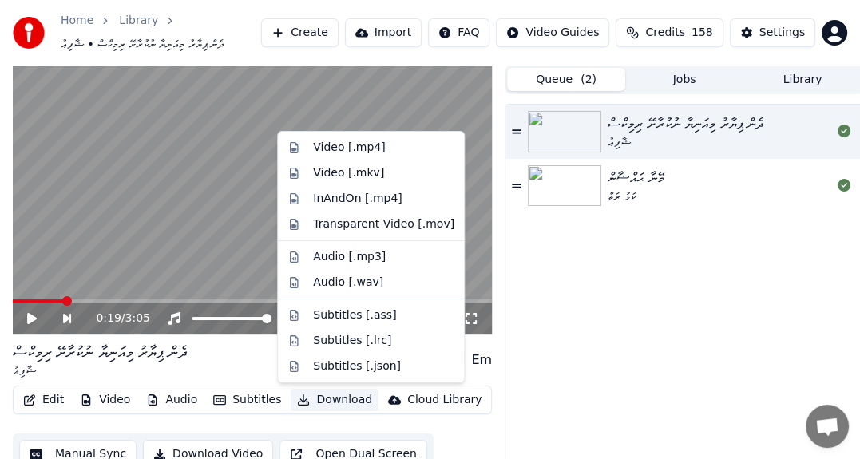
click at [312, 406] on button "Download" at bounding box center [335, 400] width 88 height 22
click at [331, 155] on div "Video [.mp4]" at bounding box center [349, 148] width 72 height 16
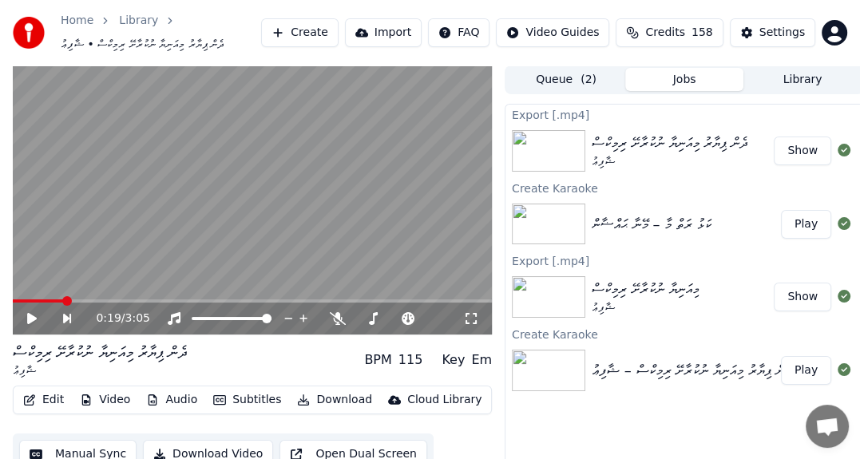
click at [818, 153] on button "Show" at bounding box center [803, 151] width 58 height 29
click at [802, 221] on button "Play" at bounding box center [806, 224] width 50 height 29
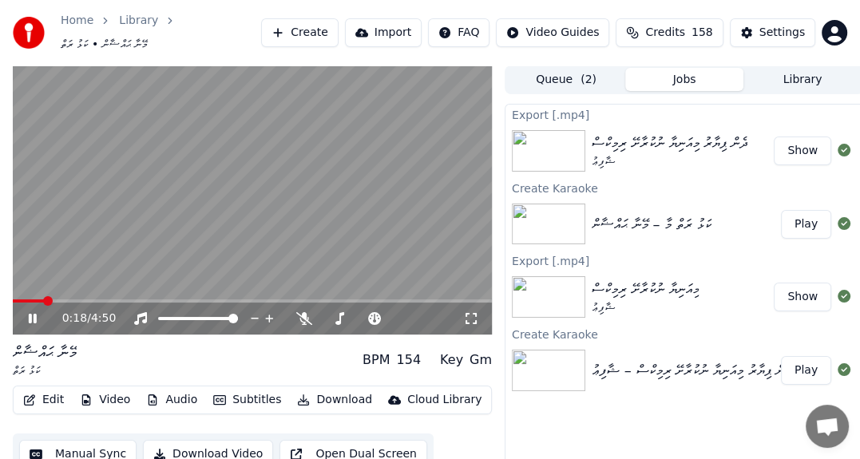
click at [41, 398] on button "Edit" at bounding box center [44, 400] width 54 height 22
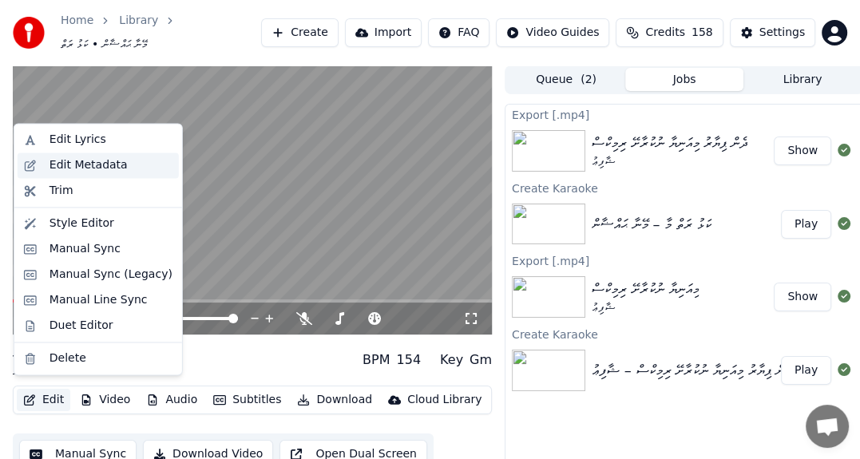
click at [77, 172] on div "Edit Metadata" at bounding box center [89, 165] width 78 height 16
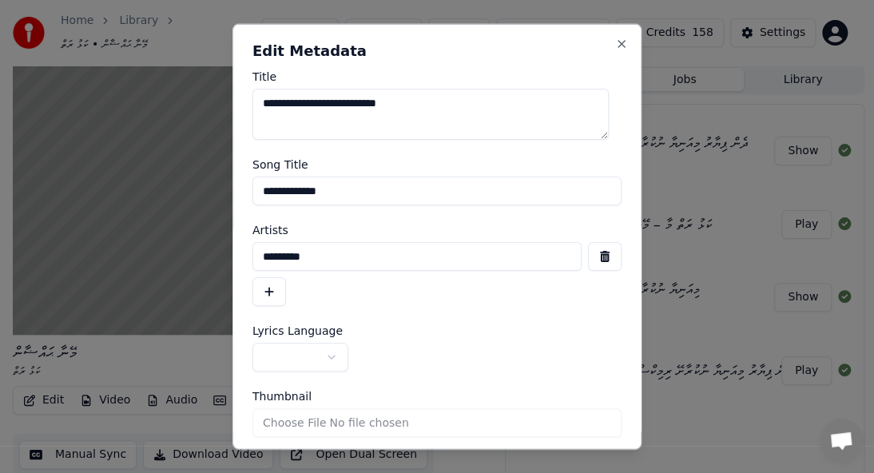
drag, startPoint x: 301, startPoint y: 257, endPoint x: 61, endPoint y: 247, distance: 240.6
click at [76, 248] on body "**********" at bounding box center [430, 236] width 860 height 473
click at [358, 188] on input "**********" at bounding box center [436, 190] width 369 height 29
paste input "*********"
type input "*********"
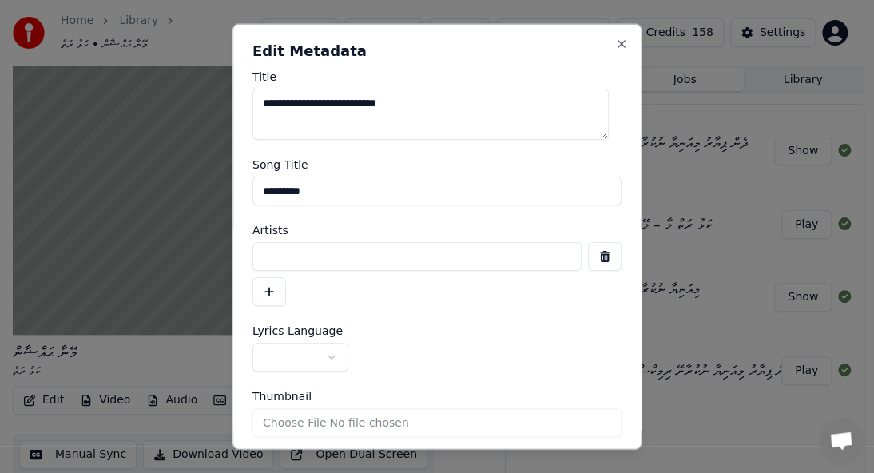
drag, startPoint x: 321, startPoint y: 248, endPoint x: 315, endPoint y: 258, distance: 12.2
click at [321, 249] on input at bounding box center [416, 256] width 329 height 29
paste input "**********"
type input "**********"
click at [328, 357] on button "button" at bounding box center [300, 357] width 96 height 29
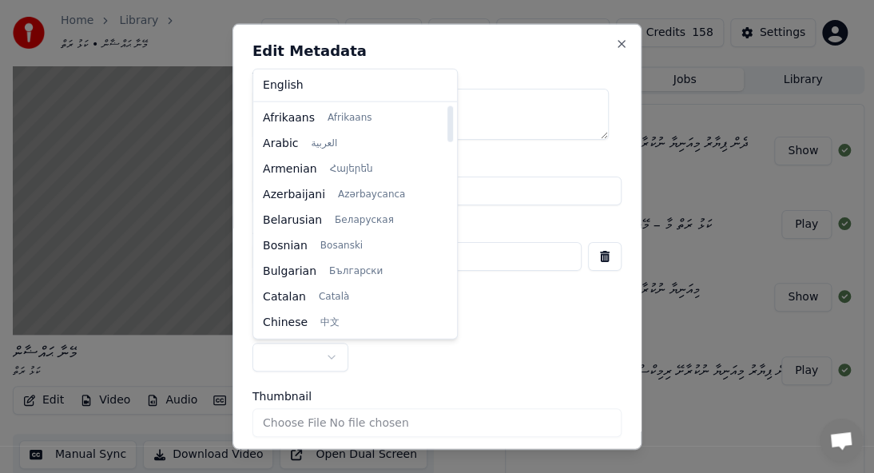
select select "**"
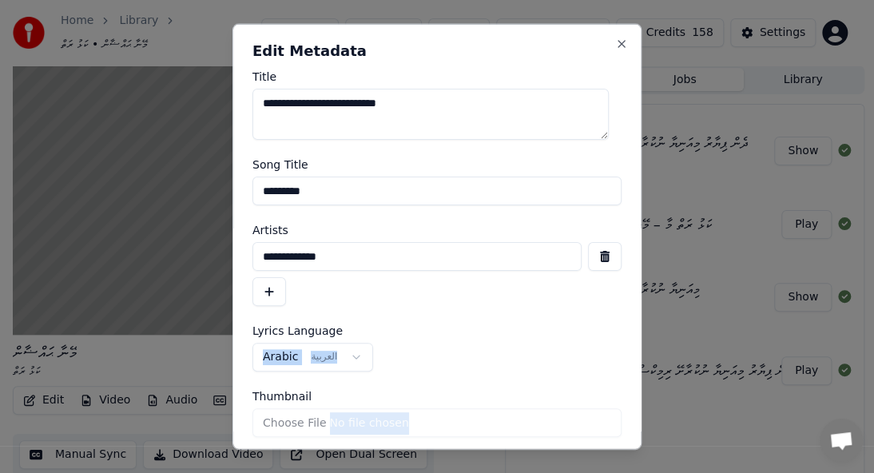
scroll to position [54, 0]
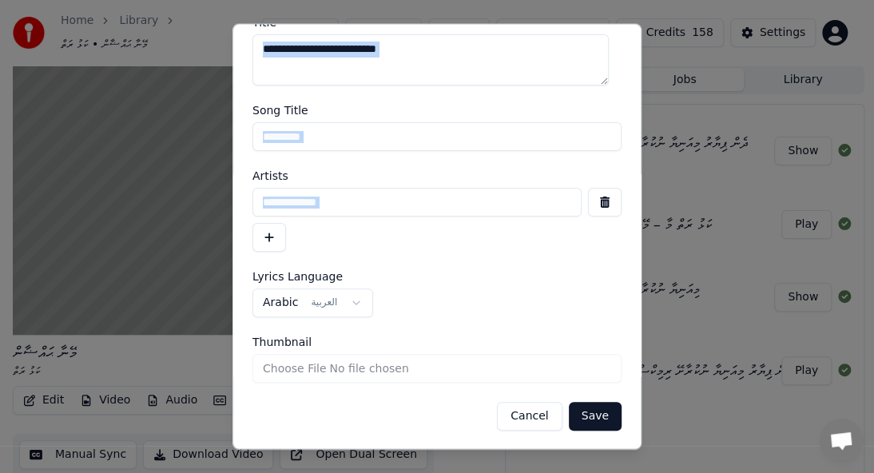
drag, startPoint x: 640, startPoint y: 324, endPoint x: 643, endPoint y: 425, distance: 100.7
click at [643, 425] on body "**********" at bounding box center [430, 236] width 860 height 473
click at [597, 414] on button "Save" at bounding box center [595, 416] width 53 height 29
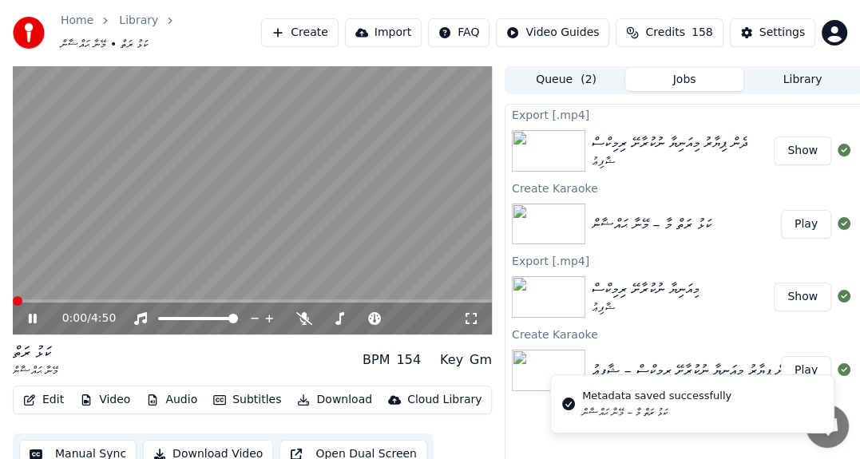
click at [13, 300] on span at bounding box center [18, 301] width 10 height 10
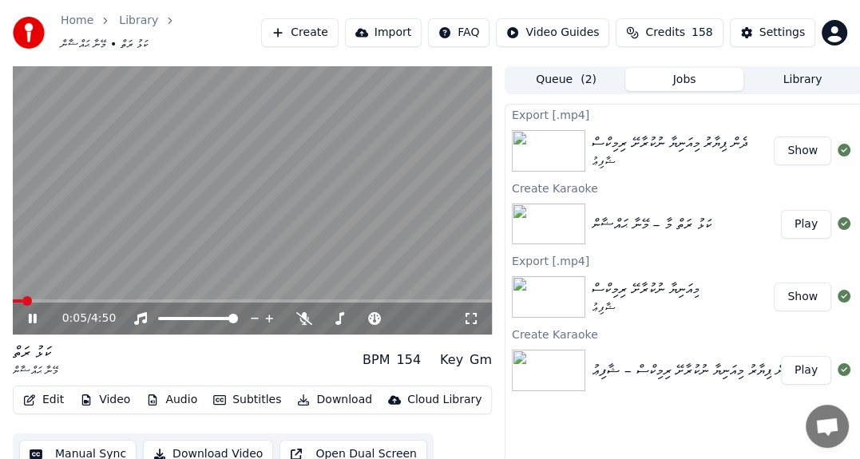
click at [45, 395] on button "Edit" at bounding box center [44, 400] width 54 height 22
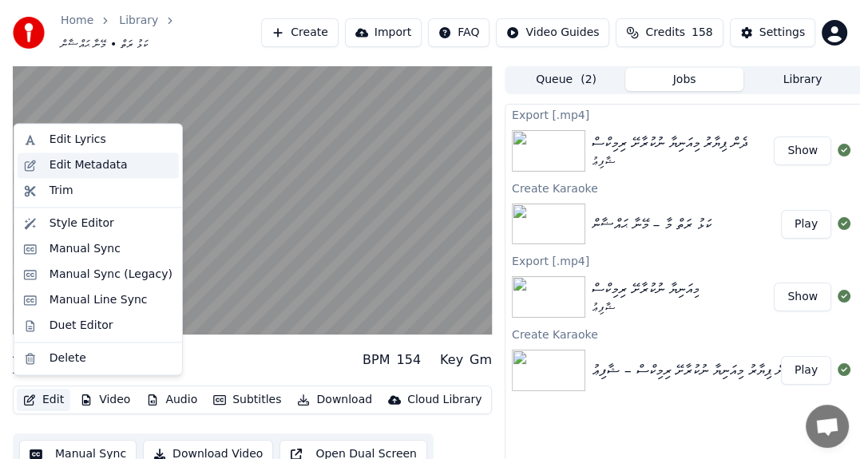
click at [88, 161] on div "Edit Metadata" at bounding box center [89, 165] width 78 height 16
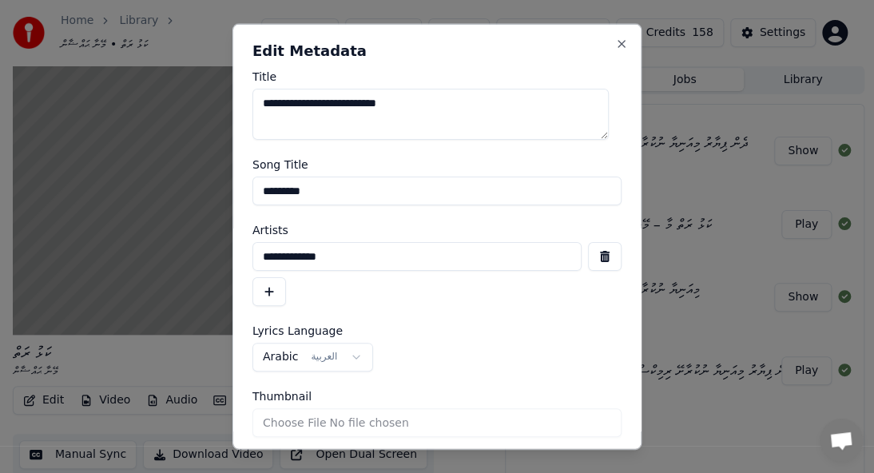
click at [323, 103] on textarea "**********" at bounding box center [430, 114] width 356 height 51
type textarea "**********"
drag, startPoint x: 326, startPoint y: 191, endPoint x: 0, endPoint y: 193, distance: 325.9
click at [0, 193] on body "**********" at bounding box center [430, 236] width 860 height 473
paste input "***"
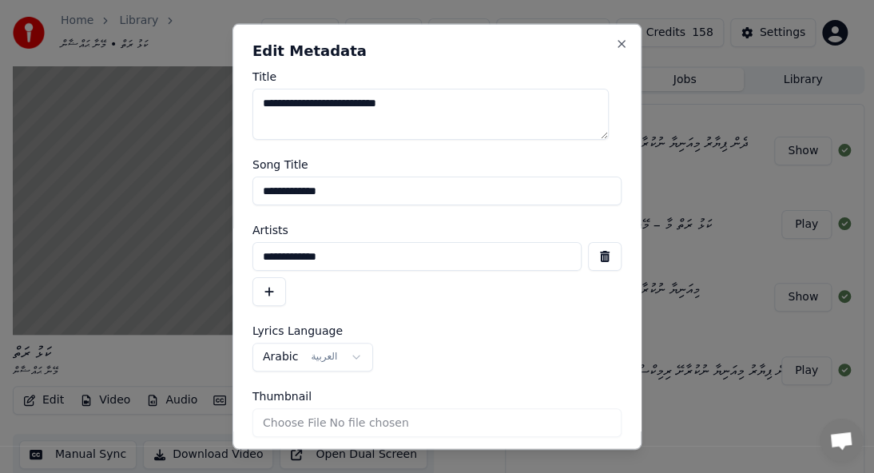
type input "**********"
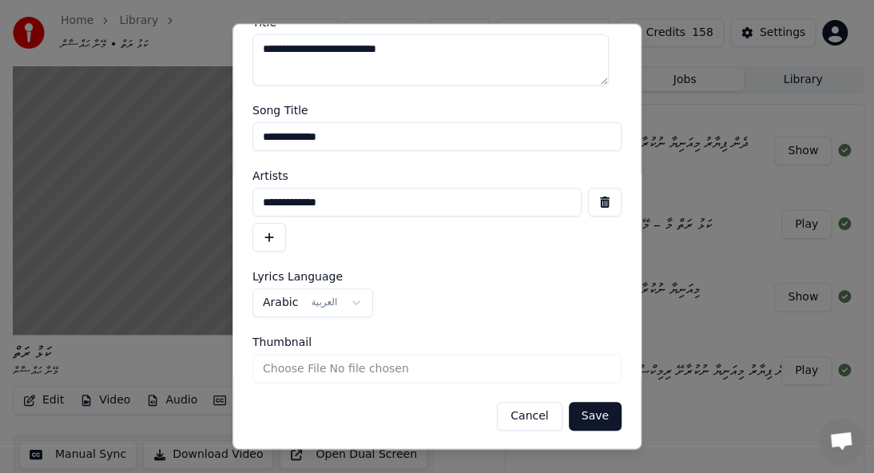
click at [583, 413] on button "Save" at bounding box center [595, 416] width 53 height 29
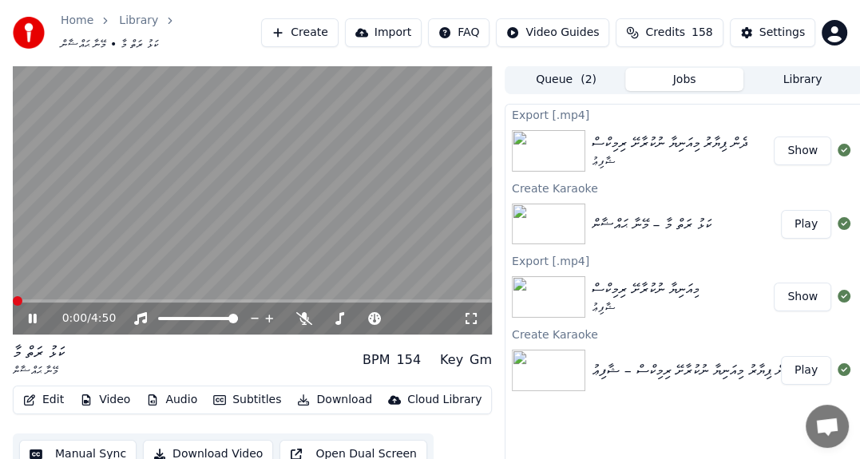
click at [13, 306] on span at bounding box center [18, 301] width 10 height 10
click at [300, 312] on icon at bounding box center [304, 318] width 16 height 13
click at [473, 312] on icon at bounding box center [471, 318] width 16 height 13
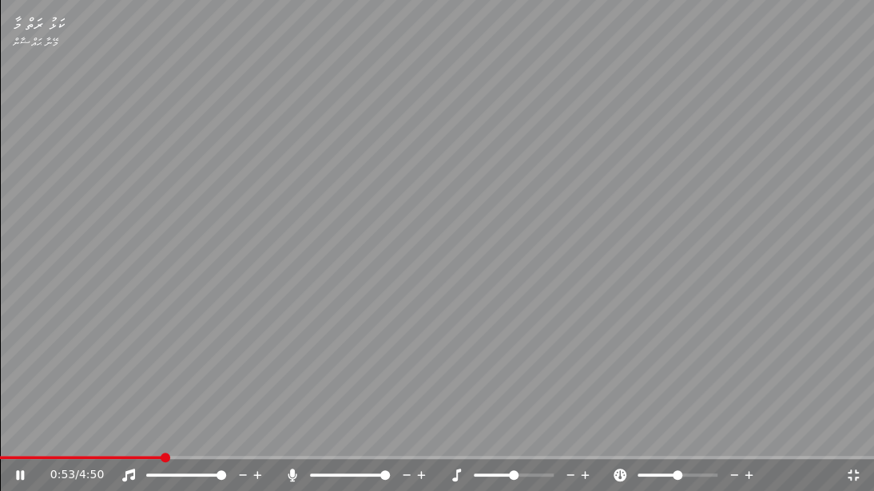
click at [294, 472] on icon at bounding box center [292, 475] width 9 height 13
click at [0, 462] on span at bounding box center [5, 458] width 10 height 10
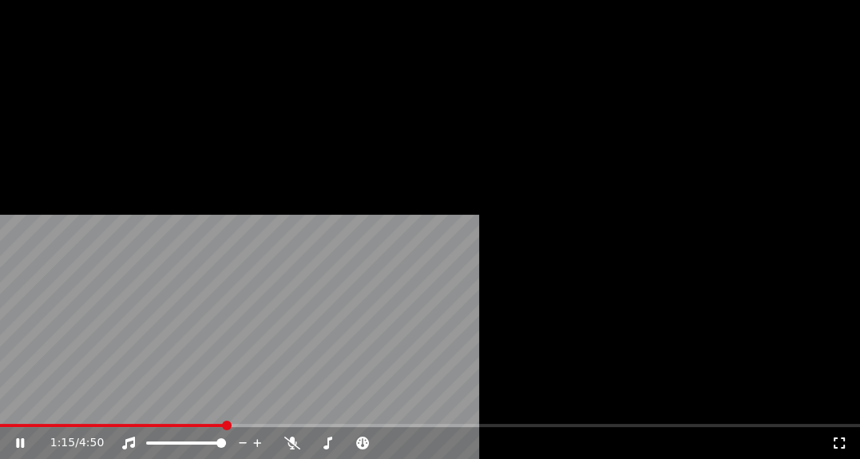
click at [252, 142] on button "Subtitles" at bounding box center [247, 131] width 81 height 22
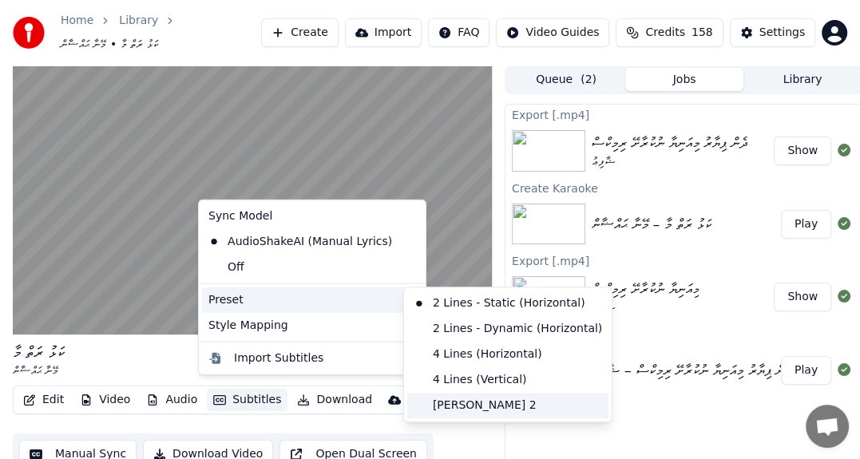
click at [465, 407] on div "[PERSON_NAME] 2" at bounding box center [507, 406] width 201 height 26
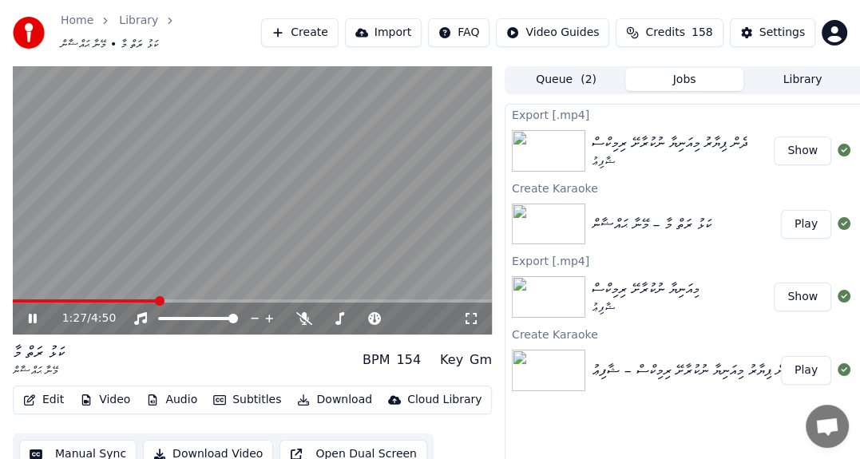
click at [155, 296] on span at bounding box center [160, 301] width 10 height 10
click at [13, 296] on span at bounding box center [18, 301] width 10 height 10
click at [38, 312] on icon at bounding box center [44, 318] width 37 height 13
click at [13, 296] on span at bounding box center [18, 301] width 10 height 10
click at [30, 312] on icon at bounding box center [44, 318] width 37 height 13
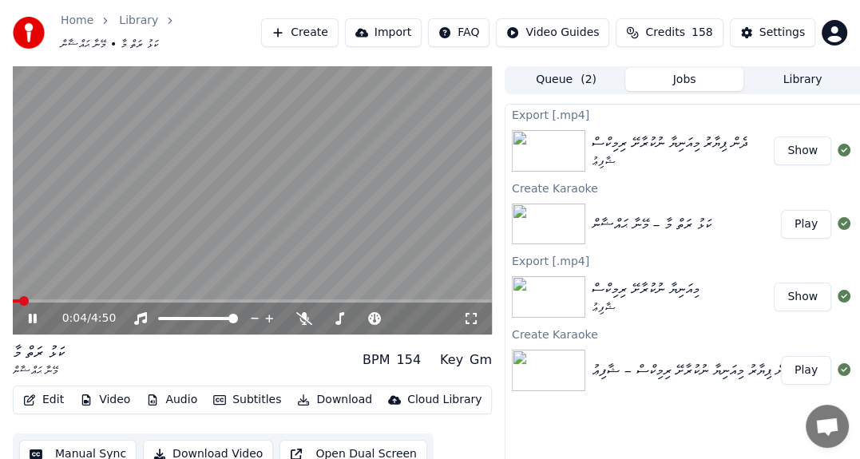
click at [230, 396] on button "Subtitles" at bounding box center [247, 400] width 81 height 22
click at [29, 141] on video at bounding box center [252, 200] width 479 height 270
click at [10, 158] on div "0:11 / 4:50 ކަޅު ރަތް މާ މޭނާ ޙައްޟާން BPM 154 Key Gm Edit Video Audio Subtitle…" at bounding box center [430, 279] width 860 height 429
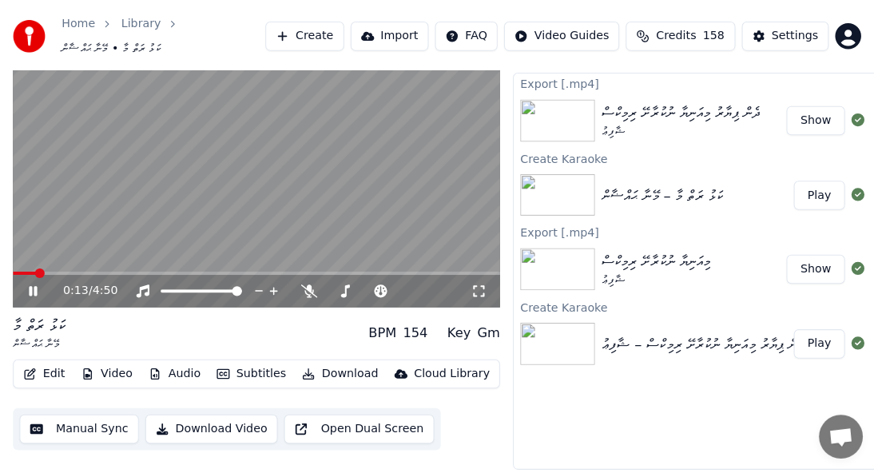
scroll to position [0, 0]
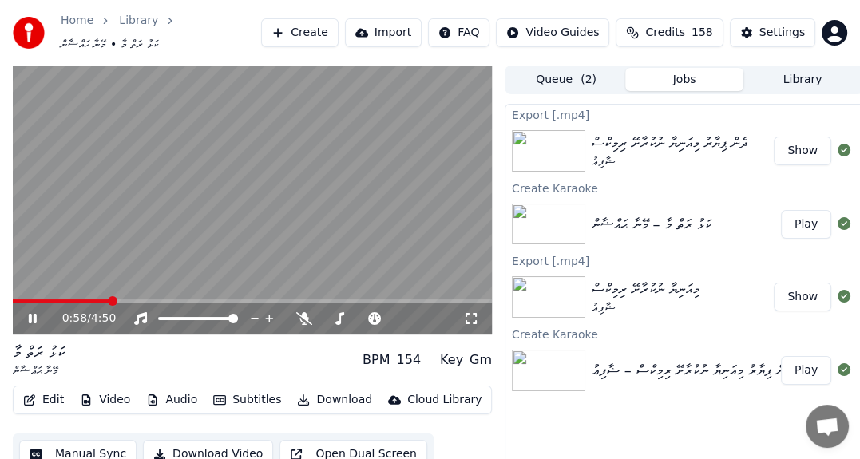
click at [81, 299] on span at bounding box center [61, 300] width 97 height 3
click at [255, 389] on button "Subtitles" at bounding box center [247, 400] width 81 height 22
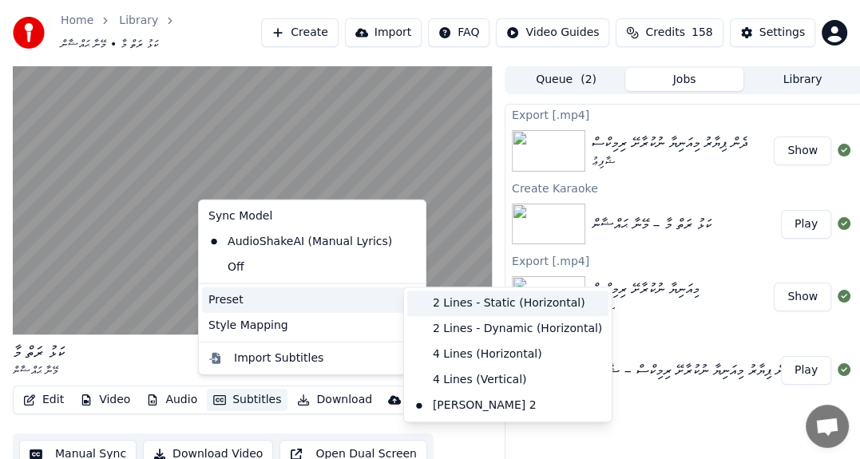
click at [471, 299] on div "2 Lines - Static (Horizontal)" at bounding box center [507, 304] width 201 height 26
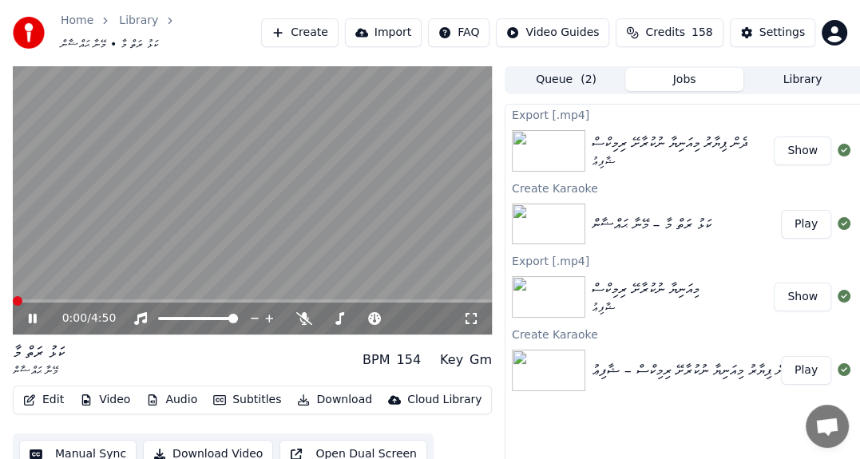
click at [13, 296] on span at bounding box center [18, 301] width 10 height 10
click at [244, 391] on button "Subtitles" at bounding box center [247, 400] width 81 height 22
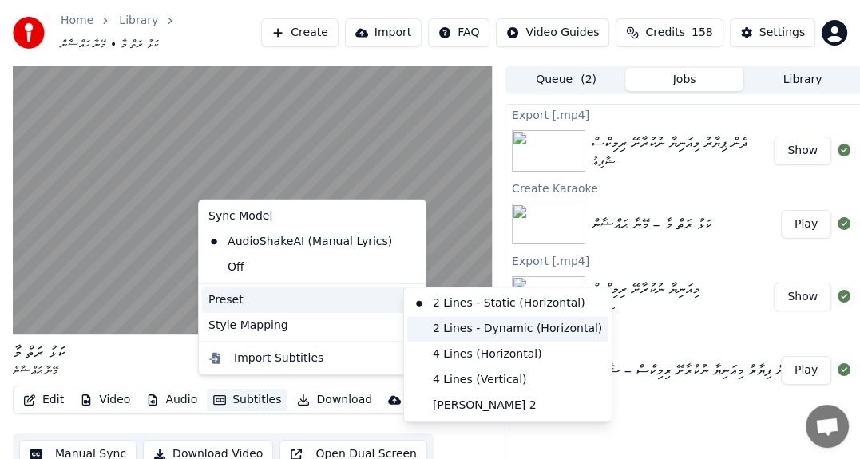
click at [462, 326] on div "2 Lines - Dynamic (Horizontal)" at bounding box center [507, 329] width 201 height 26
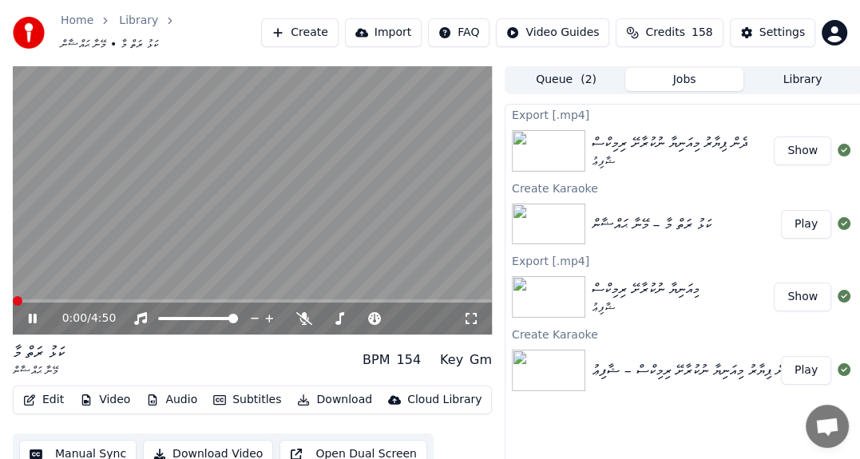
click at [13, 296] on span at bounding box center [18, 301] width 10 height 10
drag, startPoint x: 25, startPoint y: 289, endPoint x: 0, endPoint y: 294, distance: 25.2
click at [0, 294] on div "0:08 / 4:50 ކަޅު ރަތް މާ މޭނާ ޙައްޟާން BPM 154 Key Gm Edit Video Audio Subtitle…" at bounding box center [430, 279] width 860 height 429
click at [13, 296] on span at bounding box center [18, 301] width 10 height 10
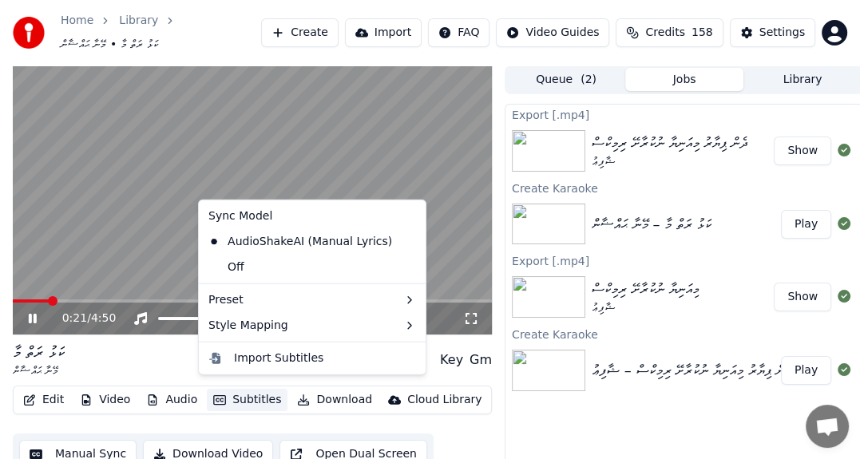
click at [245, 393] on button "Subtitles" at bounding box center [247, 400] width 81 height 22
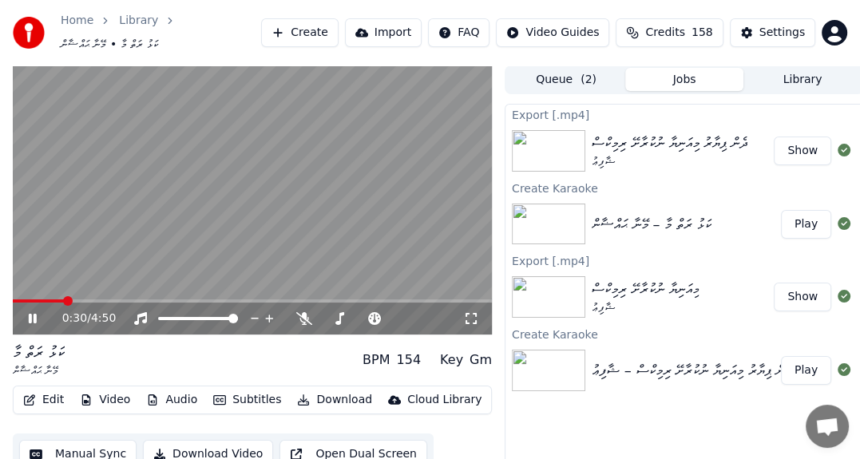
drag, startPoint x: 0, startPoint y: 249, endPoint x: 18, endPoint y: 268, distance: 26.5
click at [18, 268] on div "0:30 / 4:50 ކަޅު ރަތް މާ މޭނާ ޙައްޟާން BPM 154 Key Gm Edit Video Audio Subtitle…" at bounding box center [430, 279] width 860 height 429
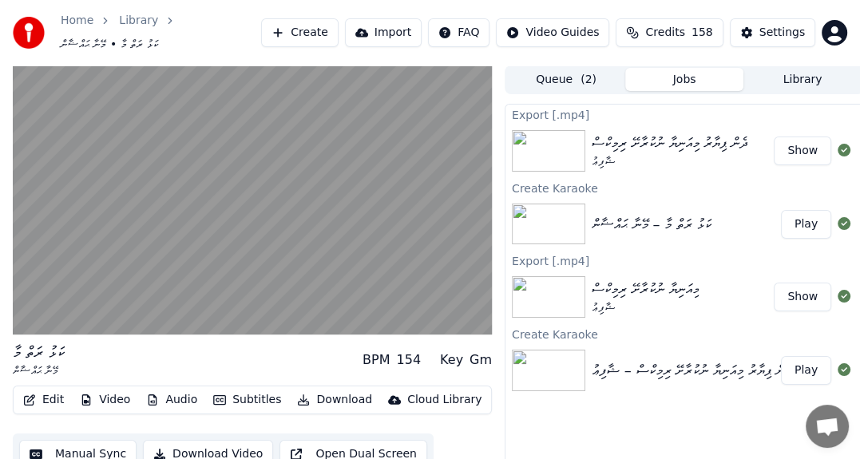
click at [258, 398] on button "Subtitles" at bounding box center [247, 400] width 81 height 22
click at [256, 399] on button "Subtitles" at bounding box center [247, 400] width 81 height 22
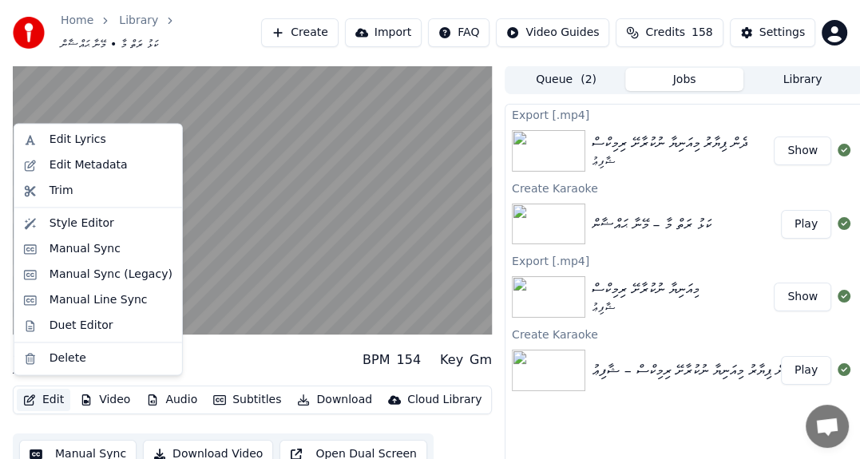
click at [50, 395] on button "Edit" at bounding box center [44, 400] width 54 height 22
click at [83, 165] on div "Edit Metadata" at bounding box center [89, 165] width 78 height 16
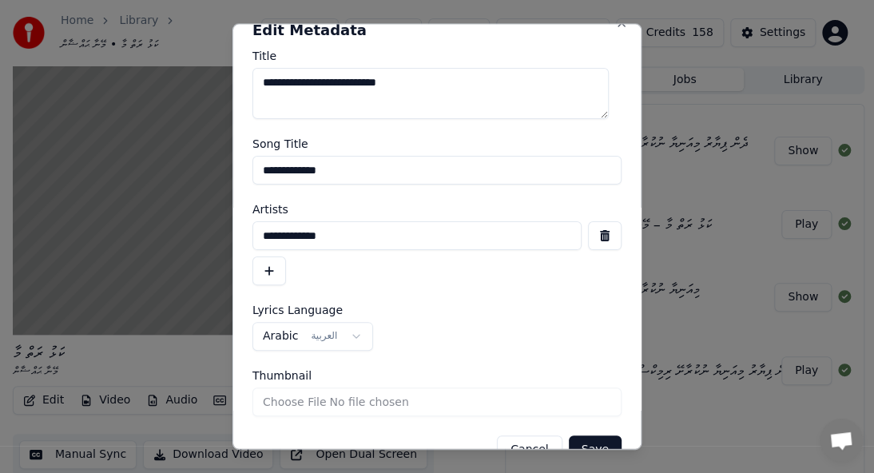
scroll to position [54, 0]
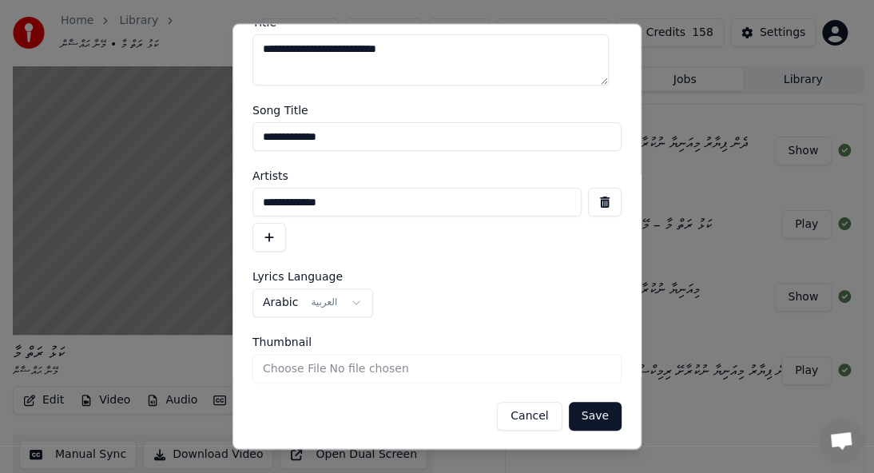
click at [581, 413] on button "Save" at bounding box center [595, 416] width 53 height 29
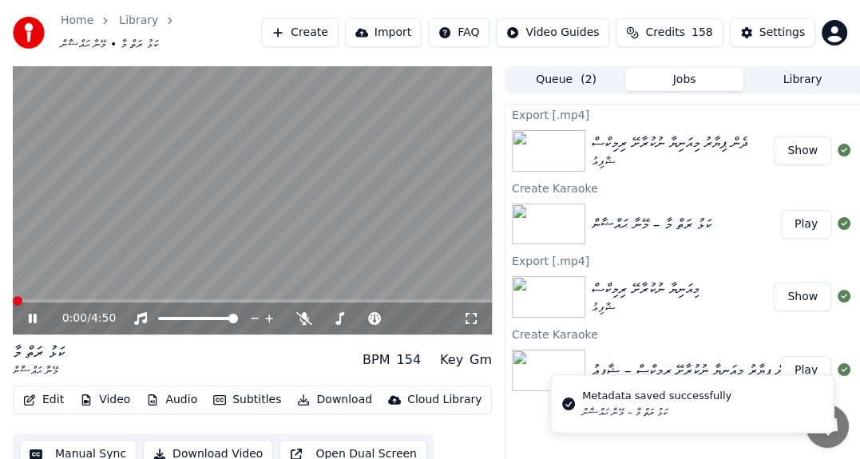
click at [13, 296] on span at bounding box center [18, 301] width 10 height 10
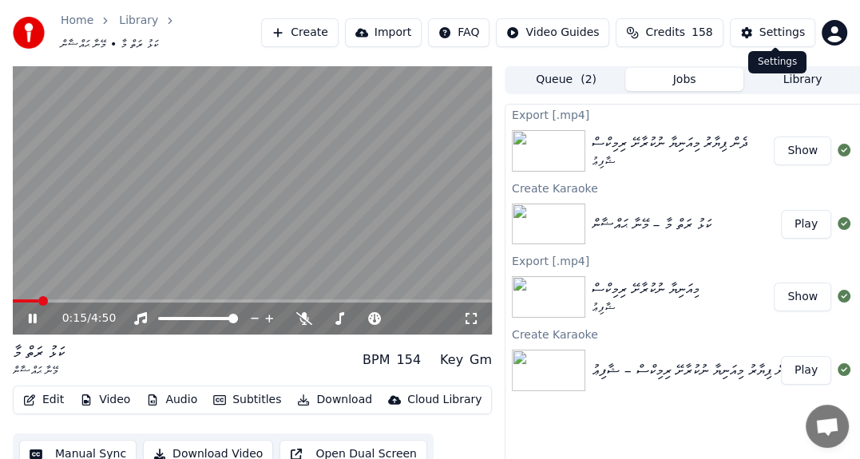
click at [783, 26] on div "Settings" at bounding box center [782, 33] width 46 height 16
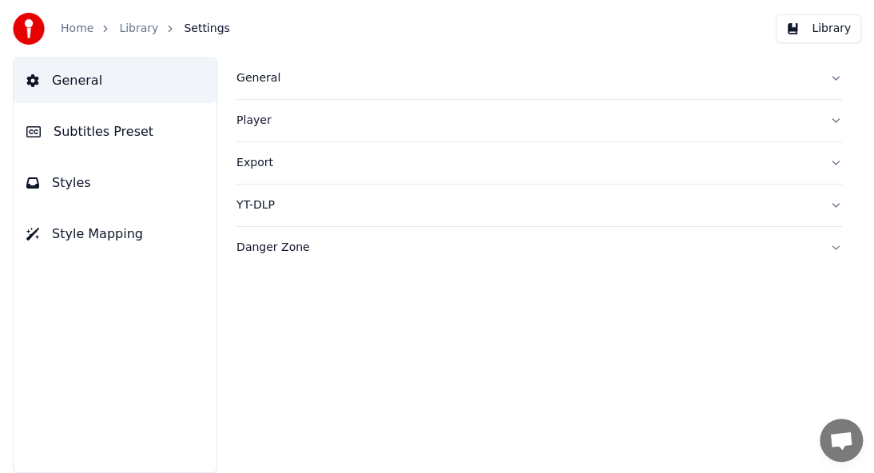
click at [121, 129] on span "Subtitles Preset" at bounding box center [104, 131] width 100 height 19
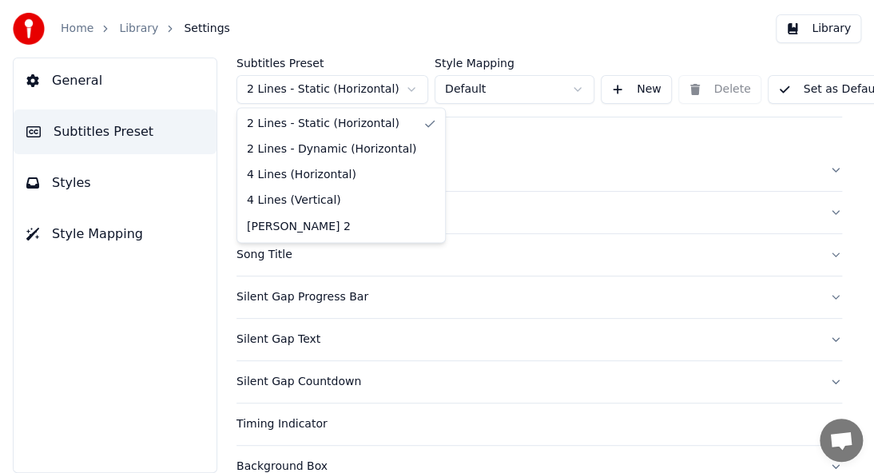
click at [387, 90] on html "Home Library Settings Library General Subtitles Preset Styles Style Mapping Sub…" at bounding box center [437, 236] width 874 height 473
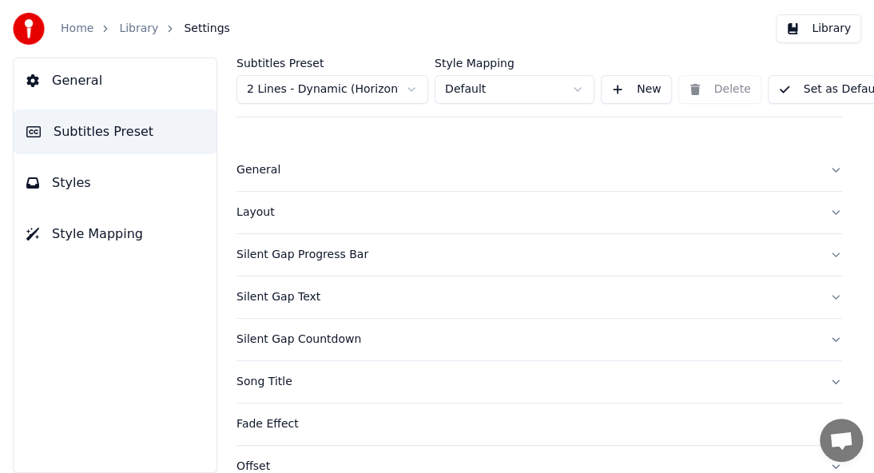
click at [256, 212] on div "Layout" at bounding box center [526, 212] width 580 height 16
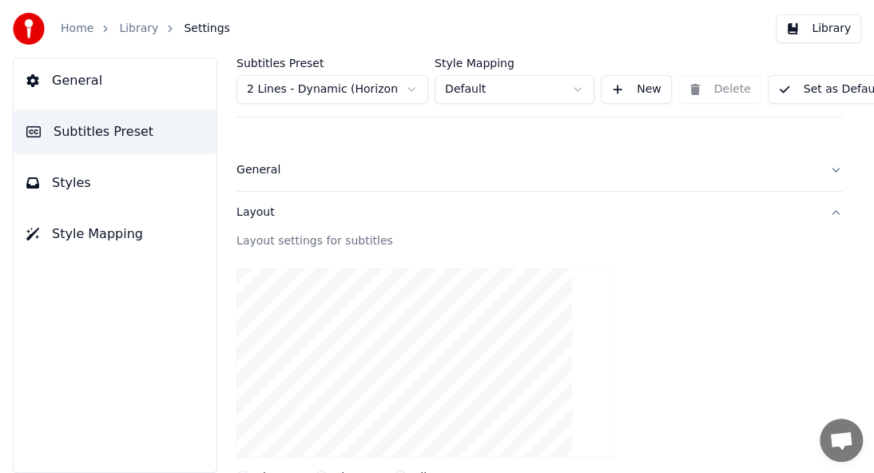
click at [266, 176] on div "General" at bounding box center [526, 170] width 580 height 16
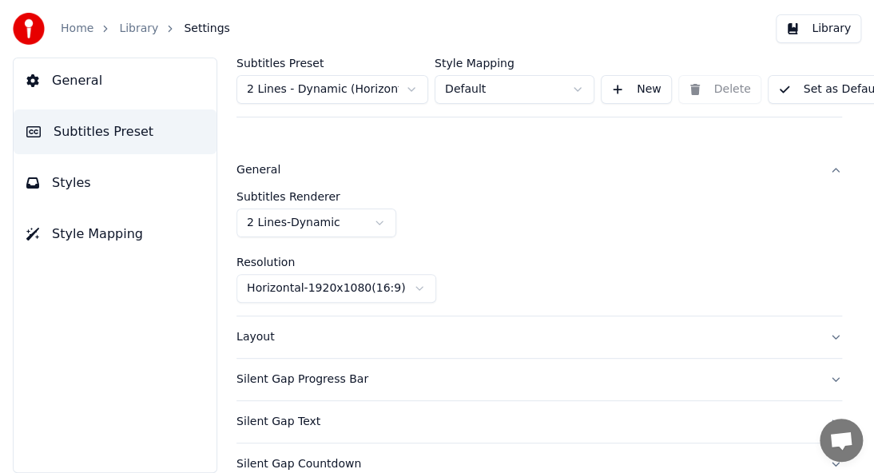
scroll to position [80, 0]
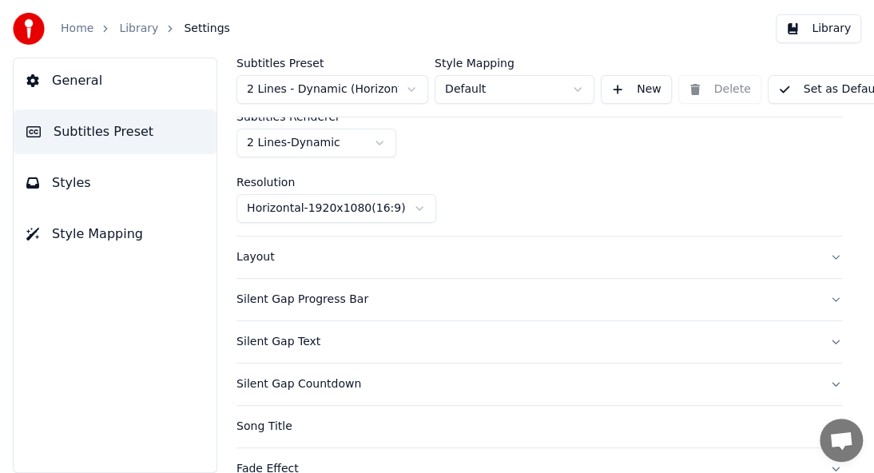
click at [261, 426] on div "Song Title" at bounding box center [526, 426] width 580 height 16
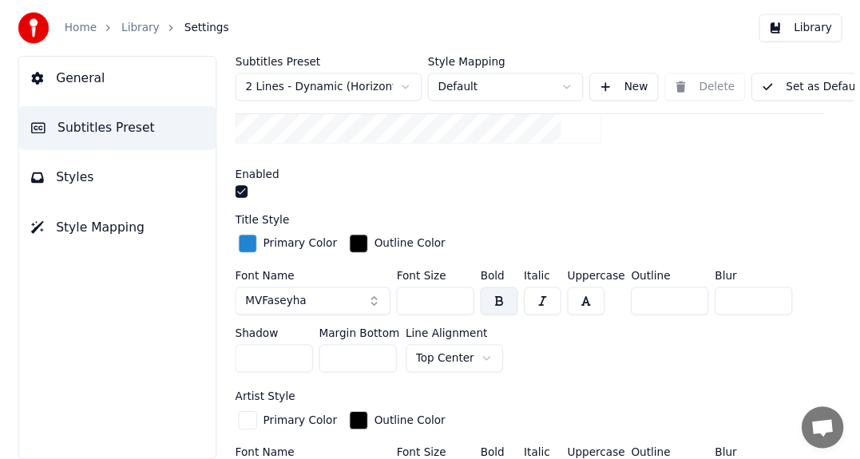
scroll to position [559, 0]
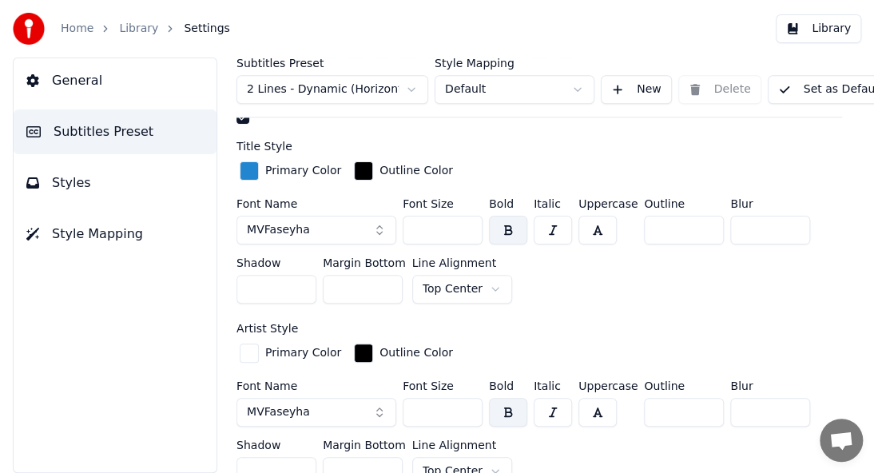
drag, startPoint x: 437, startPoint y: 229, endPoint x: 236, endPoint y: 195, distance: 204.2
click at [236, 195] on div "Subtitles Preset 2 Lines - Dynamic (Horizontal) Style Mapping Default New Delet…" at bounding box center [538, 265] width 669 height 415
type input "***"
drag, startPoint x: 442, startPoint y: 405, endPoint x: 191, endPoint y: 391, distance: 251.2
click at [191, 391] on div "General Subtitles Preset Styles Style Mapping Subtitles Preset 2 Lines - Dynami…" at bounding box center [437, 265] width 874 height 415
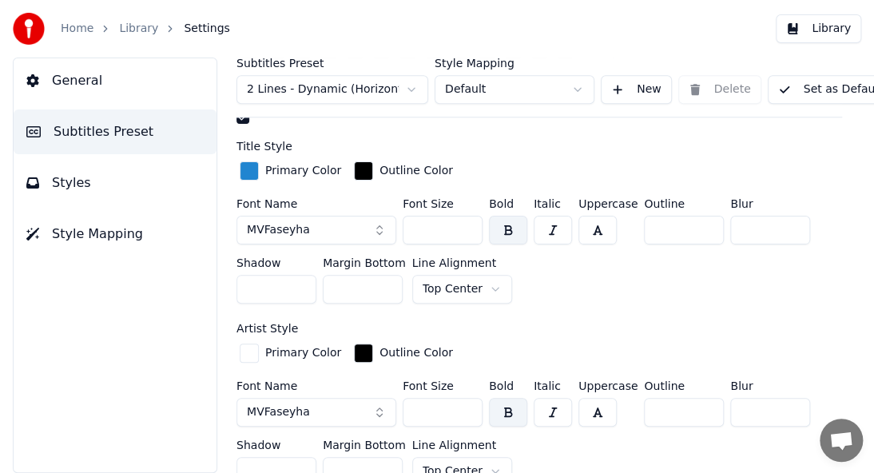
type input "***"
click at [796, 83] on button "Set as Default" at bounding box center [829, 89] width 125 height 29
click at [819, 30] on button "Library" at bounding box center [817, 28] width 85 height 29
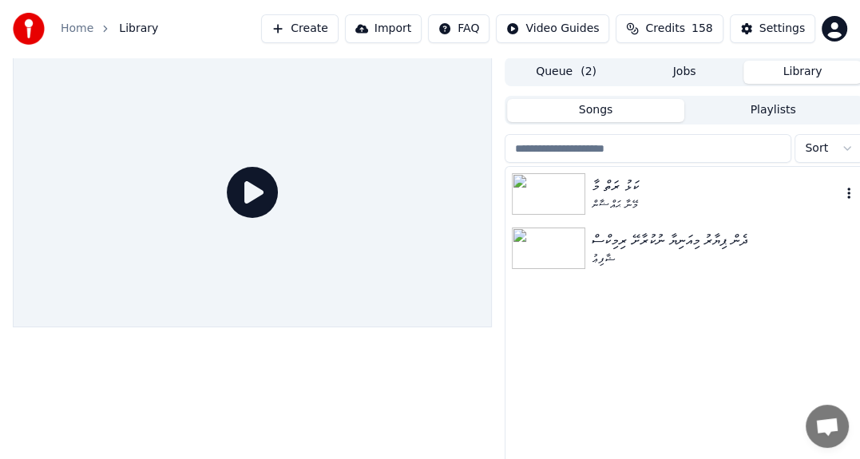
click at [605, 192] on div "ކަޅު ރަތް މާ" at bounding box center [716, 186] width 249 height 22
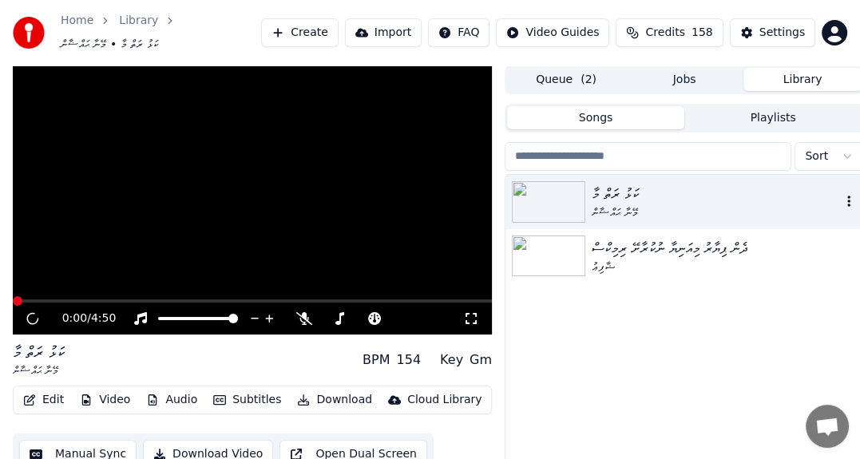
click at [605, 192] on div "ކަޅު ރަތް މާ" at bounding box center [716, 194] width 249 height 22
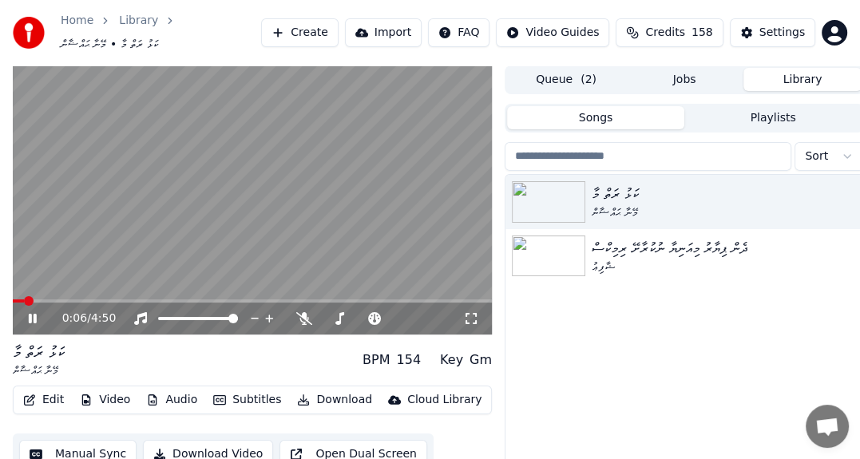
click at [244, 396] on button "Subtitles" at bounding box center [247, 400] width 81 height 22
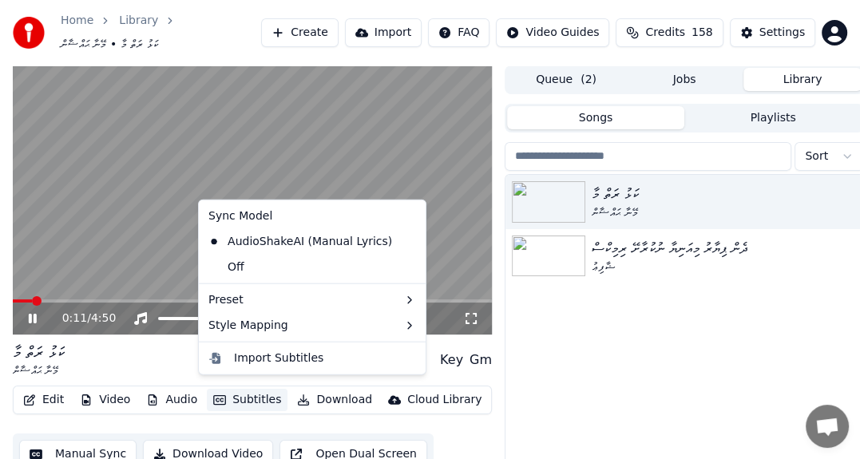
click at [0, 192] on div "0:11 / 4:50 ކަޅު ރަތް މާ މޭނާ ޙައްޟާން BPM 154 Key Gm Edit Video Audio Subtitle…" at bounding box center [430, 291] width 860 height 453
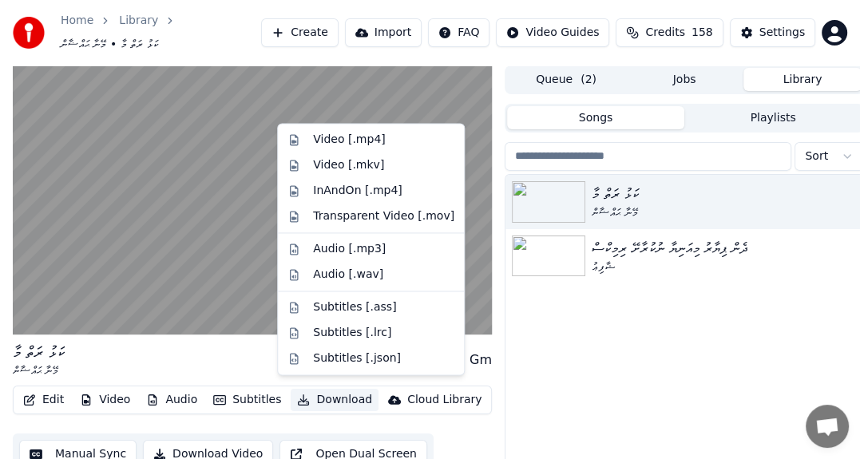
click at [326, 390] on button "Download" at bounding box center [335, 400] width 88 height 22
drag, startPoint x: 356, startPoint y: 145, endPoint x: 316, endPoint y: 152, distance: 40.6
click at [356, 144] on div "Video [.mp4]" at bounding box center [349, 140] width 72 height 16
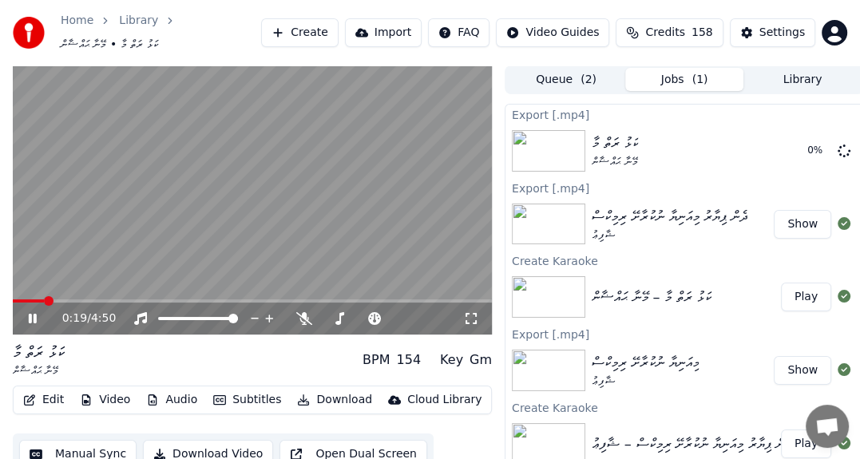
click at [32, 312] on icon at bounding box center [44, 318] width 37 height 13
click at [795, 145] on button "Show" at bounding box center [803, 151] width 58 height 29
